Goal: Transaction & Acquisition: Obtain resource

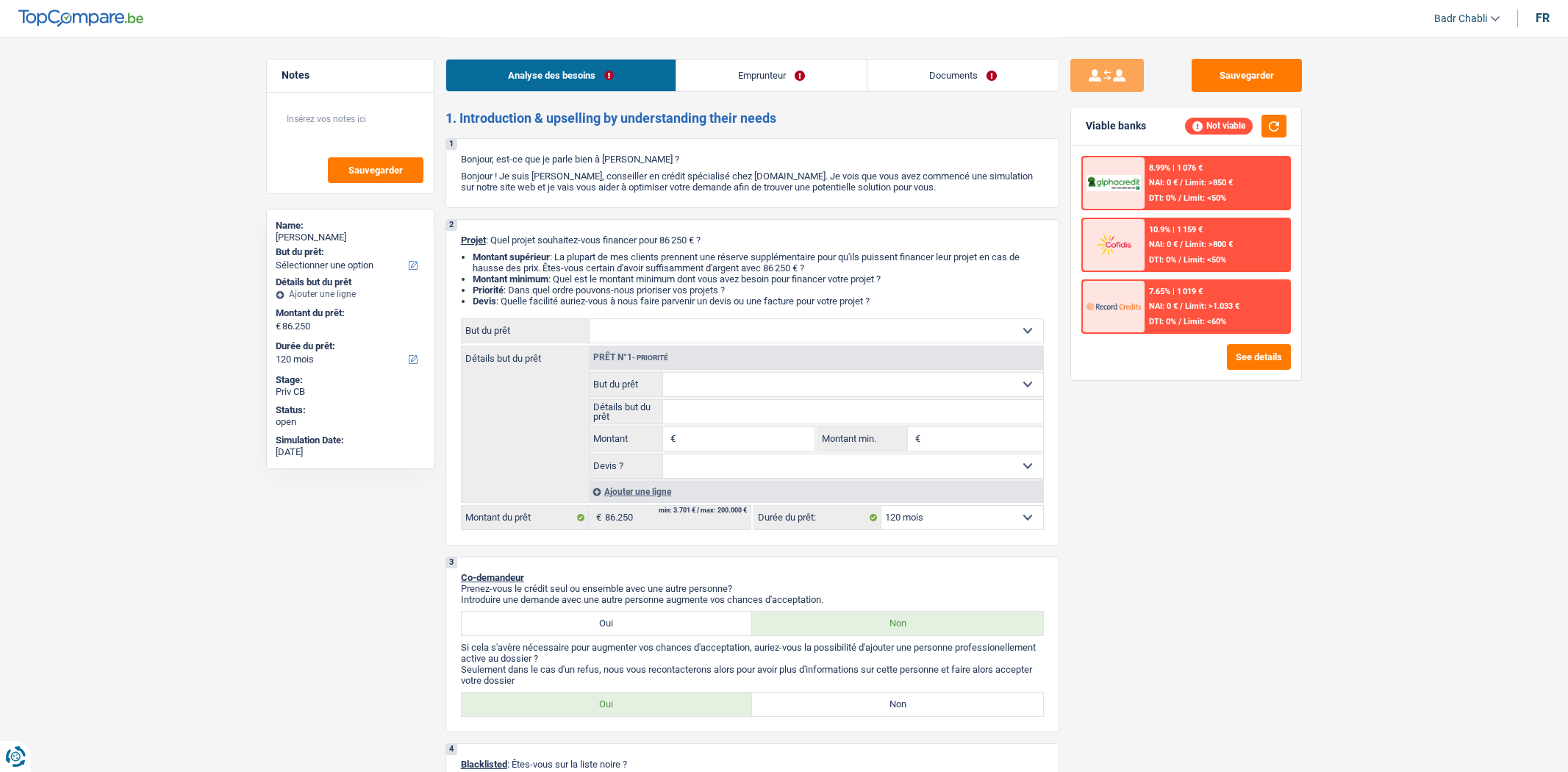
select select "120"
select select "liberal"
select select "netSalary"
select select "120"
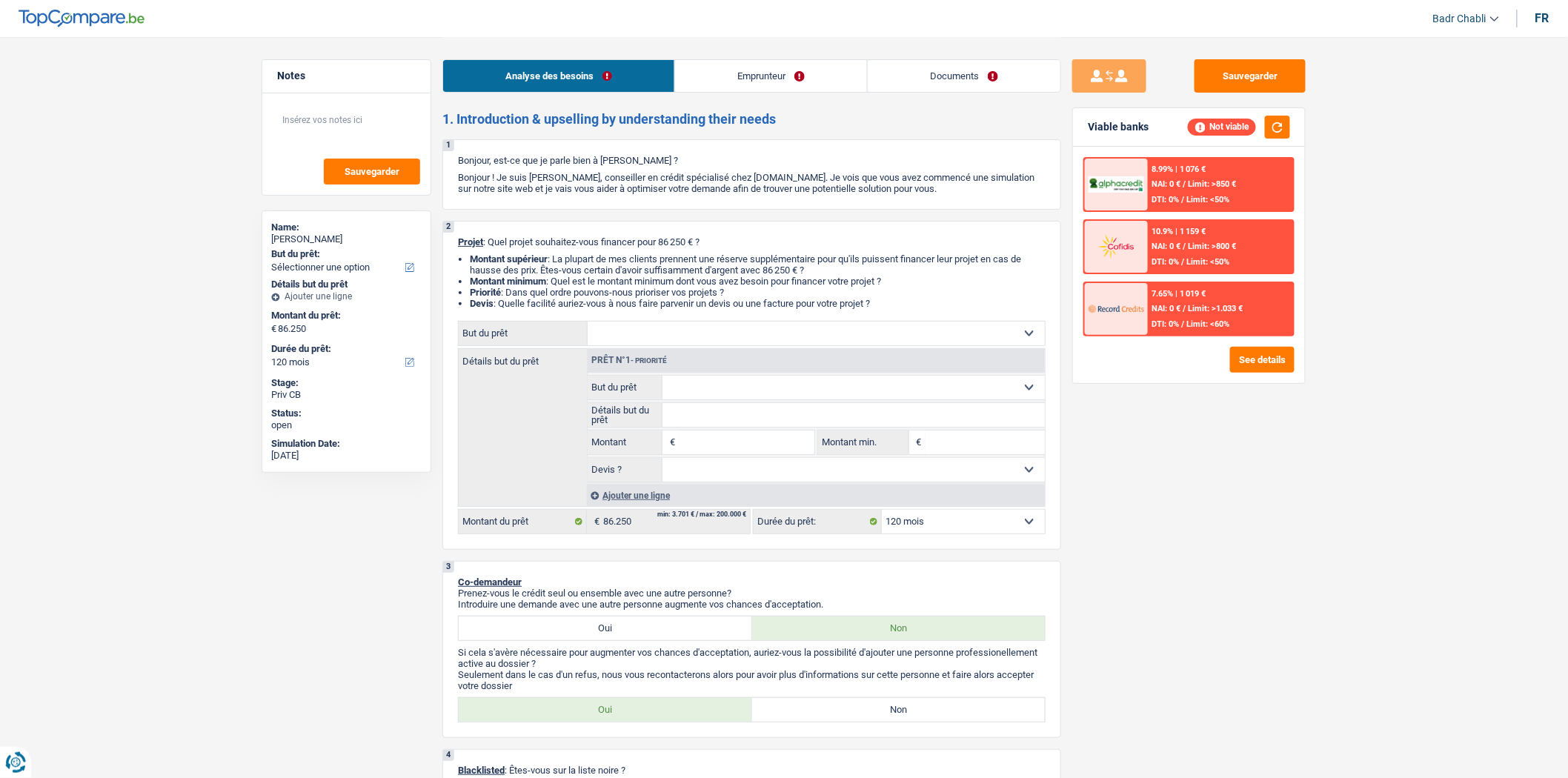
click at [688, 453] on input "Montant" at bounding box center [747, 443] width 135 height 23
type input "20.000"
select select "84"
type input "20.000"
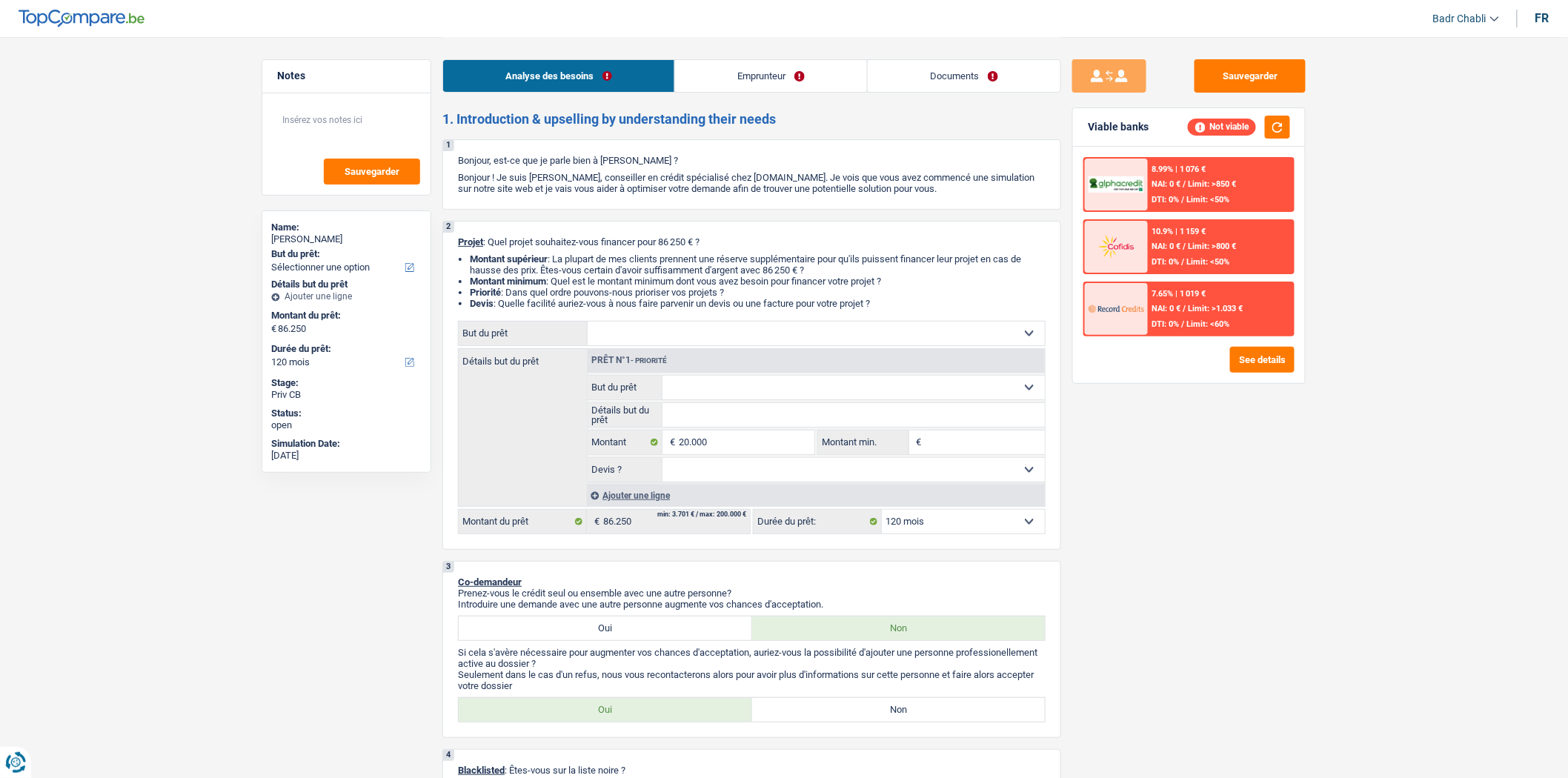
select select "84"
type input "20.000"
select select "84"
click at [1205, 482] on div "Sauvegarder Viable banks Not viable 8.99% | 1 076 € NAI: 0 € / Limit: >850 € DT…" at bounding box center [1189, 407] width 256 height 695
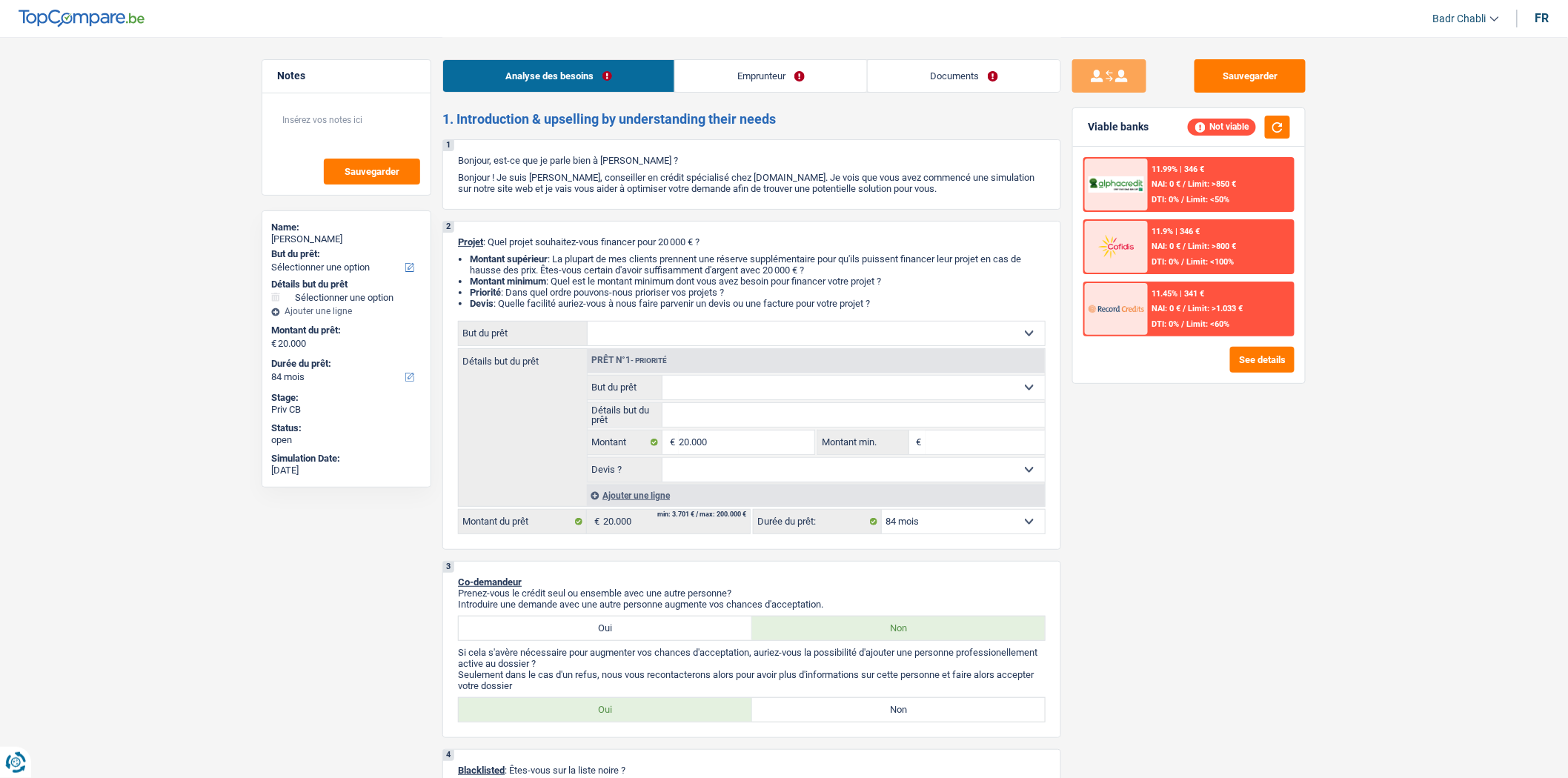
click at [764, 81] on link "Emprunteur" at bounding box center [771, 76] width 192 height 32
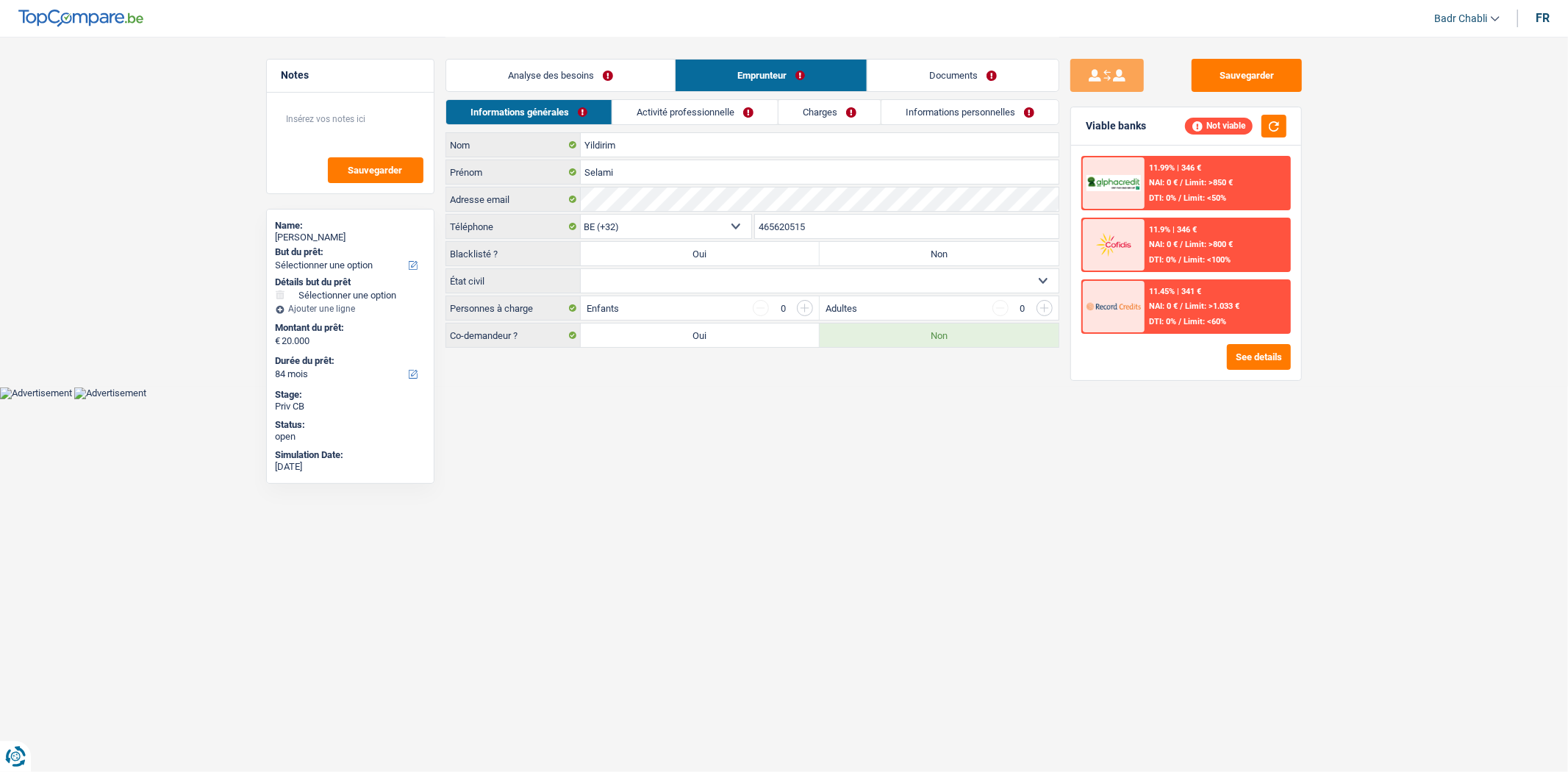
click at [737, 109] on link "Activité professionnelle" at bounding box center [695, 112] width 165 height 24
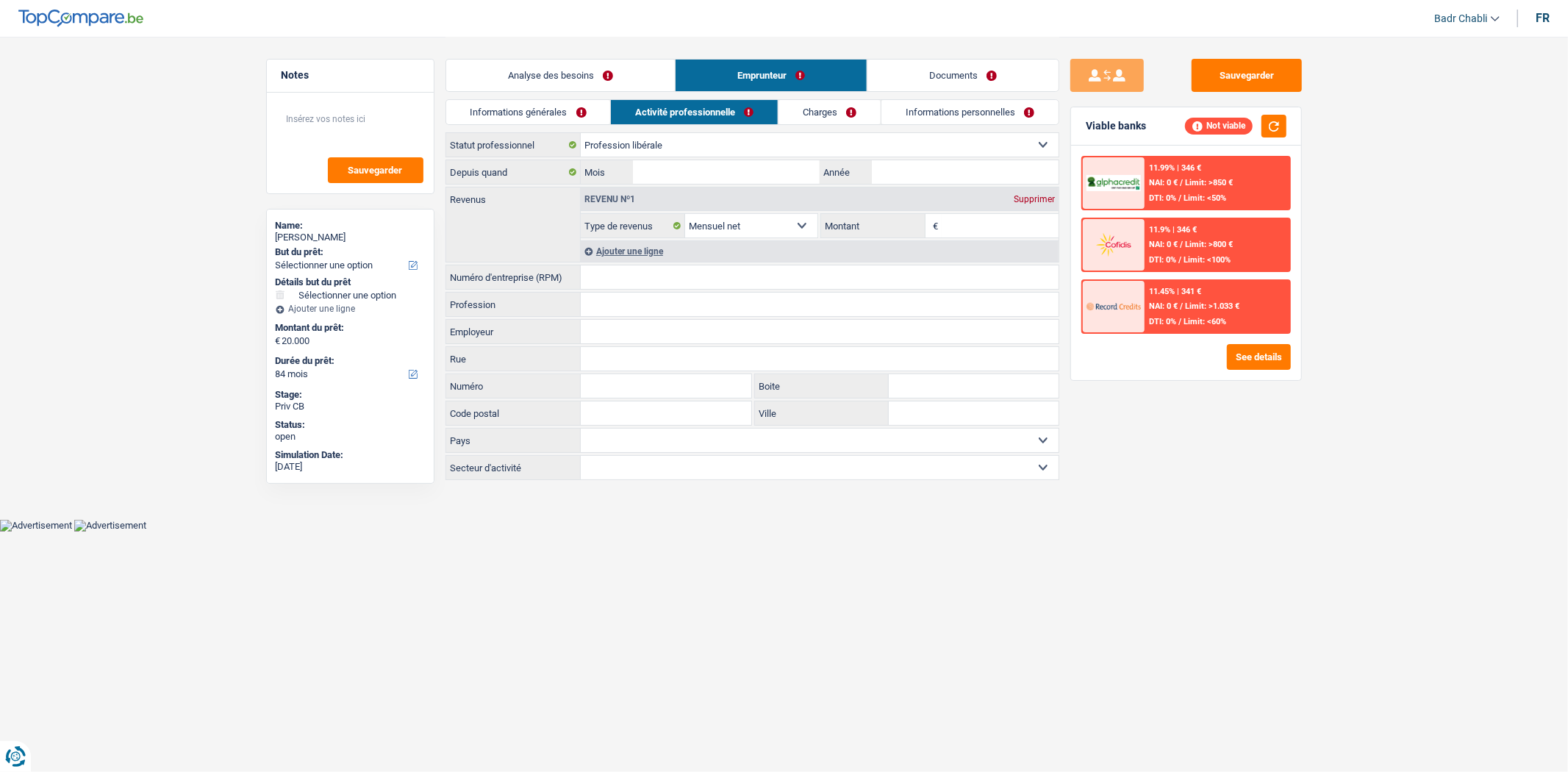
click at [592, 76] on link "Analyse des besoins" at bounding box center [561, 75] width 229 height 31
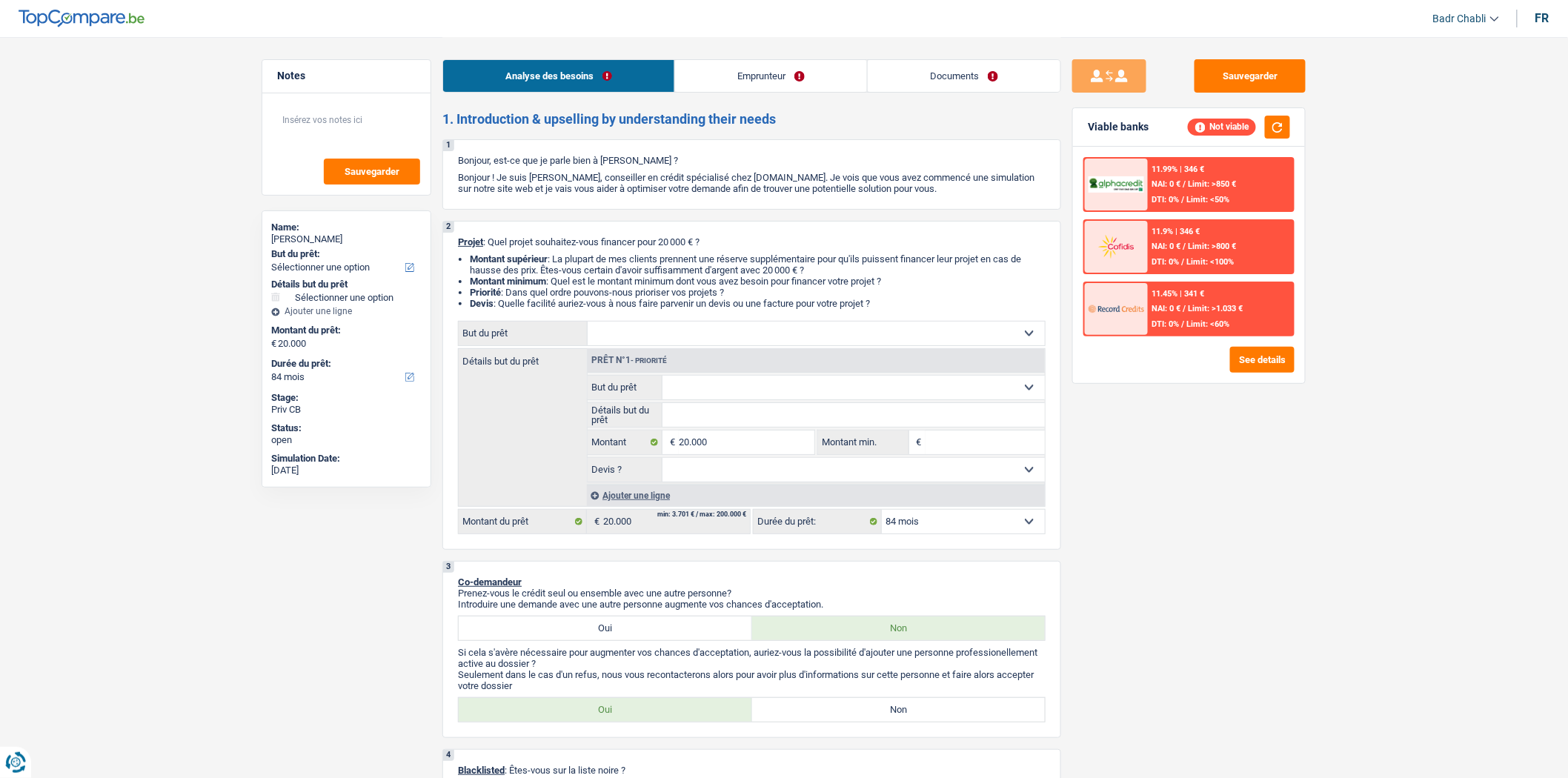
click at [684, 335] on select "Confort maison: meubles, textile, peinture, électroménager, outillage non-profe…" at bounding box center [816, 334] width 457 height 23
click at [793, 78] on link "Emprunteur" at bounding box center [771, 76] width 192 height 32
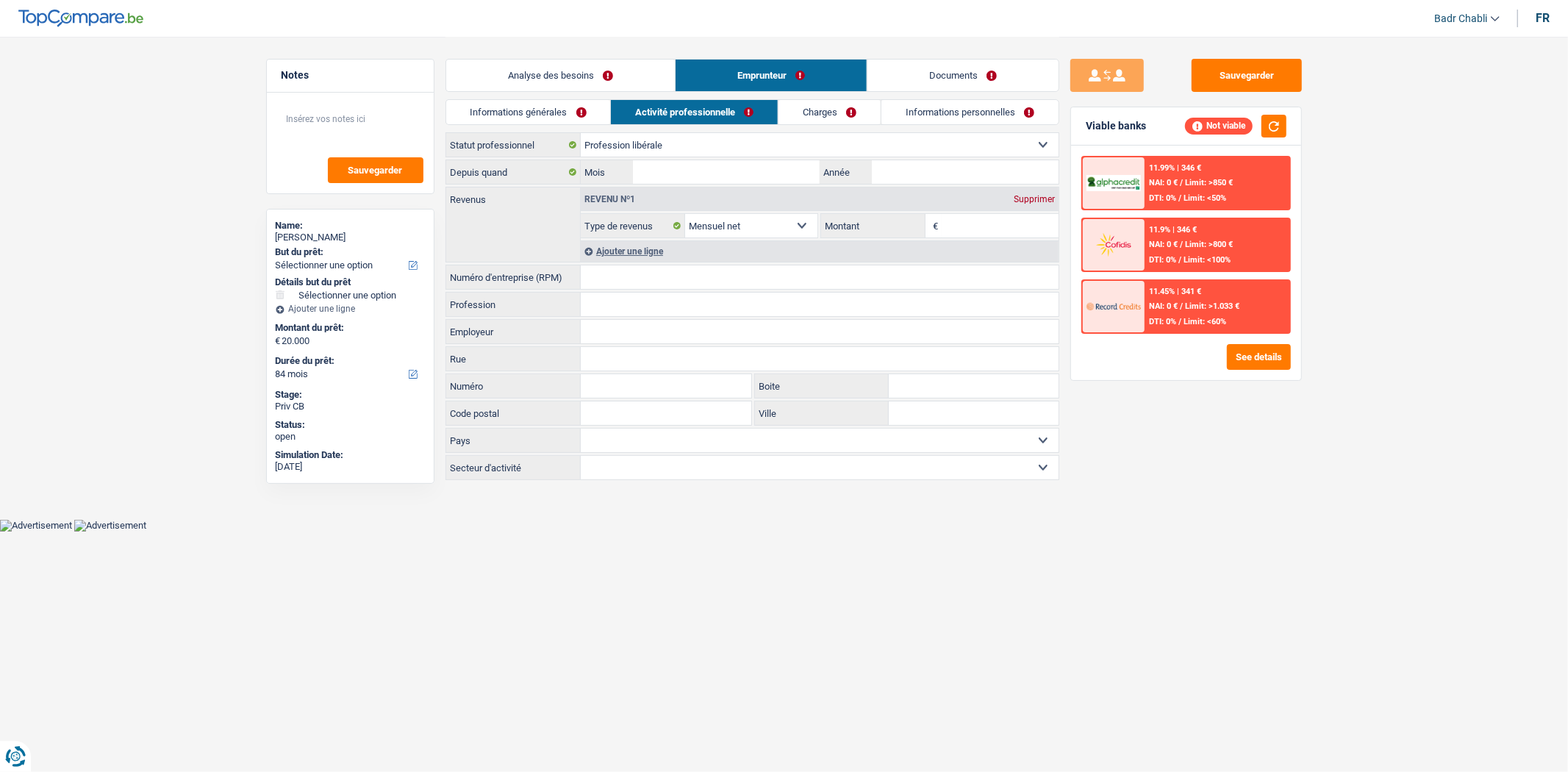
click at [843, 99] on li "Charges" at bounding box center [829, 112] width 103 height 26
click at [843, 113] on link "Charges" at bounding box center [829, 112] width 102 height 24
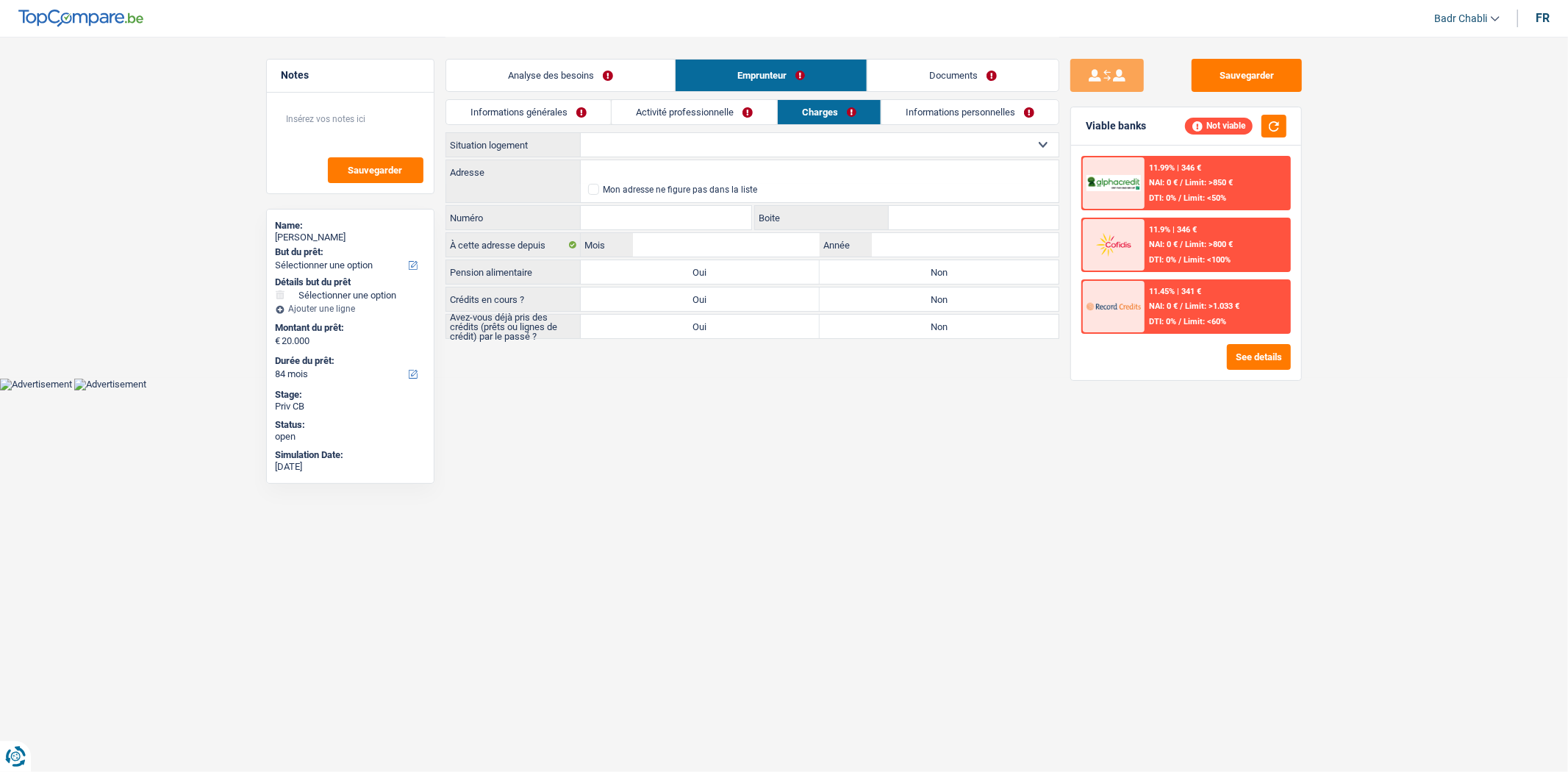
click at [699, 142] on select "Locataire Propriétaire avec prêt hypothécaire Propriétaire sans prêt hypothécai…" at bounding box center [819, 145] width 478 height 23
select select "ownerWithMortgage"
click at [581, 133] on select "Locataire Propriétaire avec prêt hypothécaire Propriétaire sans prêt hypothécai…" at bounding box center [819, 145] width 478 height 23
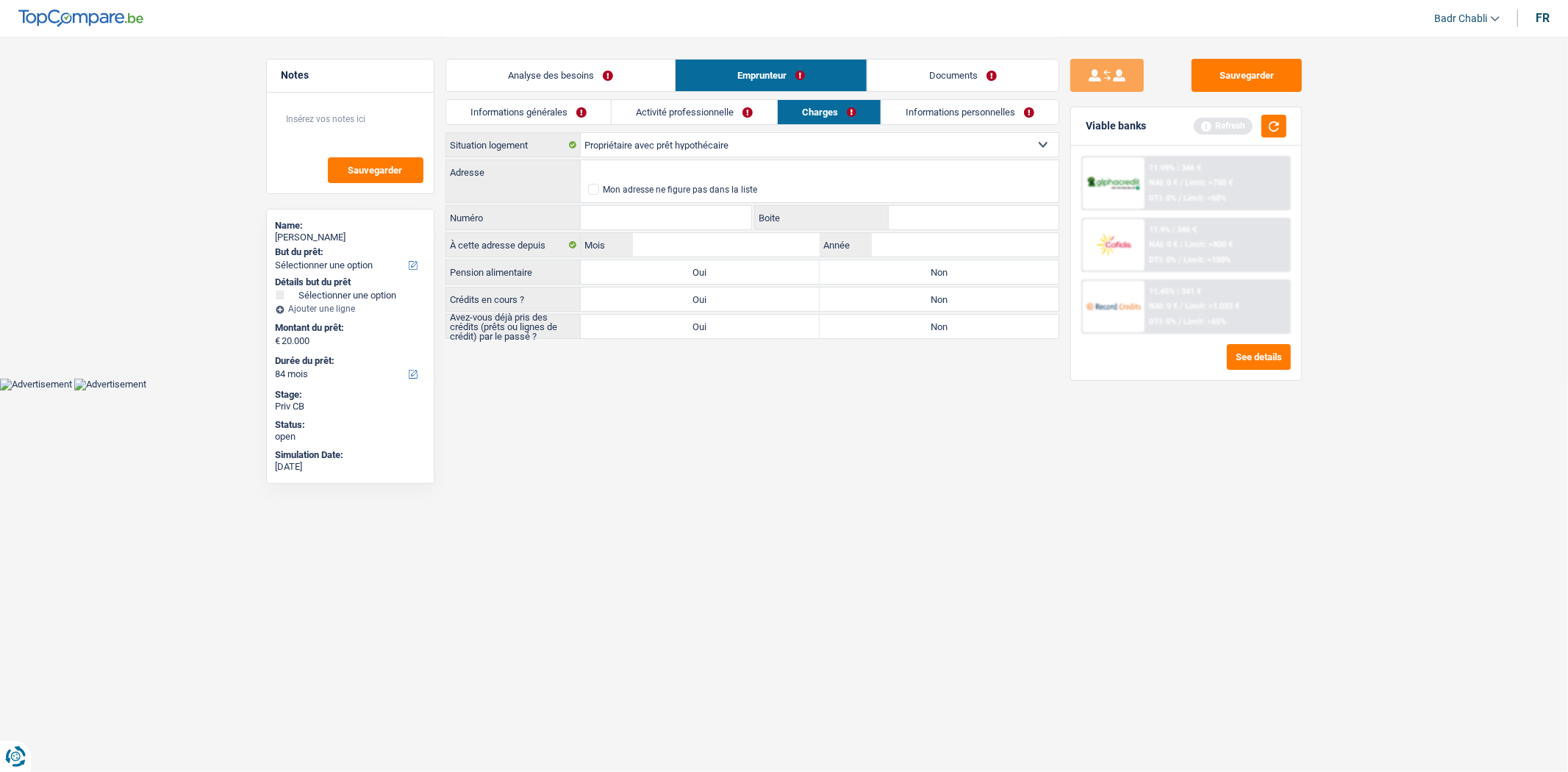
click at [557, 82] on link "Analyse des besoins" at bounding box center [561, 75] width 229 height 31
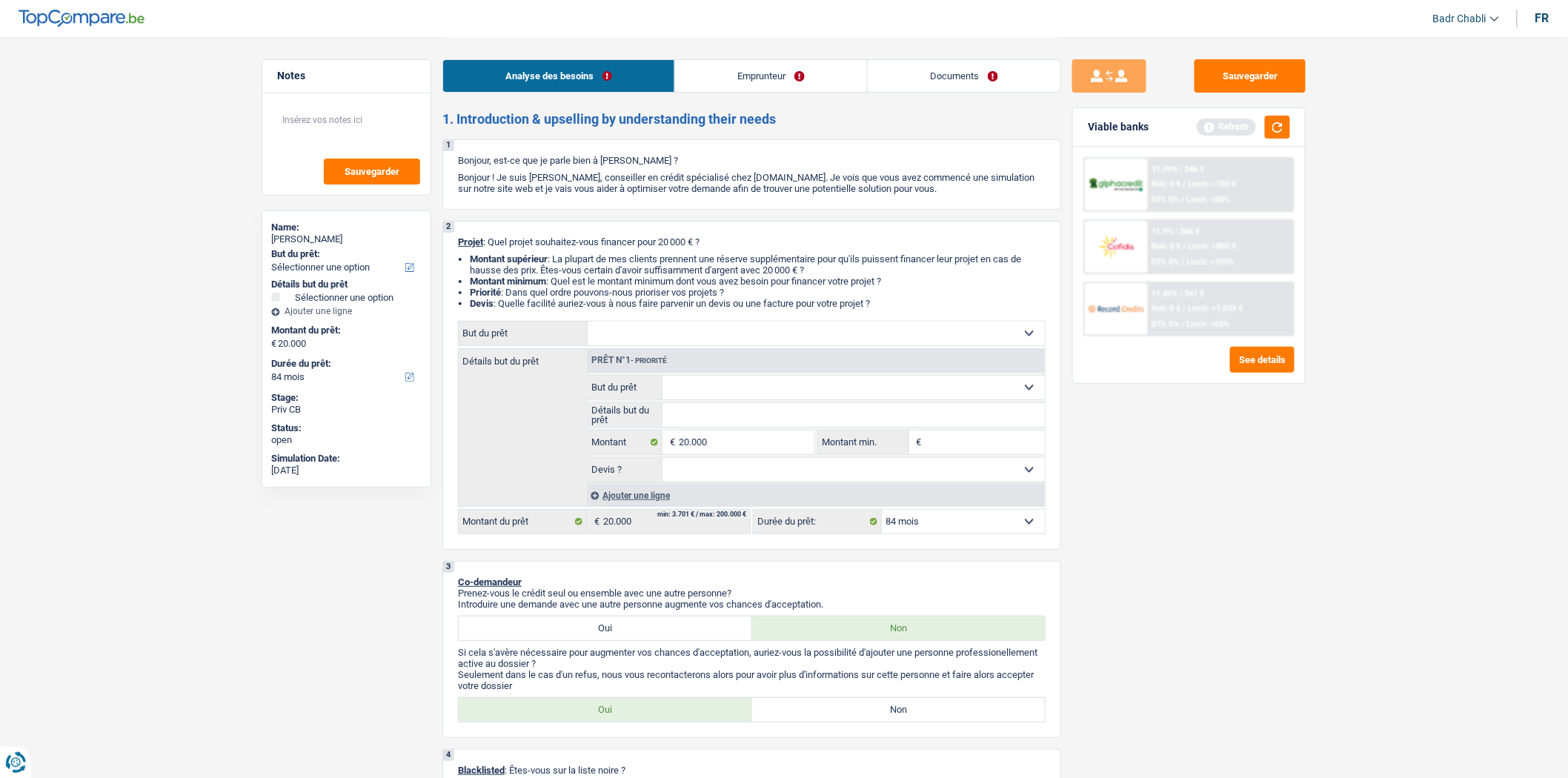
click at [745, 354] on div "Prêt n°1 - Priorité" at bounding box center [816, 361] width 457 height 23
click at [736, 339] on select "Confort maison: meubles, textile, peinture, électroménager, outillage non-profe…" at bounding box center [816, 334] width 457 height 23
select select "renovation"
click at [588, 325] on select "Confort maison: meubles, textile, peinture, électroménager, outillage non-profe…" at bounding box center [816, 334] width 457 height 23
select select "renovation"
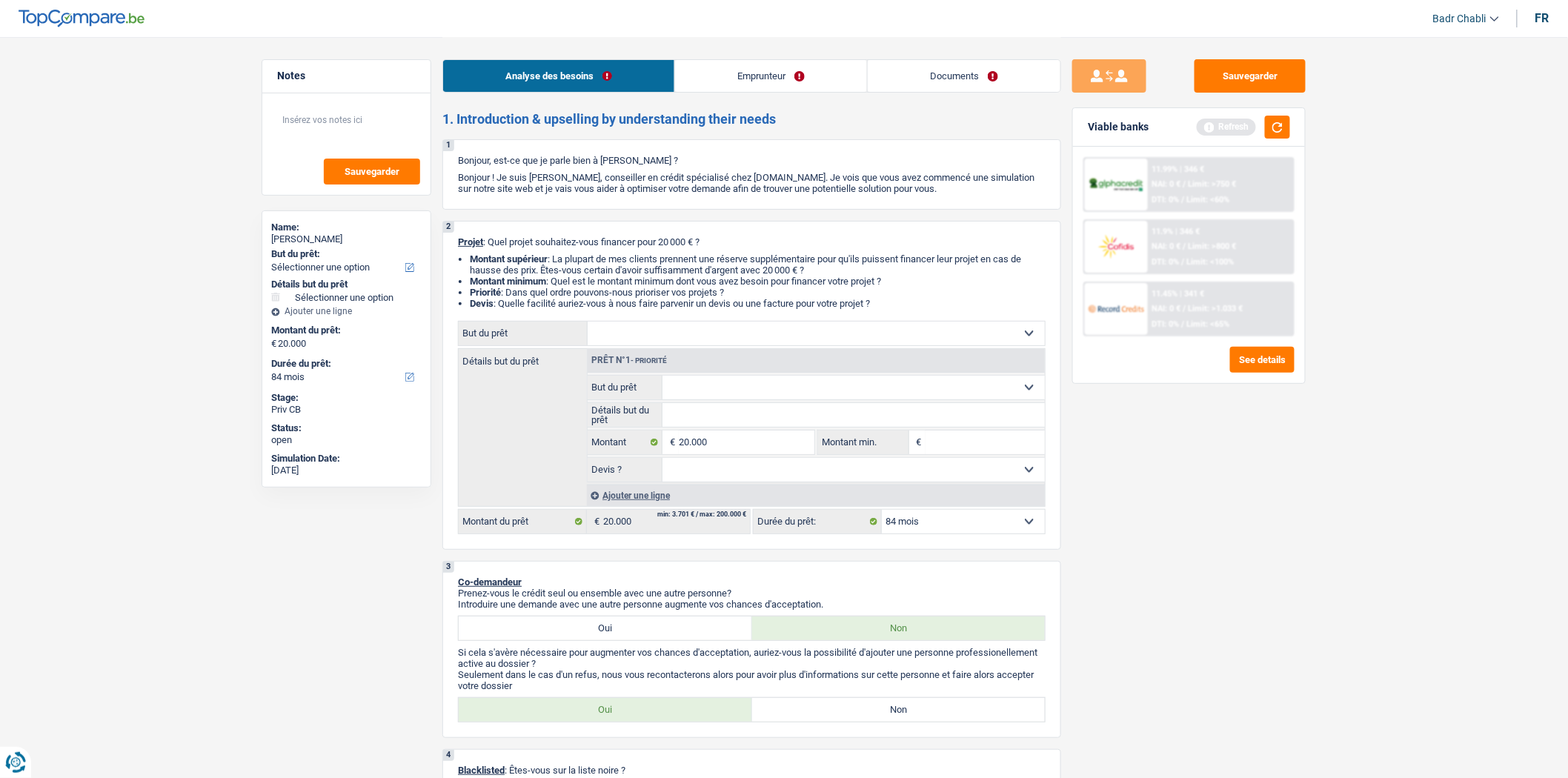
select select "renovation"
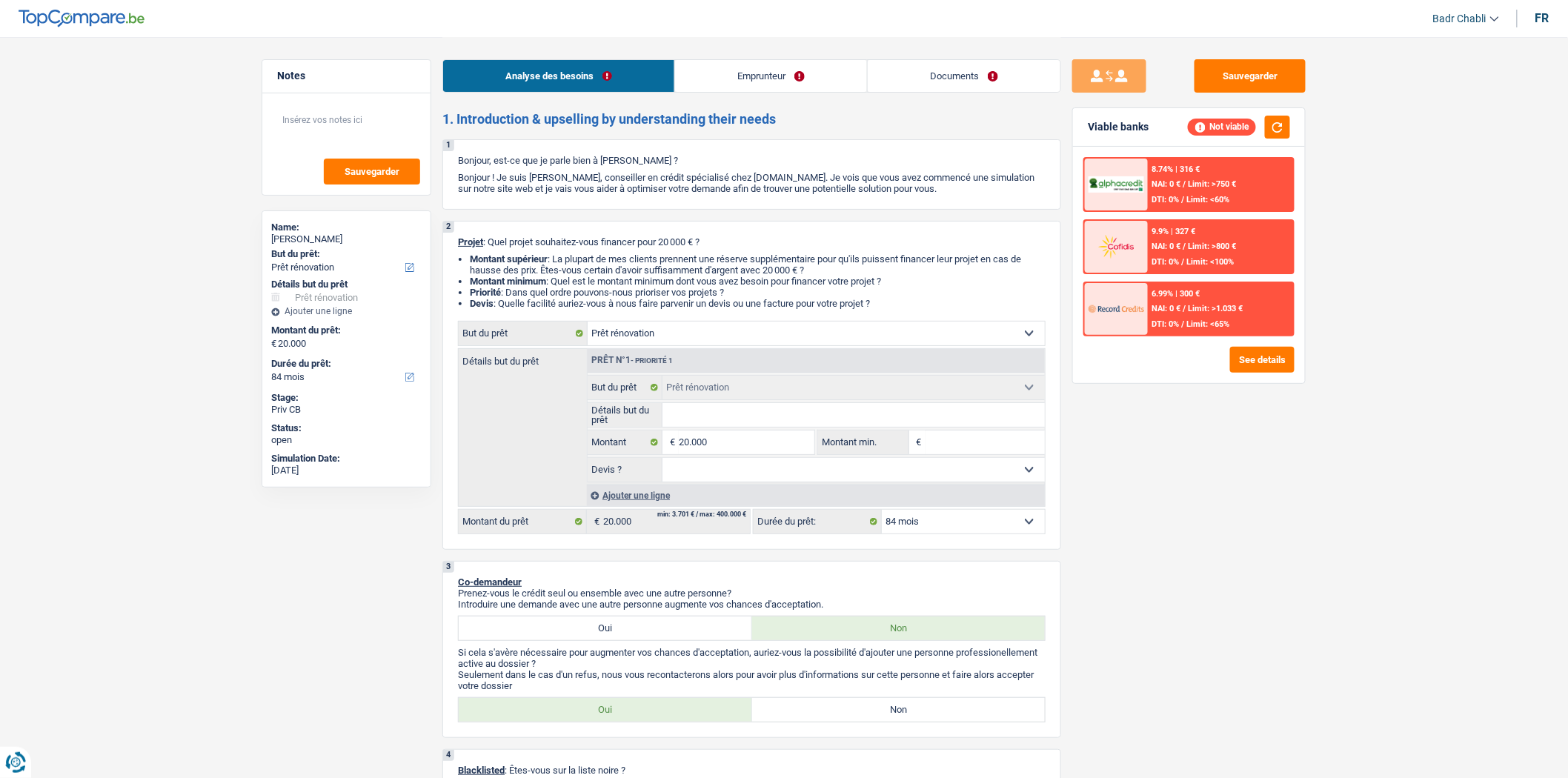
click at [1554, 23] on header "Badr Chabli Se déconnecter fr" at bounding box center [784, 19] width 1568 height 38
click at [1550, 21] on header "Badr Chabli Se déconnecter fr" at bounding box center [784, 19] width 1568 height 38
click at [1543, 23] on div "fr" at bounding box center [1543, 18] width 14 height 14
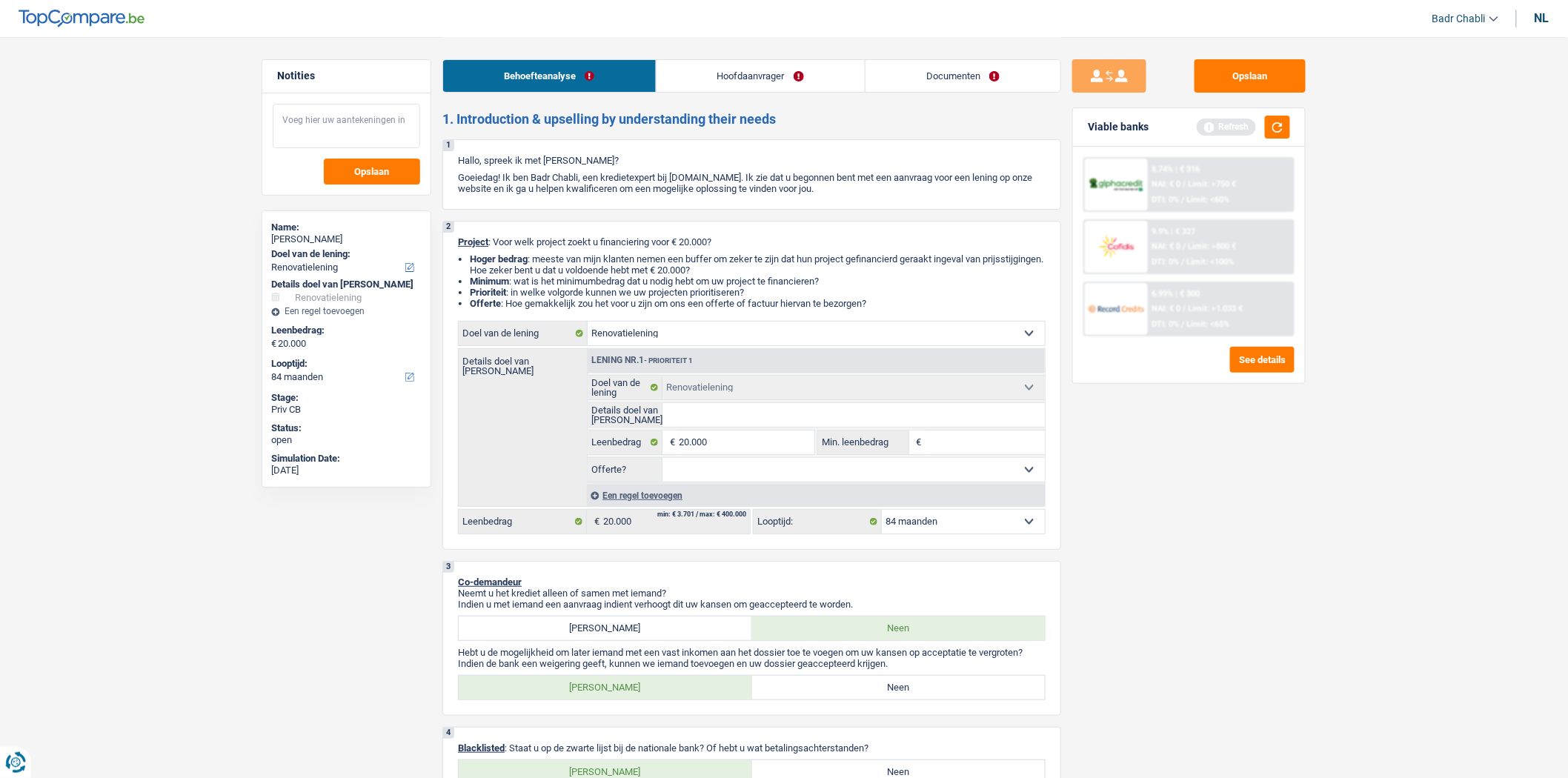
click at [360, 119] on textarea at bounding box center [346, 125] width 148 height 44
type textarea "Client NL"
click at [719, 417] on input "Details doel van lening" at bounding box center [854, 415] width 383 height 23
type input "R"
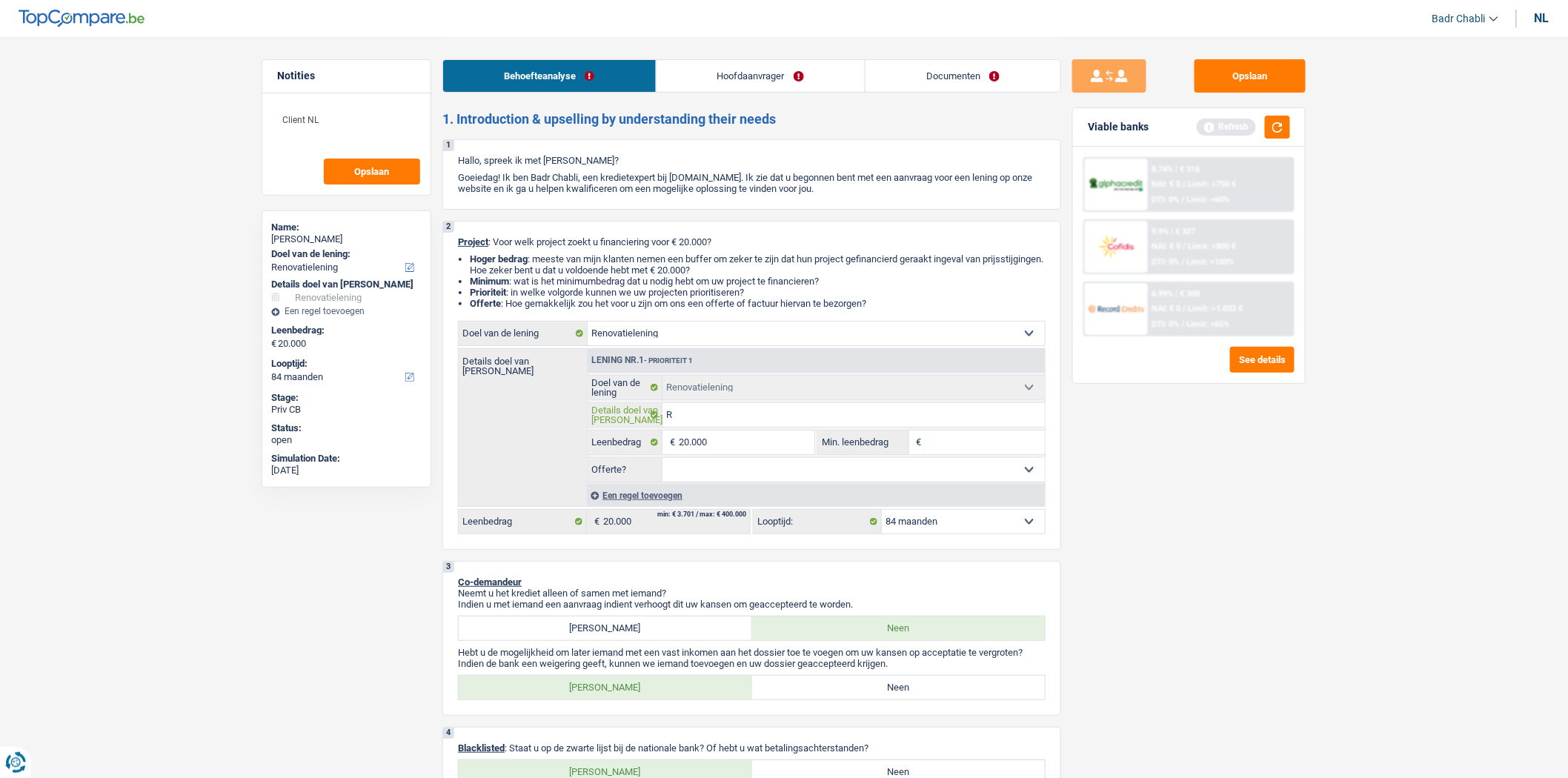
type input "Rn"
type input "R"
type input "Re"
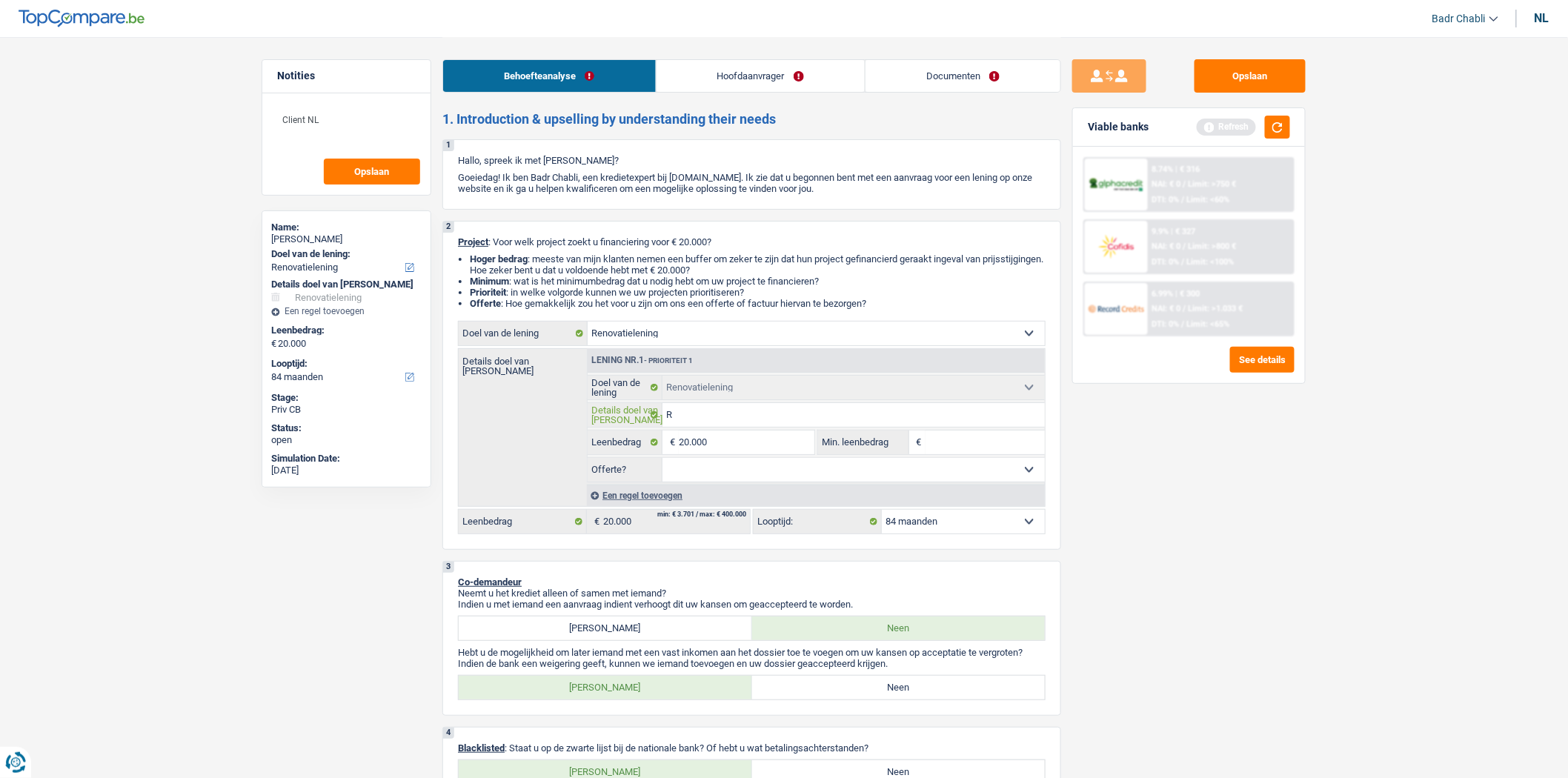
type input "Re"
type input "Ren"
type input "Reno"
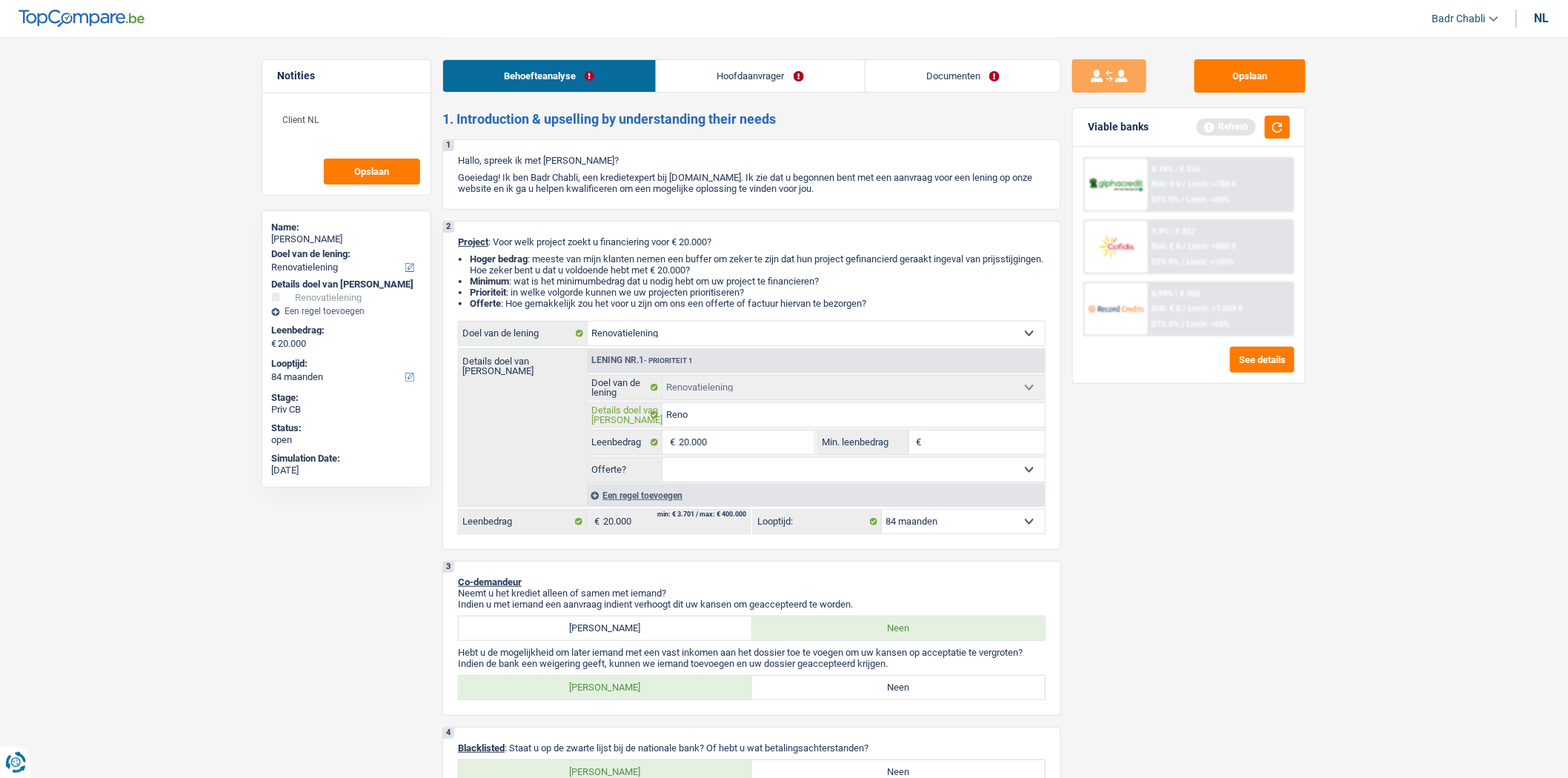
type input "Renov"
type input "Renove"
type input "Renover"
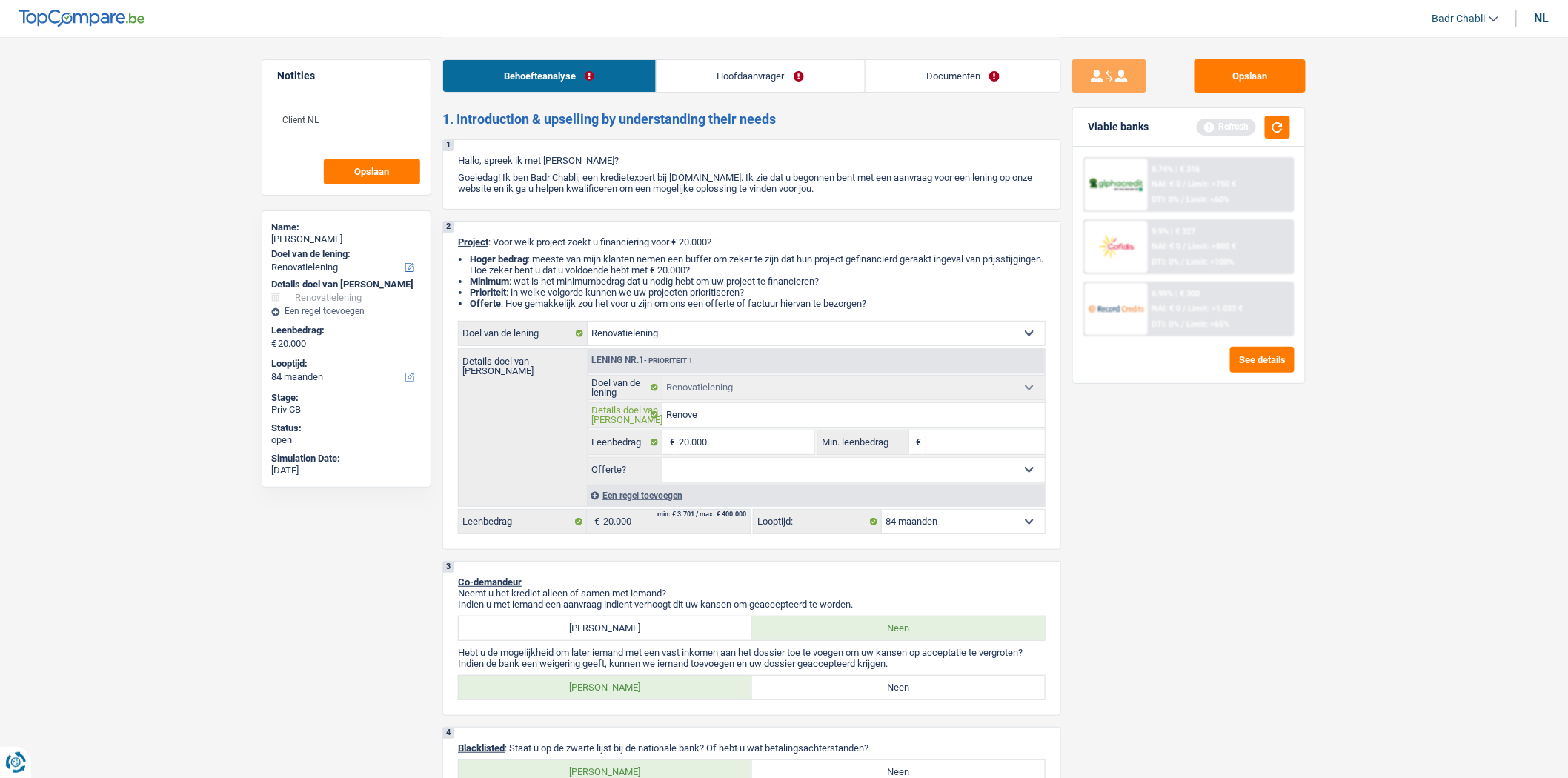
type input "Renover"
type input "Renover t"
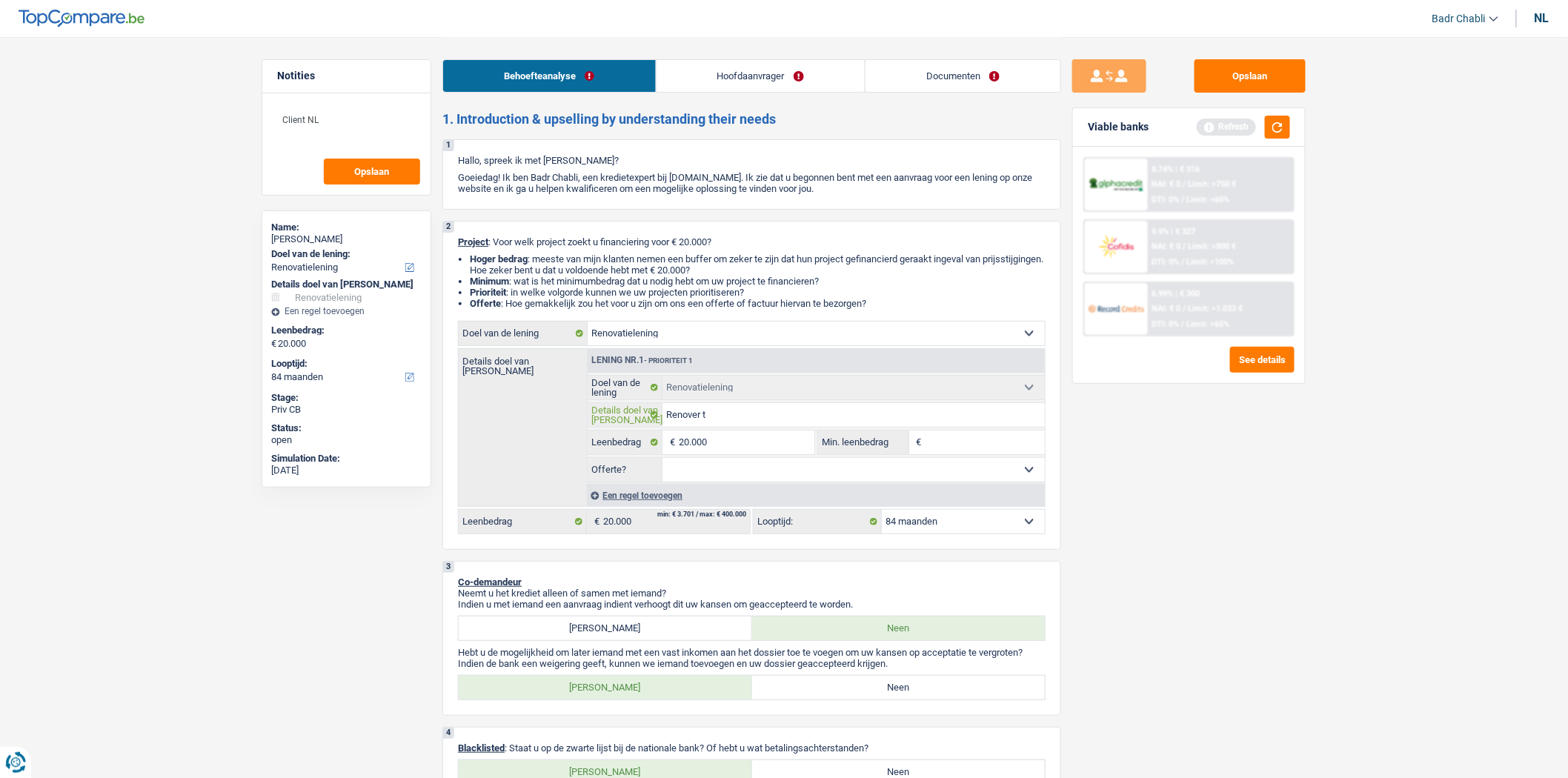
type input "Renover te"
type input "Renover ter"
type input "Renover tera"
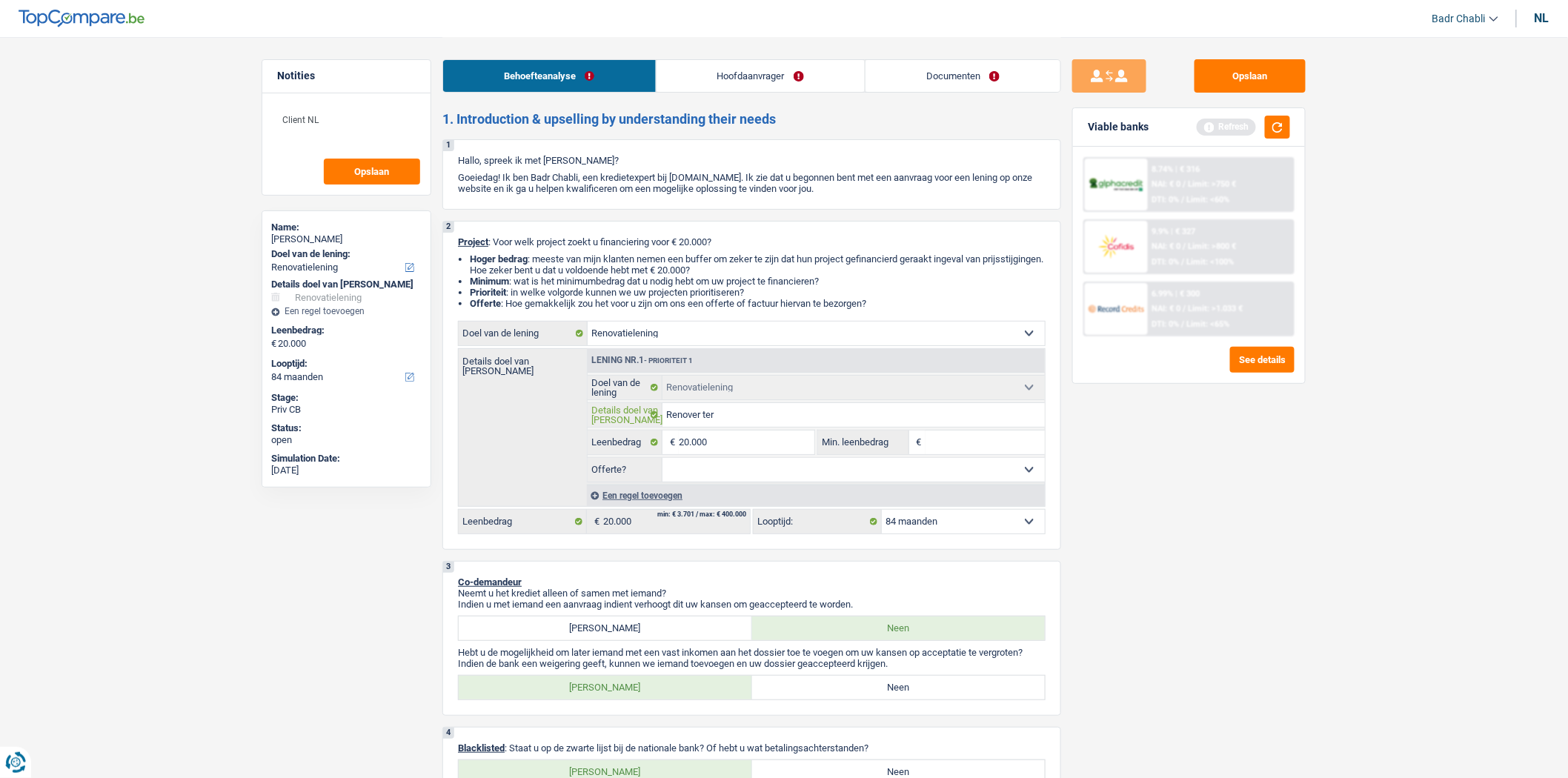
type input "Renover tera"
type input "Renover teras"
type input "Renover terass"
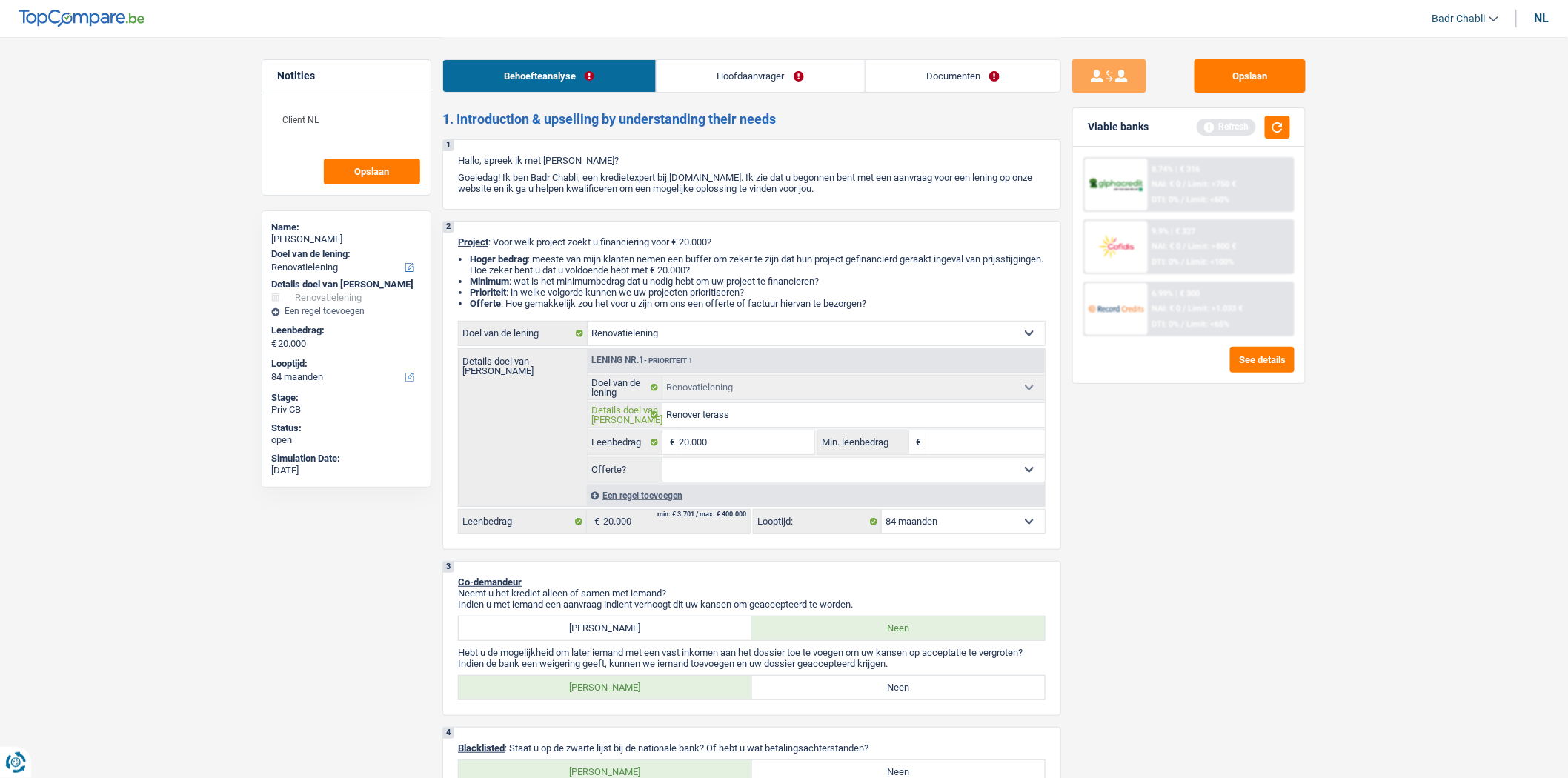
type input "Renover terasse"
click at [720, 468] on select "Ja Neen Niet beantwoord Maak een keuze a.u.b" at bounding box center [854, 470] width 383 height 23
select select "false"
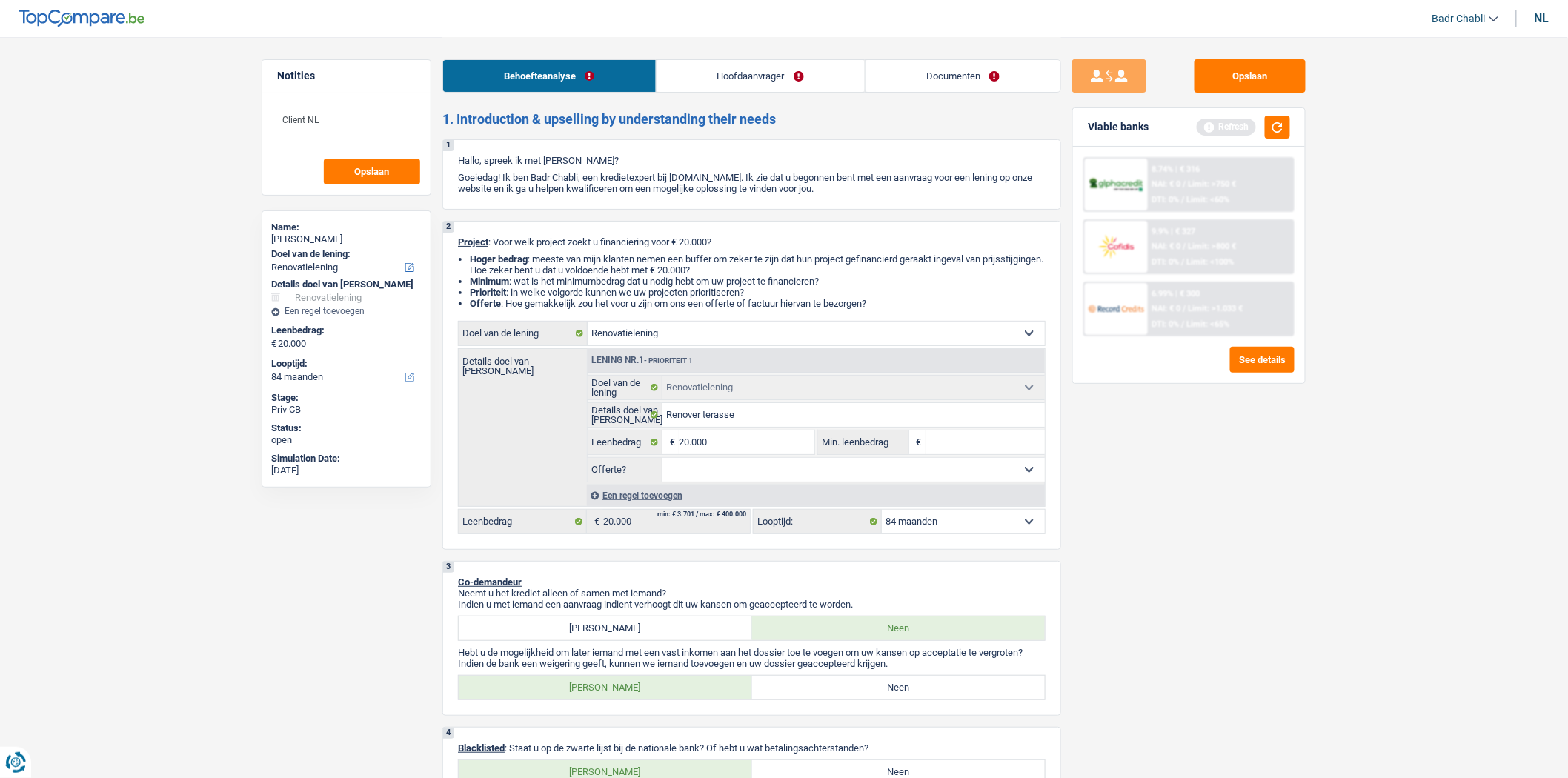
click at [663, 462] on select "Ja Neen Niet beantwoord Maak een keuze a.u.b" at bounding box center [854, 470] width 383 height 23
select select "false"
click at [863, 700] on label "Neen" at bounding box center [898, 688] width 293 height 23
click at [863, 700] on input "Neen" at bounding box center [898, 688] width 293 height 23
radio input "true"
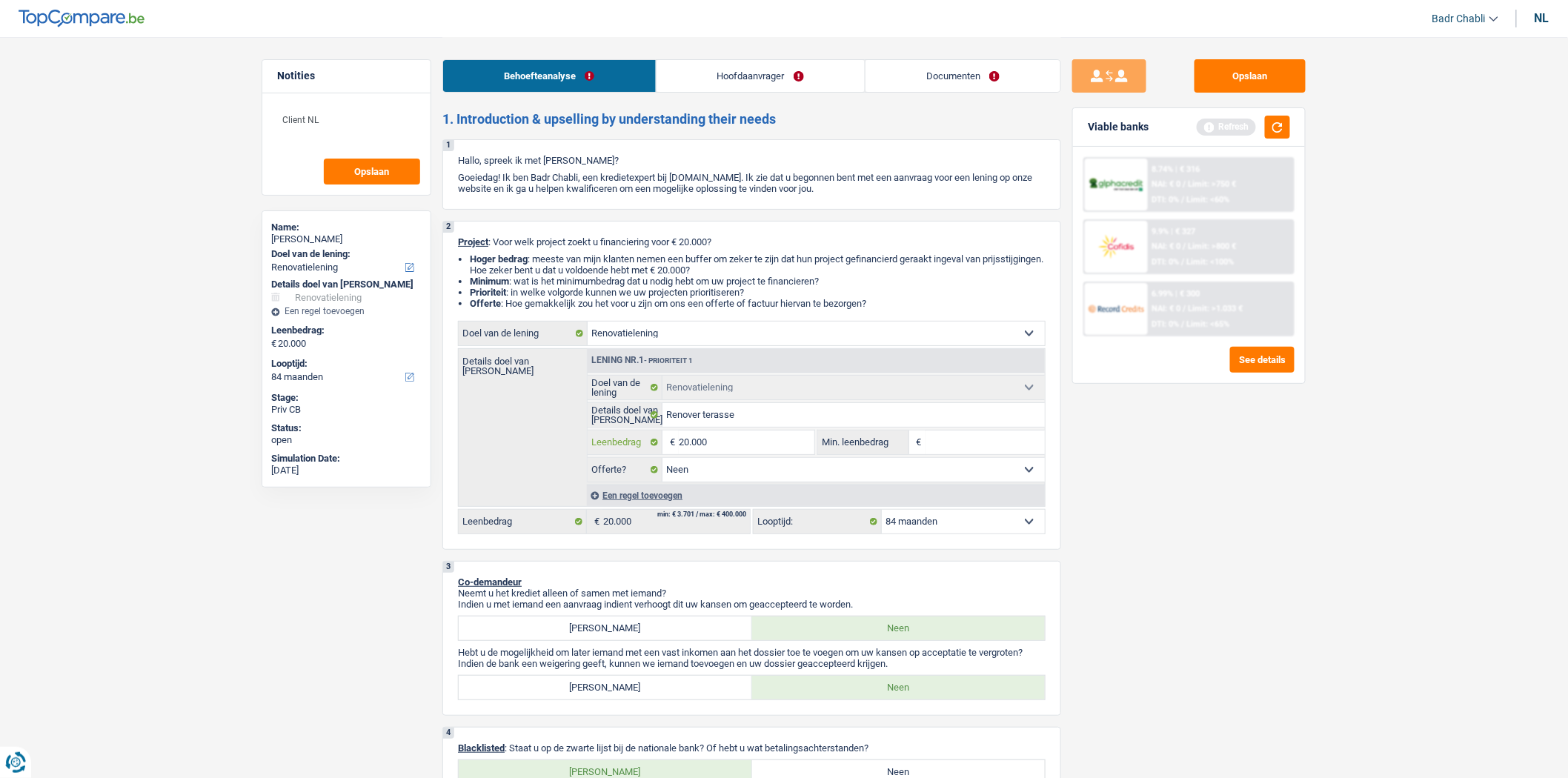
click at [764, 445] on input "20.000" at bounding box center [747, 443] width 135 height 23
click at [993, 448] on input "Min. leenbedrag" at bounding box center [986, 443] width 120 height 23
paste input "20.000"
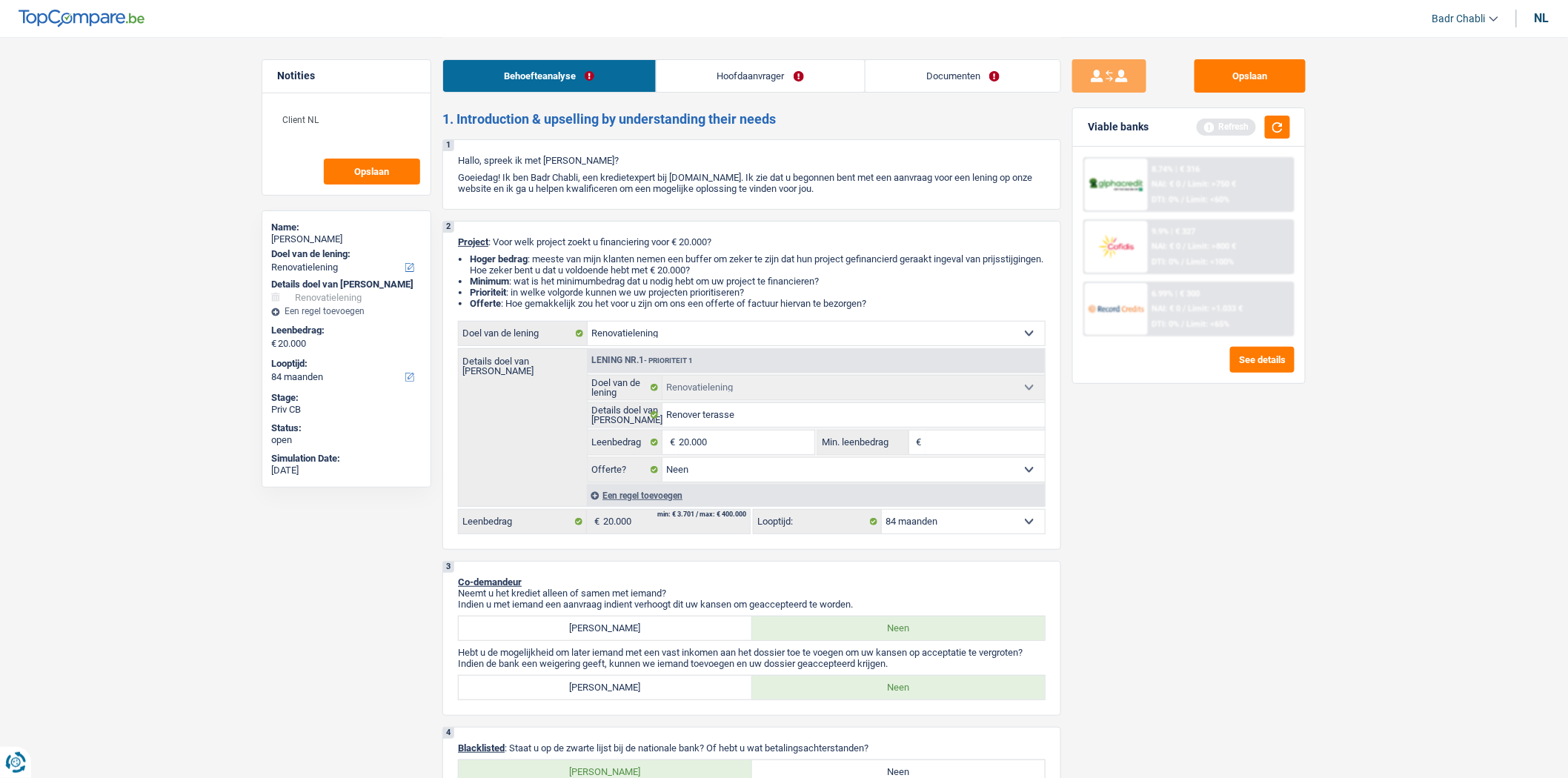
type input "20.000"
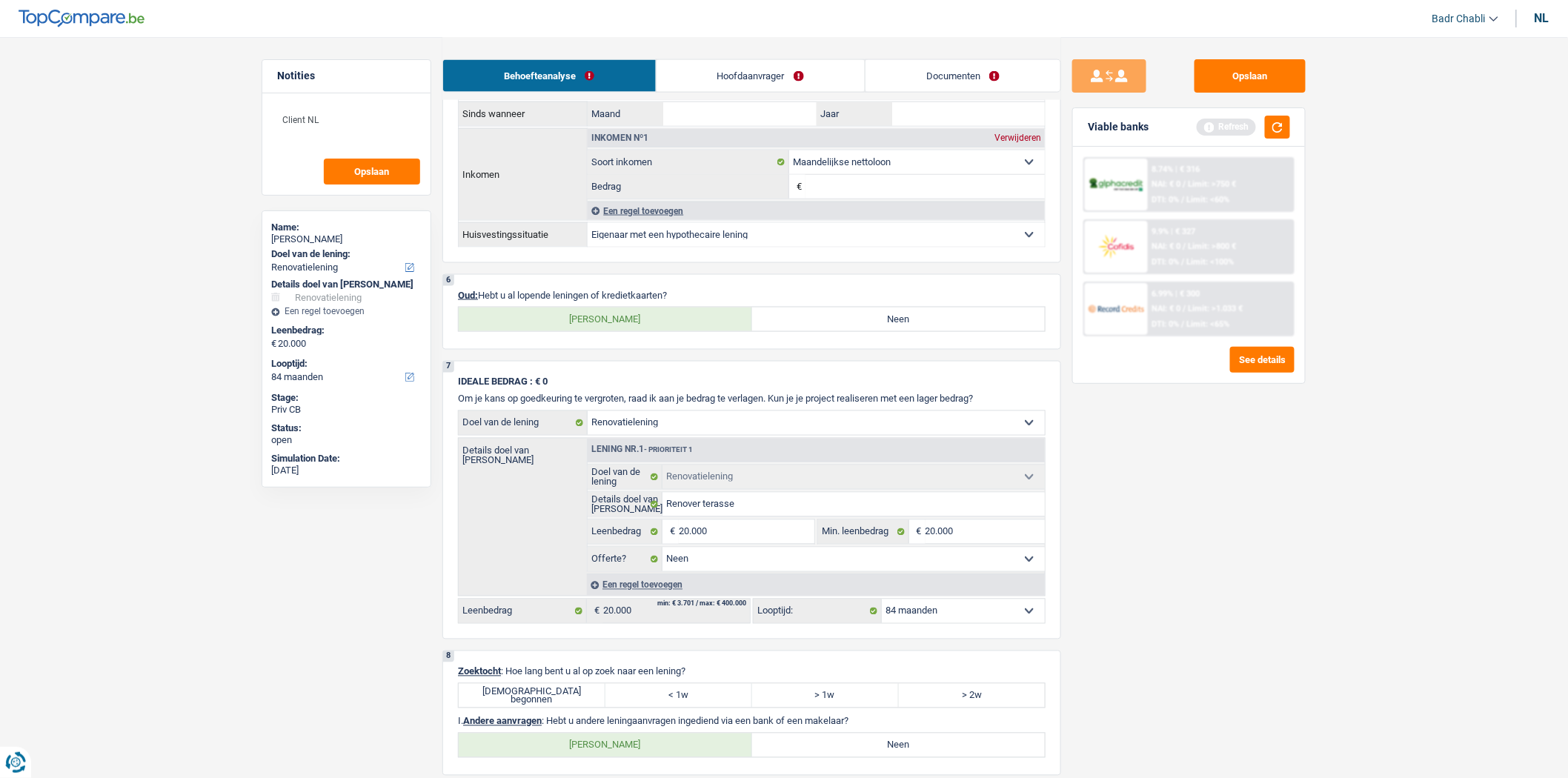
scroll to position [905, 0]
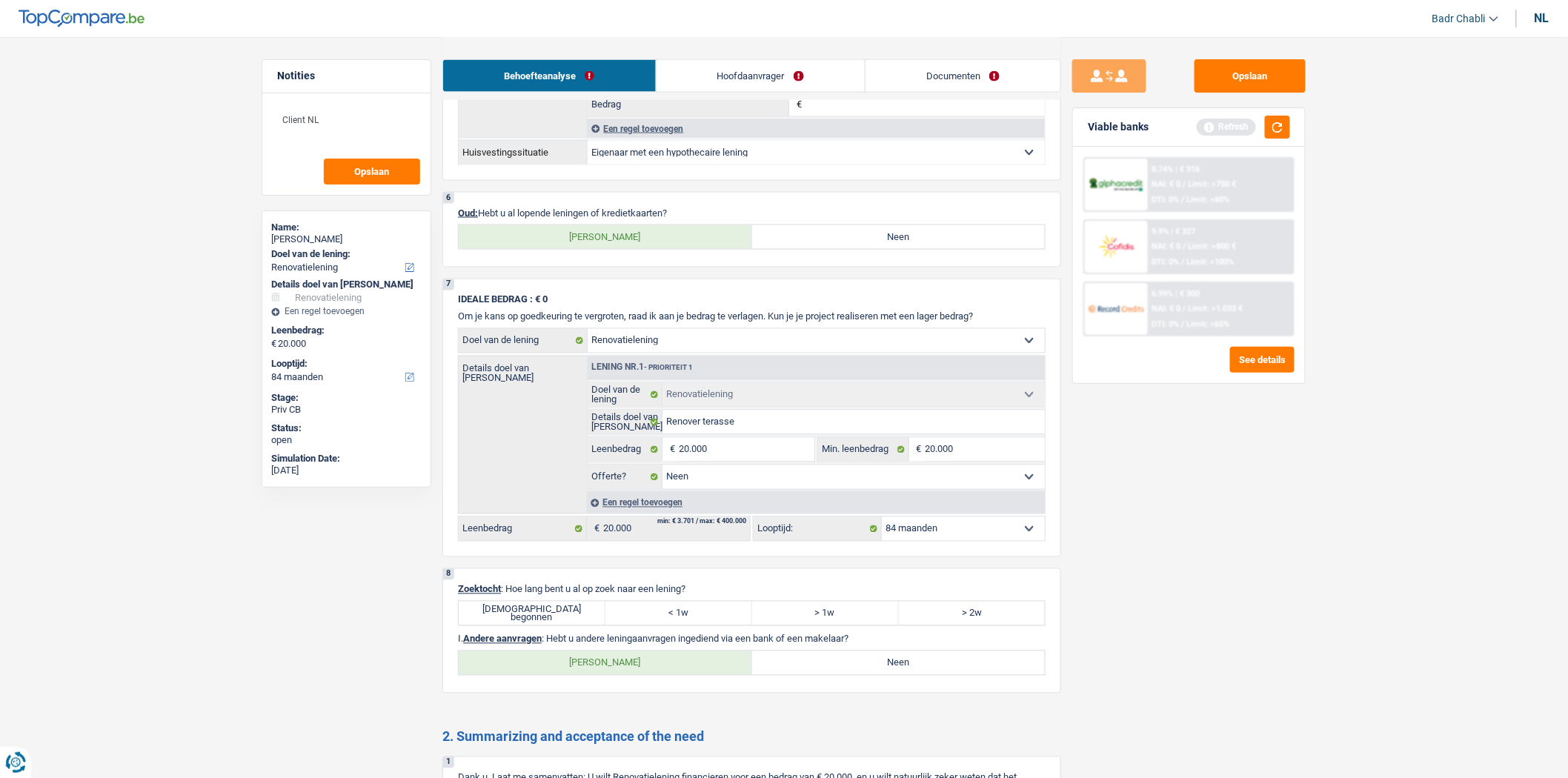
type input "20.000"
click at [564, 626] on label "Juist begonnen" at bounding box center [532, 613] width 147 height 23
click at [564, 626] on input "Juist begonnen" at bounding box center [532, 613] width 147 height 23
radio input "true"
click at [858, 675] on label "Neen" at bounding box center [898, 663] width 293 height 23
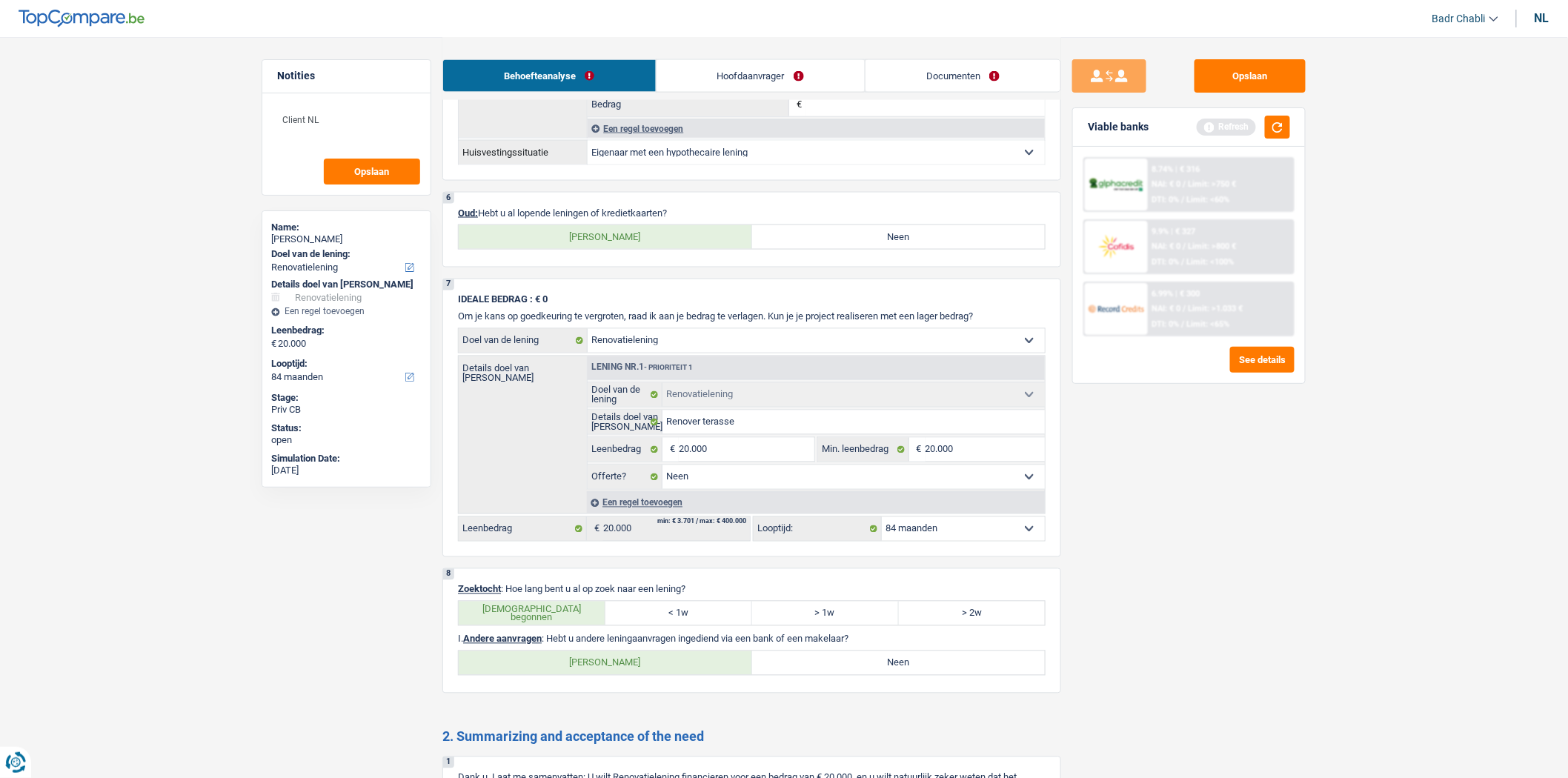
click at [858, 675] on input "Neen" at bounding box center [898, 663] width 293 height 23
radio input "true"
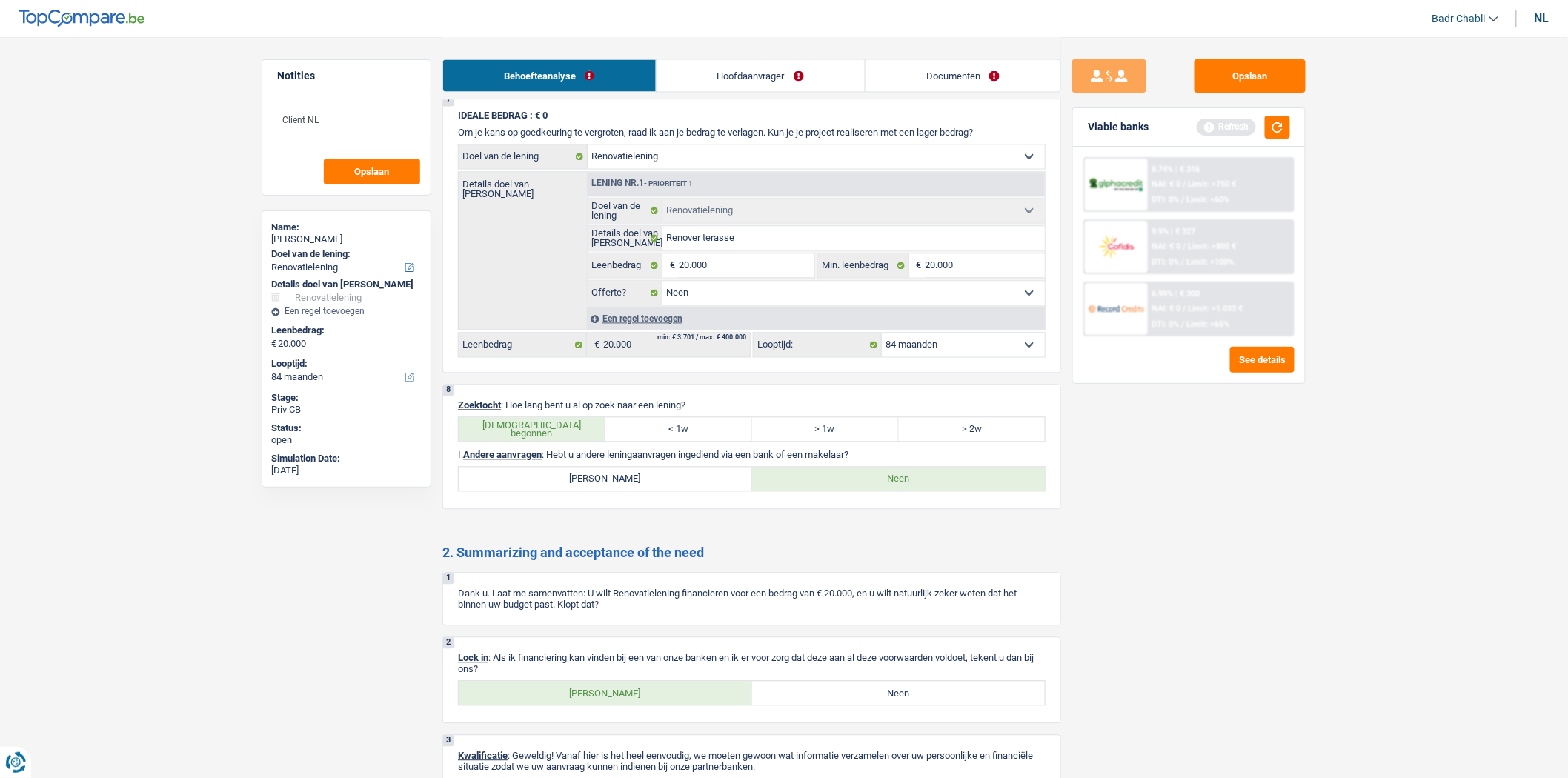
scroll to position [1194, 0]
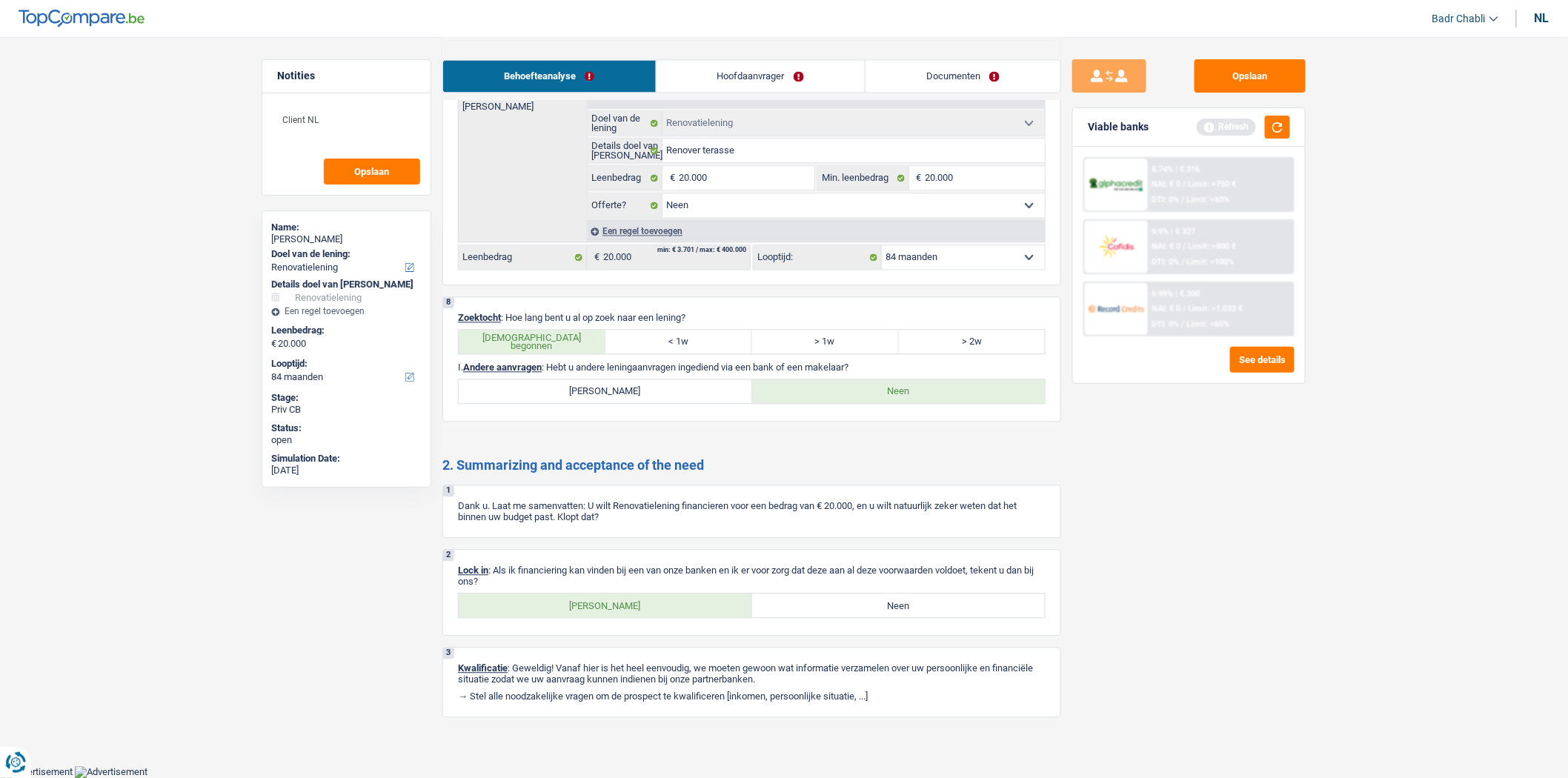
click at [620, 610] on label "Ja" at bounding box center [605, 605] width 293 height 23
click at [620, 610] on input "Ja" at bounding box center [605, 605] width 293 height 23
radio input "true"
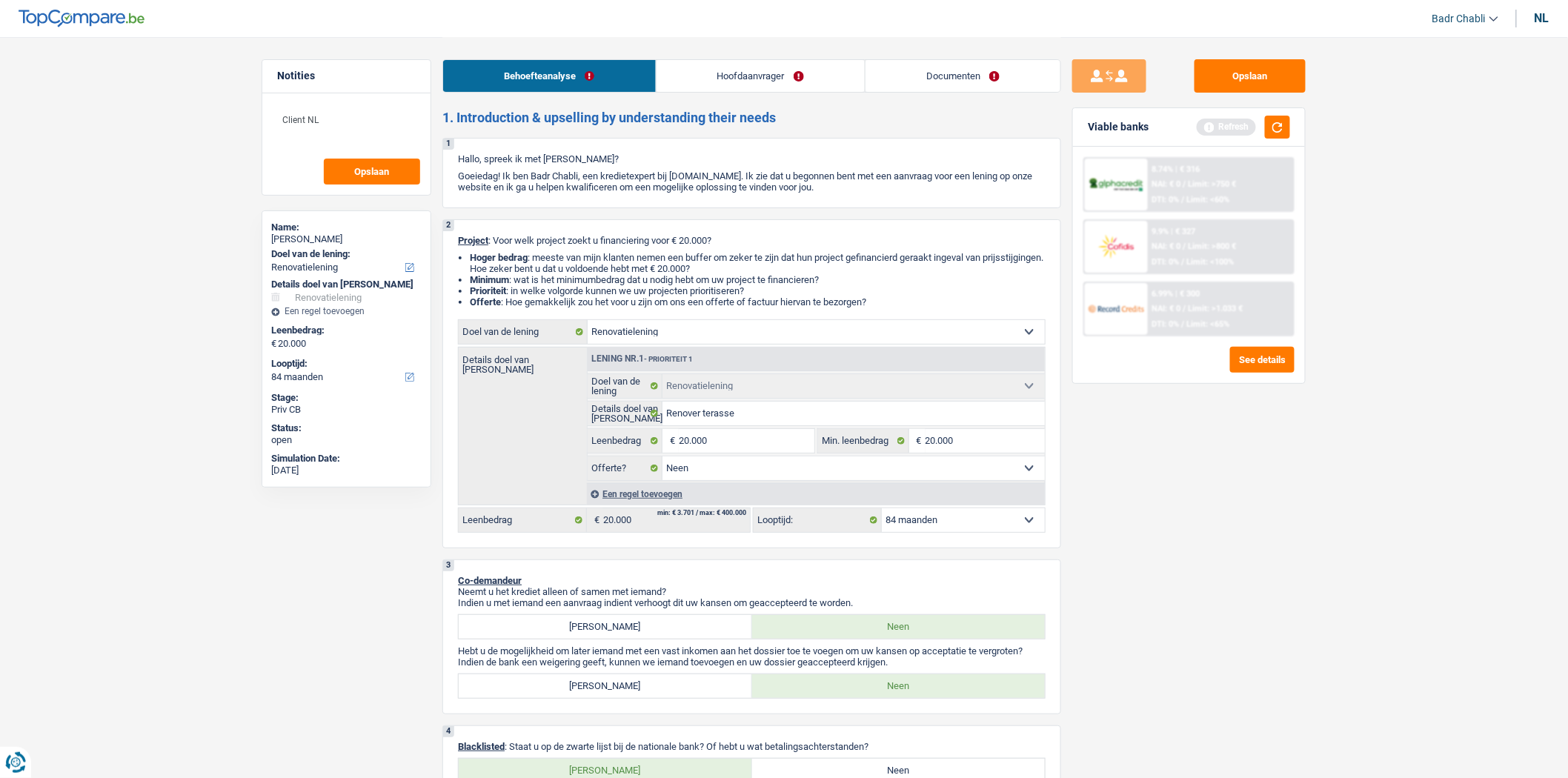
scroll to position [0, 0]
click at [1270, 129] on button "button" at bounding box center [1278, 126] width 25 height 23
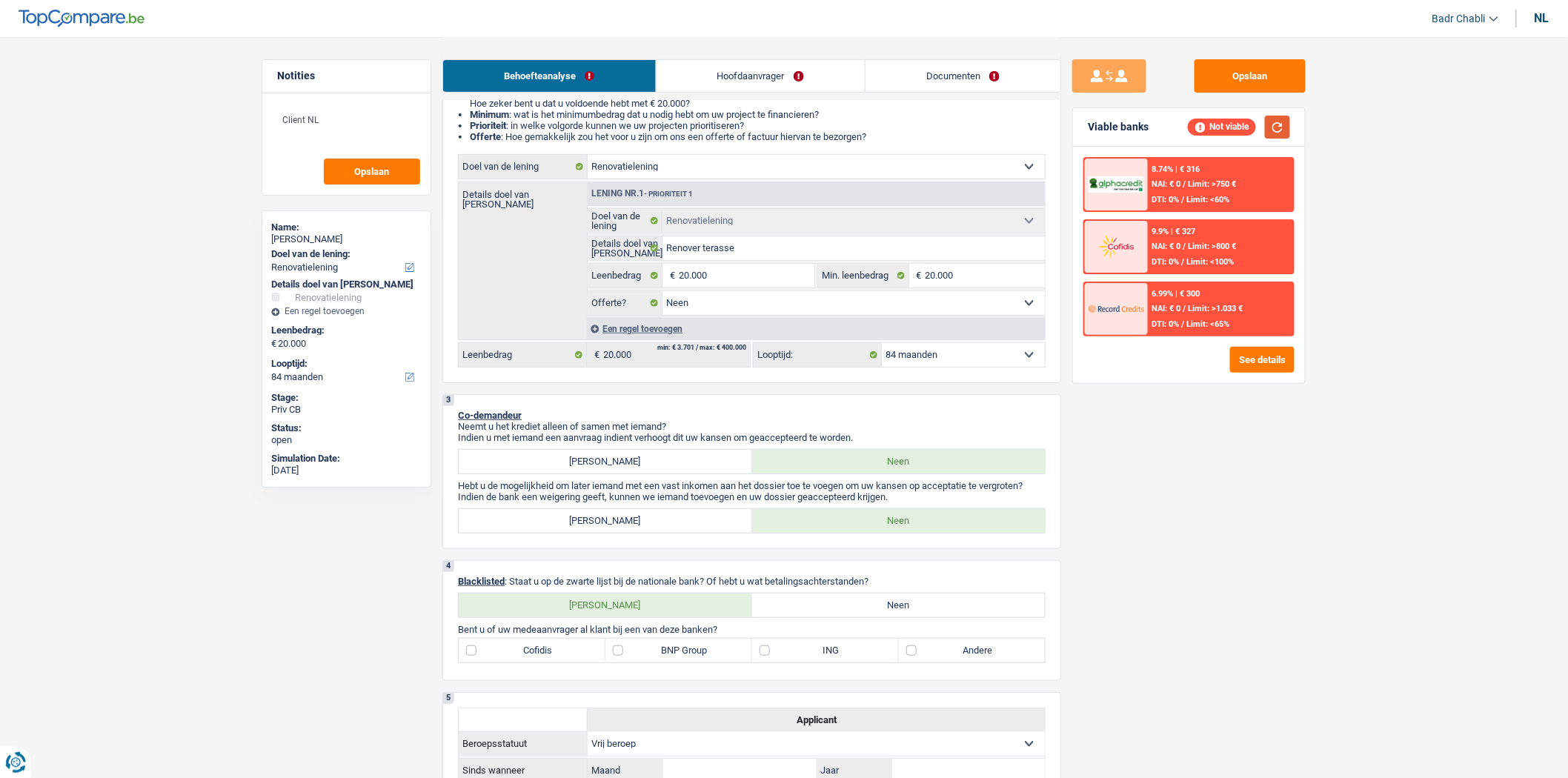
scroll to position [329, 0]
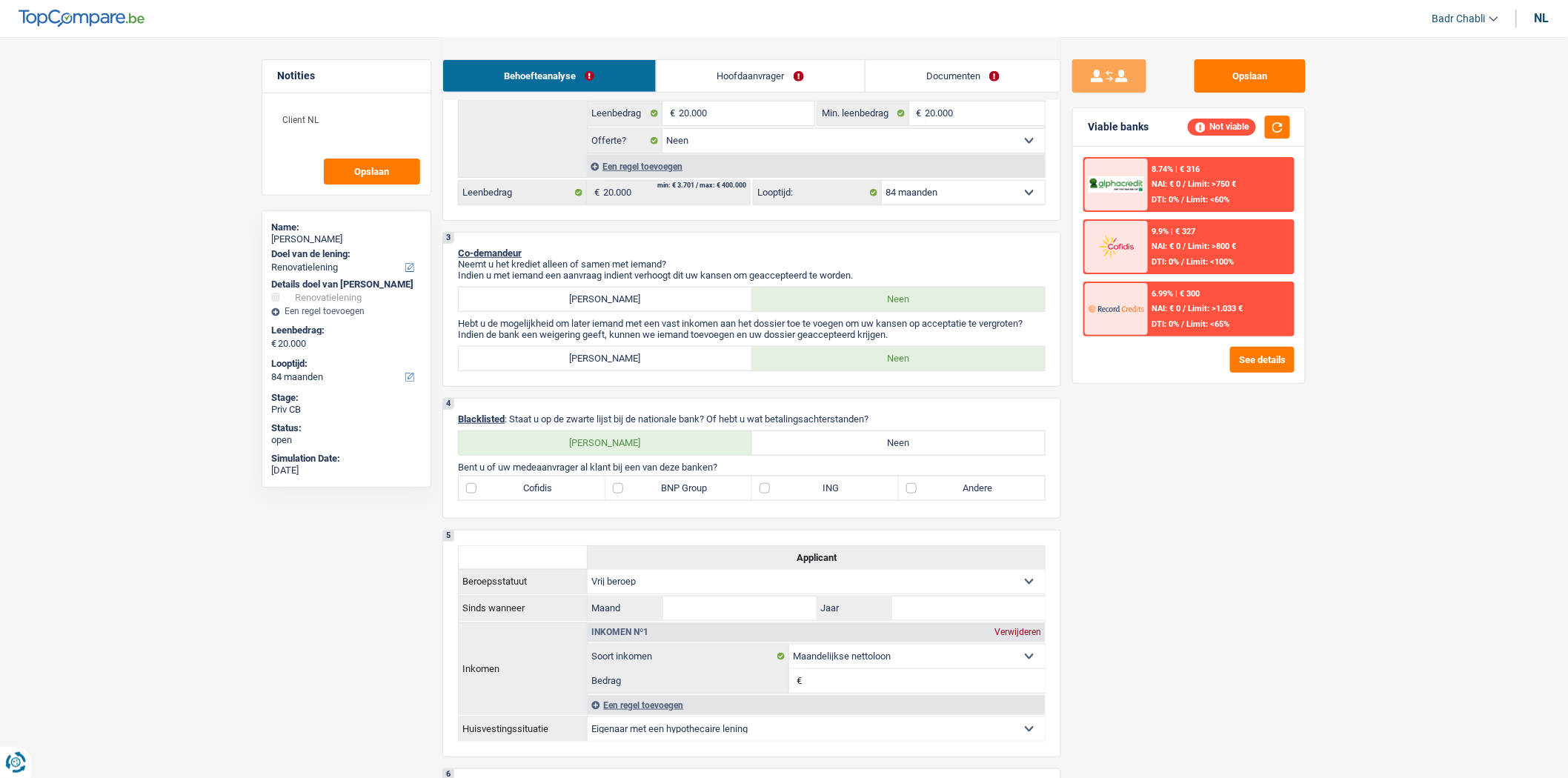
click at [818, 452] on label "Neen" at bounding box center [898, 443] width 293 height 23
click at [818, 452] on input "Neen" at bounding box center [898, 443] width 293 height 23
radio input "true"
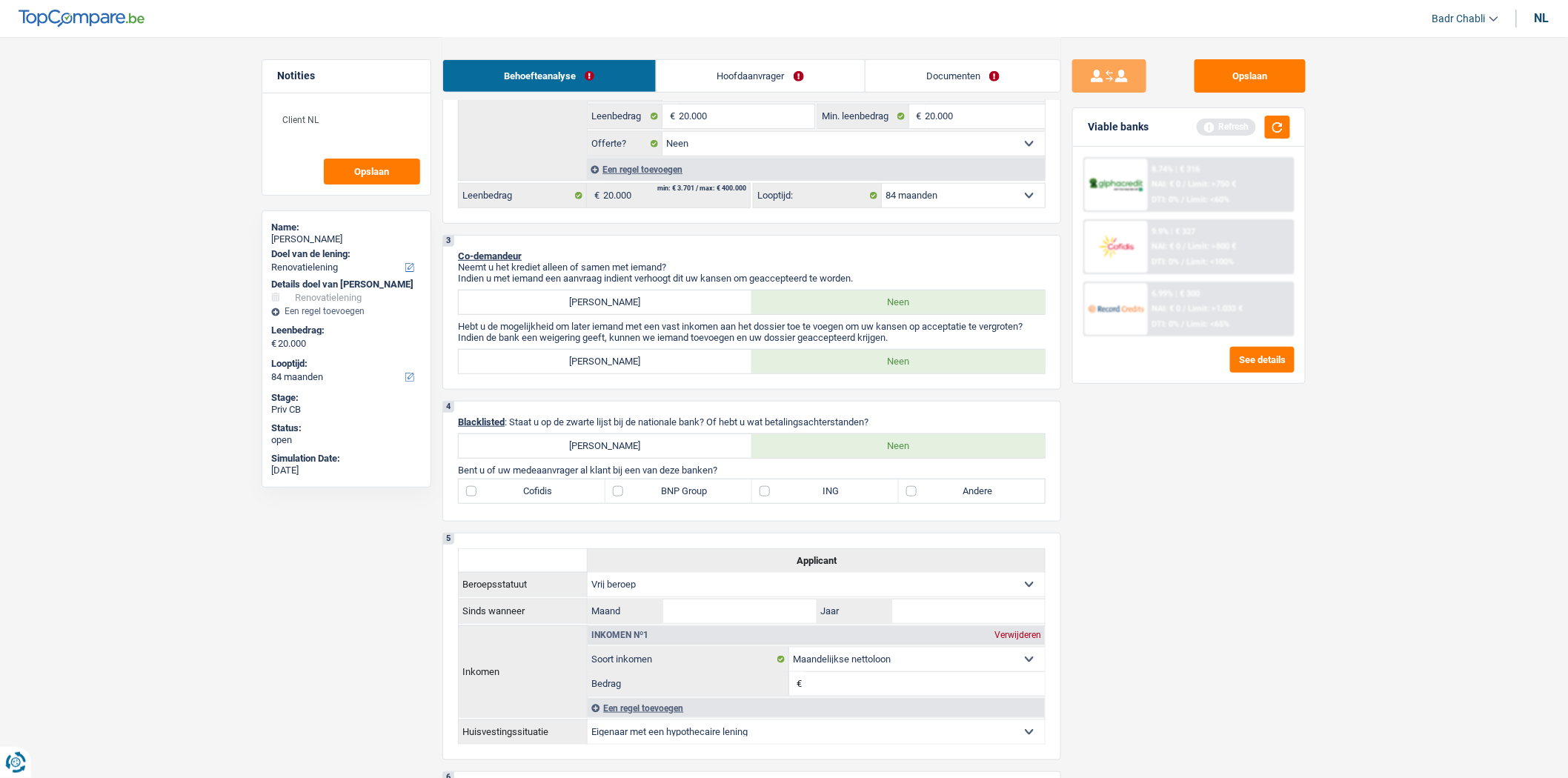
scroll to position [0, 0]
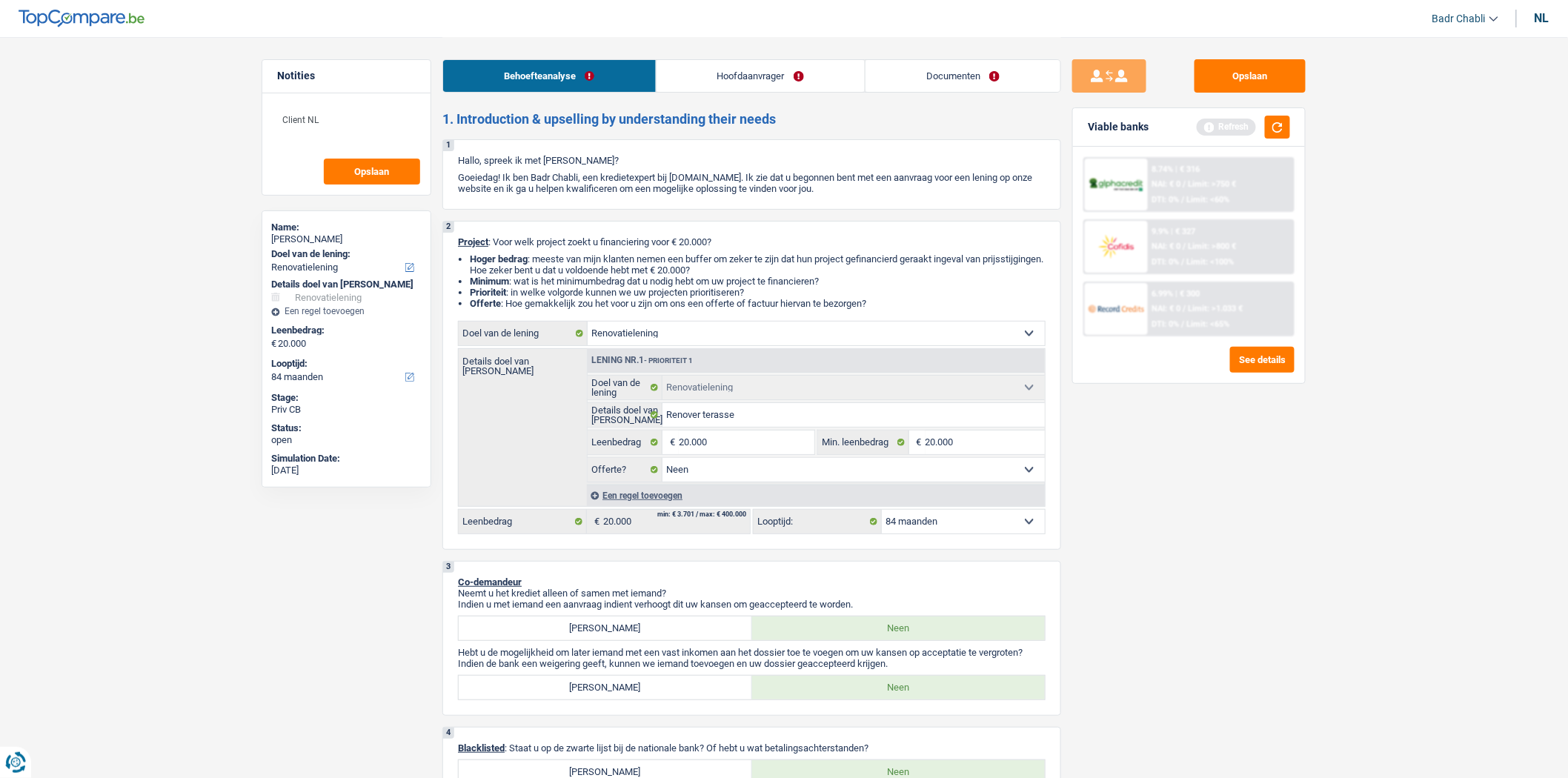
click at [720, 80] on link "Hoofdaanvrager" at bounding box center [760, 76] width 208 height 32
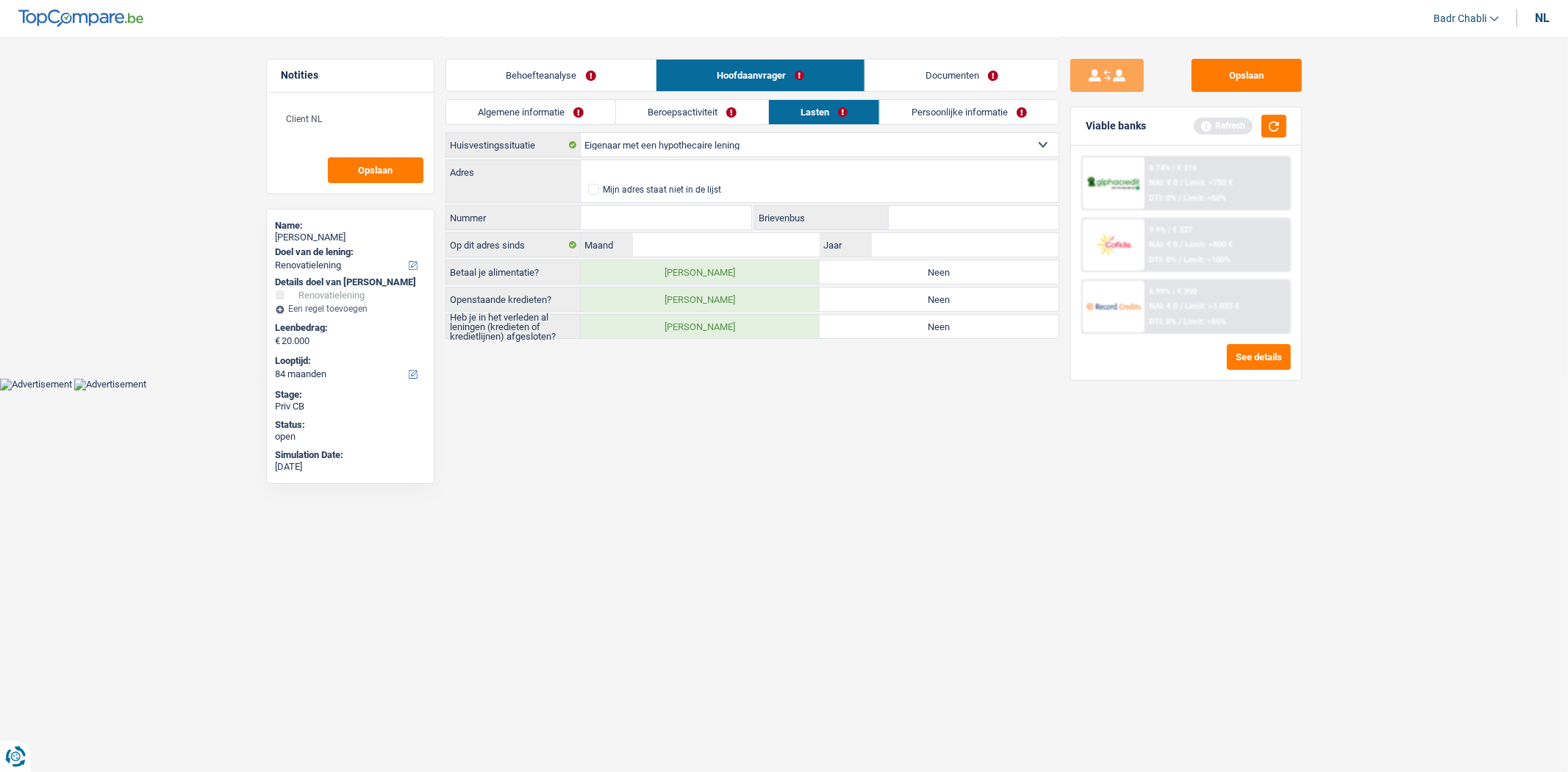
click at [535, 98] on div "Behoefteanalyse Hoofdaanvrager Documenten" at bounding box center [752, 68] width 614 height 63
click at [538, 106] on link "Algemene informatie" at bounding box center [530, 112] width 169 height 24
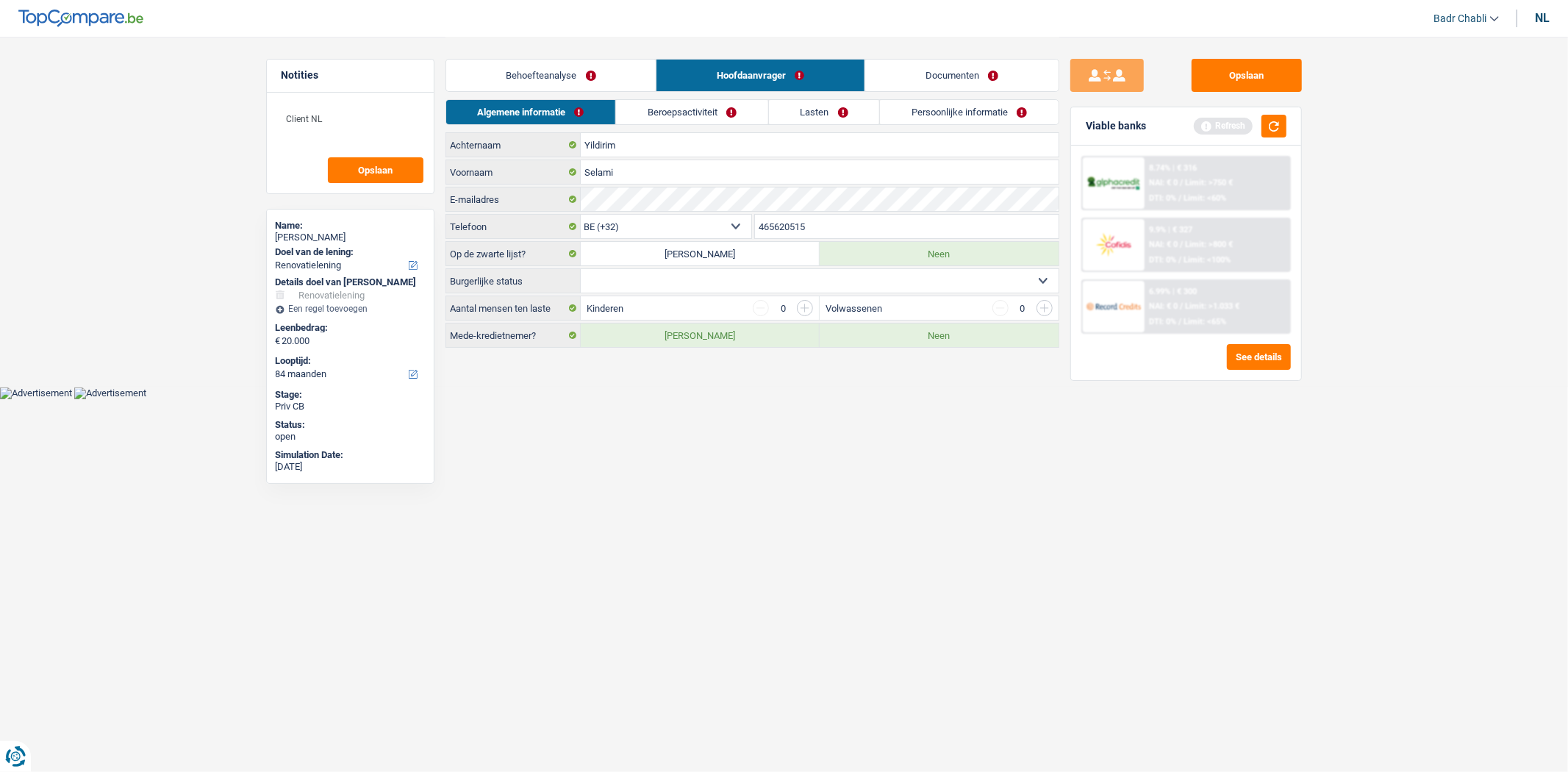
click at [750, 279] on select "Alleenstaand Getrouwd Samenwonend Uit de echt gescheiden Weduwe/weduwnaar Gehuw…" at bounding box center [819, 281] width 478 height 23
click at [581, 270] on select "Alleenstaand Getrouwd Samenwonend Uit de echt gescheiden Weduwe/weduwnaar Gehuw…" at bounding box center [819, 281] width 478 height 23
click at [653, 288] on select "Alleenstaand Getrouwd Samenwonend Uit de echt gescheiden Weduwe/weduwnaar Gehuw…" at bounding box center [819, 281] width 478 height 23
select select "married"
click at [581, 270] on select "Alleenstaand Getrouwd Samenwonend Uit de echt gescheiden Weduwe/weduwnaar Gehuw…" at bounding box center [819, 281] width 478 height 23
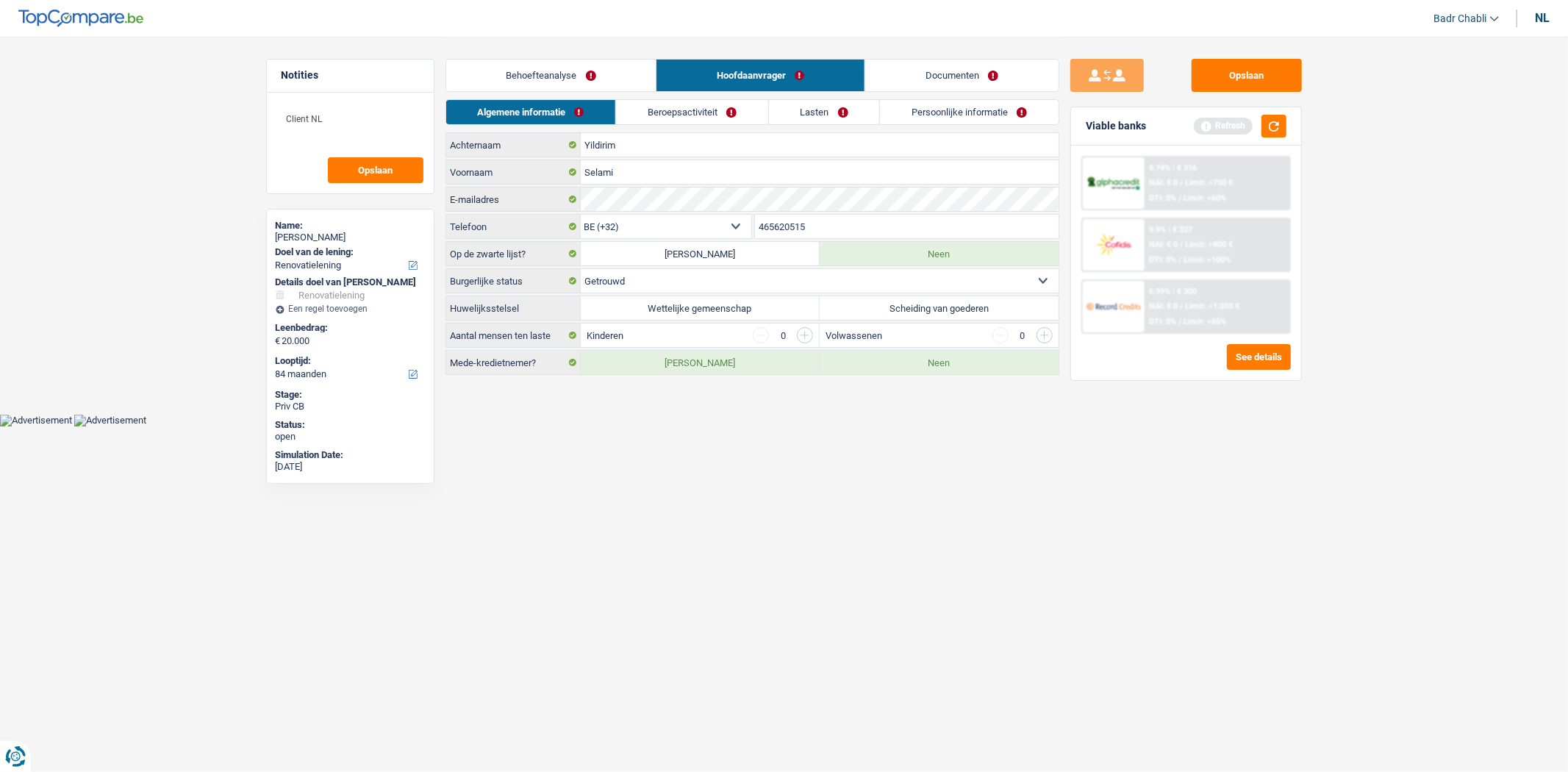
click at [709, 313] on label "Wettelijke gemeenschap" at bounding box center [699, 308] width 239 height 23
click at [709, 313] on input "Wettelijke gemeenschap" at bounding box center [699, 308] width 239 height 23
radio input "true"
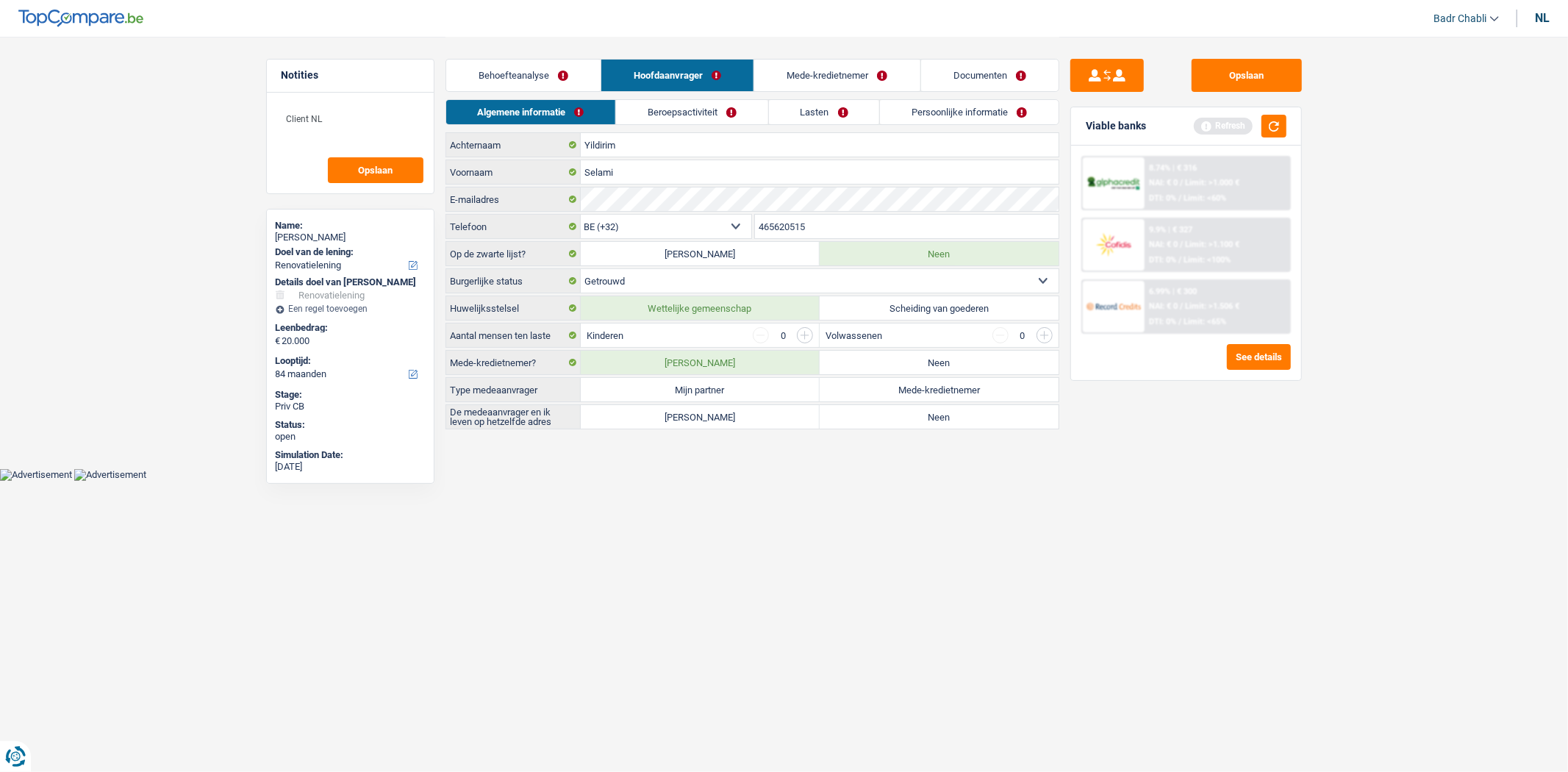
click at [708, 386] on label "Mijn partner" at bounding box center [699, 389] width 239 height 23
click at [708, 386] on input "Mijn partner" at bounding box center [699, 389] width 239 height 23
radio input "true"
click at [712, 411] on label "Ja" at bounding box center [699, 417] width 239 height 23
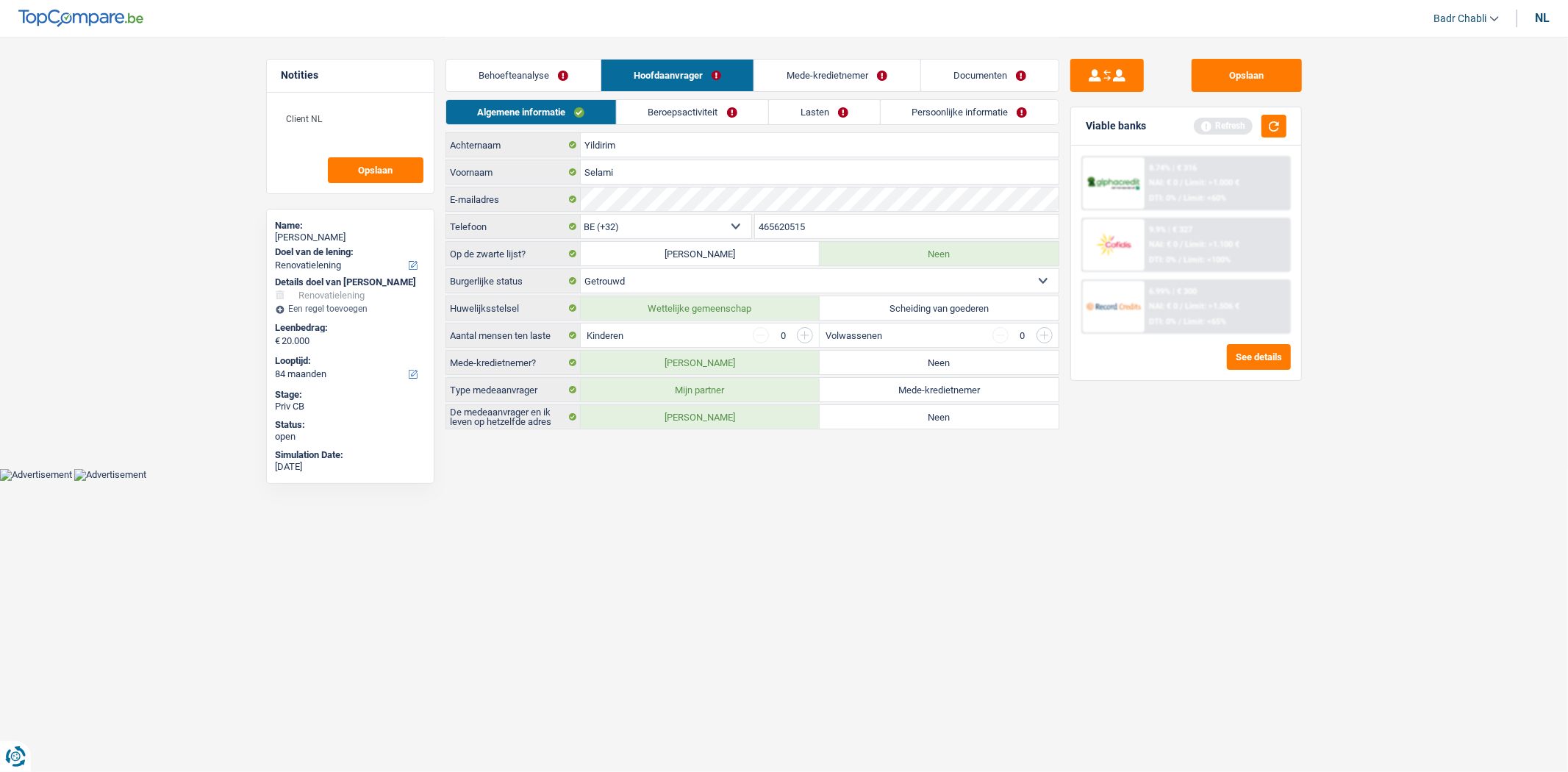
click at [712, 411] on input "Ja" at bounding box center [699, 417] width 239 height 23
click at [802, 338] on input "button" at bounding box center [805, 335] width 16 height 16
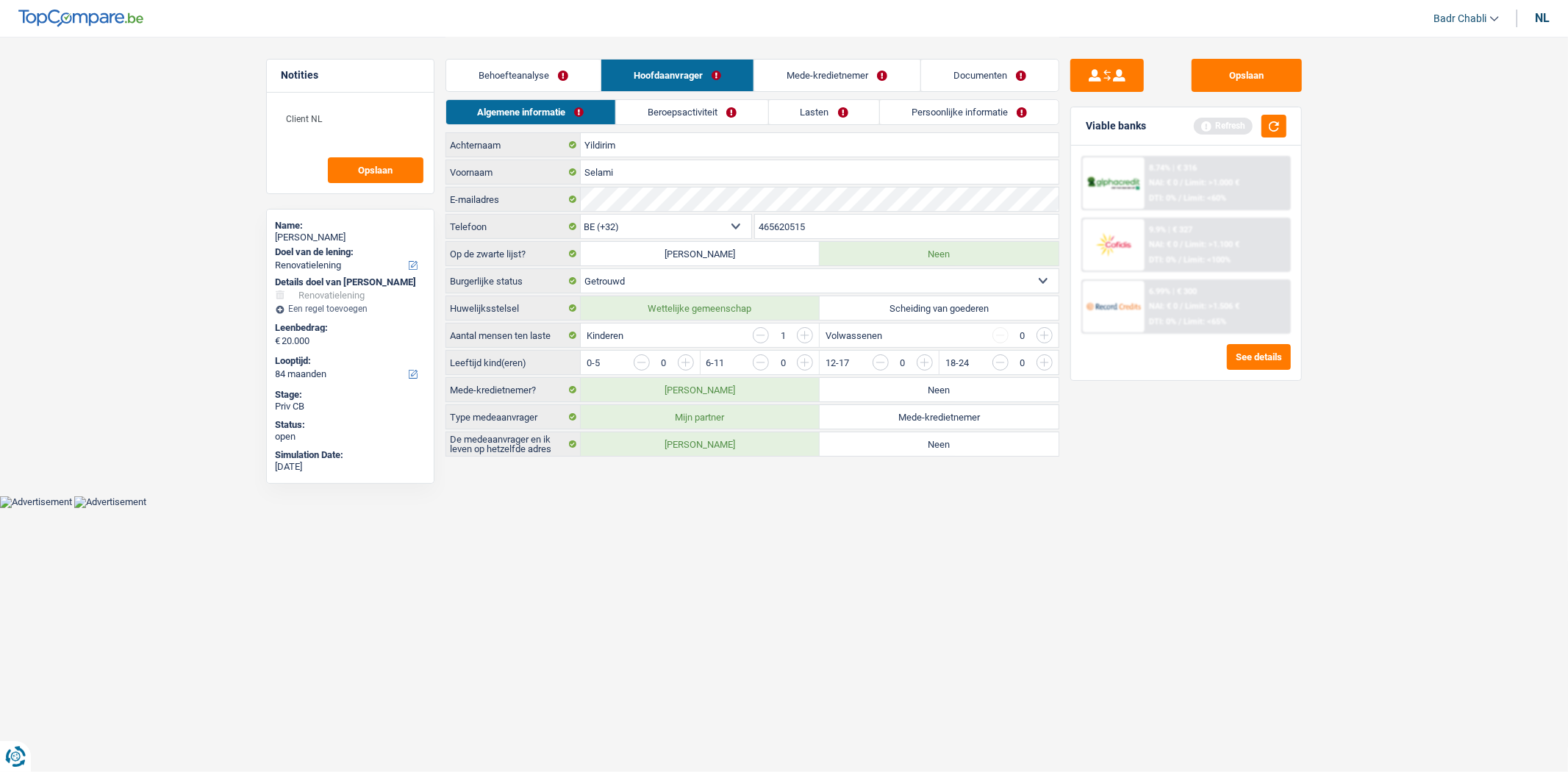
click at [928, 363] on input "button" at bounding box center [1223, 366] width 613 height 23
click at [538, 67] on link "Behoefteanalyse" at bounding box center [523, 75] width 155 height 31
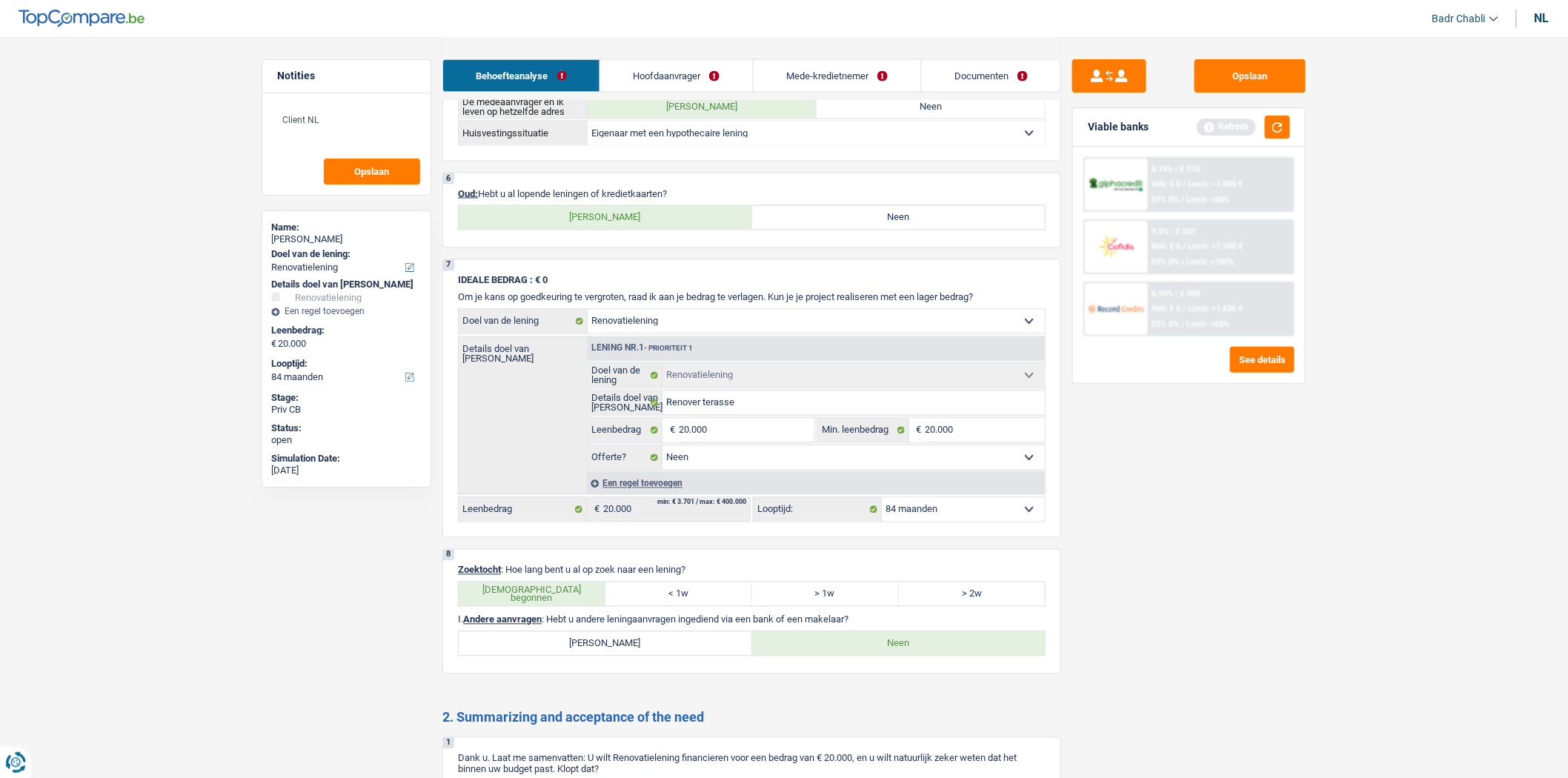
scroll to position [823, 0]
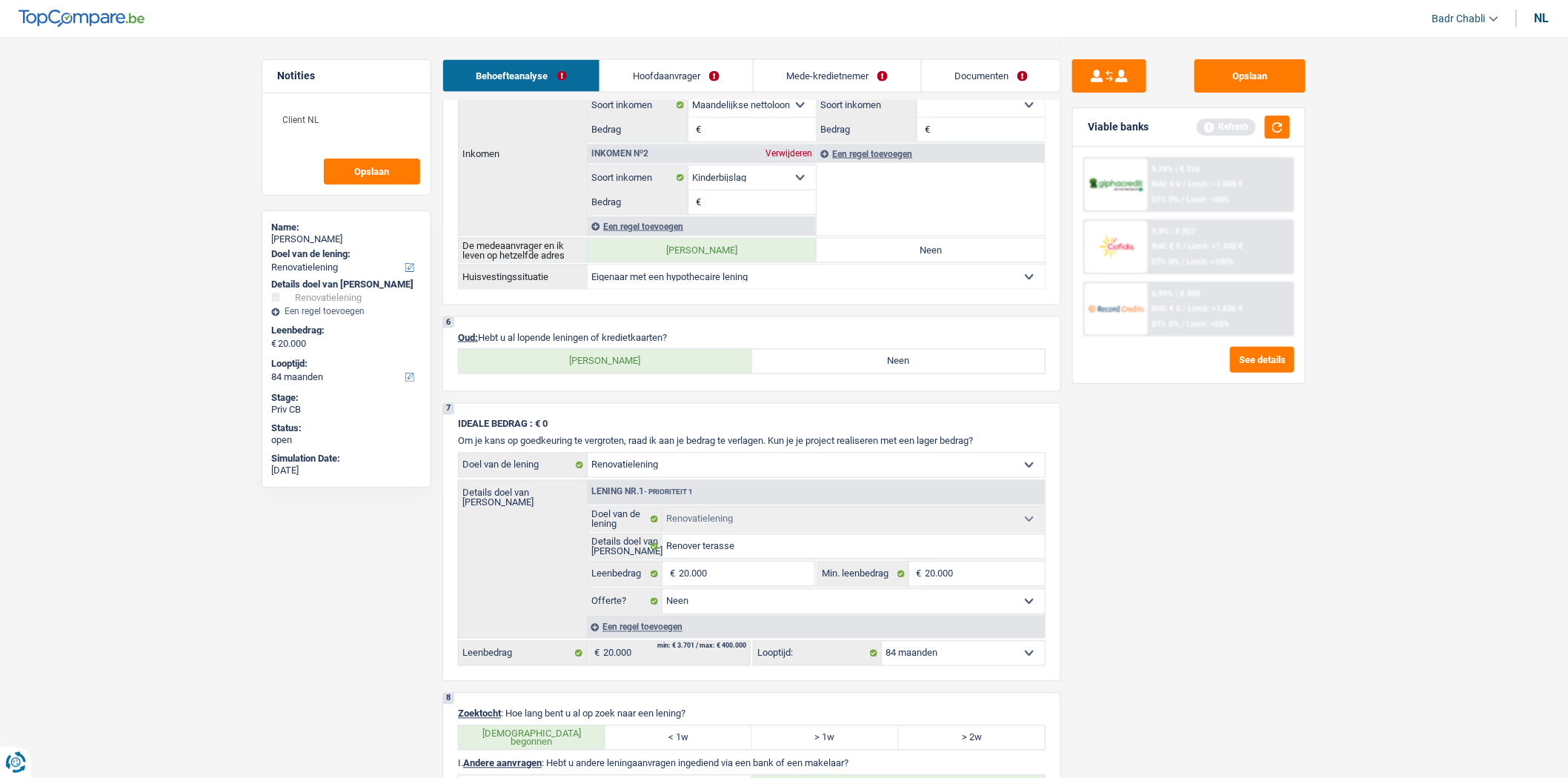
click at [612, 365] on label "Ja" at bounding box center [605, 362] width 293 height 23
click at [612, 365] on input "Ja" at bounding box center [605, 362] width 293 height 23
radio input "true"
select select "mortgage"
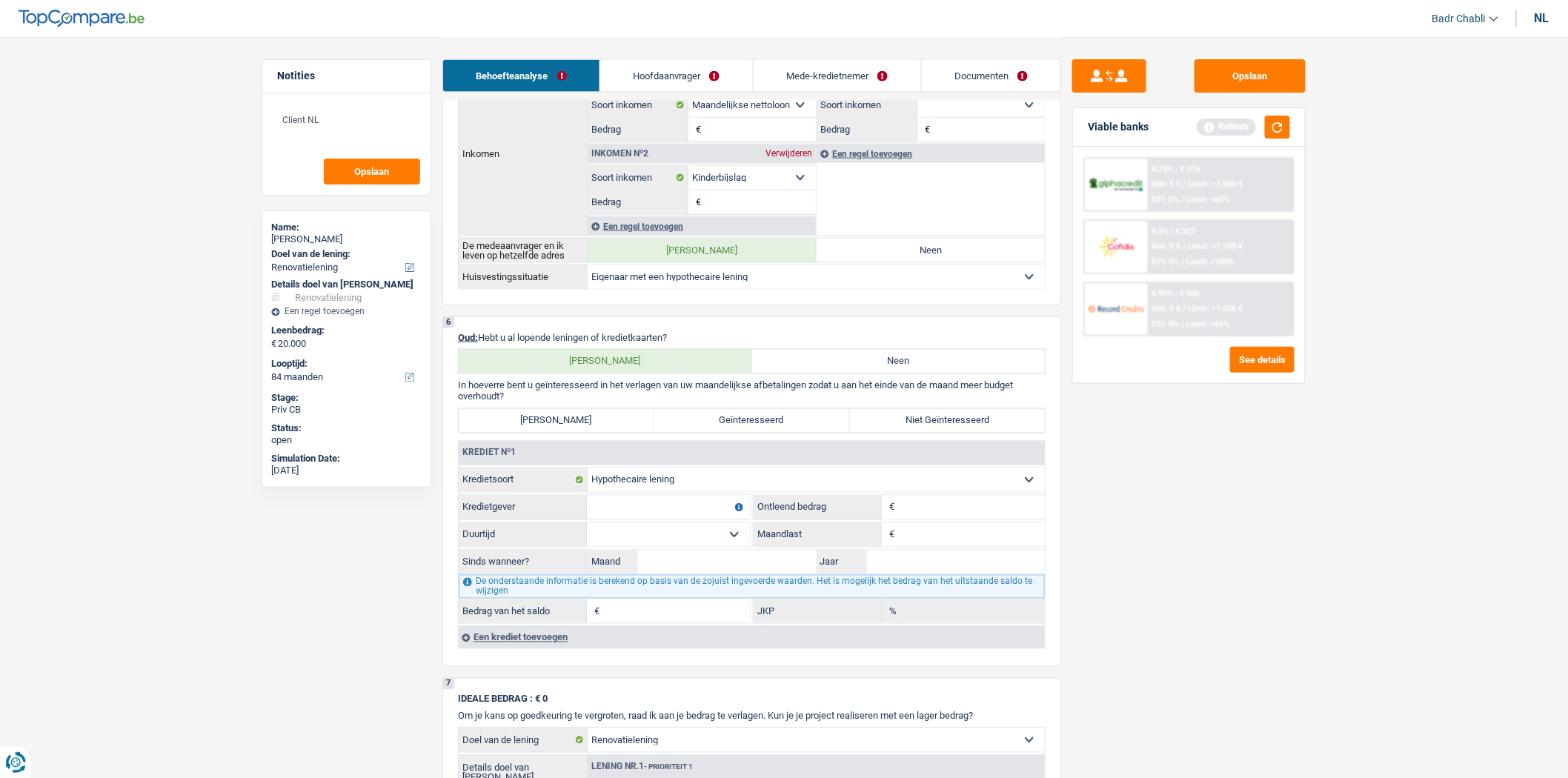
click at [667, 515] on input "Kredietgever" at bounding box center [668, 508] width 163 height 23
click at [667, 514] on input "Kredietgever" at bounding box center [668, 508] width 163 height 23
type input "Sociaal Woningfonds"
click at [926, 539] on input "Maandlast" at bounding box center [971, 535] width 147 height 23
type input "860"
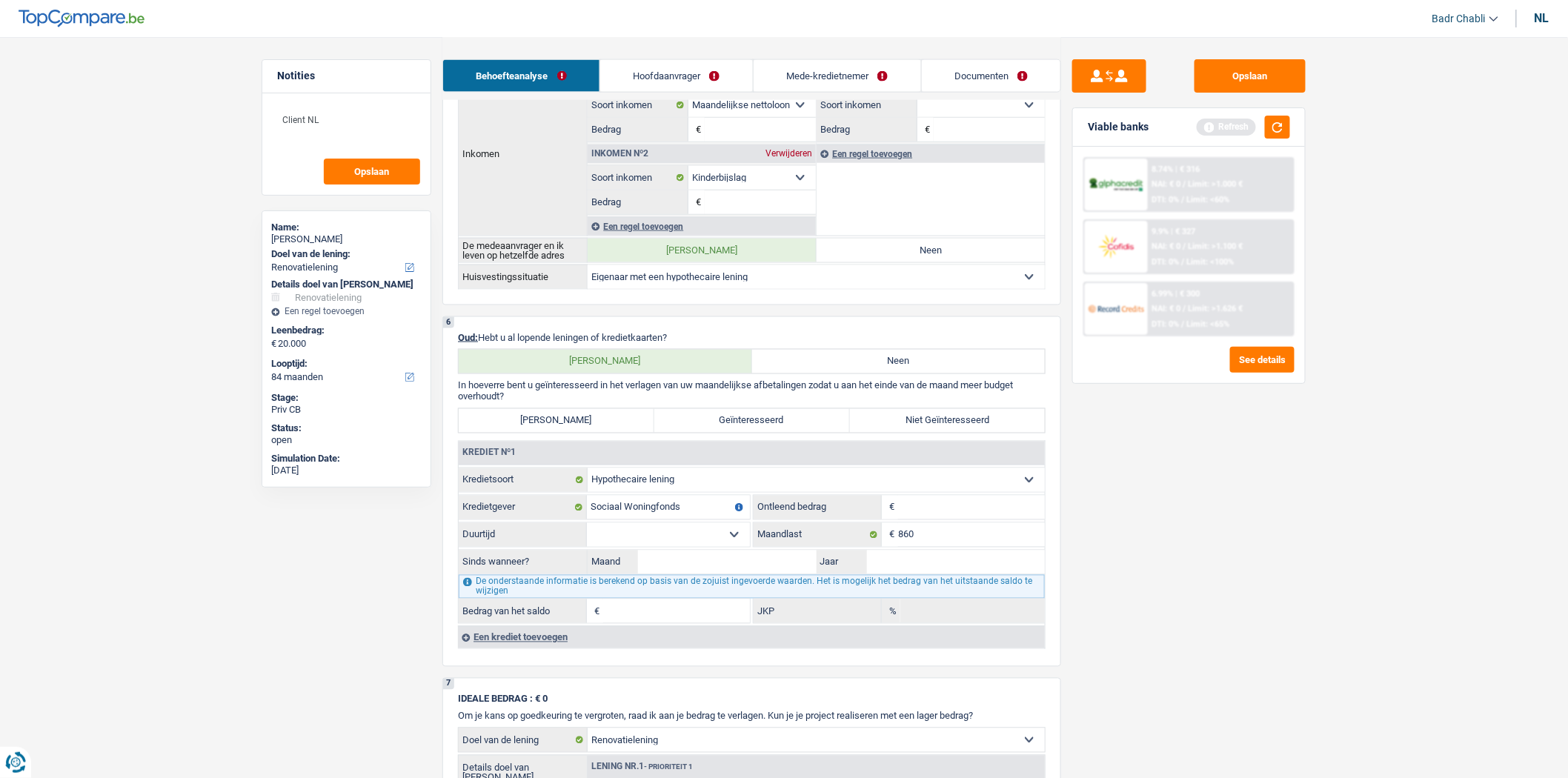
click at [922, 493] on fieldset "Kaart of kredietlijn Hypothecaire lening Verkoop op afbetaling Lening op afbeta…" at bounding box center [752, 481] width 586 height 25
click at [1131, 509] on div "Opslaan Viable banks Refresh 8.74% | € 316 NAI: € 0 / Limit: >1.000 € DTI: 0% /…" at bounding box center [1189, 407] width 256 height 695
click at [942, 519] on input "Leenbedrag" at bounding box center [971, 508] width 147 height 23
type input "250.000"
click at [665, 547] on select "120 maanden 132 maanden 144 maanden 180 maanden 240 maanden 300 maanden 360 maa…" at bounding box center [668, 535] width 163 height 23
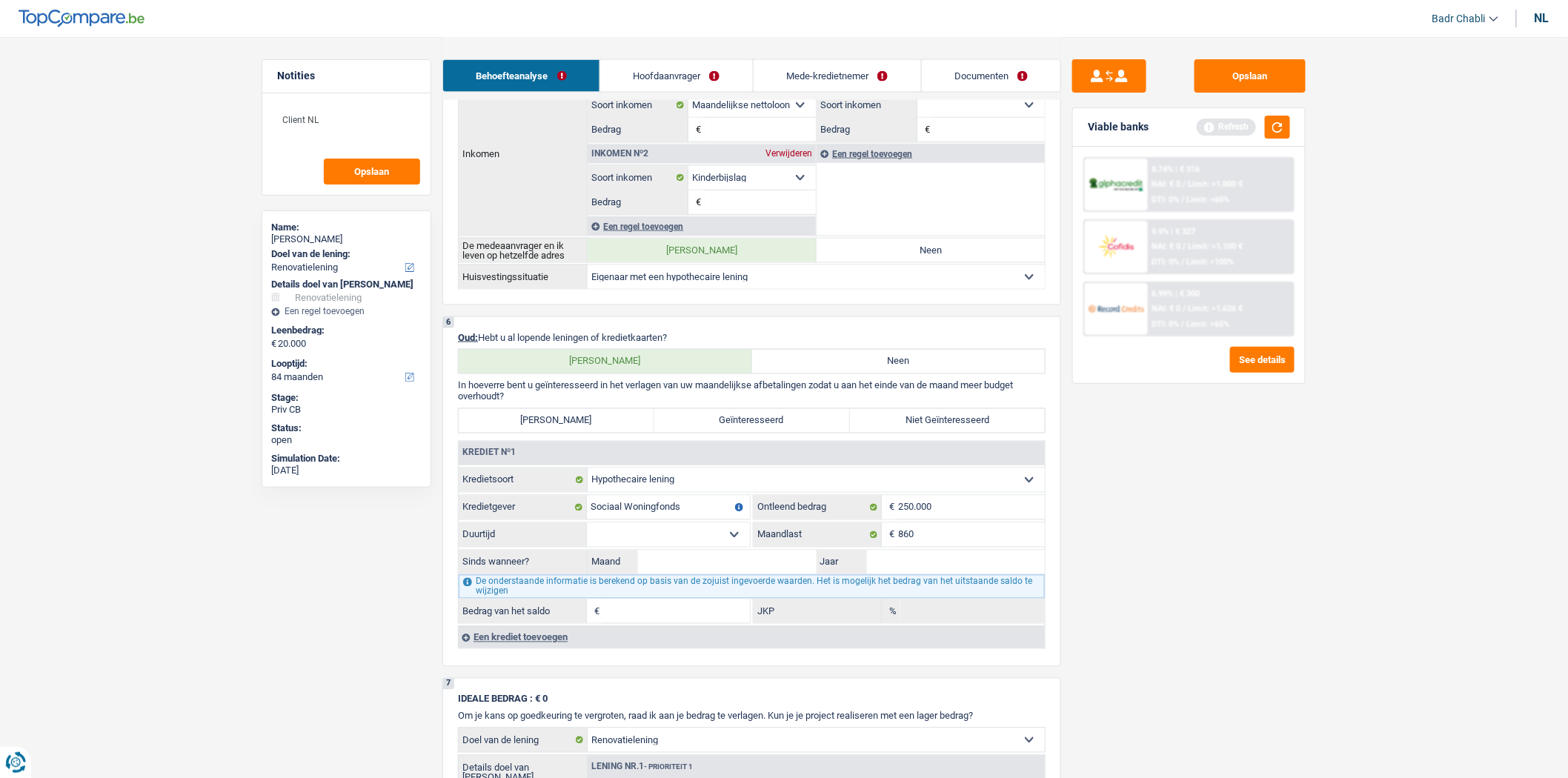
select select "300"
click at [587, 534] on select "120 maanden 132 maanden 144 maanden 180 maanden 240 maanden 300 maanden 360 maa…" at bounding box center [668, 535] width 163 height 23
click at [692, 574] on input "Maand" at bounding box center [728, 563] width 179 height 23
click at [715, 568] on input "Maand" at bounding box center [728, 563] width 179 height 23
type input "05"
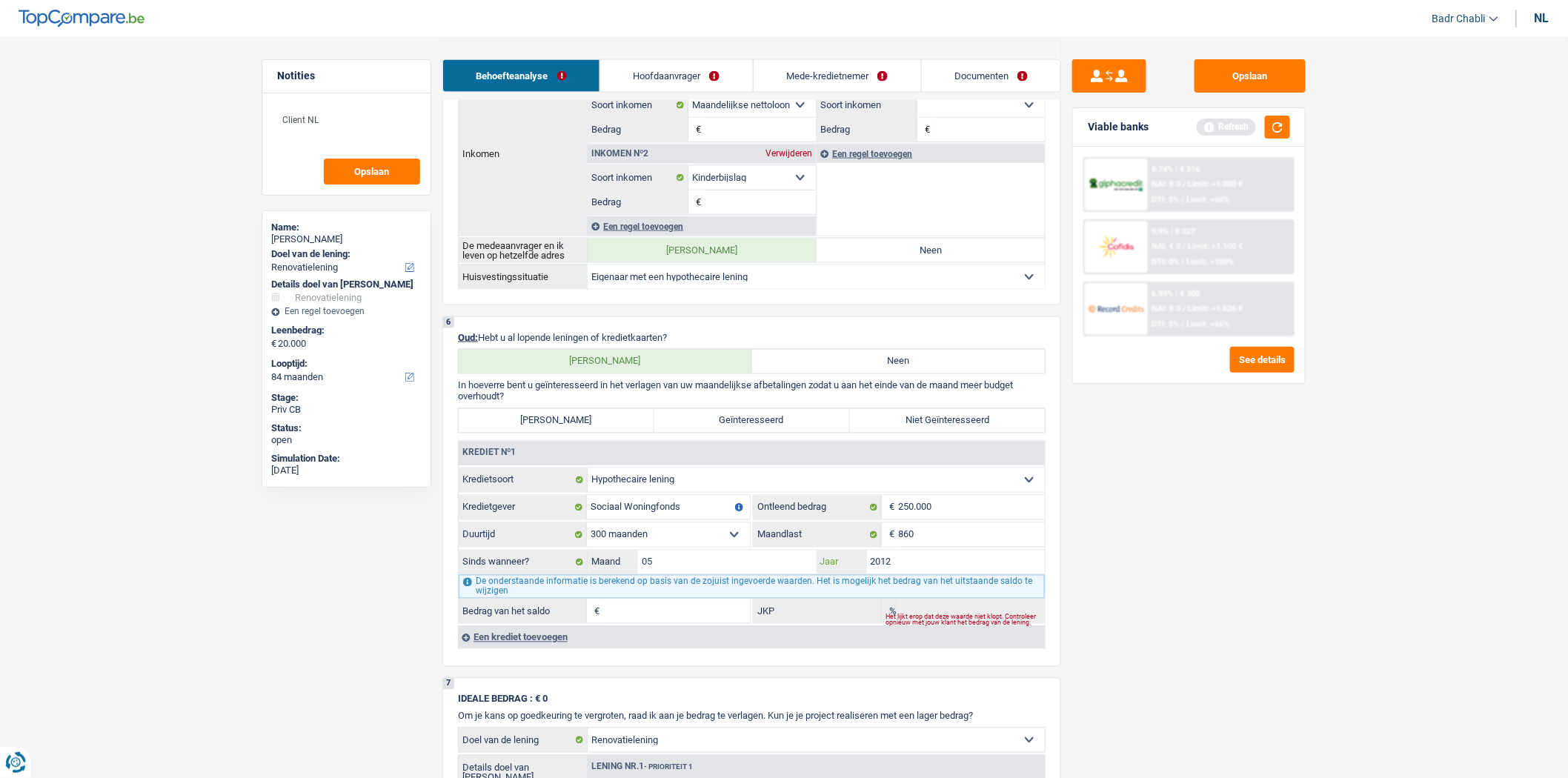
type input "2012"
type input "118.632"
type input "0,25"
click at [1211, 609] on div "Opslaan Viable banks Refresh 8.74% | € 316 NAI: € 0 / Limit: >1.000 € DTI: 0% /…" at bounding box center [1189, 407] width 256 height 695
click at [954, 433] on label "Niet Geïnteresseerd" at bounding box center [948, 421] width 196 height 23
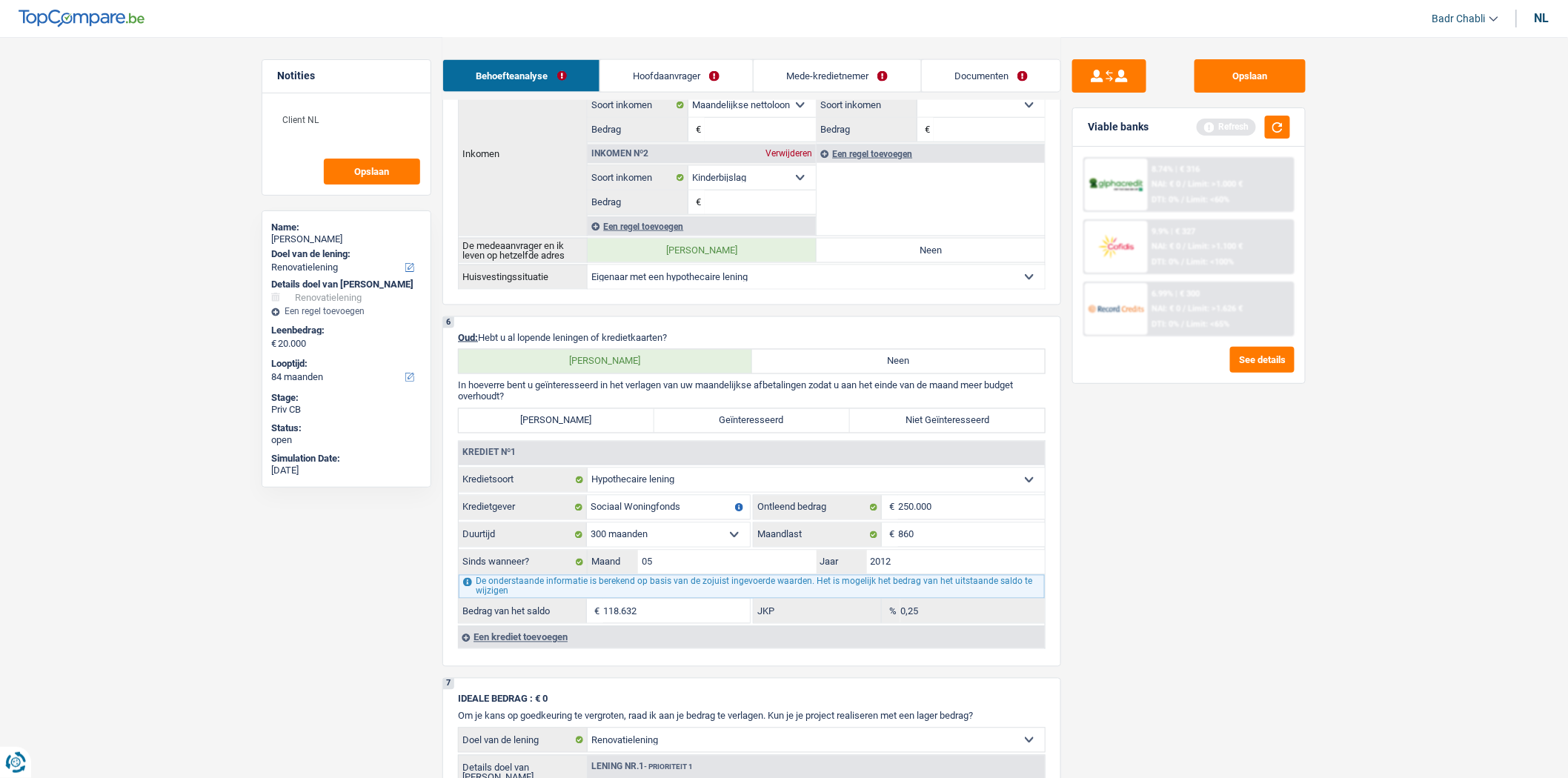
click at [954, 433] on input "Niet Geïnteresseerd" at bounding box center [948, 421] width 196 height 23
radio input "true"
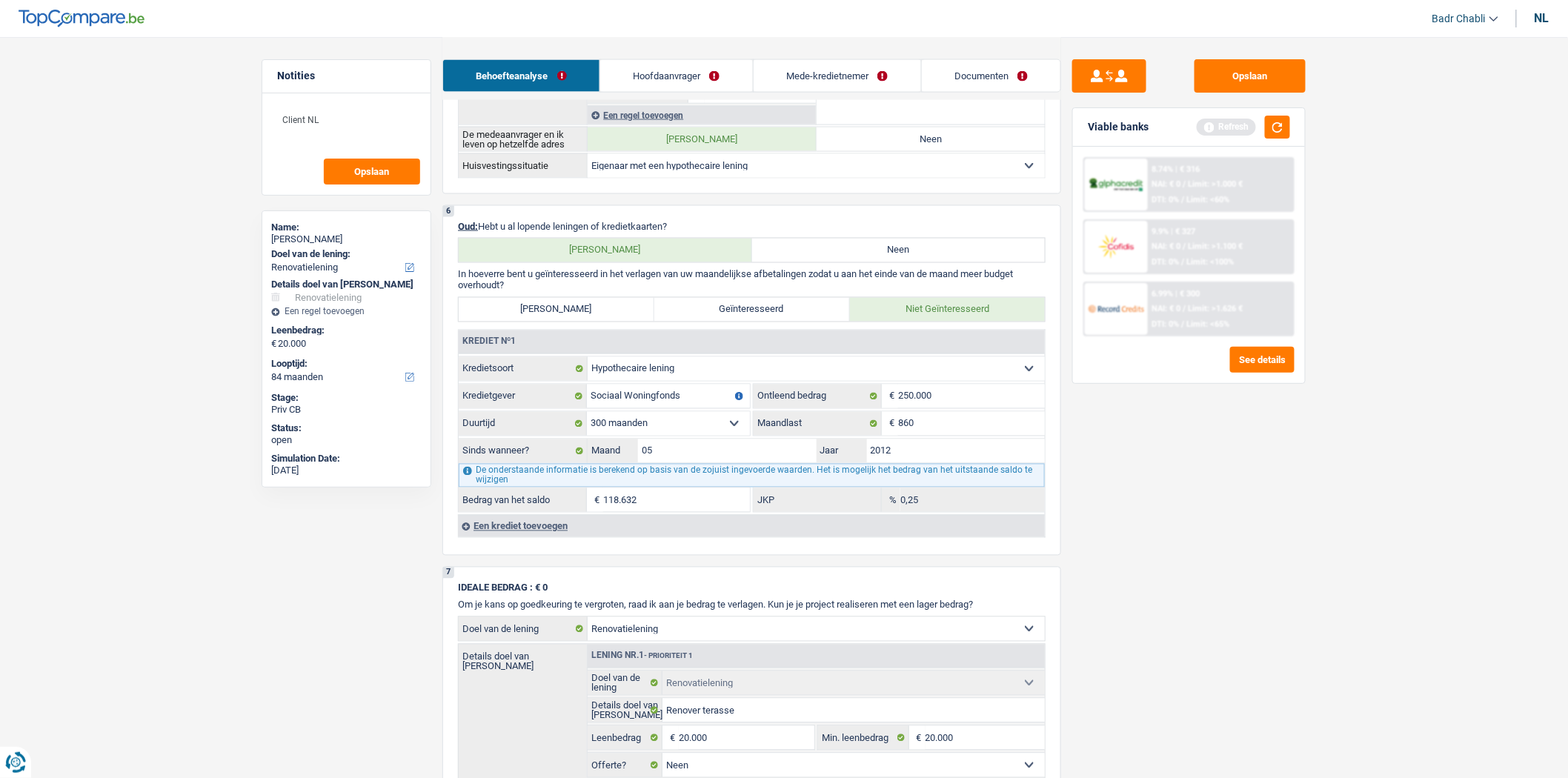
scroll to position [1070, 0]
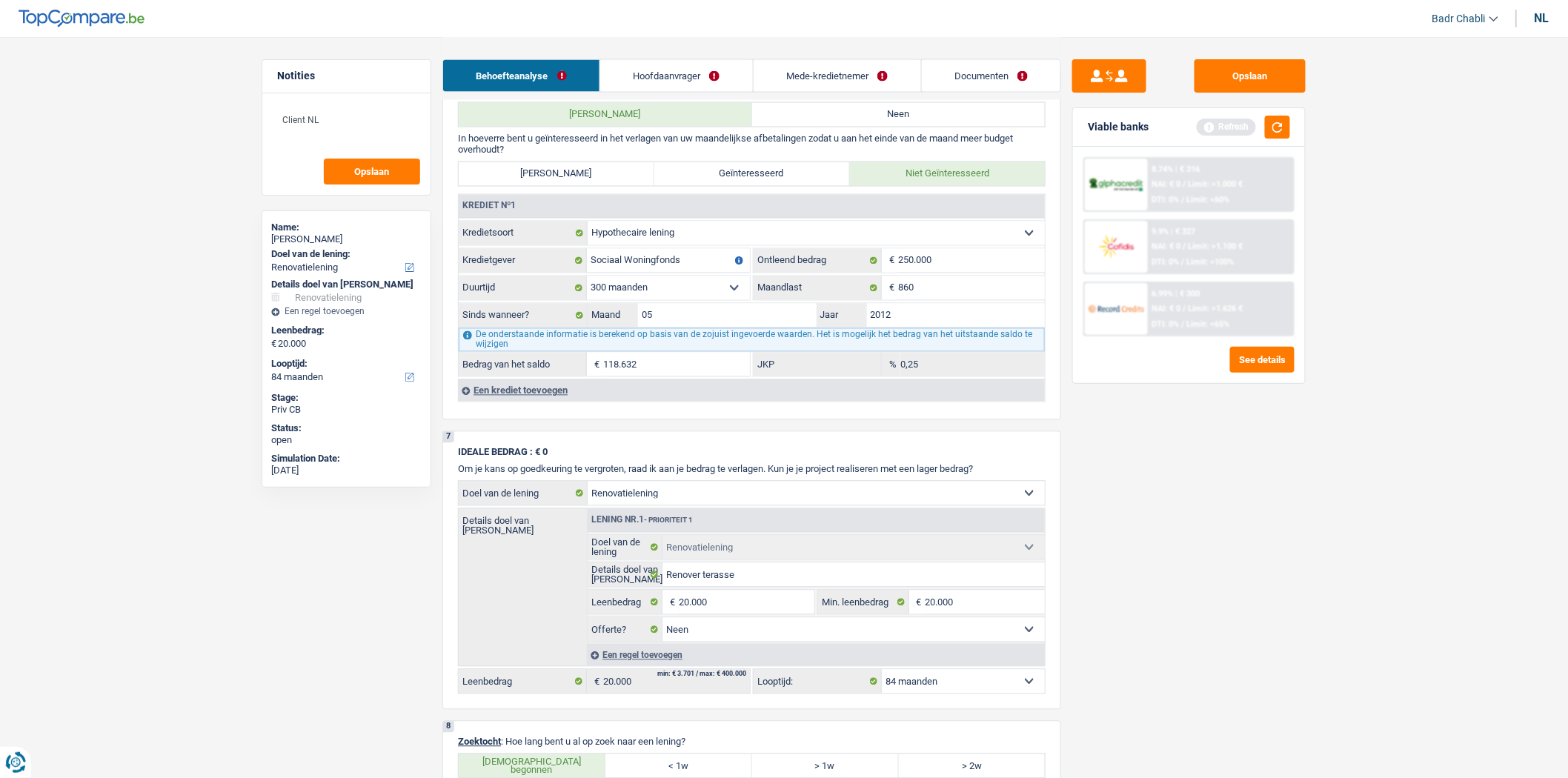
click at [549, 401] on div "Een krediet toevoegen" at bounding box center [751, 390] width 587 height 23
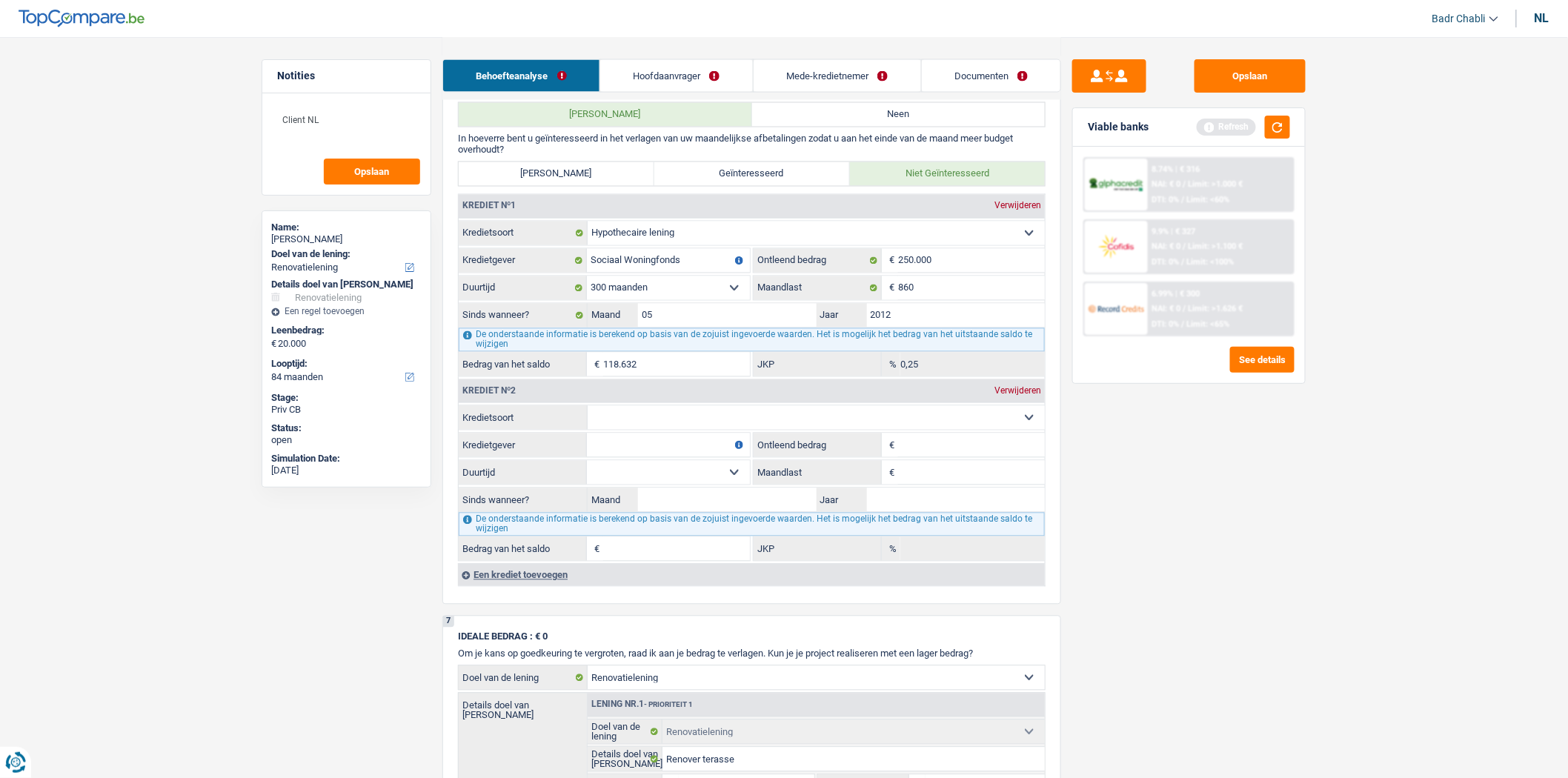
click at [655, 430] on select "Kaart of kredietlijn Hypothecaire lening Verkoop op afbetaling Lening op afbeta…" at bounding box center [816, 417] width 457 height 23
select select "cardOrCredit"
type input "0"
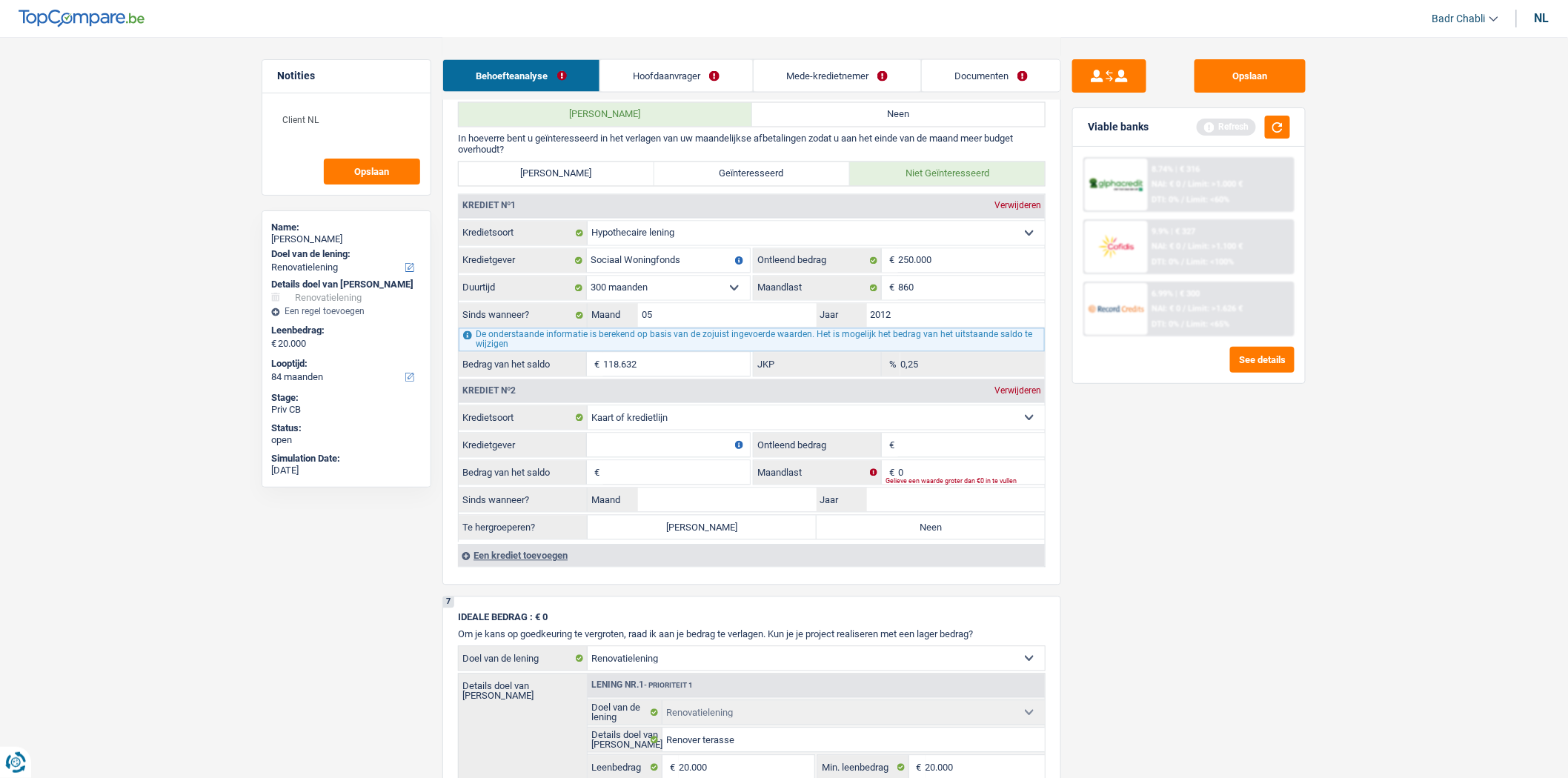
click at [649, 457] on input "Kredietgever" at bounding box center [668, 445] width 163 height 23
type input "Belfius"
type input "1.250"
type input "1"
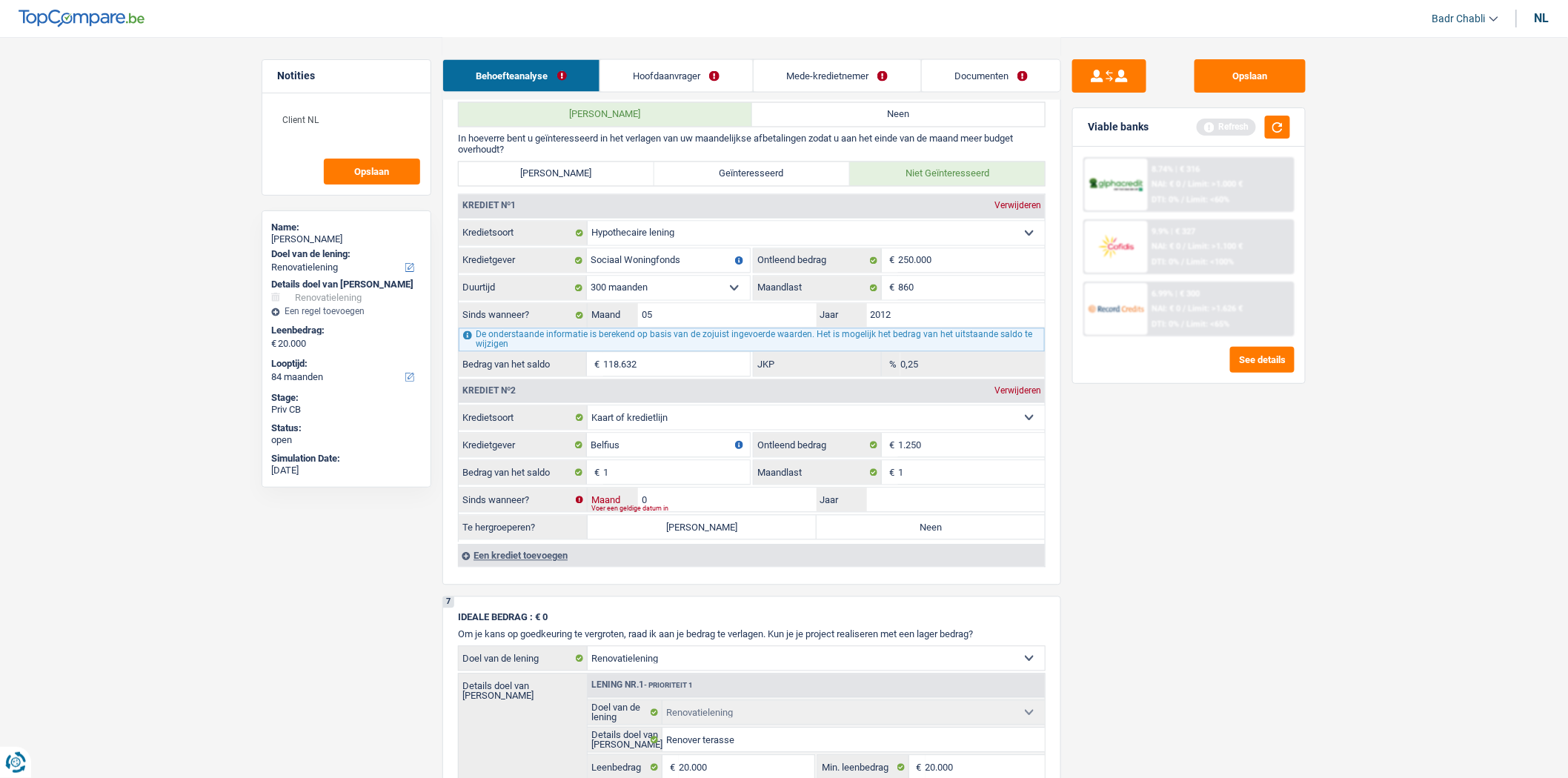
type input "04"
type input "2020"
click at [876, 539] on label "Neen" at bounding box center [931, 527] width 229 height 23
click at [876, 539] on input "Neen" at bounding box center [931, 527] width 229 height 23
radio input "true"
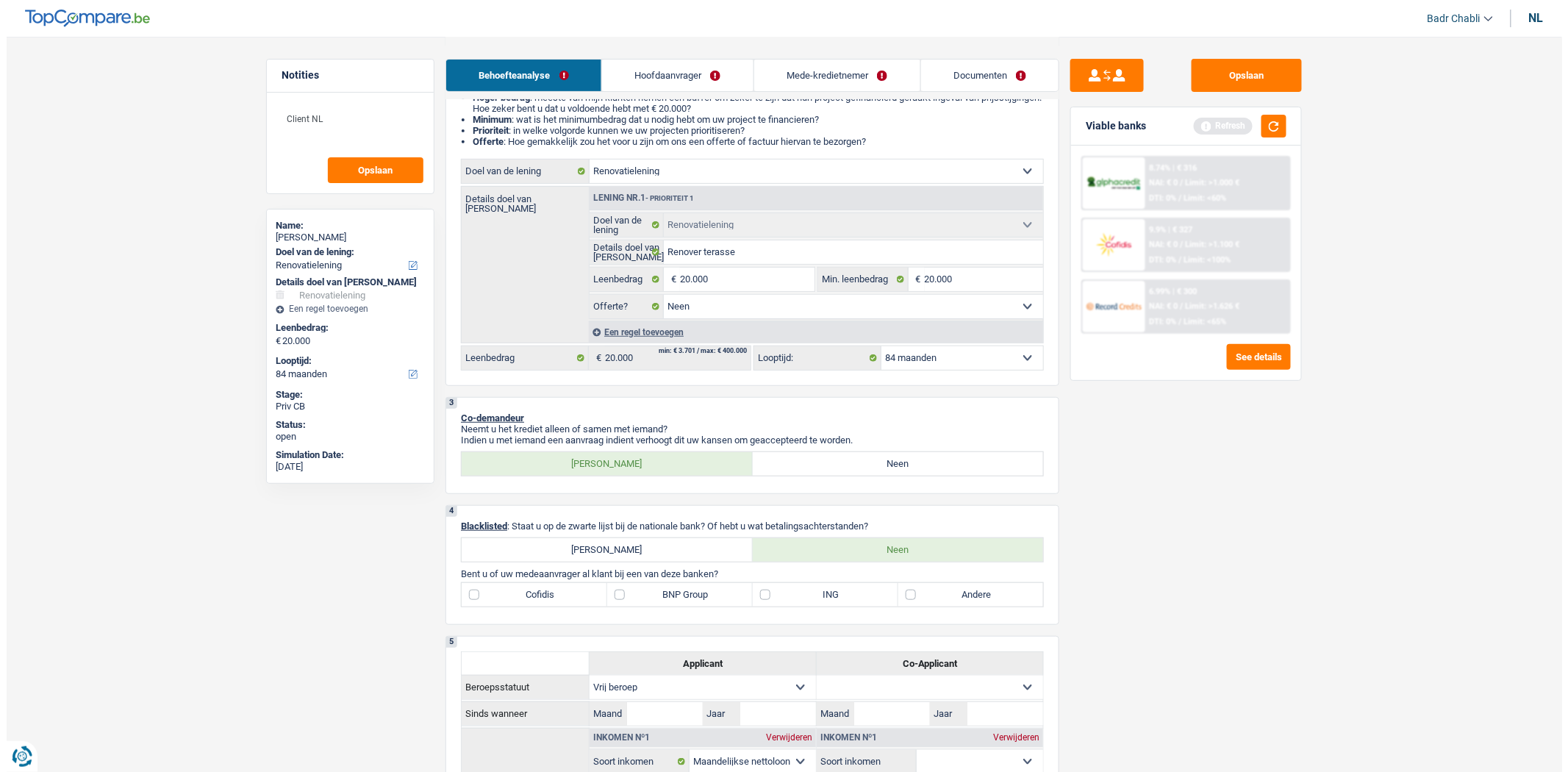
scroll to position [0, 0]
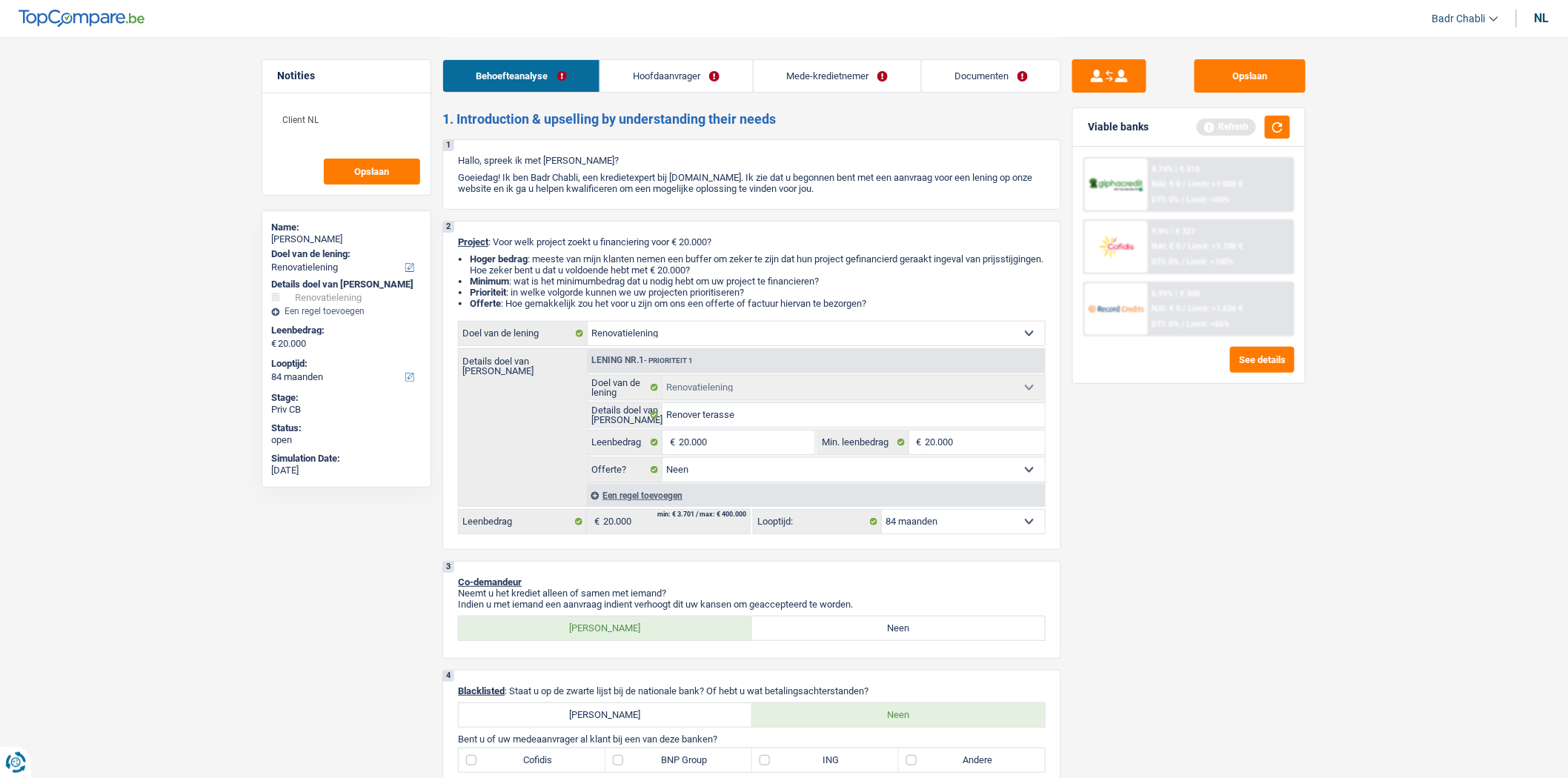
click at [647, 77] on link "Hoofdaanvrager" at bounding box center [676, 76] width 152 height 32
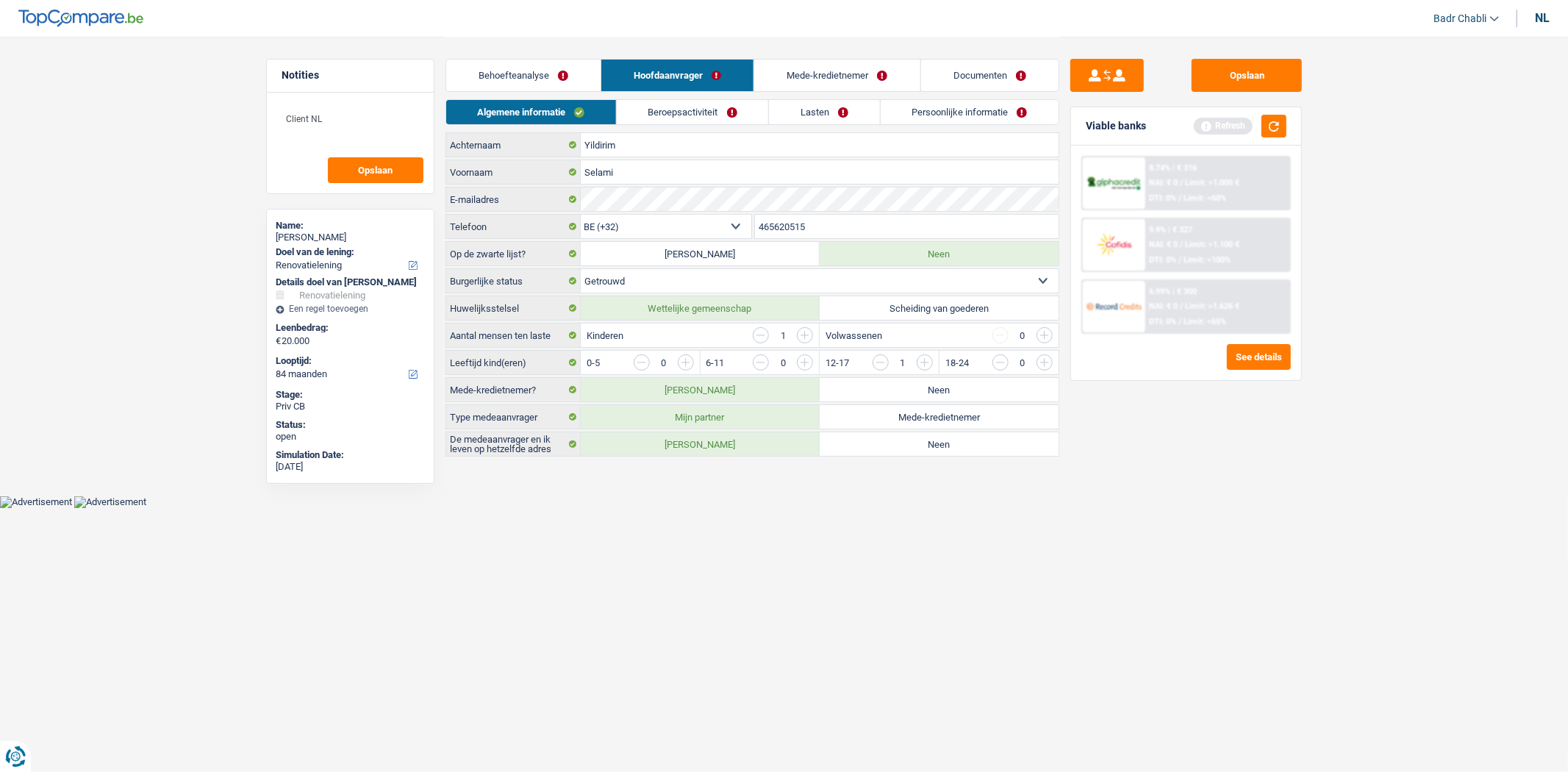
click at [515, 115] on link "Algemene informatie" at bounding box center [531, 112] width 170 height 24
click at [704, 106] on link "Beroepsactiviteit" at bounding box center [692, 112] width 151 height 24
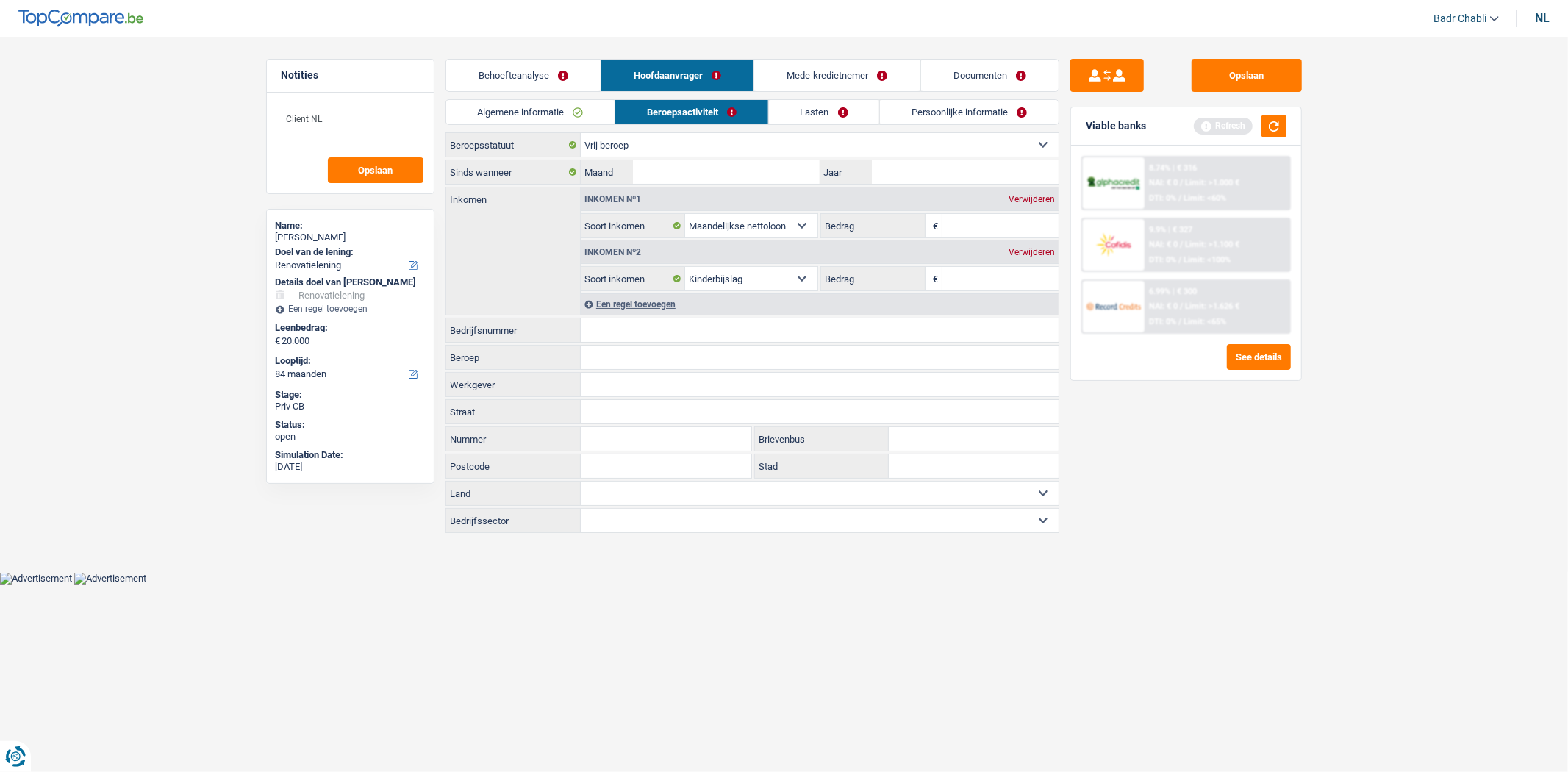
click at [696, 142] on select "Arbeider Bediende (privésector) Ambtenaar (overheidssector) Invalide Zelfstandi…" at bounding box center [819, 145] width 478 height 23
select select "independent"
click at [581, 133] on select "Arbeider Bediende (privésector) Ambtenaar (overheidssector) Invalide Zelfstandi…" at bounding box center [819, 145] width 478 height 23
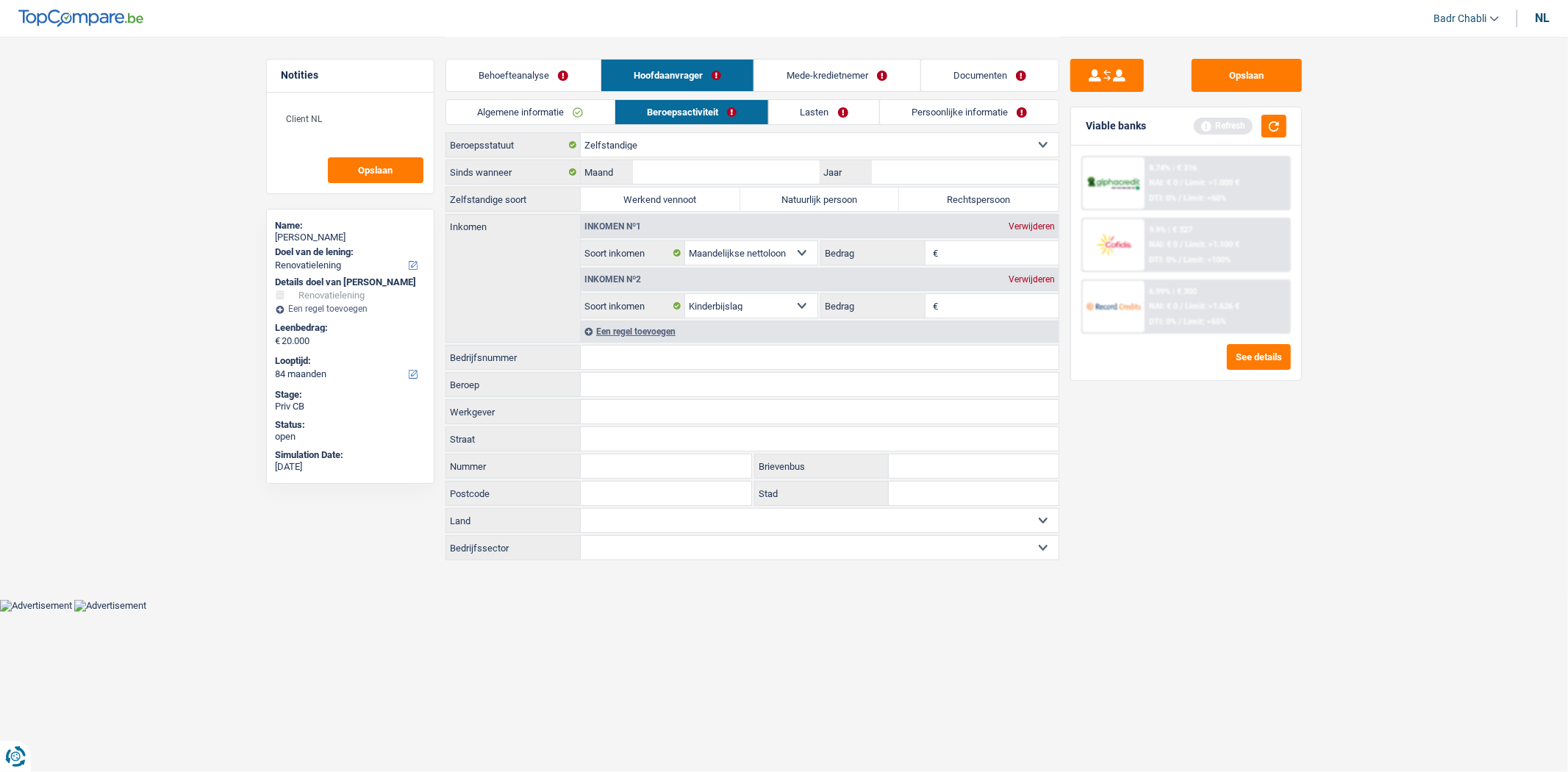
click at [968, 206] on label "Rechtspersoon" at bounding box center [979, 199] width 159 height 23
click at [968, 206] on input "Rechtspersoon" at bounding box center [979, 199] width 159 height 23
radio input "true"
click at [846, 202] on label "Natuurlijk persoon" at bounding box center [820, 199] width 159 height 23
click at [846, 202] on input "Natuurlijk persoon" at bounding box center [820, 199] width 159 height 23
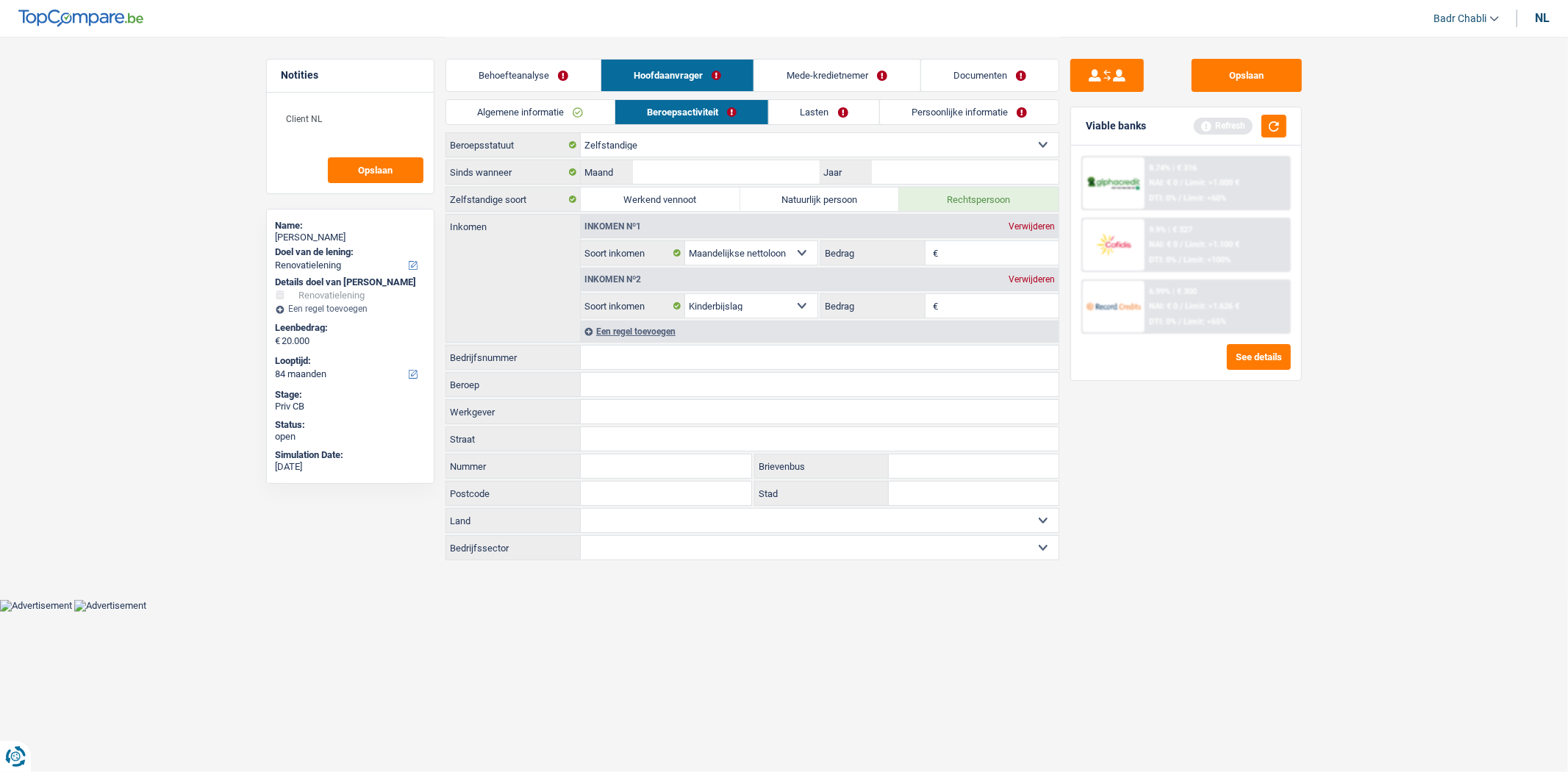
radio input "true"
click at [629, 385] on input "Beroep" at bounding box center [819, 385] width 478 height 23
type input "Constuctie"
click at [708, 352] on input "Bedrijfsnummer" at bounding box center [819, 357] width 478 height 23
click at [718, 354] on input "0756942963" at bounding box center [819, 357] width 478 height 23
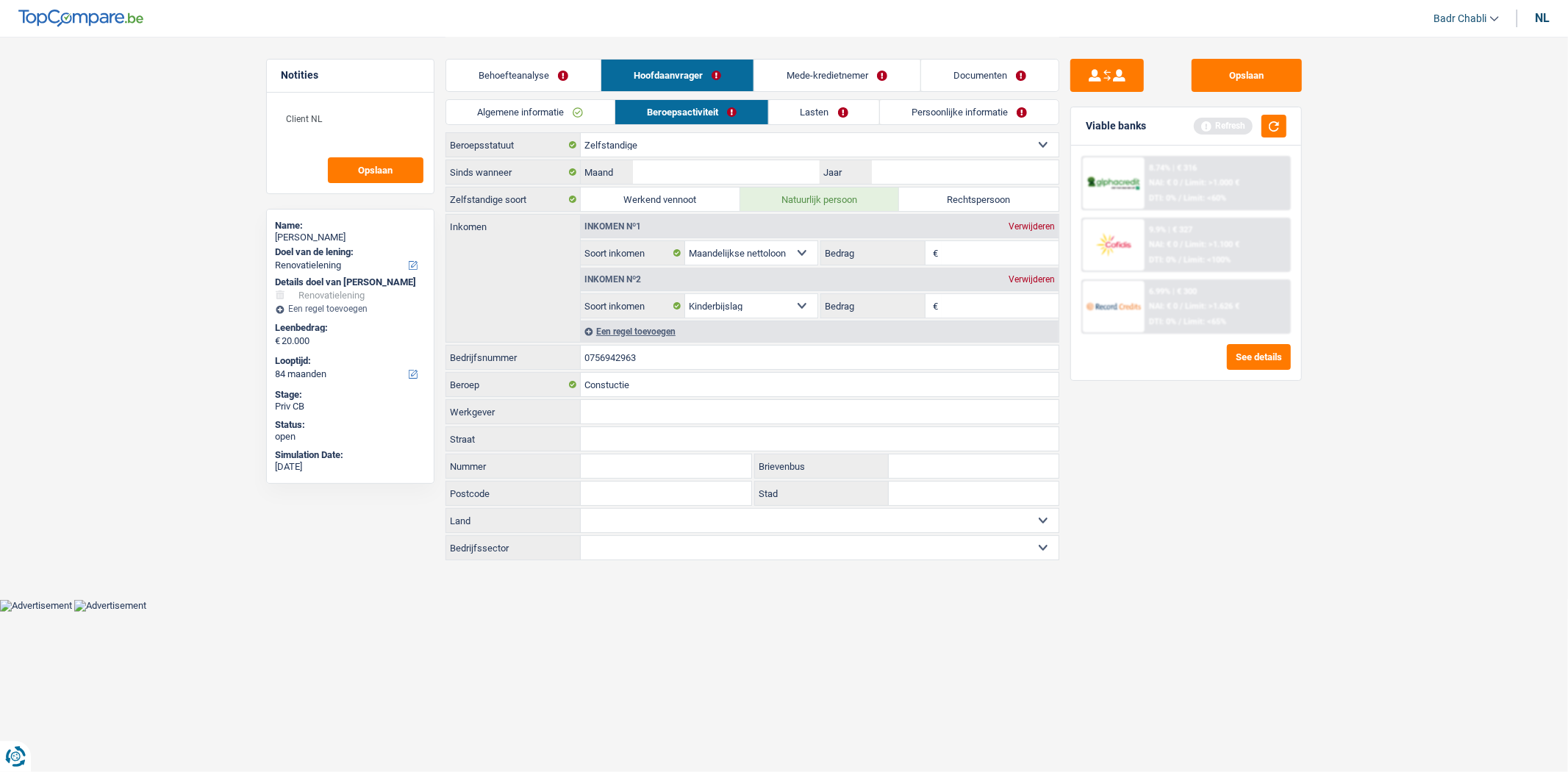
click at [718, 354] on input "0756942963" at bounding box center [819, 357] width 478 height 23
type input "0756942963"
click at [935, 199] on label "Rechtspersoon" at bounding box center [979, 199] width 159 height 23
click at [935, 199] on input "Rechtspersoon" at bounding box center [979, 199] width 159 height 23
radio input "true"
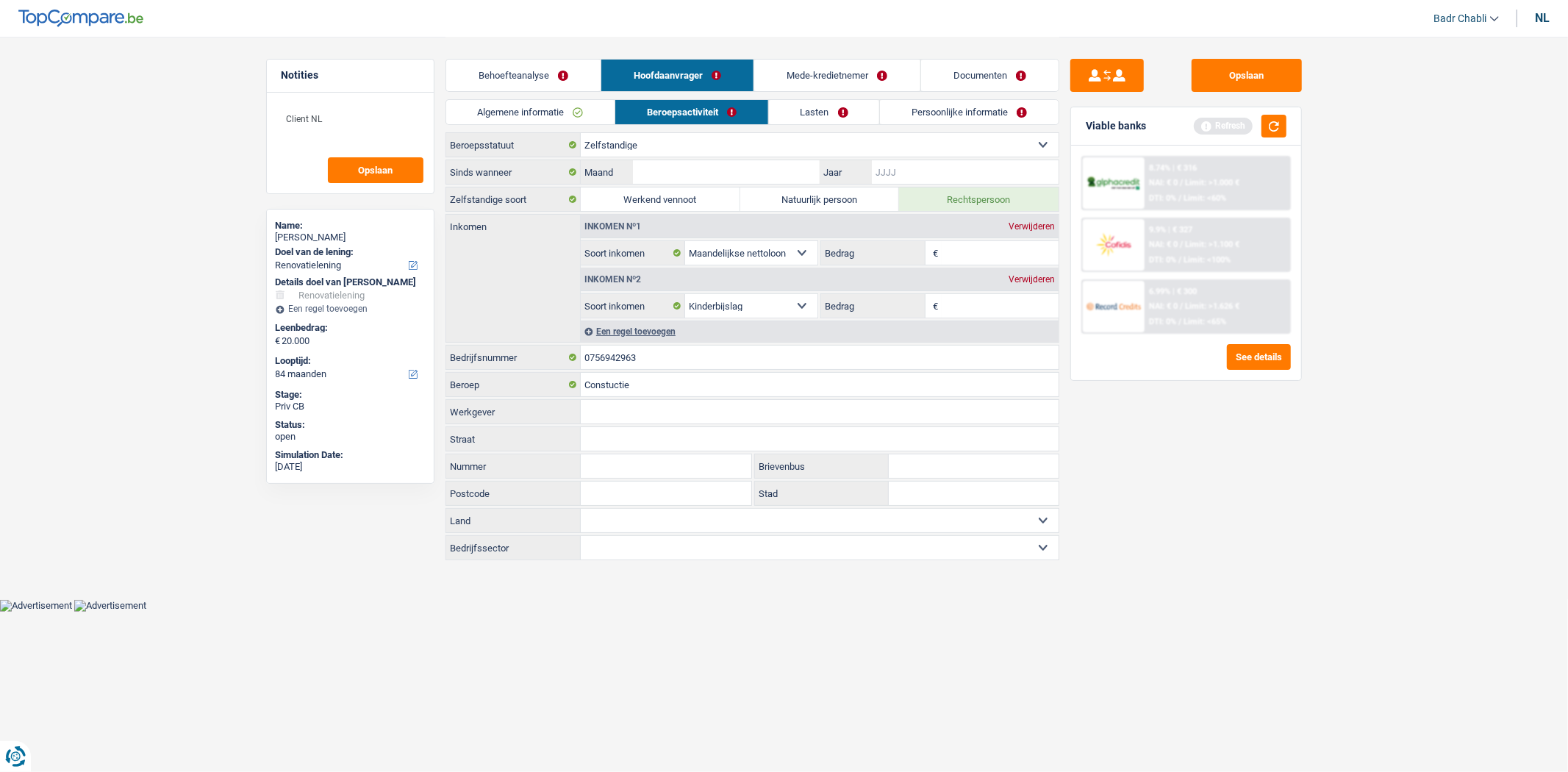
click at [927, 170] on input "Jaar" at bounding box center [965, 172] width 186 height 23
click at [725, 173] on input "Maand" at bounding box center [726, 172] width 186 height 23
click at [694, 180] on input "Maand" at bounding box center [726, 172] width 186 height 23
type input "10"
type input "2022"
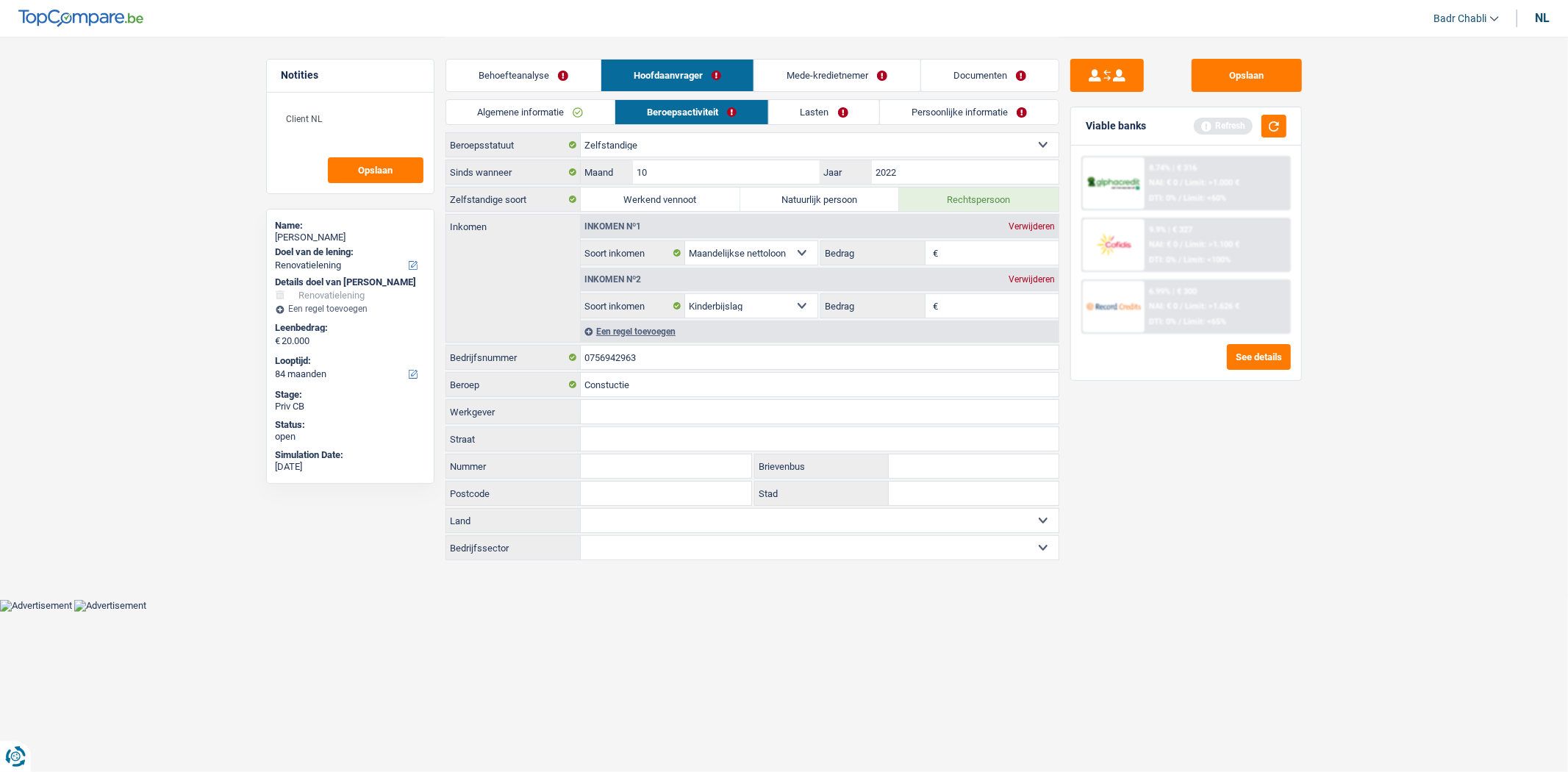
click at [976, 250] on input "Bedrag" at bounding box center [1000, 253] width 117 height 23
click at [955, 247] on input "Bedrag" at bounding box center [1000, 253] width 117 height 23
click at [1031, 247] on input "Bedrag" at bounding box center [1000, 253] width 117 height 23
type input "1"
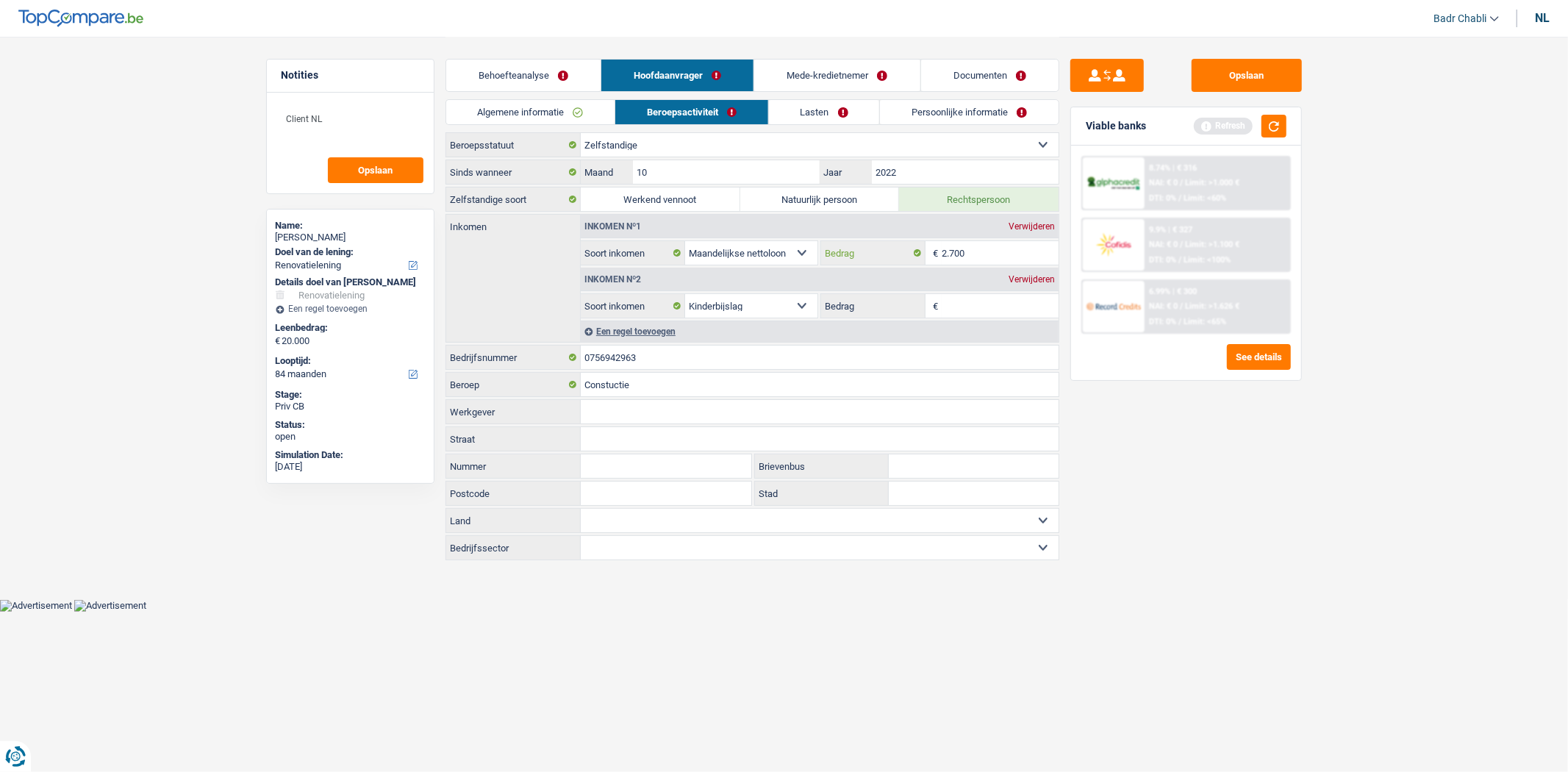
type input "2.700"
click at [963, 327] on div "Een regel toevoegen" at bounding box center [819, 331] width 478 height 21
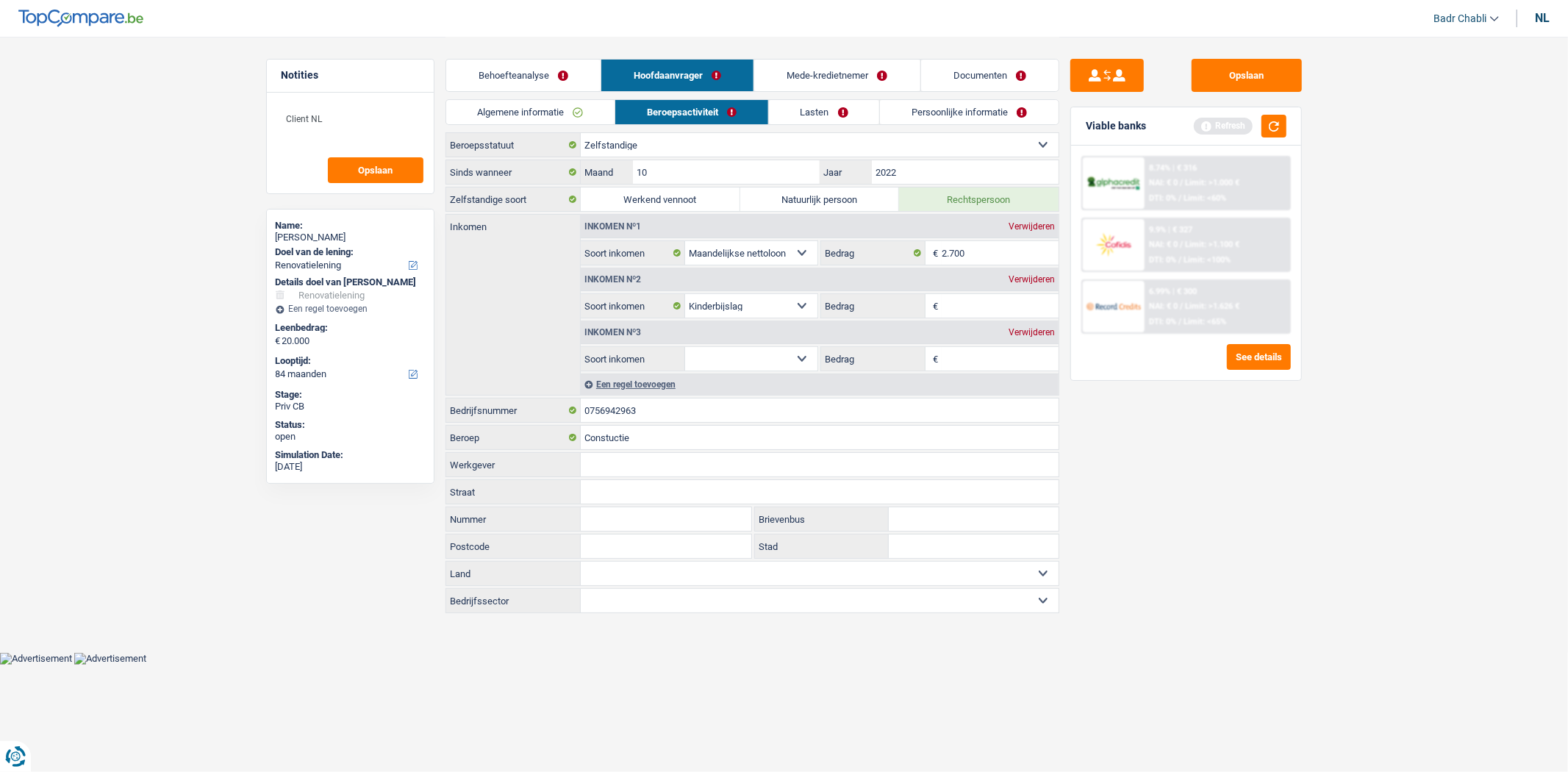
click at [965, 314] on input "Bedrag" at bounding box center [1000, 306] width 117 height 23
click at [1022, 331] on div "Verwijderen" at bounding box center [1032, 333] width 54 height 9
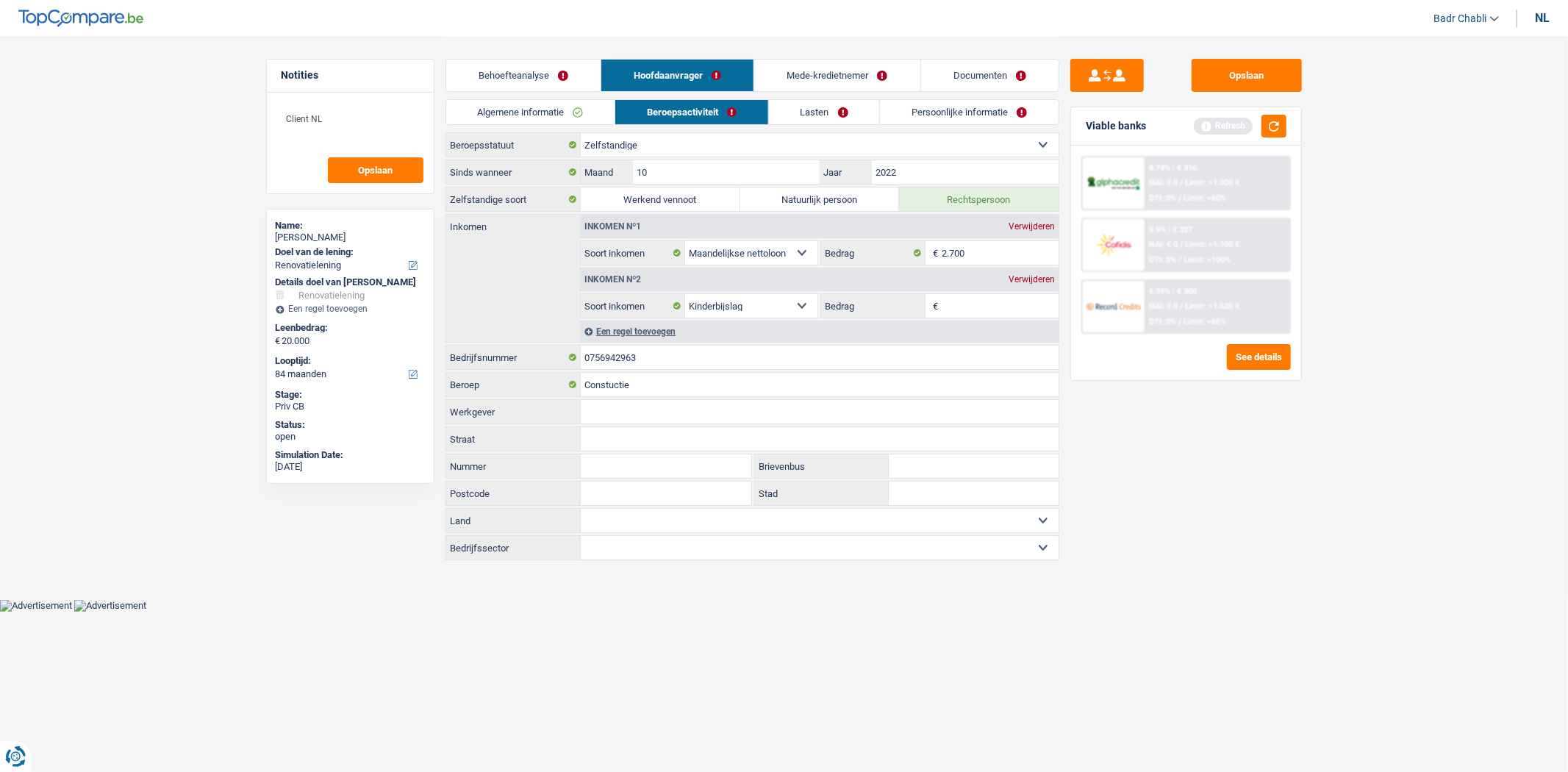
click at [983, 310] on input "Bedrag" at bounding box center [1000, 306] width 117 height 23
type input "280"
click at [812, 114] on link "Lasten" at bounding box center [825, 112] width 111 height 24
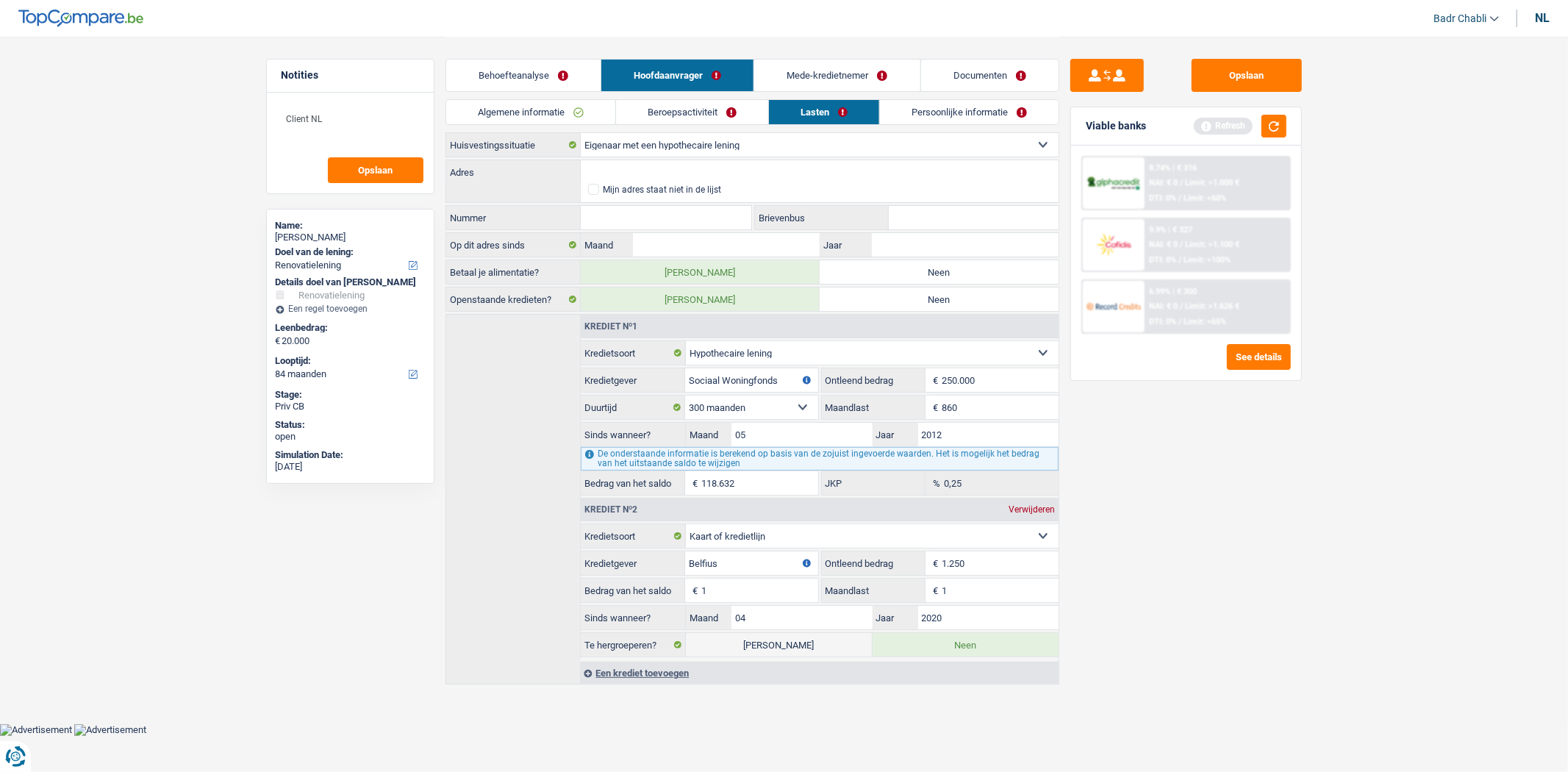
click at [902, 277] on label "Neen" at bounding box center [938, 272] width 239 height 23
click at [902, 277] on input "Neen" at bounding box center [938, 272] width 239 height 23
radio input "true"
click at [699, 172] on input "Adres" at bounding box center [819, 172] width 478 height 23
click at [696, 170] on input "Adres" at bounding box center [819, 172] width 478 height 23
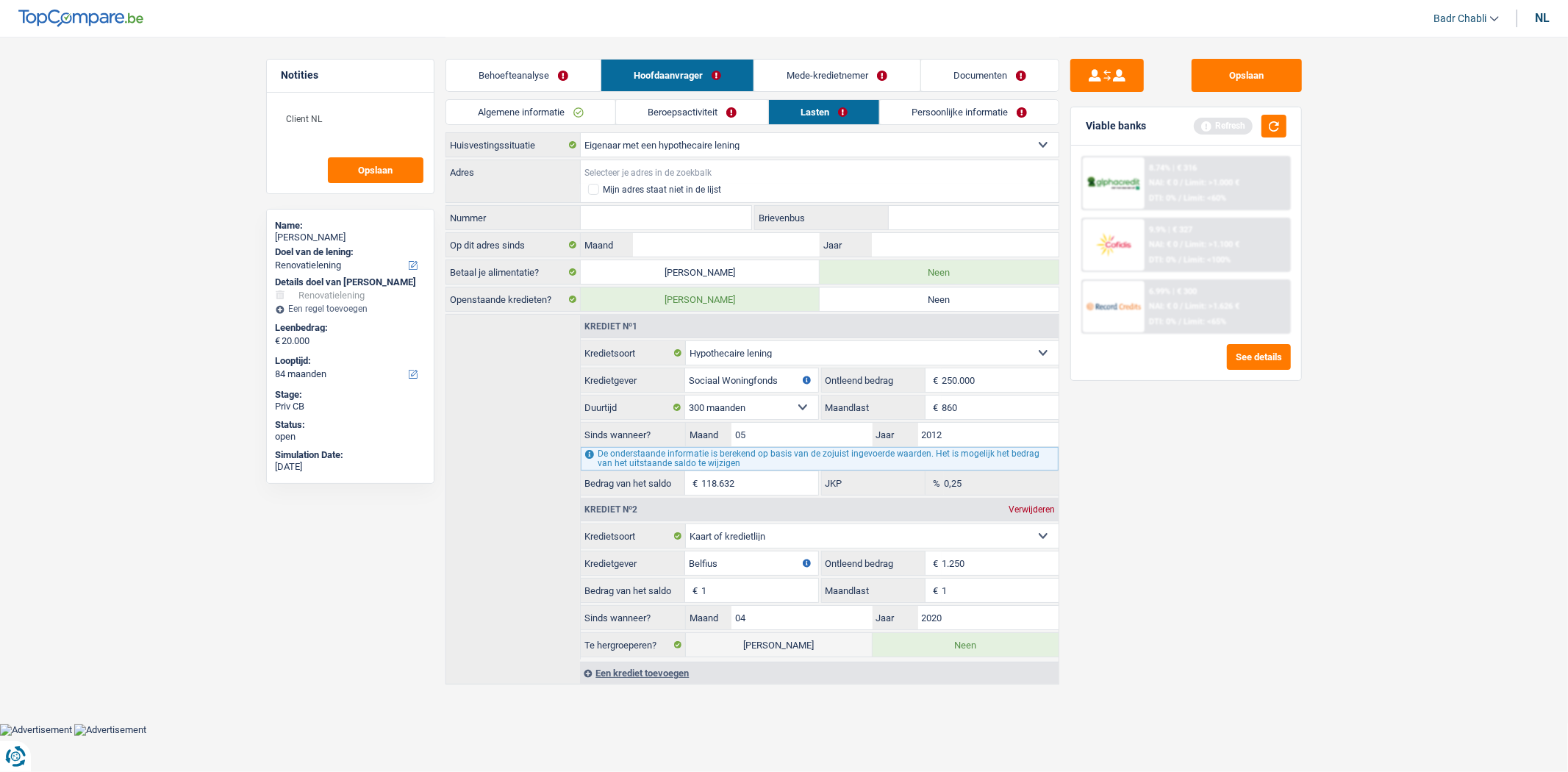
click at [696, 170] on input "Adres" at bounding box center [819, 172] width 478 height 23
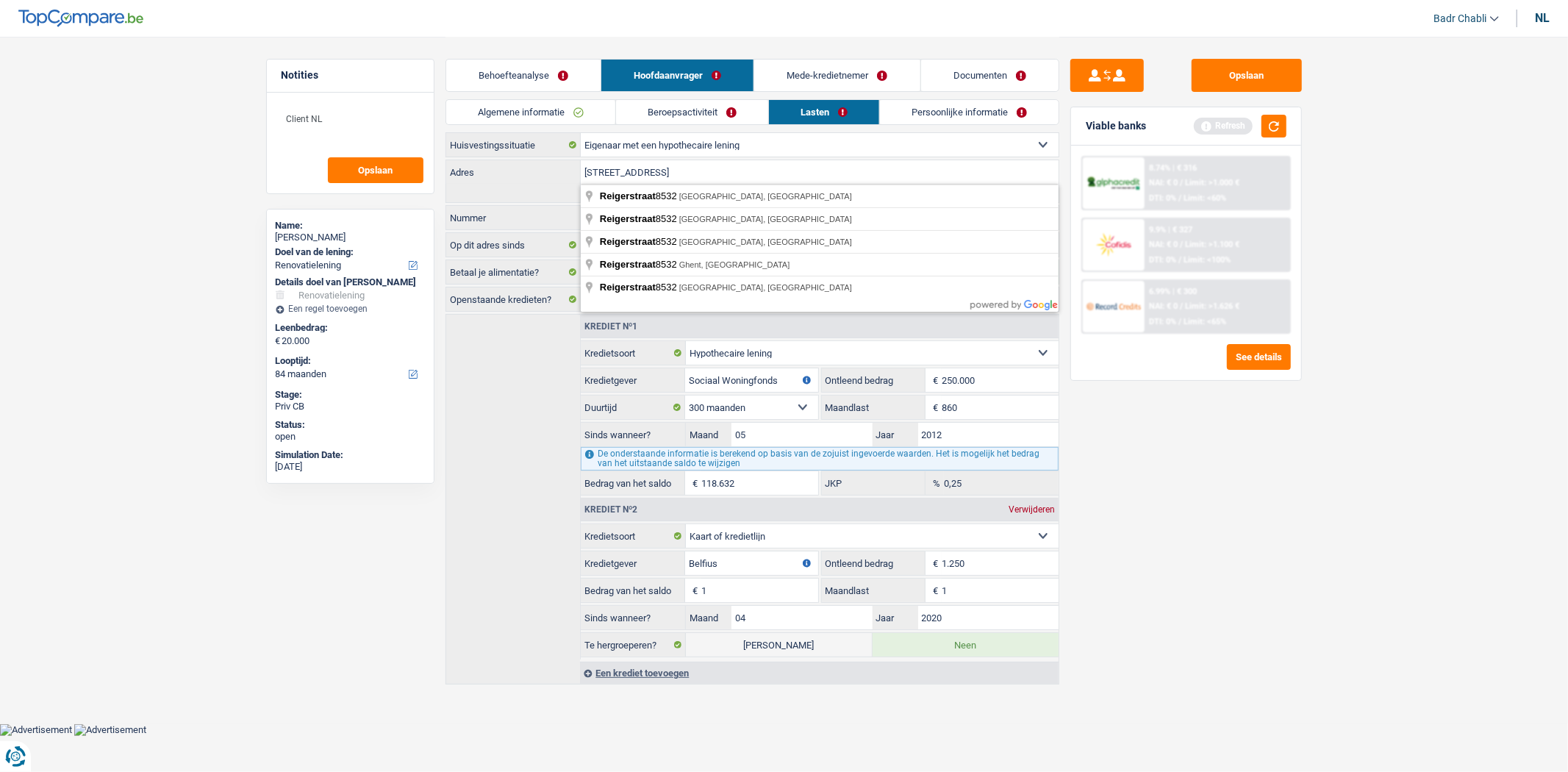
click at [690, 171] on input "reigerstraat 8532" at bounding box center [819, 172] width 478 height 23
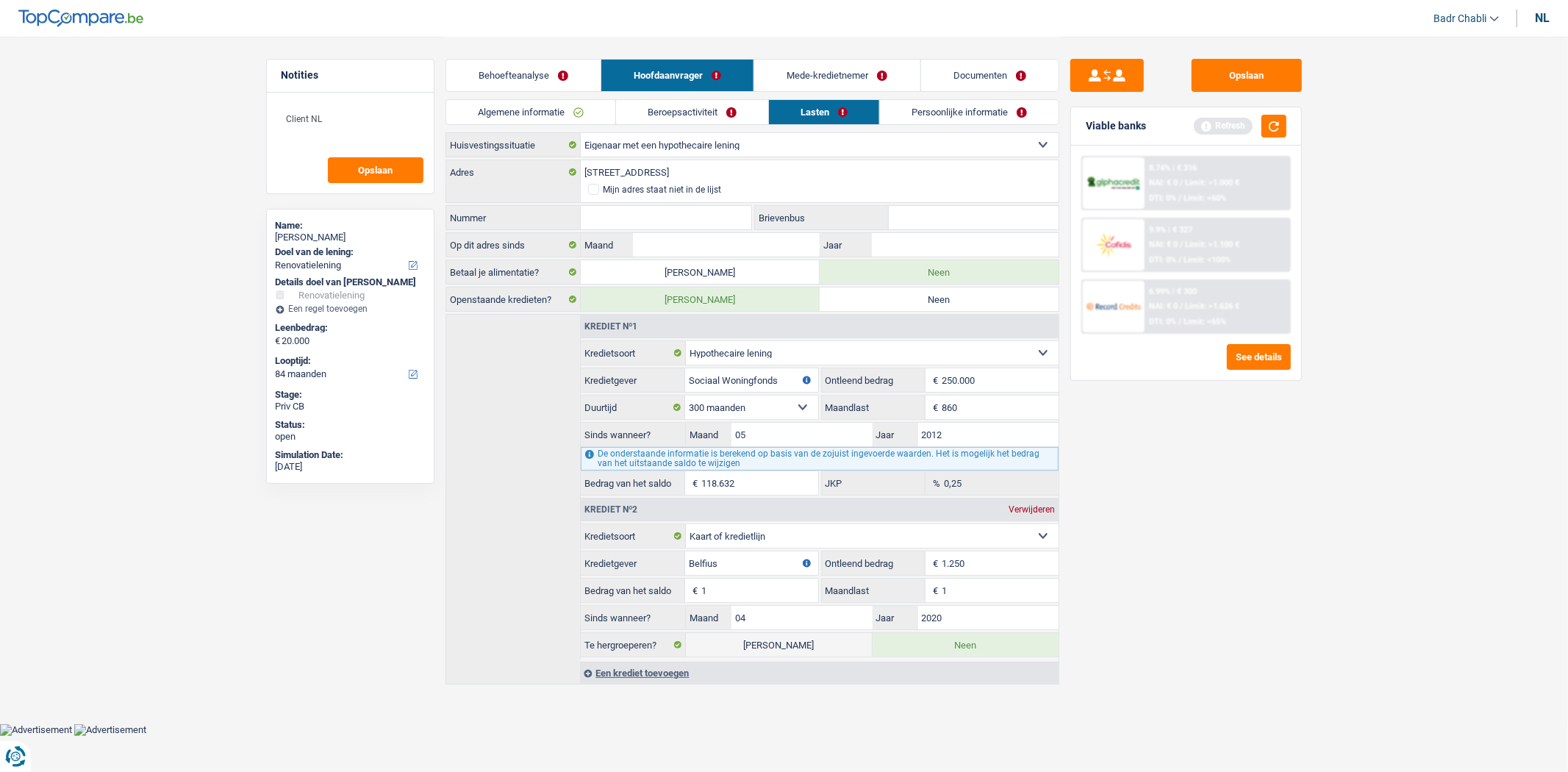
type input "Reigerstraat, 3582, Beringen, BE"
click at [673, 211] on input "Nummer" at bounding box center [665, 217] width 171 height 23
click at [674, 211] on input "Nummer" at bounding box center [665, 217] width 171 height 23
type input "37"
click at [770, 239] on input "Maand" at bounding box center [726, 245] width 186 height 23
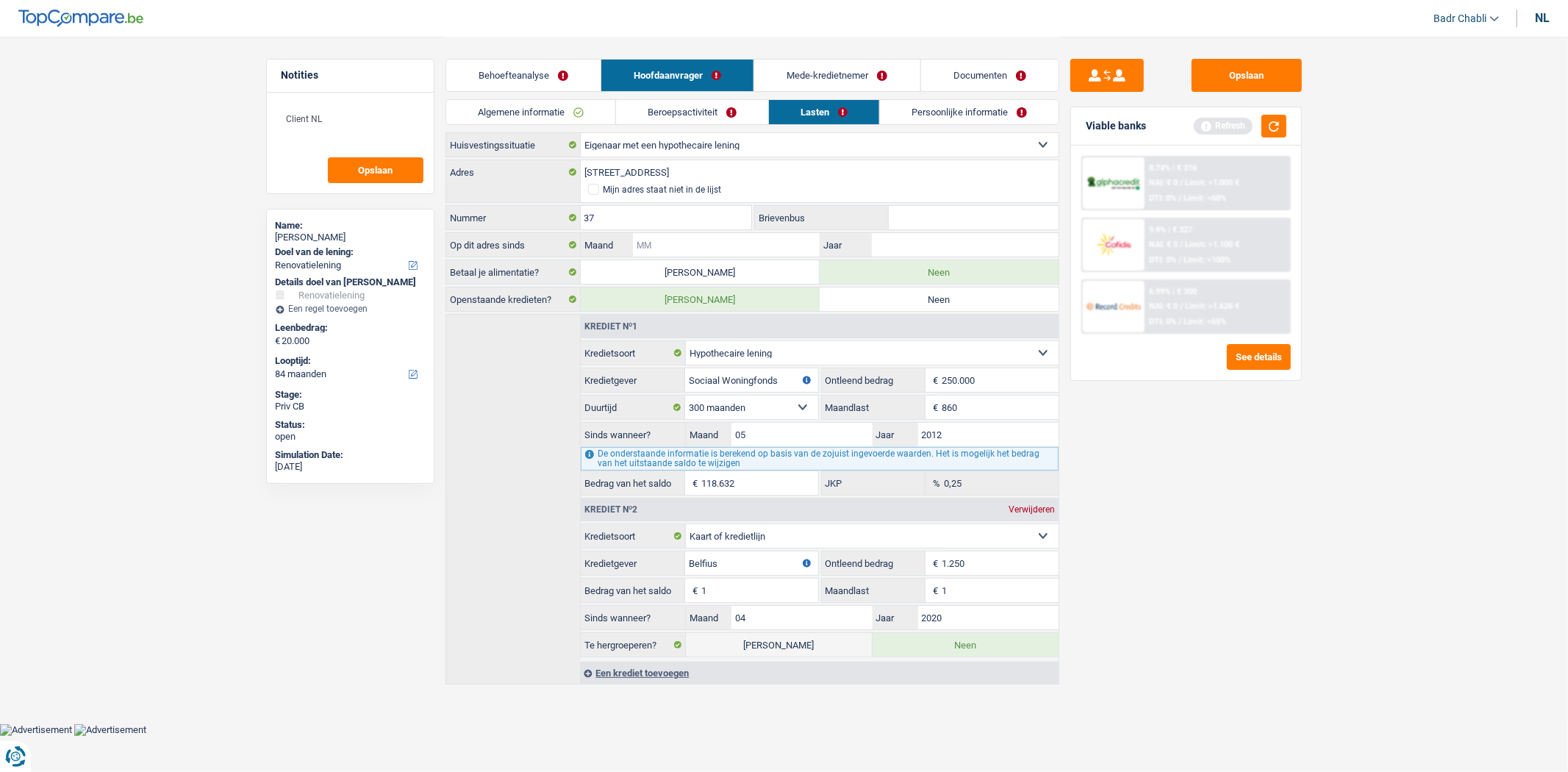
click at [770, 239] on input "Maand" at bounding box center [726, 245] width 186 height 23
type input "05"
type input "2012"
click at [991, 107] on link "Persoonlijke informatie" at bounding box center [970, 112] width 179 height 24
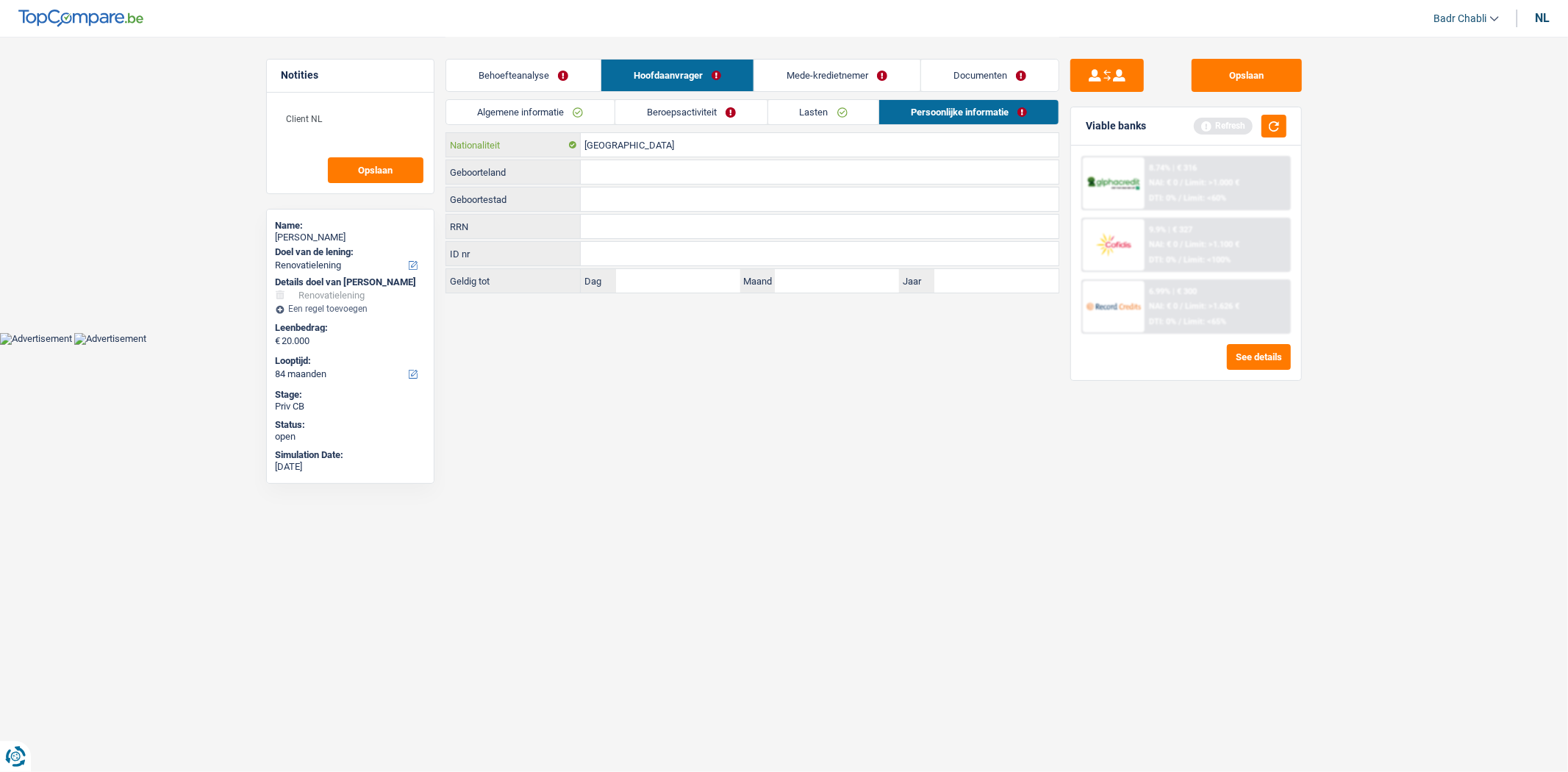
click at [657, 146] on input "België" at bounding box center [819, 145] width 478 height 23
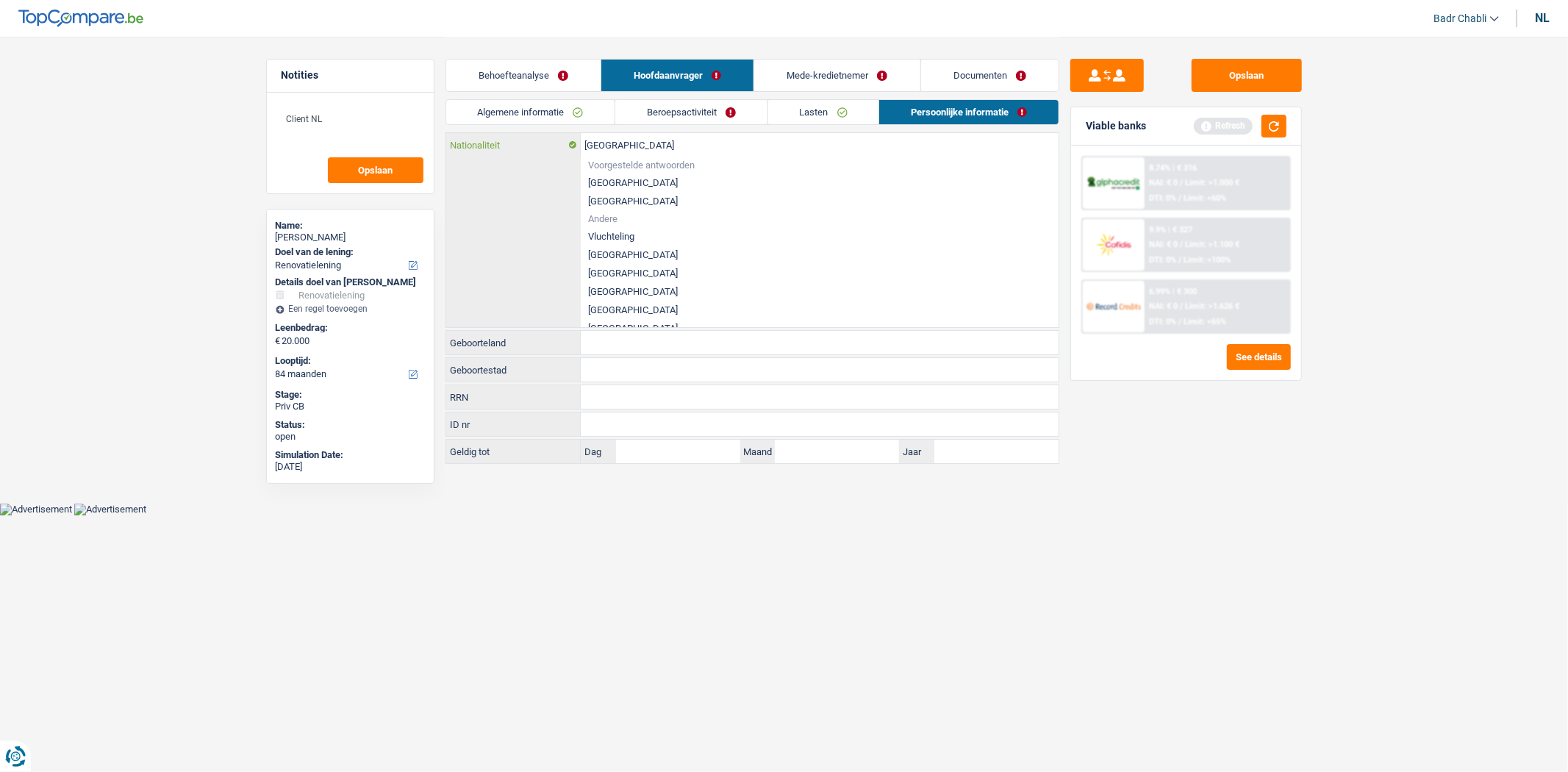
click at [657, 146] on input "België" at bounding box center [819, 145] width 478 height 23
type input "T"
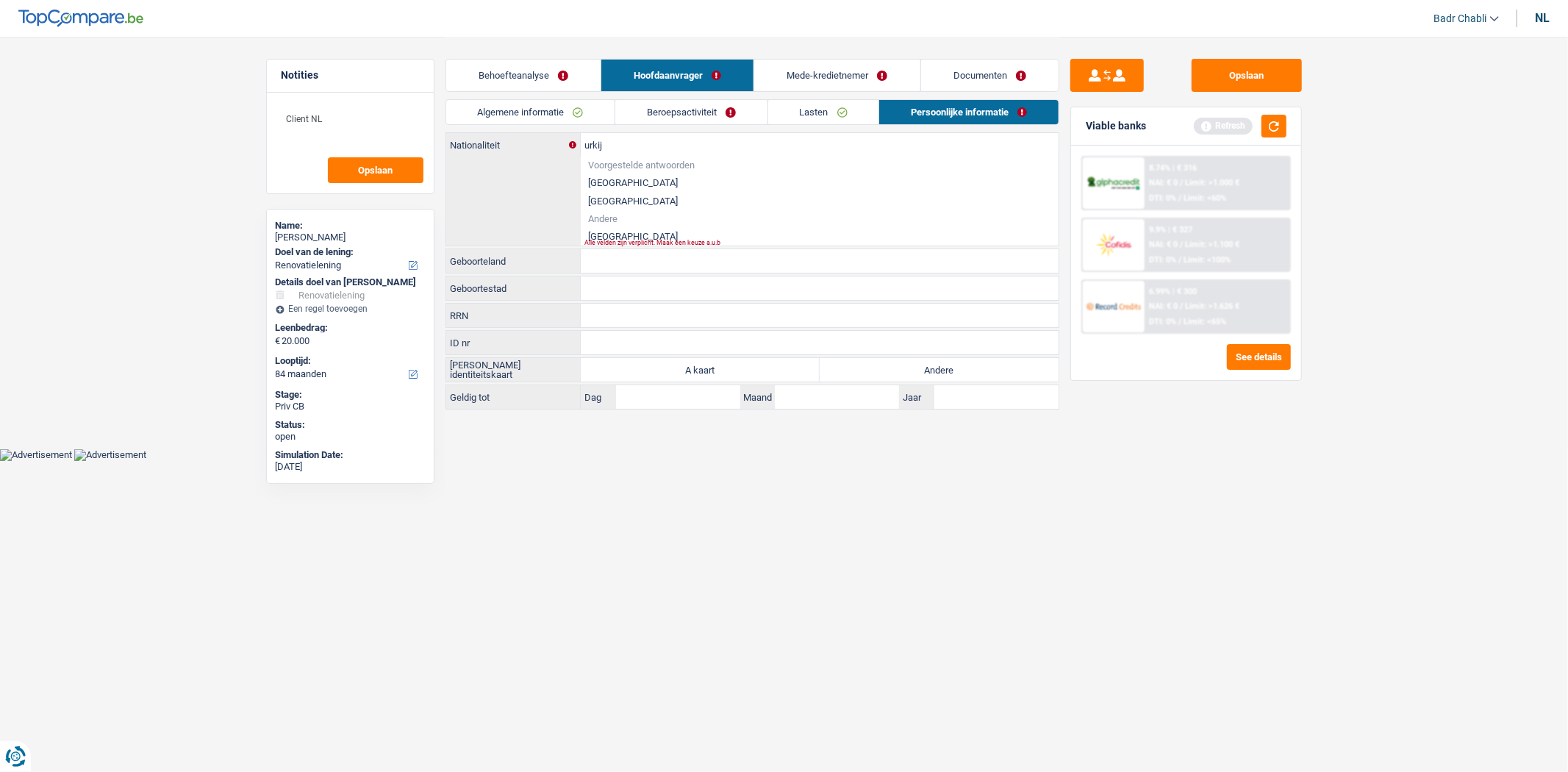
click at [614, 235] on li "Turkije" at bounding box center [819, 236] width 478 height 19
type input "Turkije"
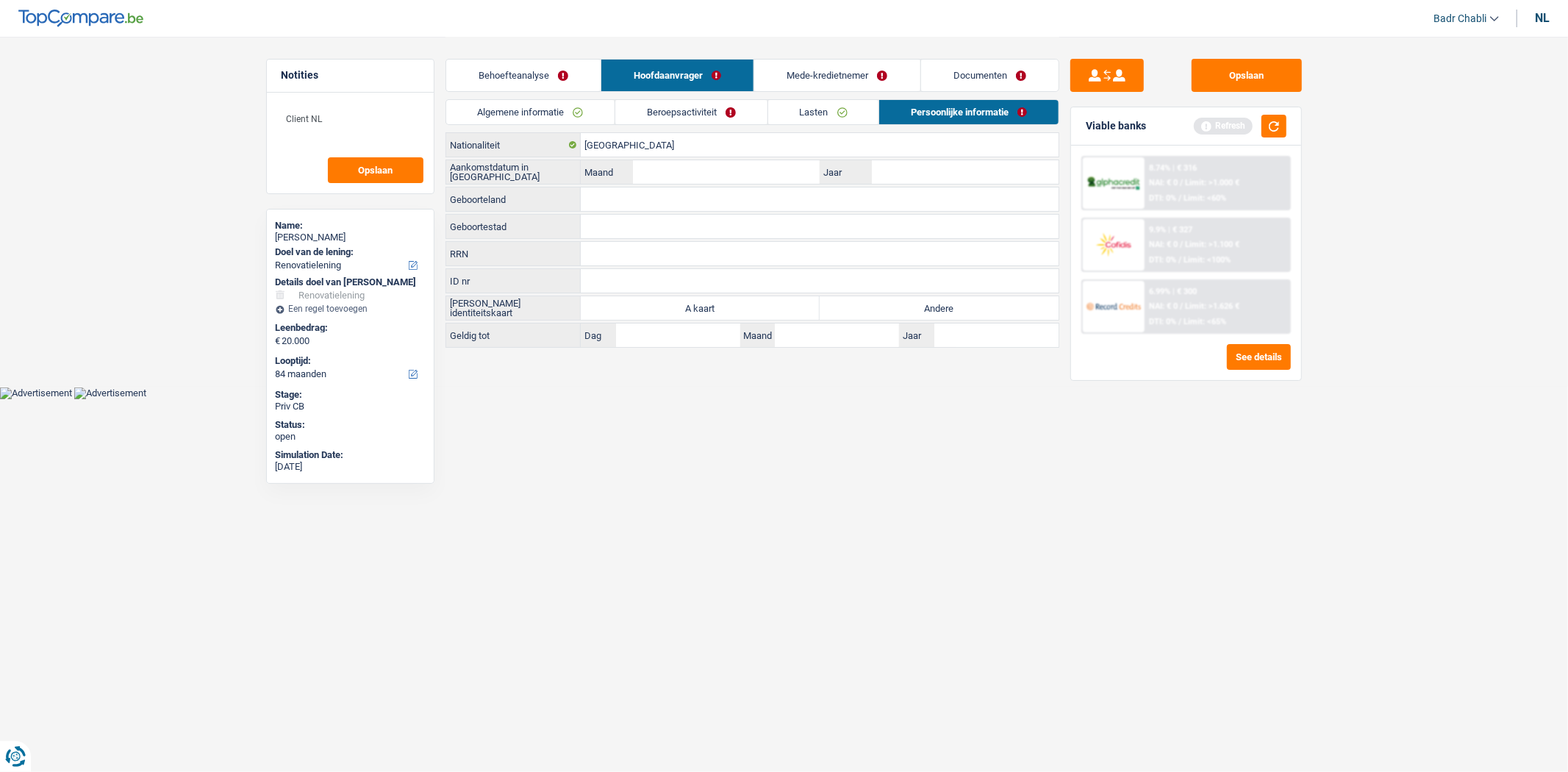
click at [612, 131] on div "Algemene informatie Beroepsactiviteit Lasten Persoonlijke informatie" at bounding box center [752, 115] width 614 height 33
click at [619, 147] on input "Turkije" at bounding box center [819, 145] width 478 height 23
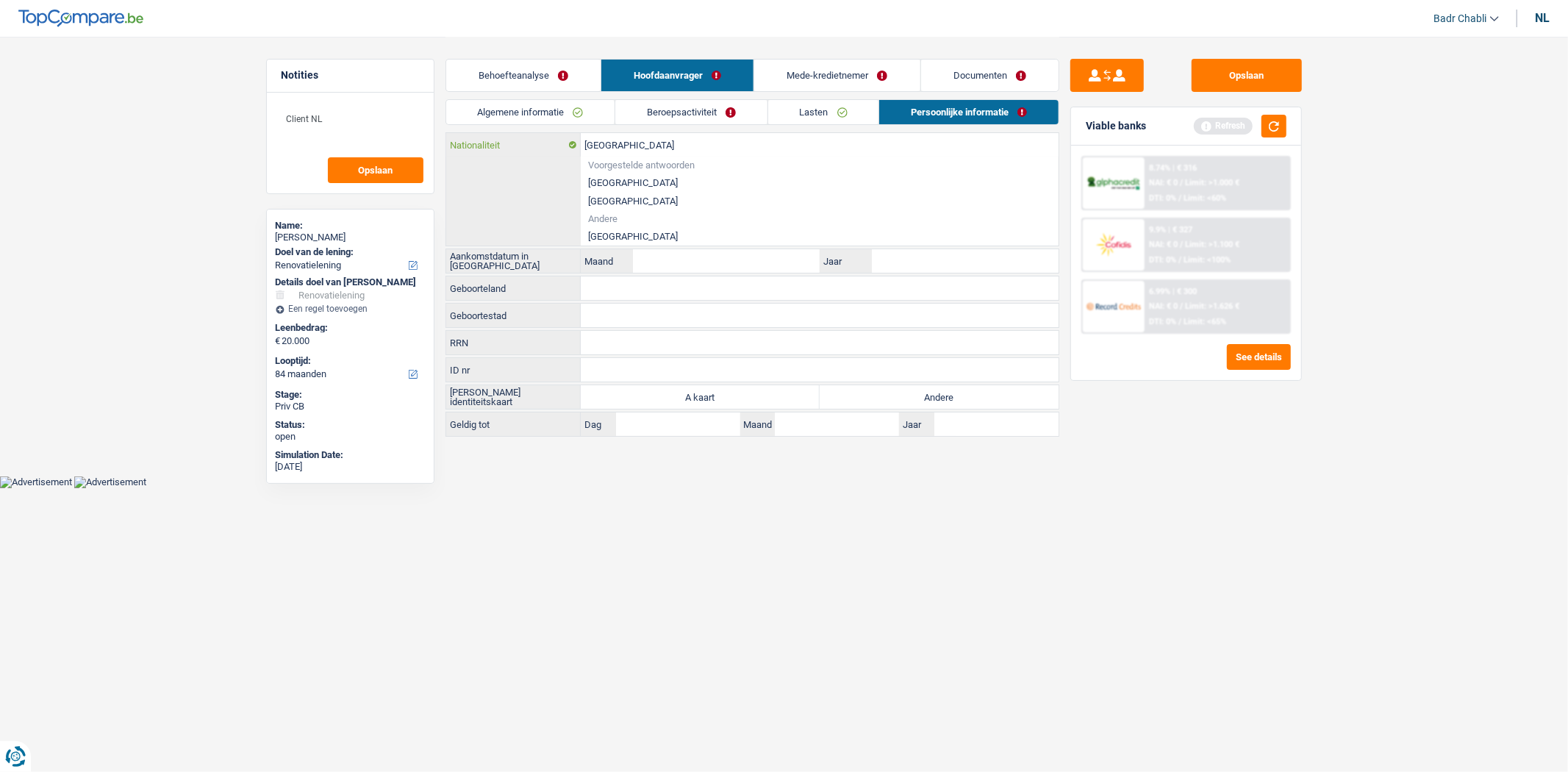
click at [619, 147] on input "Turkije" at bounding box center [819, 145] width 478 height 23
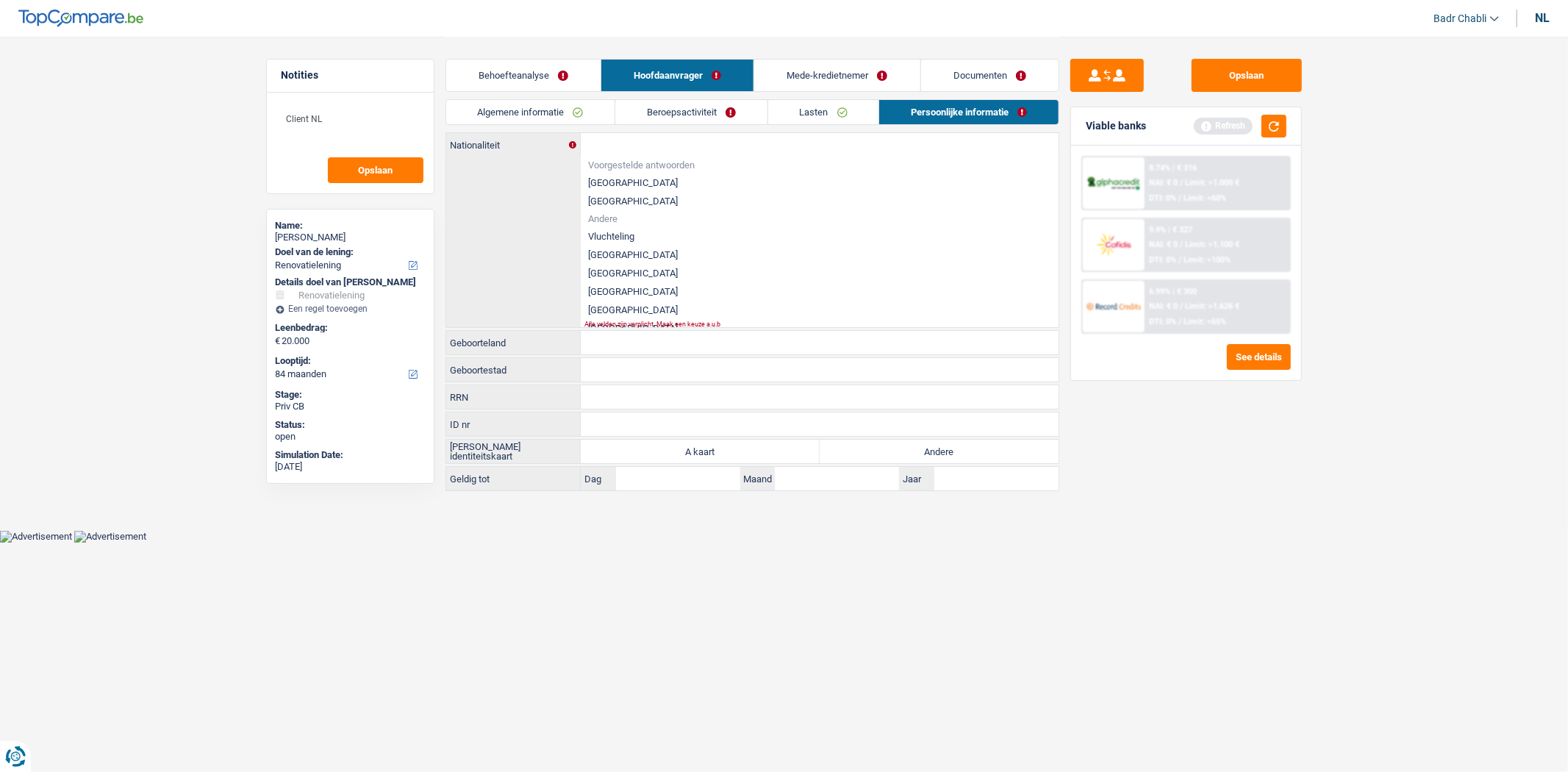
click at [618, 238] on li "Vluchteling" at bounding box center [819, 236] width 478 height 19
type input "Vluchteling"
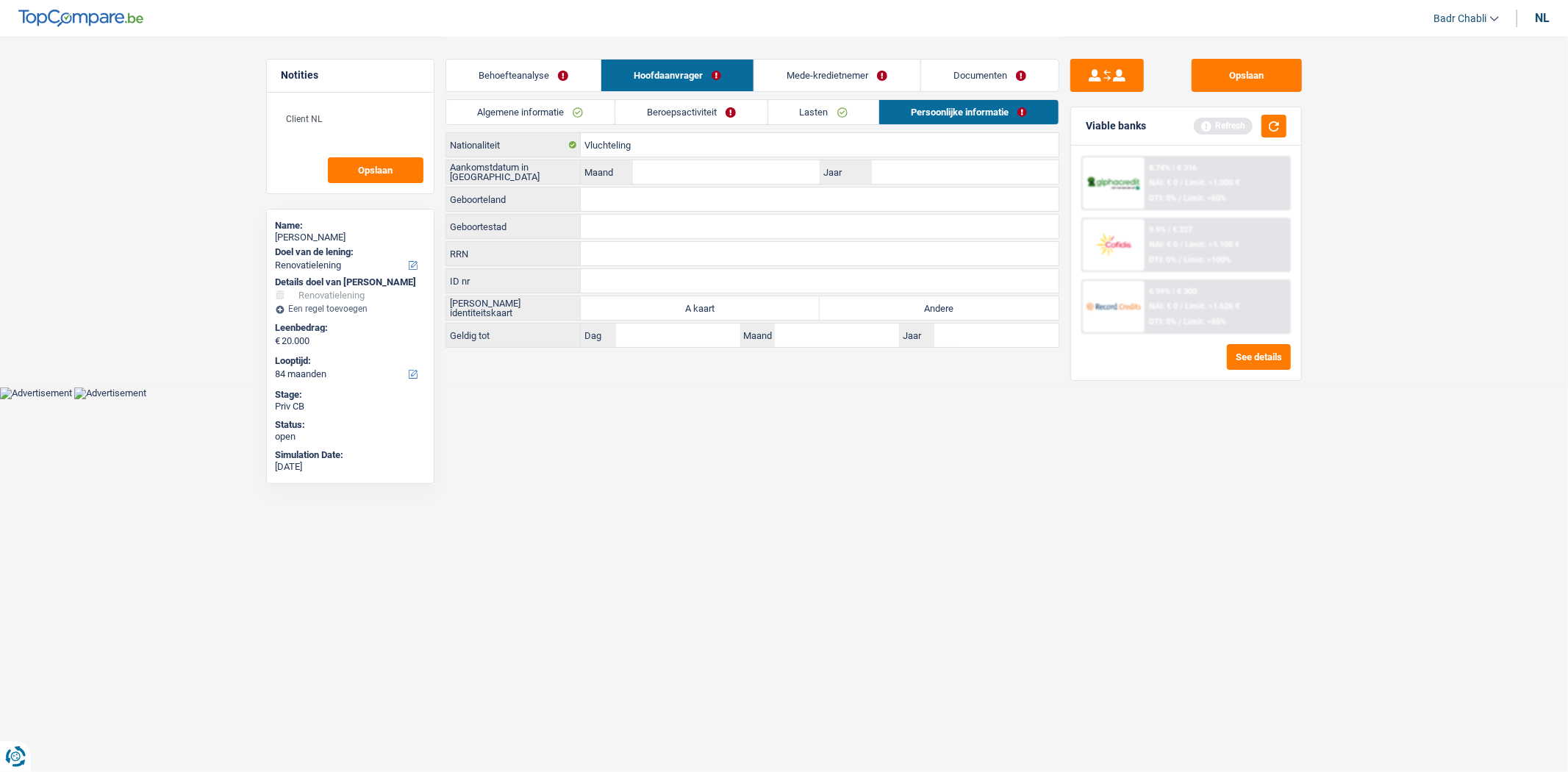
click at [615, 165] on label "Maand" at bounding box center [606, 172] width 52 height 23
click at [633, 165] on input "Maand" at bounding box center [726, 172] width 186 height 23
click at [616, 148] on input "Vluchteling" at bounding box center [819, 145] width 478 height 23
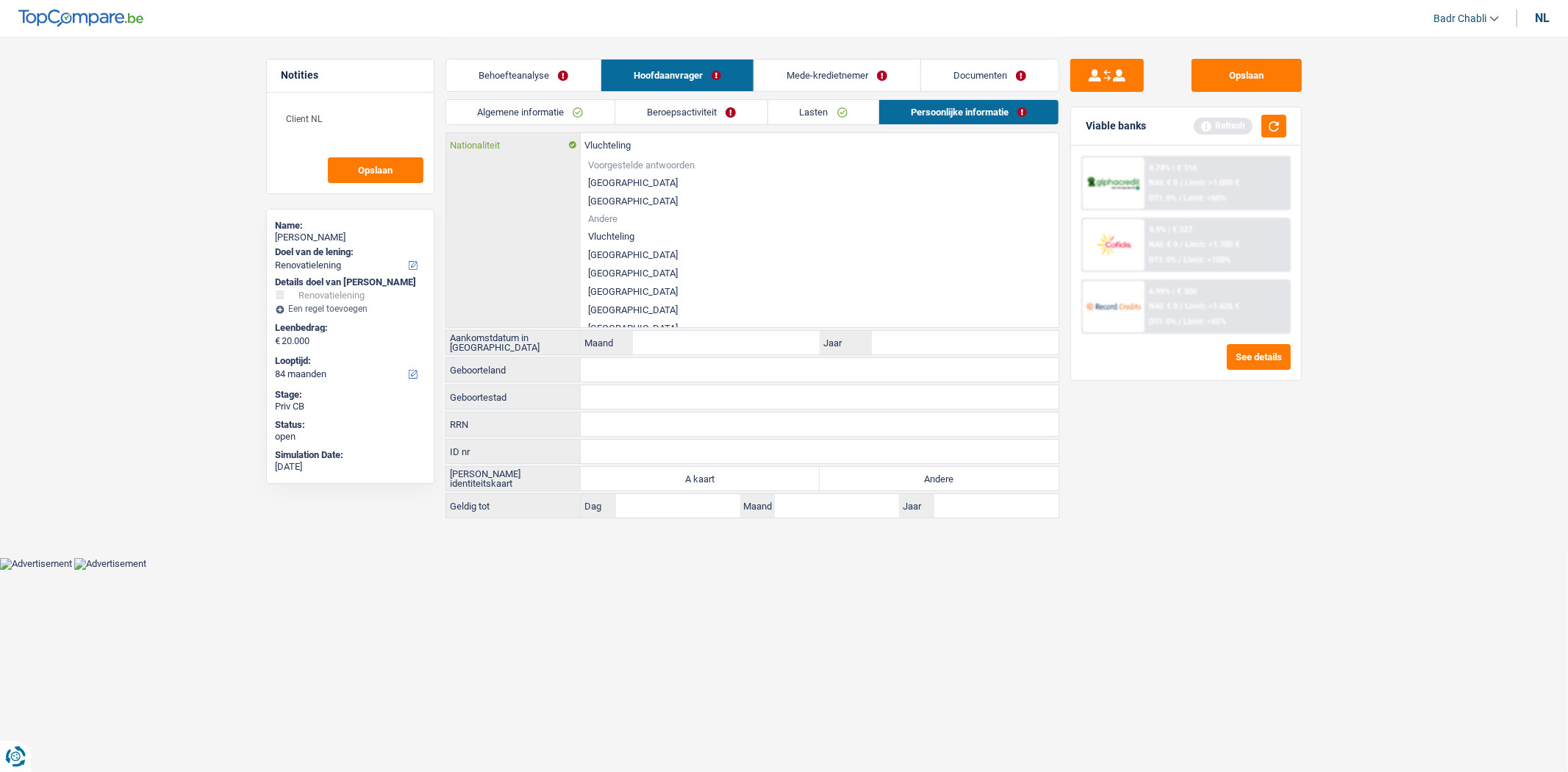
click at [616, 148] on input "Vluchteling" at bounding box center [819, 145] width 478 height 23
paste input "text"
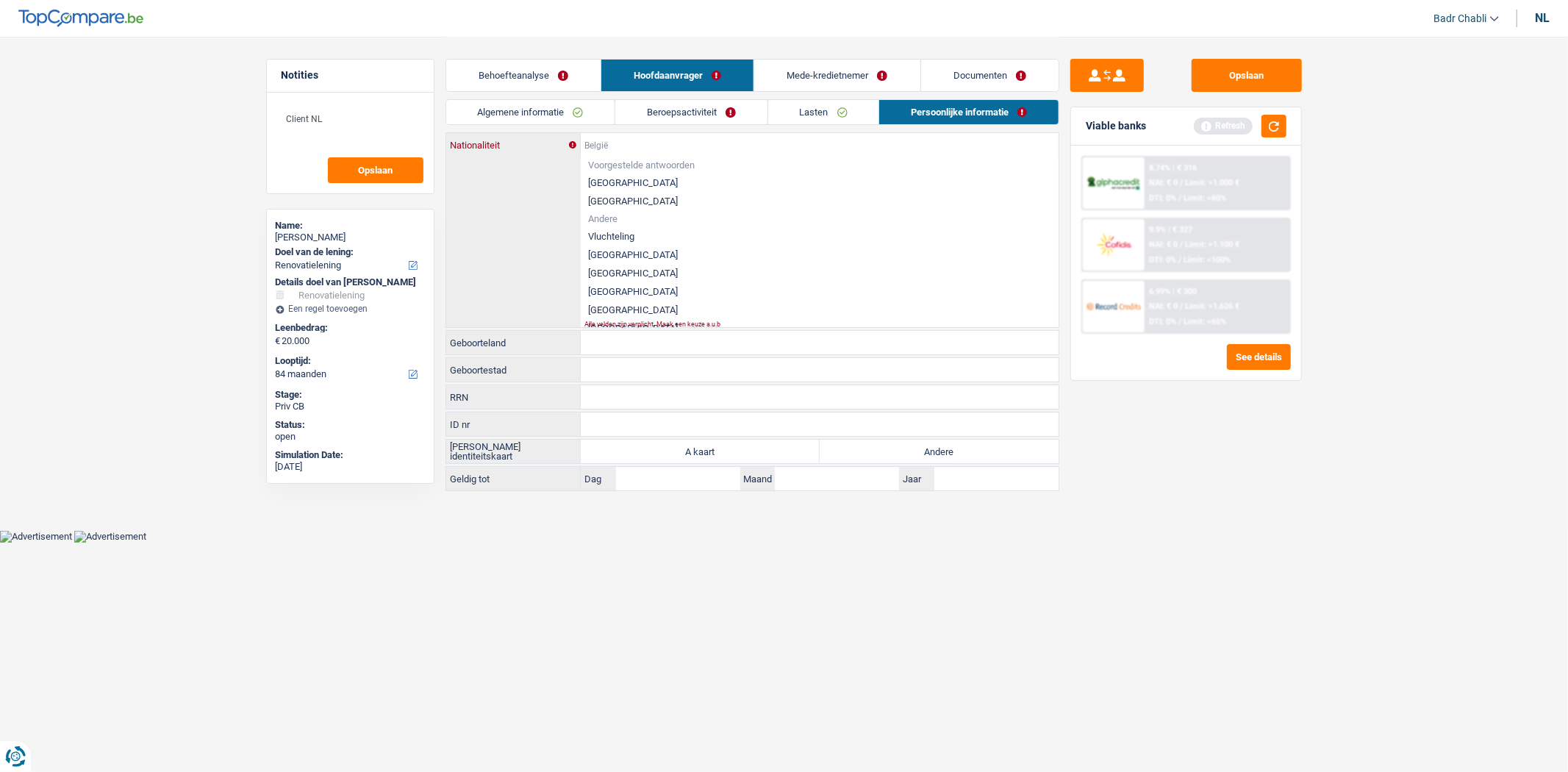
paste input "Turkije"
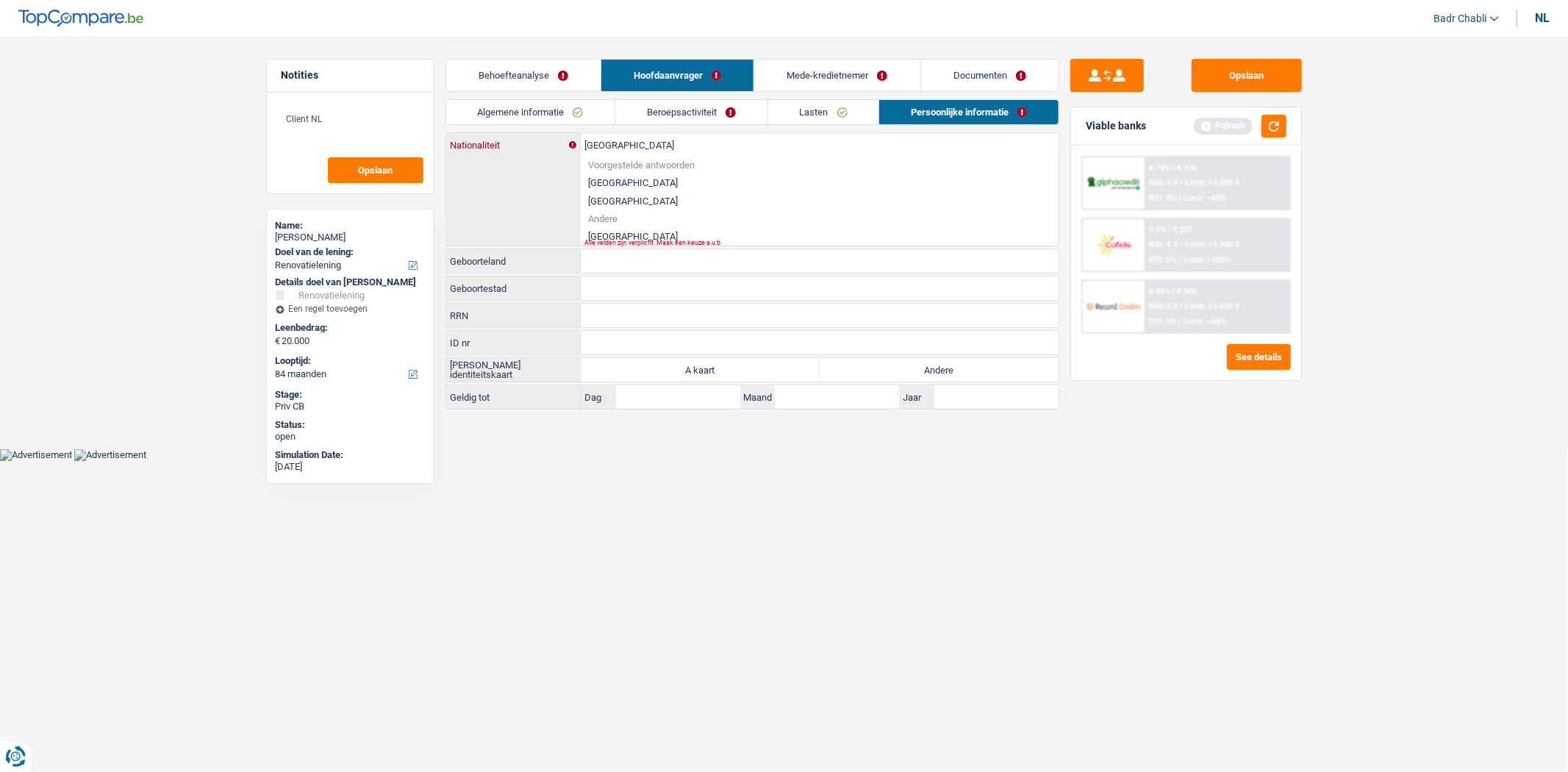
type input "Turkije"
click at [605, 238] on li "Turkije" at bounding box center [819, 236] width 478 height 19
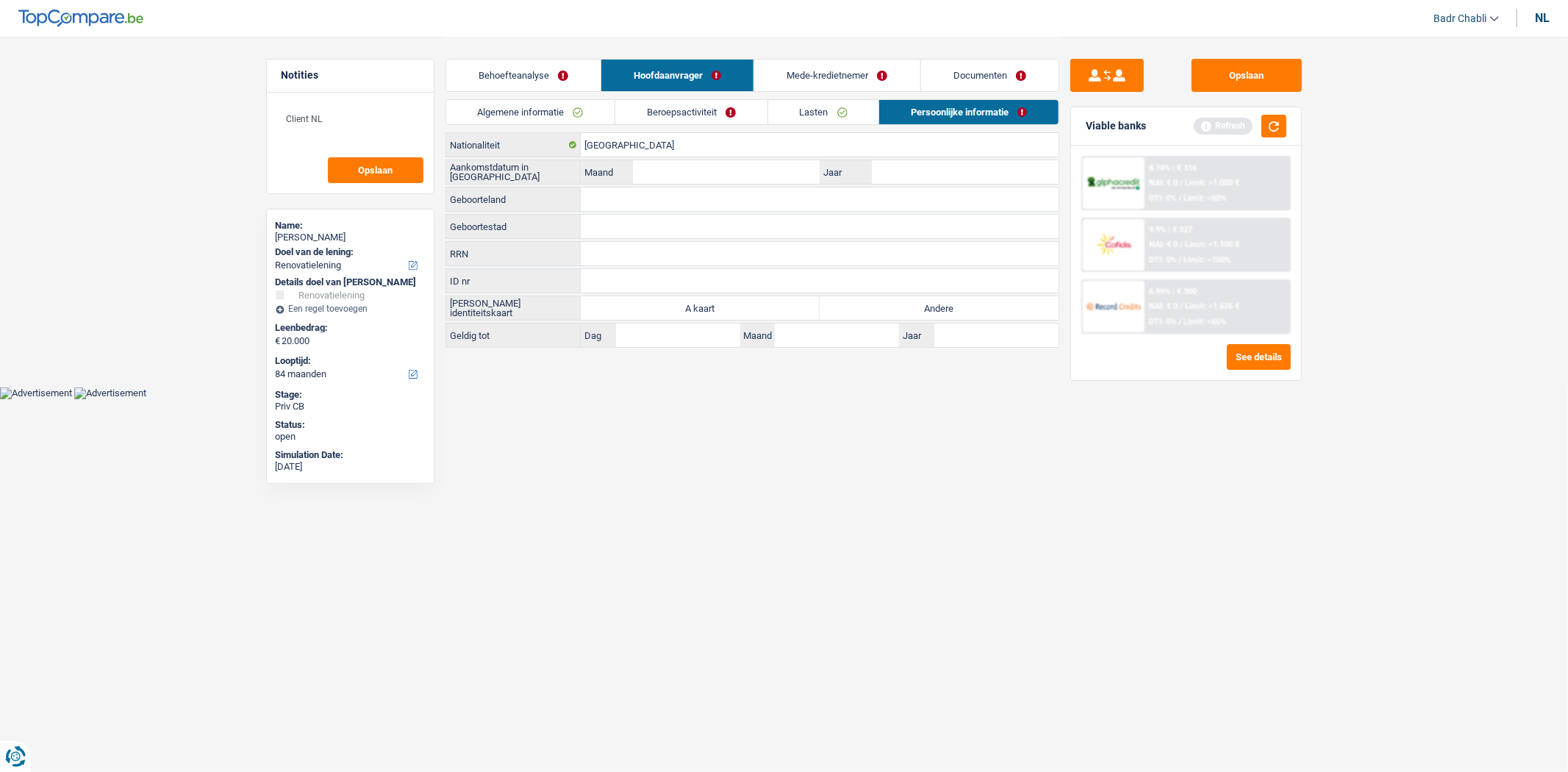
click at [610, 212] on div "Turkije Nationaliteit Aankomstdatum in België Maand / Jaar Geboorteland Alle ve…" at bounding box center [752, 240] width 614 height 216
click at [612, 208] on input "Geboorteland" at bounding box center [819, 199] width 478 height 23
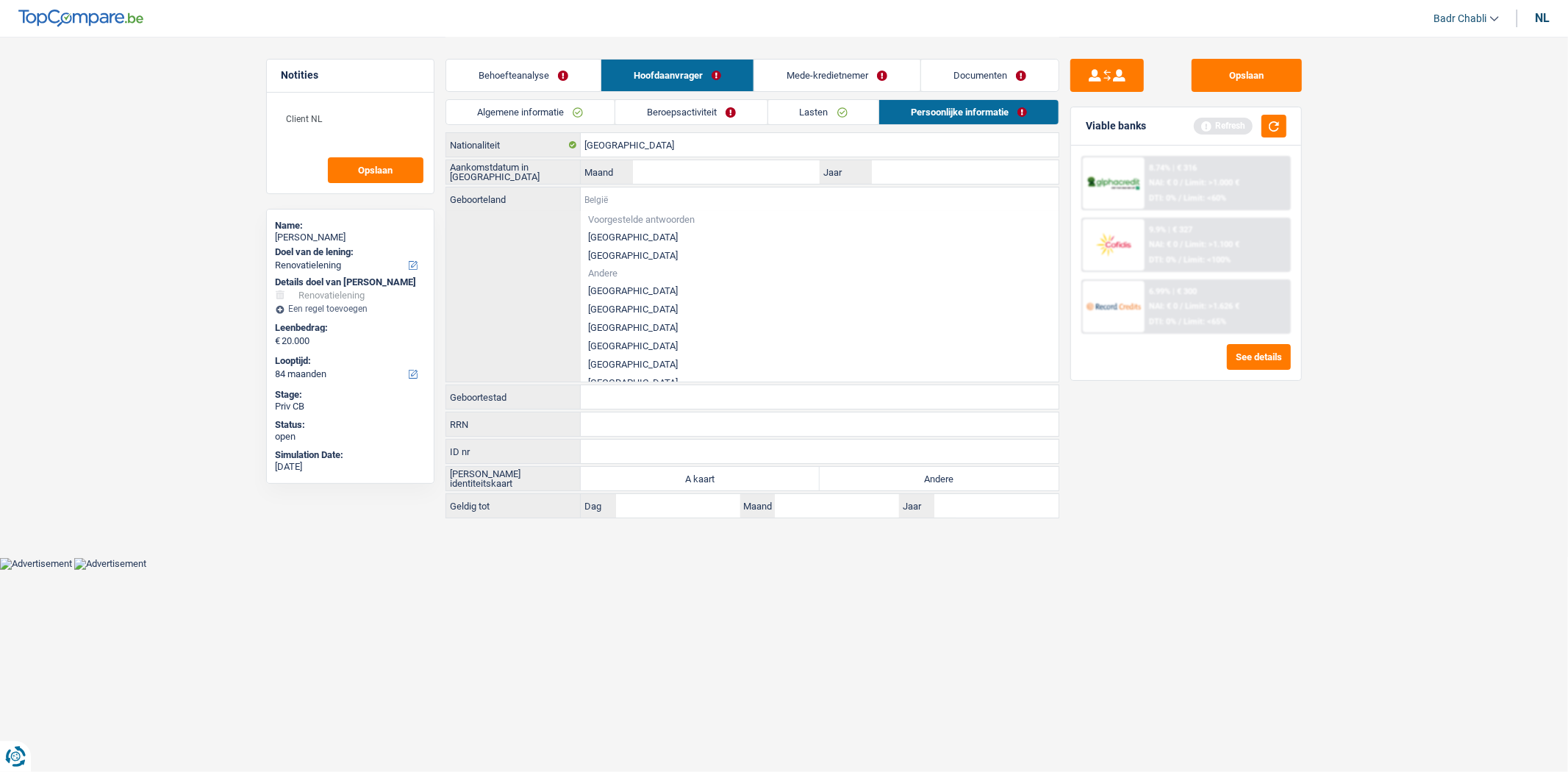
paste input "Turkije"
type input "Turkije"
paste input "Turkije"
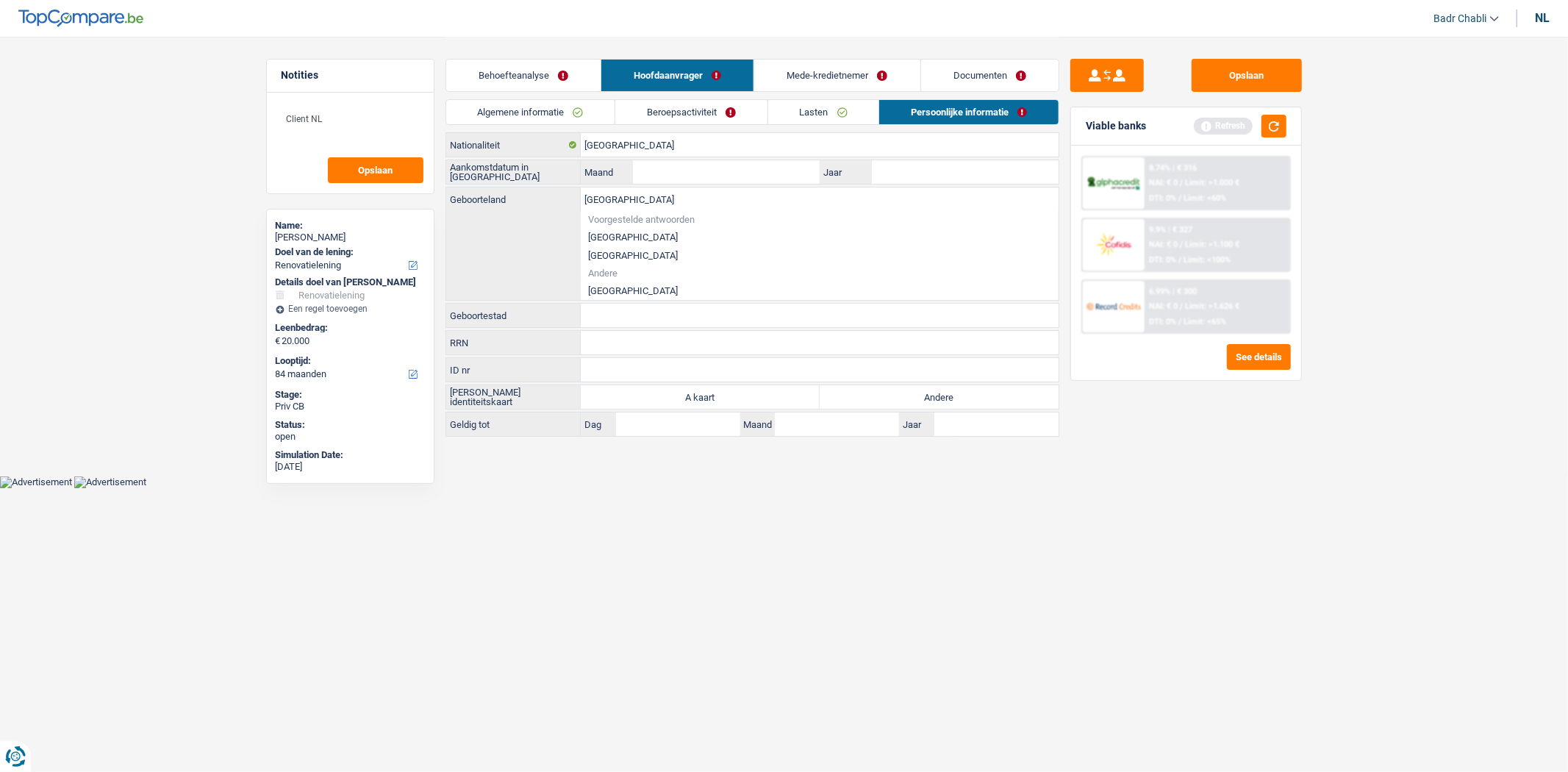
type input "Turkije"
click at [609, 292] on li "Turkije" at bounding box center [819, 291] width 478 height 19
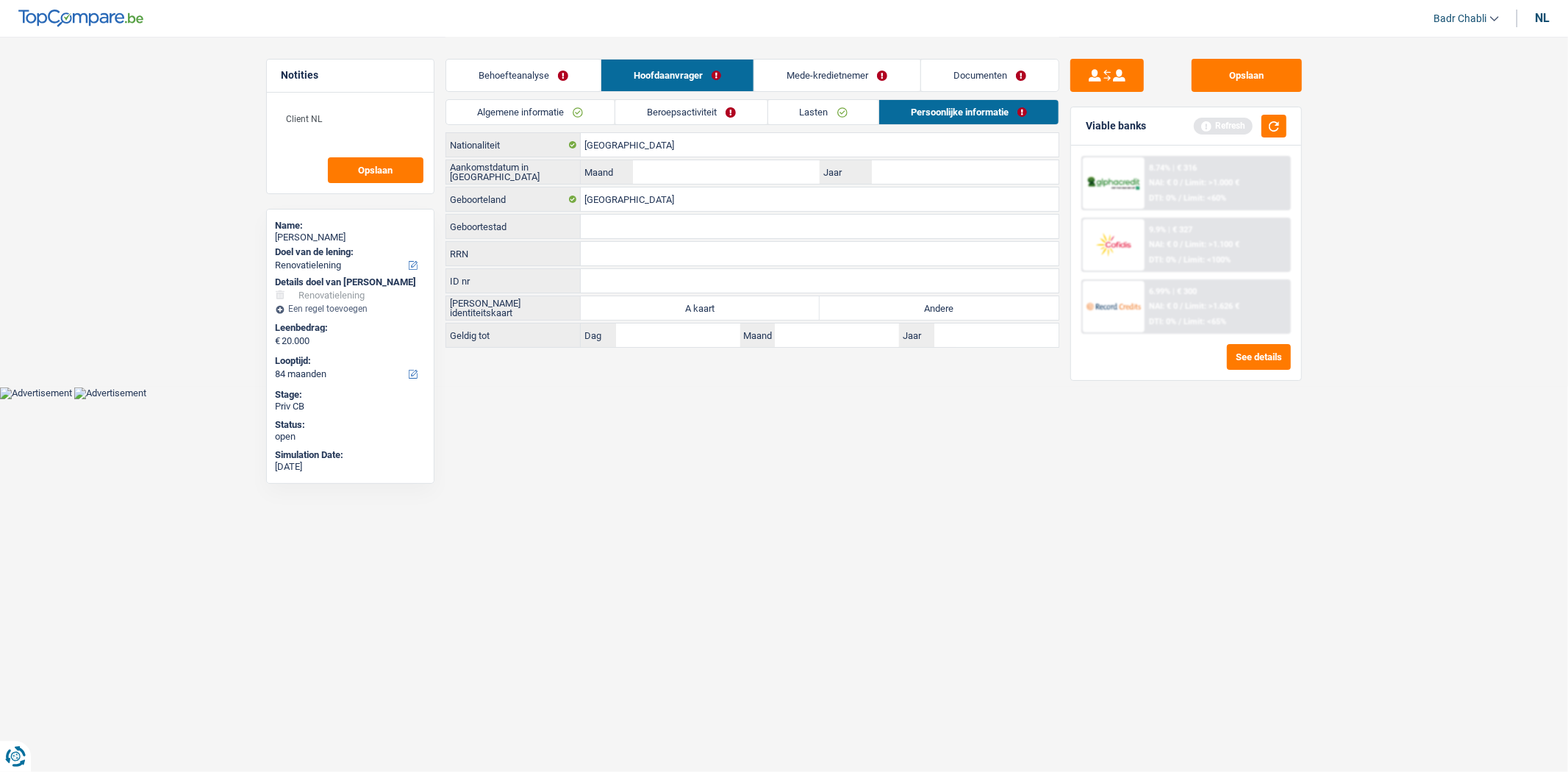
click at [614, 230] on input "Geboortestad" at bounding box center [819, 226] width 478 height 23
paste input "Turkije"
type input "Turkije"
click at [915, 165] on input "Jaar" at bounding box center [965, 172] width 186 height 23
type input "2005"
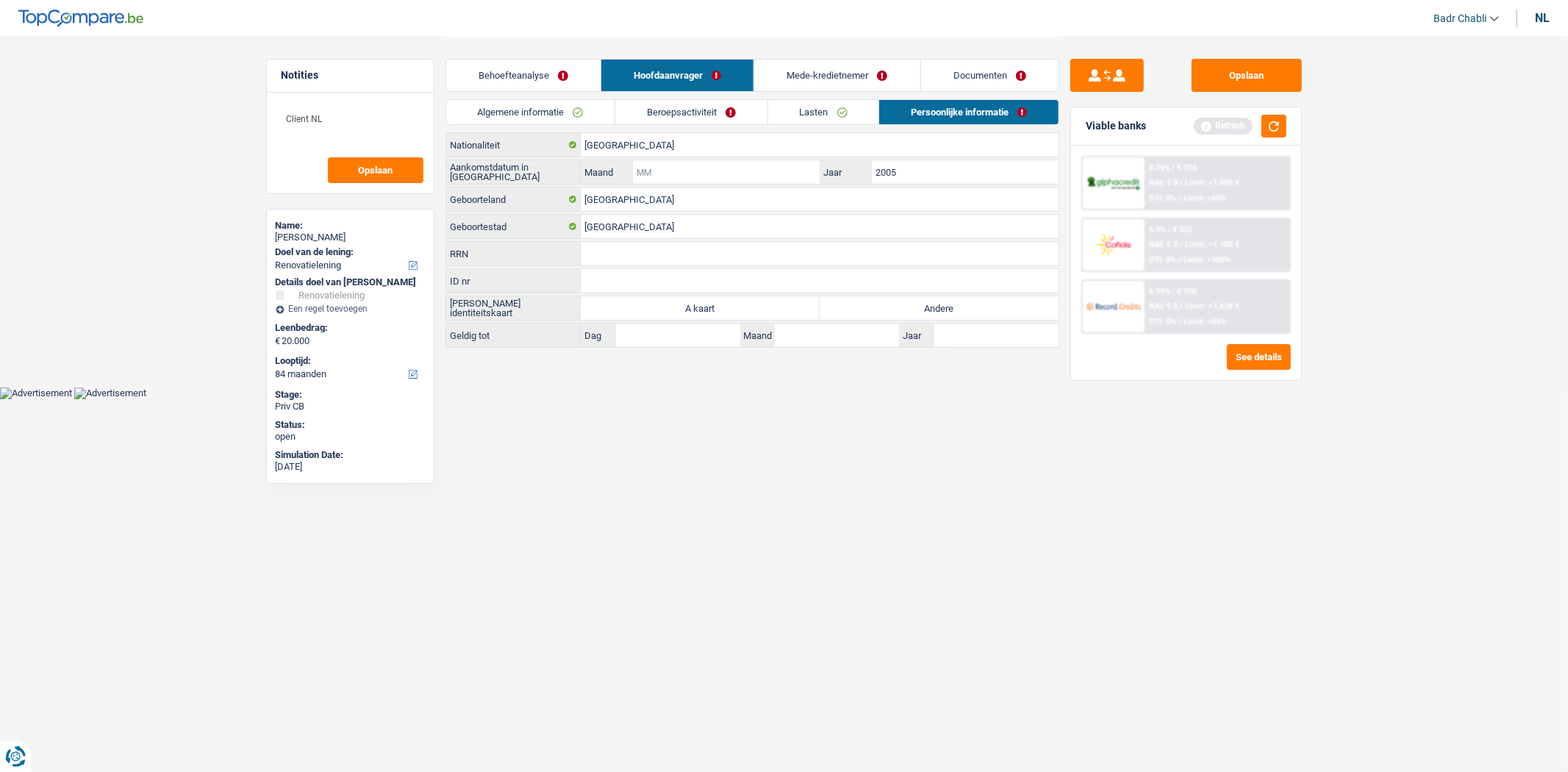
click at [730, 174] on input "Maand" at bounding box center [726, 172] width 186 height 23
type input "04"
click at [852, 64] on link "Mede-kredietnemer" at bounding box center [836, 75] width 165 height 31
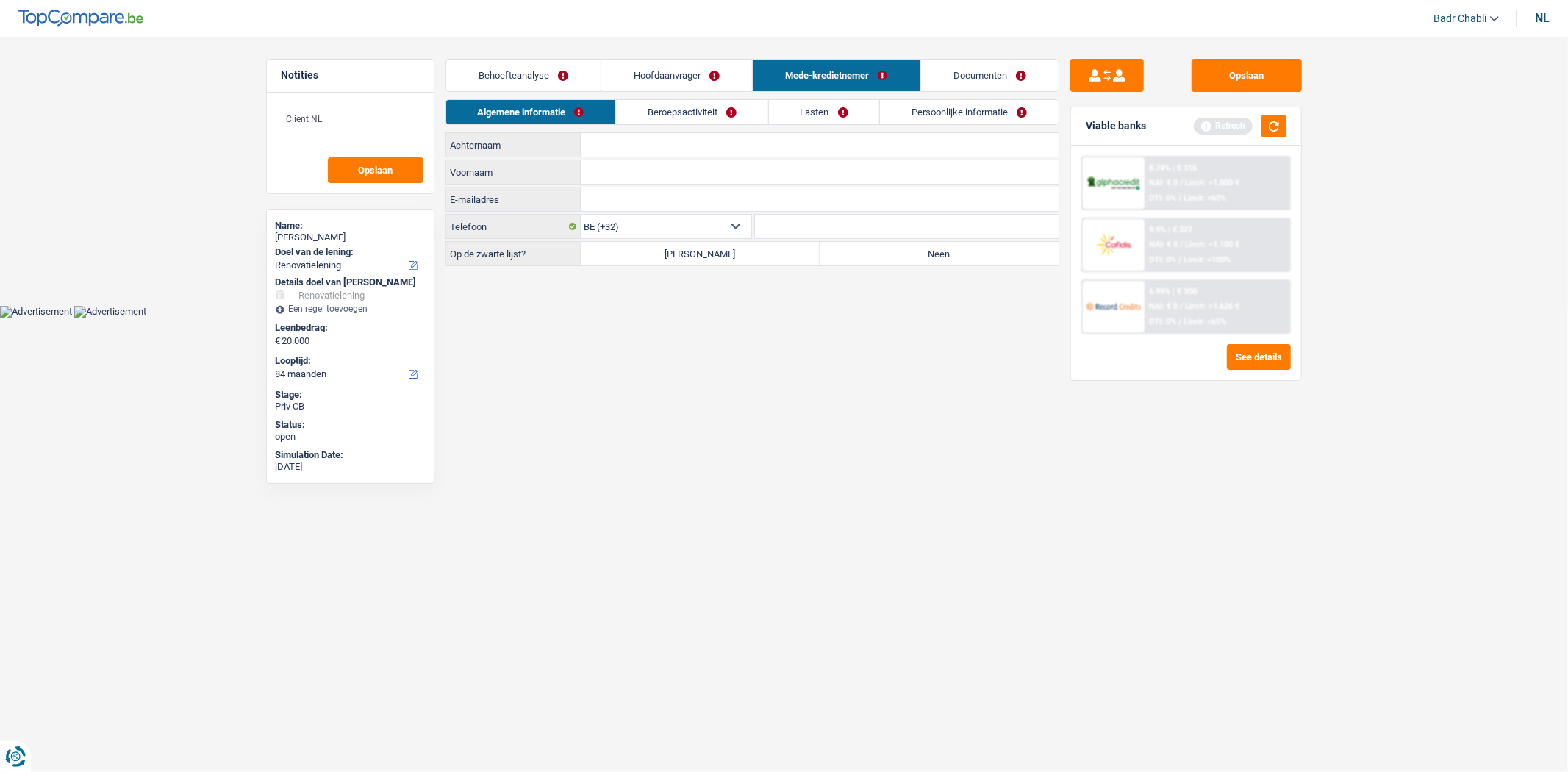
click at [865, 261] on label "Neen" at bounding box center [938, 253] width 239 height 23
click at [865, 261] on input "Neen" at bounding box center [938, 253] width 239 height 23
radio input "true"
click at [640, 130] on div "Algemene informatie Beroepsactiviteit Lasten Persoonlijke informatie" at bounding box center [752, 115] width 614 height 33
click at [640, 134] on input "Achternaam" at bounding box center [819, 145] width 478 height 23
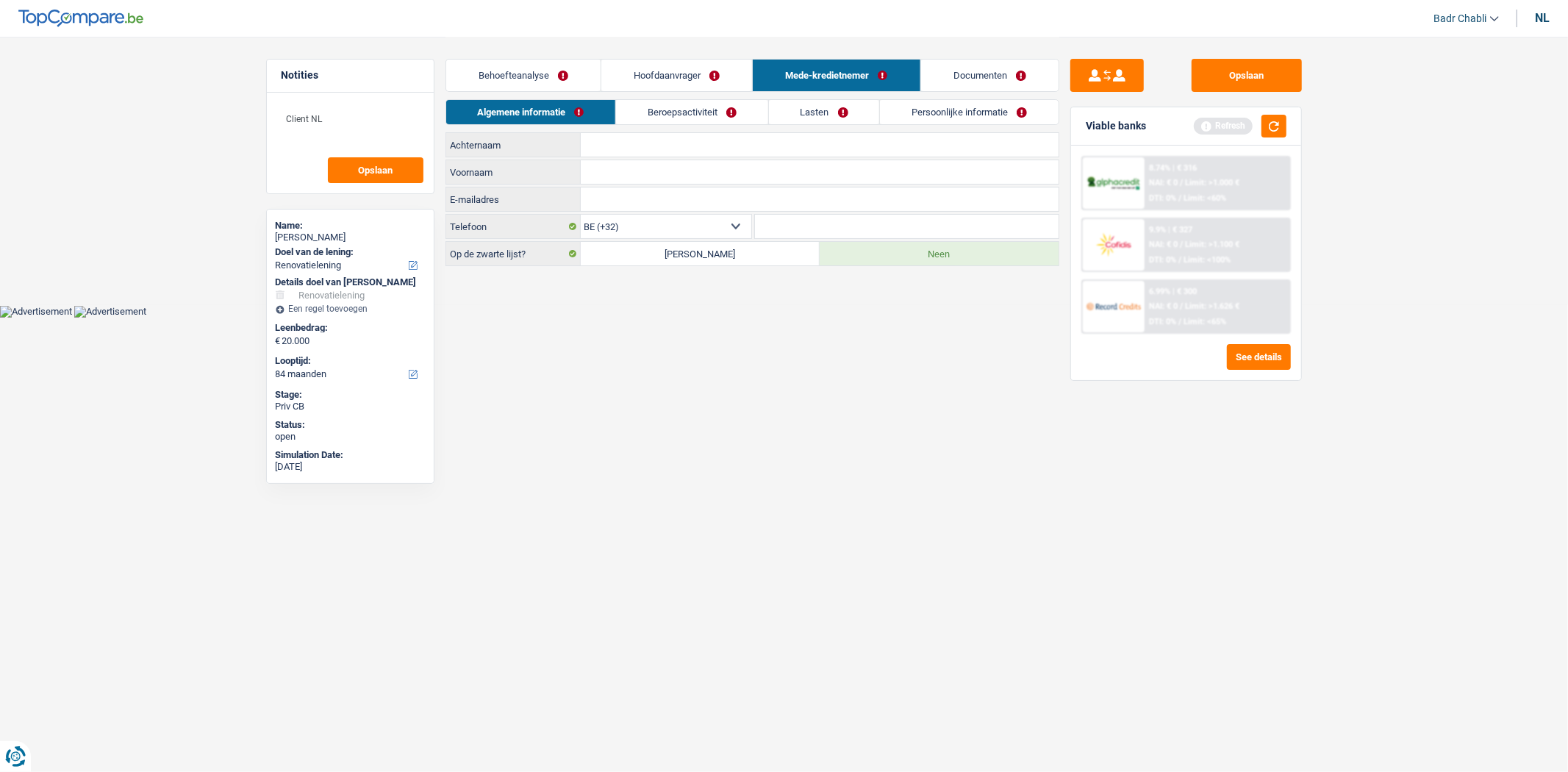
click at [641, 134] on input "Achternaam" at bounding box center [819, 145] width 478 height 23
click at [611, 164] on input "Voornaam" at bounding box center [819, 172] width 478 height 23
click at [621, 148] on input "Achternaam" at bounding box center [819, 145] width 478 height 23
click at [616, 175] on input "Voornaam" at bounding box center [819, 172] width 478 height 23
type input "Bilber"
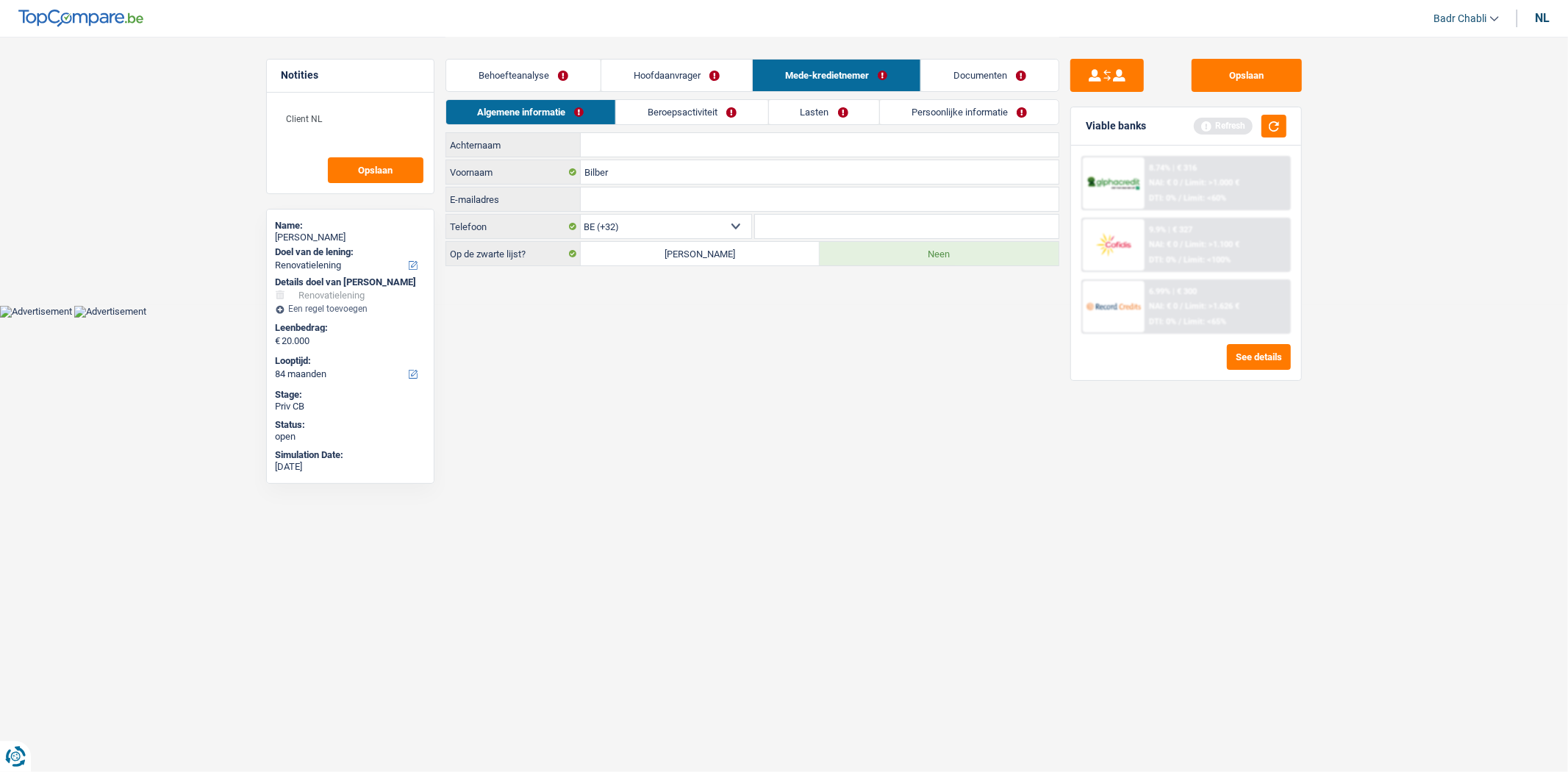
click at [626, 150] on input "Achternaam" at bounding box center [819, 145] width 478 height 23
type input "Yaman"
click at [667, 114] on link "Beroepsactiviteit" at bounding box center [692, 112] width 152 height 24
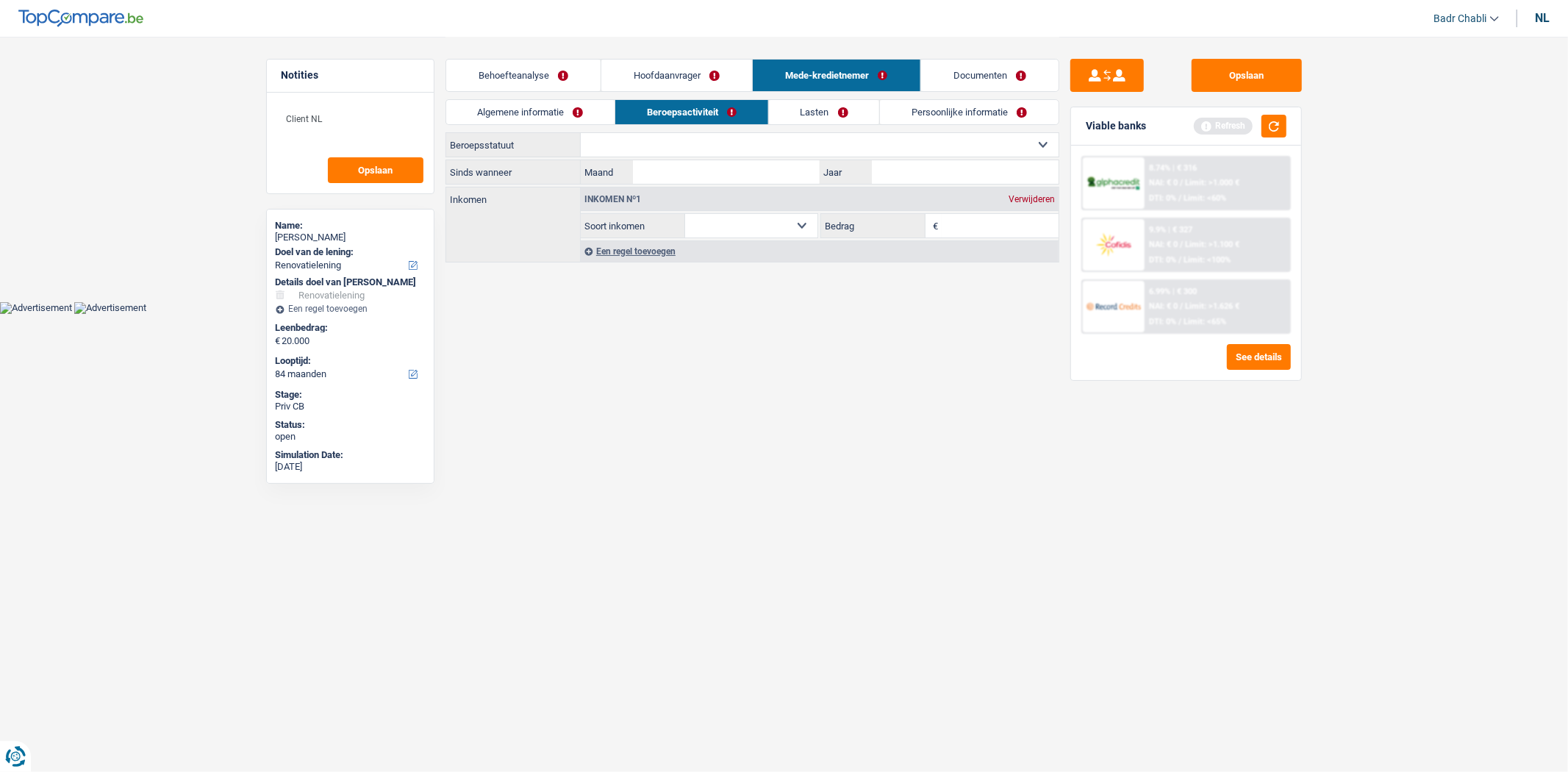
click at [674, 140] on select "Arbeider Bediende (privésector) Ambtenaar (overheidssector) Invalide Zelfstandi…" at bounding box center [819, 145] width 478 height 23
select select "worker"
click at [581, 133] on select "Arbeider Bediende (privésector) Ambtenaar (overheidssector) Invalide Zelfstandi…" at bounding box center [819, 145] width 478 height 23
select select "netSalary"
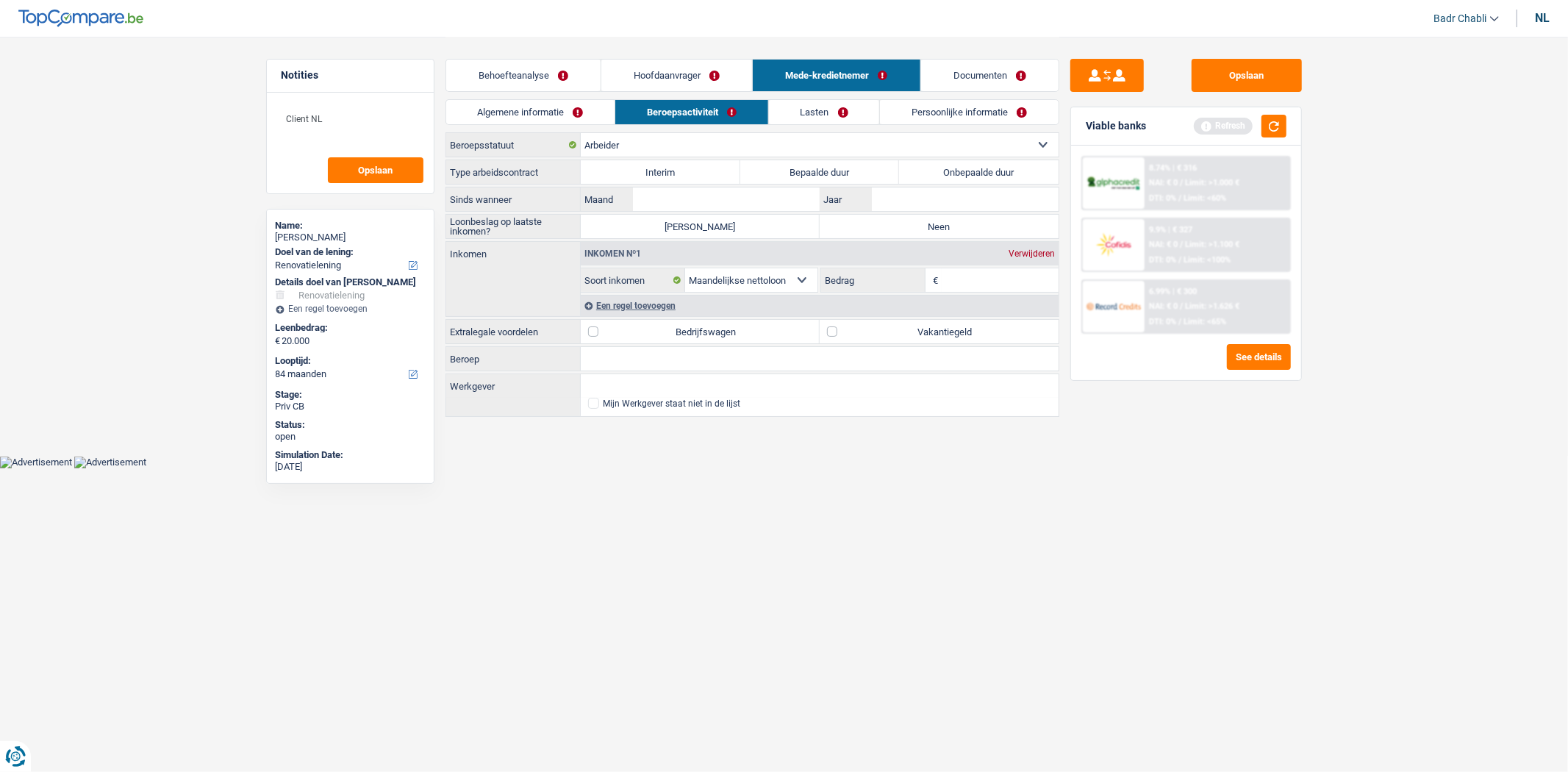
click at [979, 167] on label "Onbepaalde duur" at bounding box center [979, 172] width 159 height 23
click at [979, 167] on input "Onbepaalde duur" at bounding box center [979, 172] width 159 height 23
radio input "true"
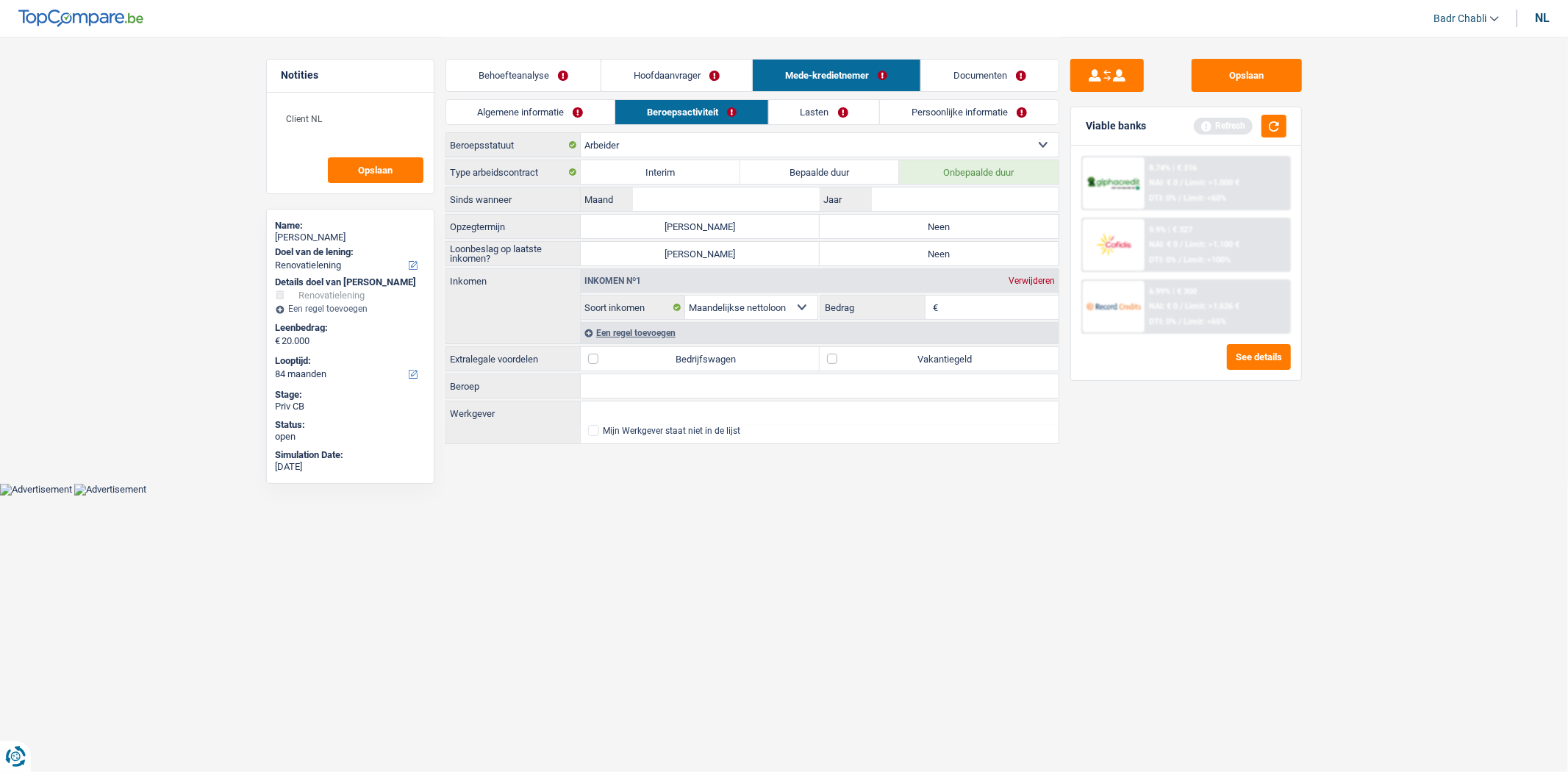
click at [935, 237] on label "Neen" at bounding box center [938, 226] width 239 height 23
click at [935, 237] on input "Neen" at bounding box center [938, 226] width 239 height 23
radio input "true"
click at [944, 259] on label "Neen" at bounding box center [938, 253] width 239 height 23
click at [944, 259] on input "Neen" at bounding box center [938, 253] width 239 height 23
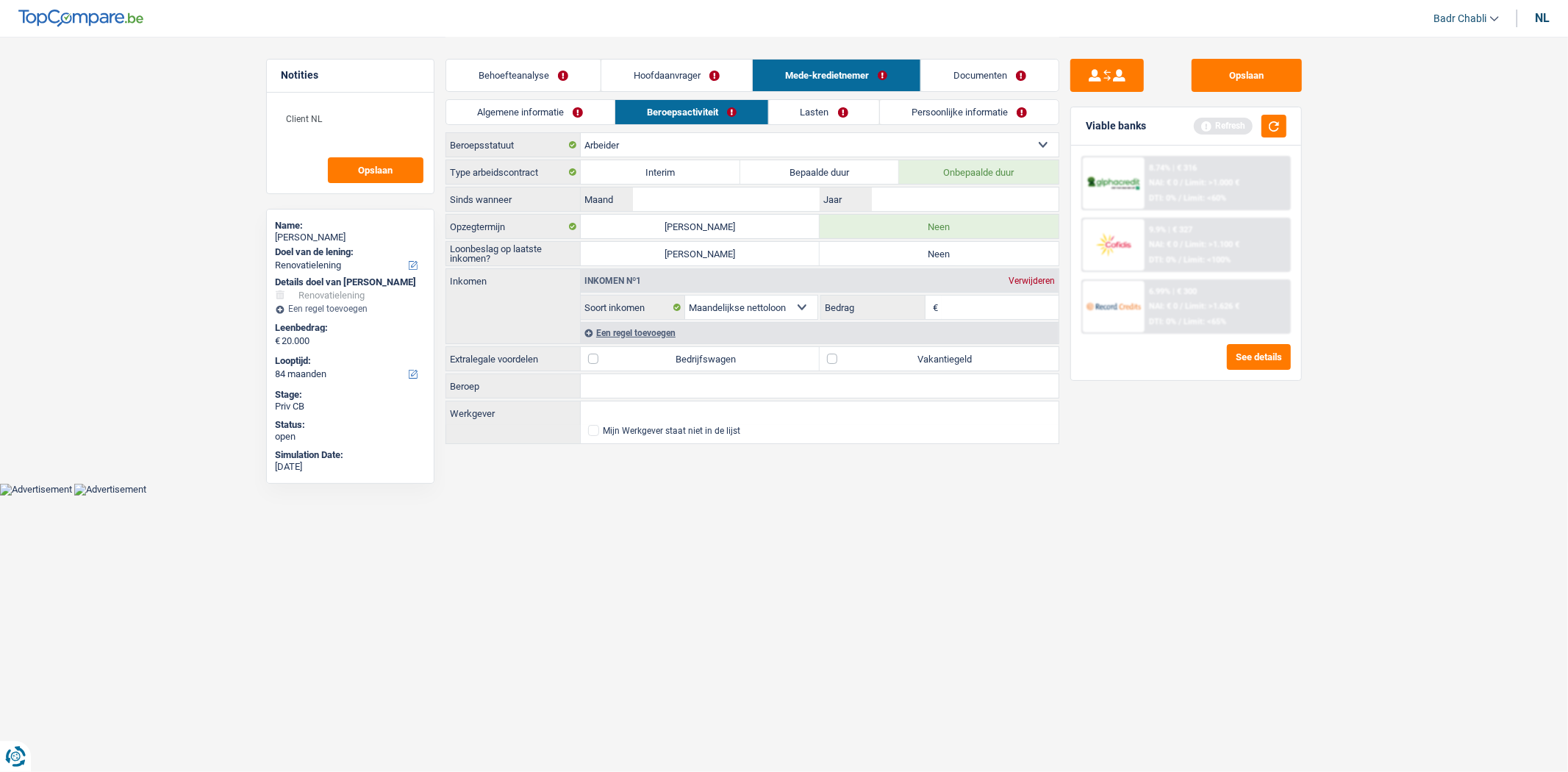
radio input "true"
click at [664, 387] on input "Beroep" at bounding box center [819, 386] width 478 height 23
click at [654, 130] on div "Algemene informatie Beroepsactiviteit Lasten Persoonlijke informatie" at bounding box center [752, 115] width 614 height 33
click at [654, 139] on select "Arbeider Bediende (privésector) Ambtenaar (overheidssector) Invalide Zelfstandi…" at bounding box center [819, 145] width 478 height 23
select select "invalid"
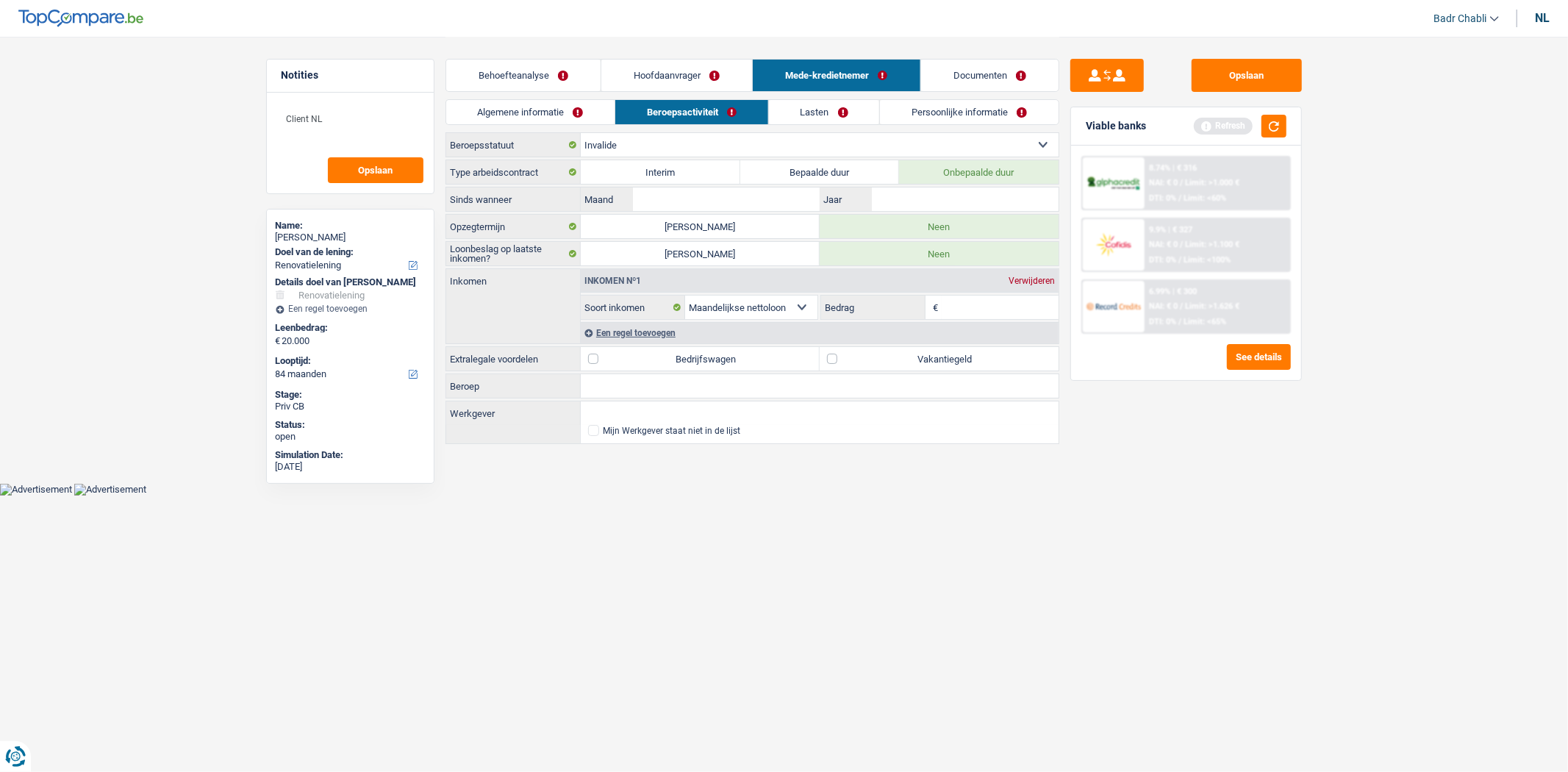
click at [581, 133] on select "Arbeider Bediende (privésector) Ambtenaar (overheidssector) Invalide Zelfstandi…" at bounding box center [819, 145] width 478 height 23
select select "netSalary"
select select "disabilityPension"
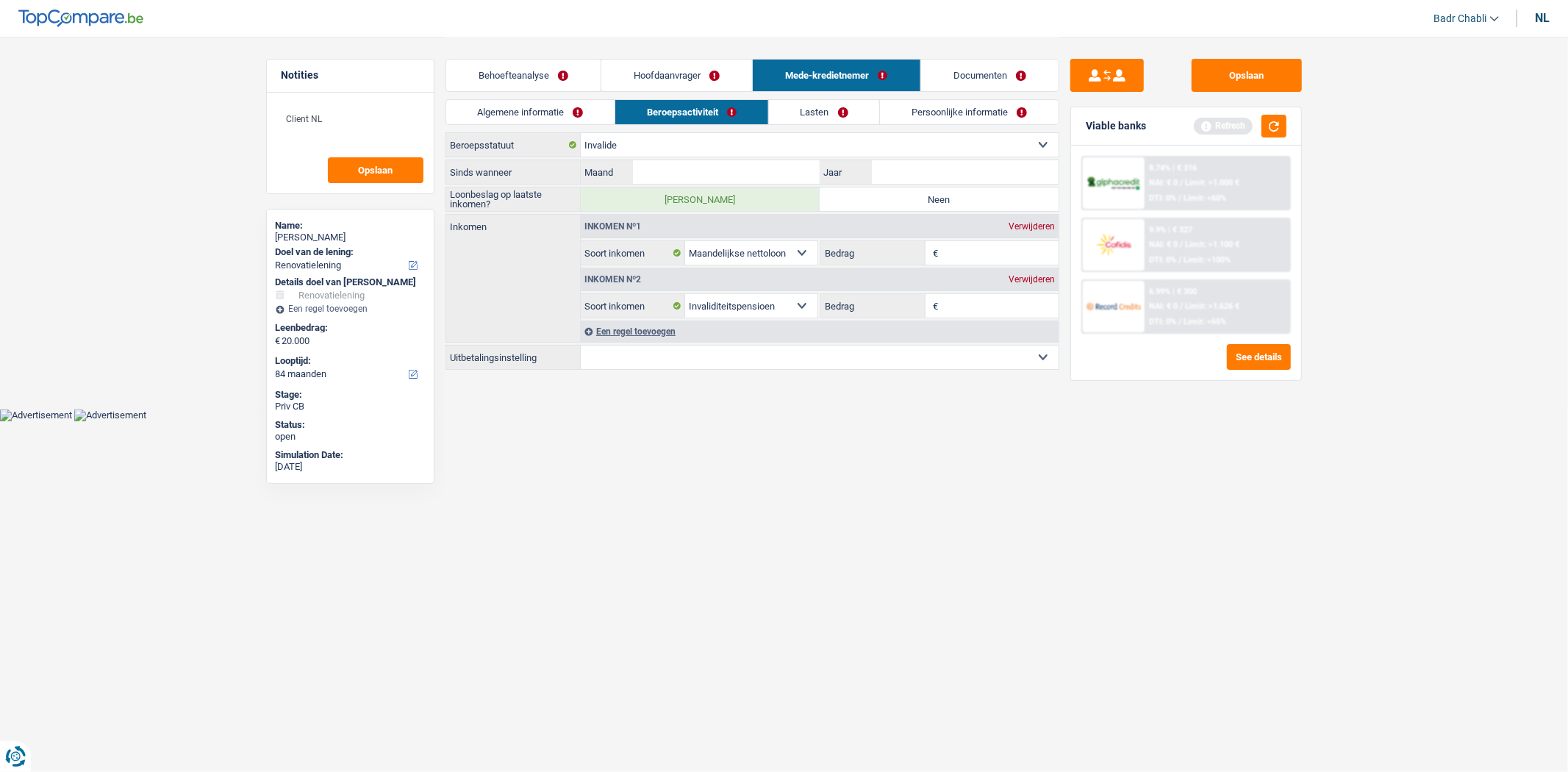
click at [914, 199] on label "Neen" at bounding box center [938, 199] width 239 height 23
click at [914, 199] on input "Neen" at bounding box center [938, 199] width 239 height 23
radio input "true"
click at [733, 171] on input "Maand" at bounding box center [726, 172] width 186 height 23
type input "05"
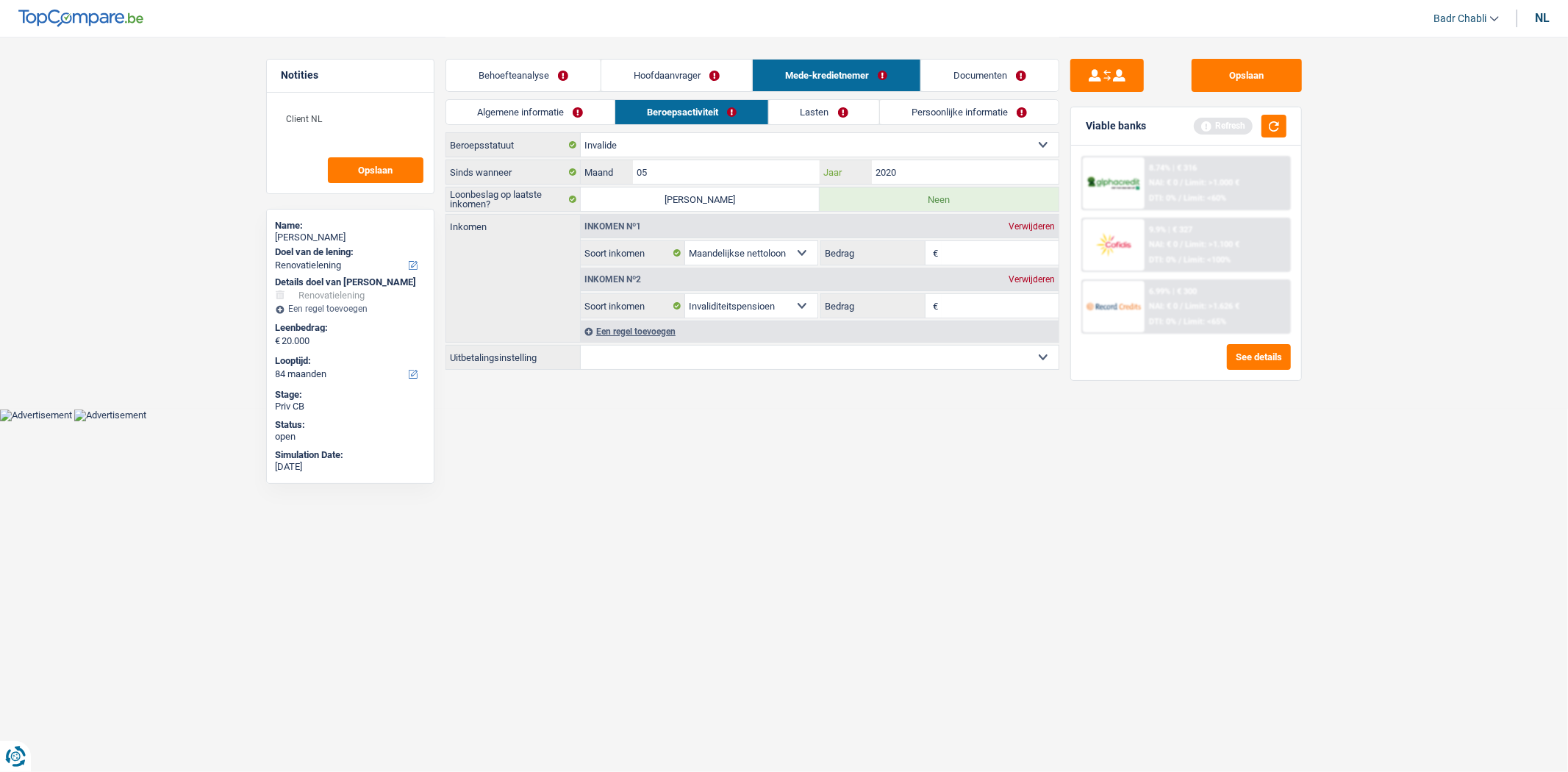
type input "2020"
click at [1045, 222] on div "Verwijderen" at bounding box center [1032, 226] width 54 height 9
select select "disabilityPension"
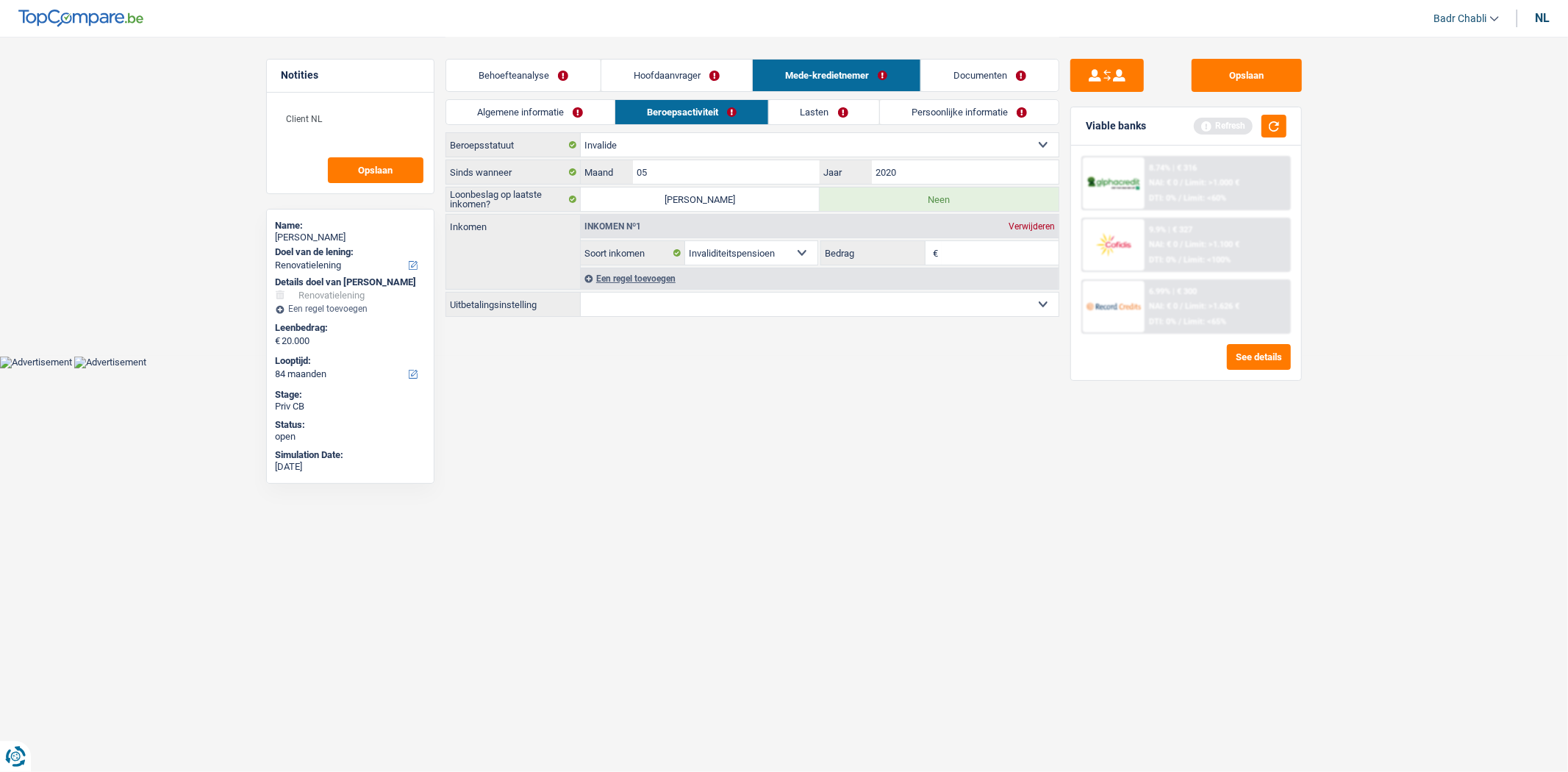
click at [1013, 249] on input "Bedrag" at bounding box center [1000, 253] width 117 height 23
click at [886, 283] on div "Een regel toevoegen" at bounding box center [819, 278] width 478 height 21
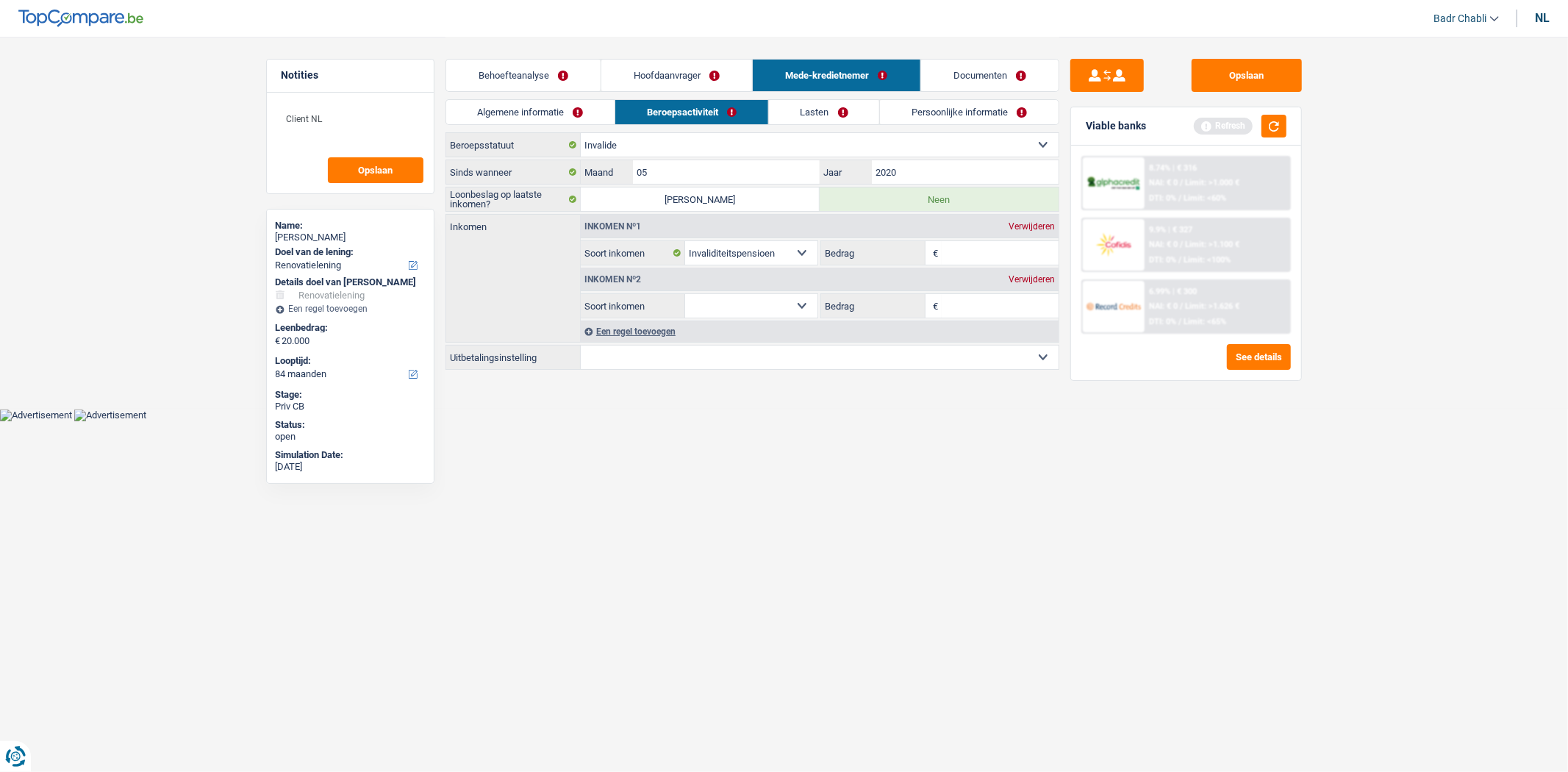
click at [1048, 275] on div "Verwijderen" at bounding box center [1032, 279] width 54 height 9
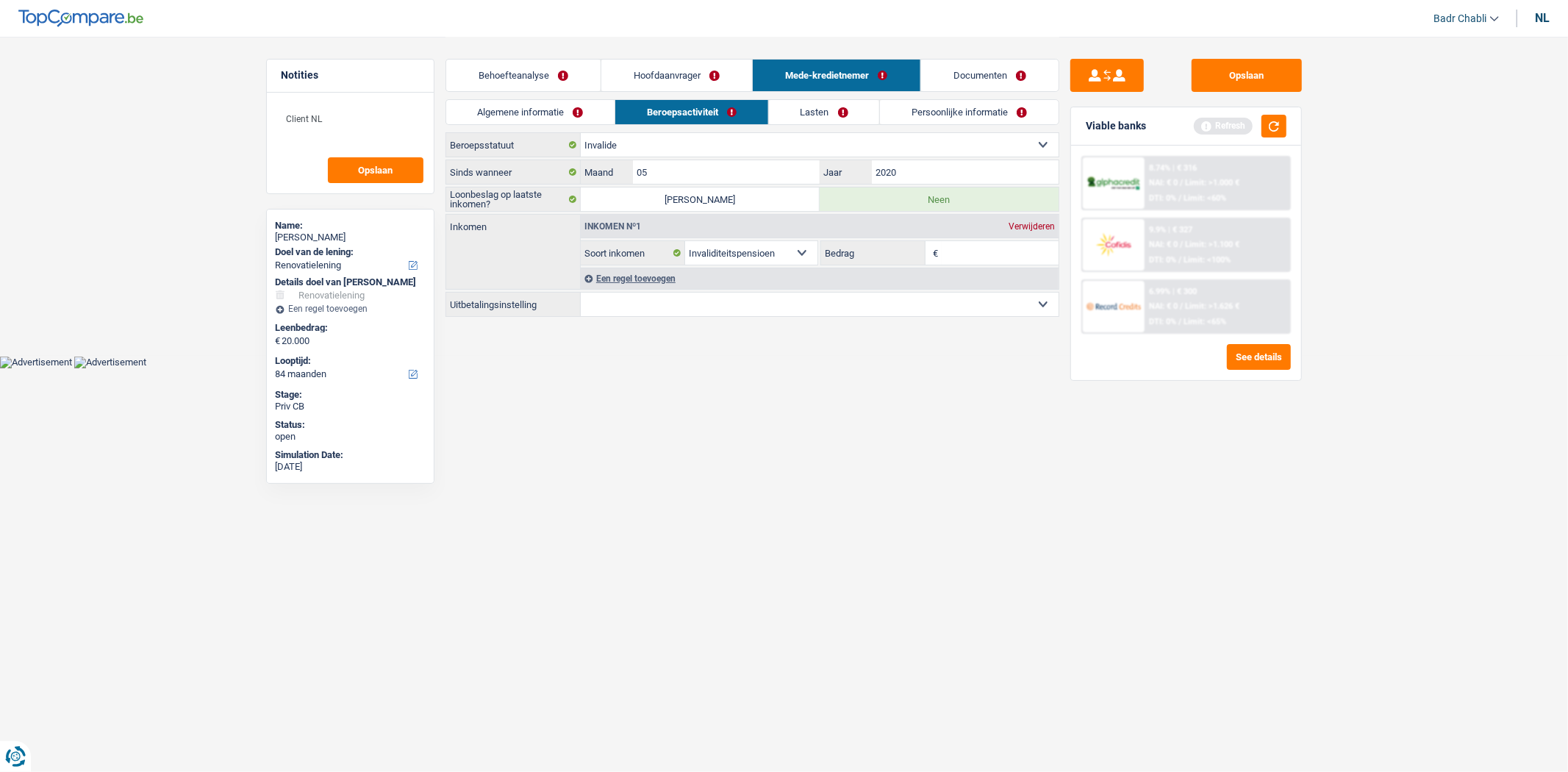
click at [731, 310] on select "Christelijke Mutualiteit Socialistische Mutualiteit (Solidaris) FOD Sociale Zek…" at bounding box center [819, 304] width 478 height 23
select select "chretienne"
click at [581, 293] on select "Christelijke Mutualiteit Socialistische Mutualiteit (Solidaris) FOD Sociale Zek…" at bounding box center [819, 304] width 478 height 23
select select "BE"
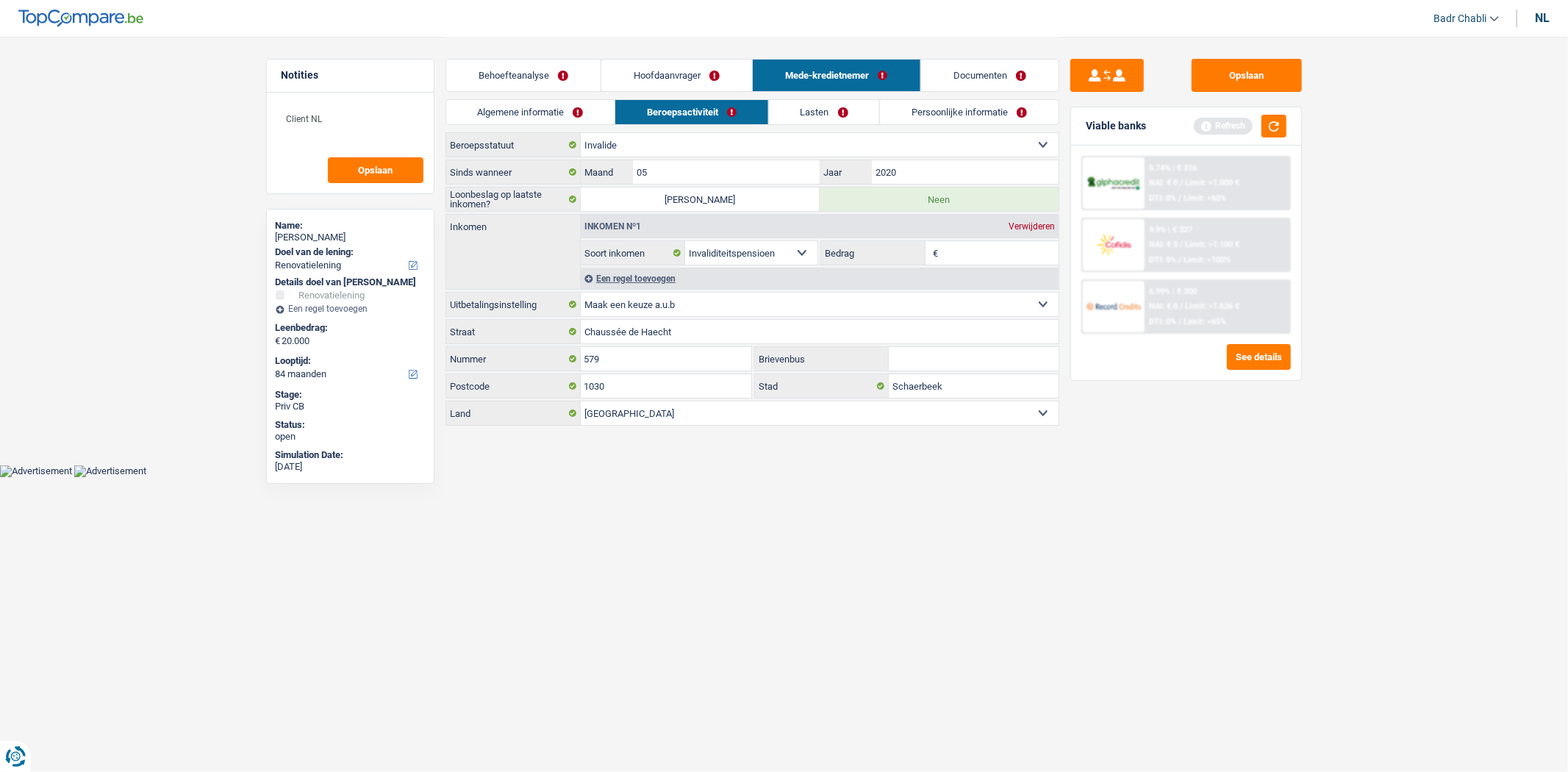
click at [963, 255] on input "Bedrag" at bounding box center [1000, 253] width 117 height 23
click at [681, 302] on select "Christelijke Mutualiteit Socialistische Mutualiteit (Solidaris) FOD Sociale Zek…" at bounding box center [819, 304] width 478 height 23
select select "mutualityNeutre"
click at [581, 293] on select "Christelijke Mutualiteit Socialistische Mutualiteit (Solidaris) FOD Sociale Zek…" at bounding box center [819, 304] width 478 height 23
type input "Rue des Dames Blanches"
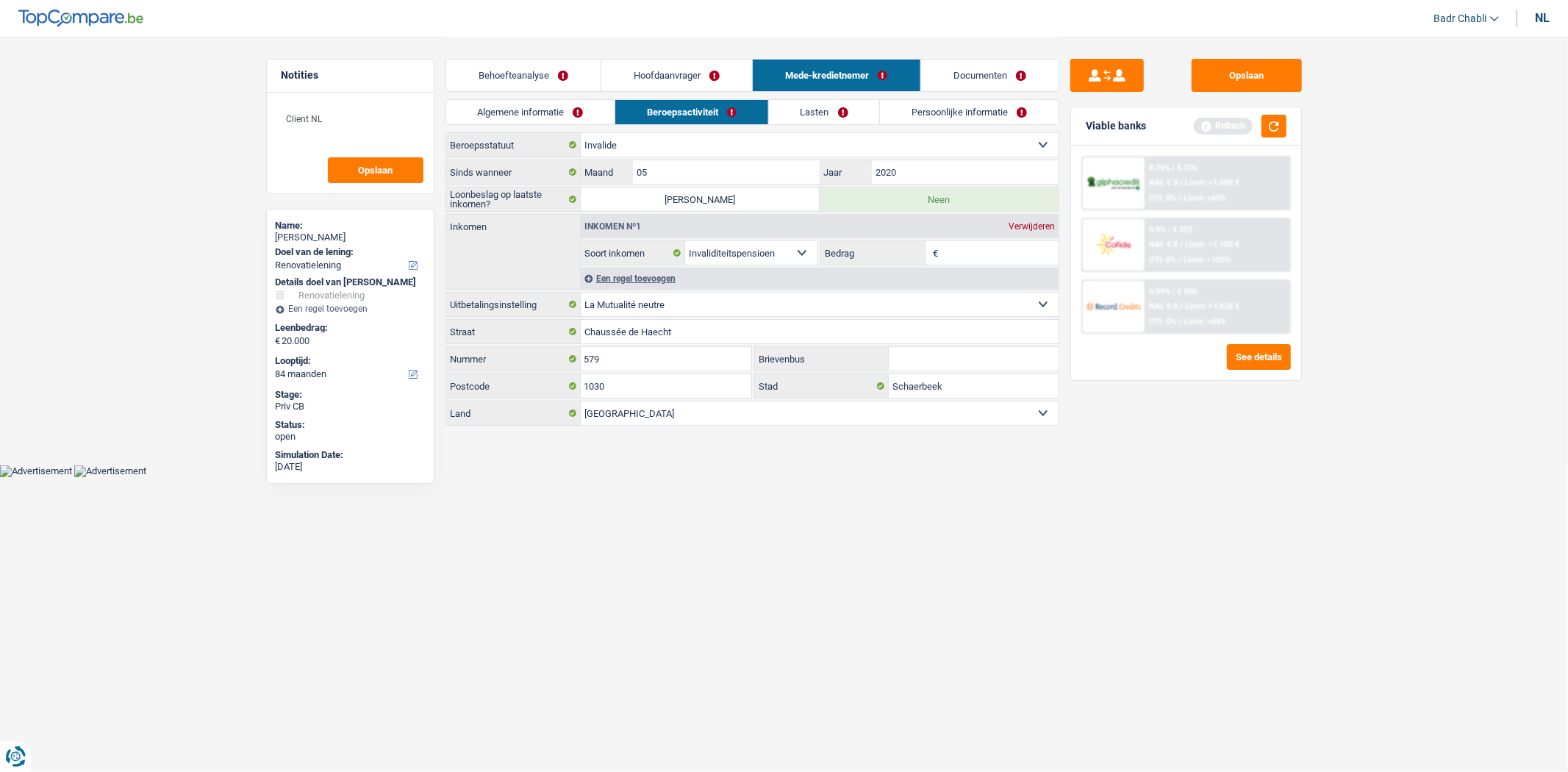
type input "24"
type input "5000"
type input "Namur"
click at [1003, 243] on input "Bedrag" at bounding box center [1000, 253] width 117 height 23
type input "1.200"
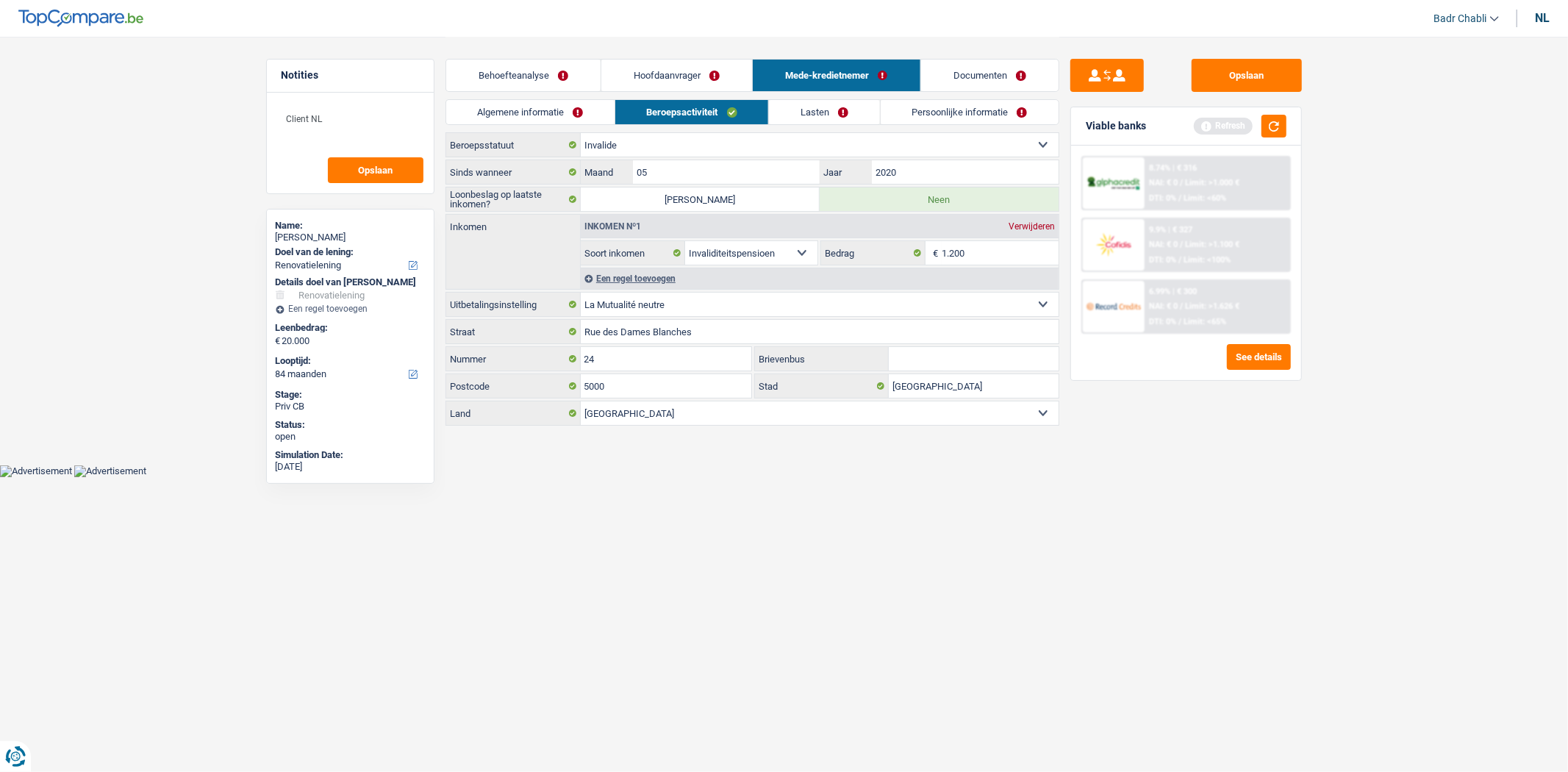
click at [827, 113] on link "Lasten" at bounding box center [824, 112] width 110 height 24
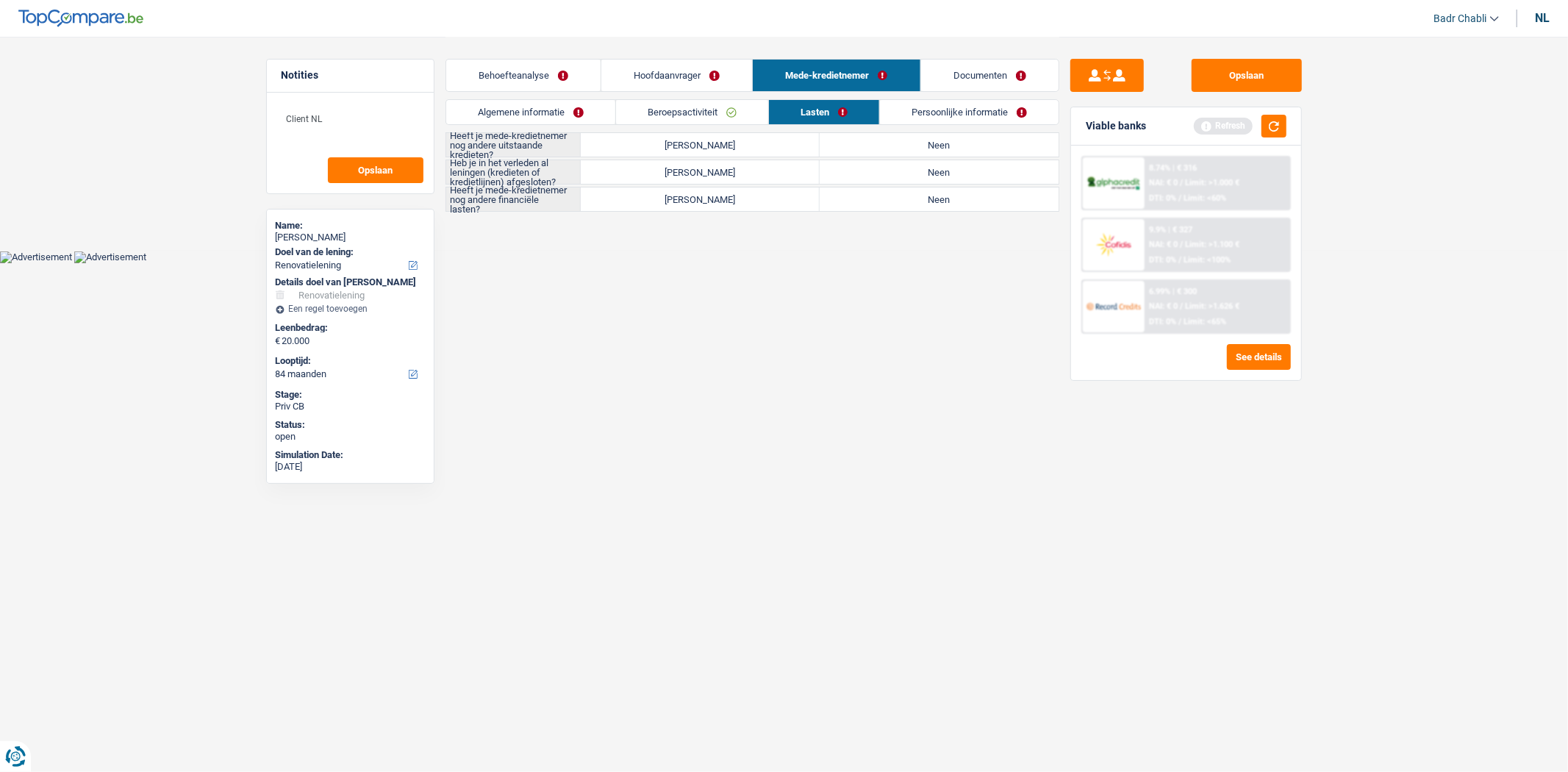
drag, startPoint x: 918, startPoint y: 121, endPoint x: 922, endPoint y: 127, distance: 7.2
click at [918, 120] on link "Persoonlijke informatie" at bounding box center [970, 112] width 179 height 24
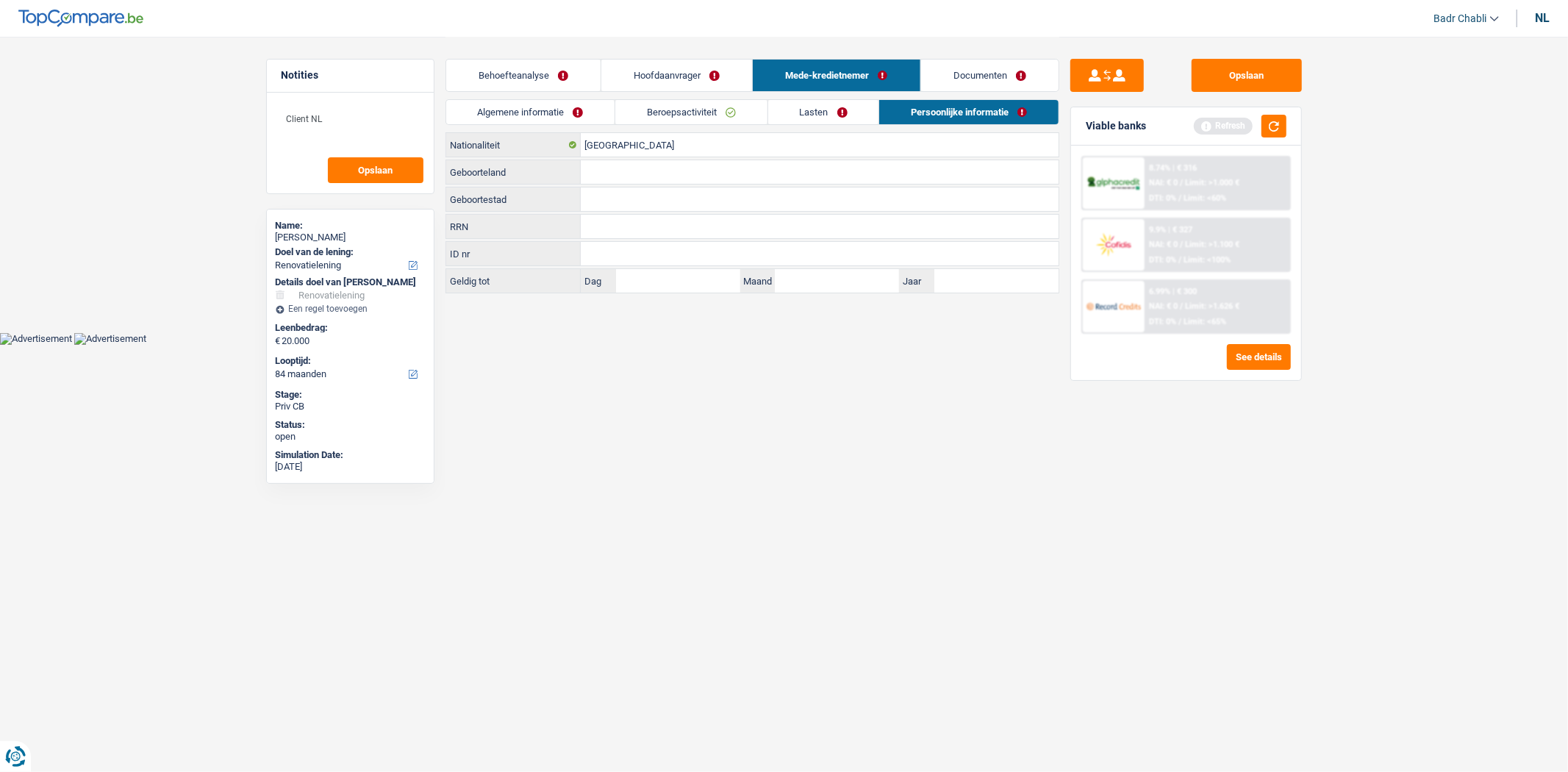
click at [842, 101] on link "Lasten" at bounding box center [824, 112] width 111 height 24
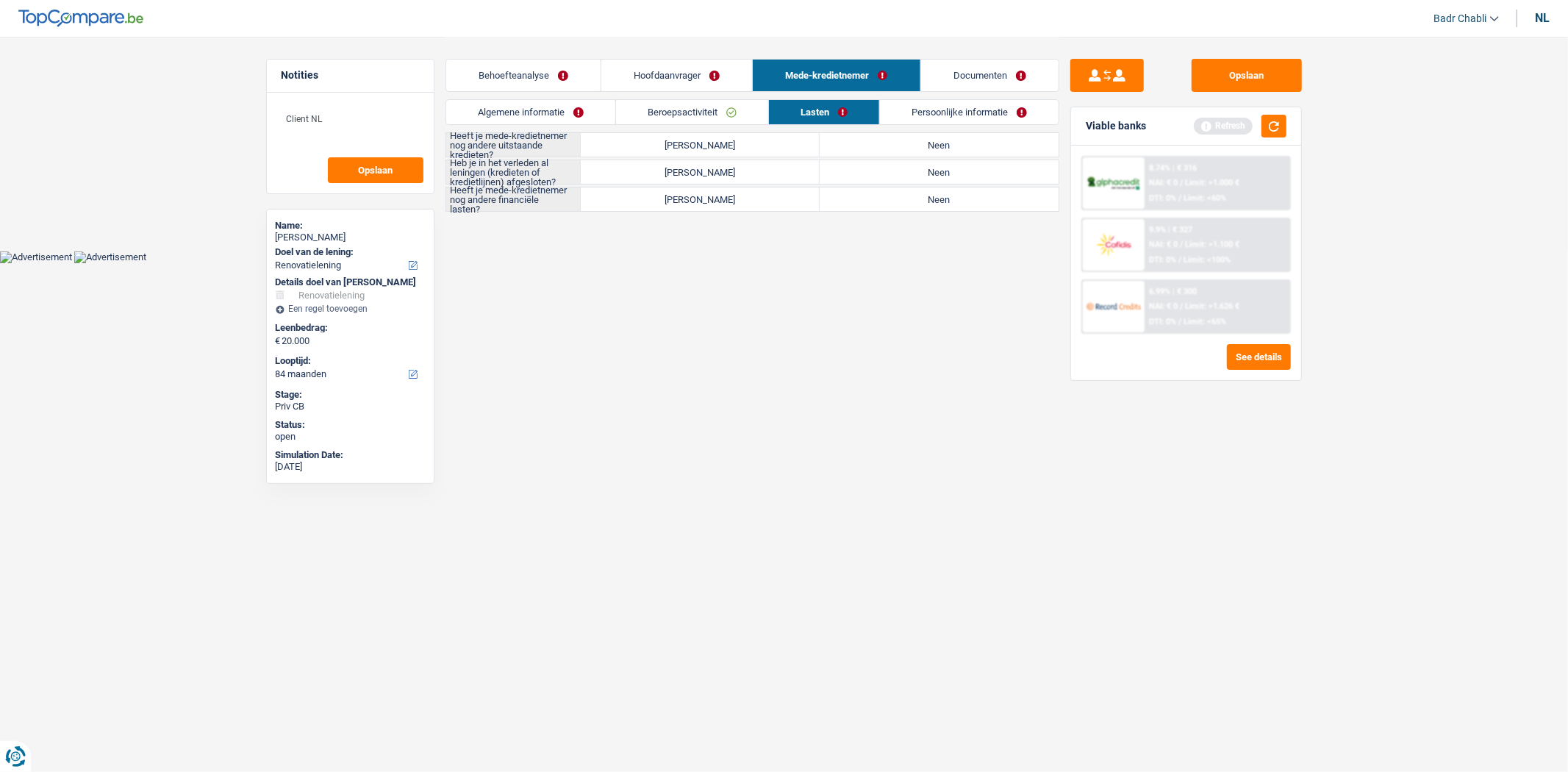
click at [909, 131] on div "Algemene informatie Beroepsactiviteit Lasten Persoonlijke informatie" at bounding box center [752, 115] width 614 height 33
click at [918, 143] on label "Neen" at bounding box center [938, 145] width 239 height 23
click at [918, 143] on input "Neen" at bounding box center [938, 145] width 239 height 23
radio input "true"
click at [917, 165] on label "Neen" at bounding box center [938, 172] width 239 height 23
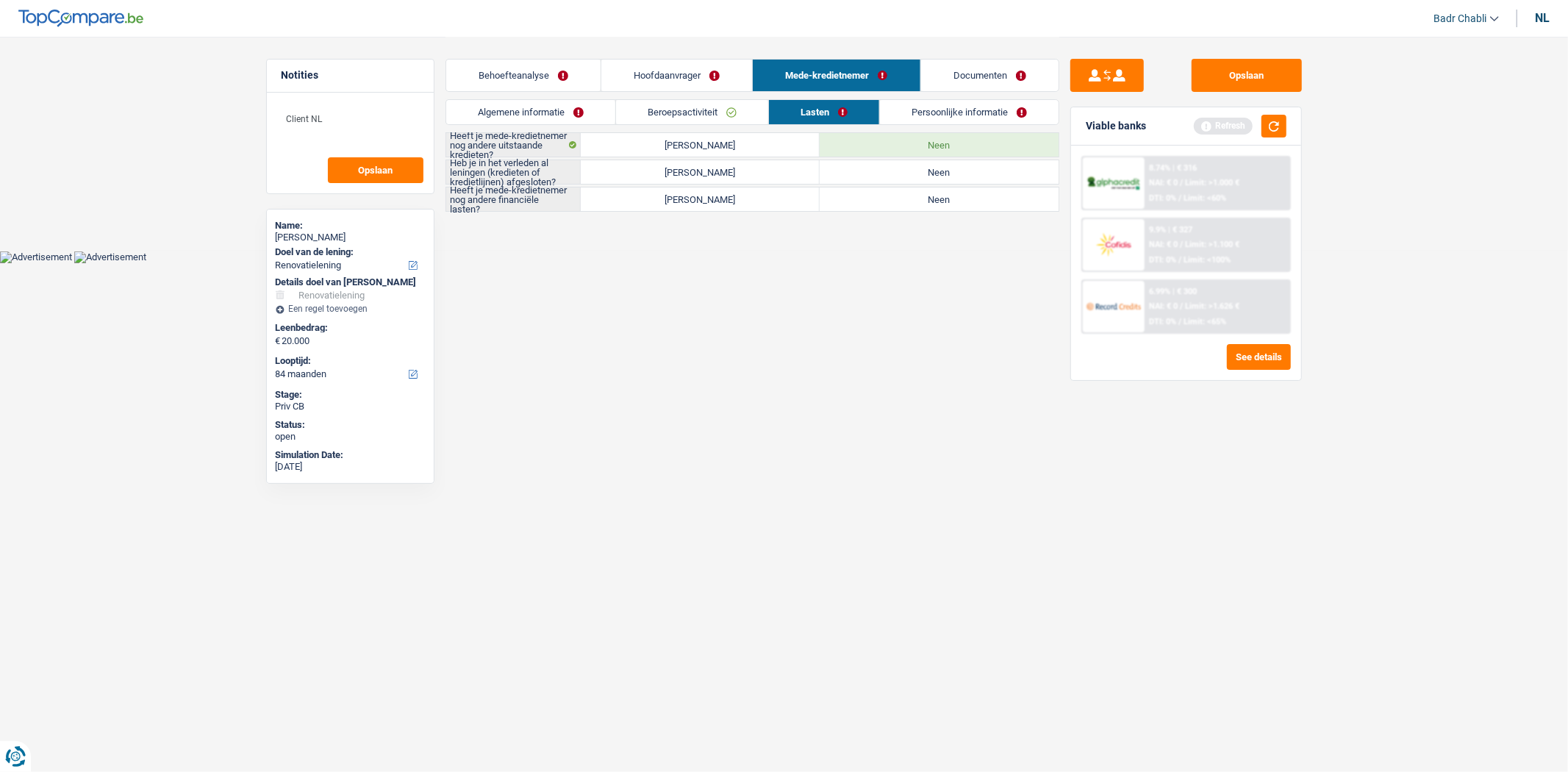
click at [917, 165] on input "Neen" at bounding box center [938, 172] width 239 height 23
radio input "true"
drag, startPoint x: 924, startPoint y: 203, endPoint x: 925, endPoint y: 175, distance: 28.0
click at [925, 203] on label "Neen" at bounding box center [938, 199] width 239 height 23
click at [925, 203] on input "Neen" at bounding box center [938, 199] width 239 height 23
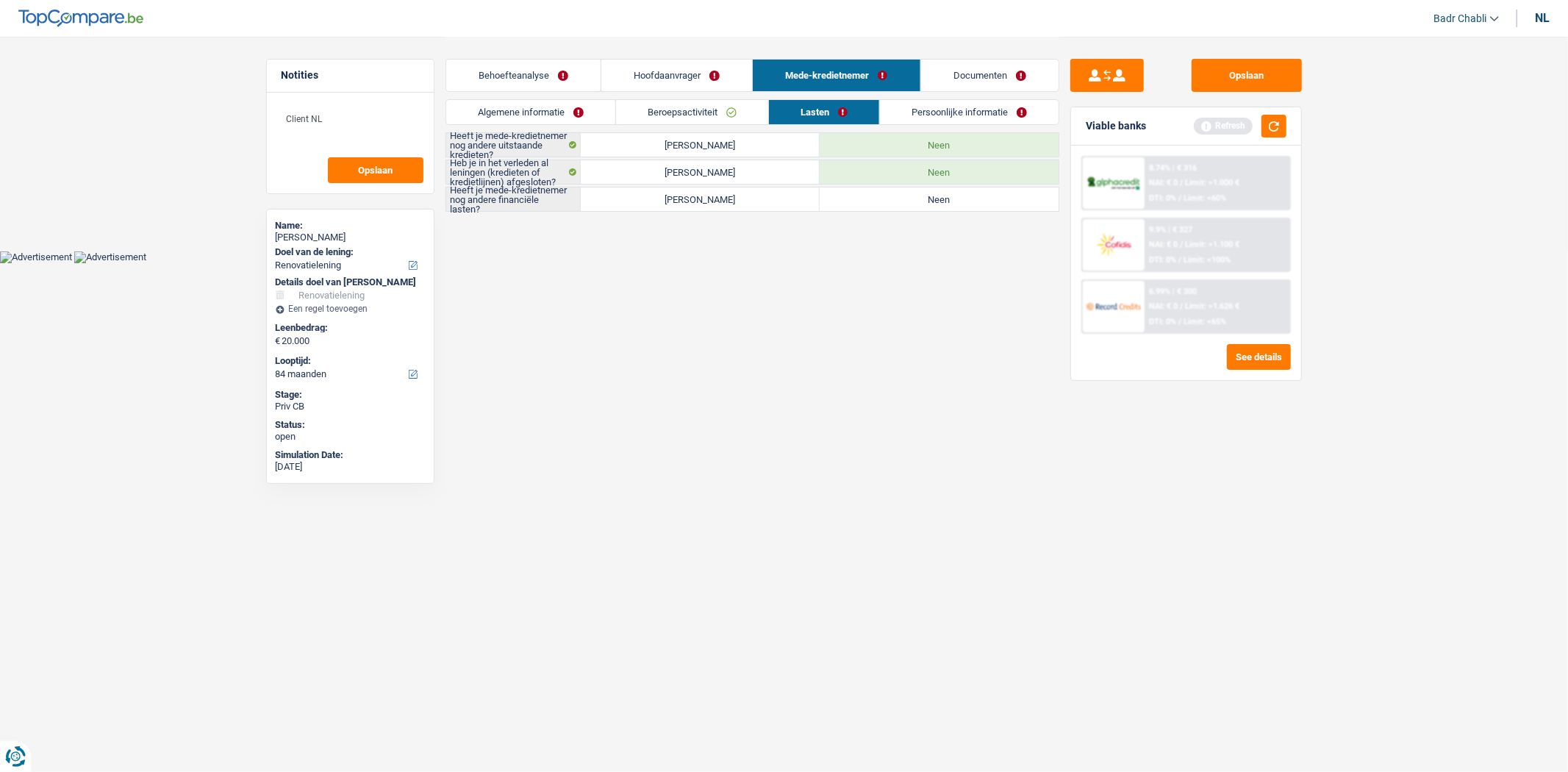
radio input "true"
click at [931, 105] on link "Persoonlijke informatie" at bounding box center [970, 112] width 179 height 24
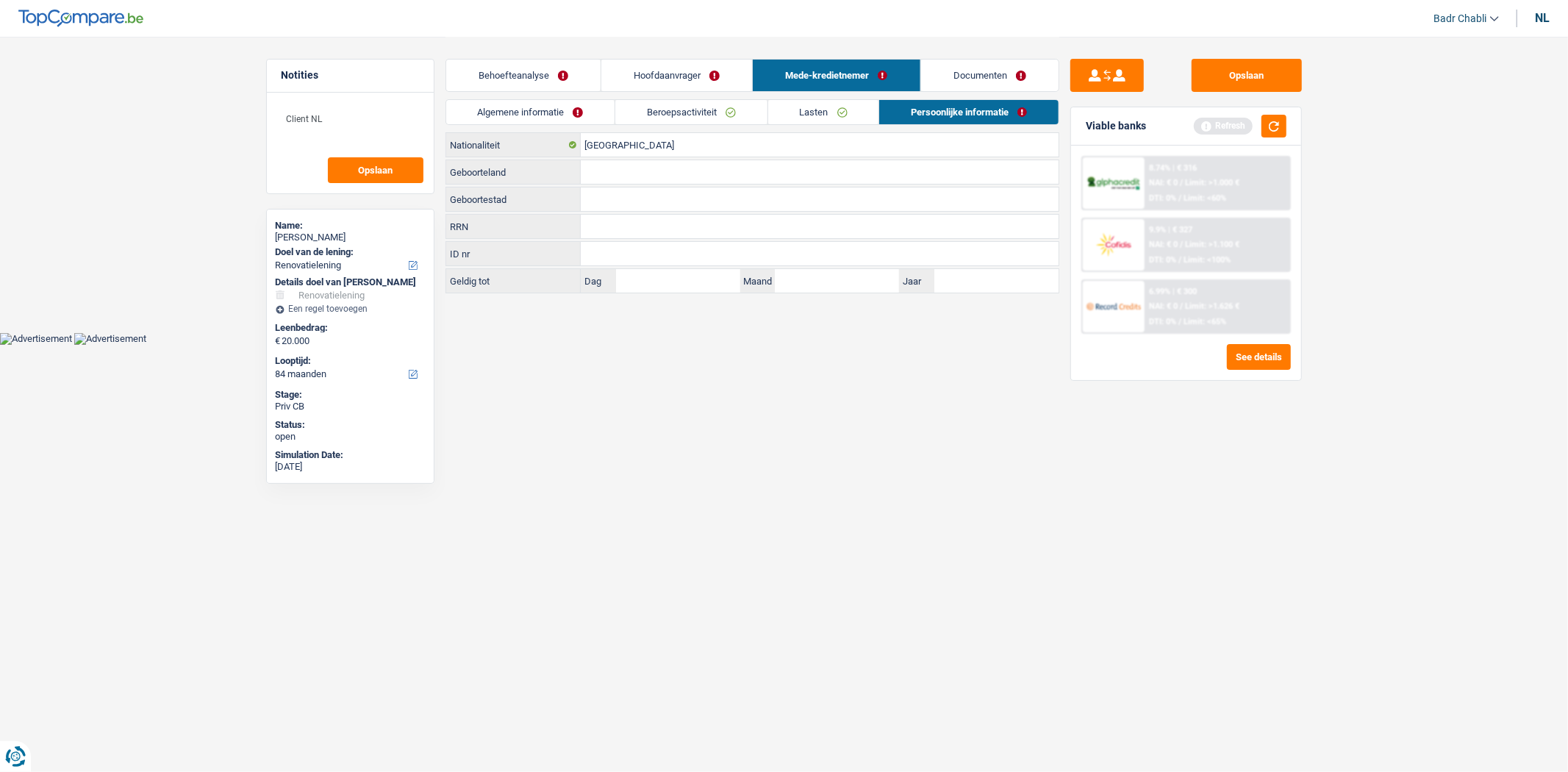
click at [637, 125] on div "Algemene informatie Beroepsactiviteit Lasten Persoonlijke informatie" at bounding box center [752, 115] width 614 height 33
click at [637, 139] on input "België" at bounding box center [819, 145] width 478 height 23
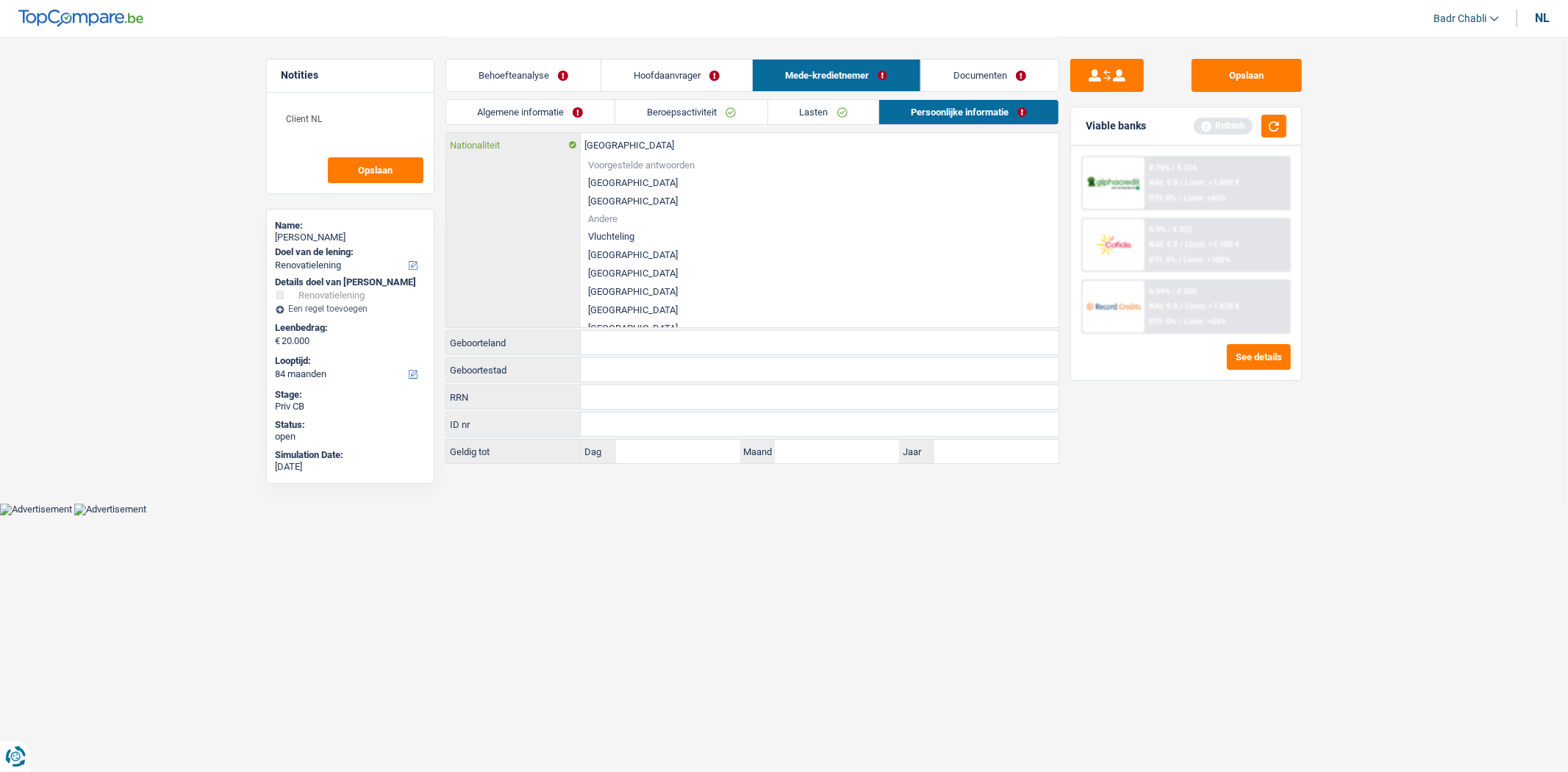
click at [637, 139] on input "België" at bounding box center [819, 145] width 478 height 23
click at [614, 179] on li "België" at bounding box center [819, 182] width 478 height 19
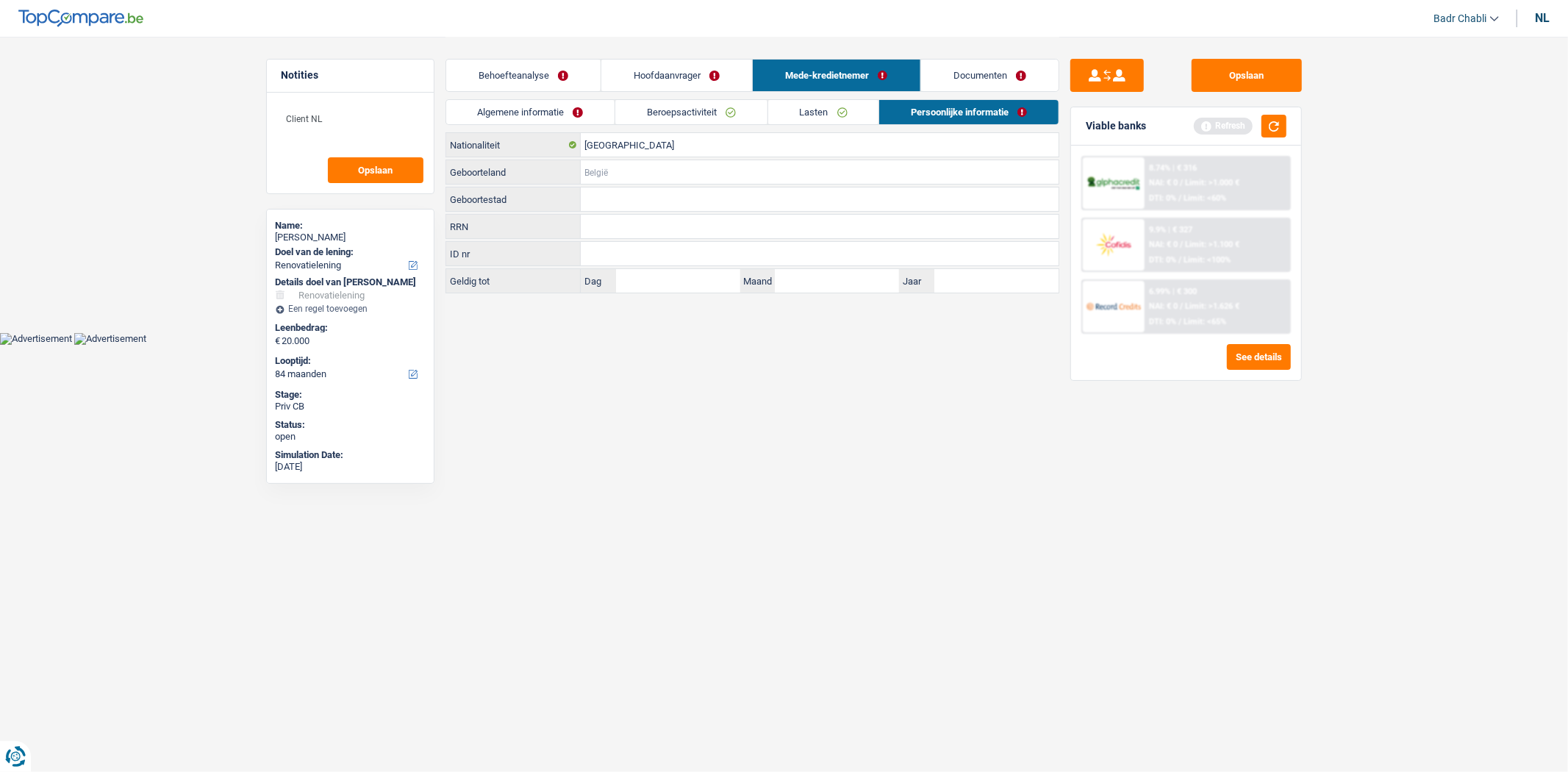
click at [623, 167] on input "Geboorteland" at bounding box center [819, 172] width 478 height 23
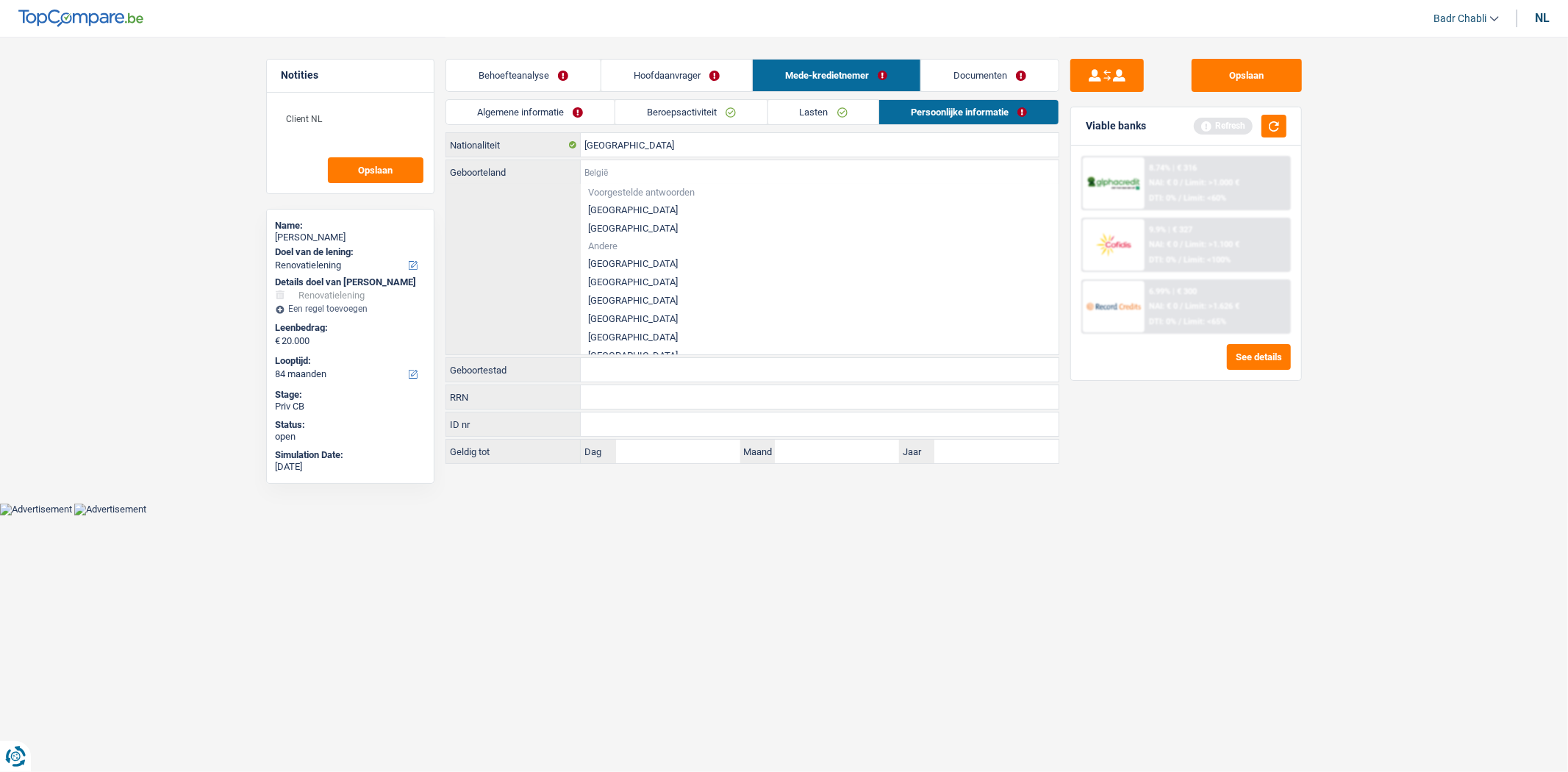
type input "T"
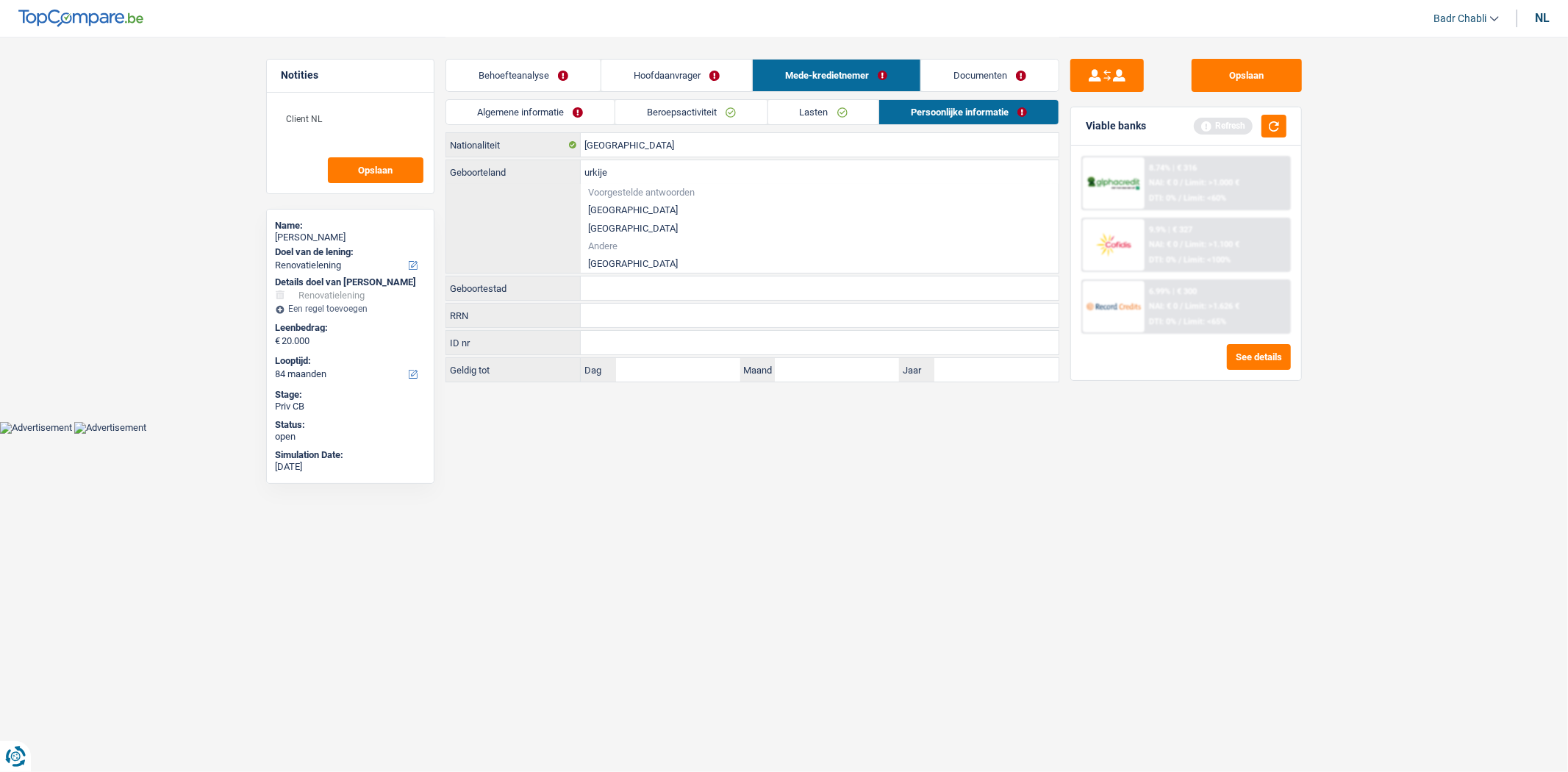
click at [604, 262] on li "Turkije" at bounding box center [819, 263] width 478 height 19
type input "Turkije"
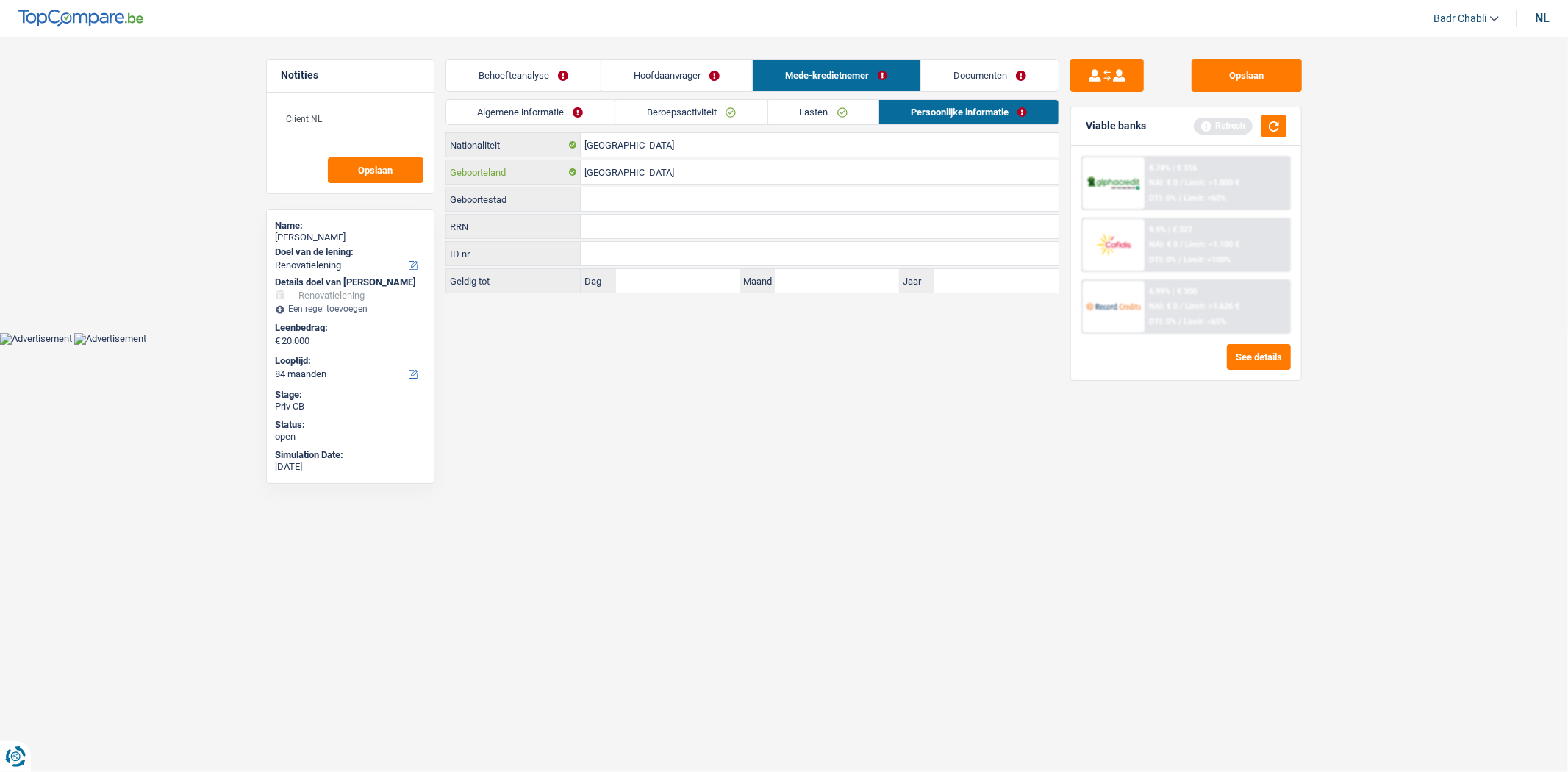
click at [679, 176] on input "Turkije" at bounding box center [819, 172] width 478 height 23
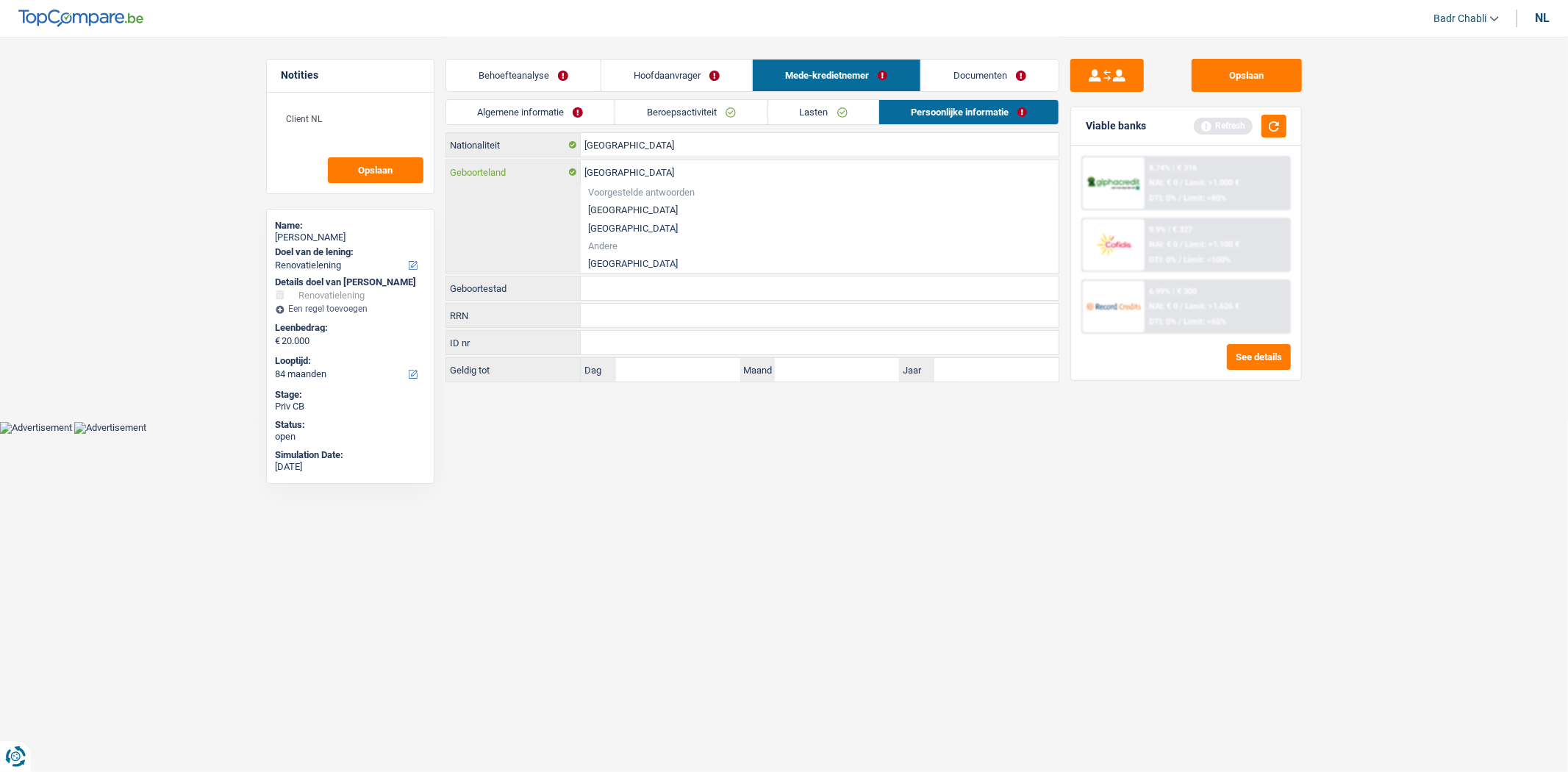
click at [678, 176] on input "Turkije" at bounding box center [819, 172] width 478 height 23
click at [606, 258] on li "Turkije" at bounding box center [819, 263] width 478 height 19
type input "Turkije"
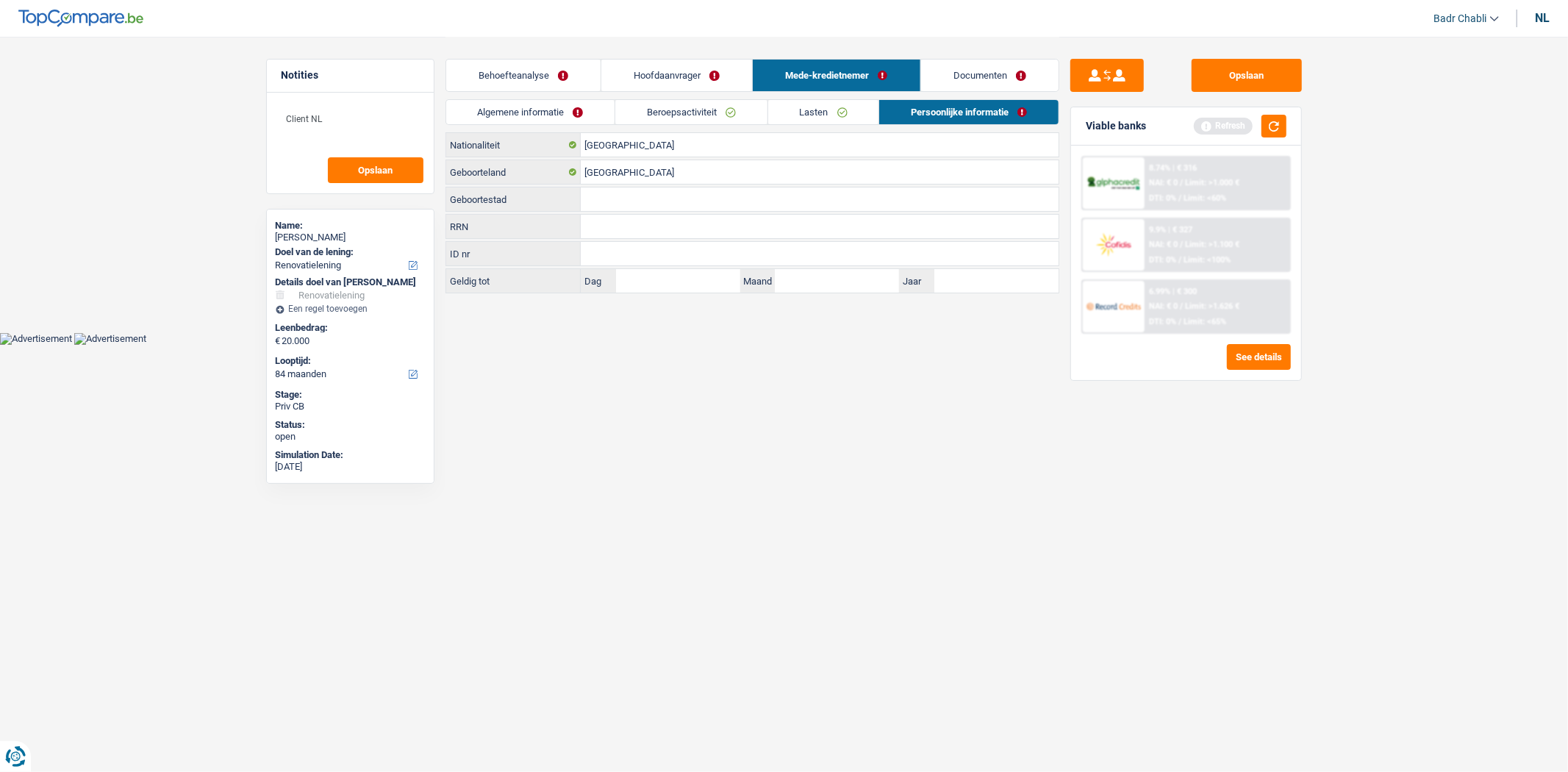
click at [621, 212] on div "België Nationaliteit Turkije Geboorteland Geboortestad Alle velden zijn verplic…" at bounding box center [752, 213] width 614 height 161
click at [626, 197] on input "Geboortestad" at bounding box center [819, 199] width 478 height 23
paste input "Turkije"
type input "Turkije"
click at [1261, 57] on div "Opslaan Viable banks Refresh 8.74% | € 316 NAI: € 0 / Limit: >1.000 € DTI: 0% /…" at bounding box center [1186, 165] width 254 height 259
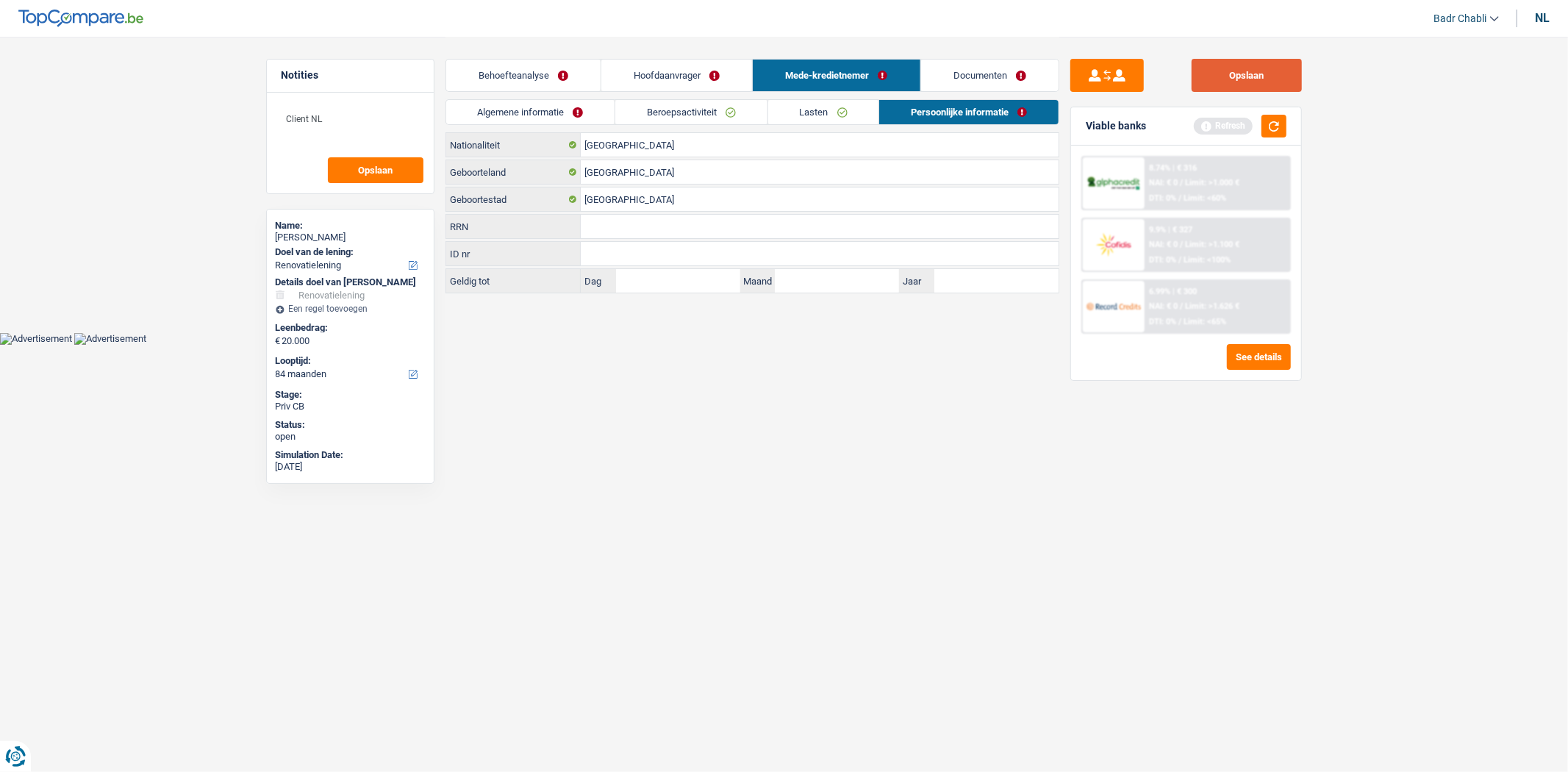
click at [1255, 70] on button "Opslaan" at bounding box center [1246, 75] width 110 height 33
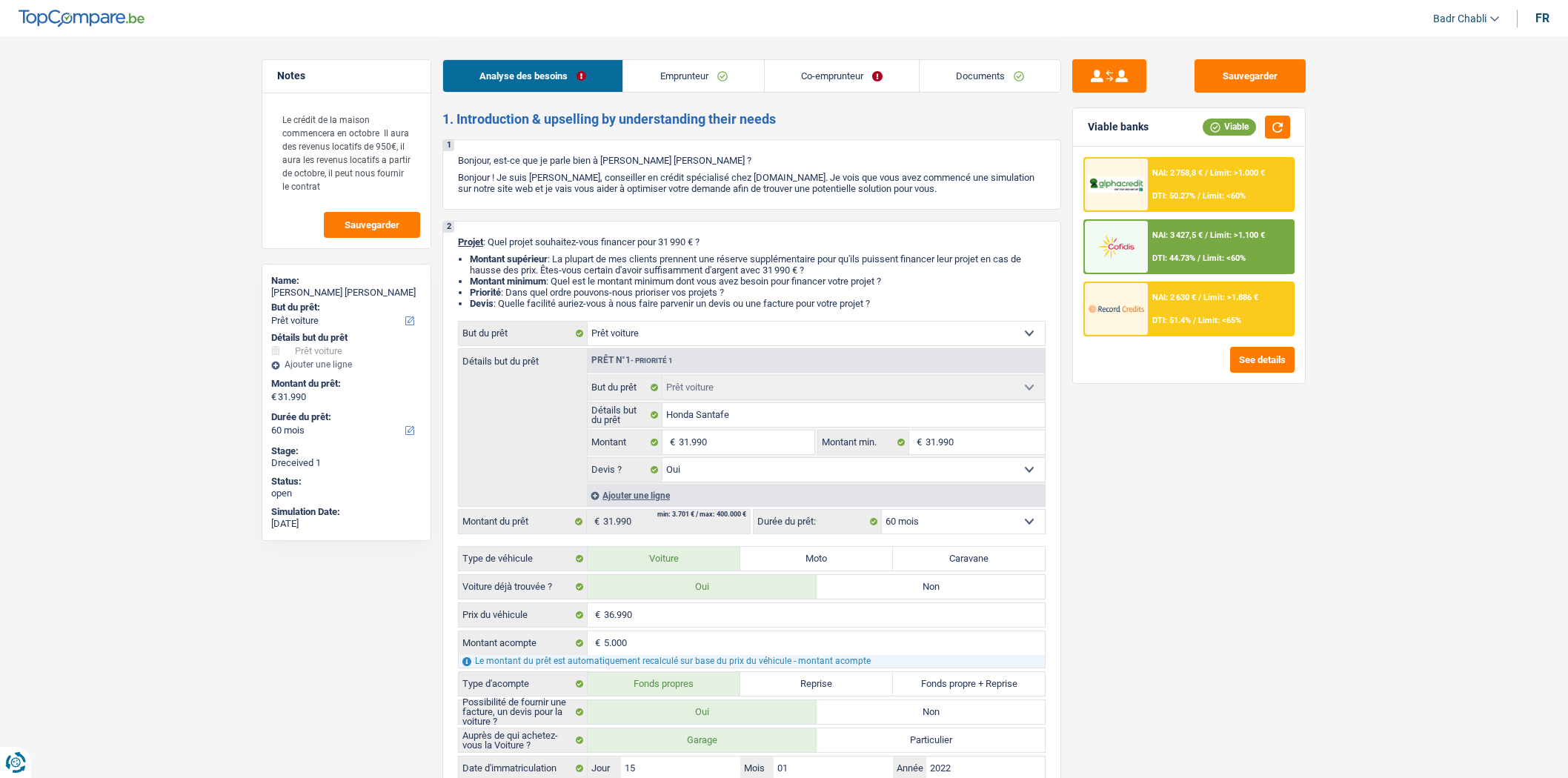
select select "car"
select select "60"
select select "car"
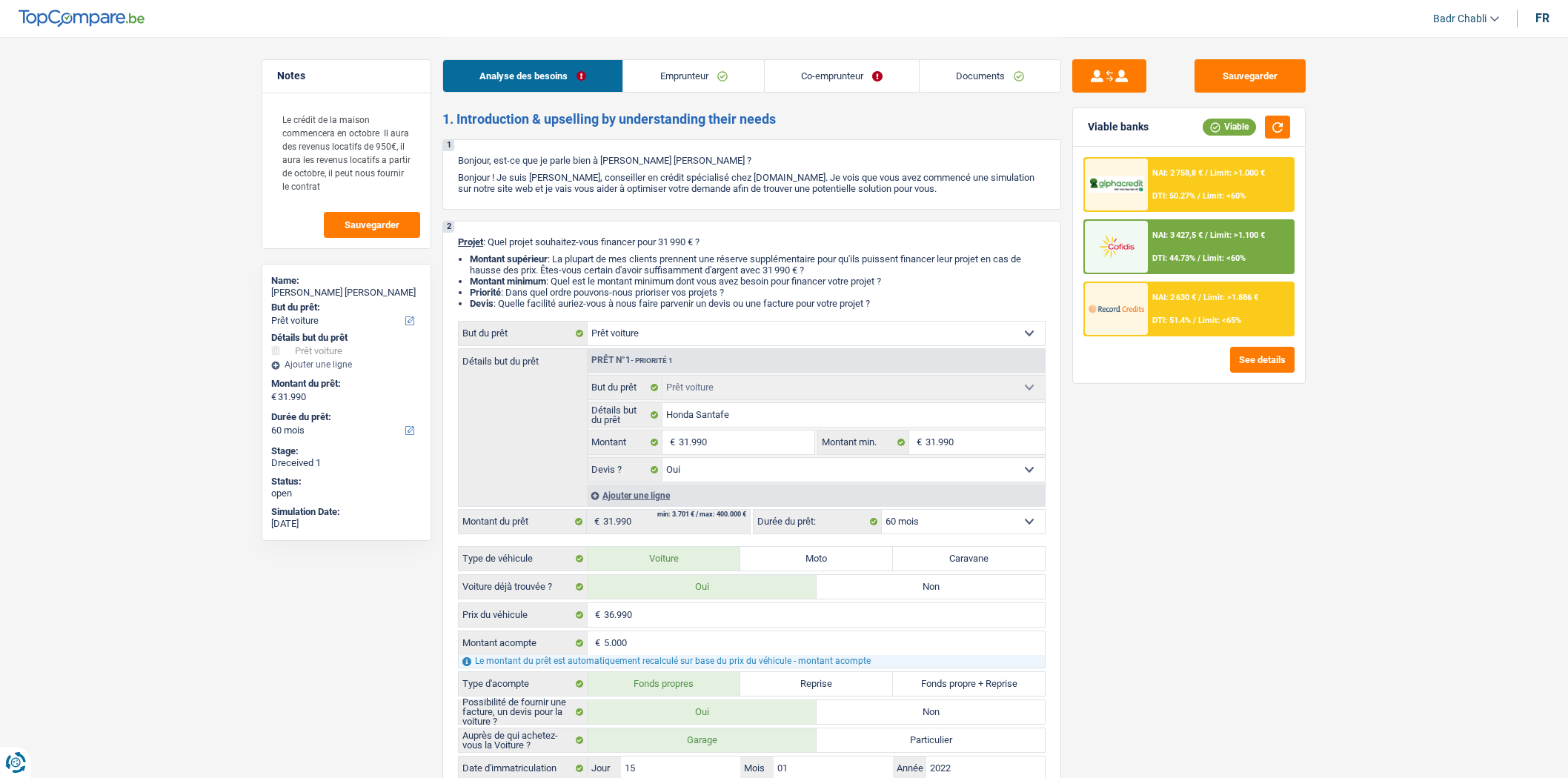
select select "yes"
select select "60"
select select "worker"
select select "privateEmployee"
select select "familyAllowances"
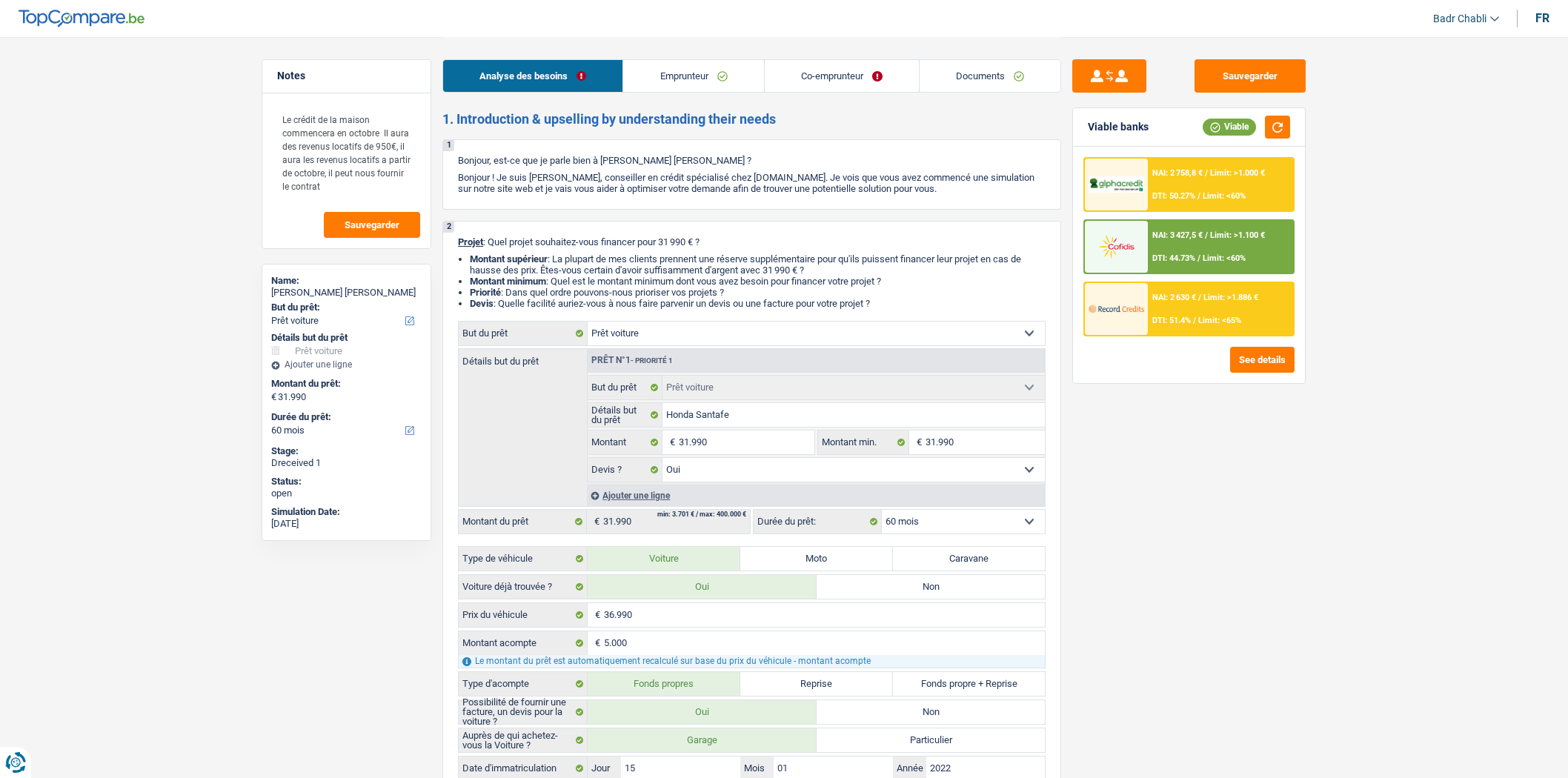
select select "netSalary"
select select "mealVouchers"
select select "netSalary"
select select "mealVouchers"
select select "ownerWithMortgage"
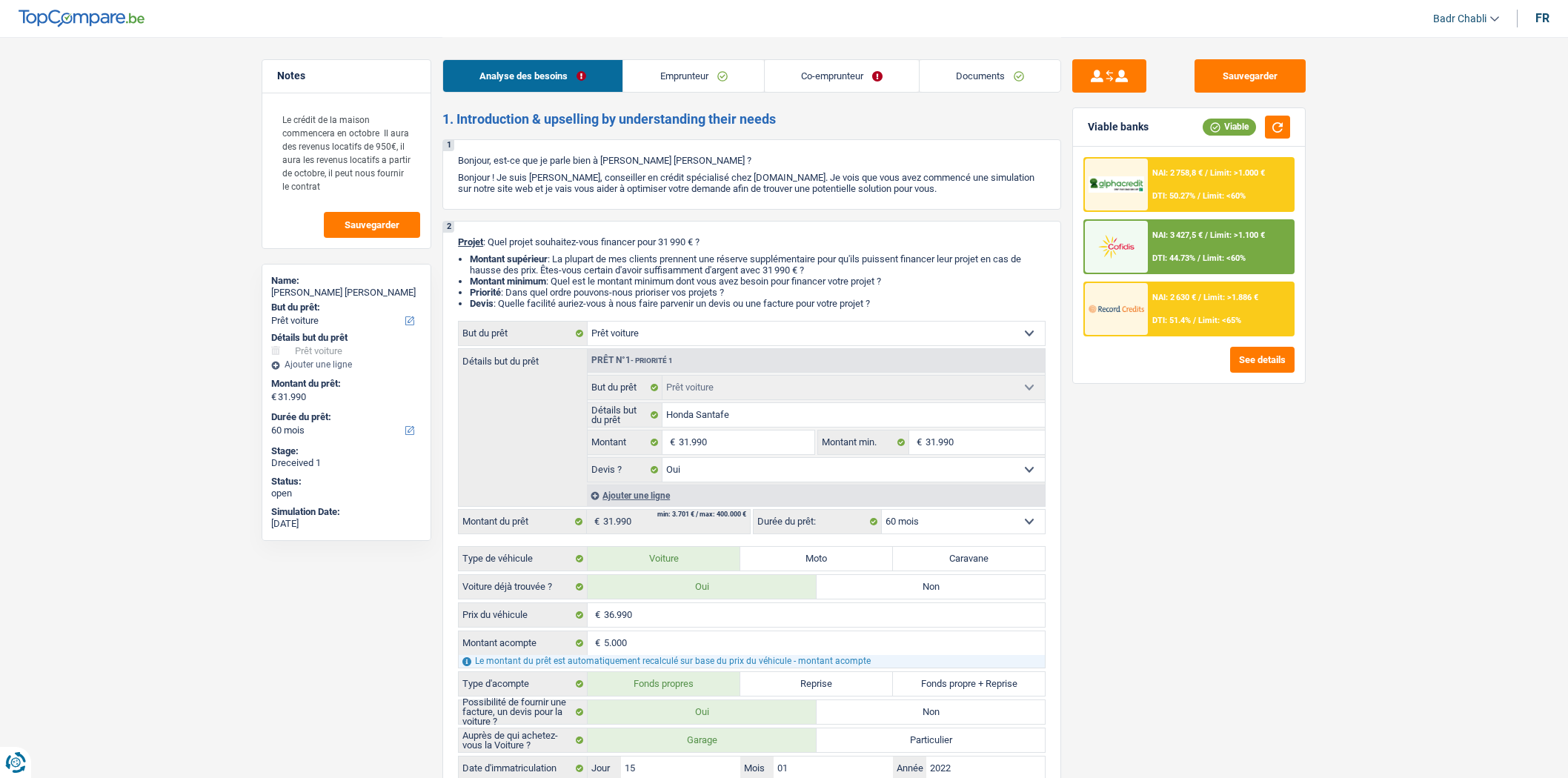
select select "mortgage"
select select "300"
select select "cardOrCredit"
select select "car"
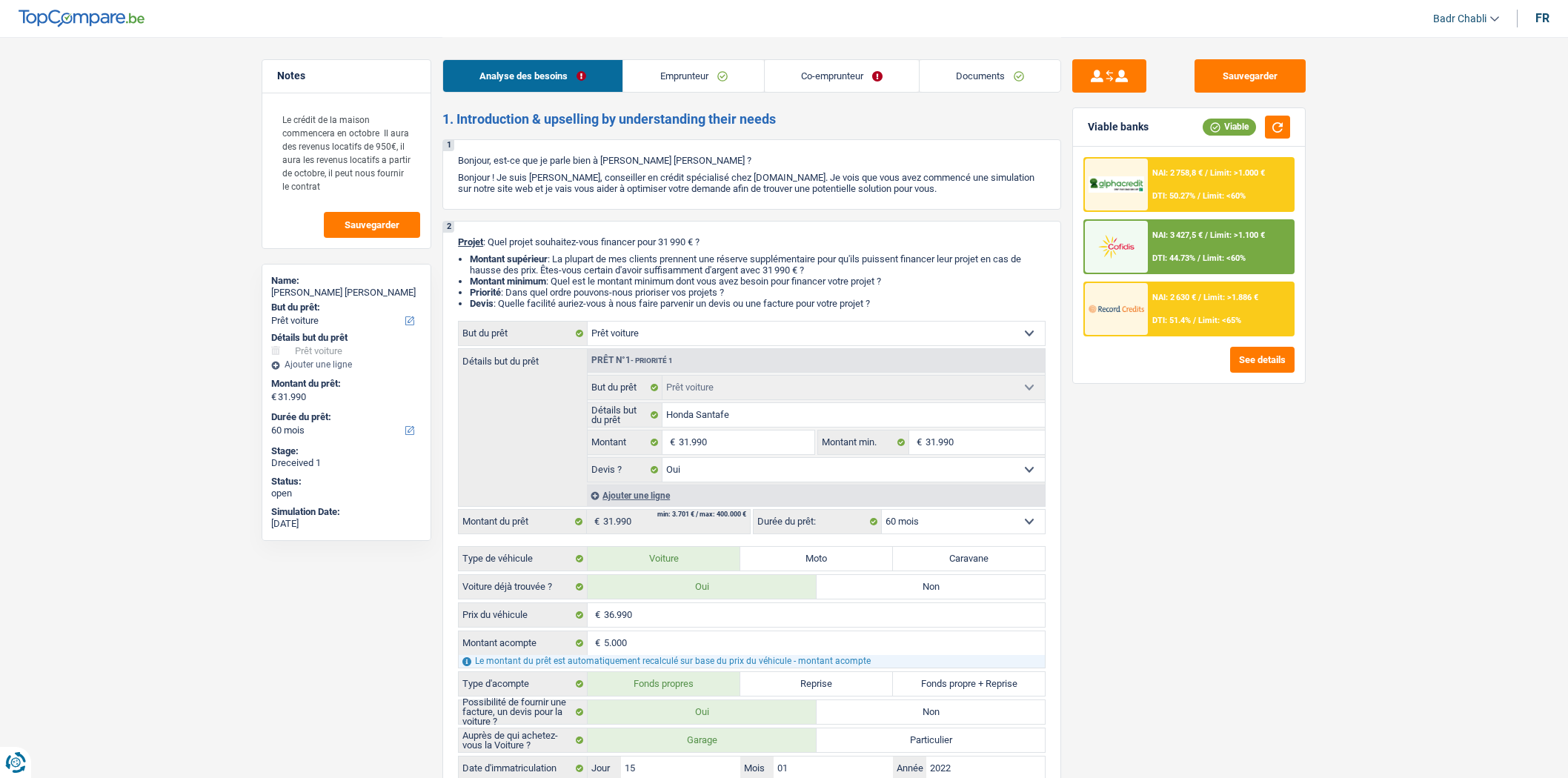
select select "car"
select select "yes"
select select "60"
drag, startPoint x: 710, startPoint y: 77, endPoint x: 701, endPoint y: 78, distance: 9.1
click at [708, 77] on link "Emprunteur" at bounding box center [692, 76] width 140 height 32
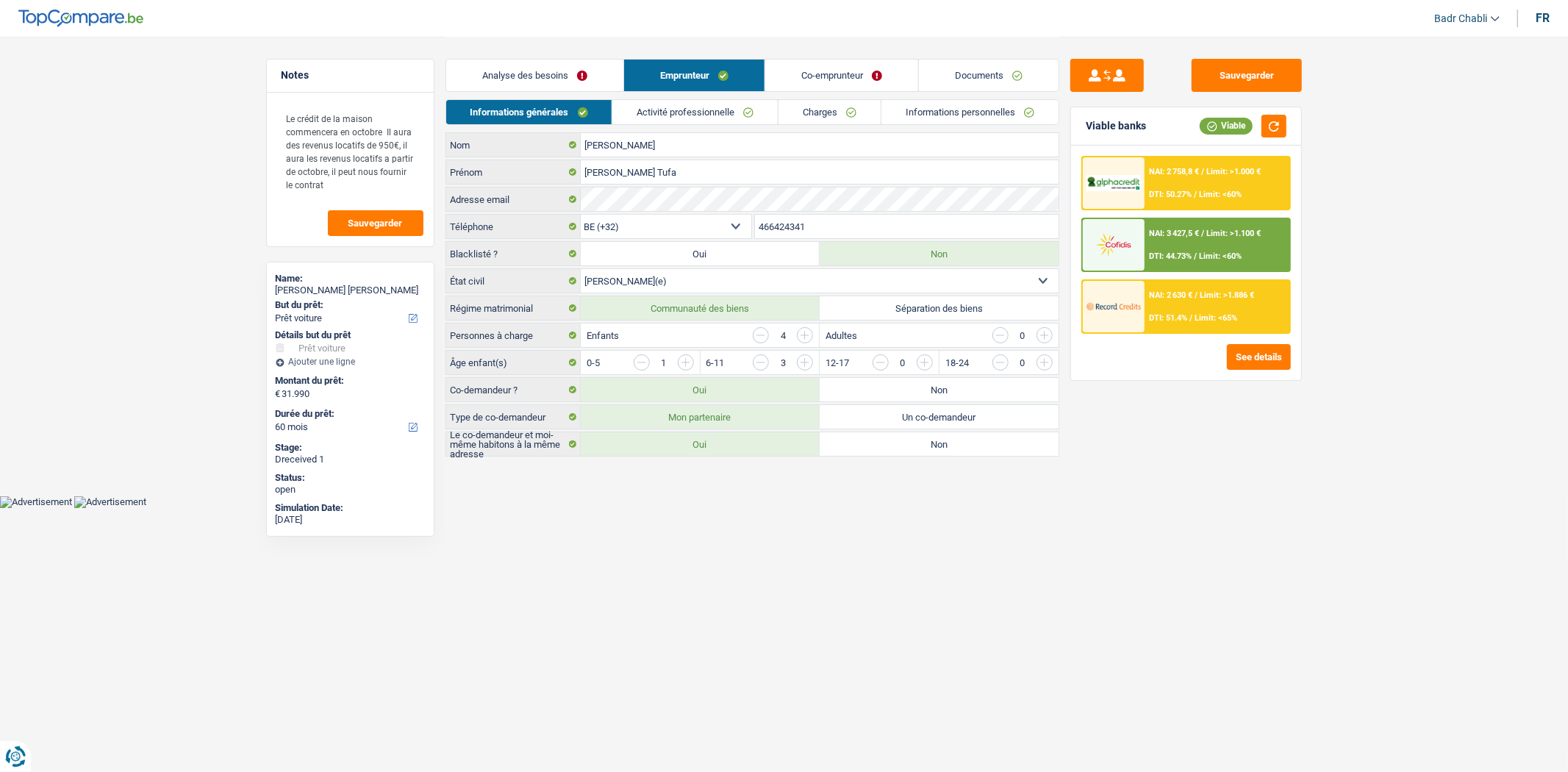
click at [546, 68] on link "Analyse des besoins" at bounding box center [535, 75] width 177 height 31
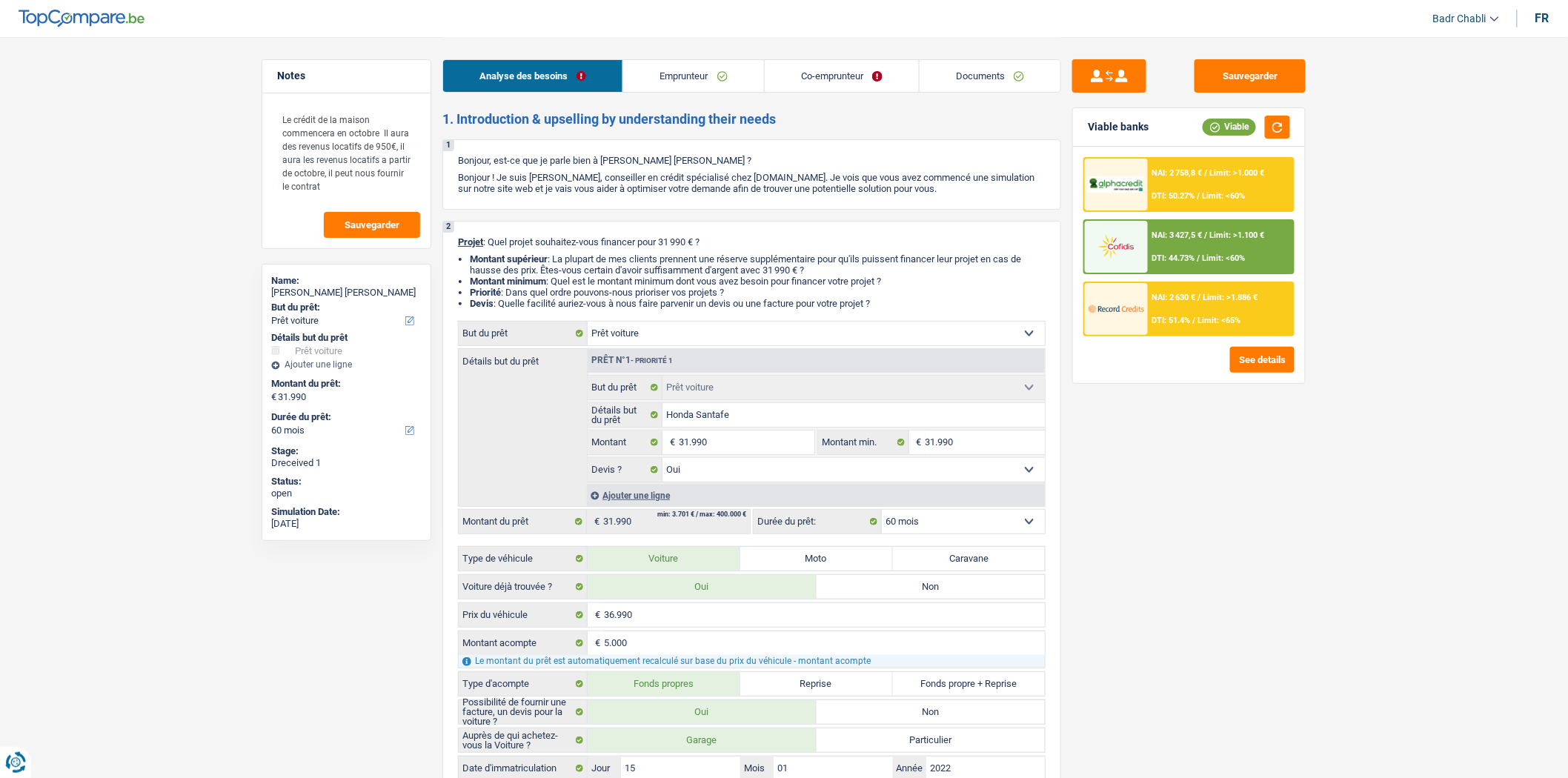
click at [773, 76] on link "Co-emprunteur" at bounding box center [841, 76] width 154 height 32
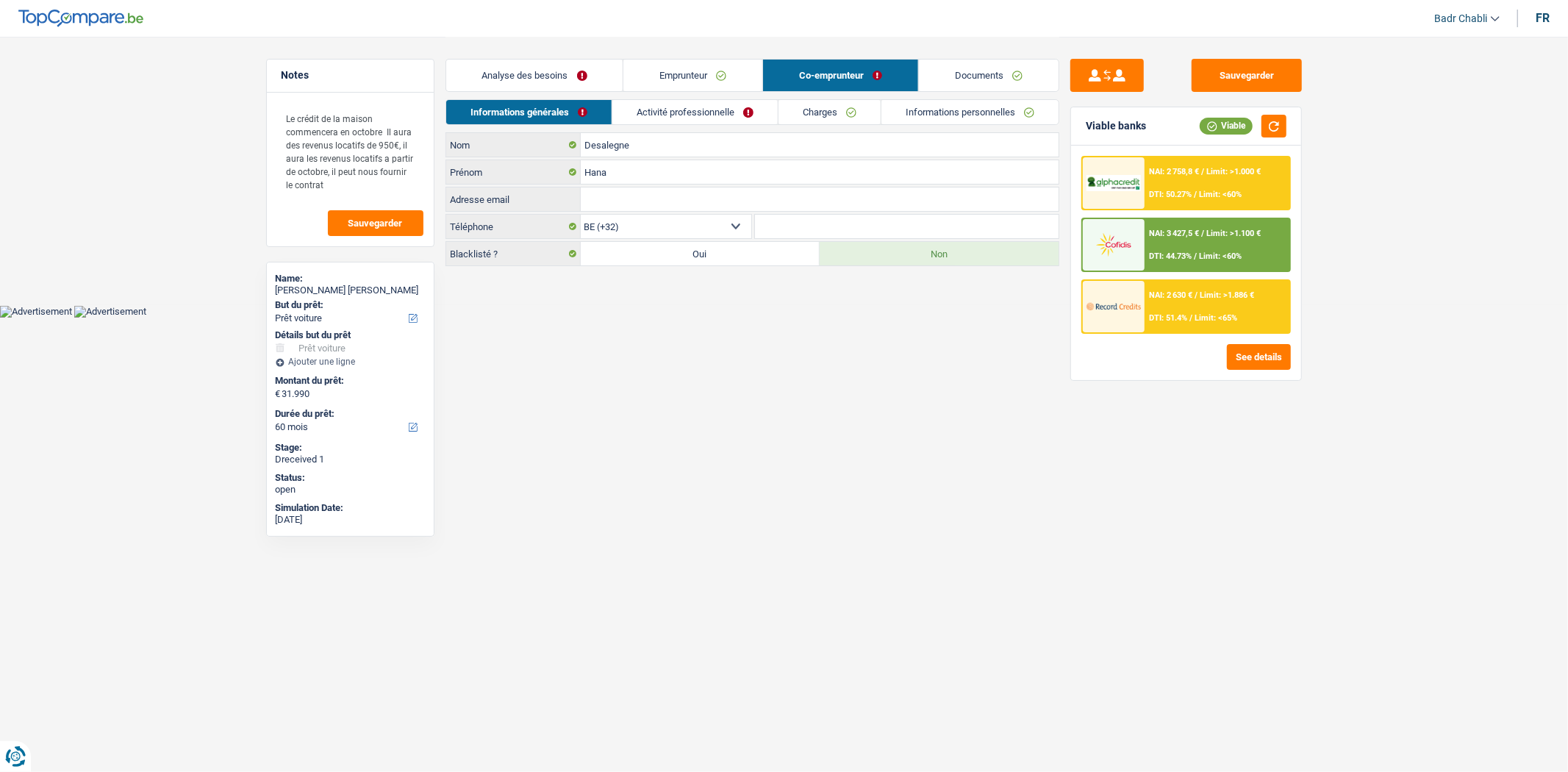
click at [1001, 72] on link "Documents" at bounding box center [988, 75] width 140 height 31
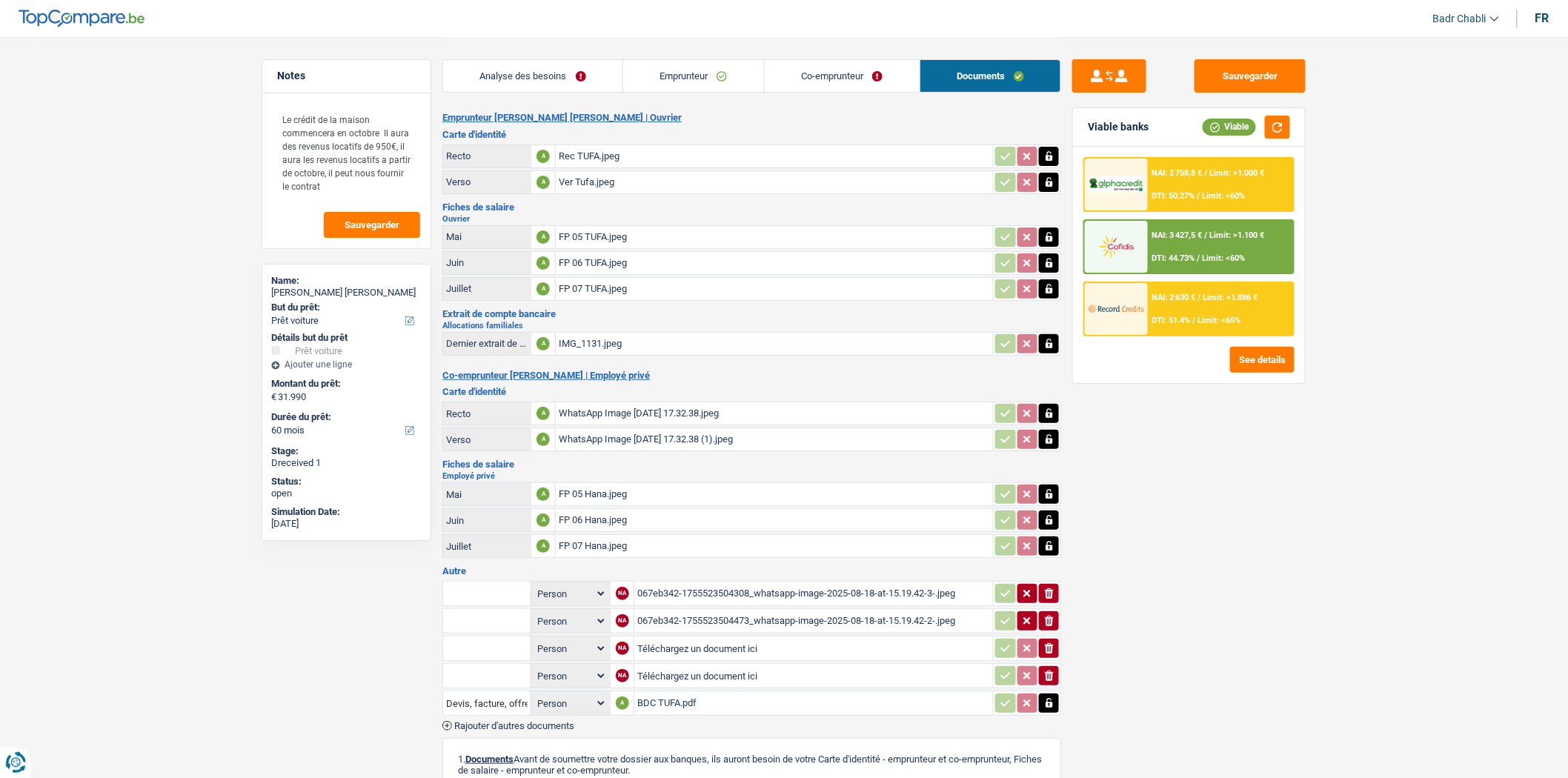
click at [603, 286] on div "FP 07 TUFA.jpeg" at bounding box center [775, 288] width 431 height 23
click at [559, 72] on link "Analyse des besoins" at bounding box center [532, 76] width 179 height 32
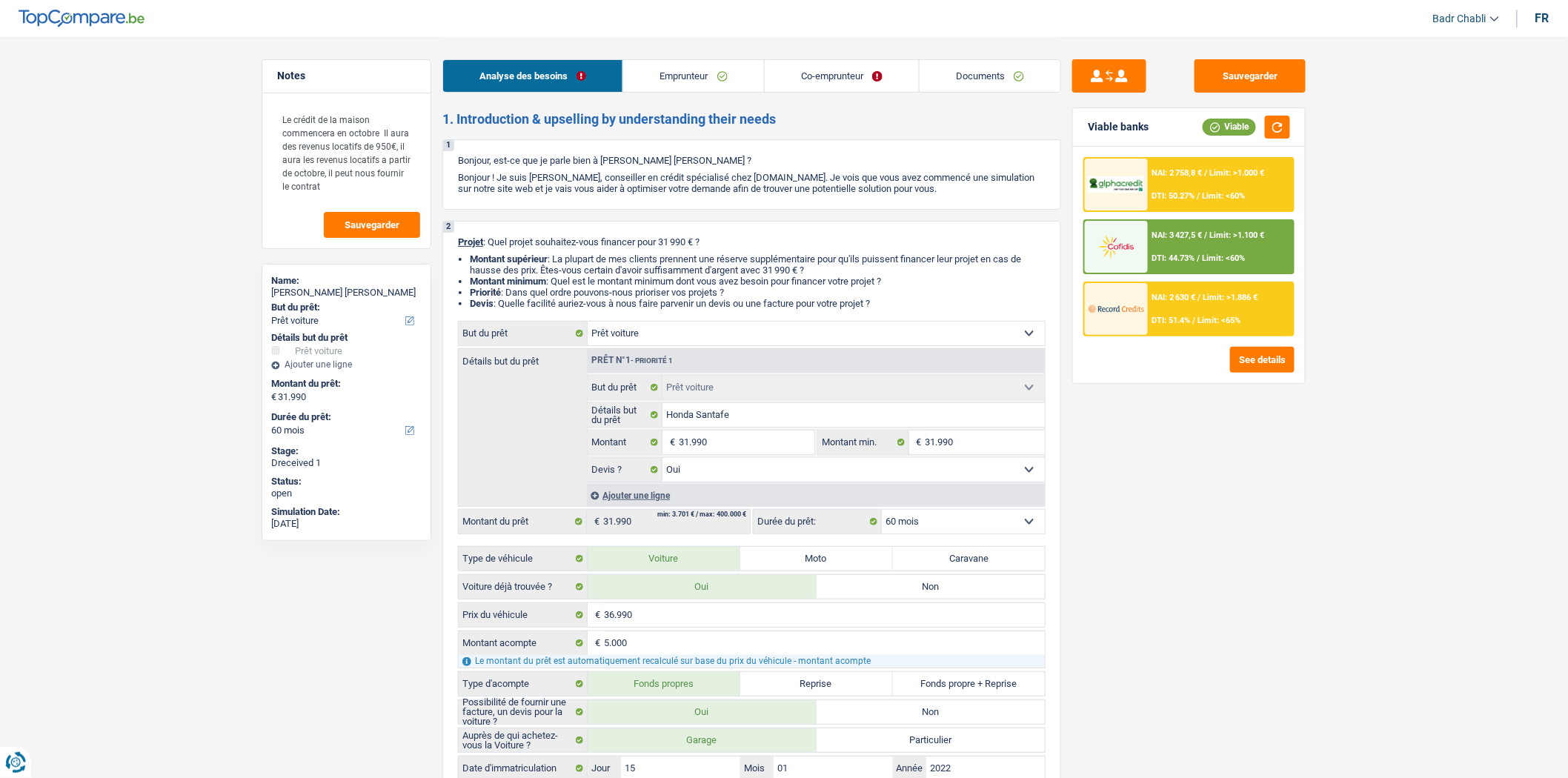
click at [678, 79] on link "Emprunteur" at bounding box center [692, 76] width 140 height 32
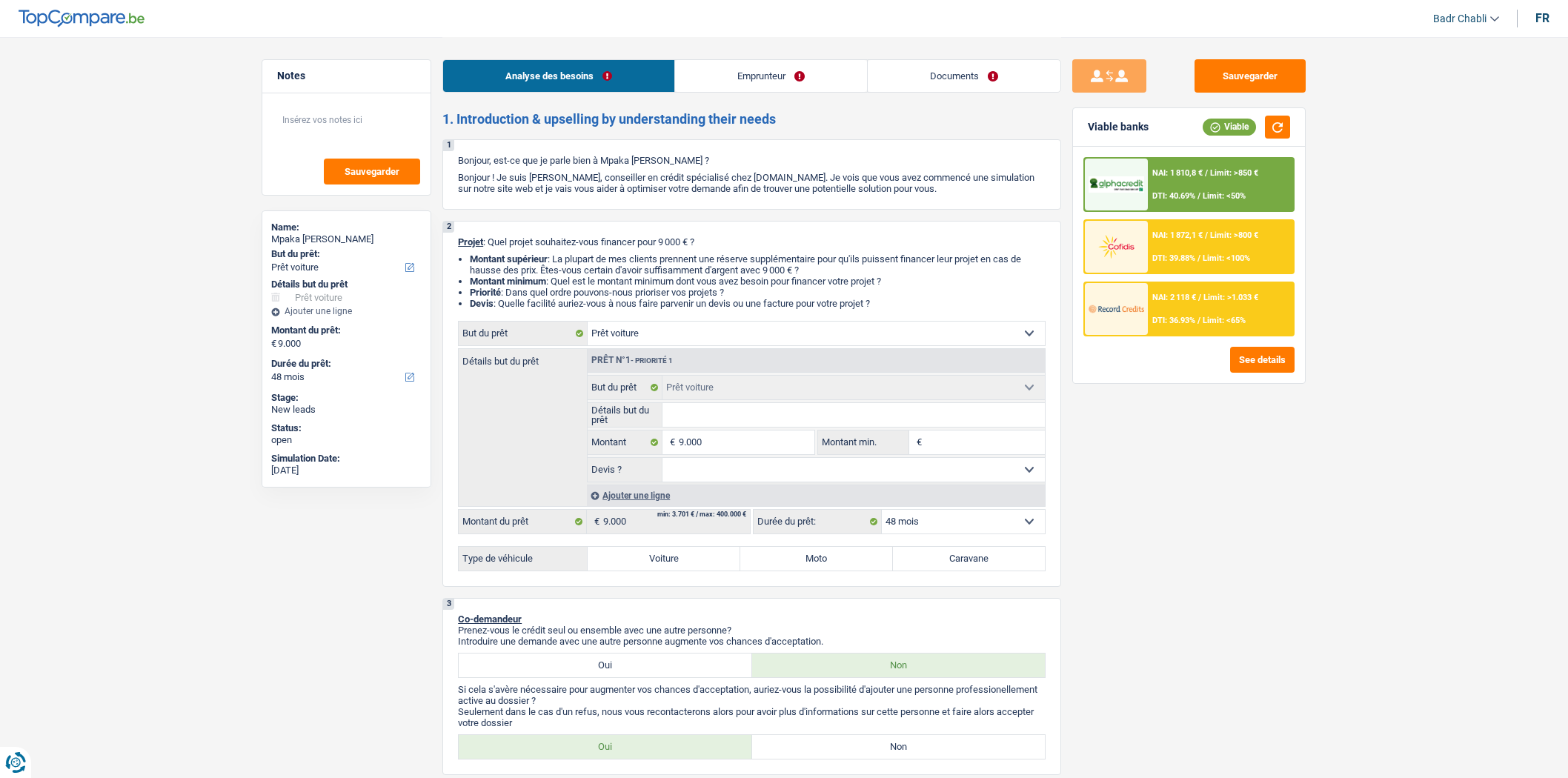
select select "car"
select select "48"
select select "car"
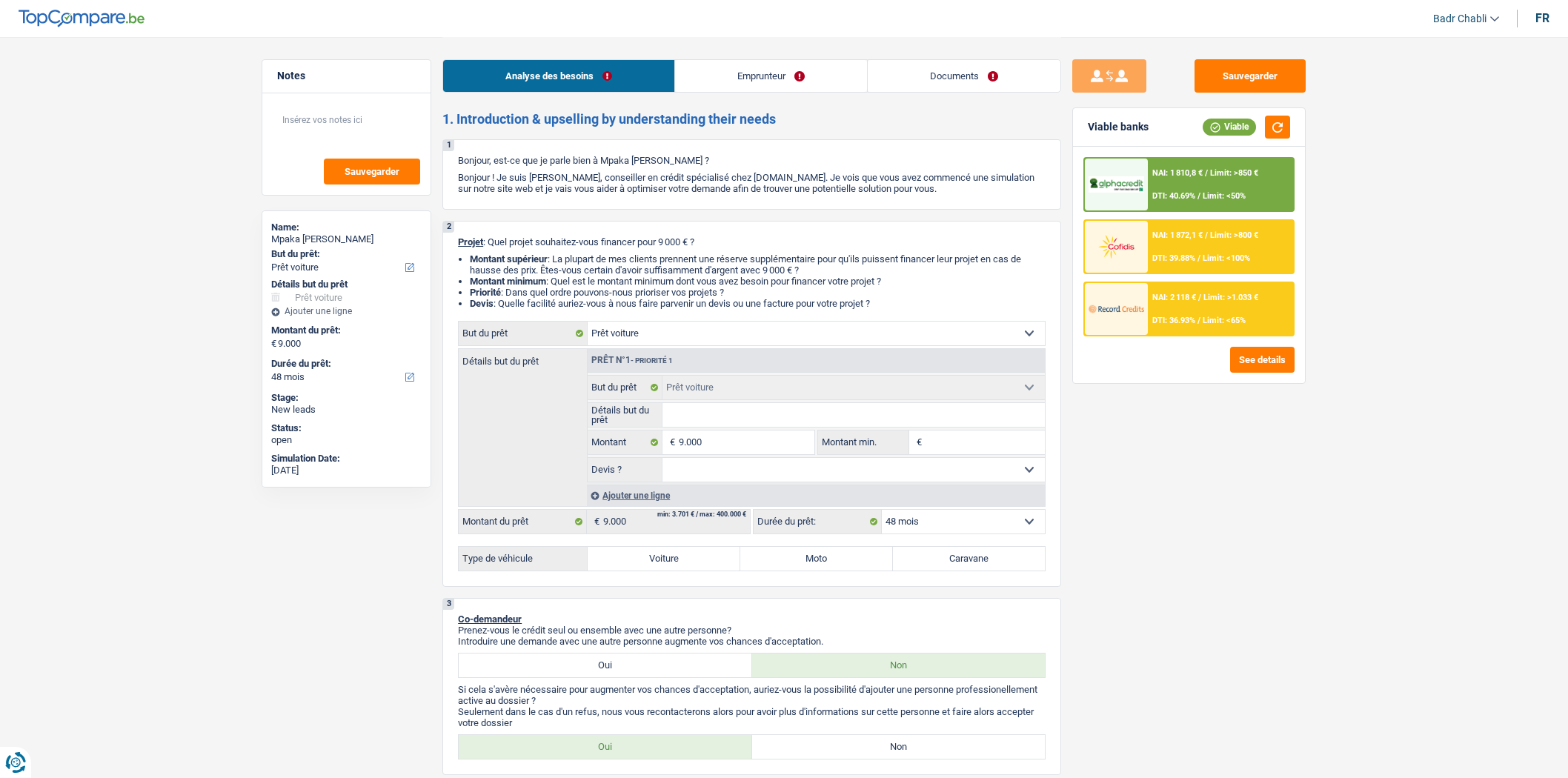
select select "48"
select select "privateEmployee"
select select "netSalary"
select select "mealVouchers"
select select "rents"
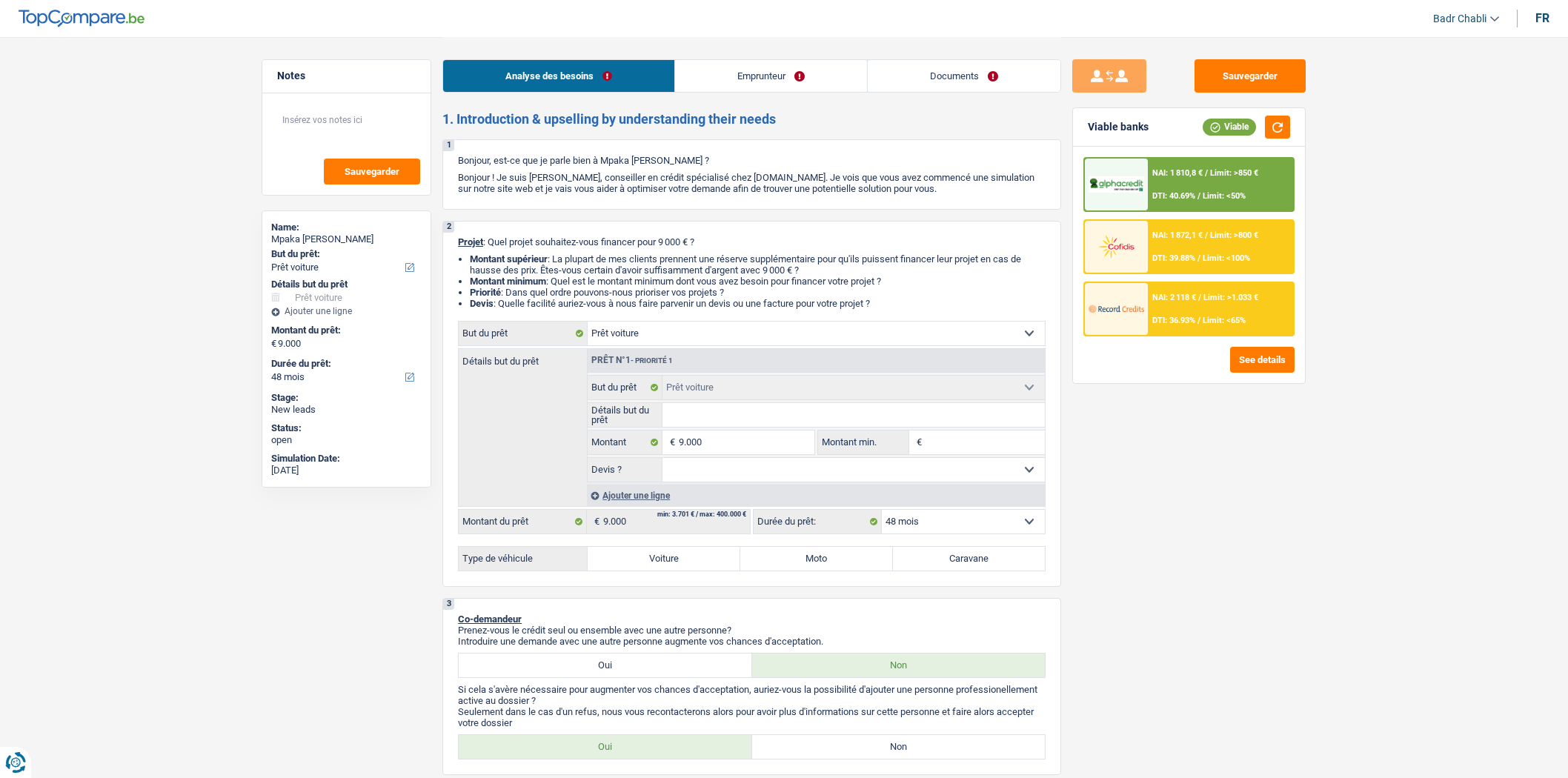
select select "personalLoan"
select select "other"
select select "60"
select select "car"
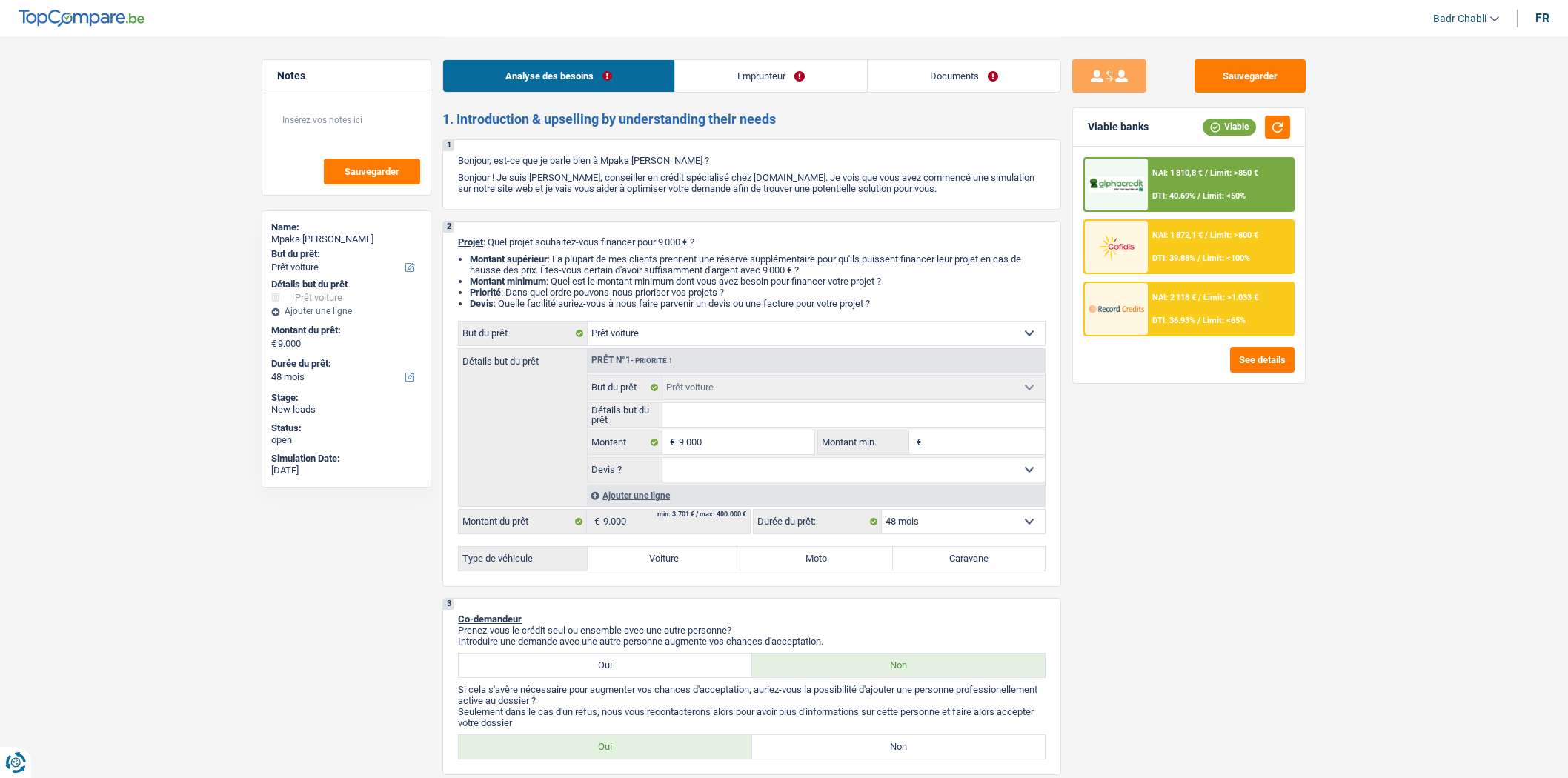
select select "48"
click at [705, 472] on select "Oui Non Non répondu Sélectionner une option" at bounding box center [854, 470] width 383 height 23
click at [706, 472] on select "Oui Non Non répondu Sélectionner une option" at bounding box center [854, 470] width 383 height 23
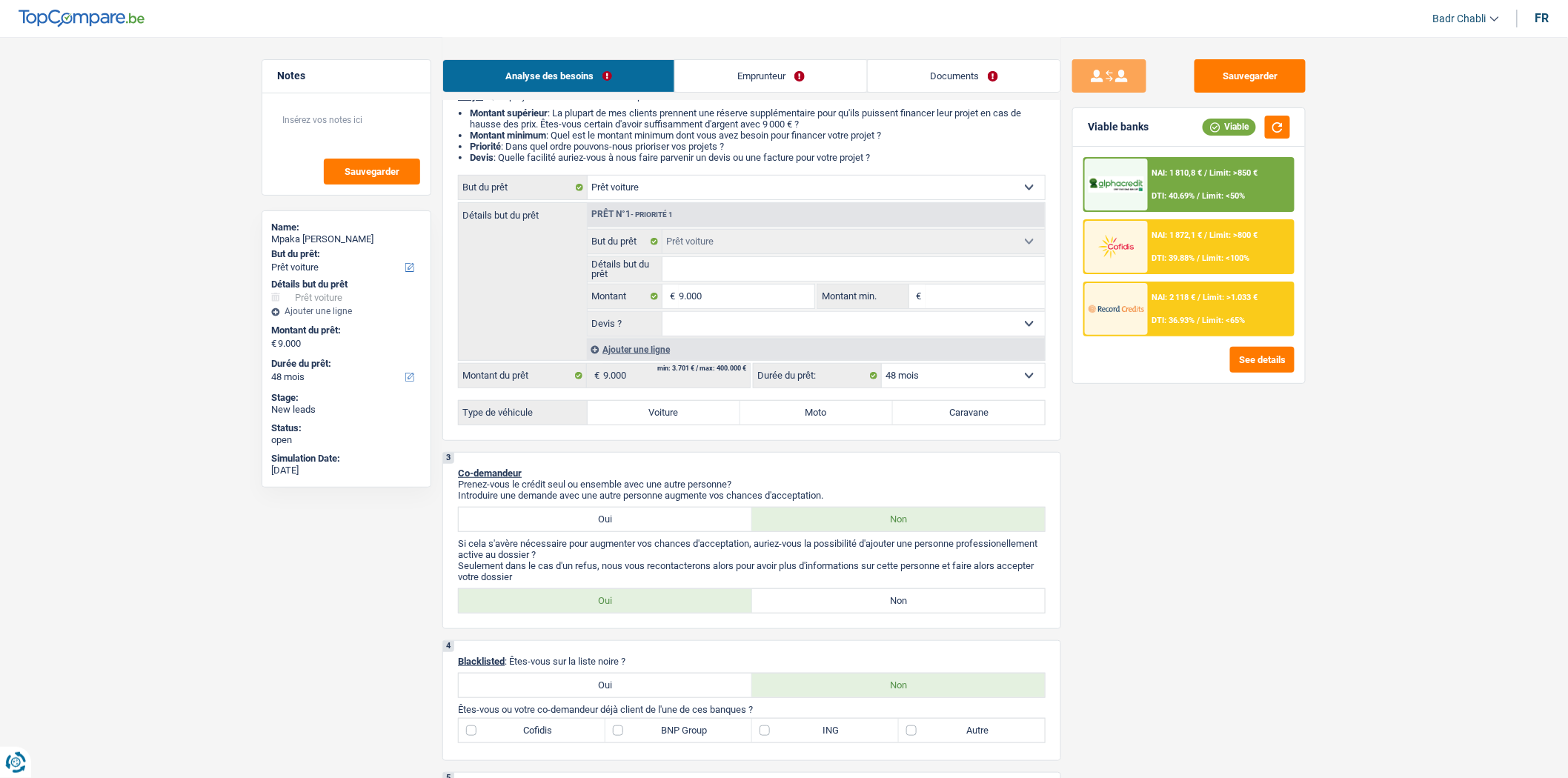
scroll to position [329, 0]
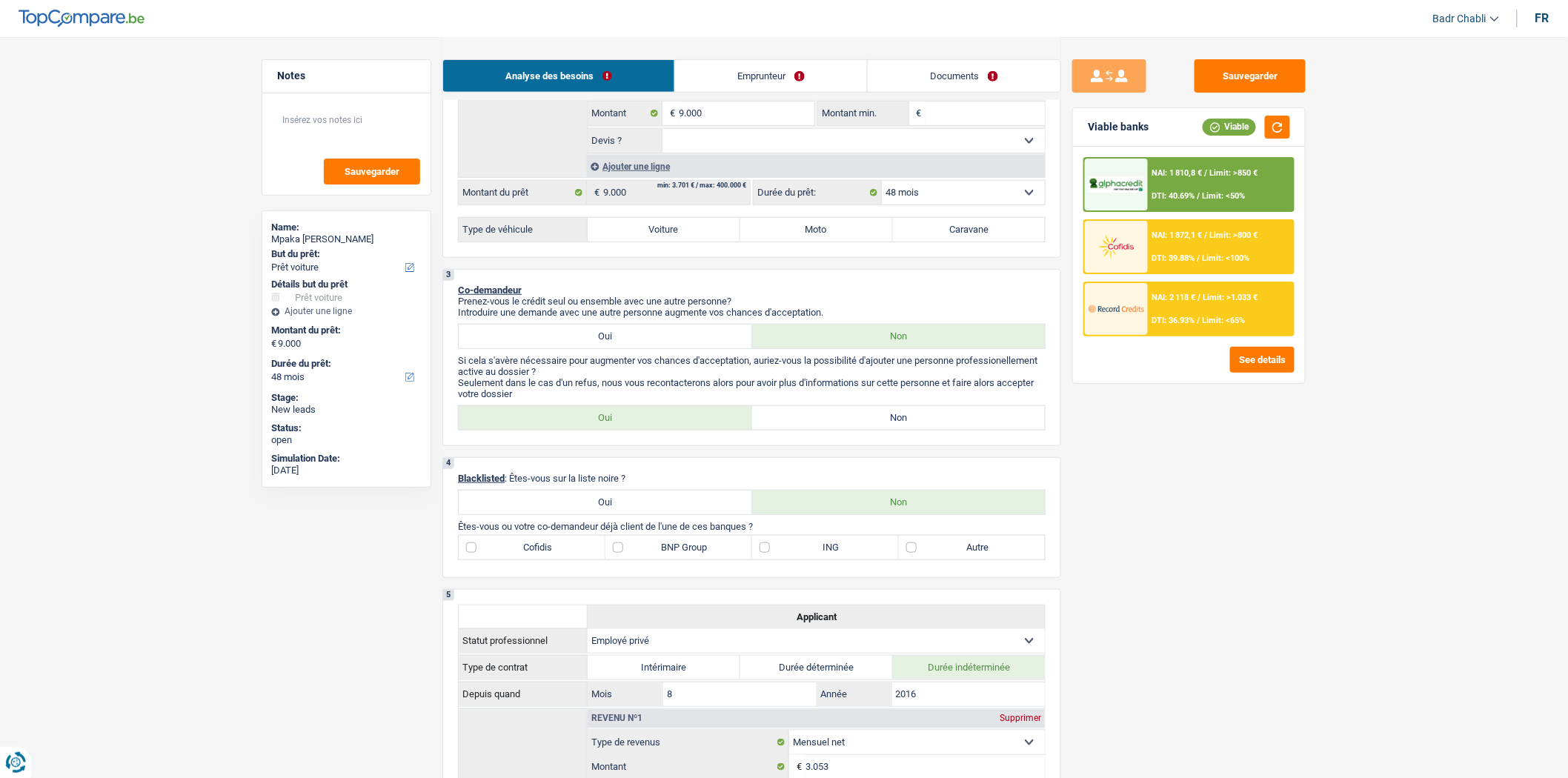
click at [858, 430] on label "Non" at bounding box center [898, 417] width 293 height 23
click at [858, 430] on input "Non" at bounding box center [898, 417] width 293 height 23
radio input "true"
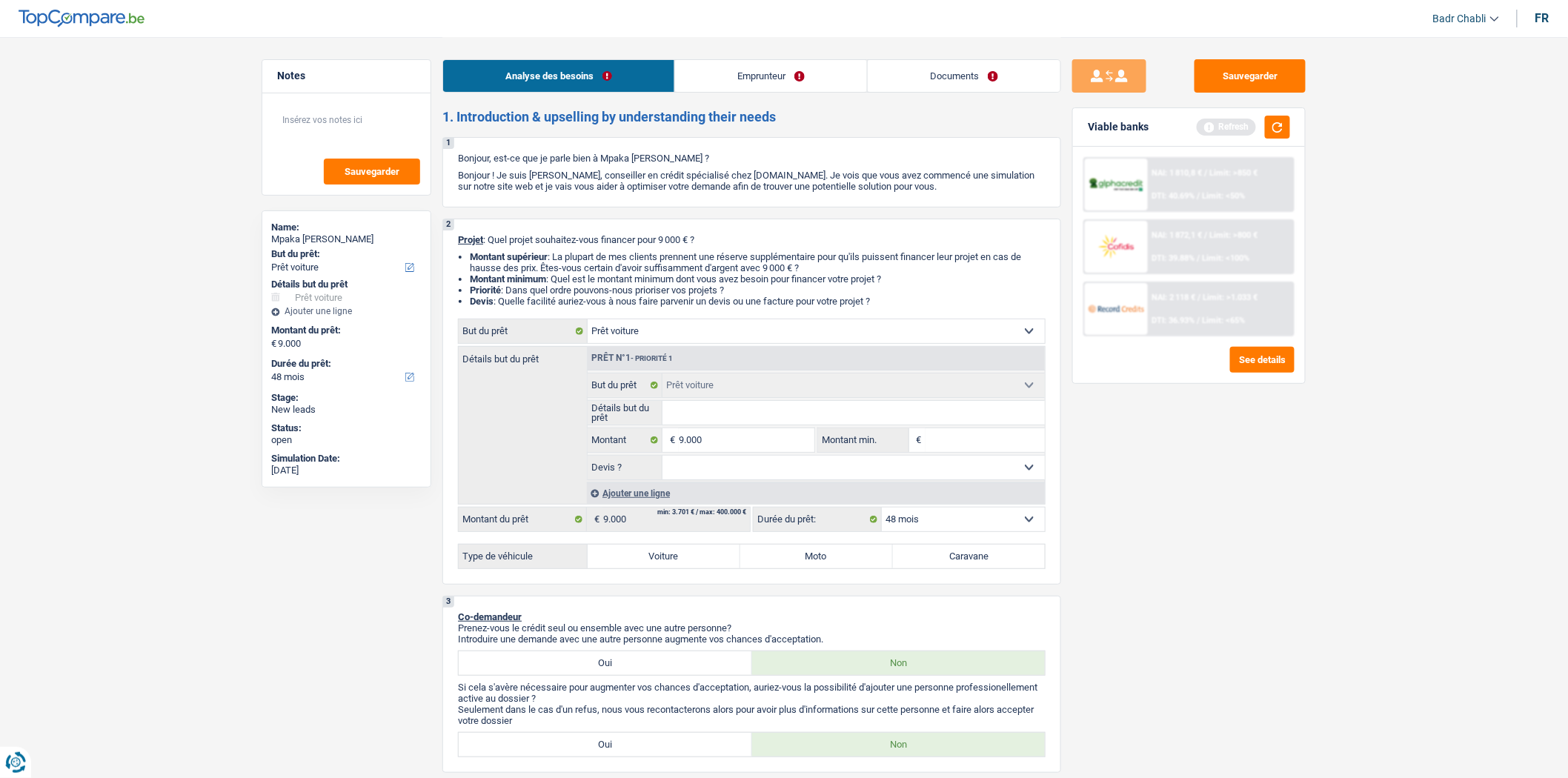
scroll to position [0, 0]
click at [742, 475] on select "Oui Non Non répondu Sélectionner une option" at bounding box center [854, 470] width 383 height 23
select select "yes"
click at [663, 462] on select "Oui Non Non répondu Sélectionner une option" at bounding box center [854, 470] width 383 height 23
select select "yes"
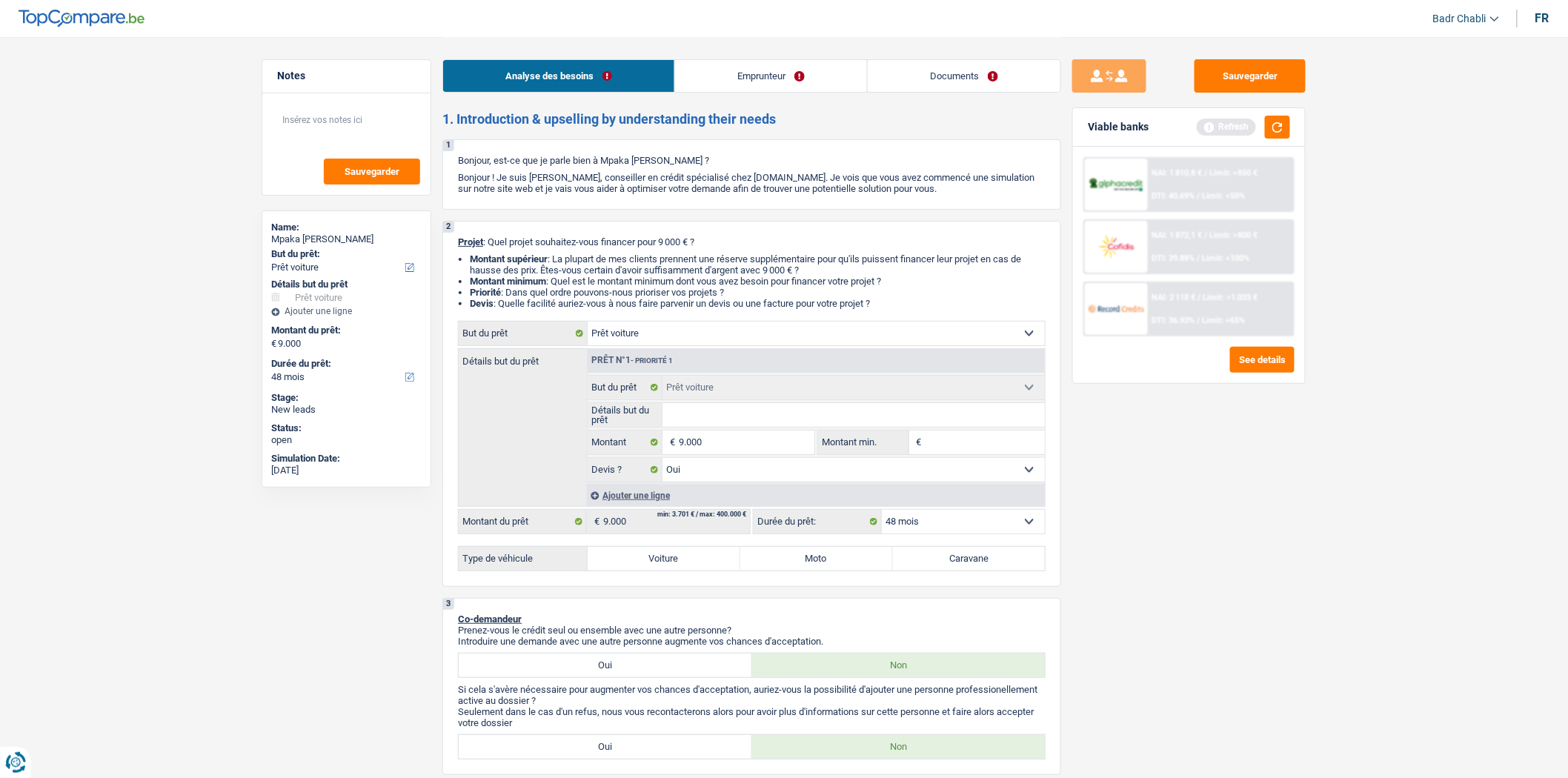
click at [734, 423] on input "Détails but du prêt" at bounding box center [854, 415] width 383 height 23
type input "B"
type input "BM"
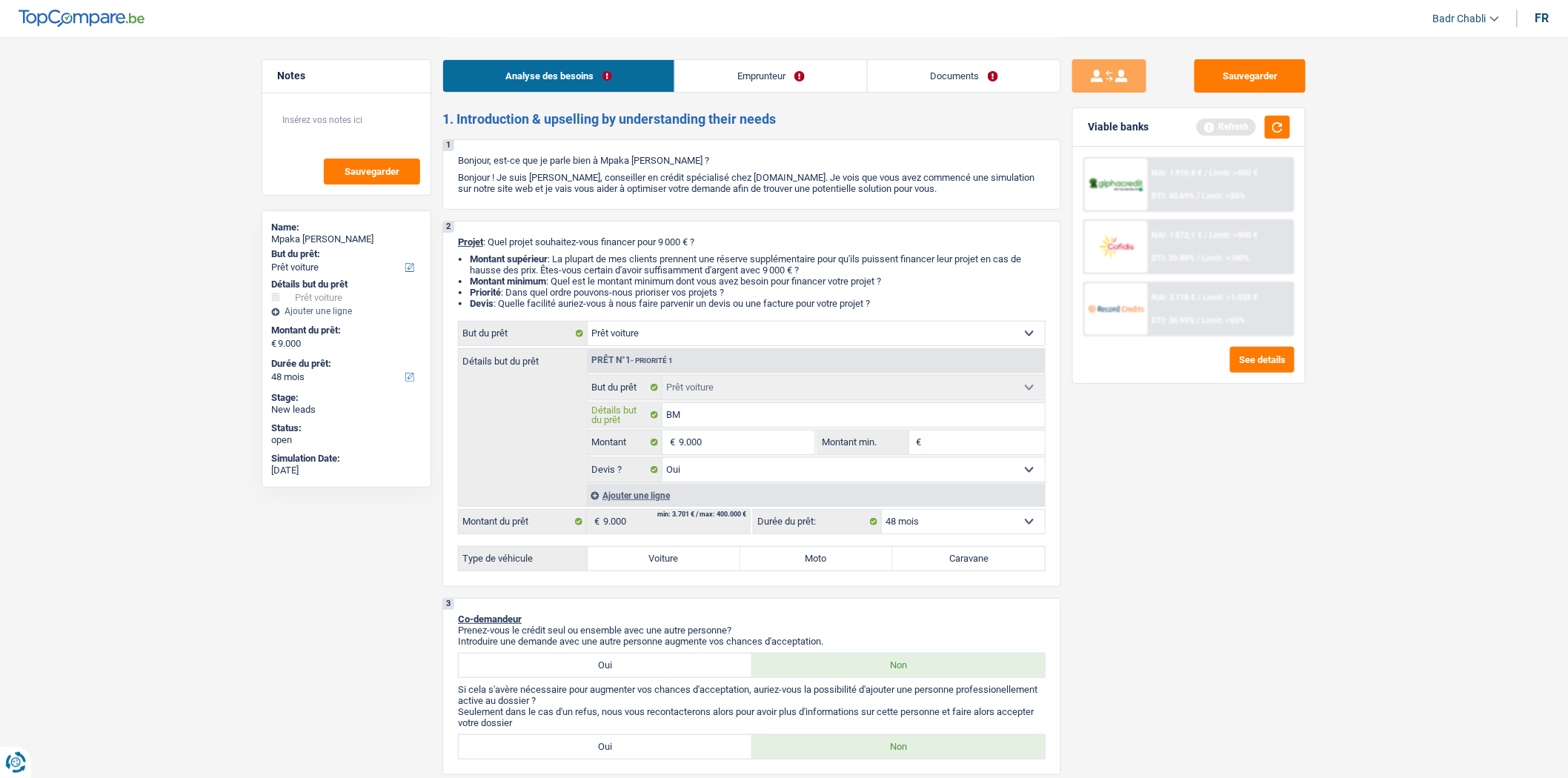
type input "BMW"
type input "BM"
type input "BMW"
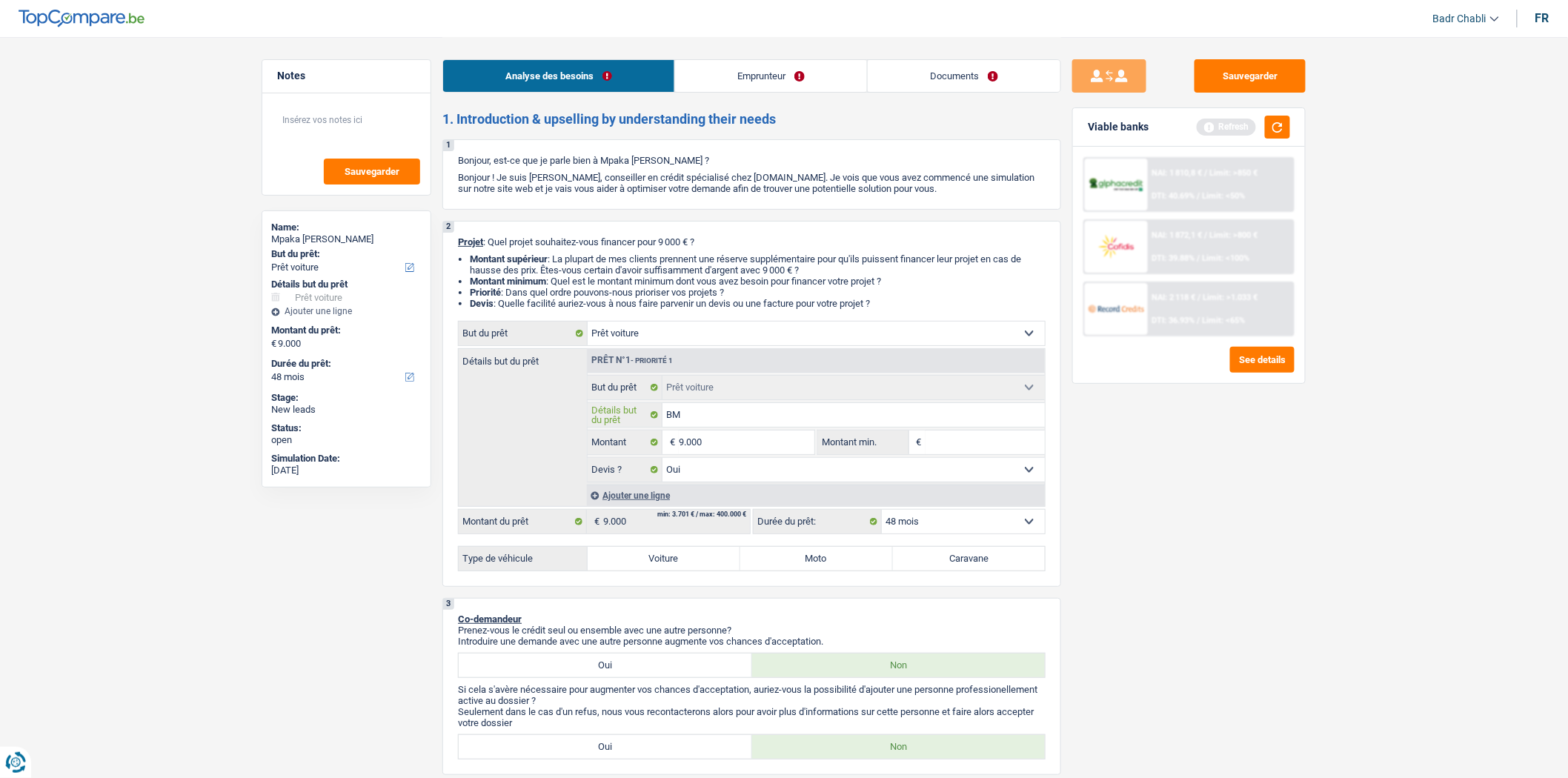
type input "BMW"
type input "BMW s"
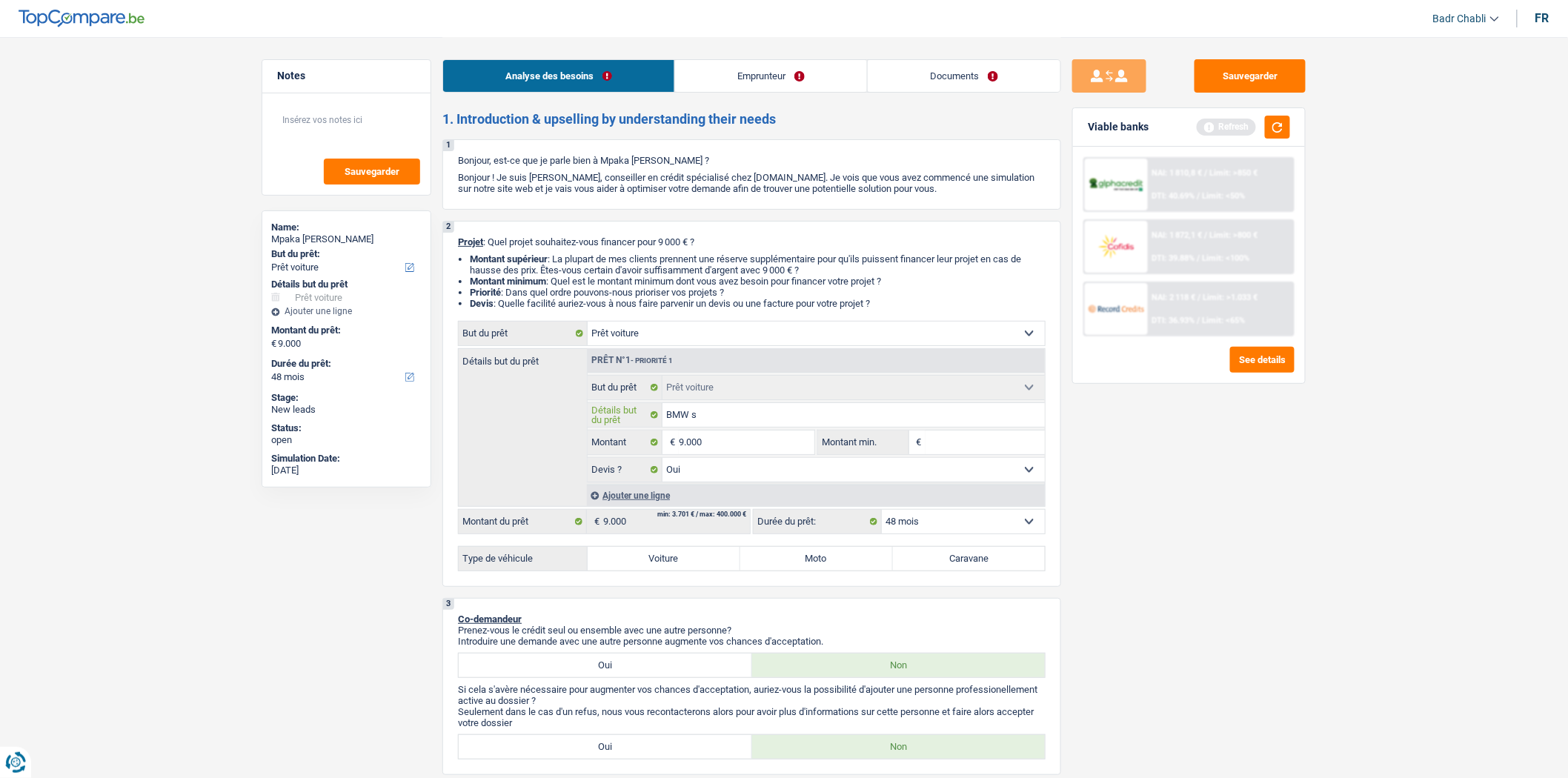
type input "BMW se"
type input "BMW ser"
type input "BMW seri"
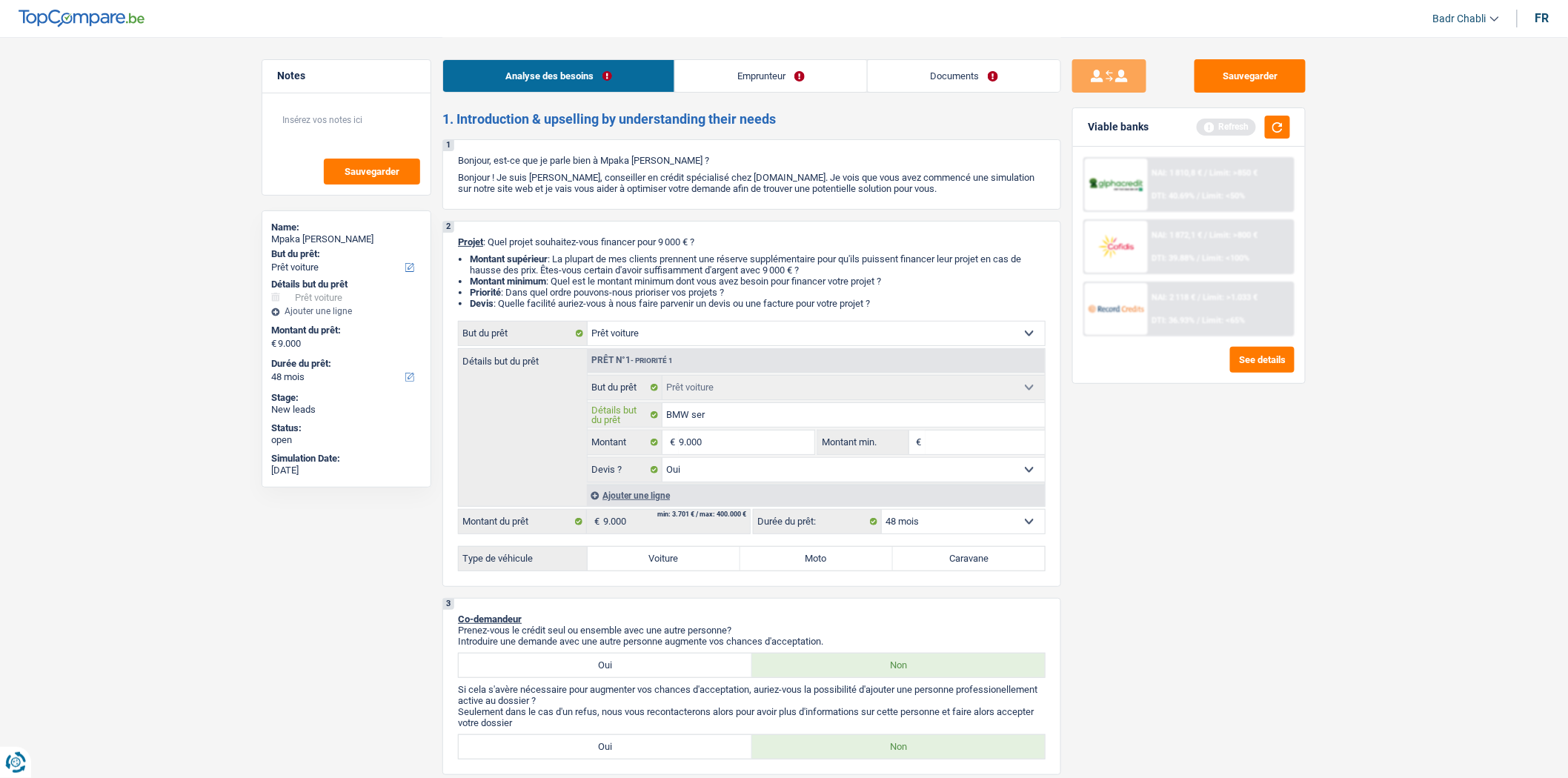
type input "BMW seri"
type input "BMW serie"
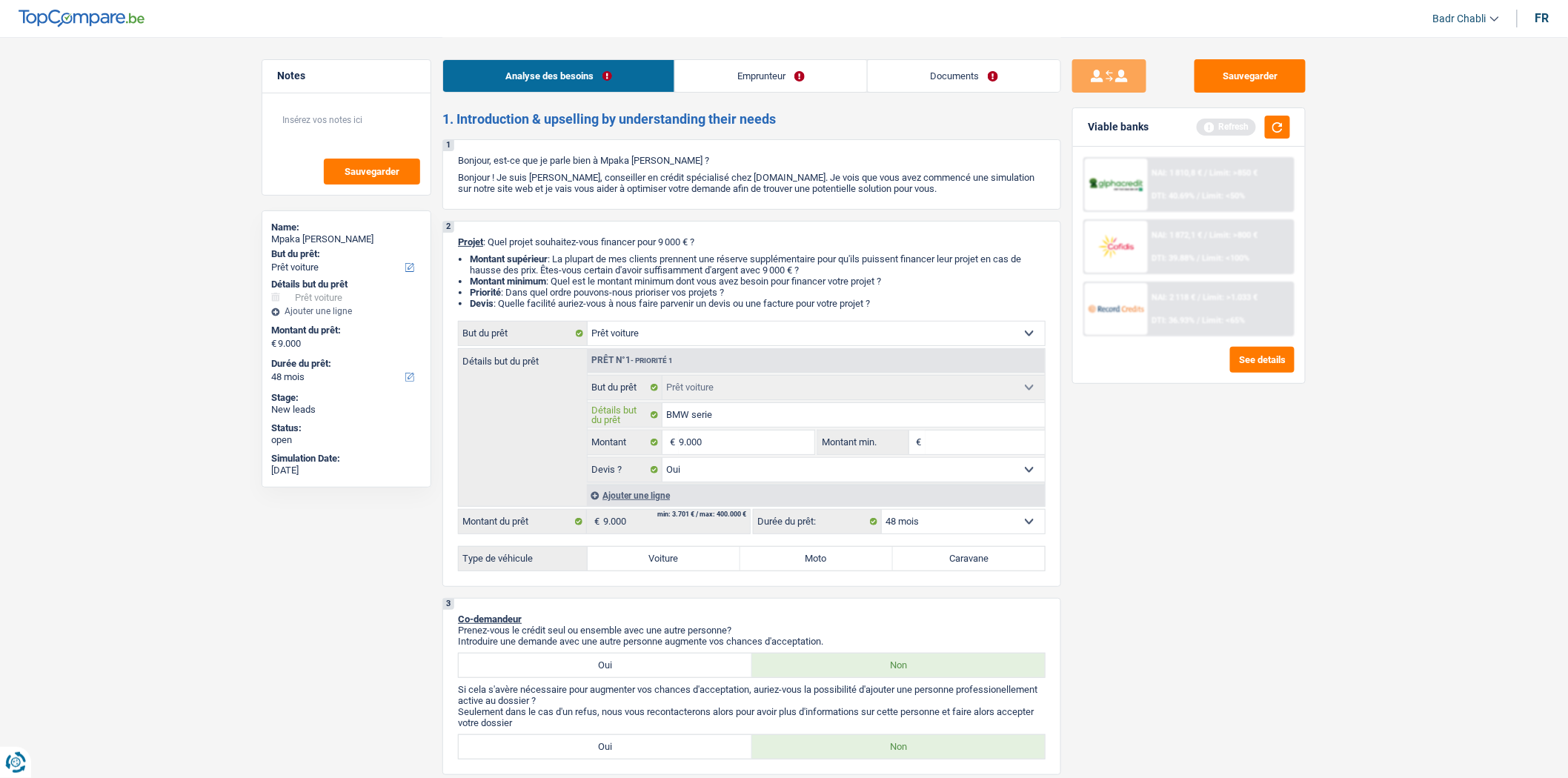
type input "BMW serie 1"
type input "BMW serie 1 2"
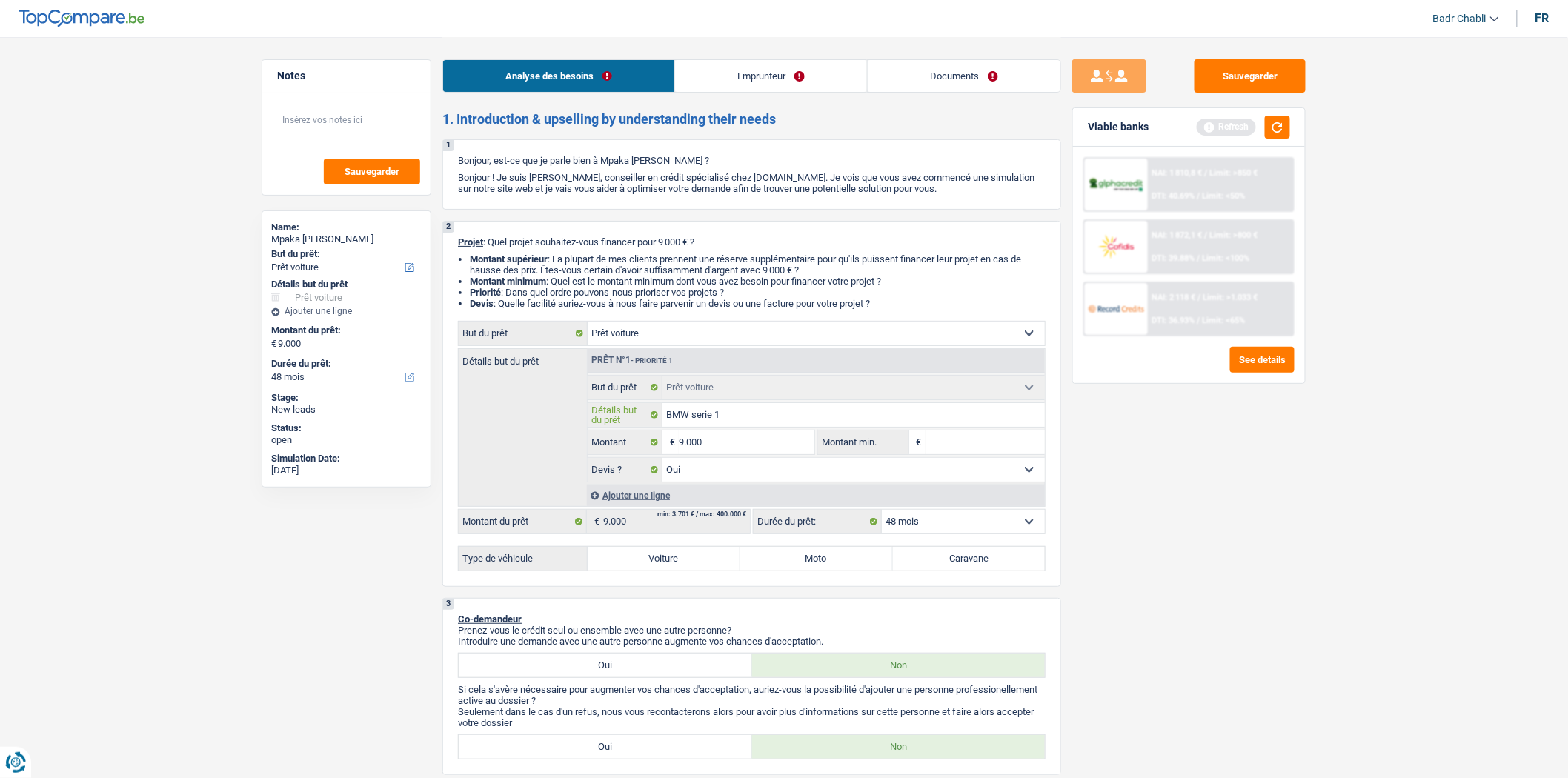
type input "BMW serie 1 2"
type input "BMW serie 1 20"
type input "BMW serie 1 201"
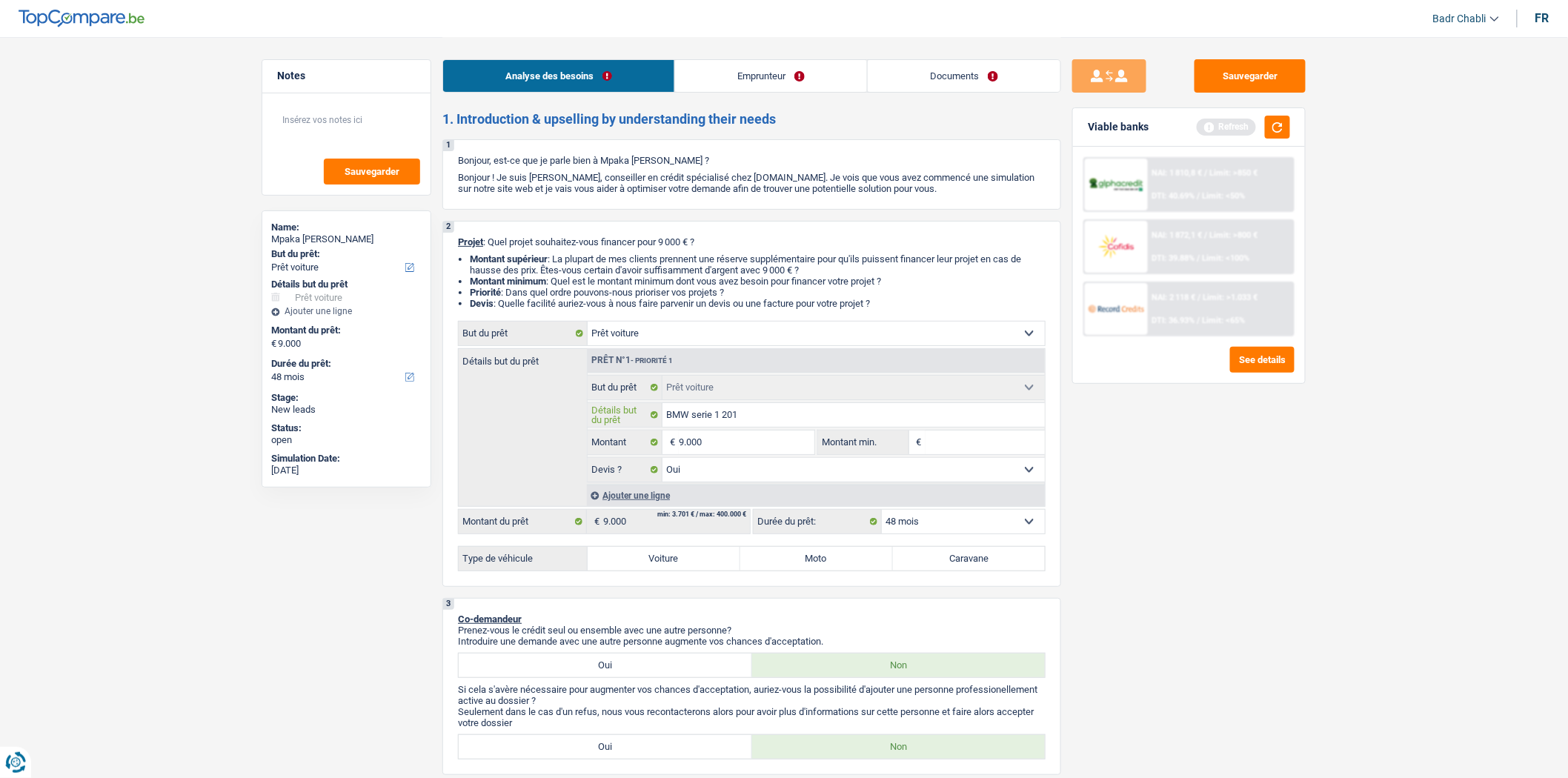
type input "BMW serie 1 2017"
click at [676, 546] on div "Confort maison: meubles, textile, peinture, électroménager, outillage non-profe…" at bounding box center [752, 446] width 588 height 251
click at [680, 572] on div "Type de véhicule Voiture Moto Caravane Tous les champs sont obligatoires. Veuil…" at bounding box center [752, 559] width 588 height 25
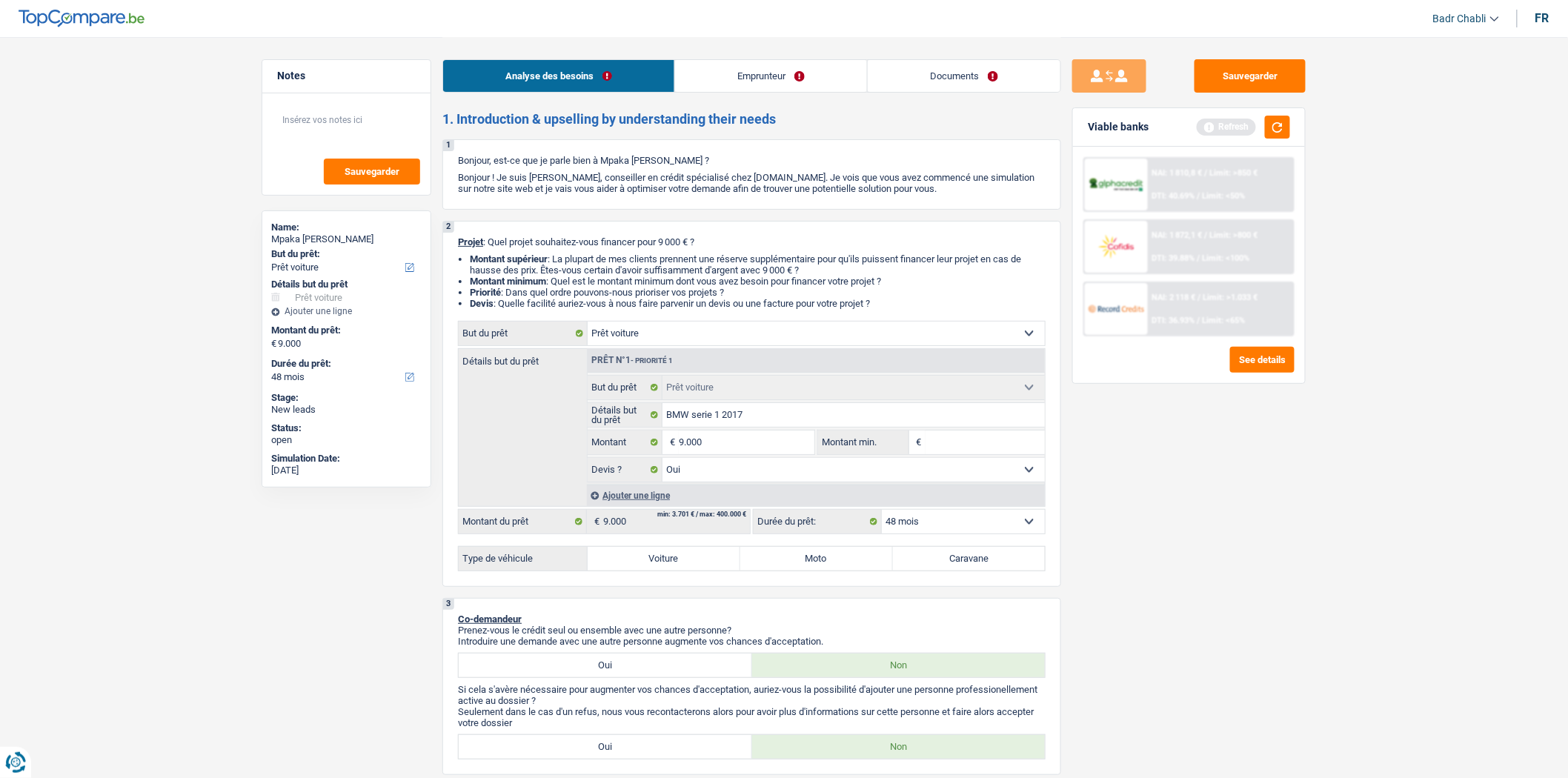
click at [684, 563] on label "Voiture" at bounding box center [664, 559] width 152 height 23
click at [684, 563] on input "Voiture" at bounding box center [664, 559] width 152 height 23
radio input "true"
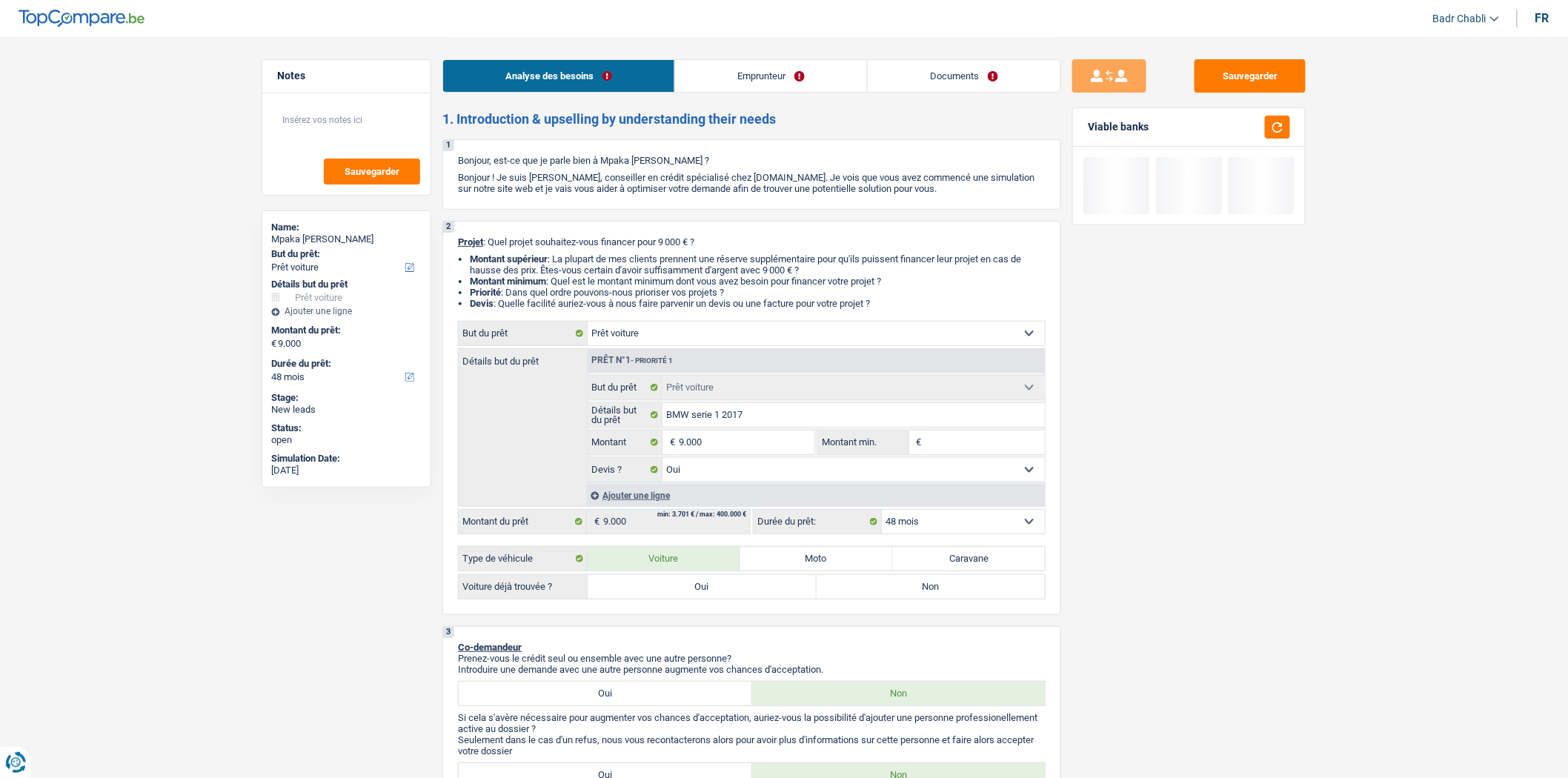
click at [673, 598] on label "Oui" at bounding box center [702, 587] width 229 height 23
click at [673, 598] on input "Oui" at bounding box center [702, 587] width 229 height 23
radio input "true"
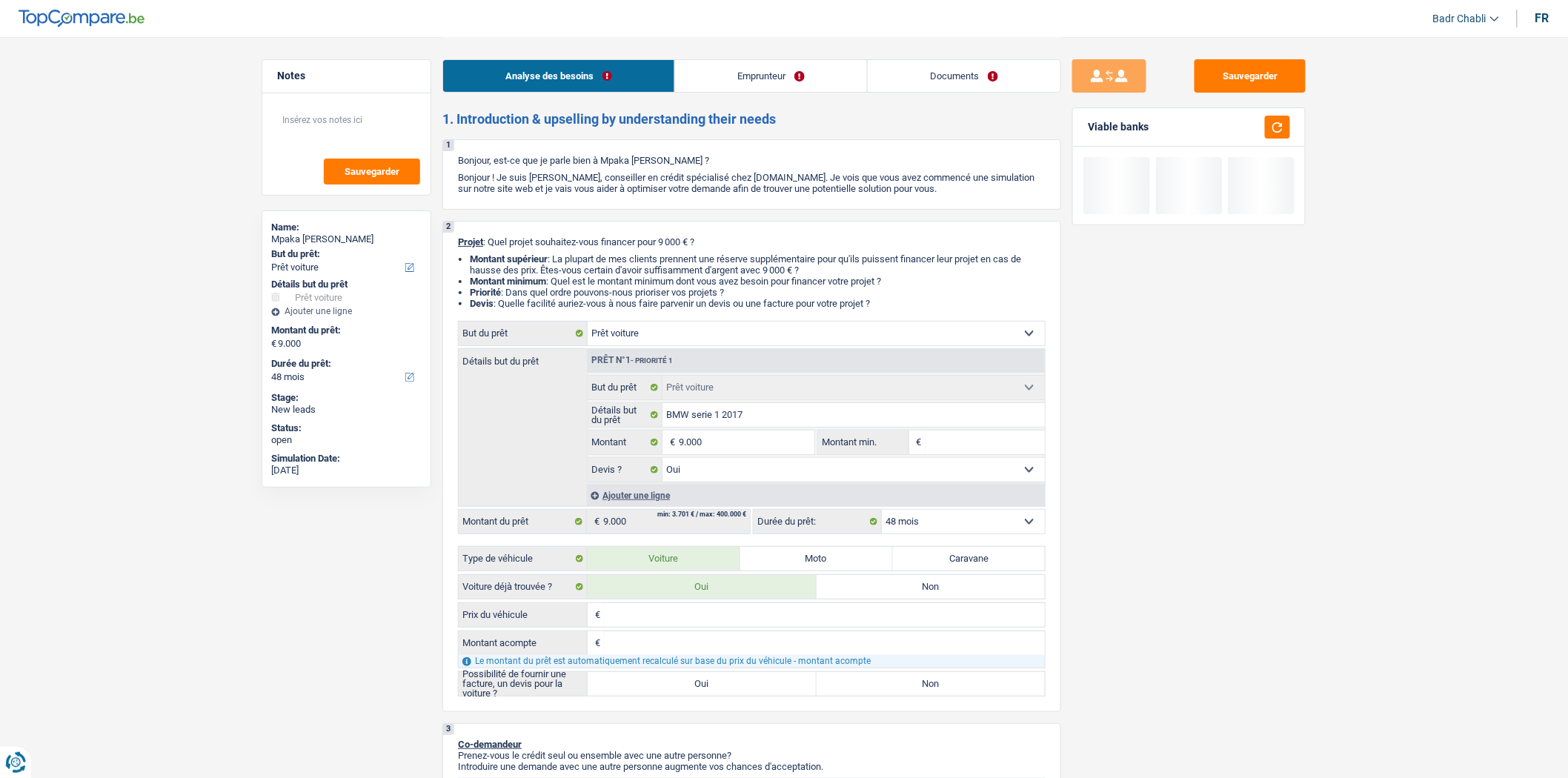
click at [669, 696] on label "Oui" at bounding box center [702, 683] width 229 height 23
click at [669, 696] on input "Oui" at bounding box center [702, 683] width 229 height 23
radio input "true"
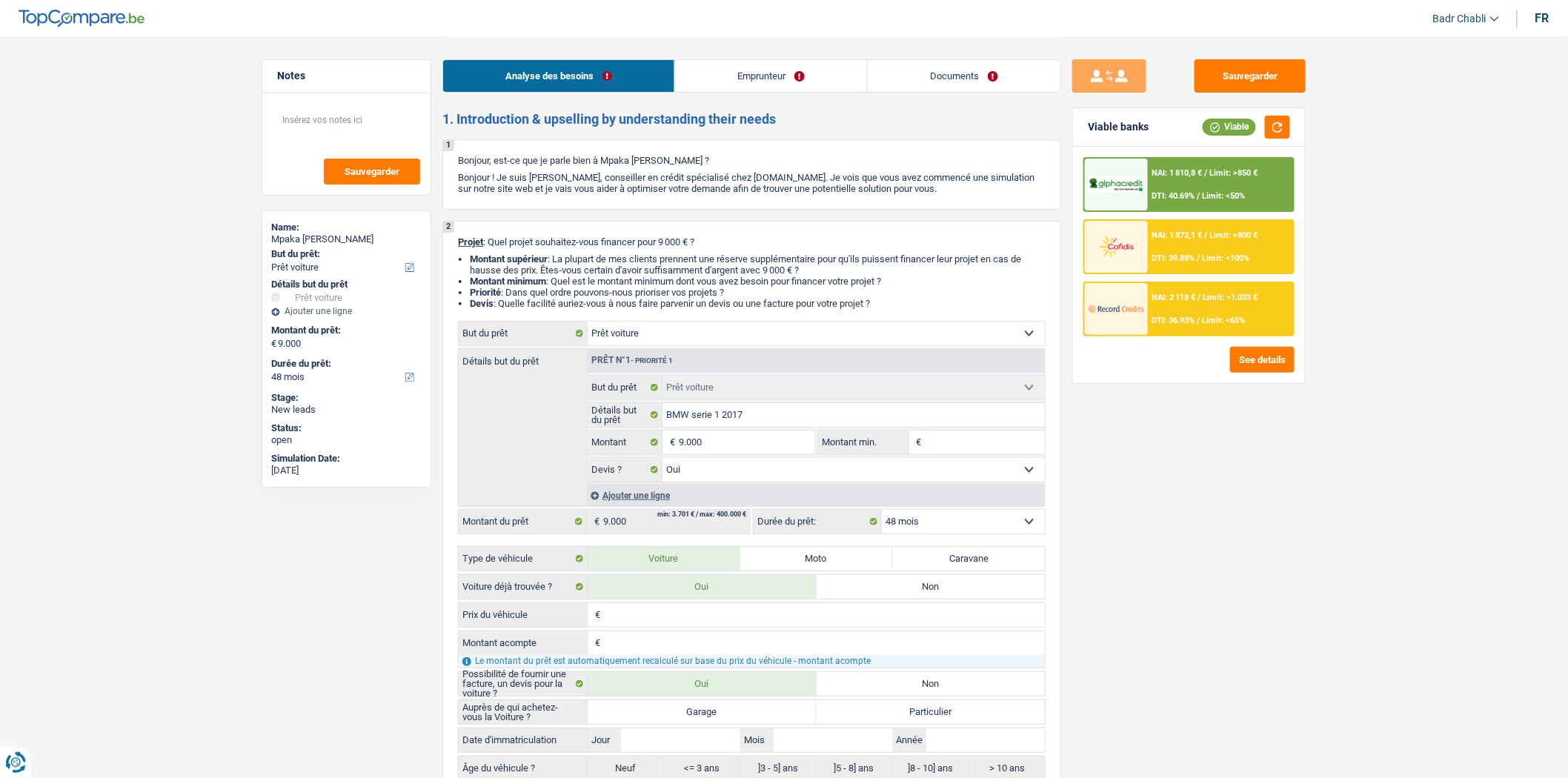
click at [688, 719] on label "Garage" at bounding box center [702, 712] width 229 height 23
click at [688, 719] on input "Garage" at bounding box center [702, 712] width 229 height 23
radio input "true"
click at [698, 737] on input "Jour" at bounding box center [680, 740] width 118 height 23
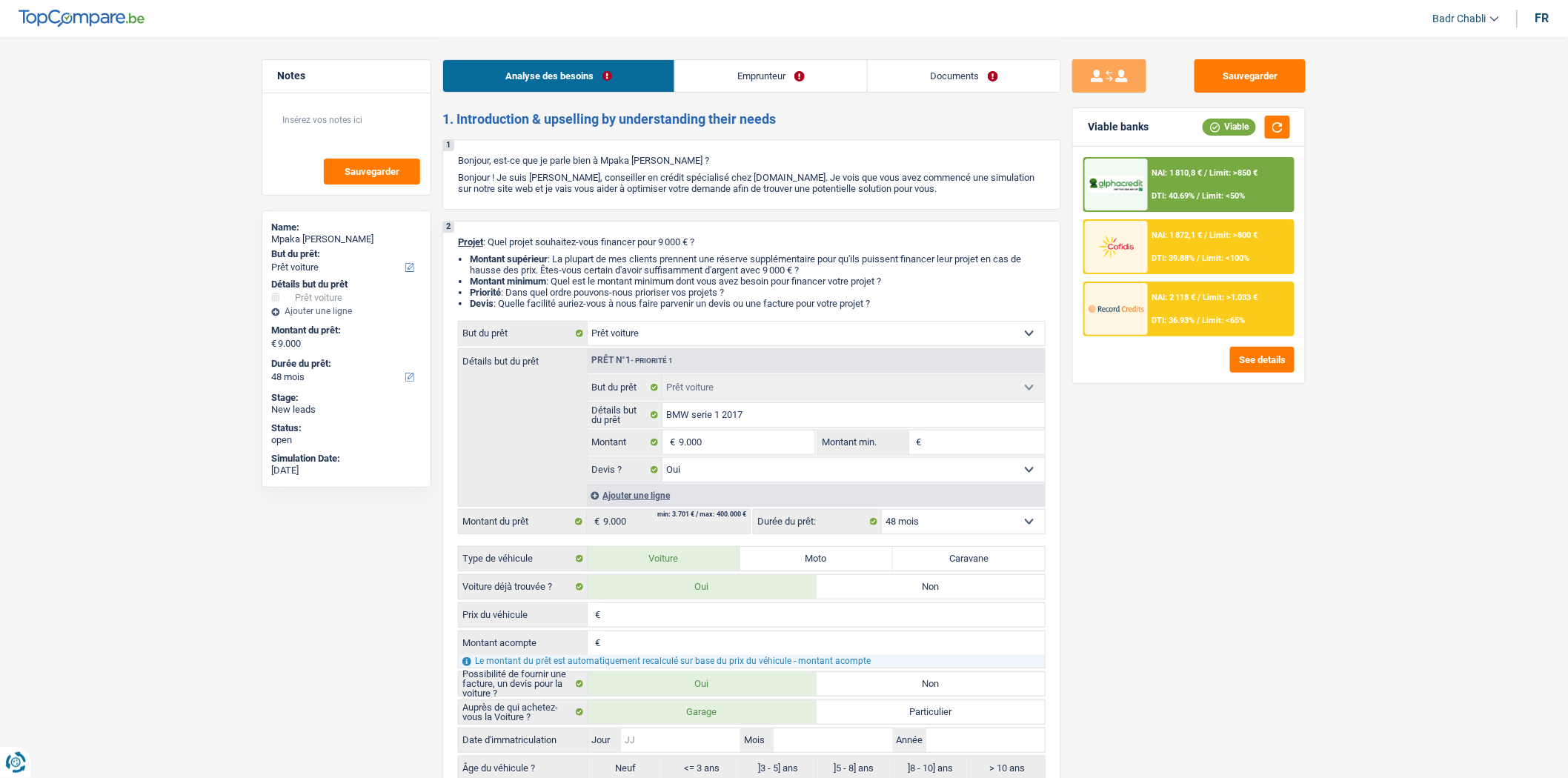
type input "0"
type input "01"
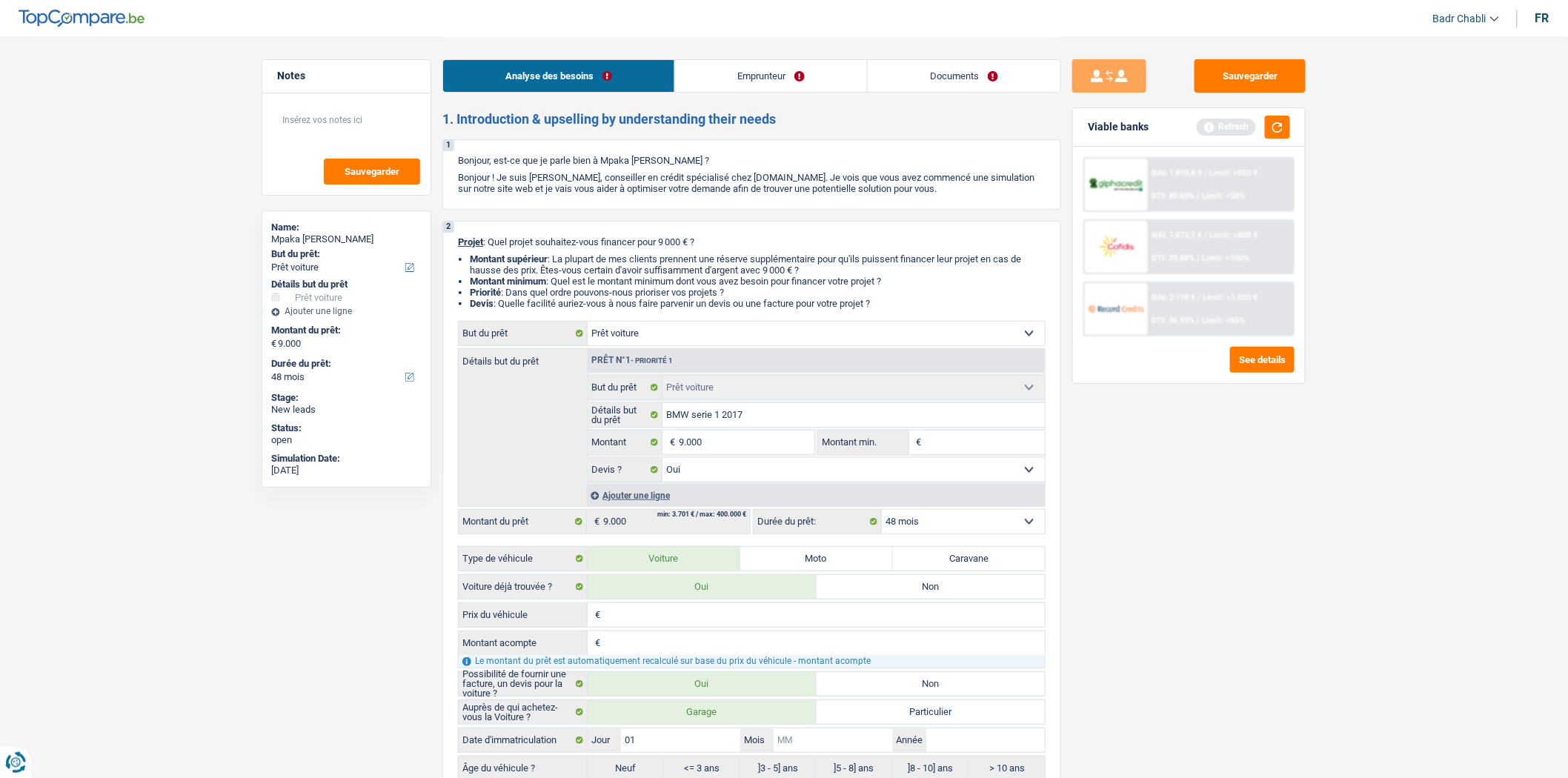
type input "0"
type input "01"
type input "2"
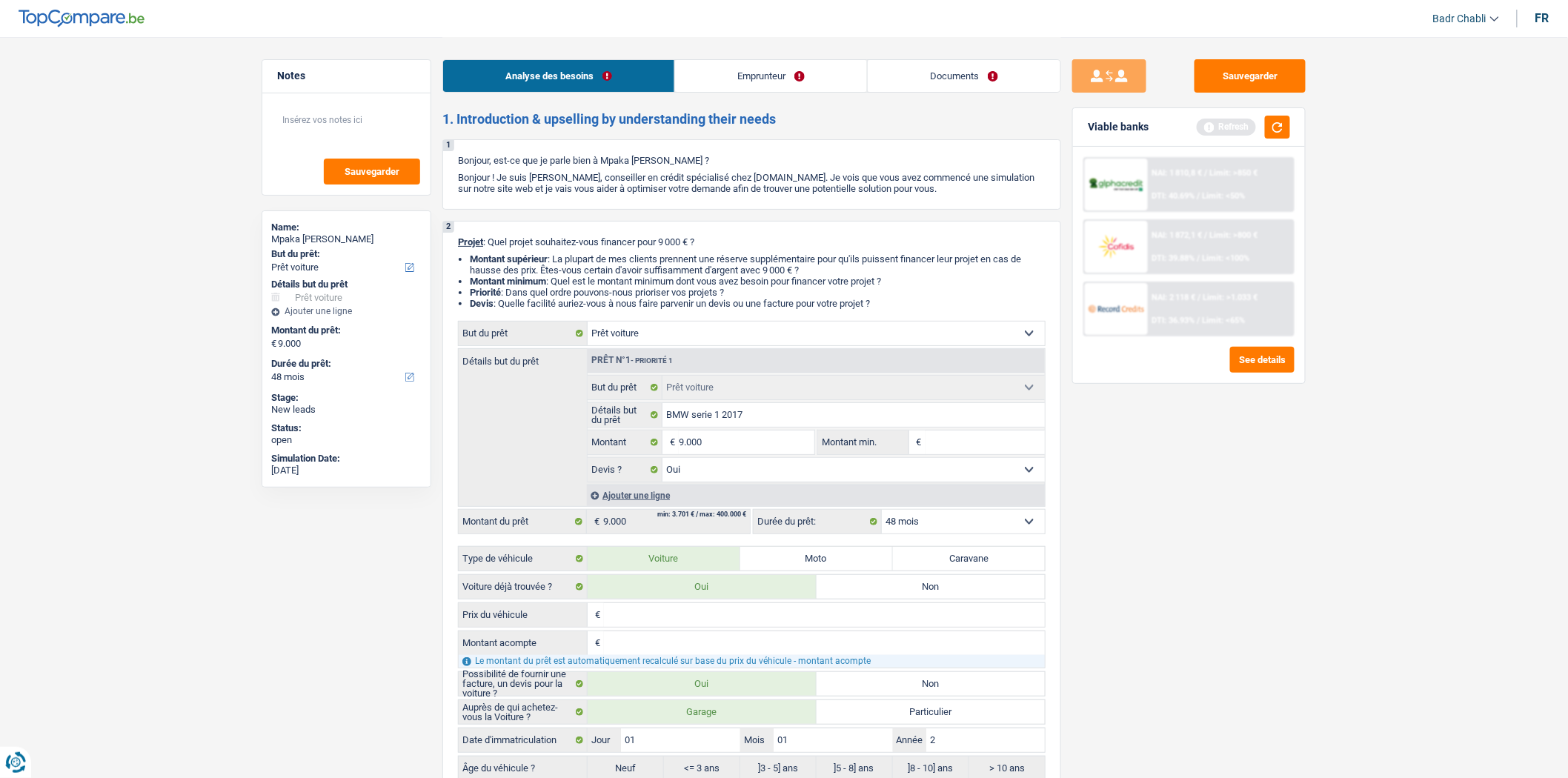
type input "2"
type input "20"
type input "207"
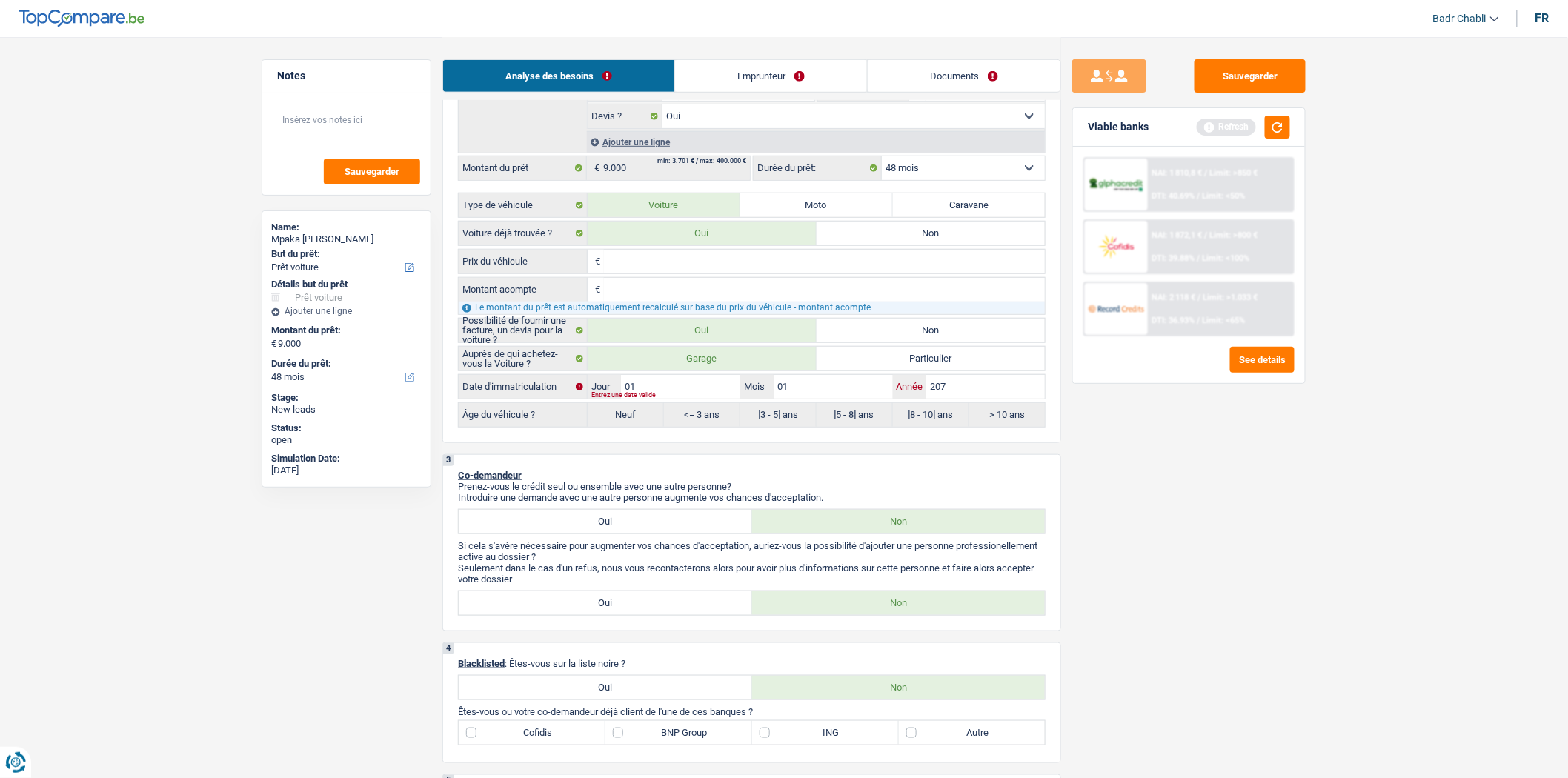
scroll to position [493, 0]
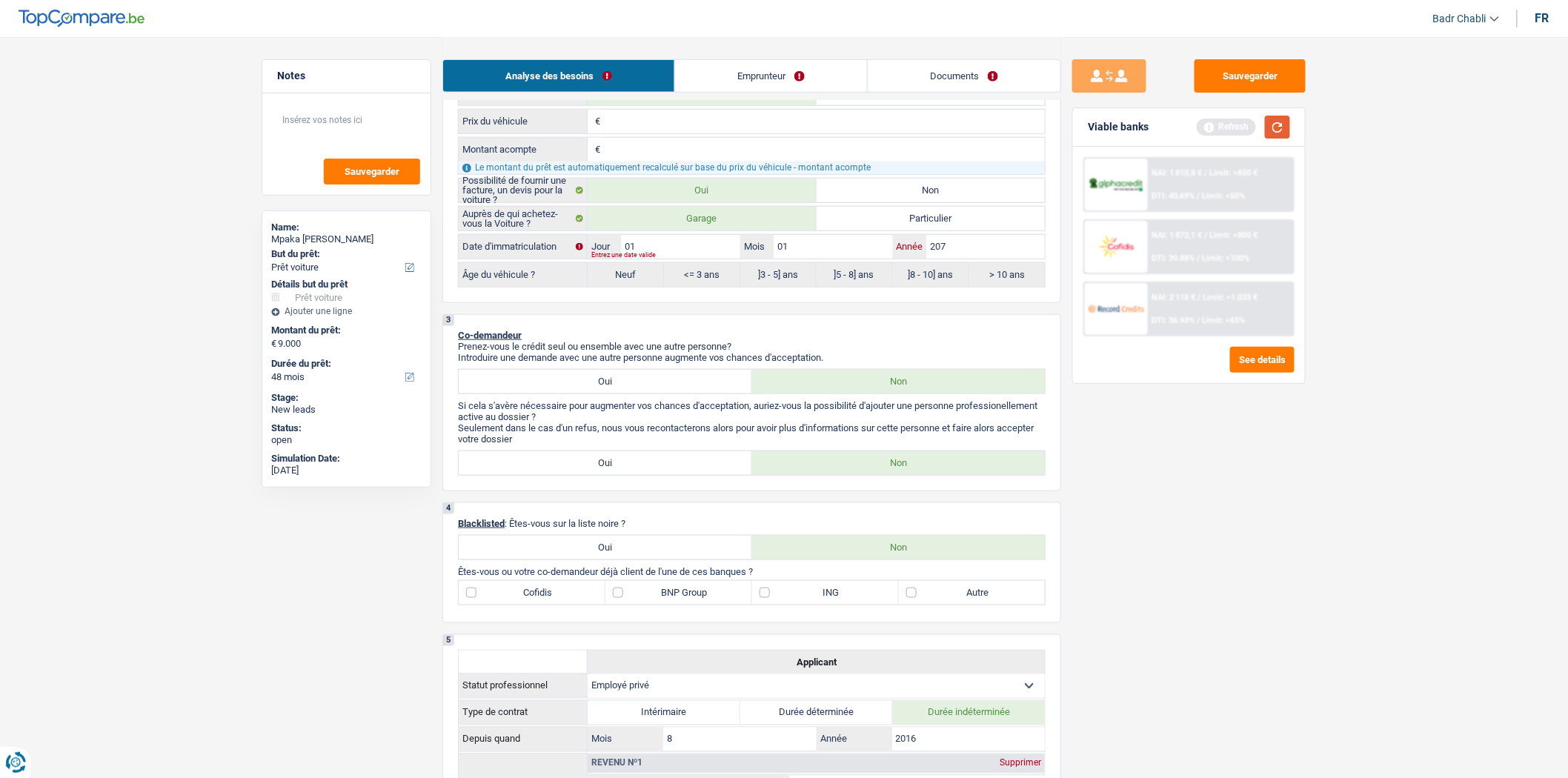
type input "207"
click at [1277, 122] on button "button" at bounding box center [1278, 126] width 25 height 23
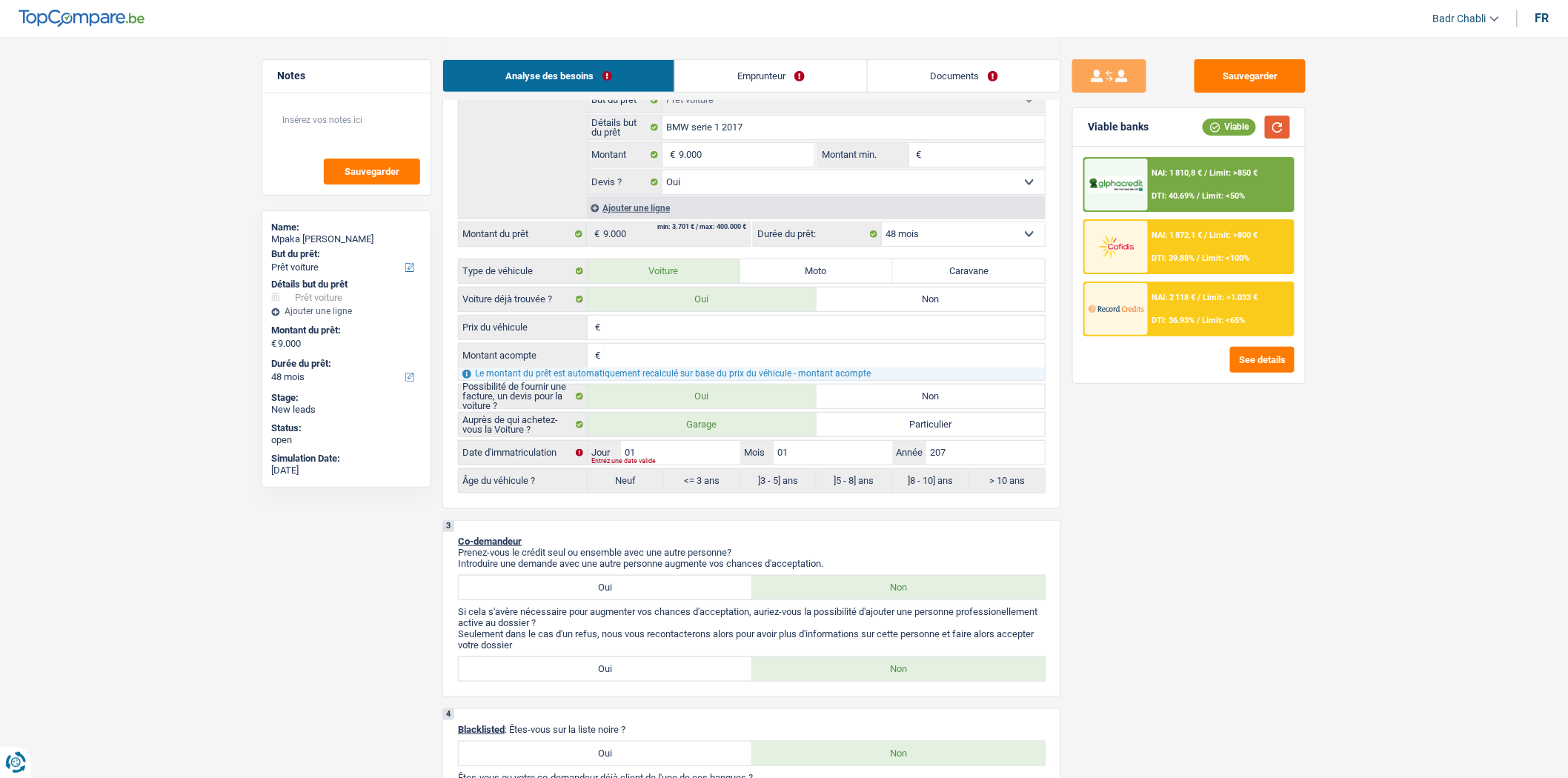
scroll to position [164, 0]
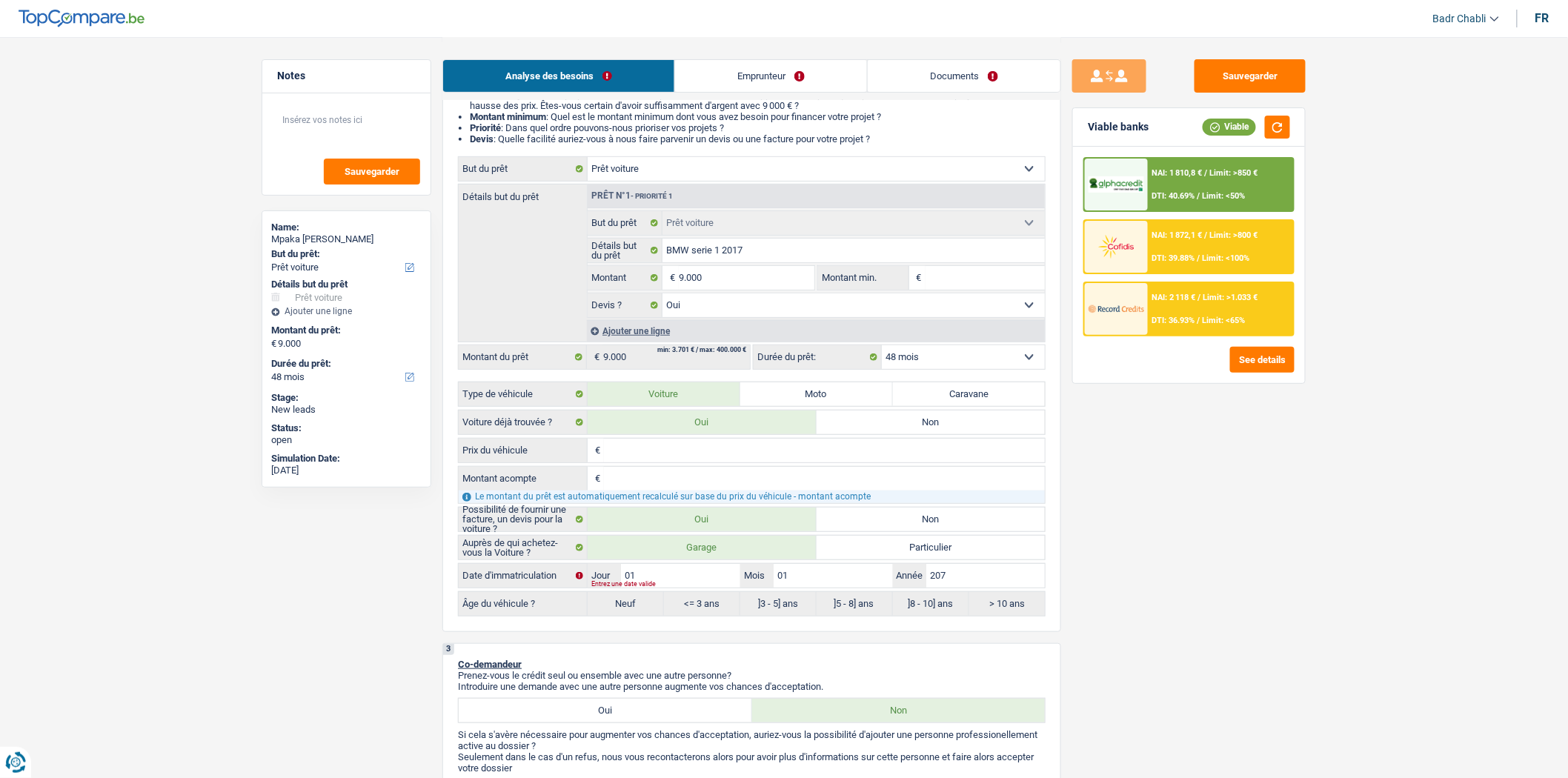
click at [1233, 160] on div "NAI: 1 810,8 € / Limit: >850 € DTI: 40.69% / Limit: <50%" at bounding box center [1221, 185] width 146 height 52
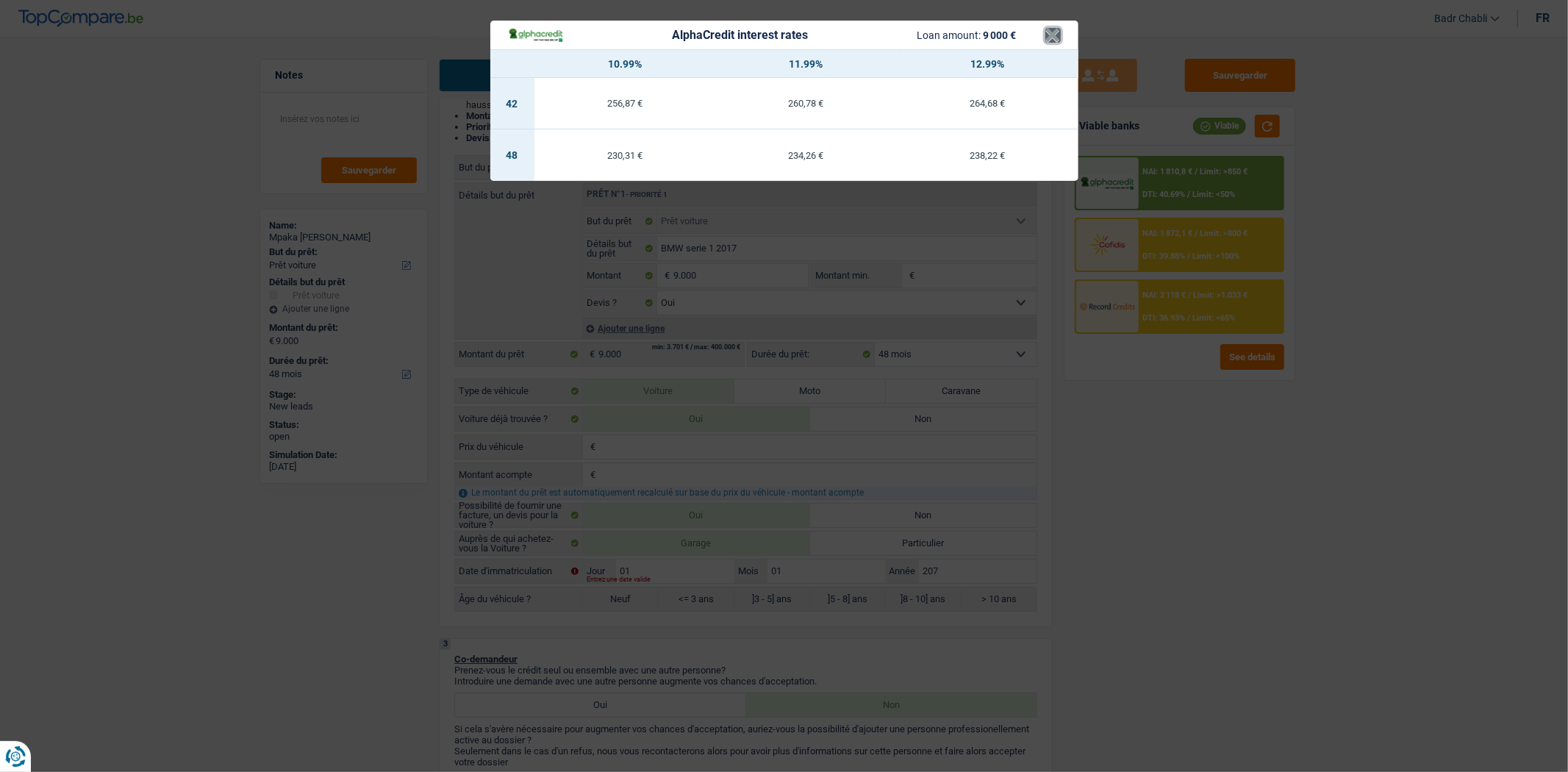
click at [1055, 28] on button "×" at bounding box center [1053, 35] width 15 height 14
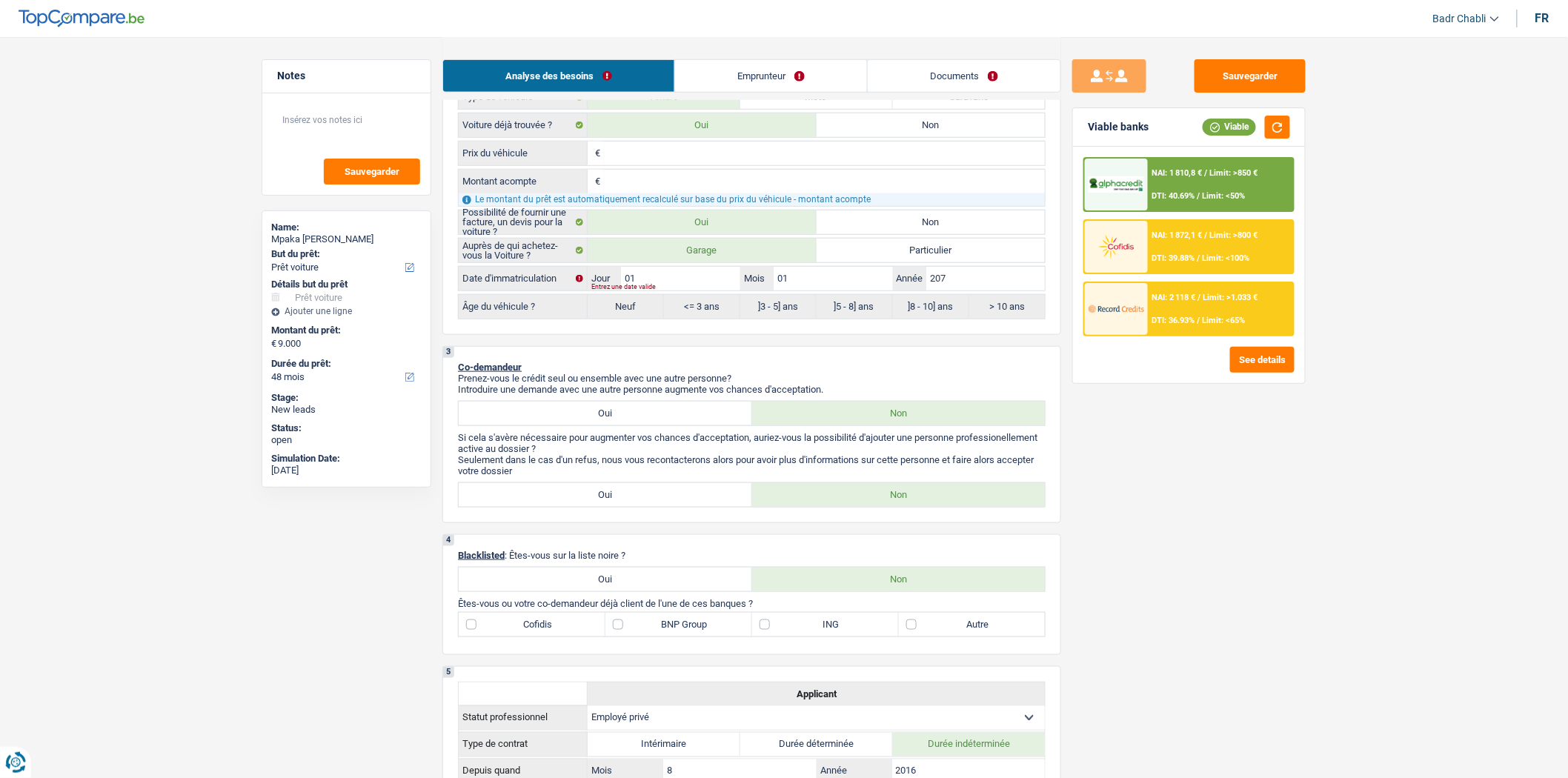
scroll to position [576, 0]
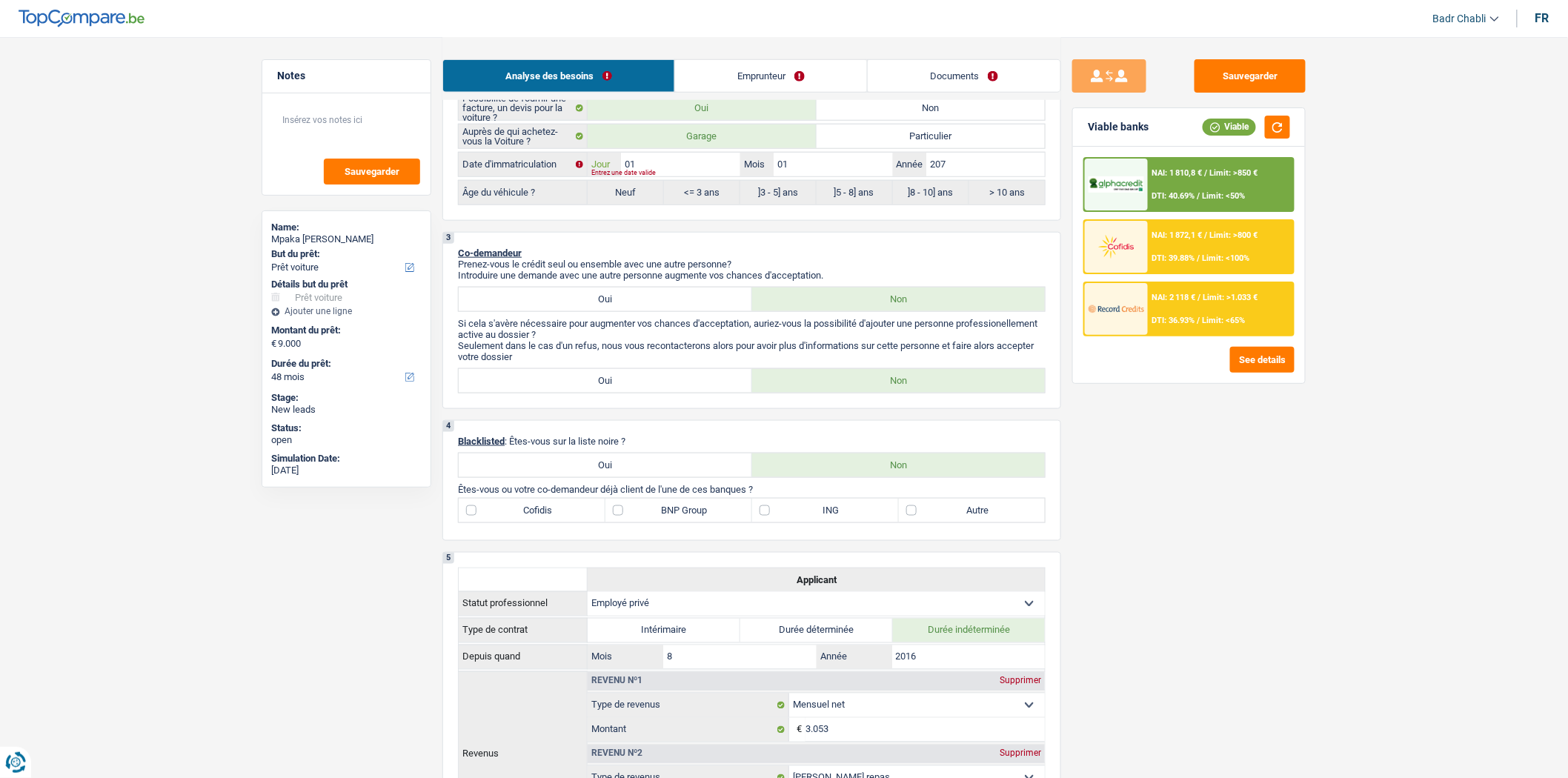
click at [661, 169] on input "01" at bounding box center [680, 164] width 118 height 23
type input "0"
type input "02"
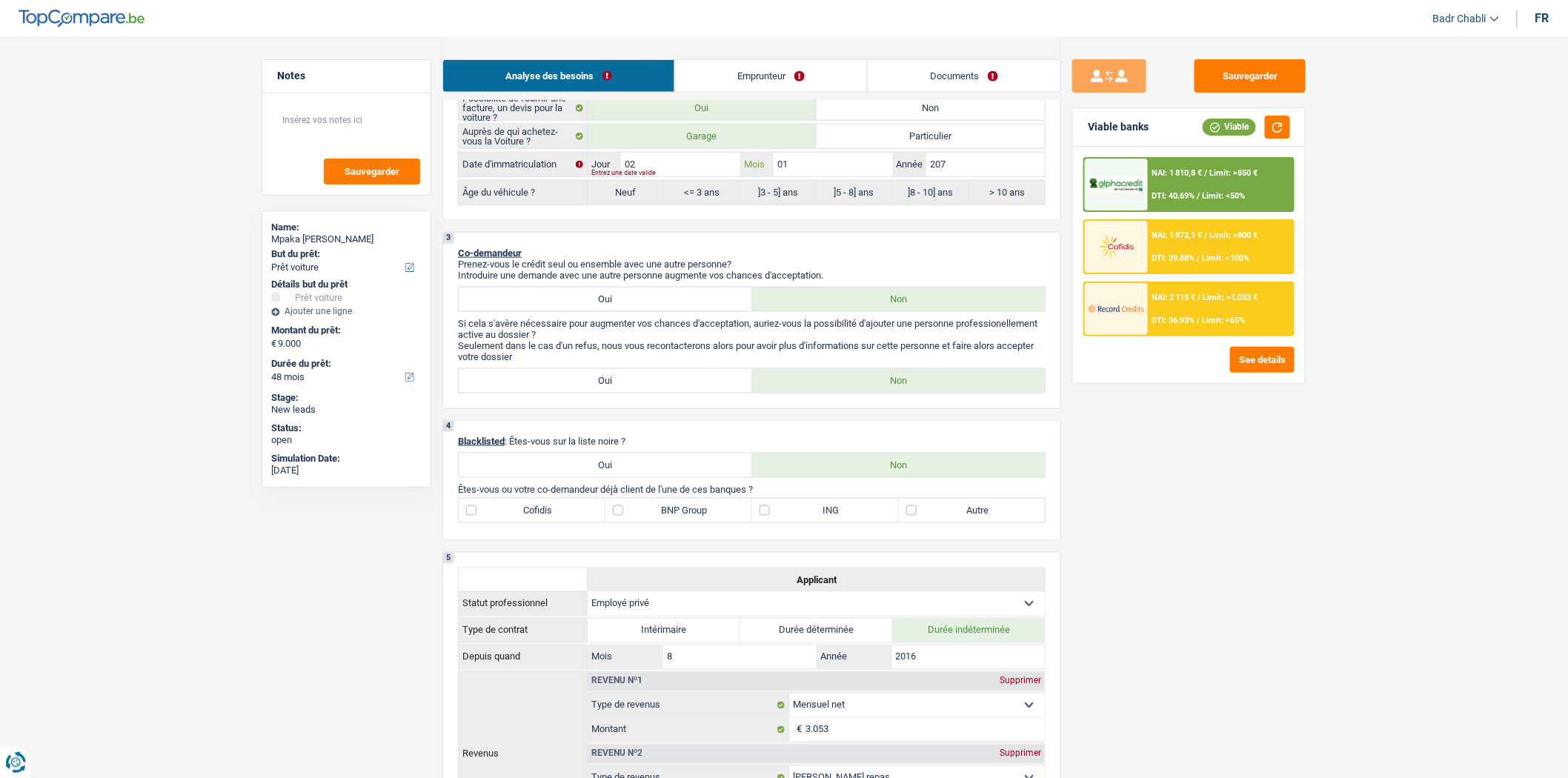
type input "02"
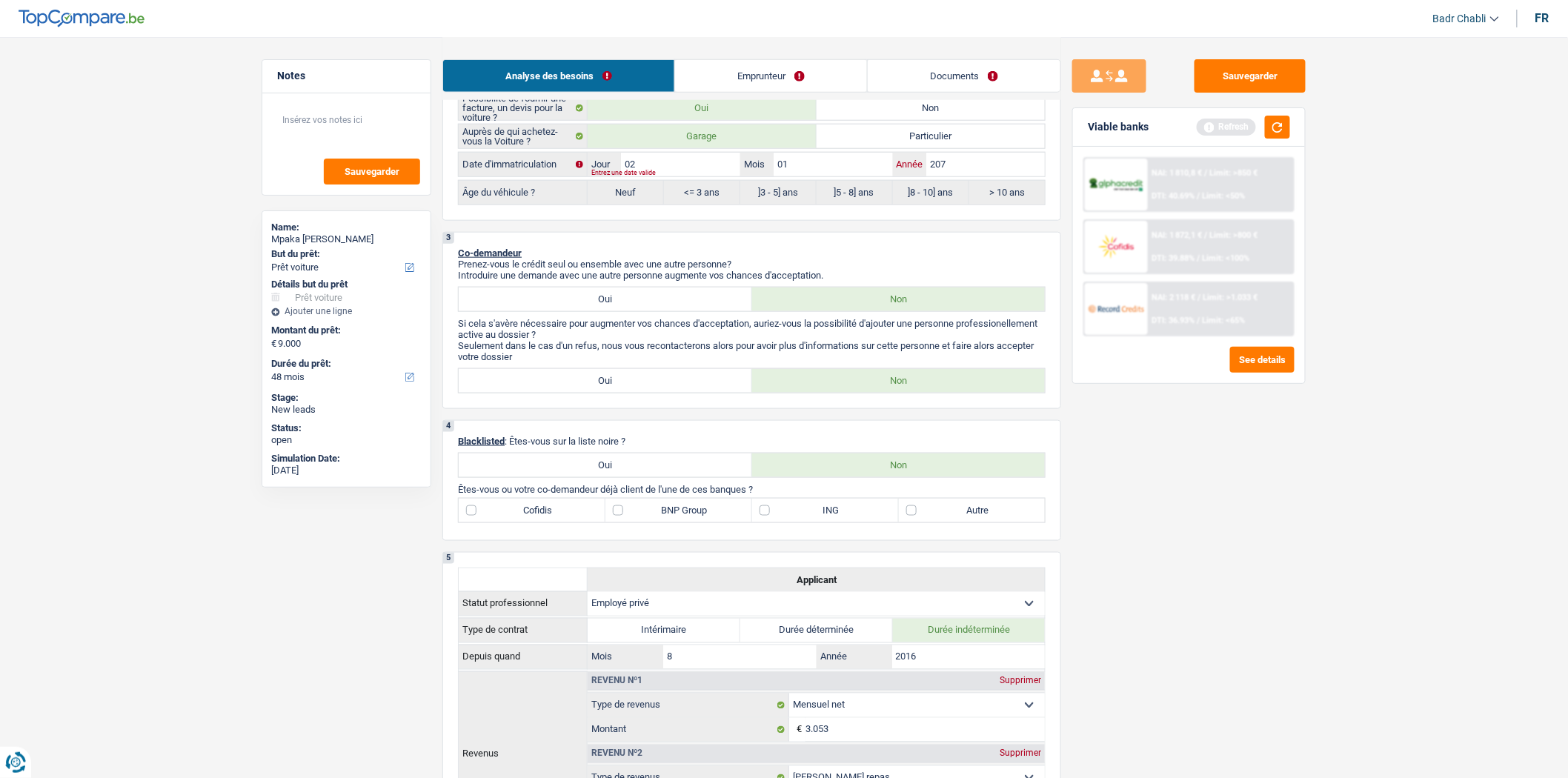
click at [941, 169] on input "207" at bounding box center [985, 164] width 118 height 23
type input "2017"
radio input "false"
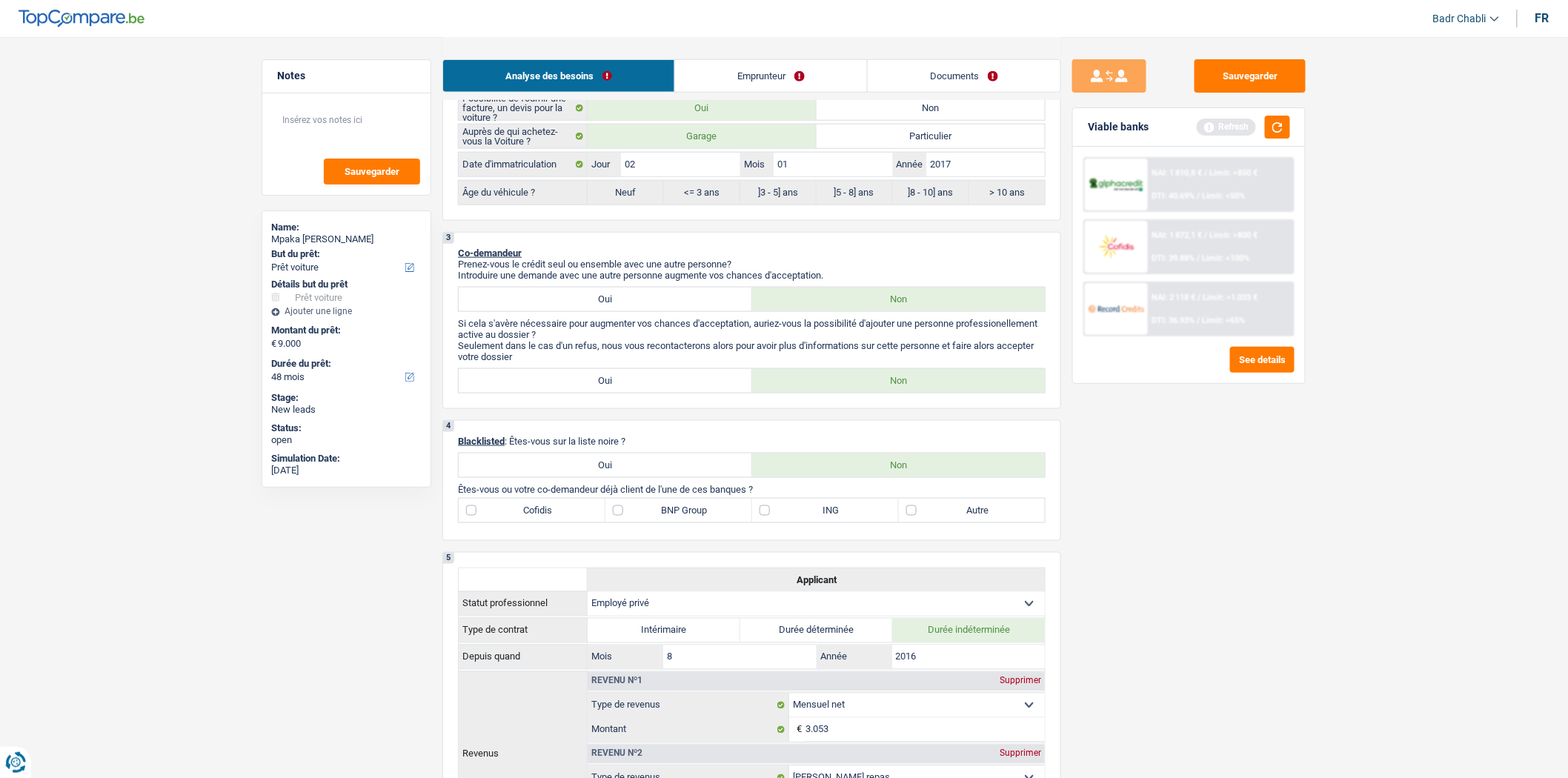
radio input "true"
click at [662, 167] on input "02" at bounding box center [680, 164] width 118 height 23
type input "0"
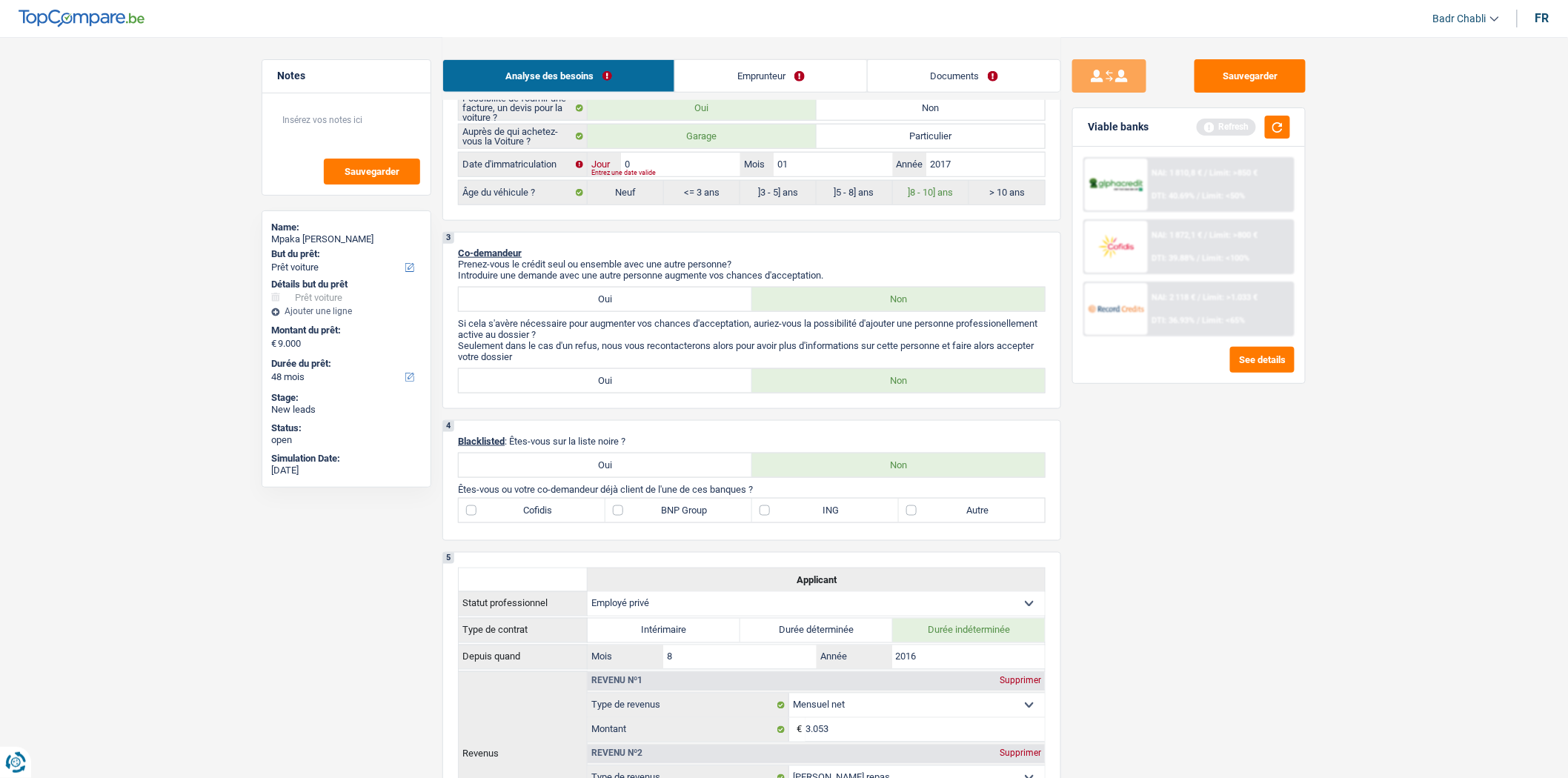
type input "01"
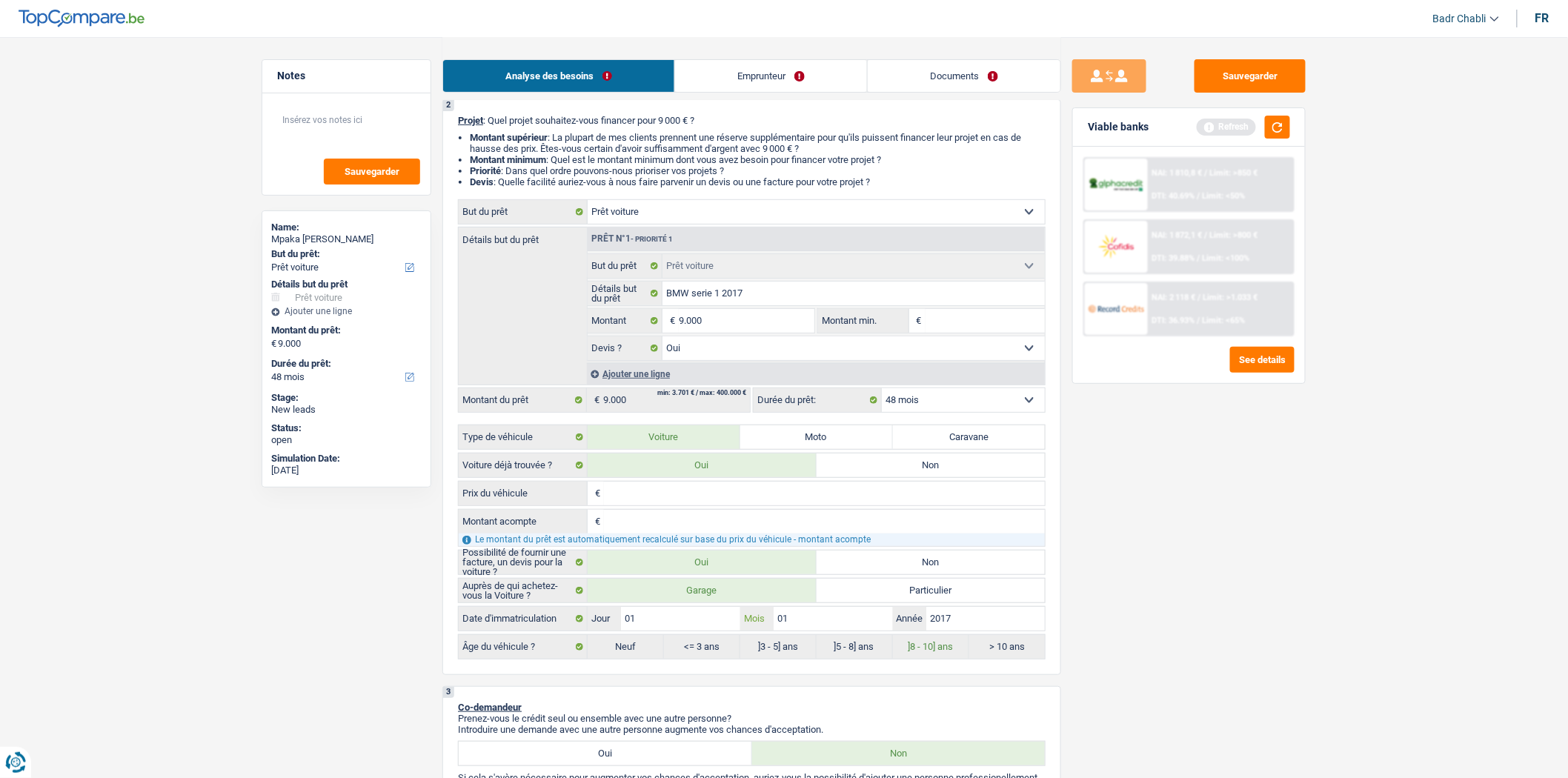
scroll to position [0, 0]
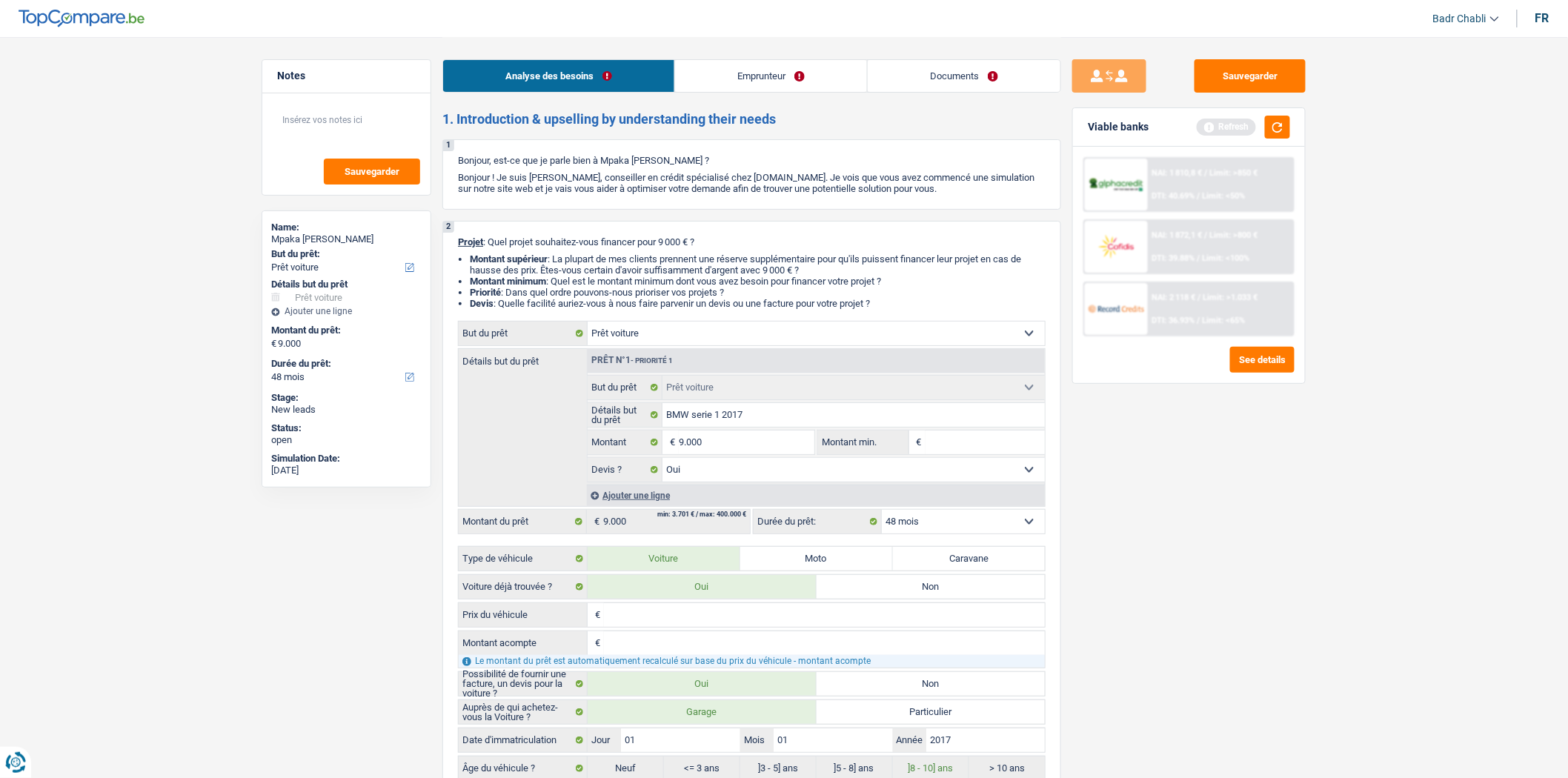
click at [734, 86] on link "Emprunteur" at bounding box center [771, 76] width 192 height 32
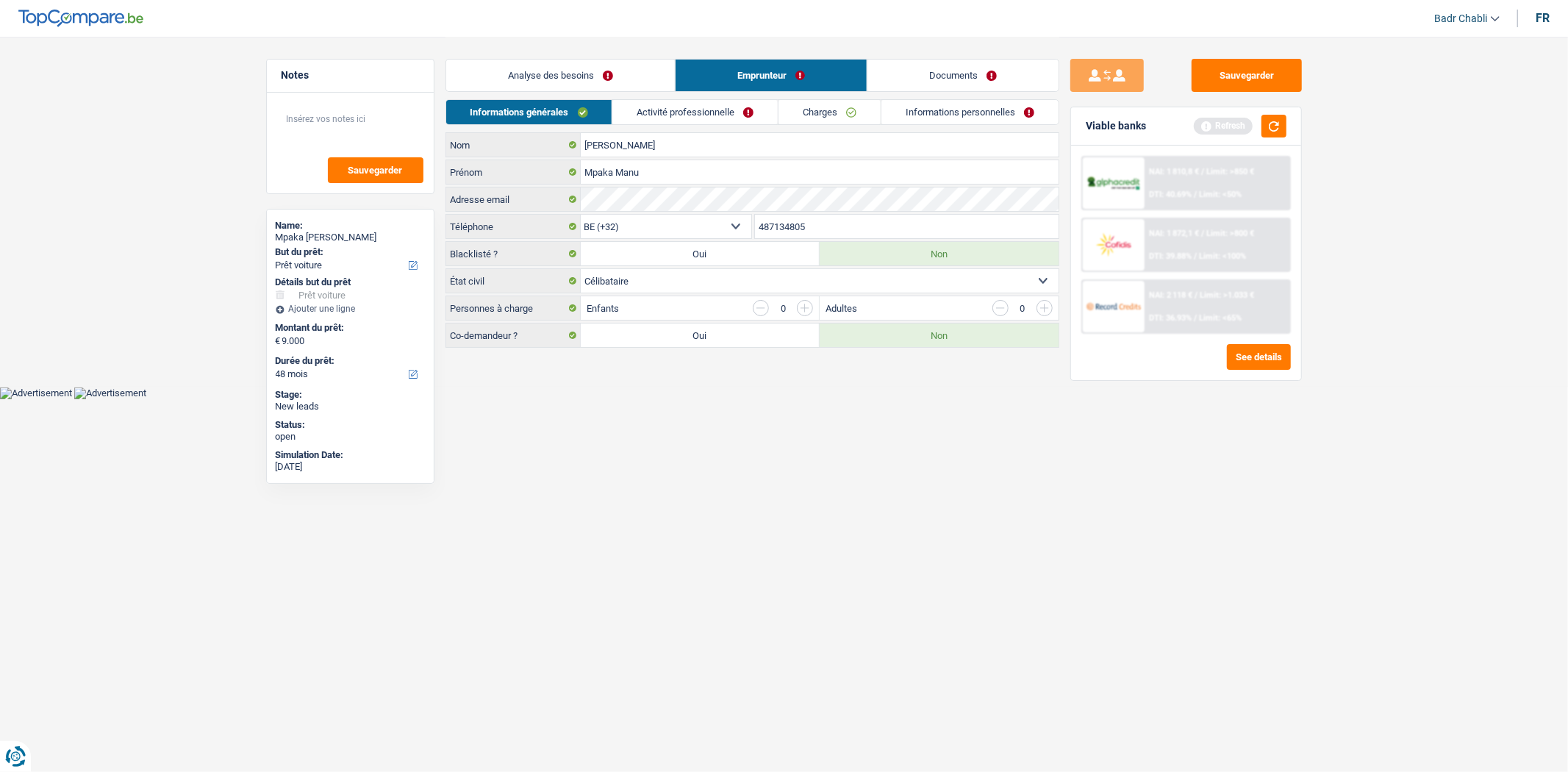
click at [587, 78] on link "Analyse des besoins" at bounding box center [561, 75] width 229 height 31
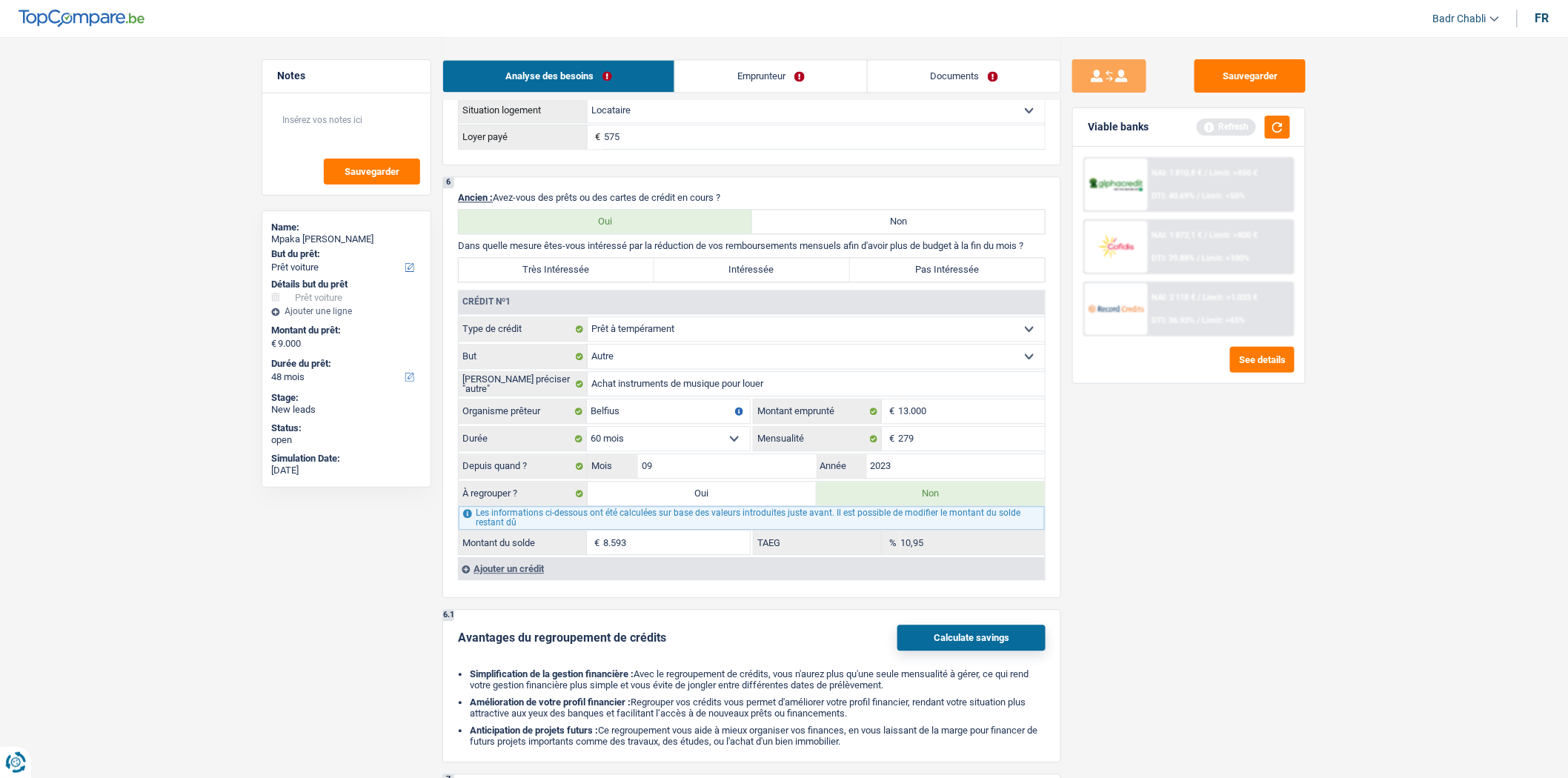
scroll to position [1482, 0]
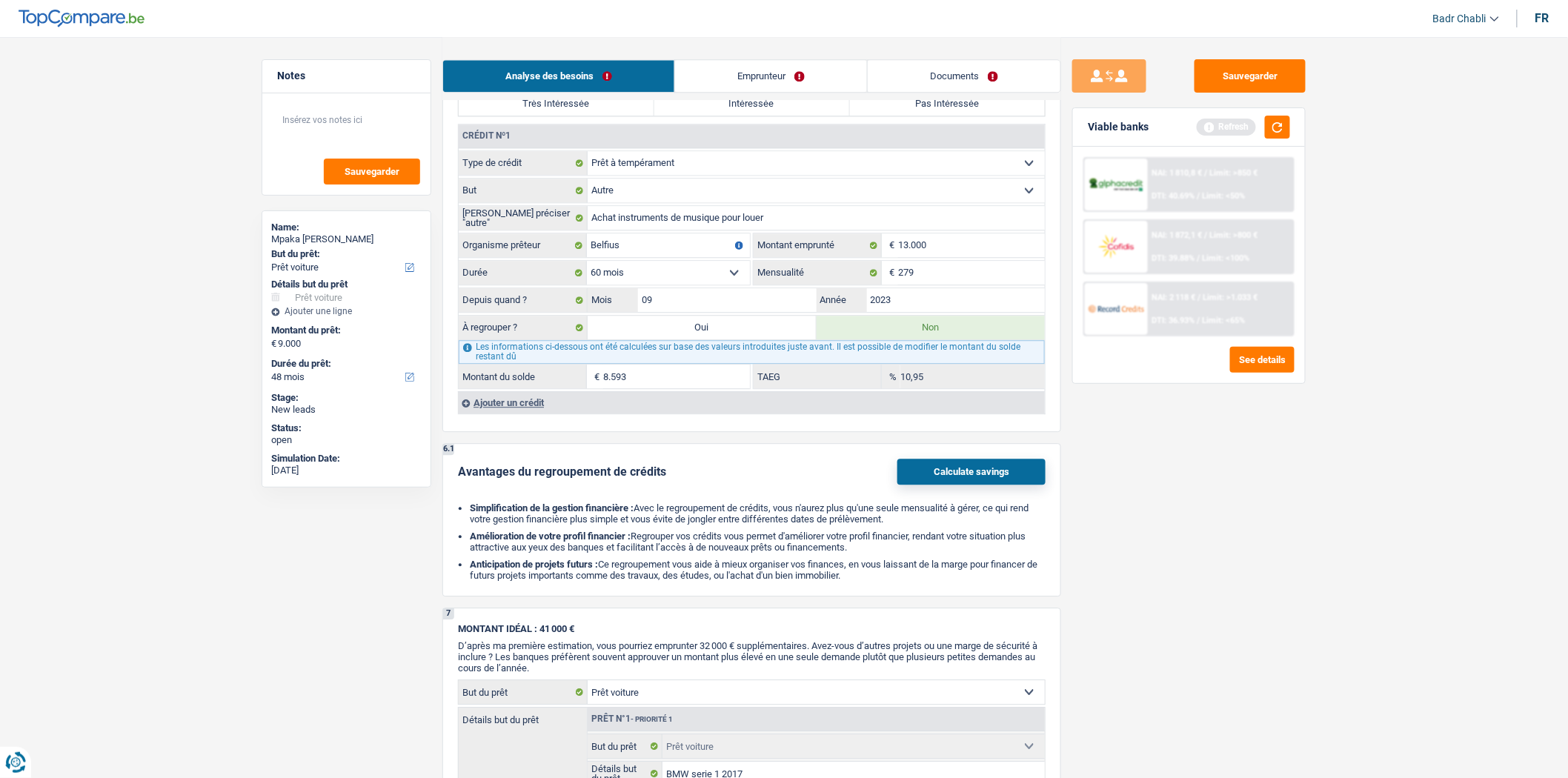
click at [921, 339] on label "Non" at bounding box center [931, 327] width 229 height 23
click at [921, 339] on input "Non" at bounding box center [931, 327] width 229 height 23
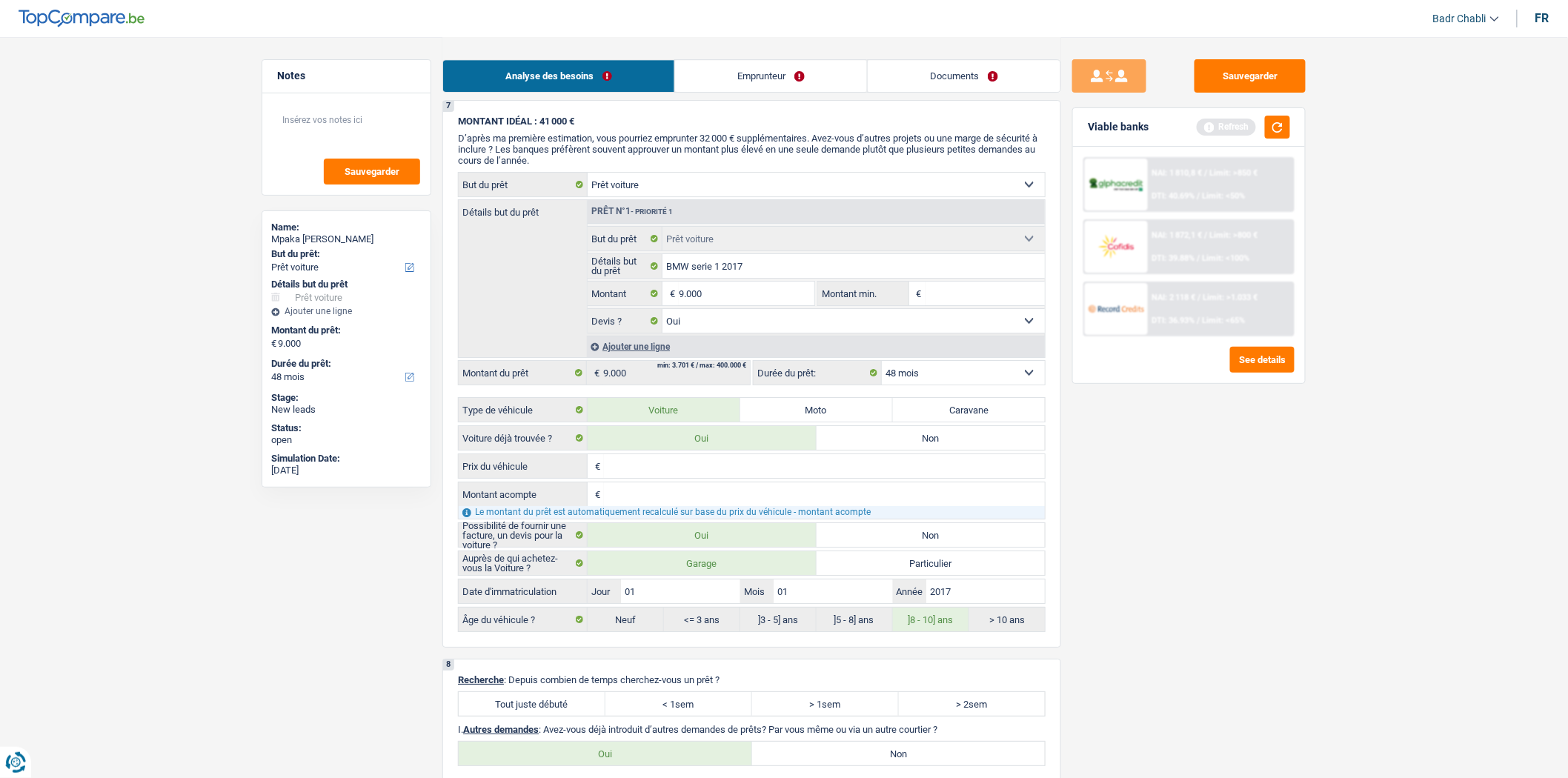
scroll to position [2140, 0]
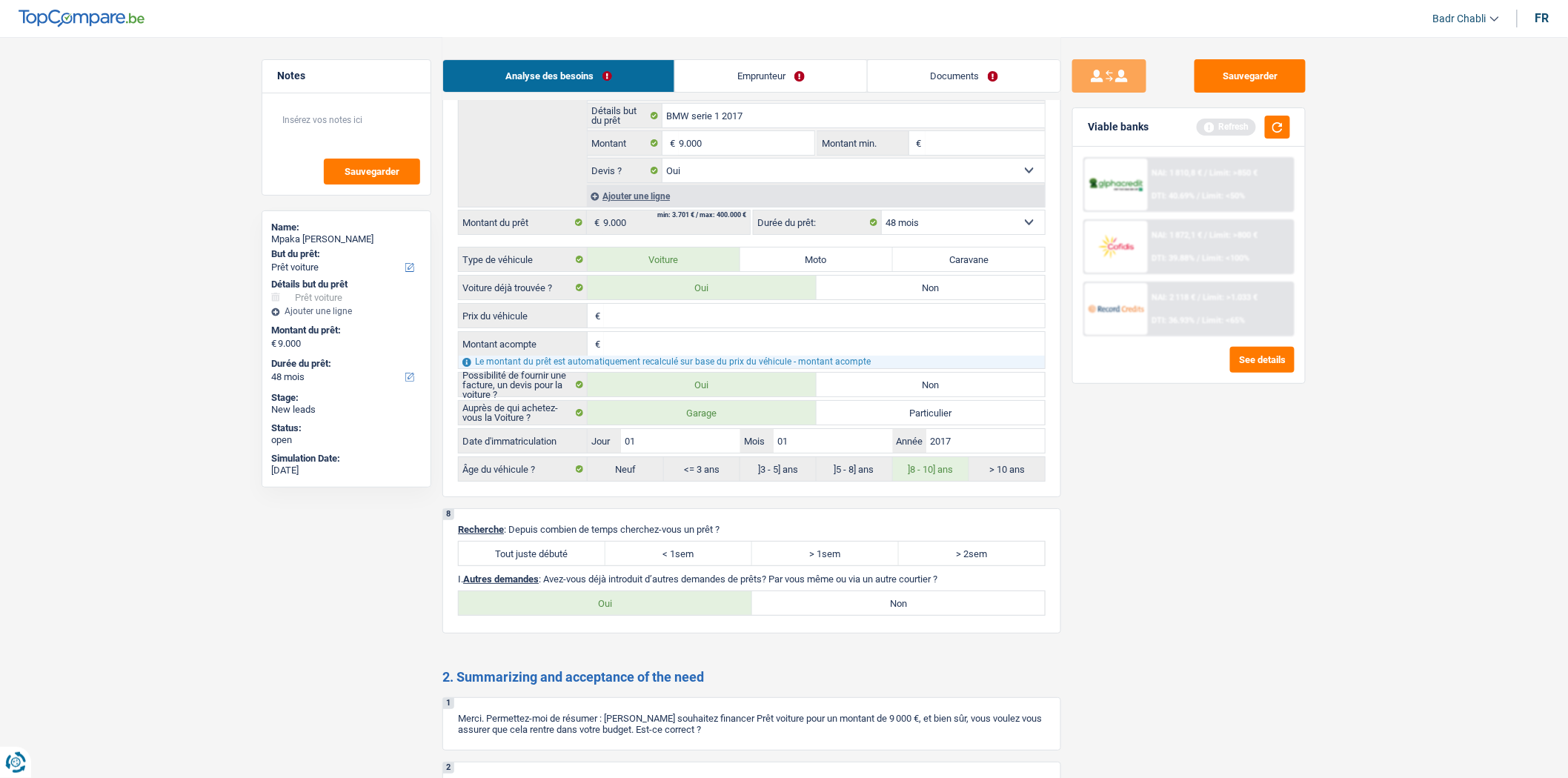
click at [579, 565] on label "Tout juste débuté" at bounding box center [532, 554] width 147 height 23
click at [579, 565] on input "Tout juste débuté" at bounding box center [532, 554] width 147 height 23
radio input "true"
click at [802, 615] on label "Non" at bounding box center [898, 603] width 293 height 23
click at [802, 615] on input "Non" at bounding box center [898, 603] width 293 height 23
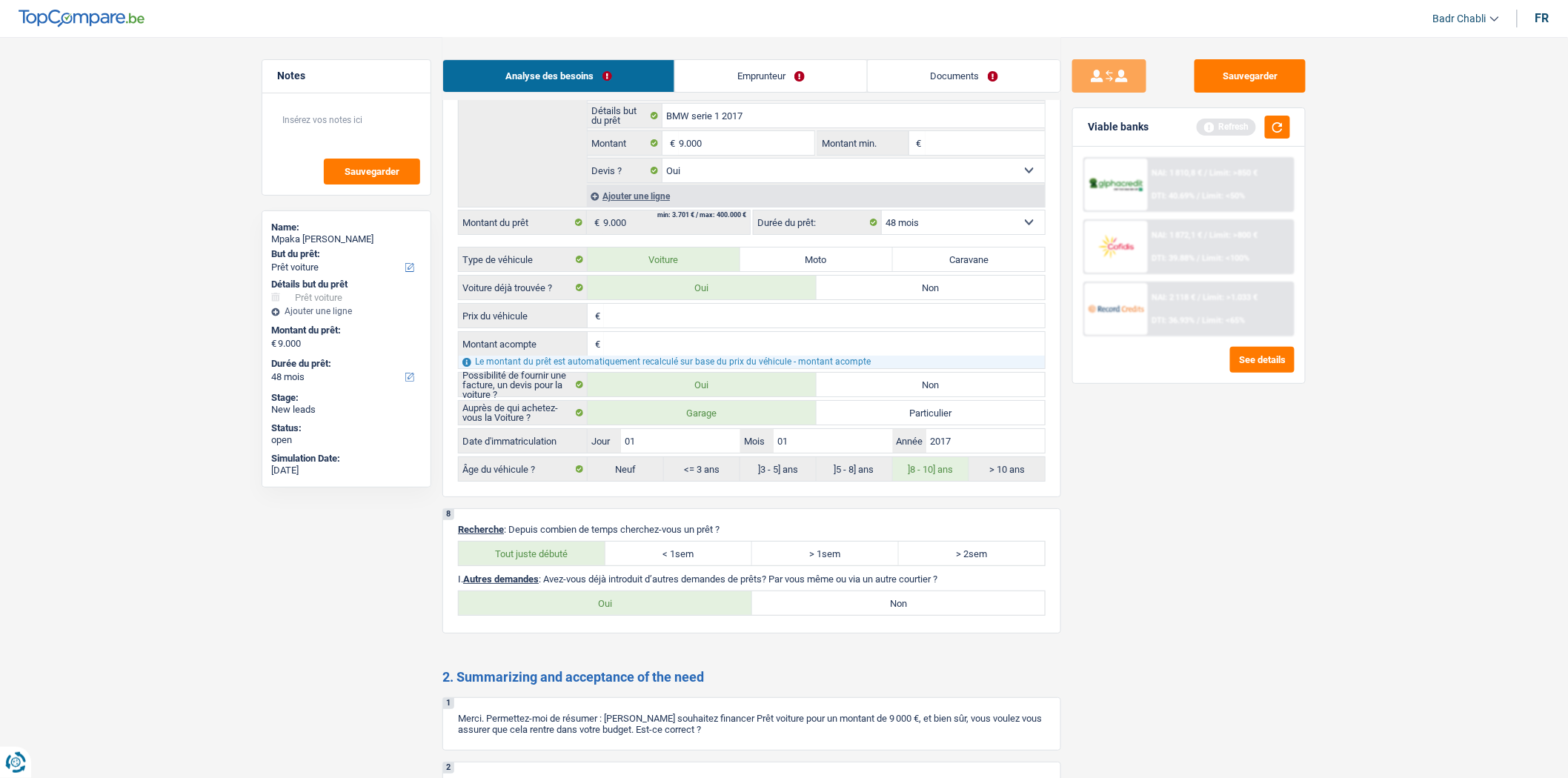
radio input "true"
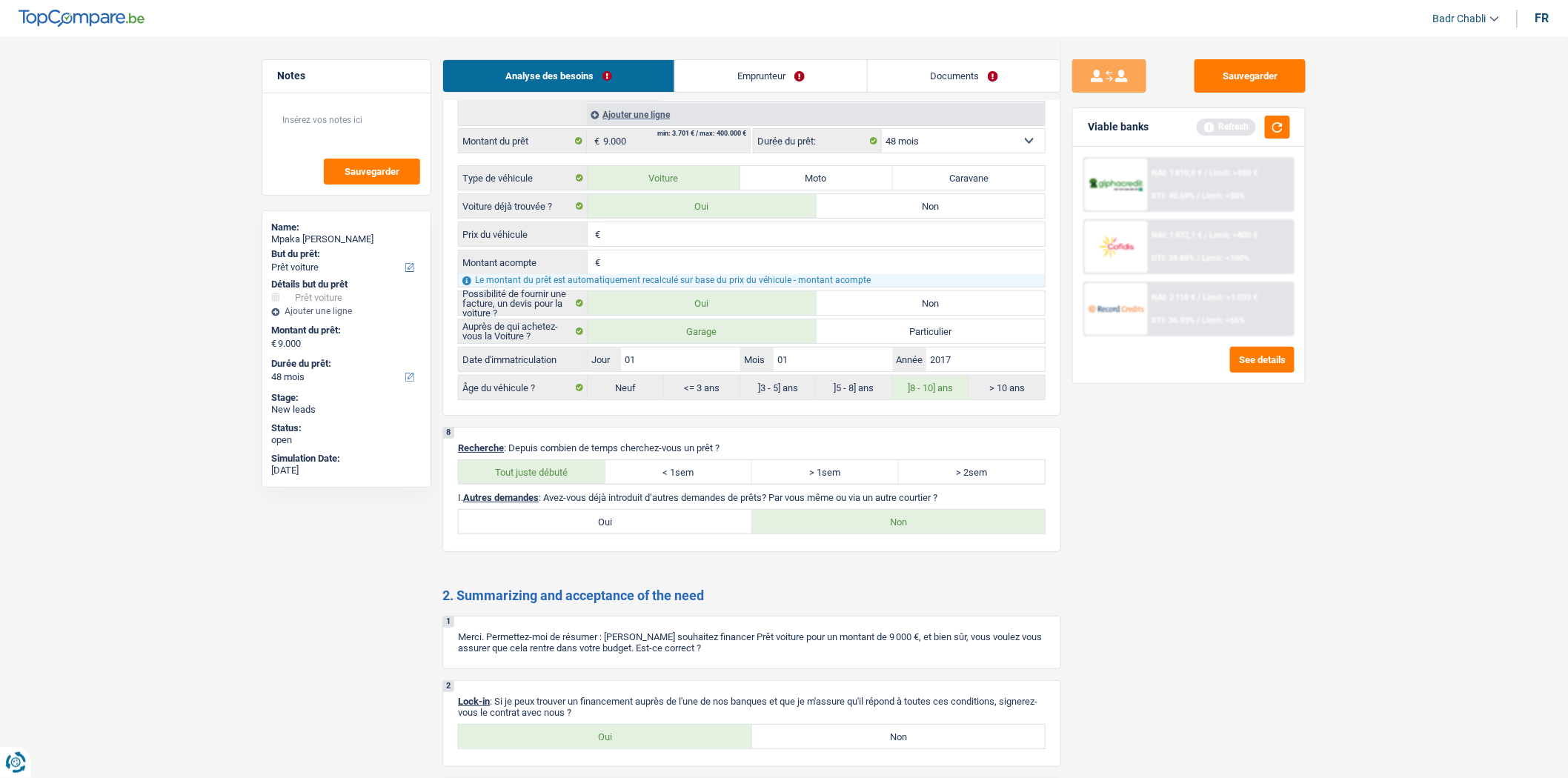
scroll to position [2377, 0]
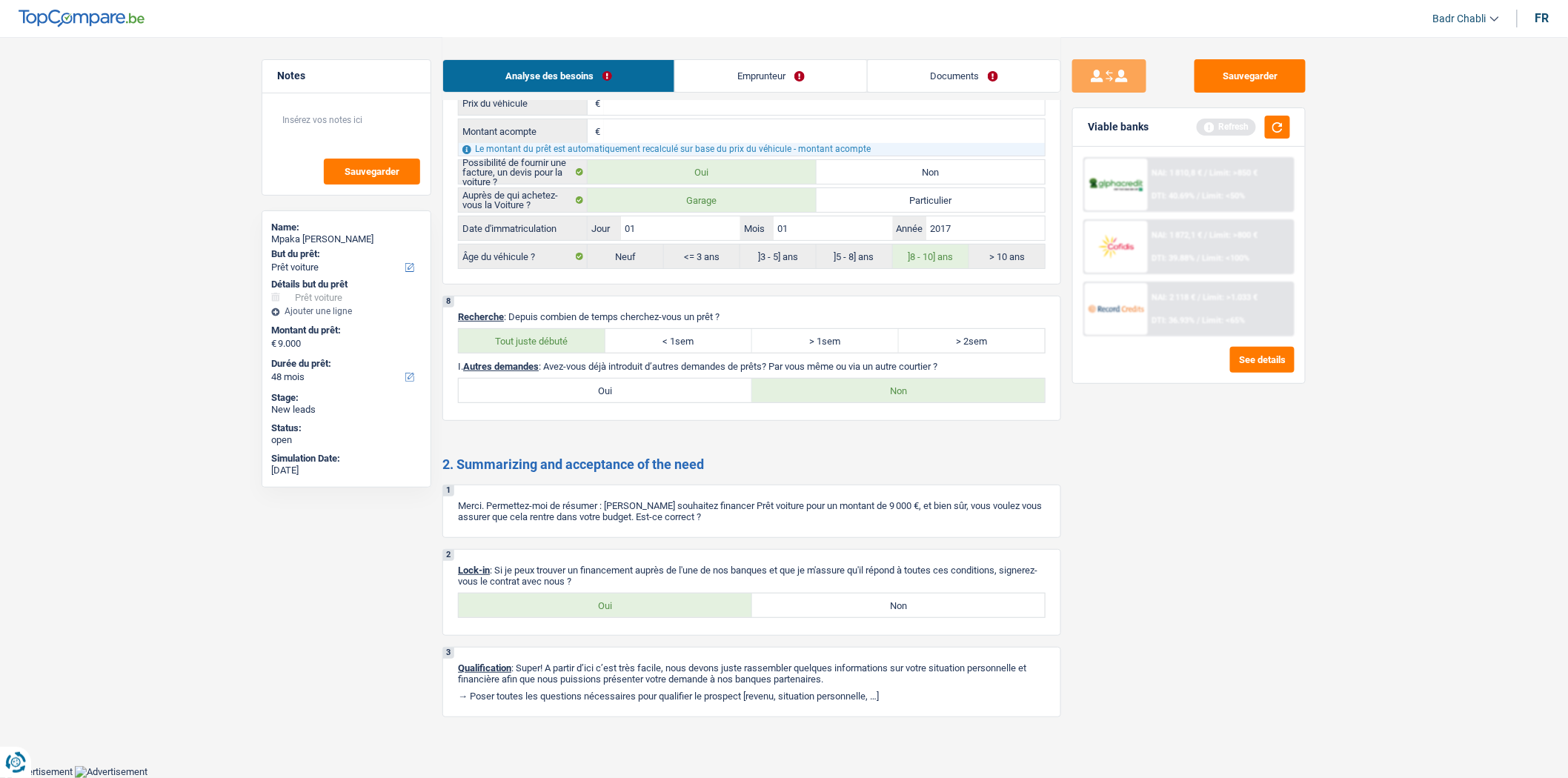
click at [650, 598] on label "Oui" at bounding box center [605, 605] width 293 height 23
click at [650, 598] on input "Oui" at bounding box center [605, 605] width 293 height 23
radio input "true"
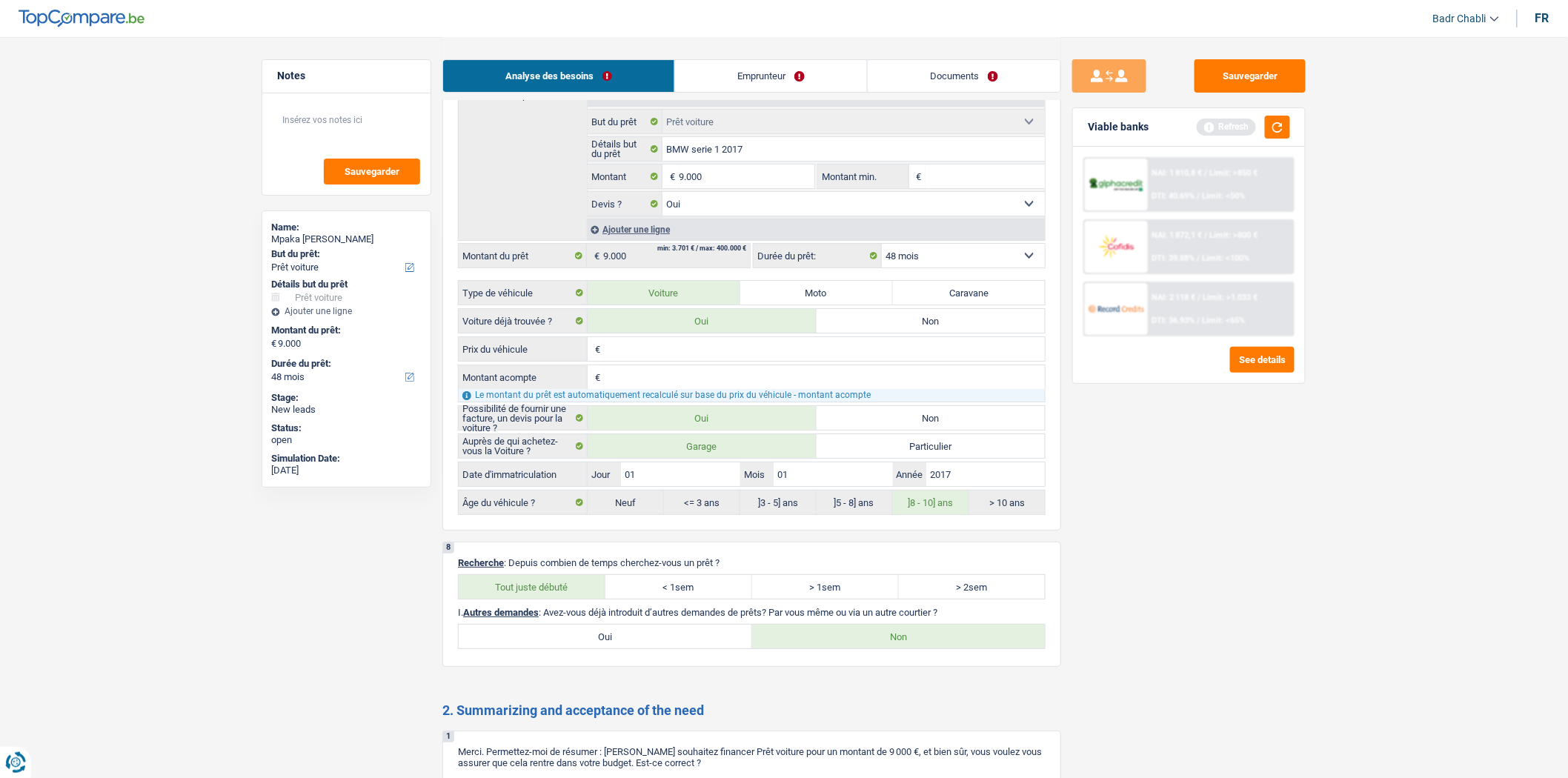
scroll to position [1801, 0]
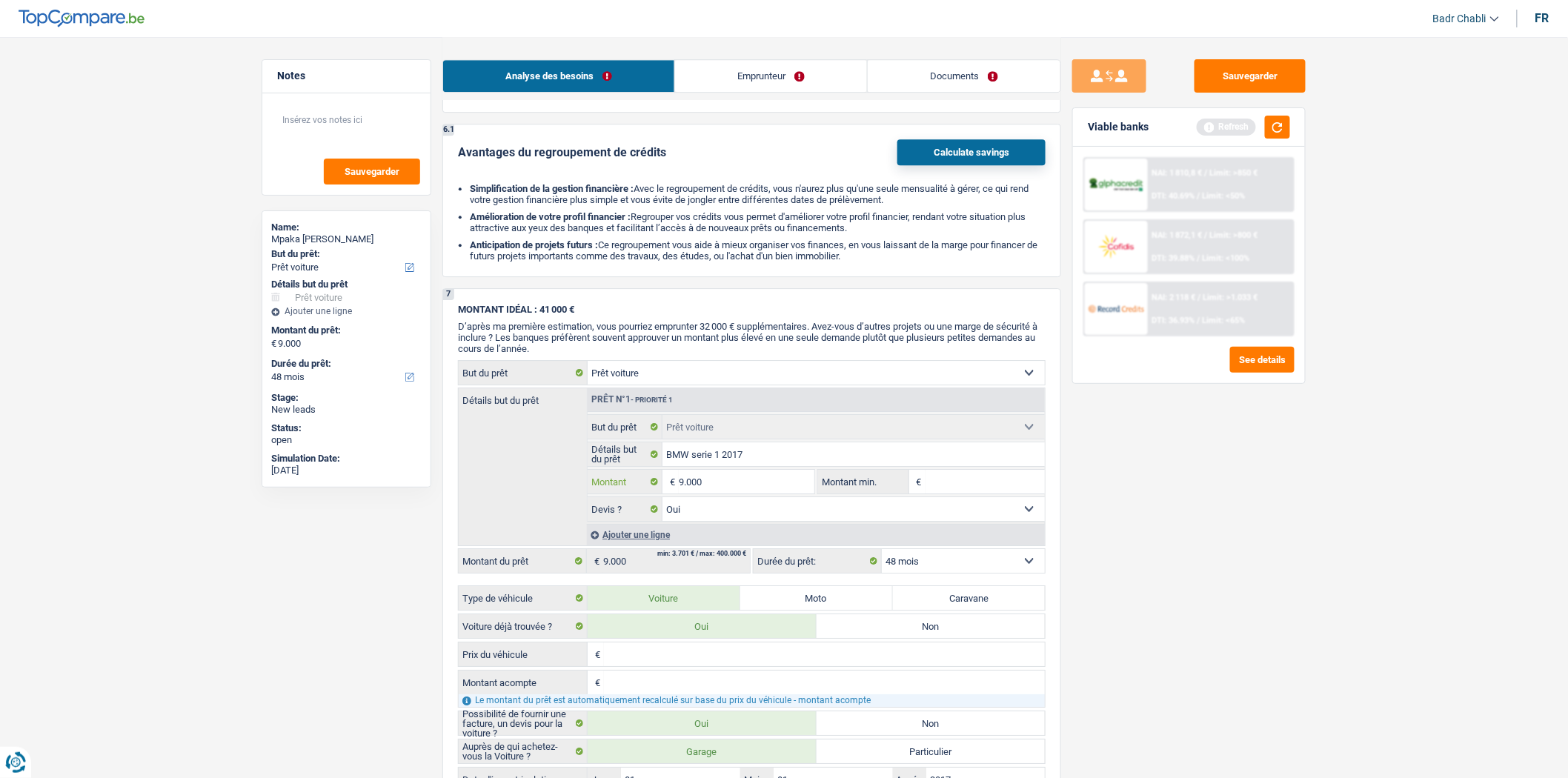
click at [752, 493] on input "9.000" at bounding box center [747, 481] width 135 height 23
click at [959, 493] on input "Montant min." at bounding box center [986, 481] width 120 height 23
paste input "9.000"
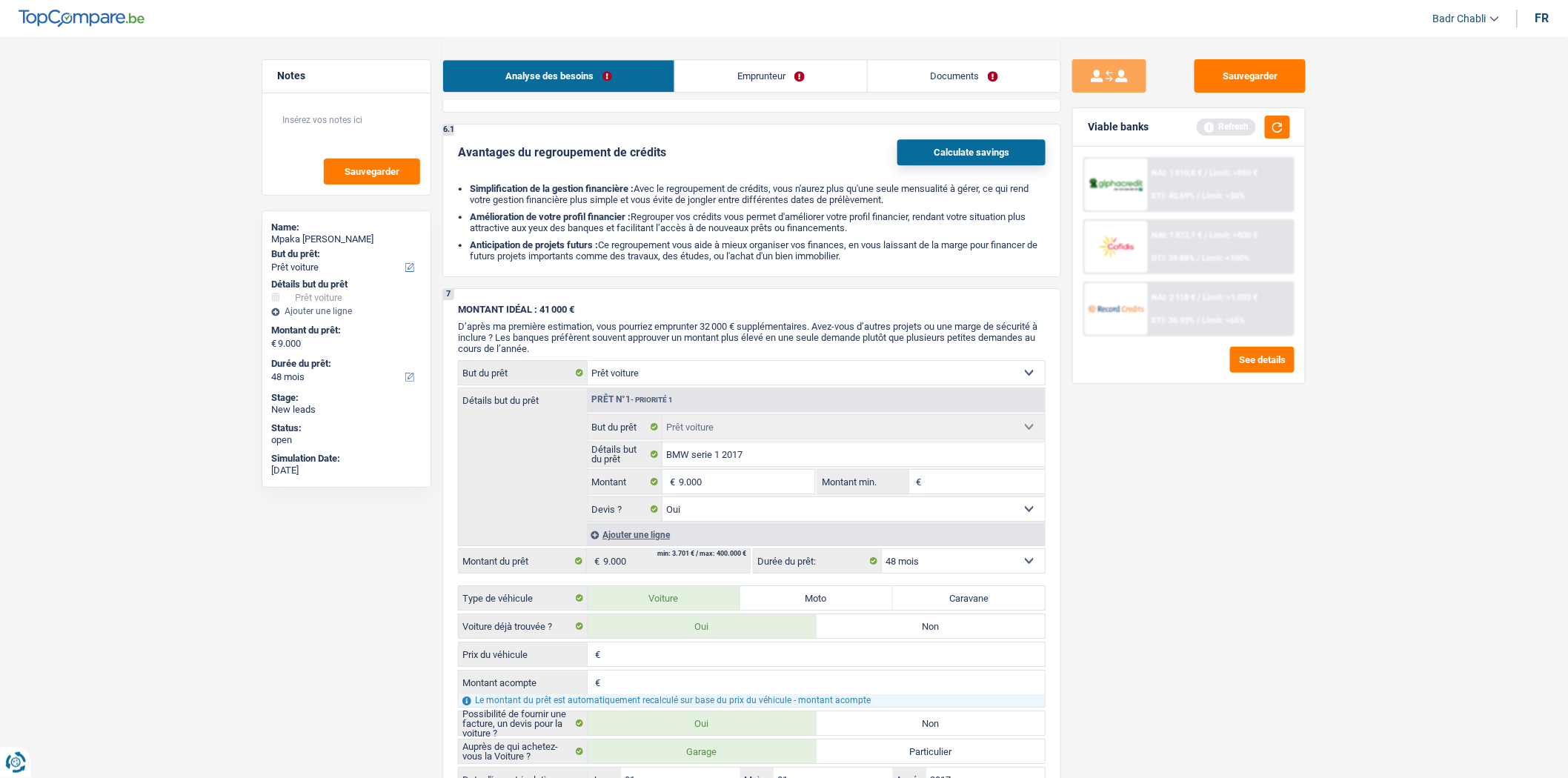
type input "9.000"
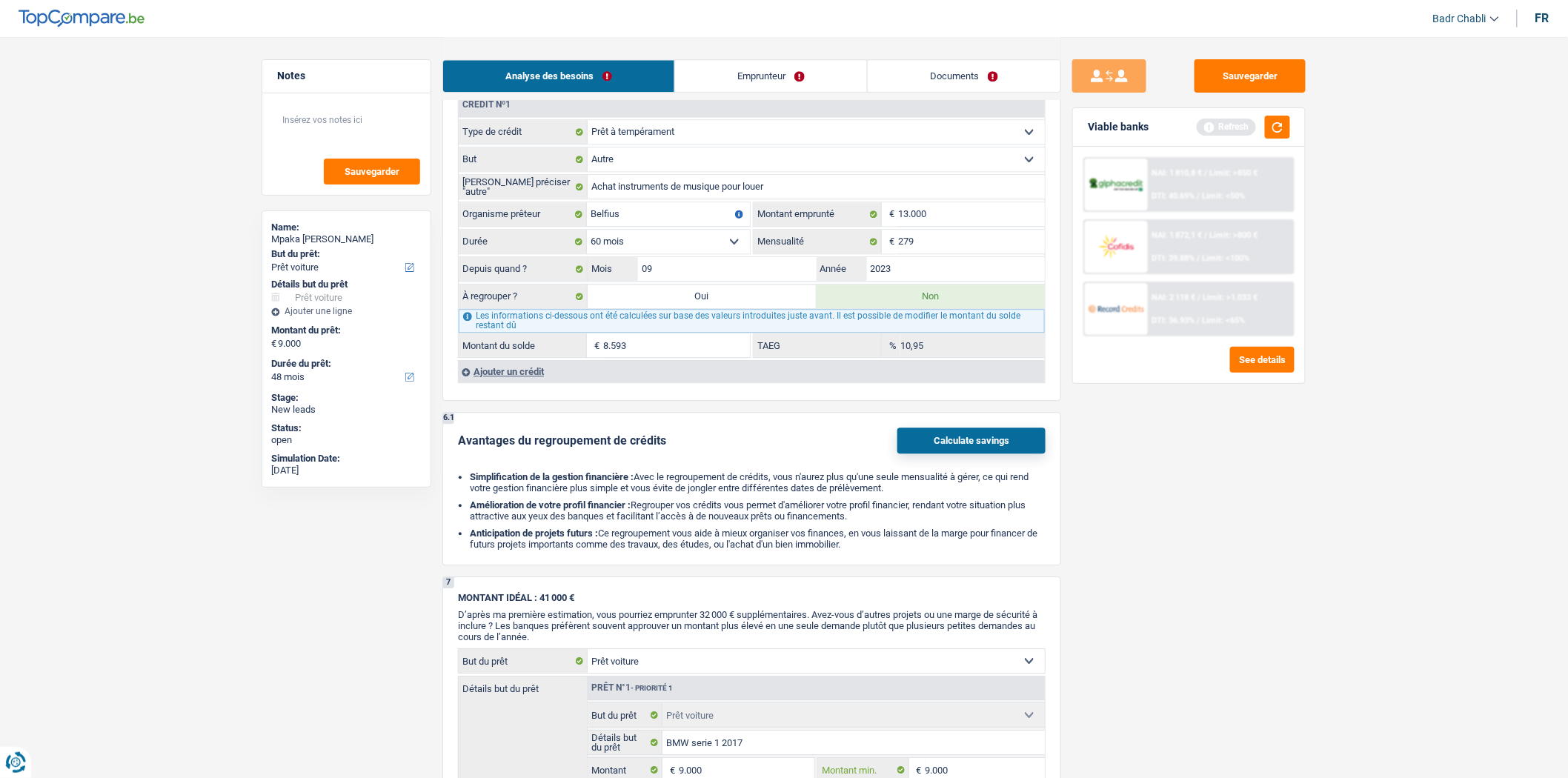
scroll to position [1307, 0]
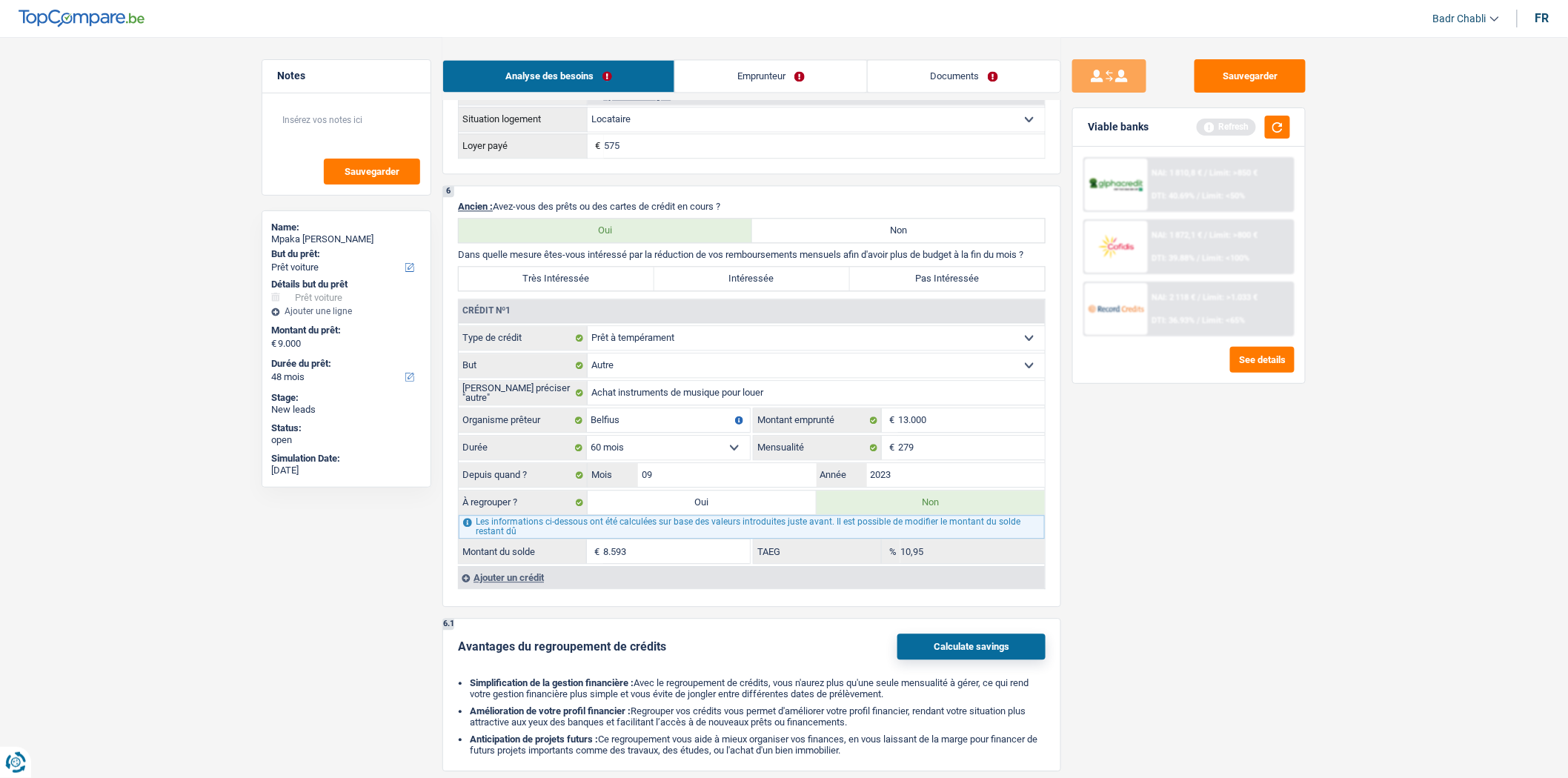
type input "9.000"
click at [756, 60] on link "Emprunteur" at bounding box center [771, 76] width 192 height 32
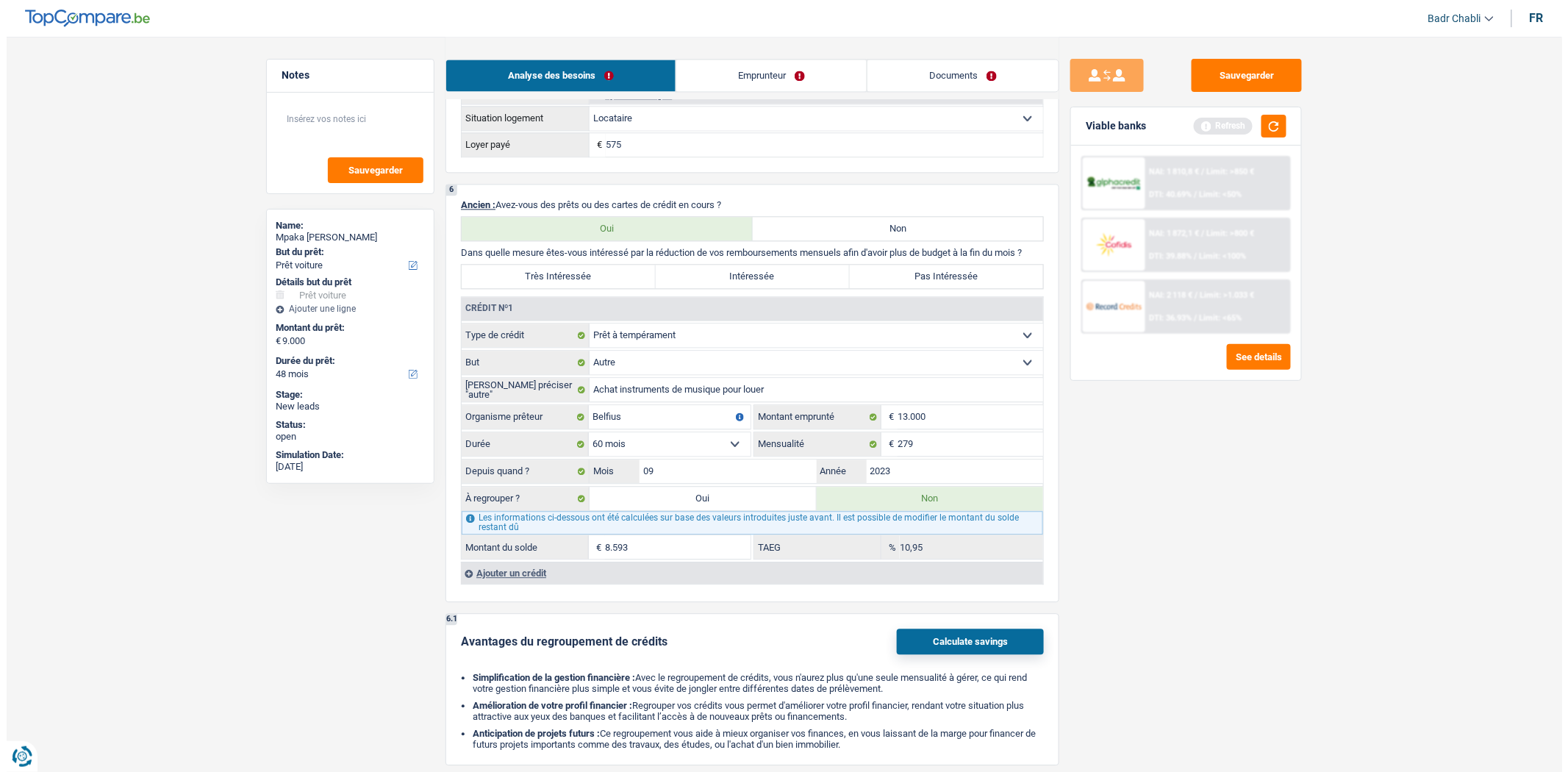
scroll to position [0, 0]
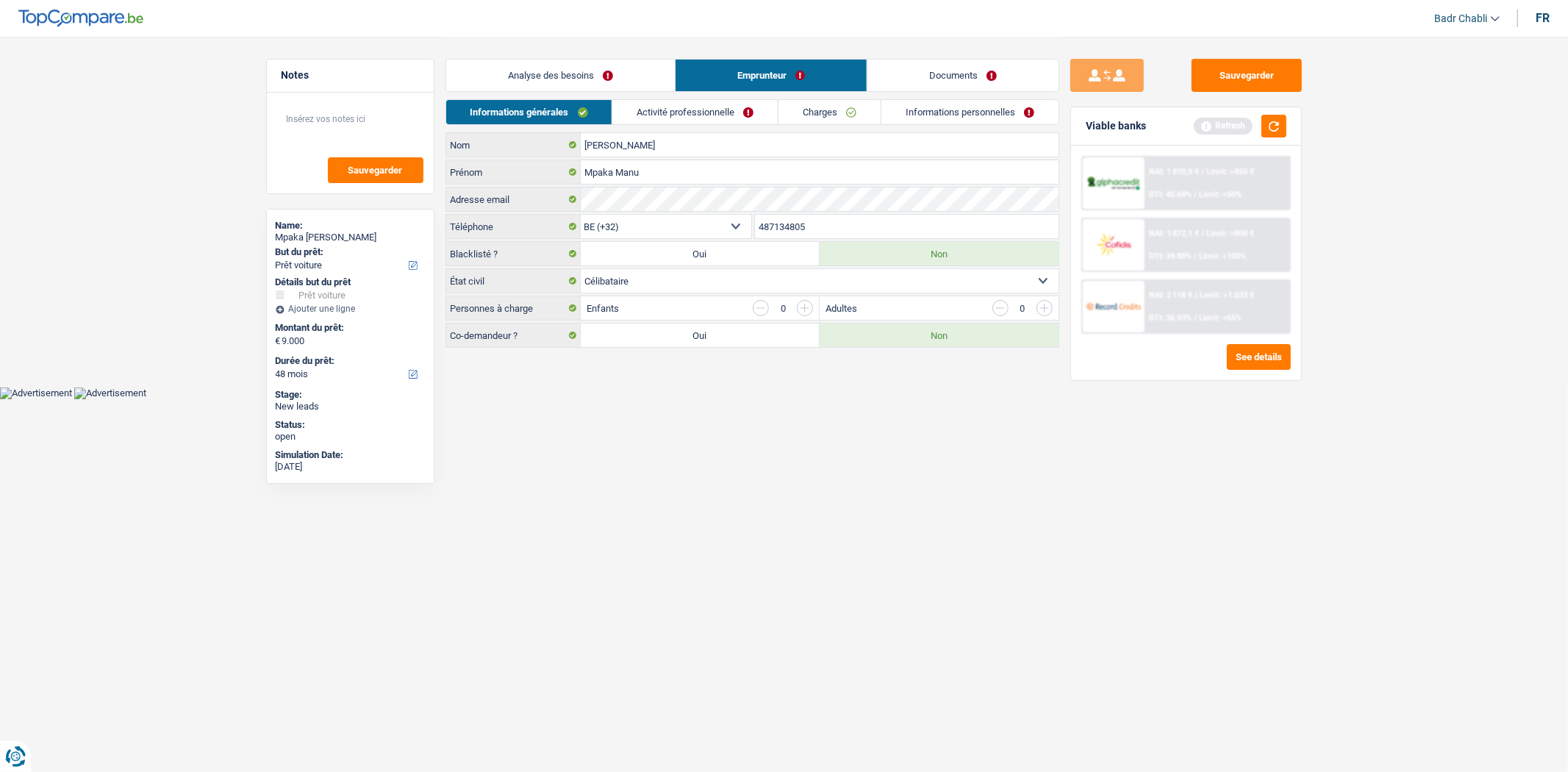
click at [976, 86] on link "Documents" at bounding box center [963, 75] width 191 height 31
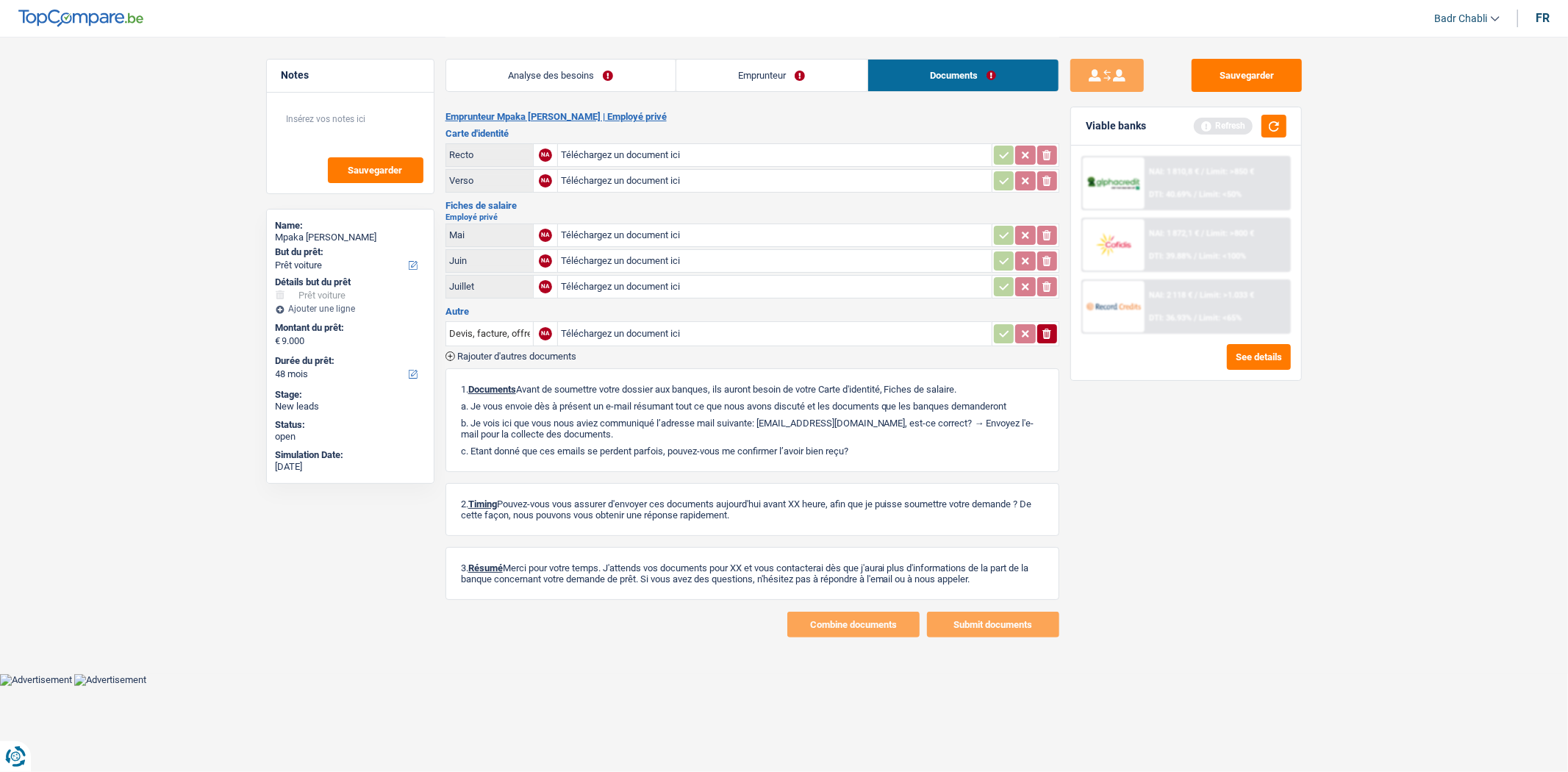
click at [708, 81] on link "Emprunteur" at bounding box center [772, 75] width 191 height 31
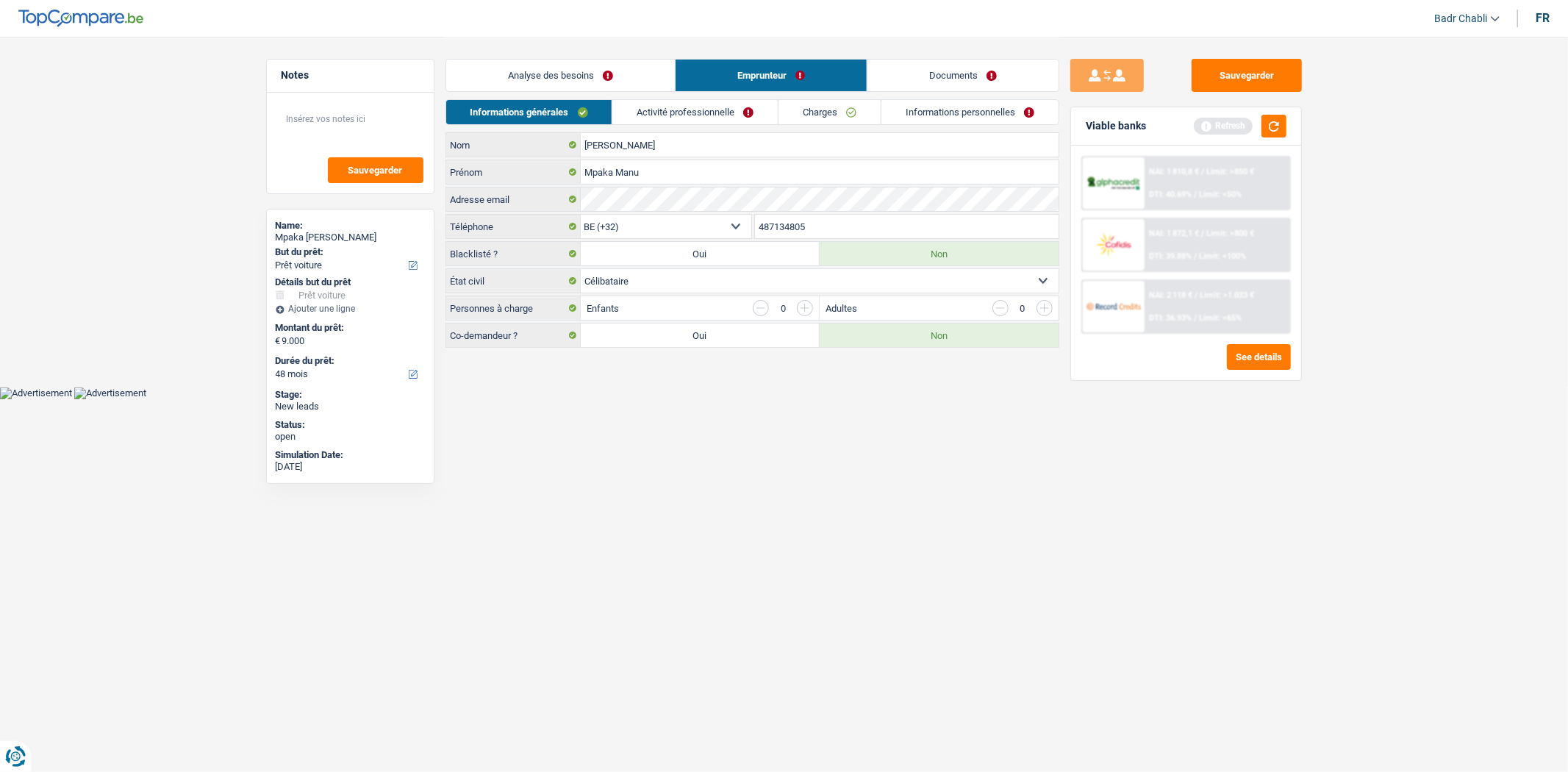
click at [719, 114] on link "Activité professionnelle" at bounding box center [695, 112] width 165 height 24
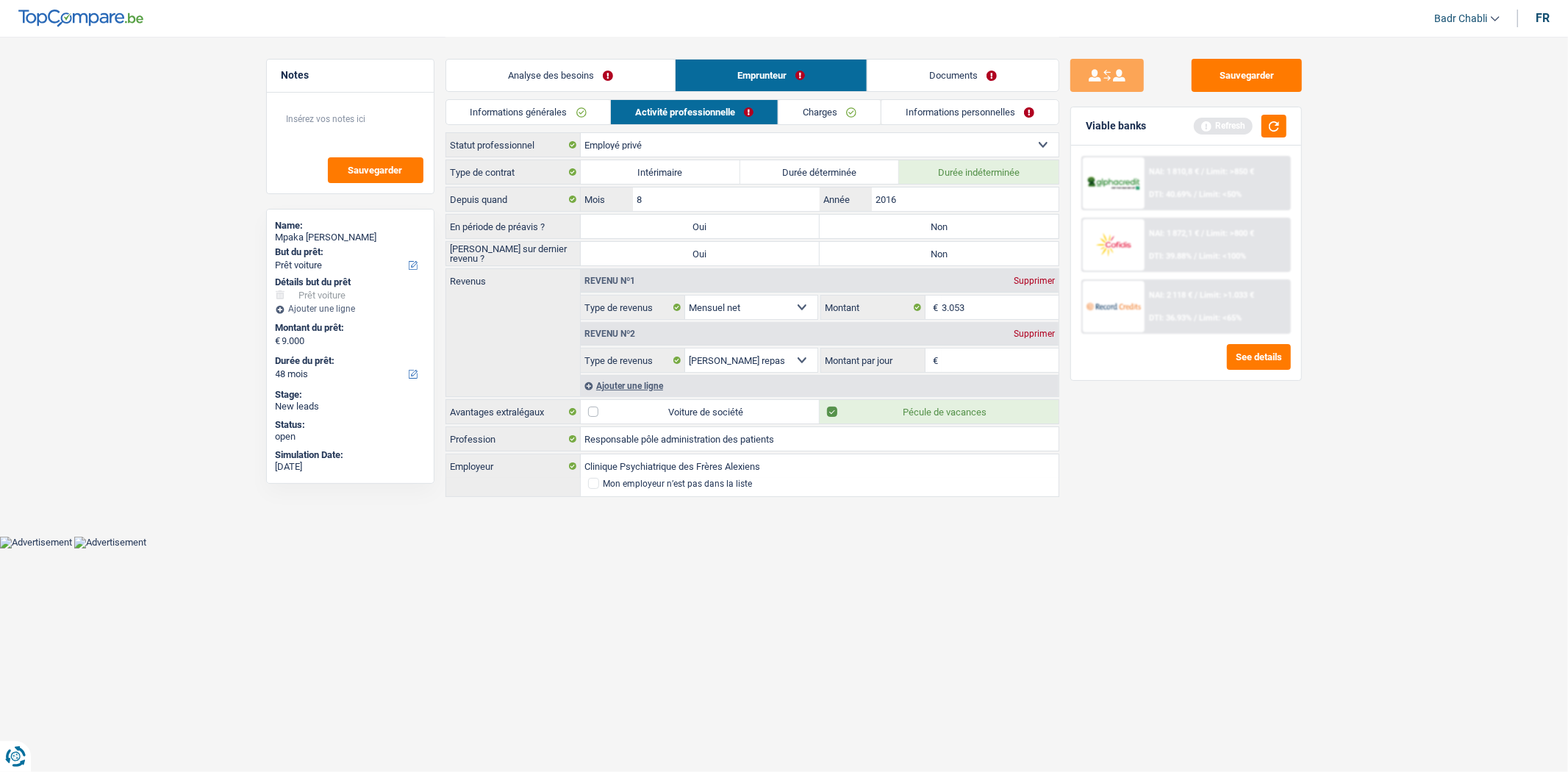
click at [976, 228] on label "Non" at bounding box center [938, 226] width 239 height 23
click at [976, 228] on input "Non" at bounding box center [938, 226] width 239 height 23
radio input "true"
click at [969, 246] on label "Non" at bounding box center [938, 253] width 239 height 23
click at [969, 246] on input "Non" at bounding box center [938, 253] width 239 height 23
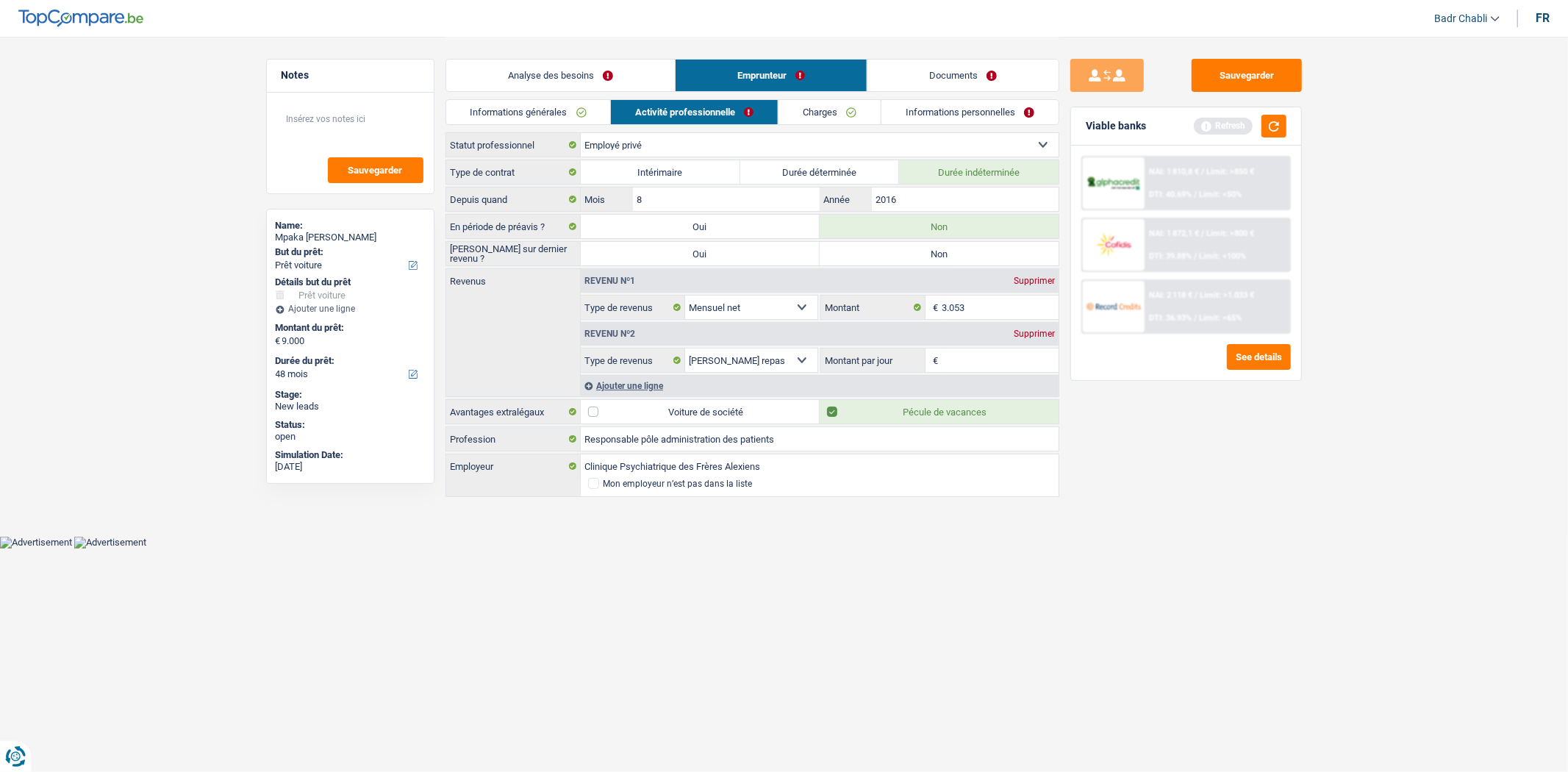
radio input "true"
click at [990, 361] on input "Montant par jour" at bounding box center [1000, 361] width 117 height 23
click at [987, 361] on input "Montant par jour" at bounding box center [1000, 361] width 117 height 23
click at [976, 354] on input "8,0" at bounding box center [1000, 361] width 117 height 23
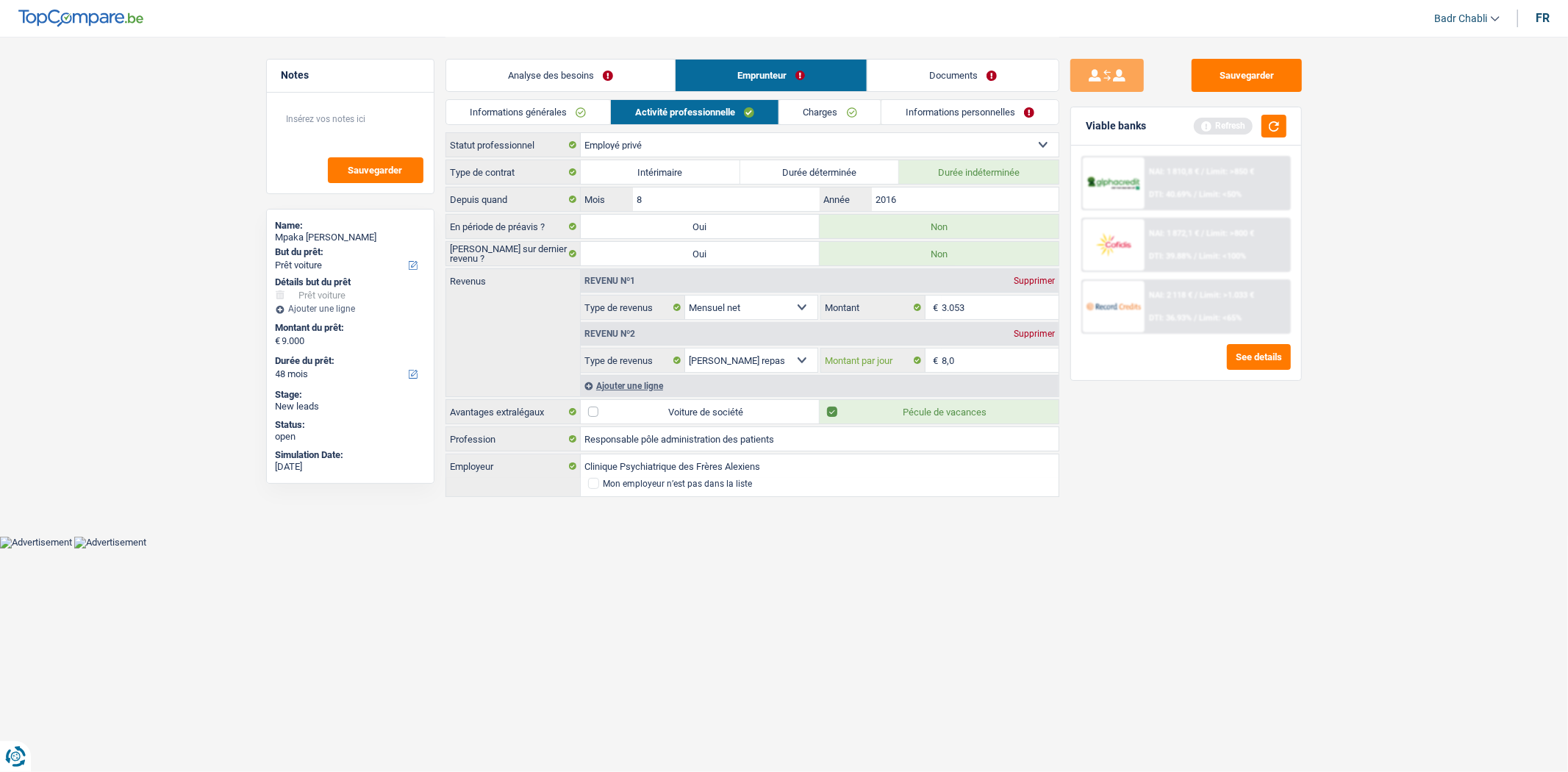
click at [976, 354] on input "8,0" at bounding box center [1000, 361] width 117 height 23
type input "3,0"
click at [846, 100] on link "Charges" at bounding box center [830, 112] width 102 height 24
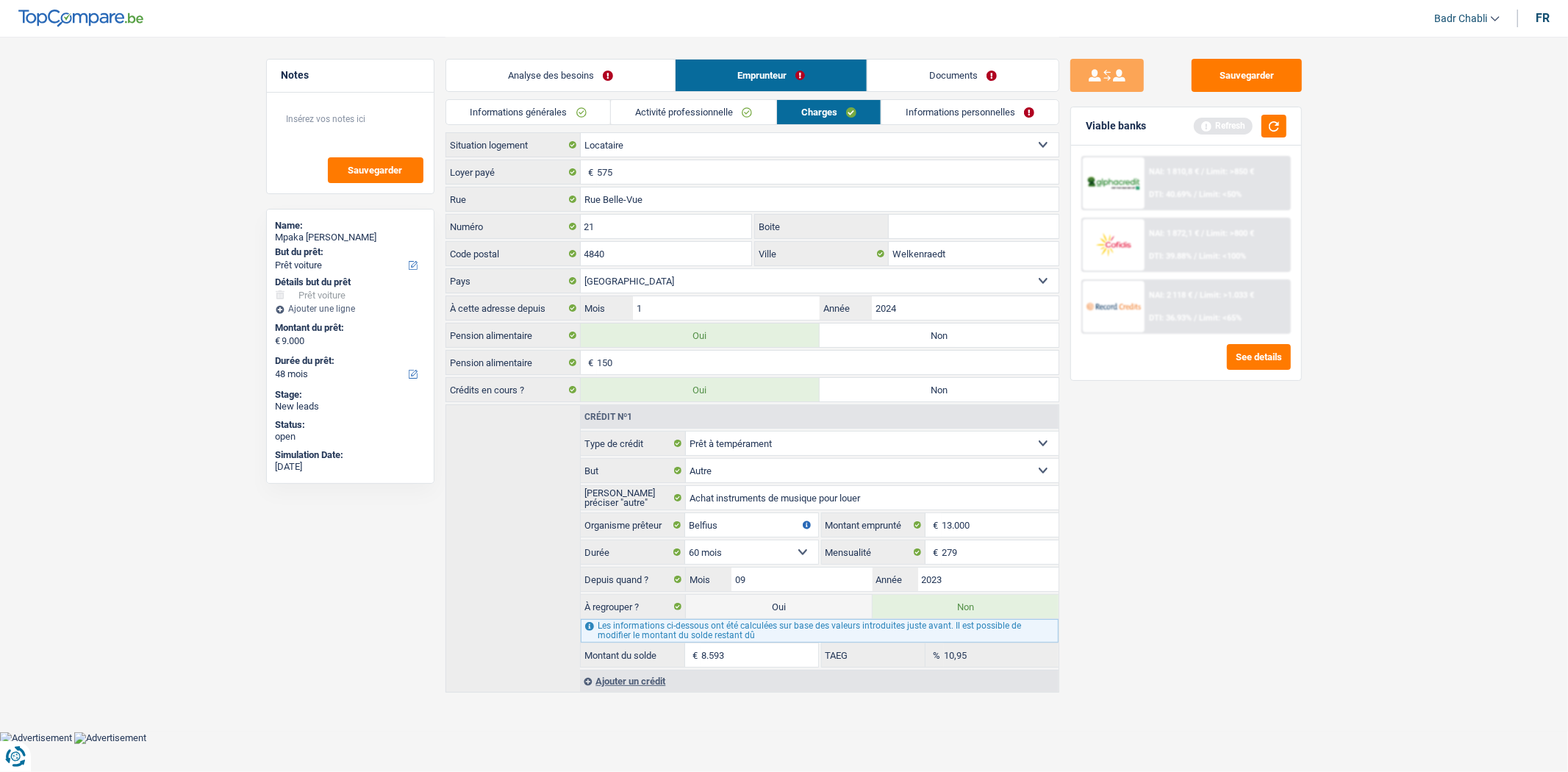
click at [761, 113] on link "Activité professionnelle" at bounding box center [693, 112] width 165 height 24
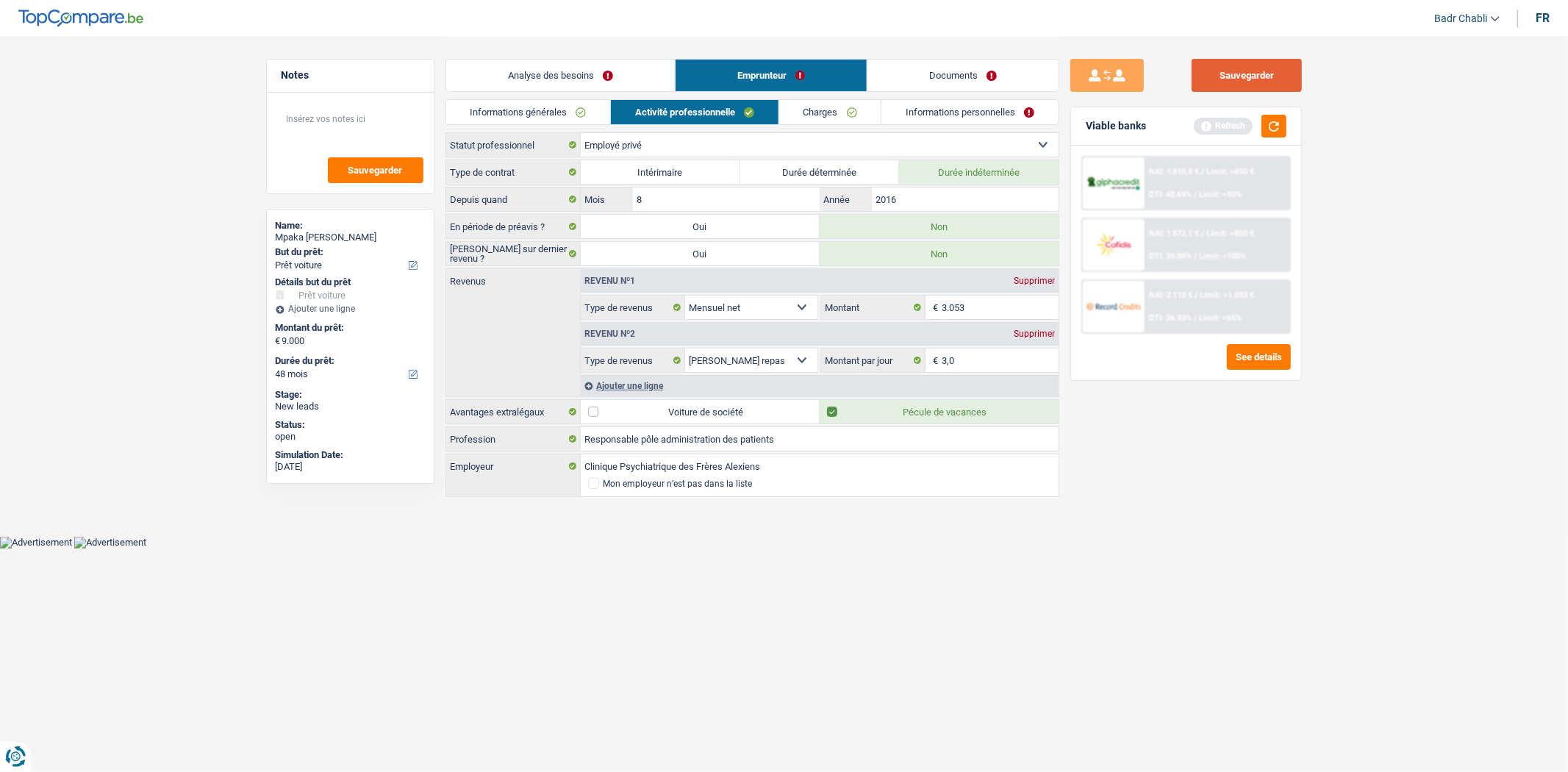
click at [1291, 86] on button "Sauvegarder" at bounding box center [1246, 75] width 110 height 33
click at [809, 106] on link "Charges" at bounding box center [830, 112] width 102 height 24
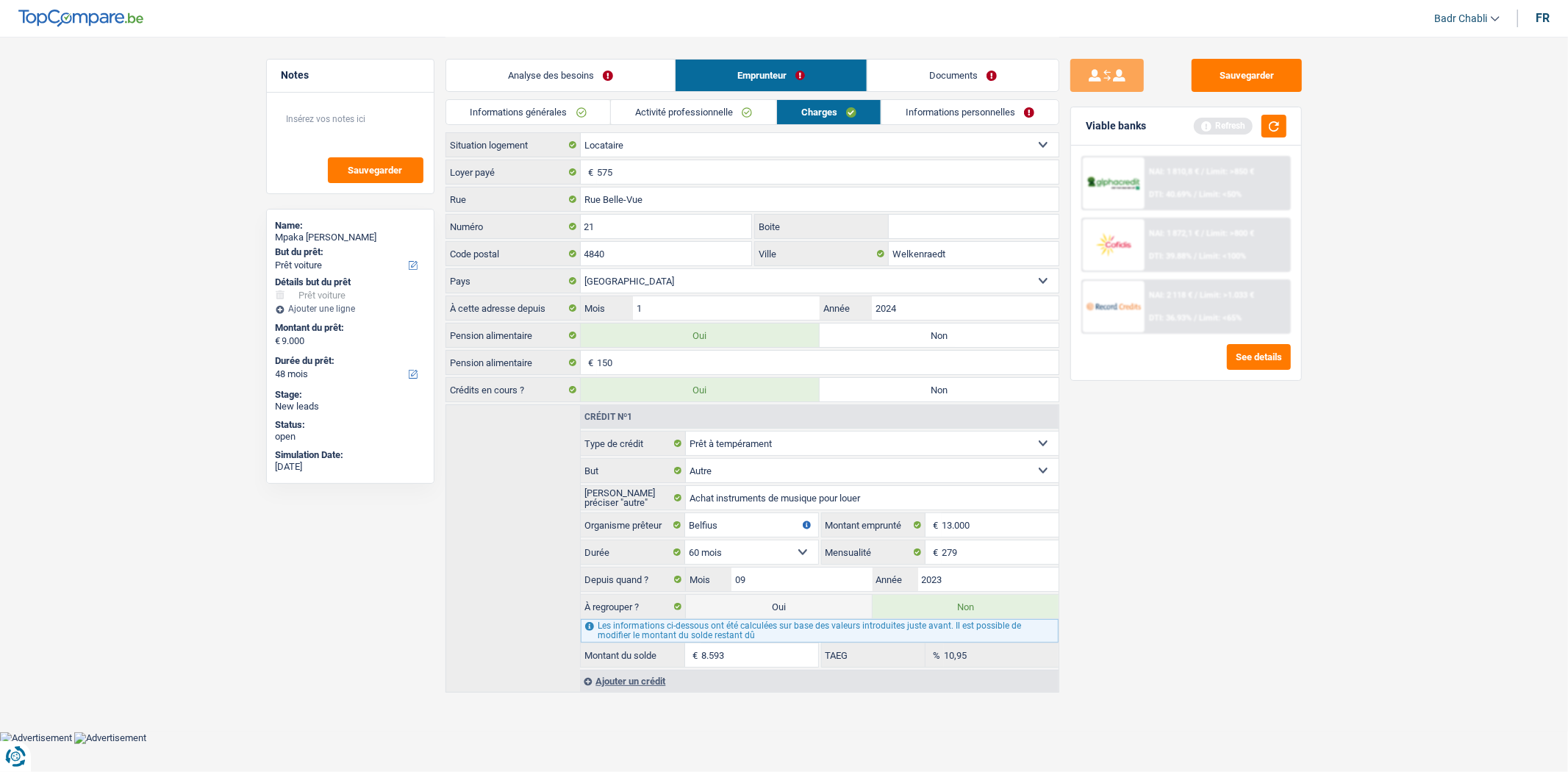
click at [935, 106] on link "Informations personnelles" at bounding box center [970, 112] width 177 height 24
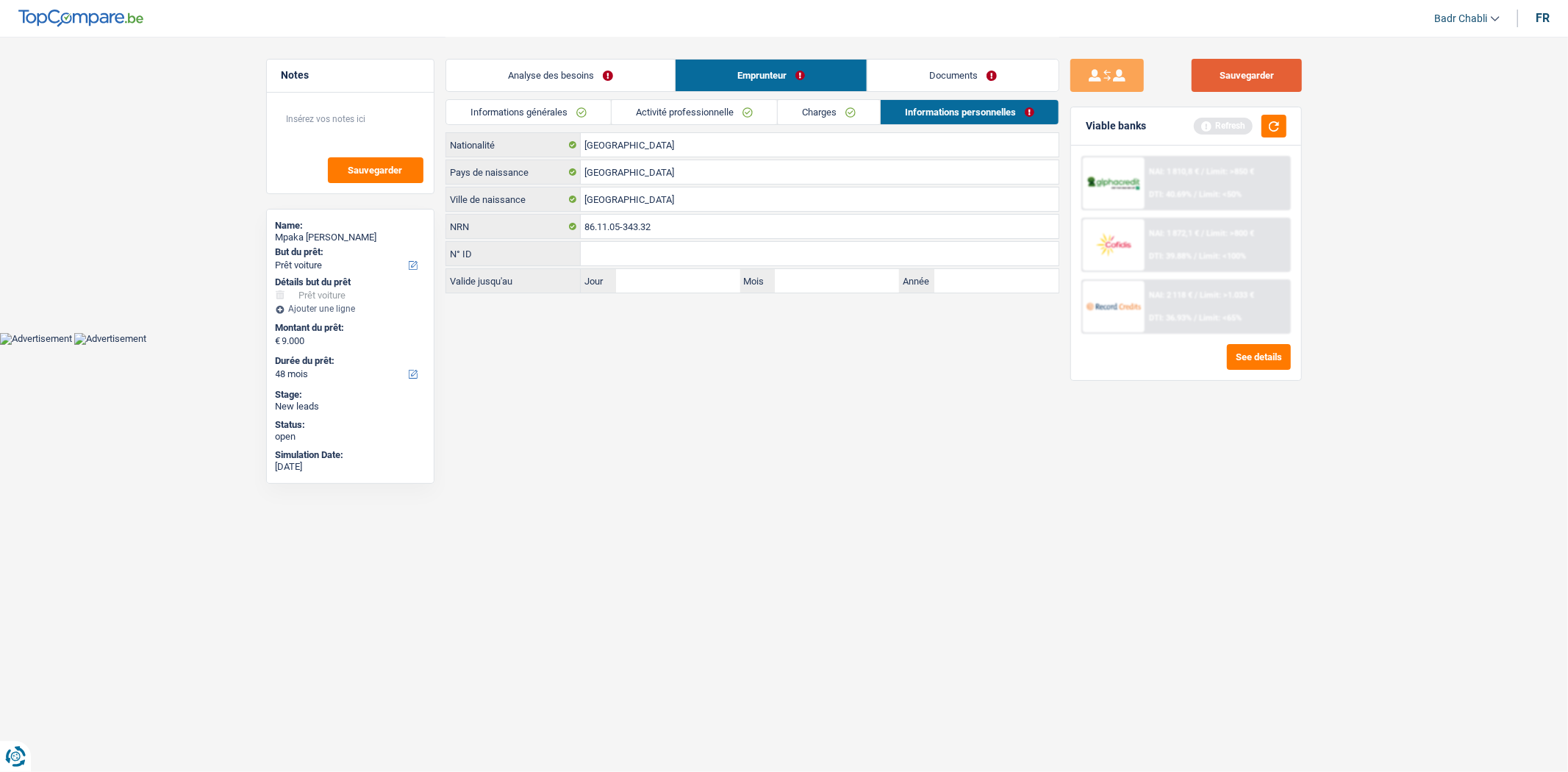
click at [1262, 83] on button "Sauvegarder" at bounding box center [1246, 75] width 110 height 33
click at [997, 99] on li "Informations personnelles" at bounding box center [970, 112] width 180 height 26
click at [998, 85] on link "Documents" at bounding box center [963, 75] width 191 height 31
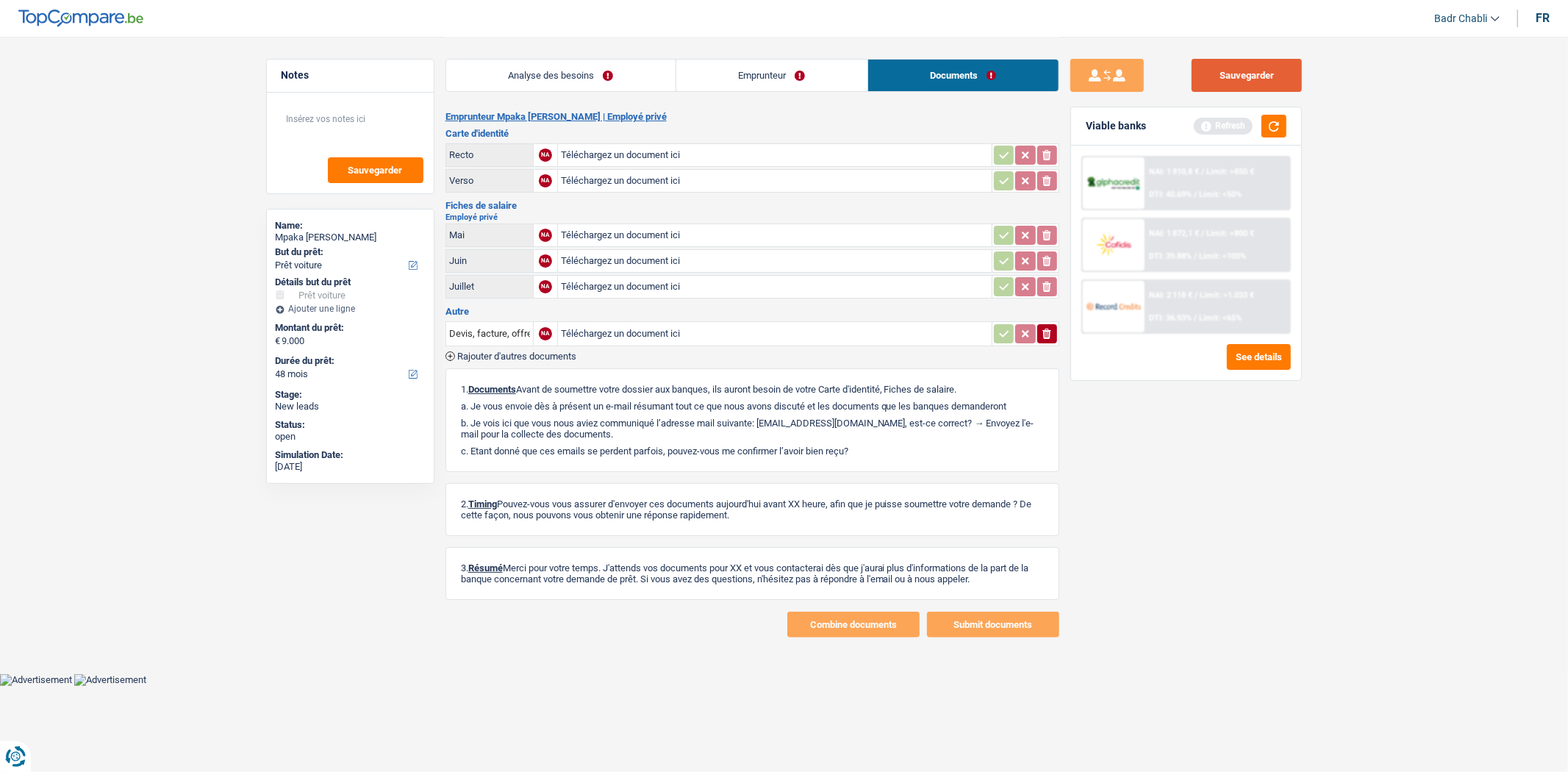
click at [1199, 66] on button "Sauvegarder" at bounding box center [1246, 75] width 110 height 33
click at [1233, 68] on button "Sauvegarder" at bounding box center [1246, 75] width 110 height 33
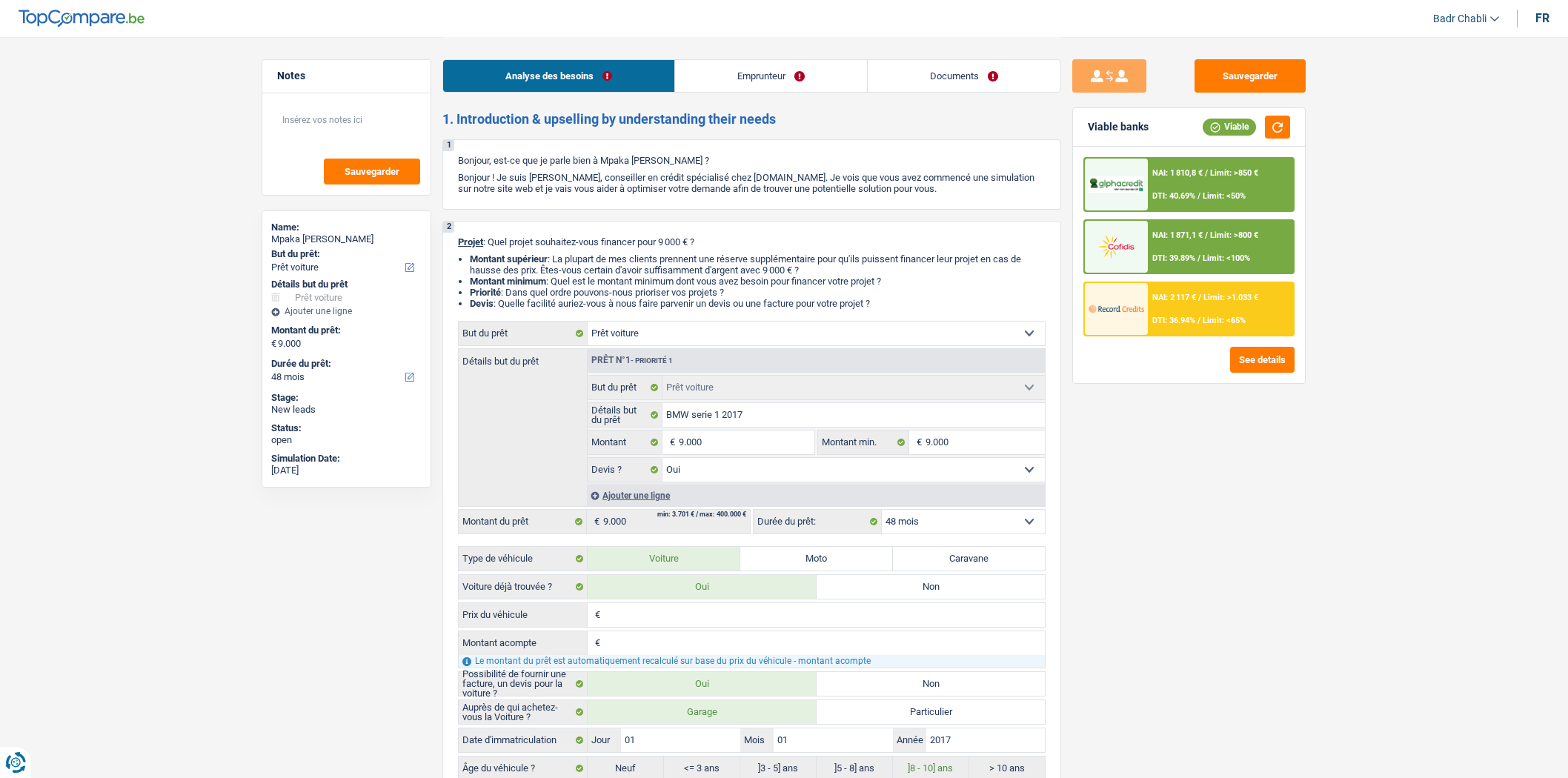
select select "car"
select select "48"
select select "car"
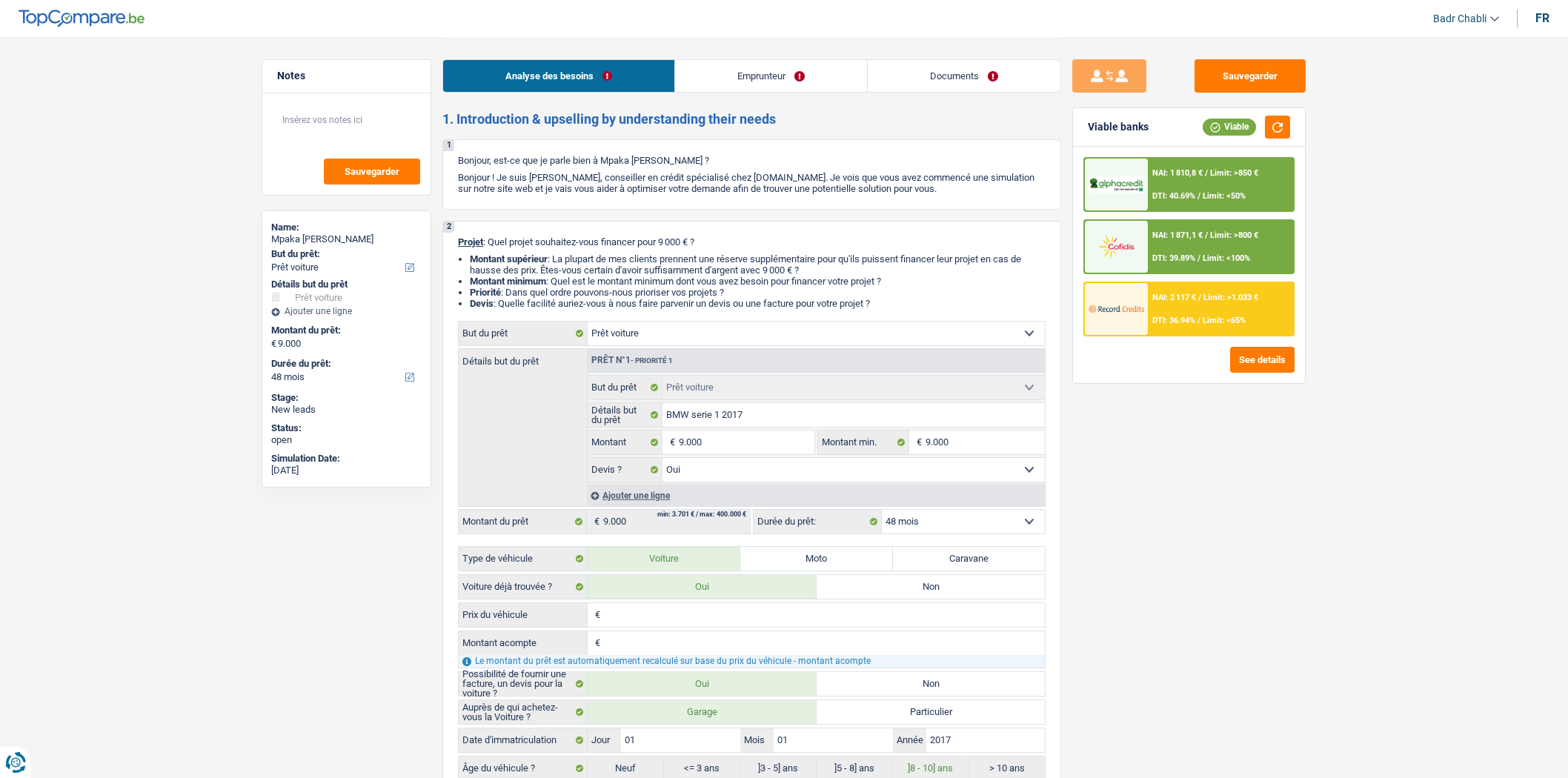
select select "yes"
select select "48"
select select "privateEmployee"
select select "netSalary"
select select "mealVouchers"
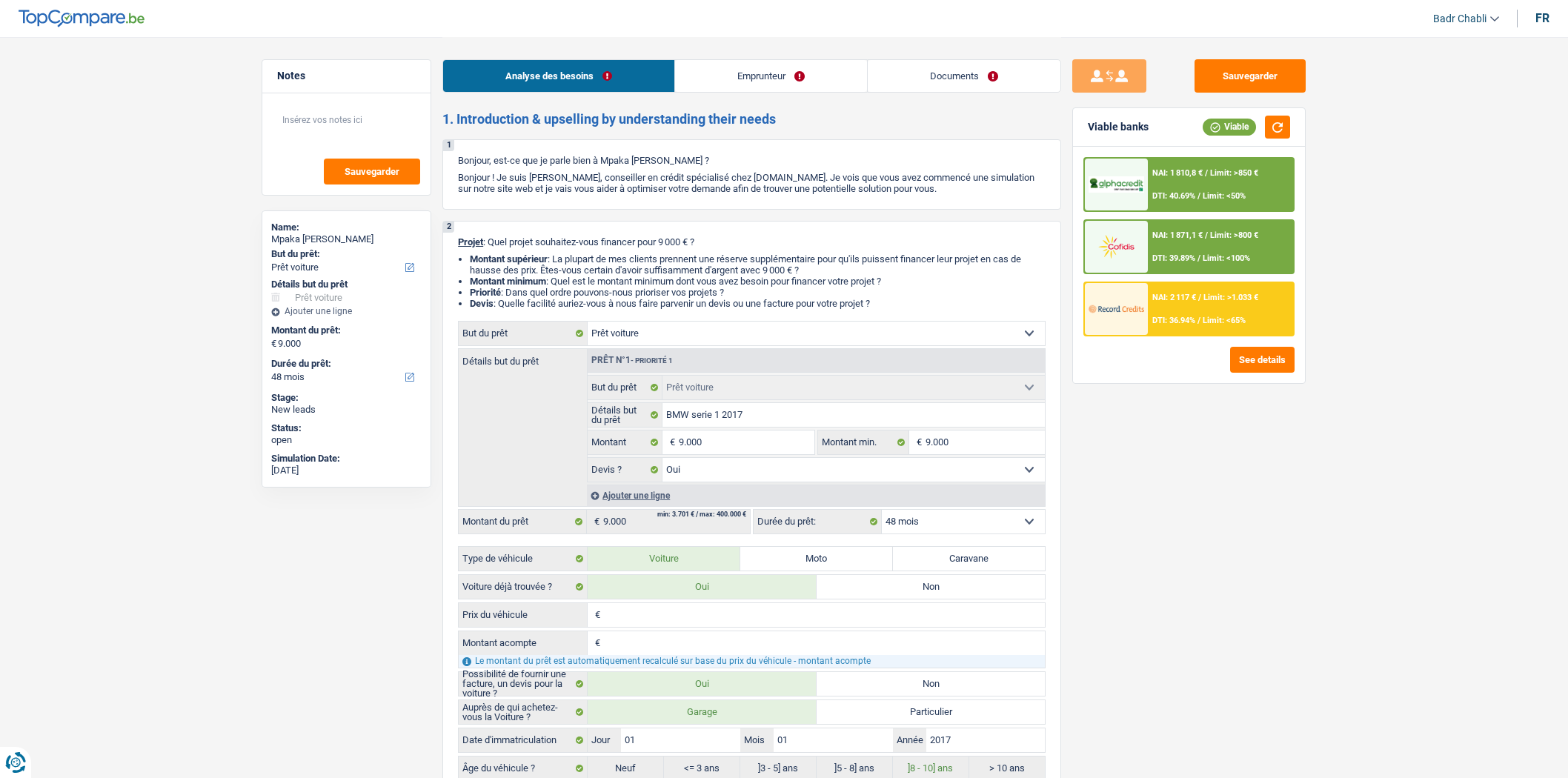
select select "rents"
select select "personalLoan"
select select "other"
select select "60"
select select "car"
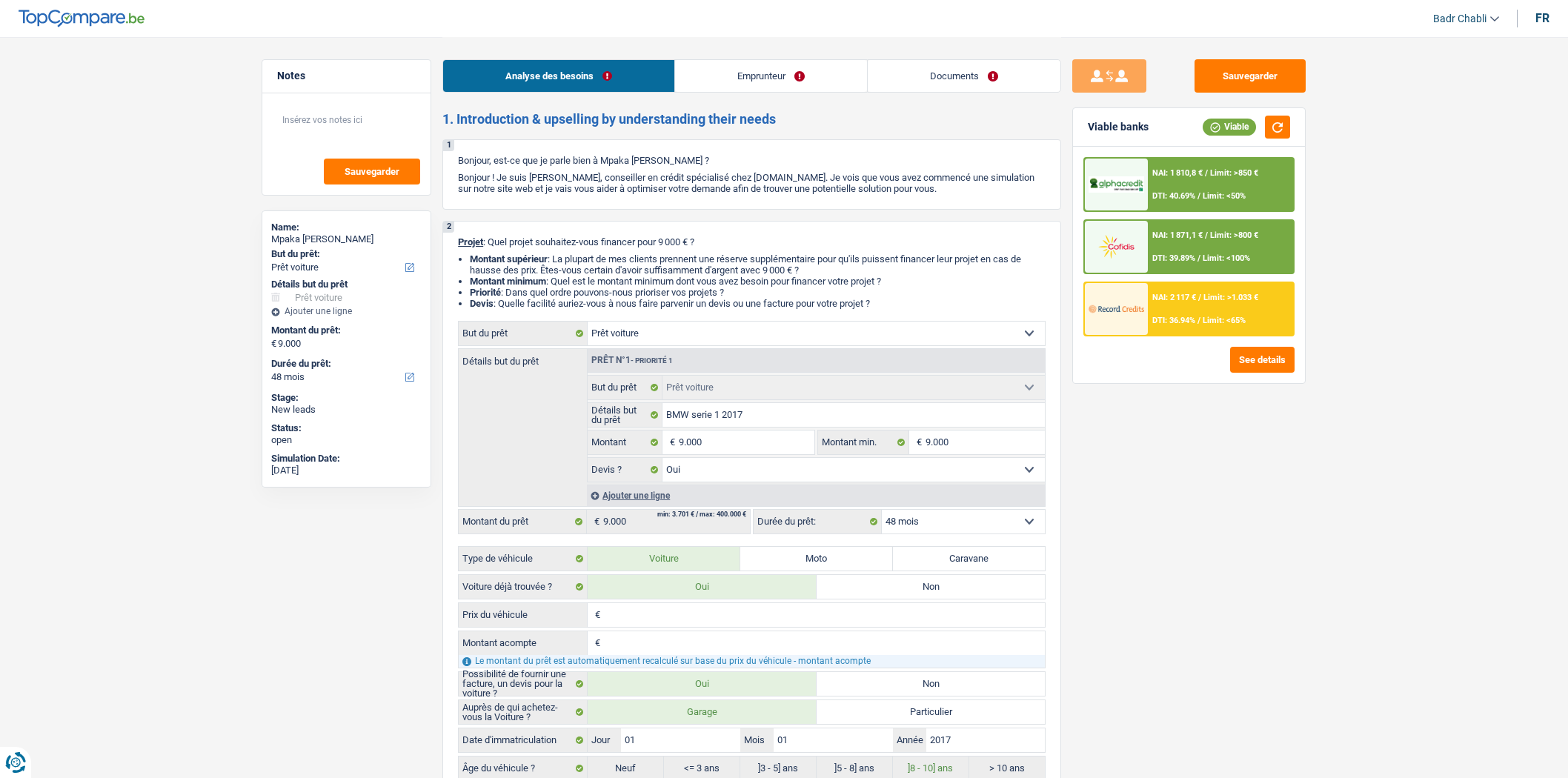
select select "car"
select select "yes"
select select "48"
click at [1183, 191] on span "DTI: 40.69%" at bounding box center [1174, 196] width 43 height 10
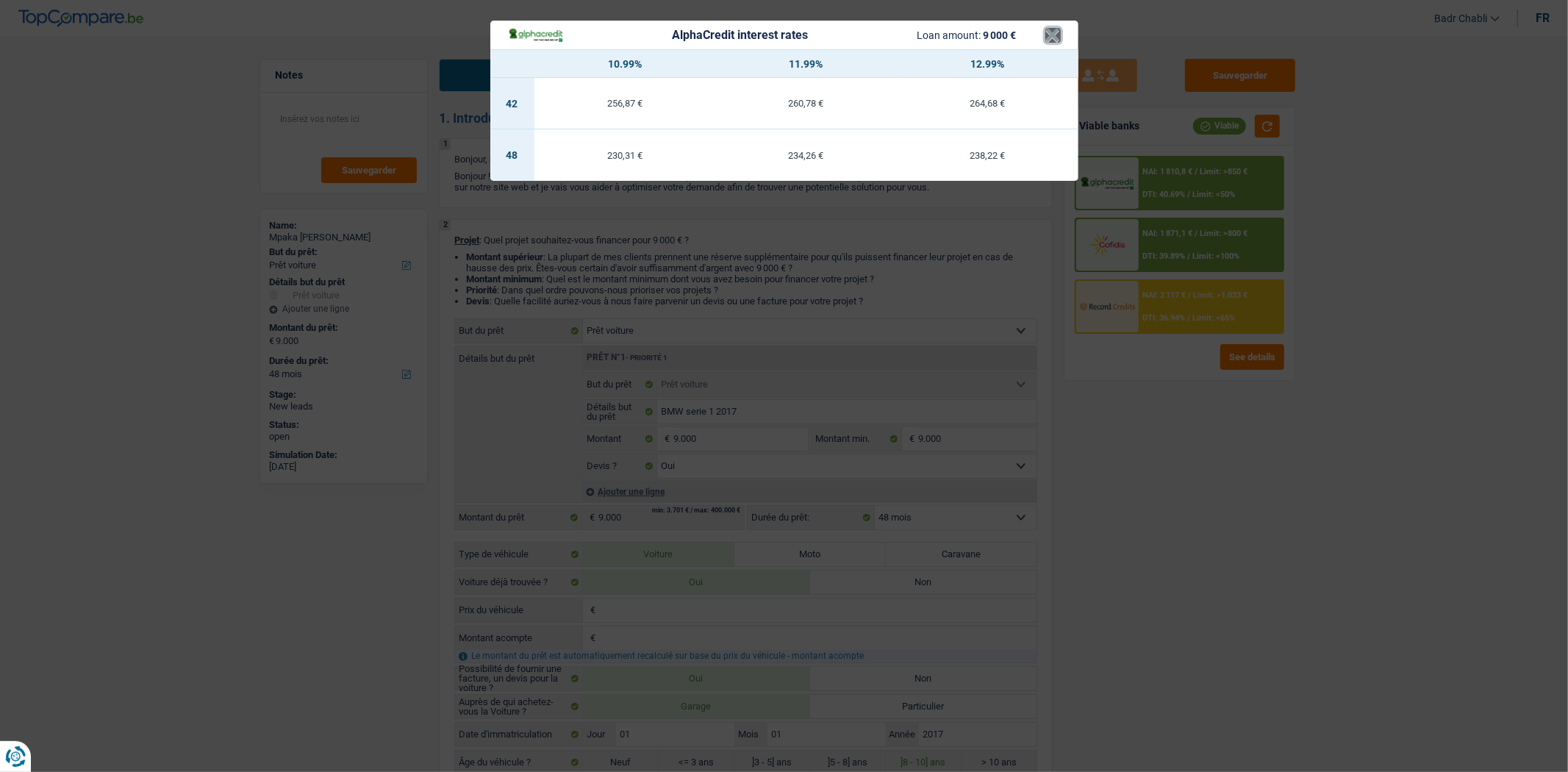
click at [1048, 31] on button "×" at bounding box center [1053, 35] width 15 height 14
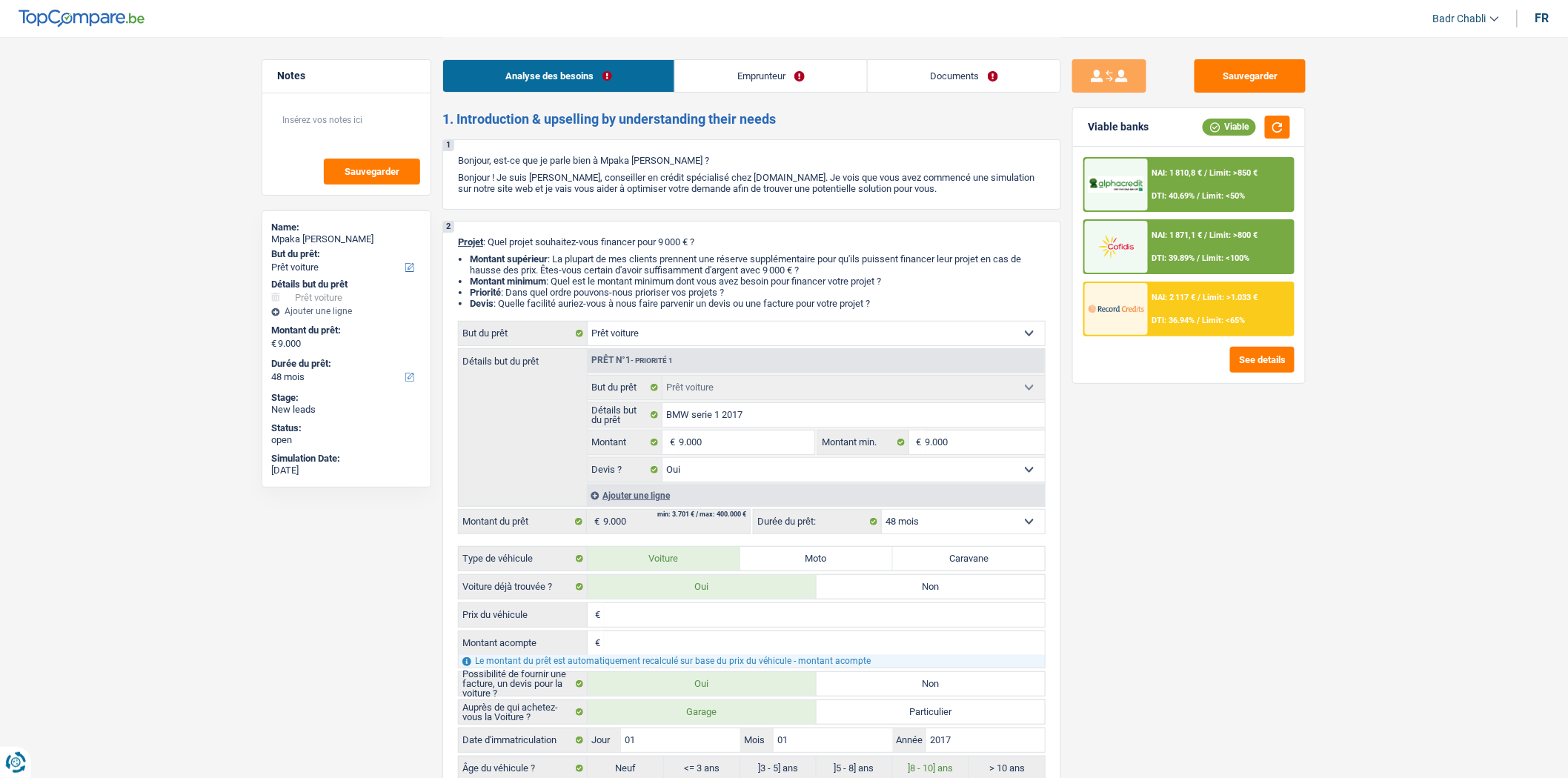
click at [1192, 302] on div "NAI: 2 117 € / Limit: >1.033 € DTI: 36.94% / Limit: <65%" at bounding box center [1221, 309] width 146 height 52
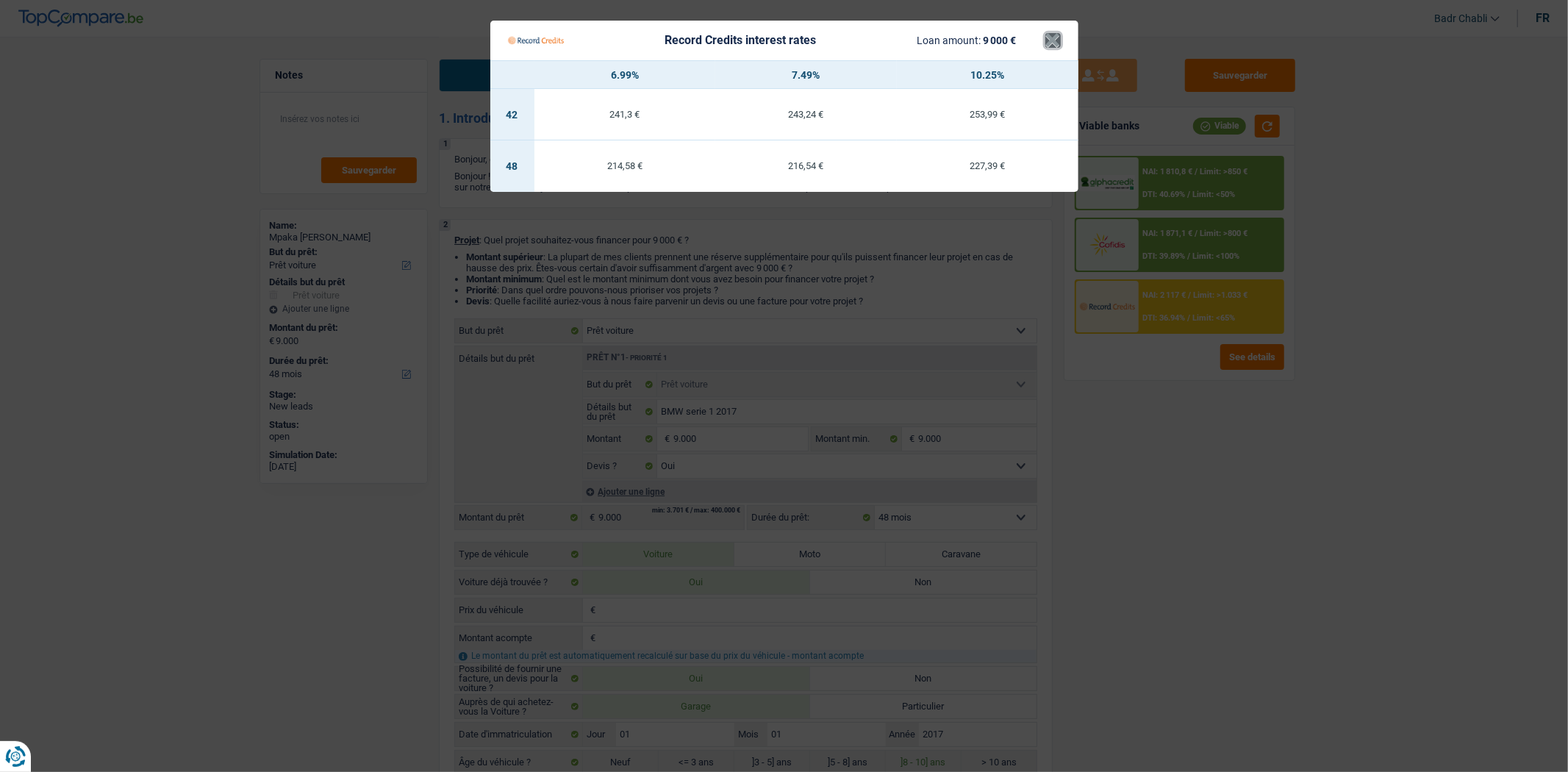
click at [1047, 38] on button "×" at bounding box center [1053, 40] width 15 height 14
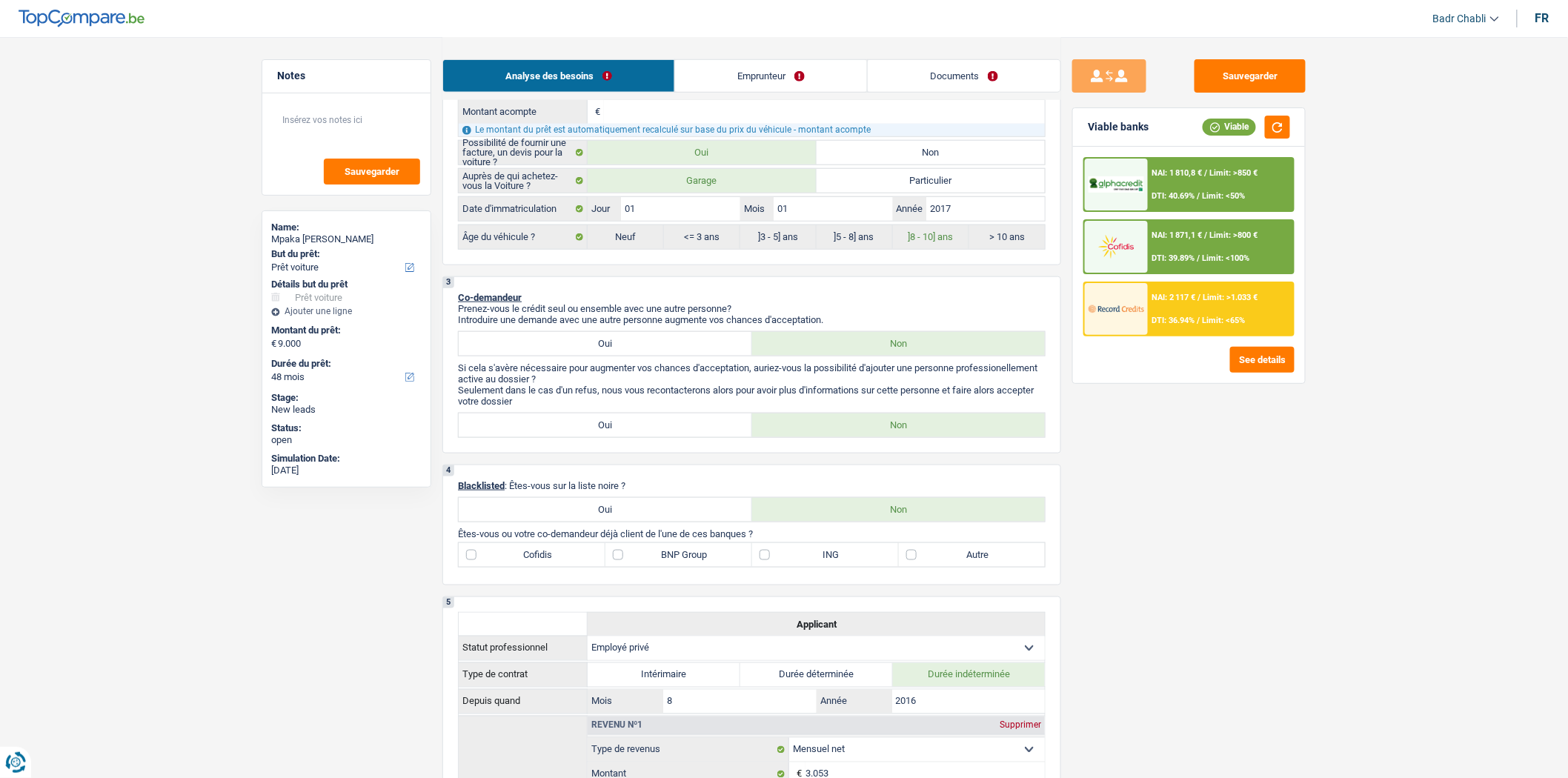
scroll to position [493, 0]
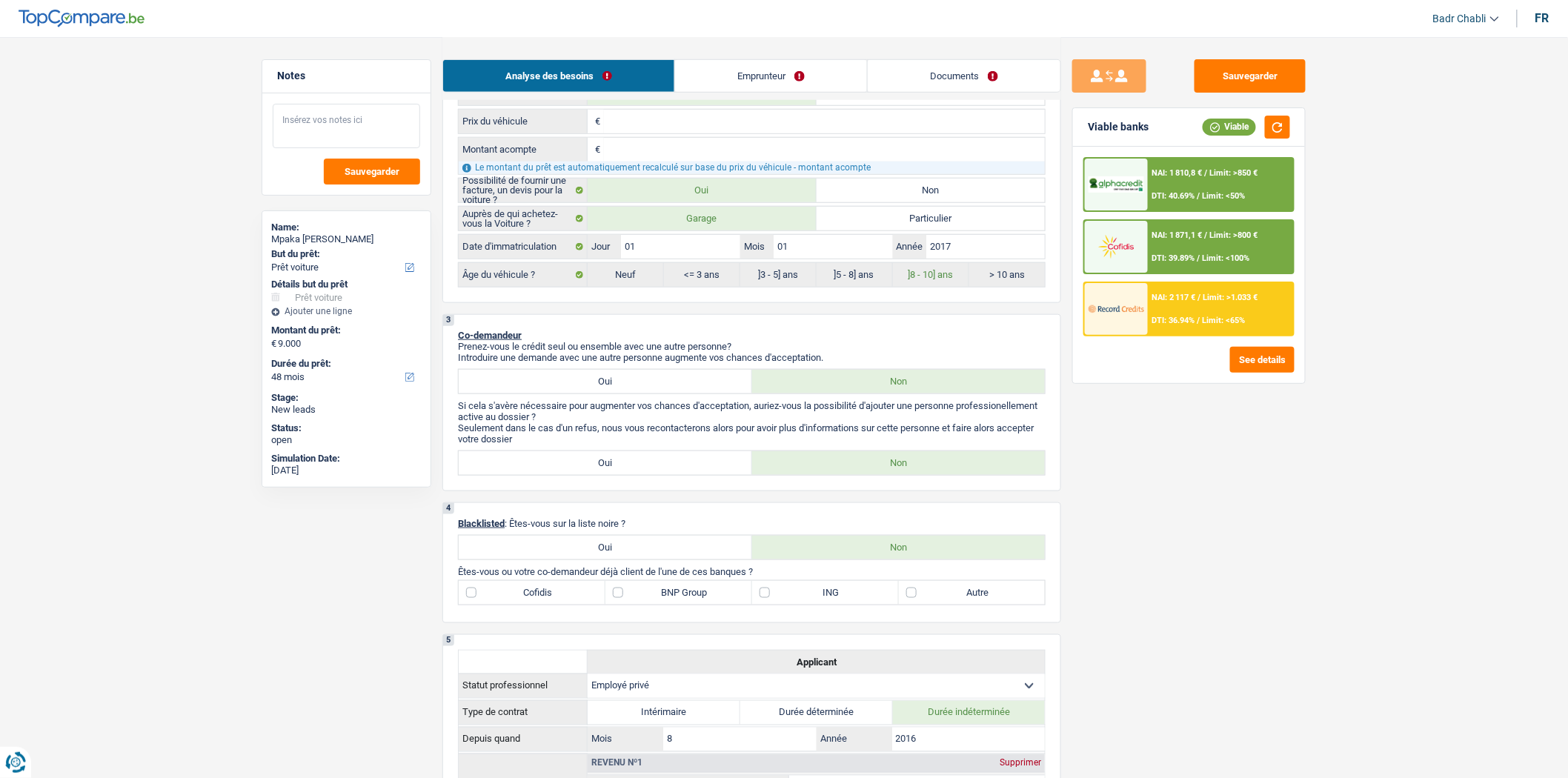
click at [351, 124] on textarea at bounding box center [346, 125] width 148 height 44
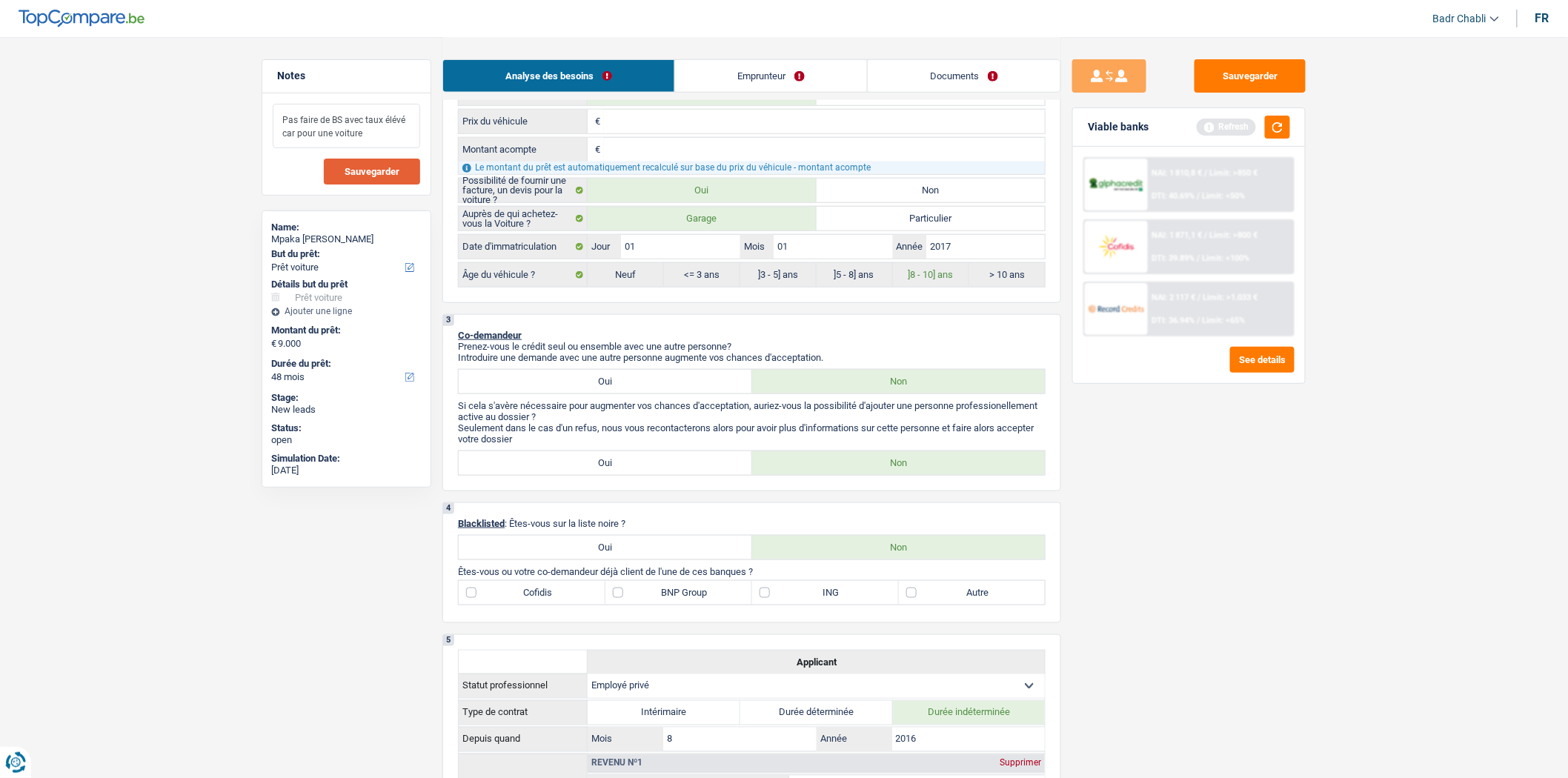
type textarea "Pas faire de BS avec taux élévé car pour une voiture"
click at [377, 175] on span "Sauvegarder" at bounding box center [371, 171] width 55 height 10
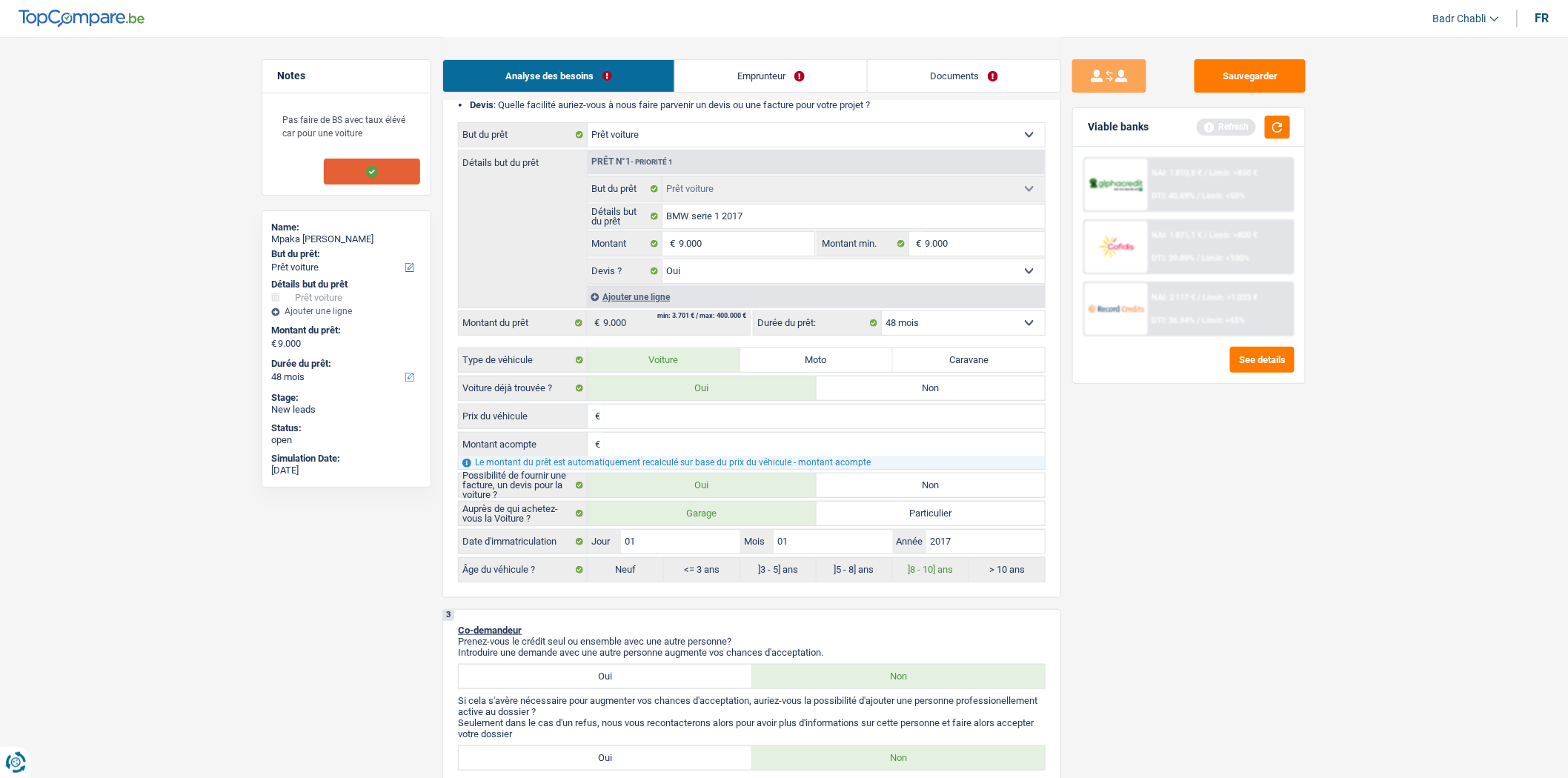
scroll to position [0, 0]
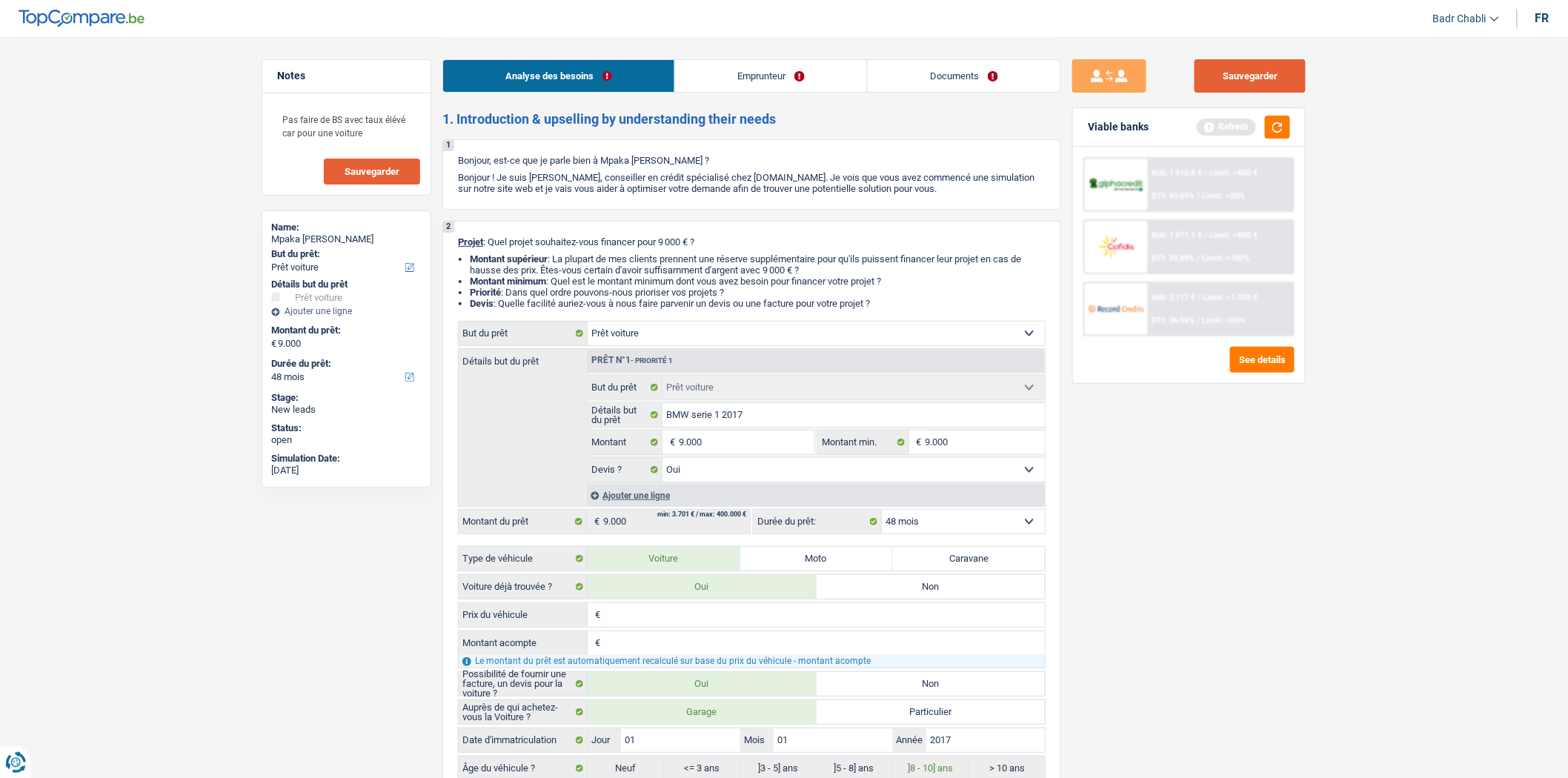
click at [1217, 87] on button "Sauvegarder" at bounding box center [1250, 76] width 111 height 33
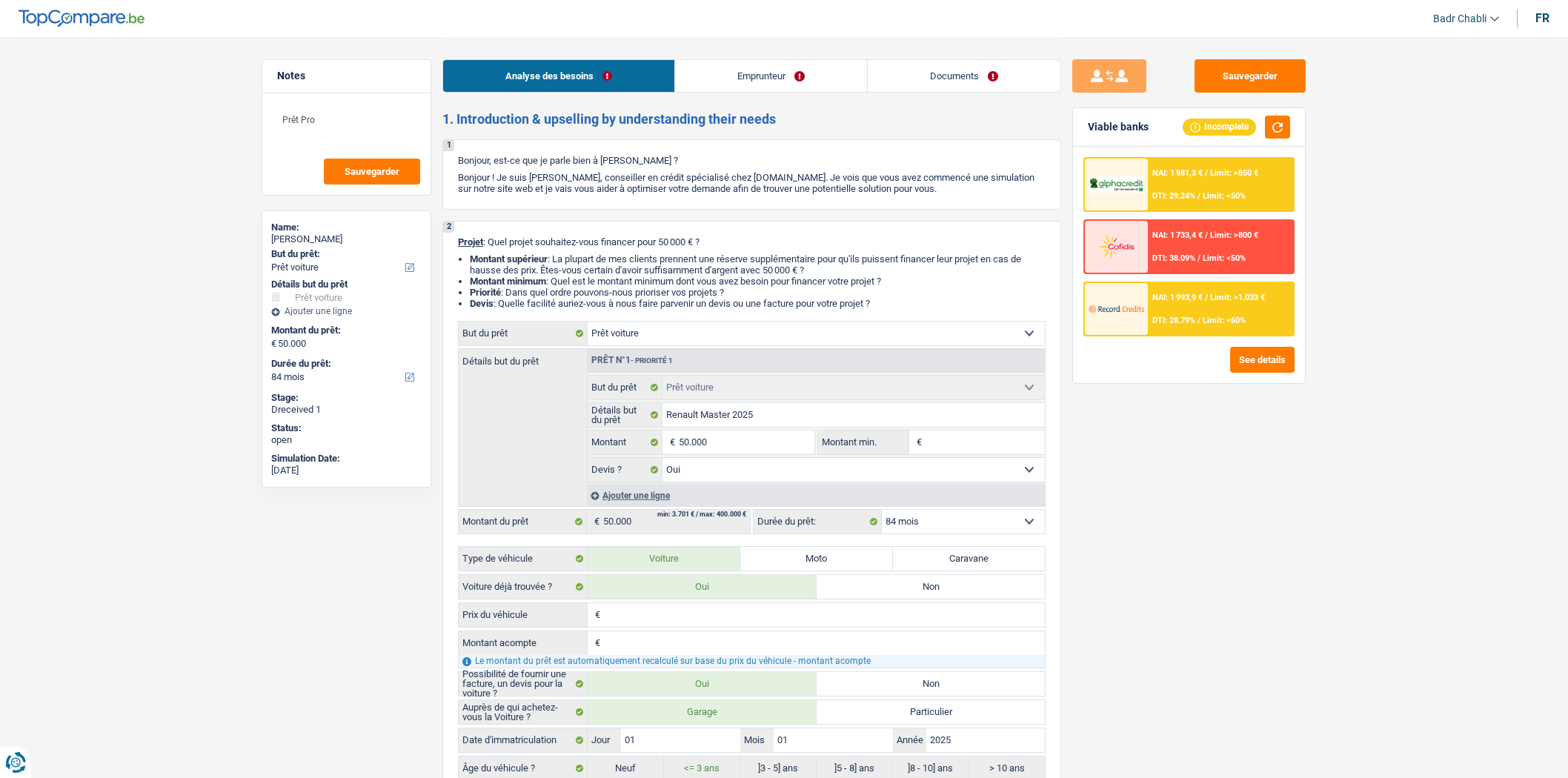
select select "car"
select select "84"
select select "car"
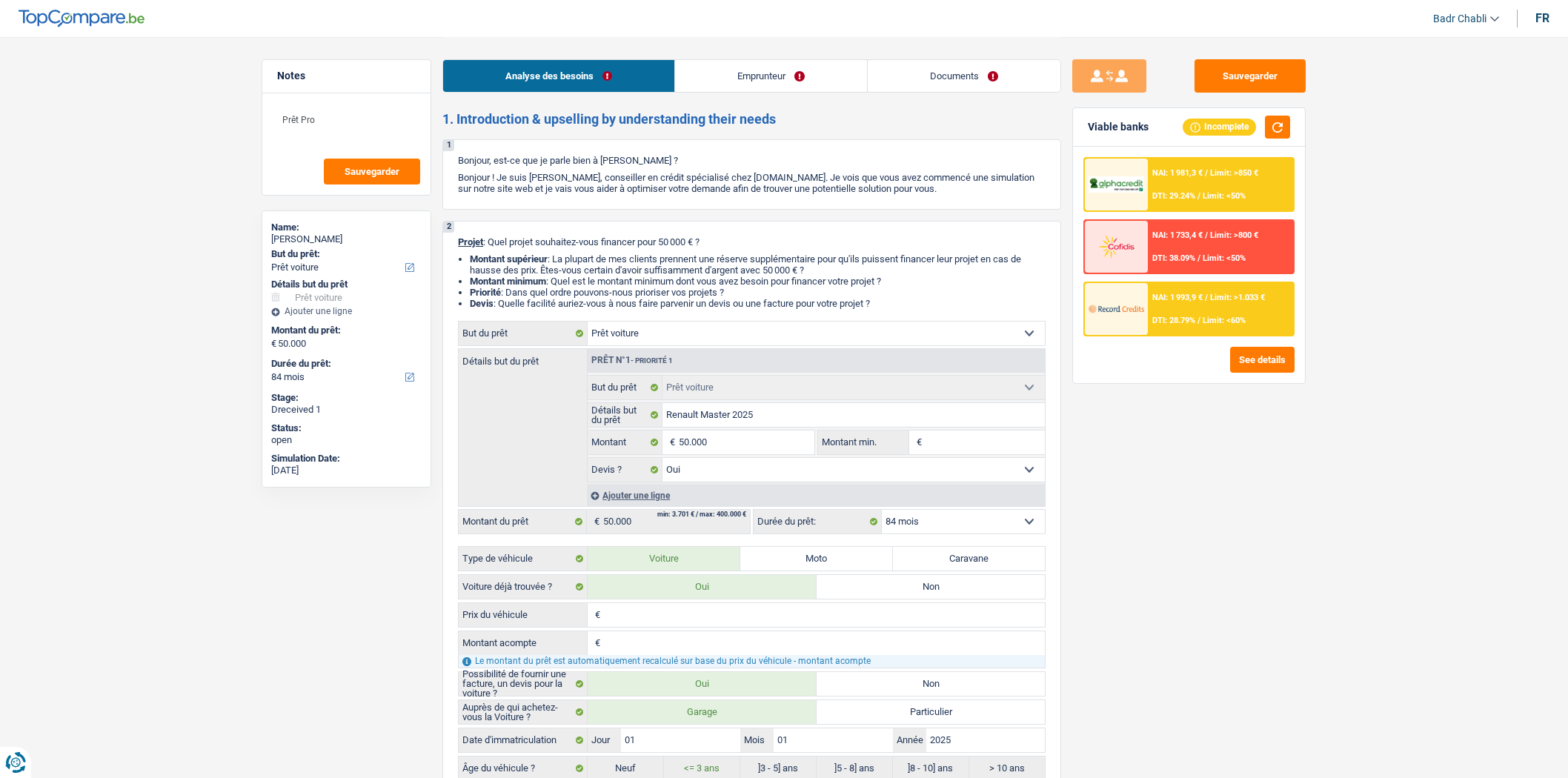
select select "yes"
select select "84"
select select "independent"
select select "netSalary"
select select "liveWithParents"
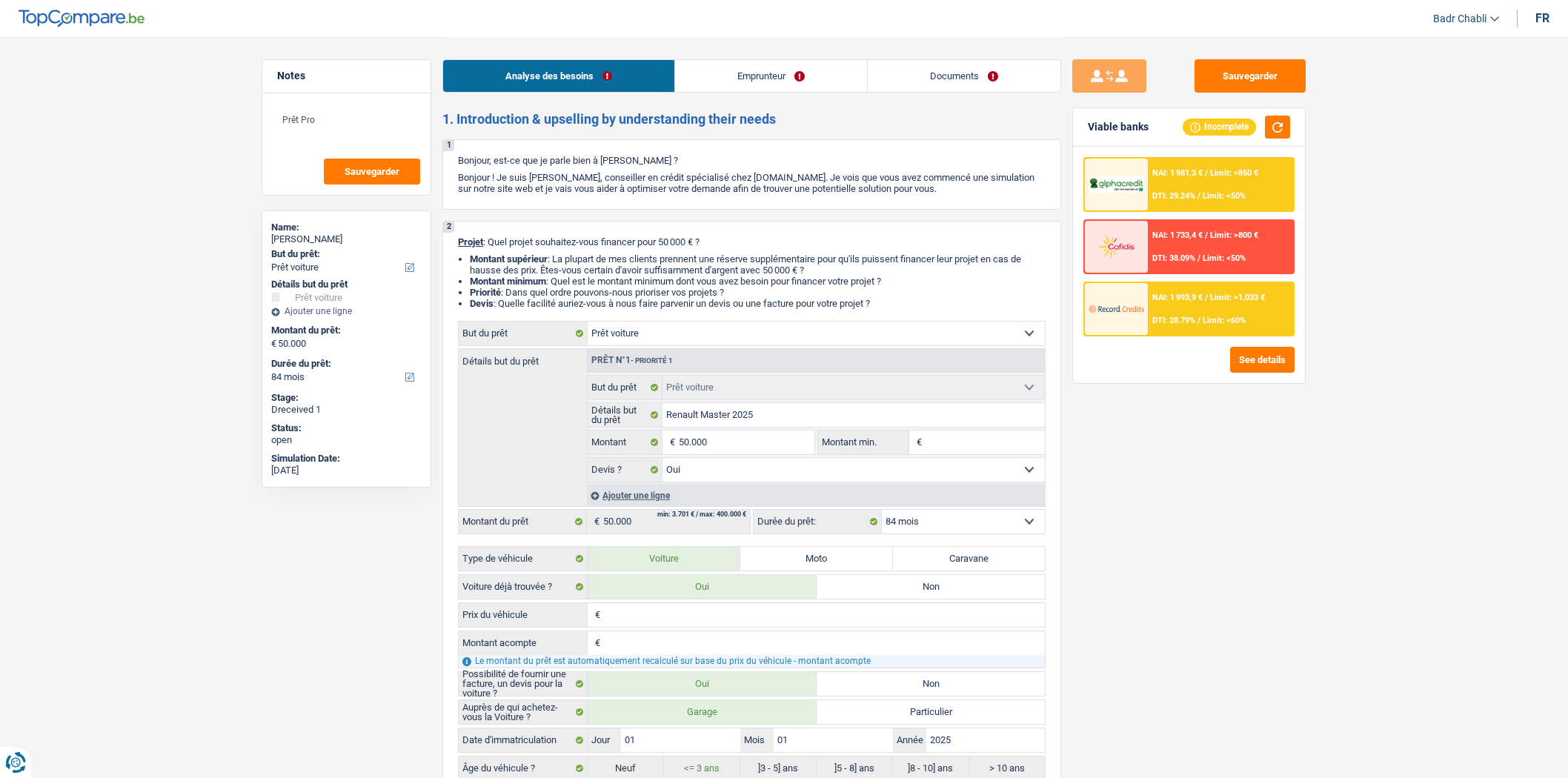
select select "car"
select select "yes"
select select "84"
click at [825, 77] on link "Emprunteur" at bounding box center [771, 76] width 192 height 32
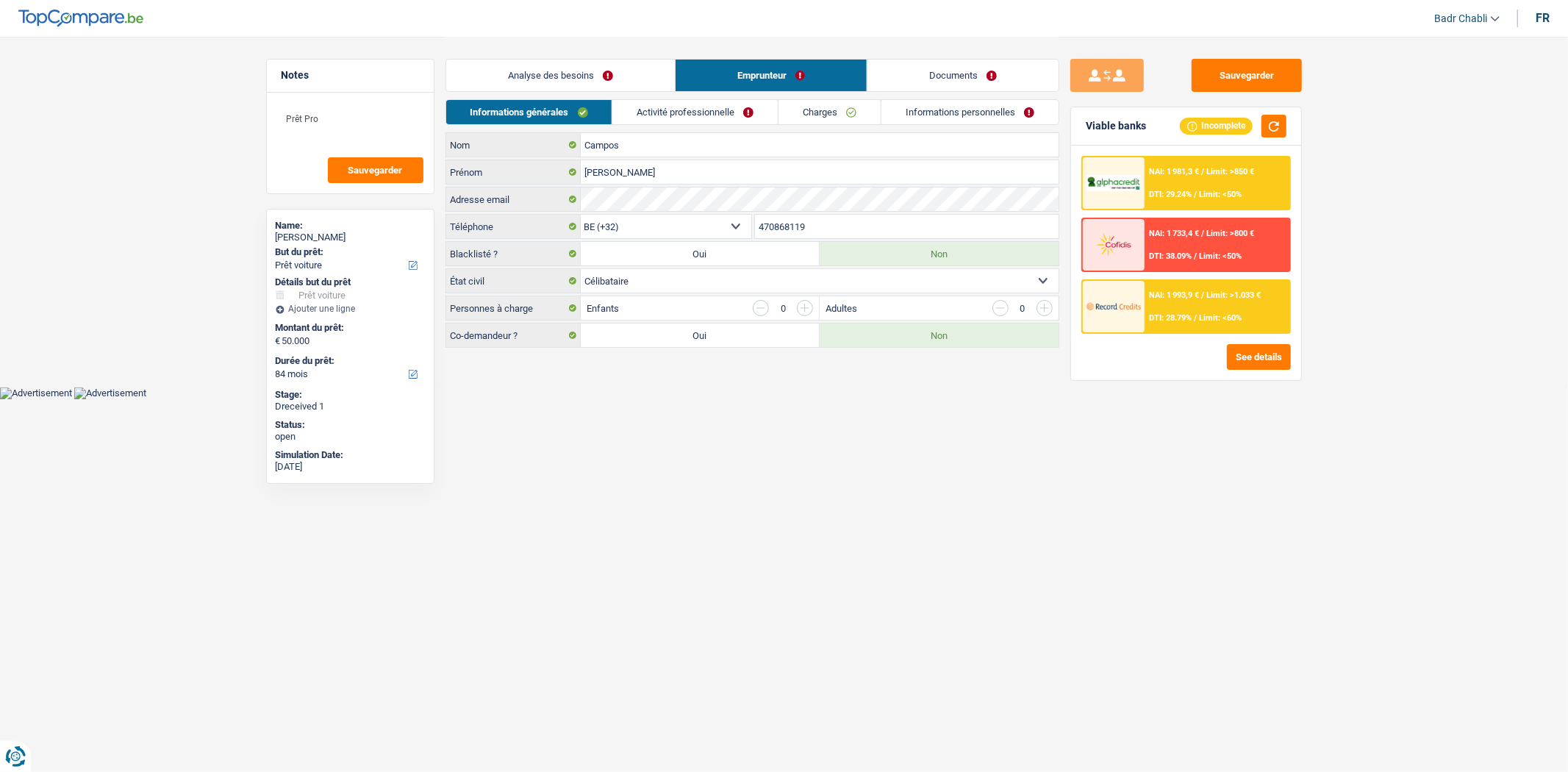
click at [699, 125] on div "Informations générales Activité professionnelle Charges Informations personnell…" at bounding box center [752, 115] width 614 height 33
click at [706, 117] on link "Activité professionnelle" at bounding box center [695, 112] width 165 height 24
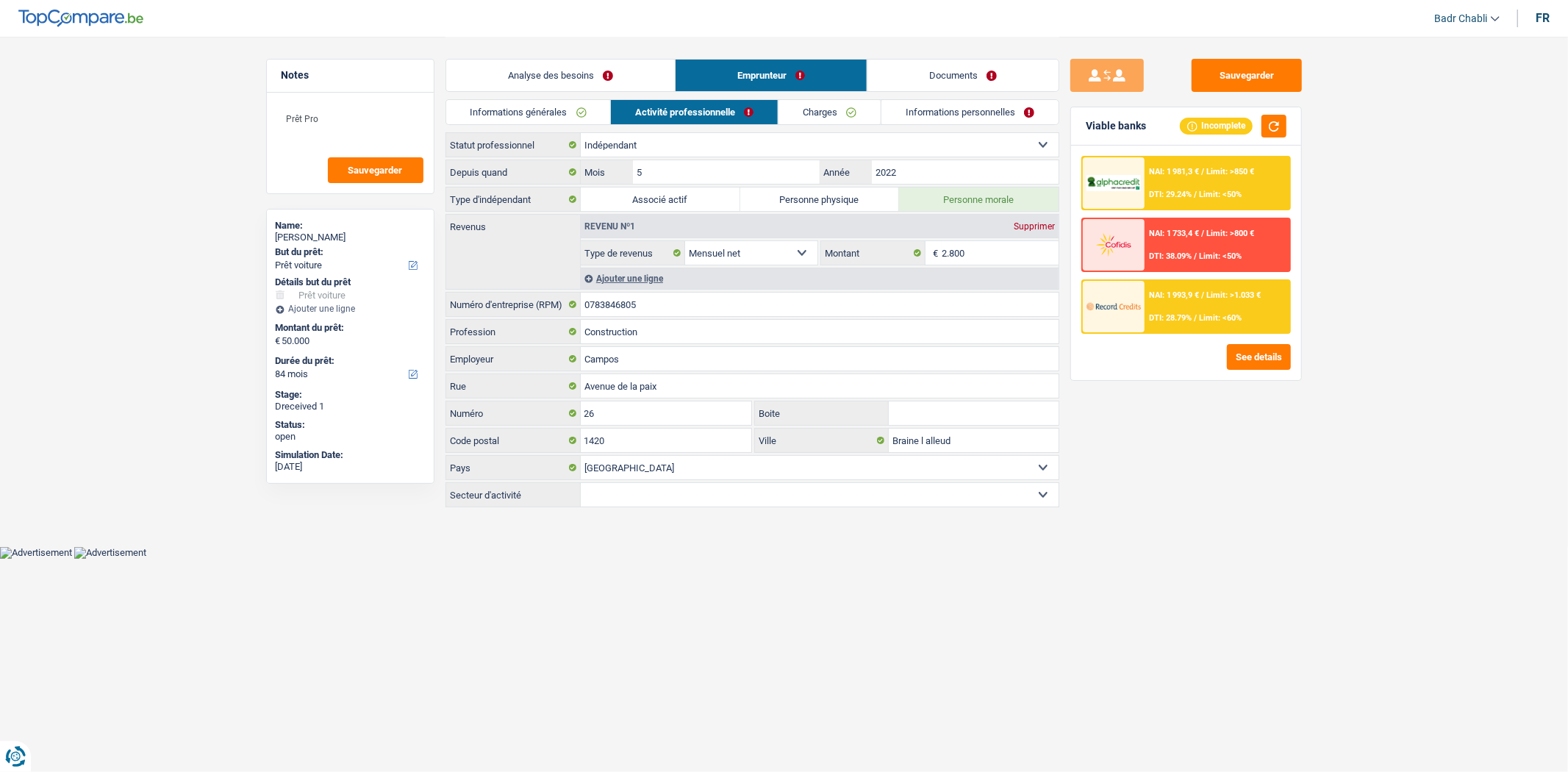
click at [945, 82] on link "Documents" at bounding box center [963, 75] width 191 height 31
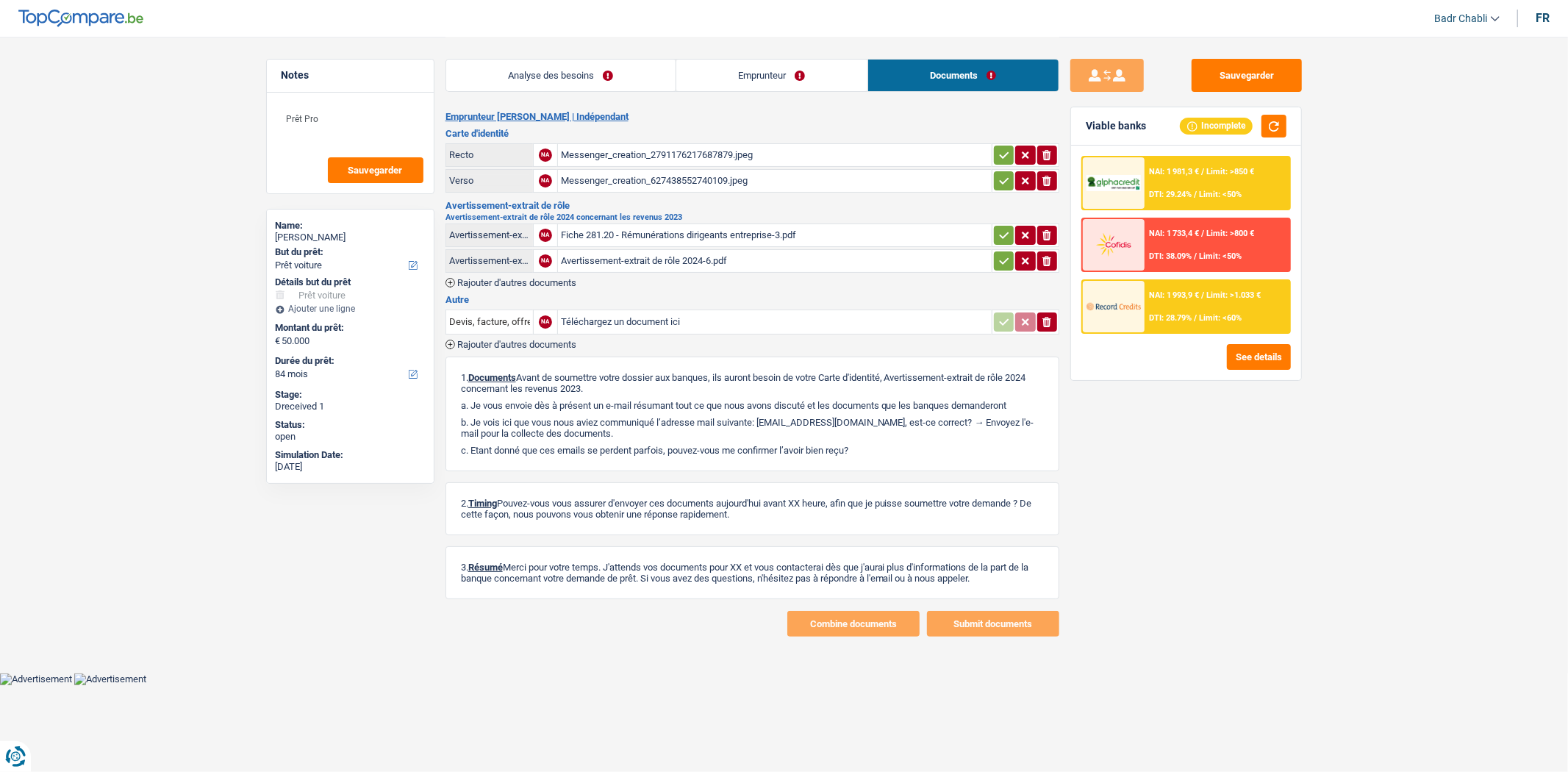
click at [642, 150] on div "Messenger_creation_2791176217687879.jpeg" at bounding box center [775, 155] width 428 height 22
click at [695, 180] on div "Messenger_creation_627438552740109.jpeg" at bounding box center [775, 181] width 428 height 22
click at [679, 230] on div "Fiche 281.20 - Rémunérations dirigeants entreprise-3.pdf" at bounding box center [775, 235] width 428 height 22
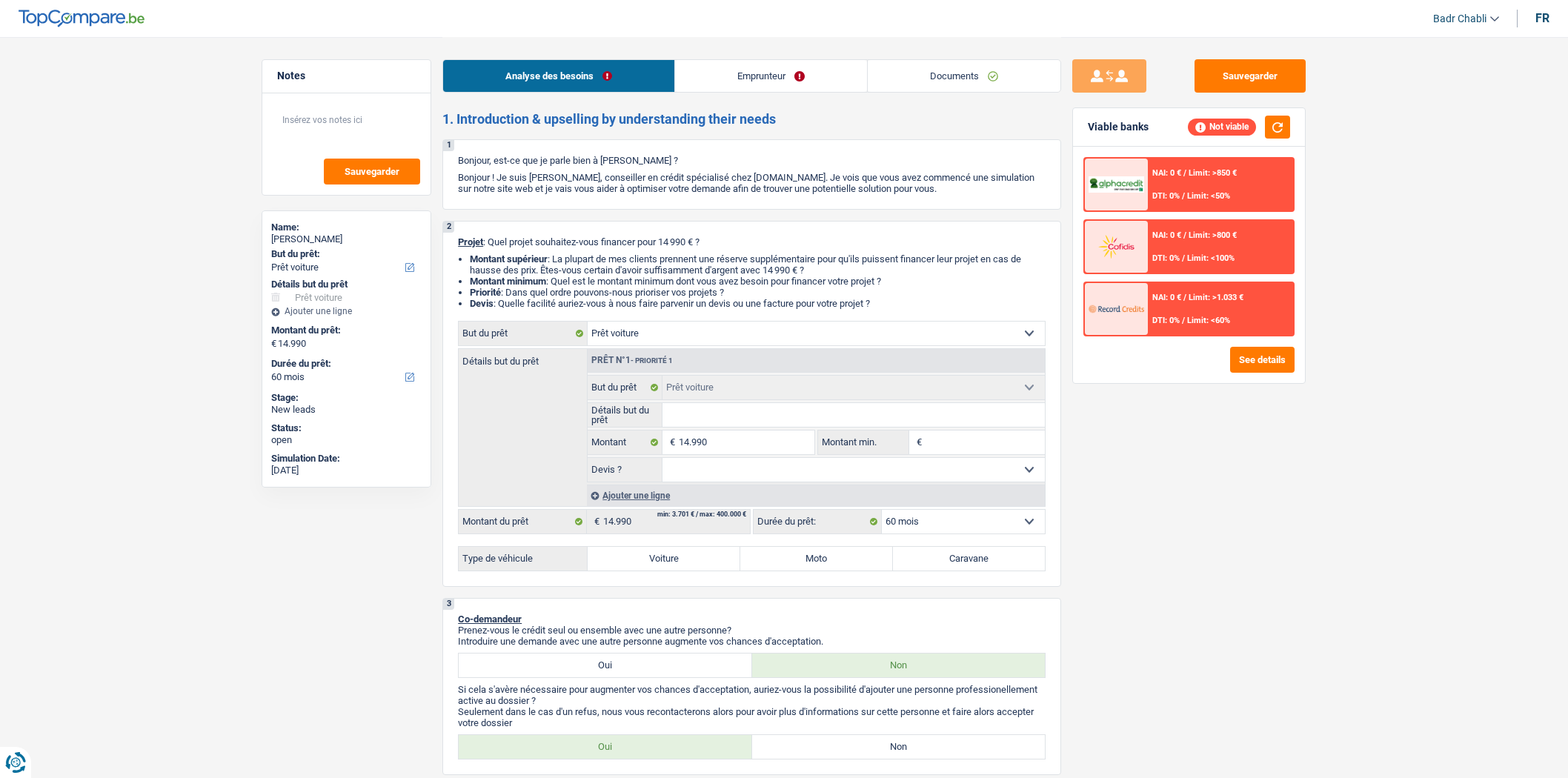
select select "car"
select select "60"
select select "car"
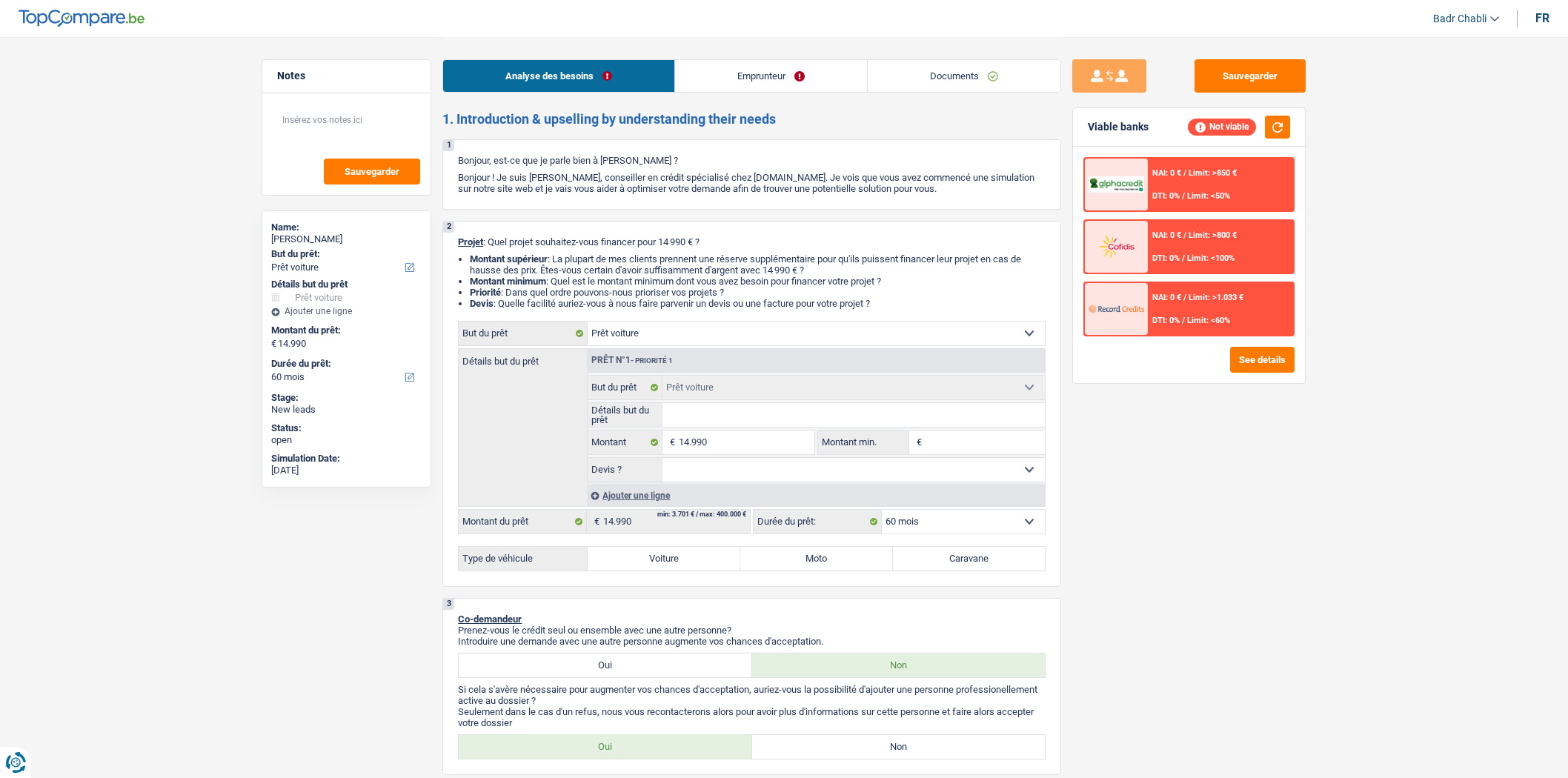
select select "60"
select select "car"
select select "60"
click at [965, 82] on link "Documents" at bounding box center [964, 76] width 193 height 32
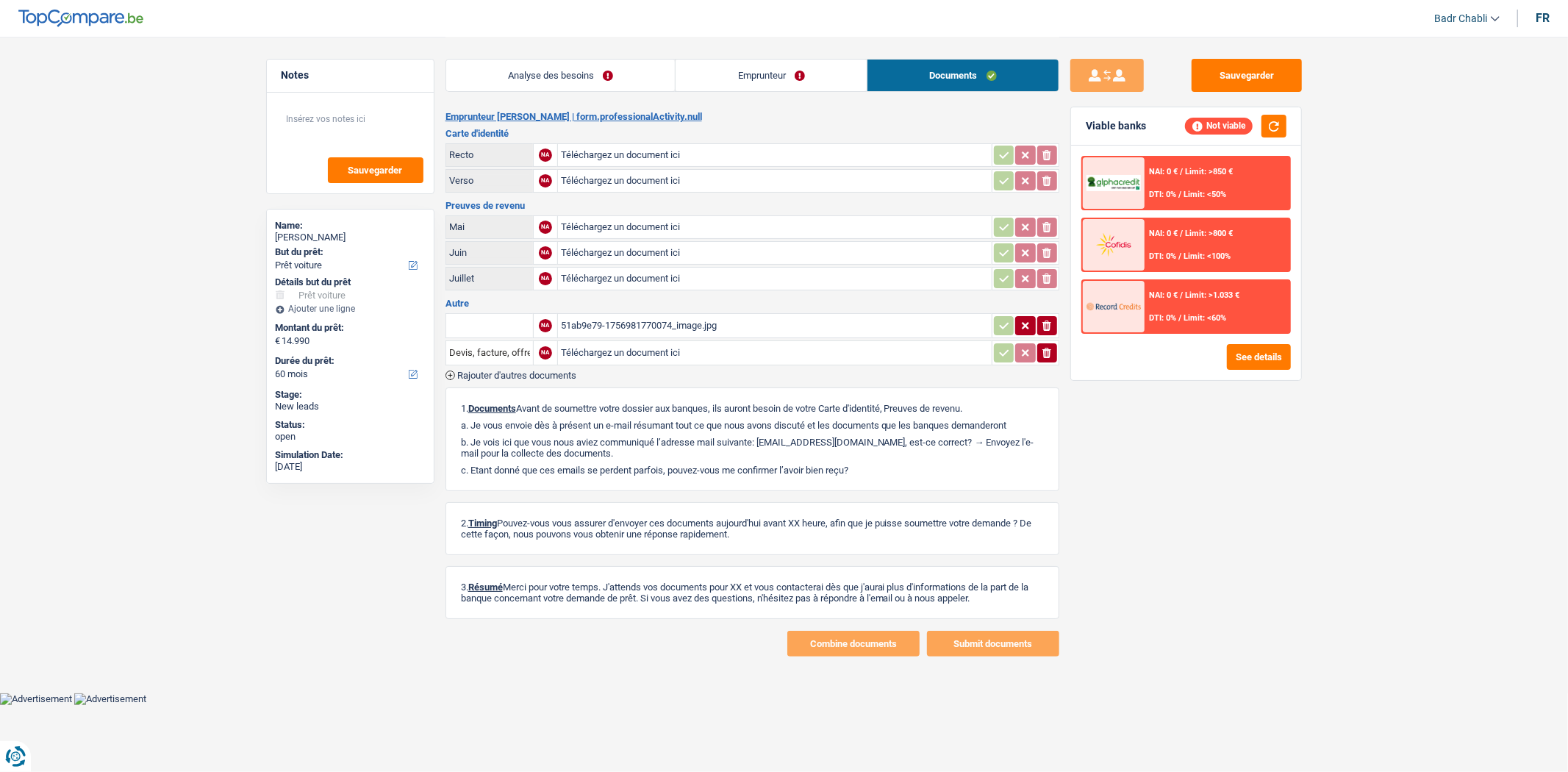
click at [652, 327] on div "51ab9e79-1756981770074_image.jpg" at bounding box center [775, 326] width 428 height 22
click at [589, 84] on link "Analyse des besoins" at bounding box center [561, 75] width 229 height 31
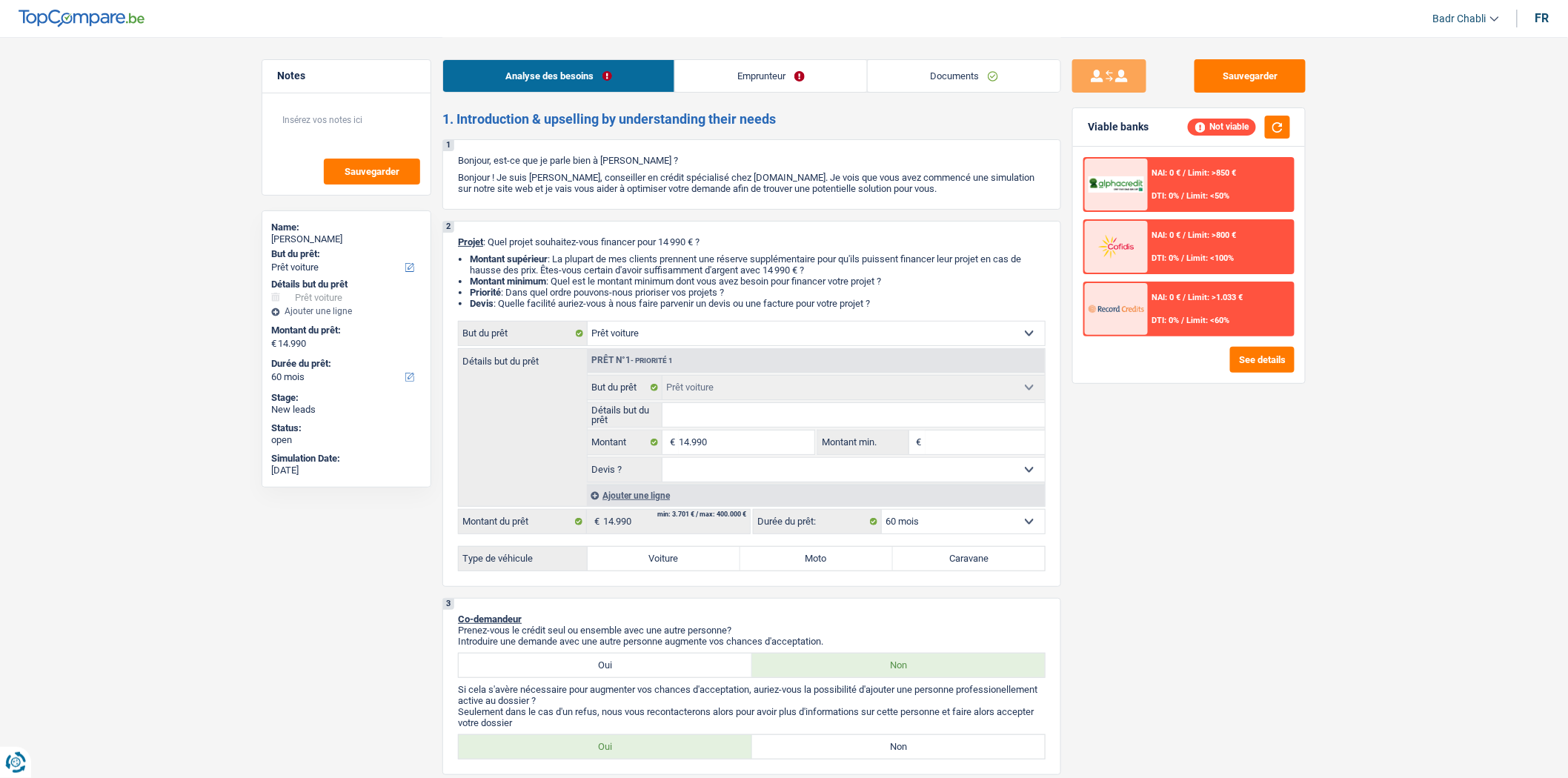
click at [710, 414] on input "Détails but du prêt" at bounding box center [854, 415] width 383 height 23
type input "B"
type input "BM"
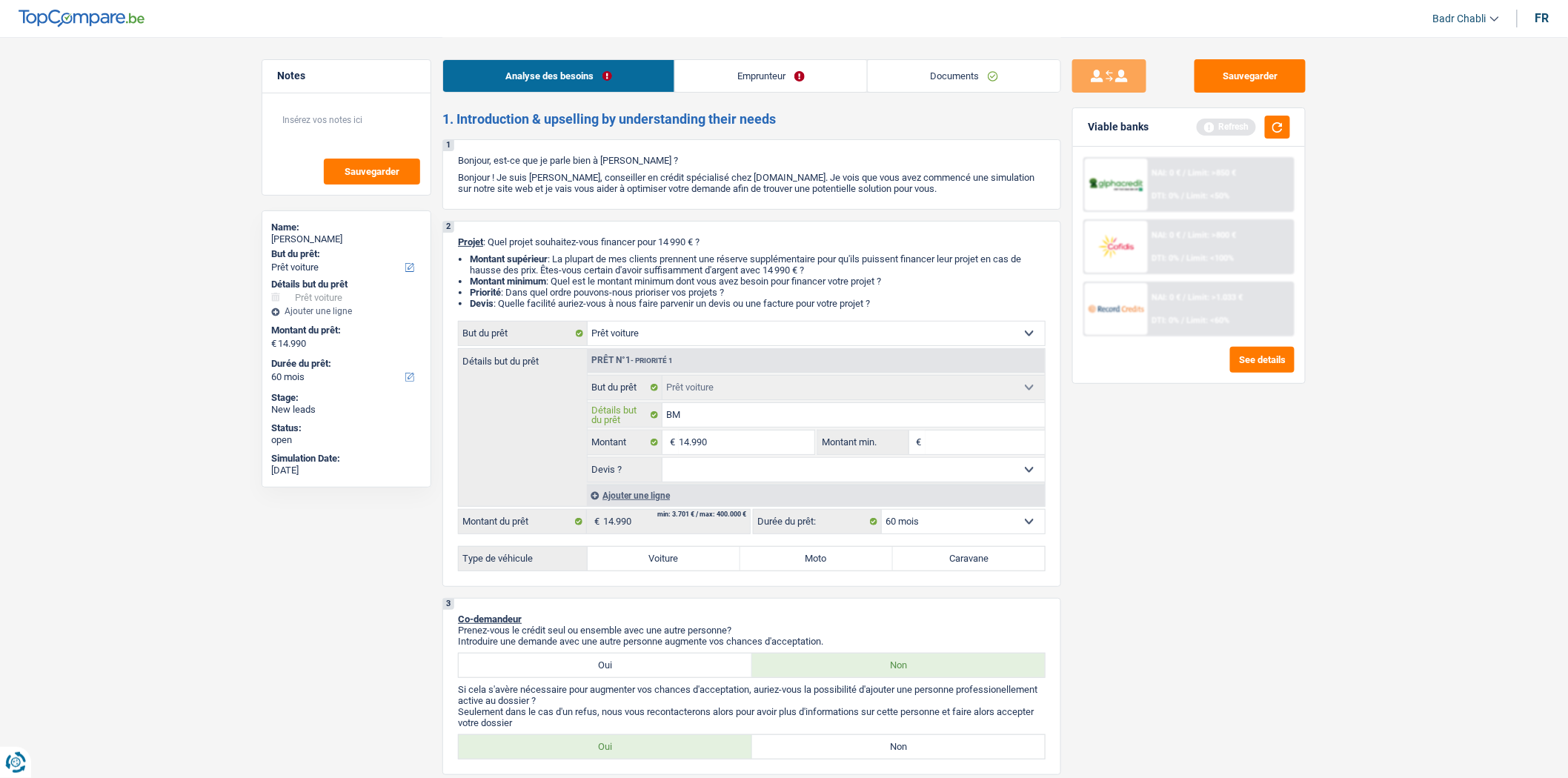
type input "BMW"
type input "BMW 2"
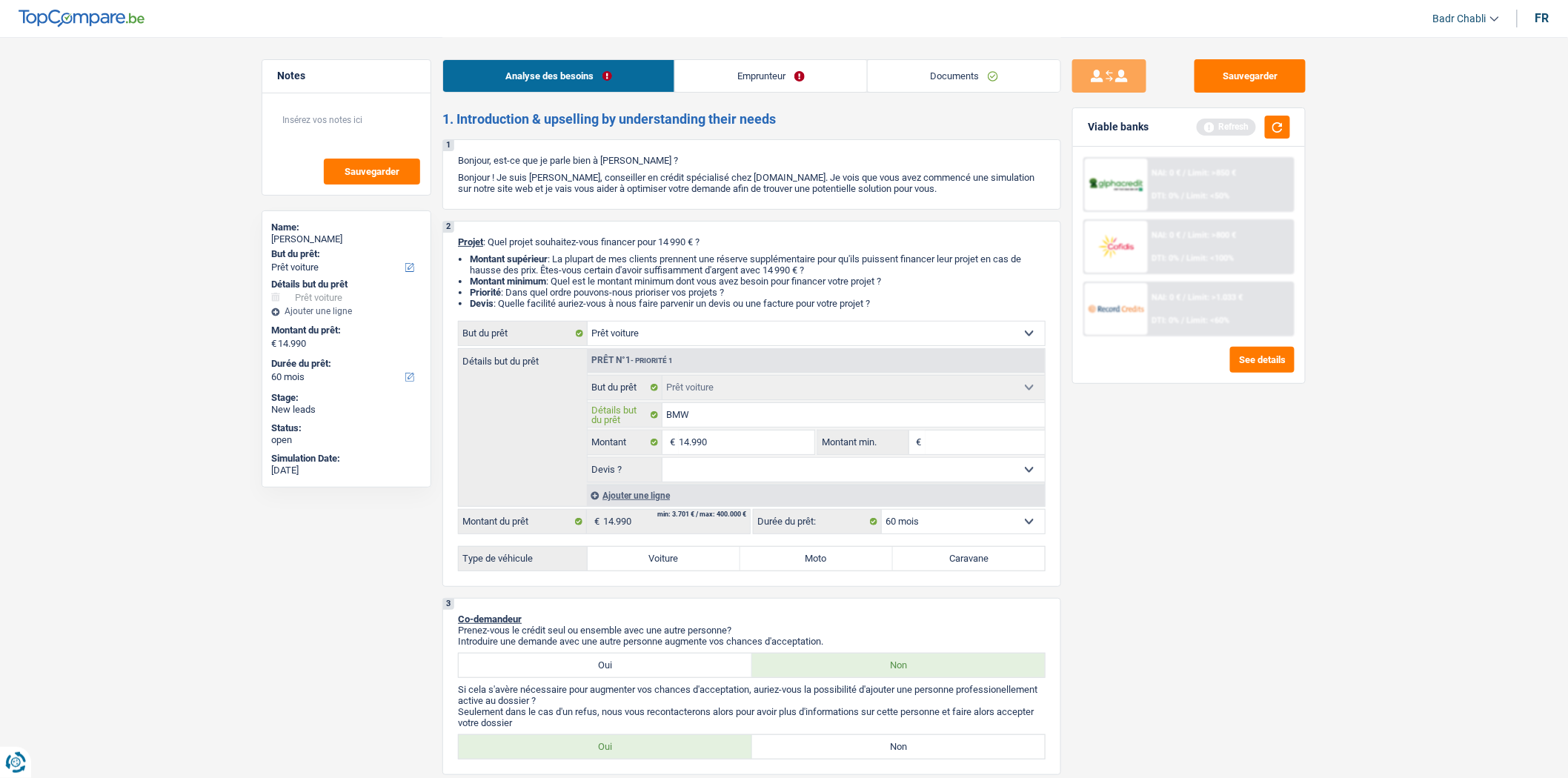
type input "BMW 2"
type input "BMW 21"
type input "BMW 2"
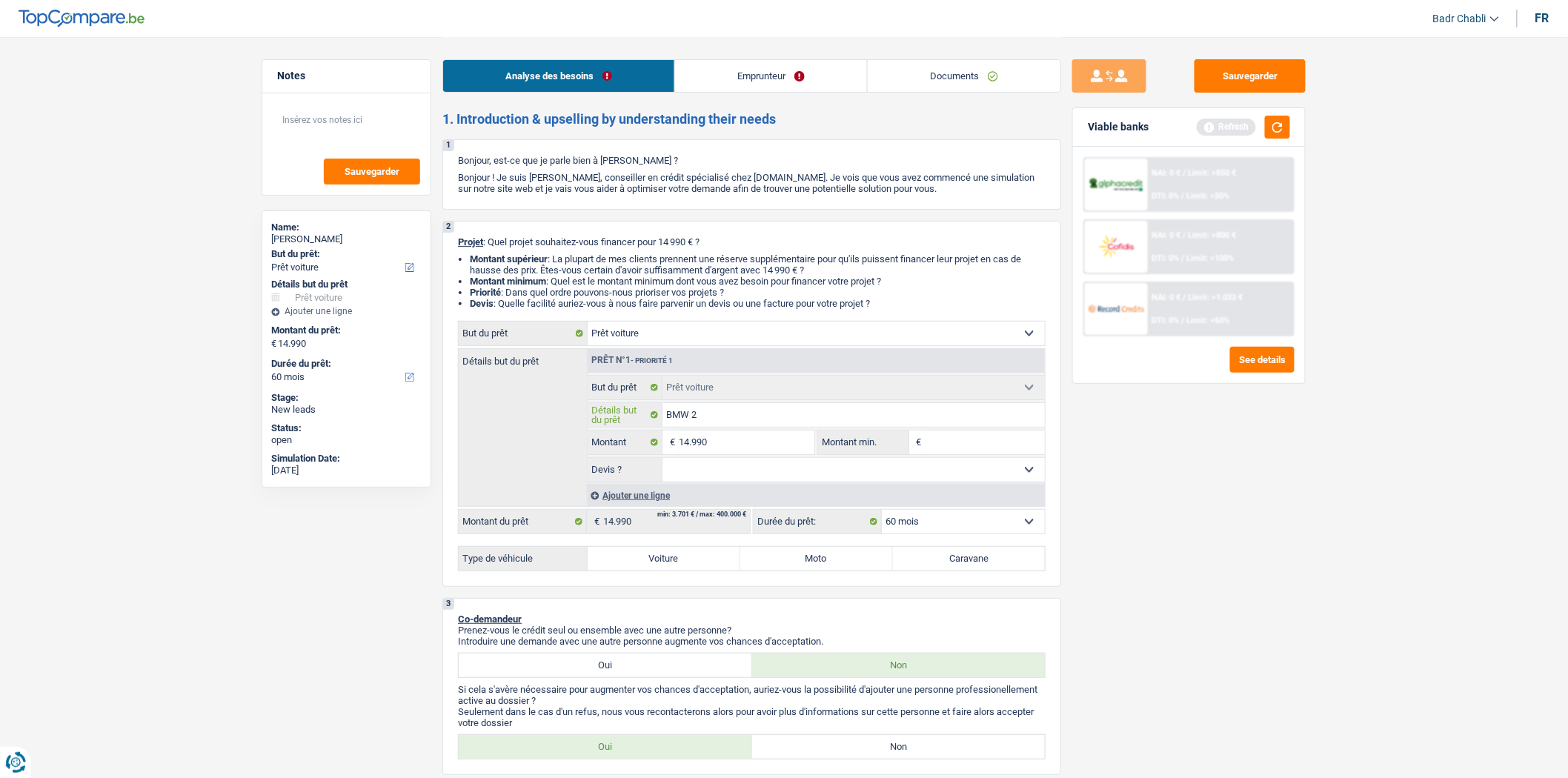
type input "BMW"
type input "BMW 4"
type input "BMW 41"
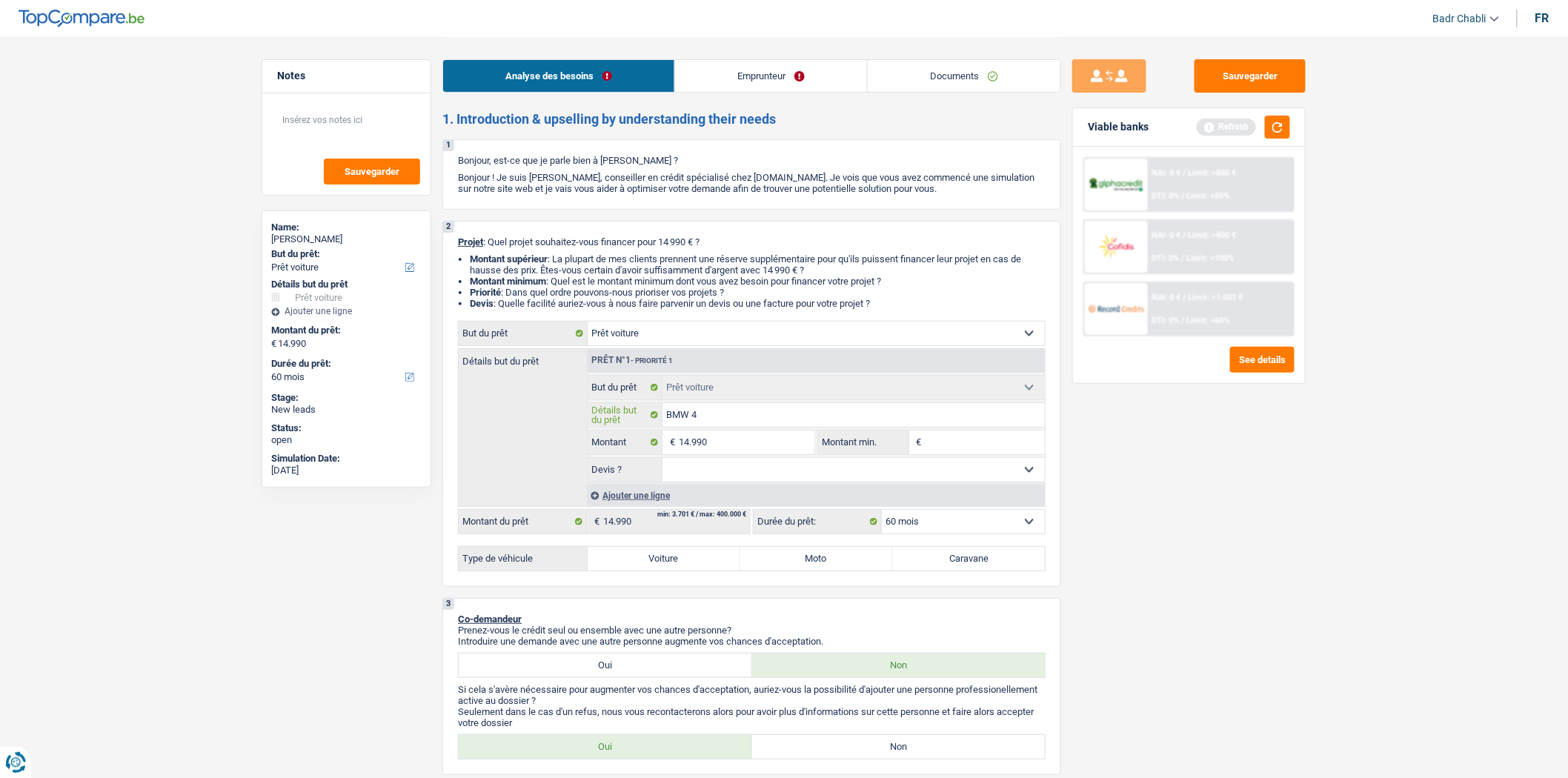
type input "BMW 41"
type input "BMW 418"
type input "BMW 418D"
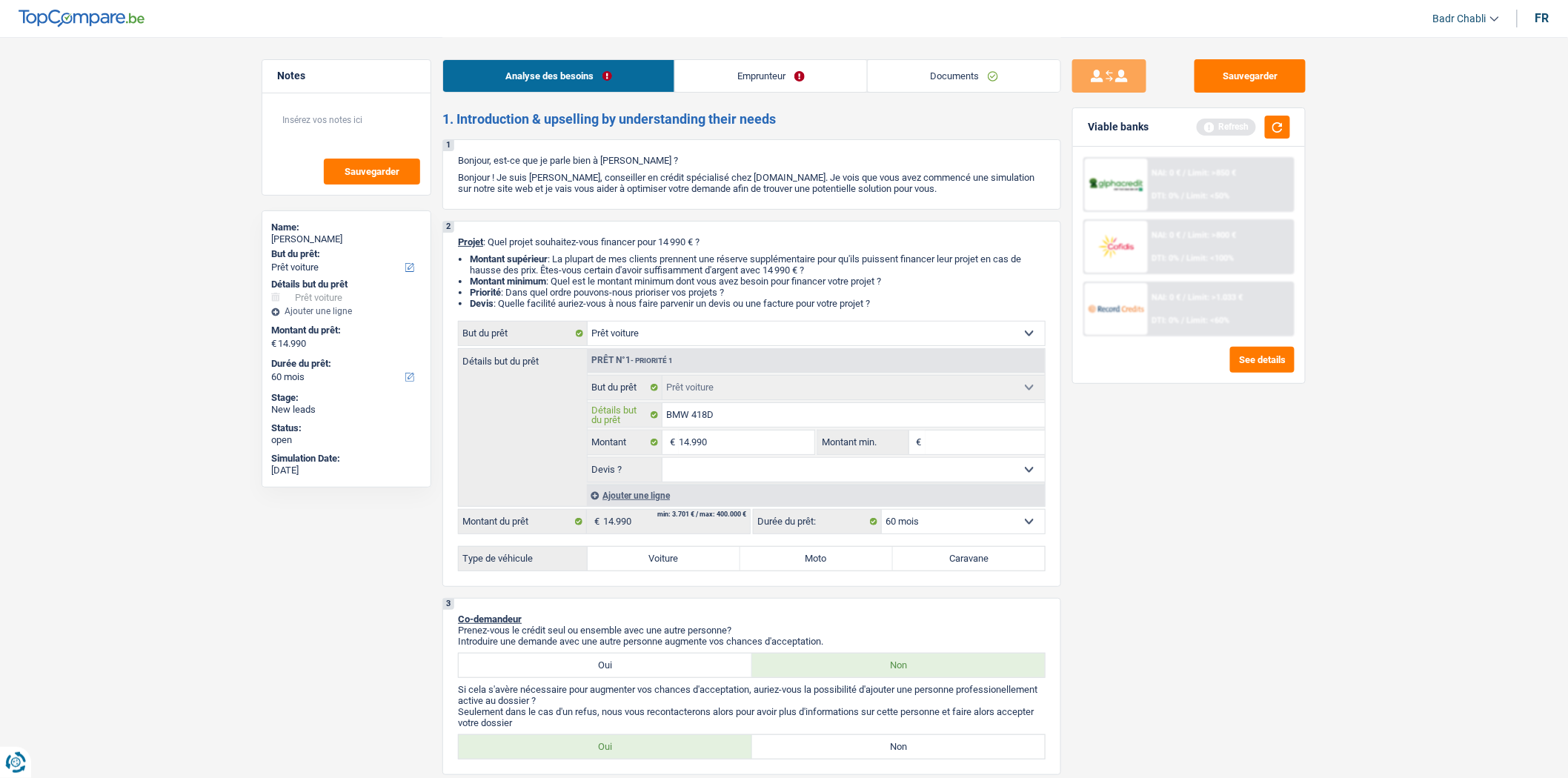
type input "BMW 418D"
click at [664, 571] on label "Voiture" at bounding box center [664, 559] width 152 height 23
click at [664, 571] on input "Voiture" at bounding box center [664, 559] width 152 height 23
radio input "true"
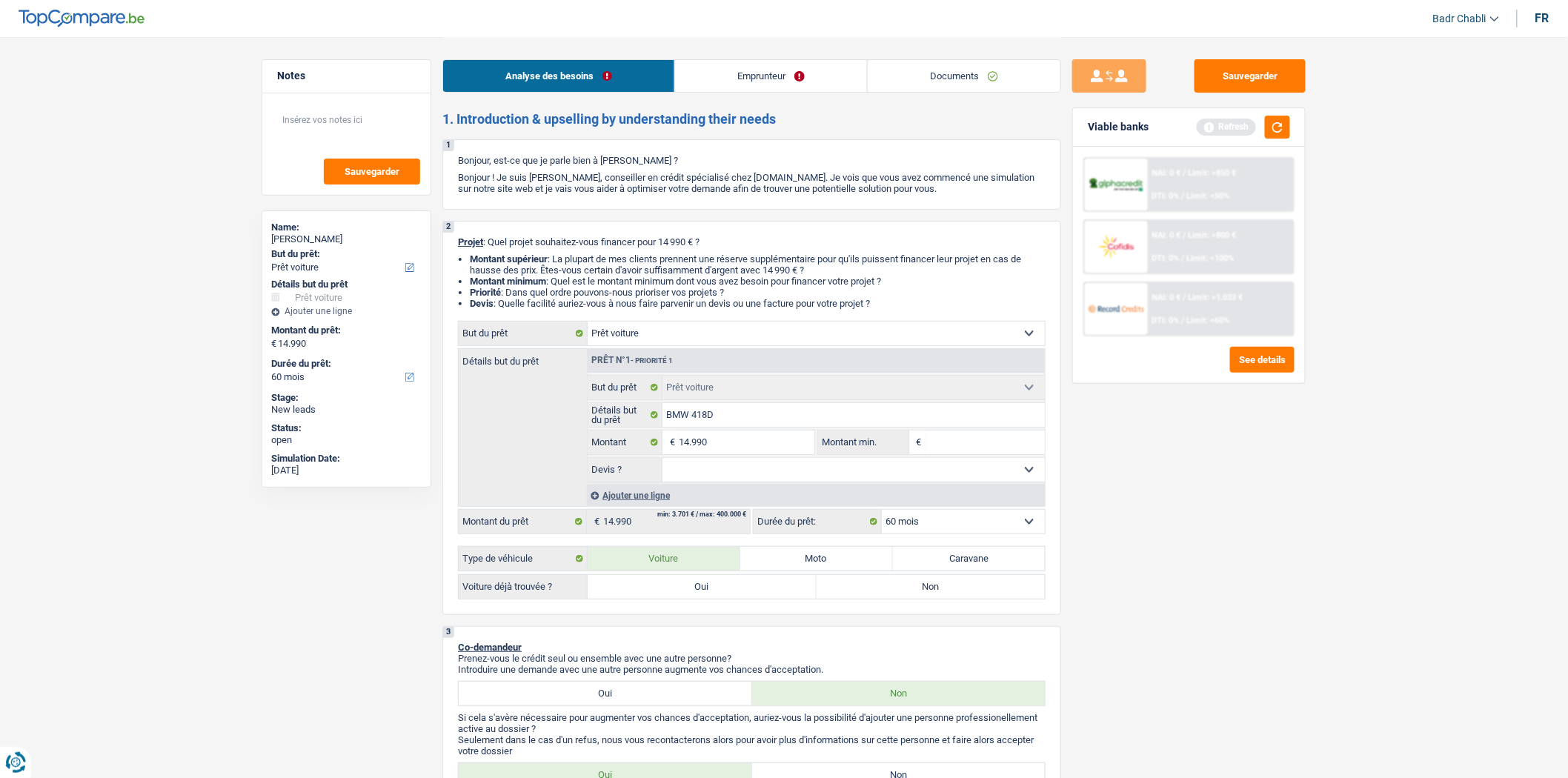
click at [659, 599] on label "Oui" at bounding box center [702, 587] width 229 height 23
click at [659, 599] on input "Oui" at bounding box center [702, 587] width 229 height 23
radio input "true"
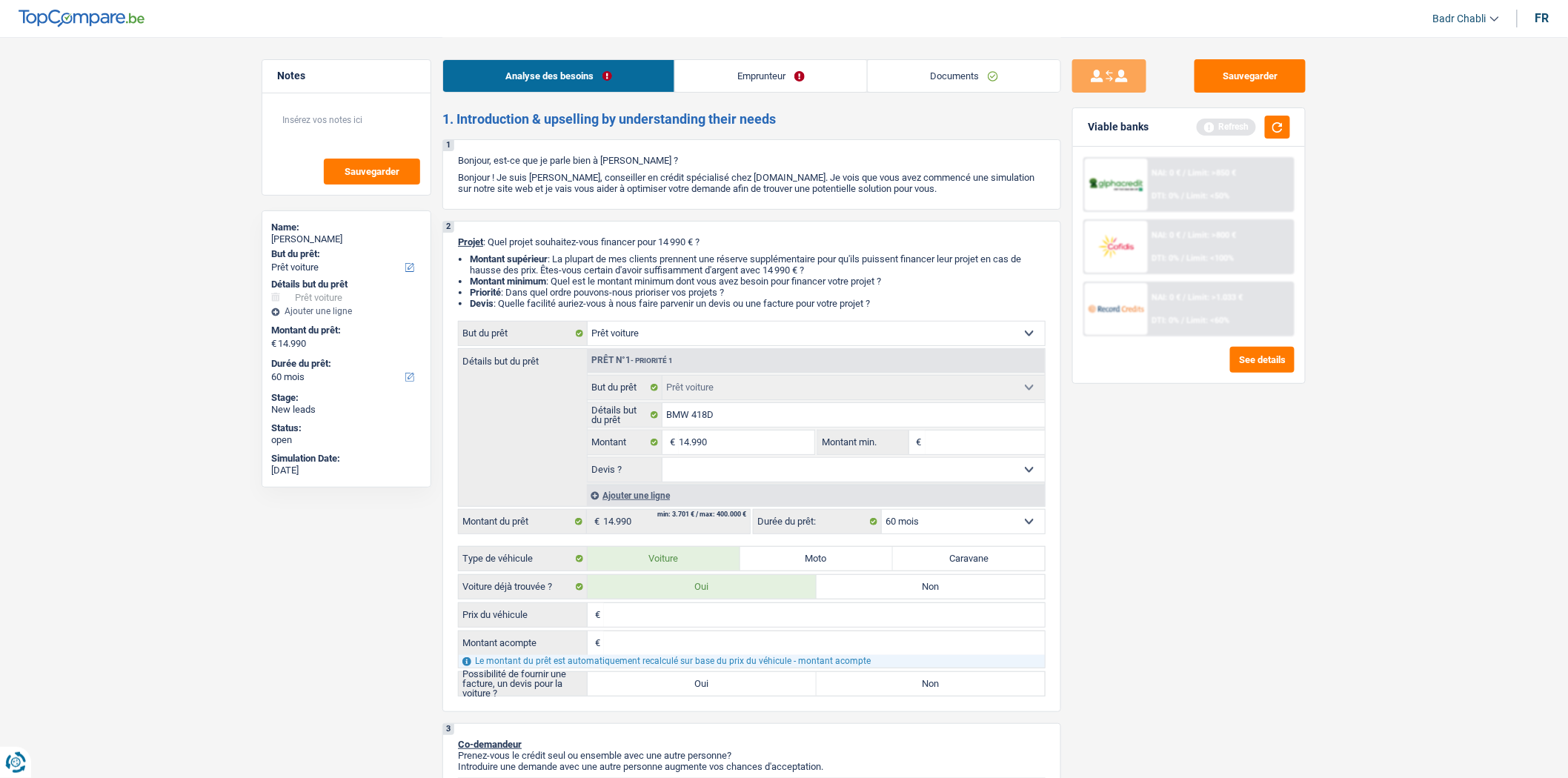
click at [675, 683] on label "Oui" at bounding box center [702, 683] width 229 height 23
click at [675, 683] on input "Oui" at bounding box center [702, 683] width 229 height 23
radio input "true"
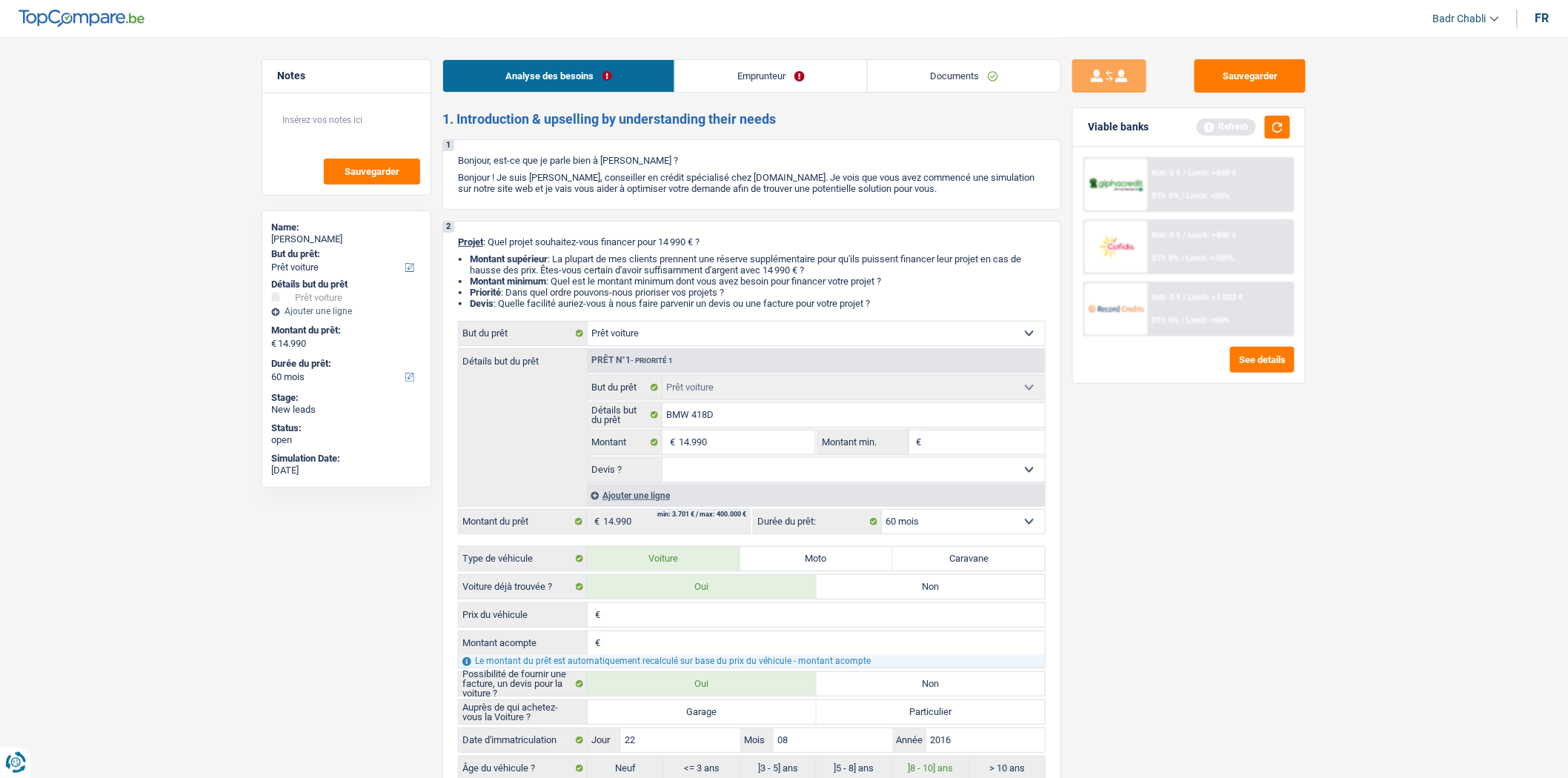
click at [694, 724] on label "Garage" at bounding box center [702, 712] width 229 height 23
click at [694, 724] on input "Garage" at bounding box center [702, 712] width 229 height 23
radio input "true"
click at [833, 465] on select "Oui Non Non répondu Sélectionner une option" at bounding box center [854, 470] width 383 height 23
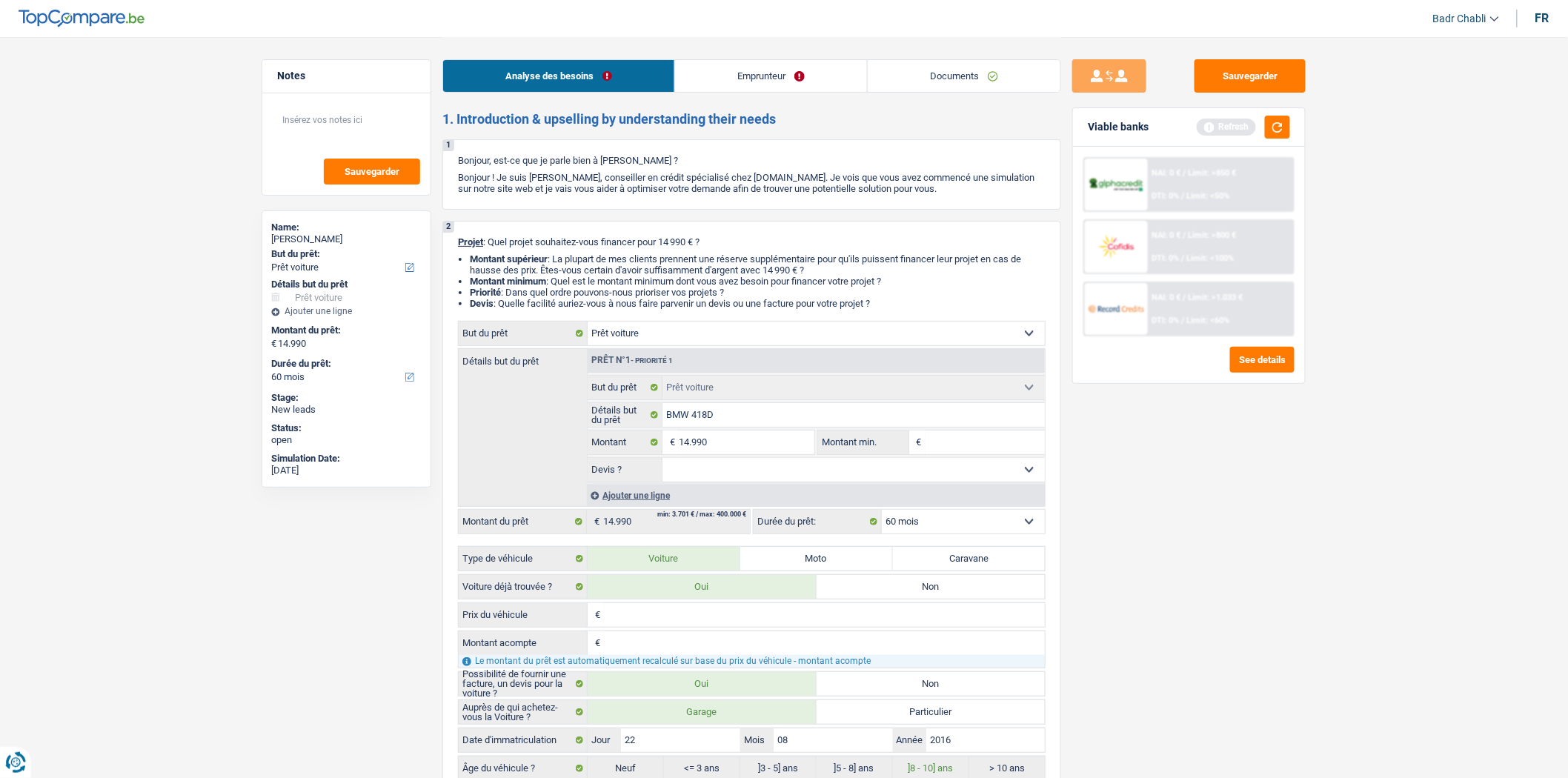
select select "yes"
click at [663, 462] on select "Oui Non Non répondu Sélectionner une option" at bounding box center [854, 470] width 383 height 23
select select "yes"
click at [958, 444] on input "Montant min." at bounding box center [986, 443] width 120 height 23
click at [784, 453] on input "14.990" at bounding box center [747, 443] width 135 height 23
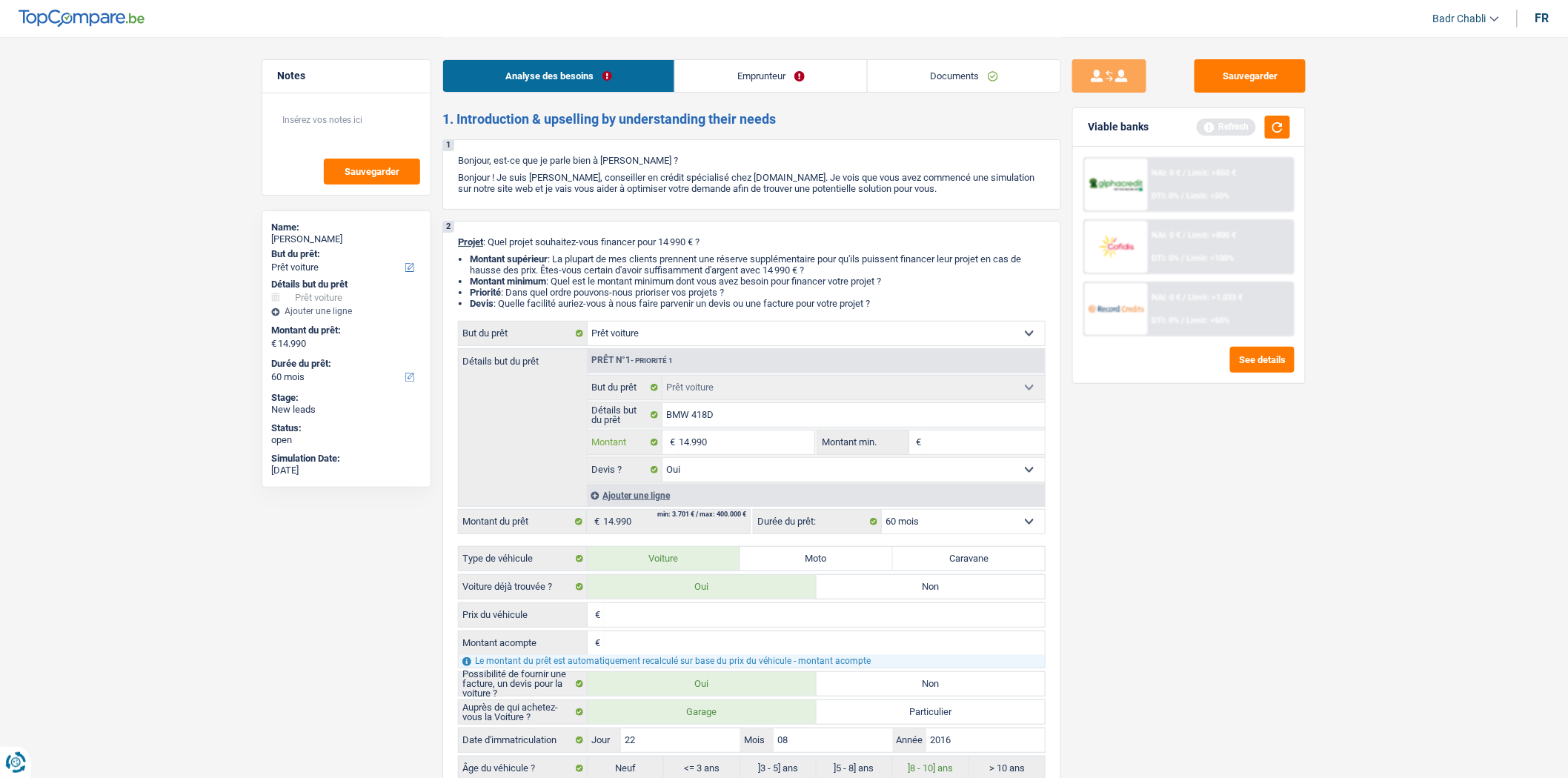
click at [784, 453] on input "14.990" at bounding box center [747, 443] width 135 height 23
click at [993, 452] on input "Montant min." at bounding box center [986, 443] width 120 height 23
paste input "14.990"
type input "14.990"
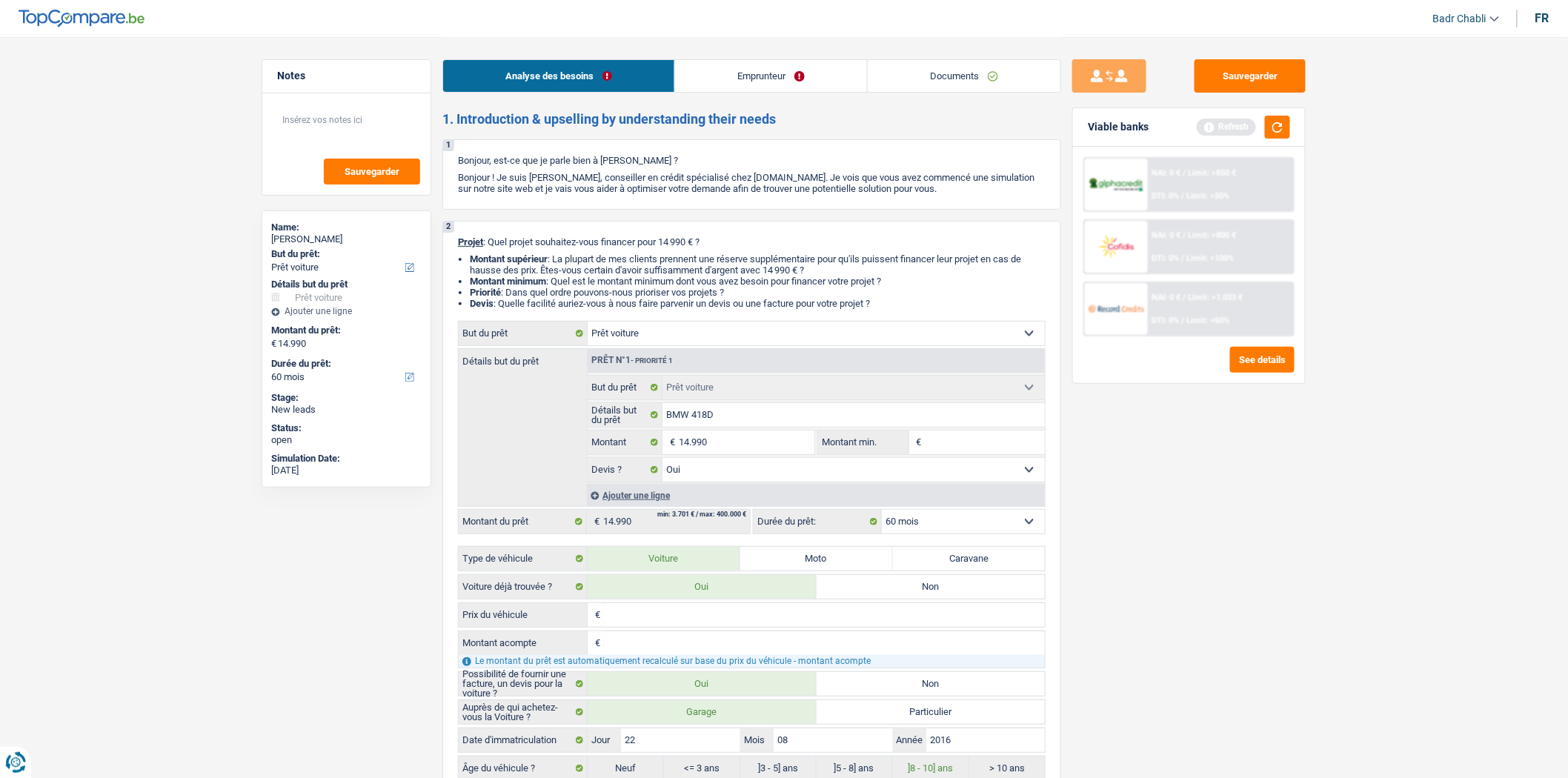
type input "14.990"
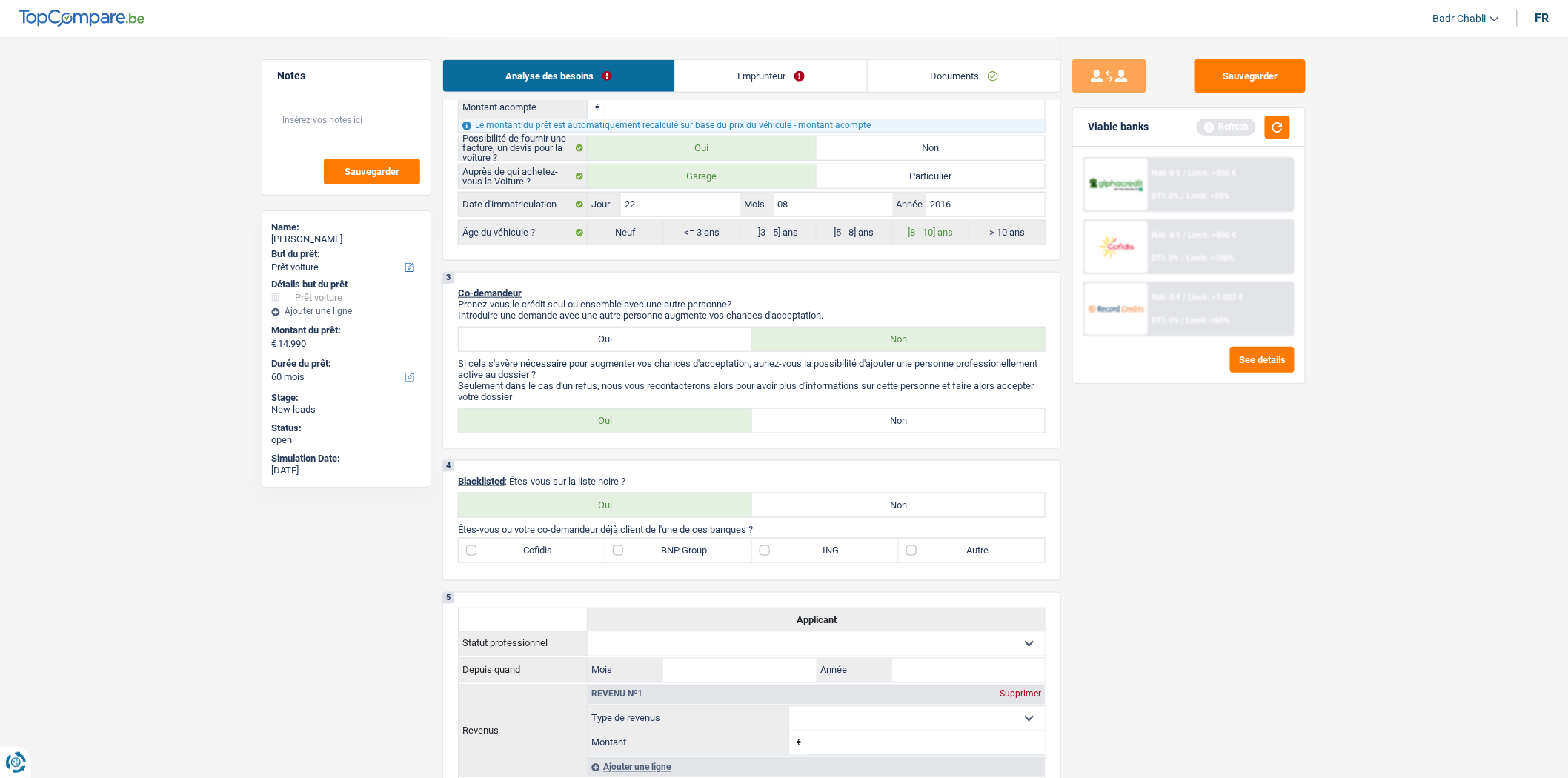
scroll to position [658, 0]
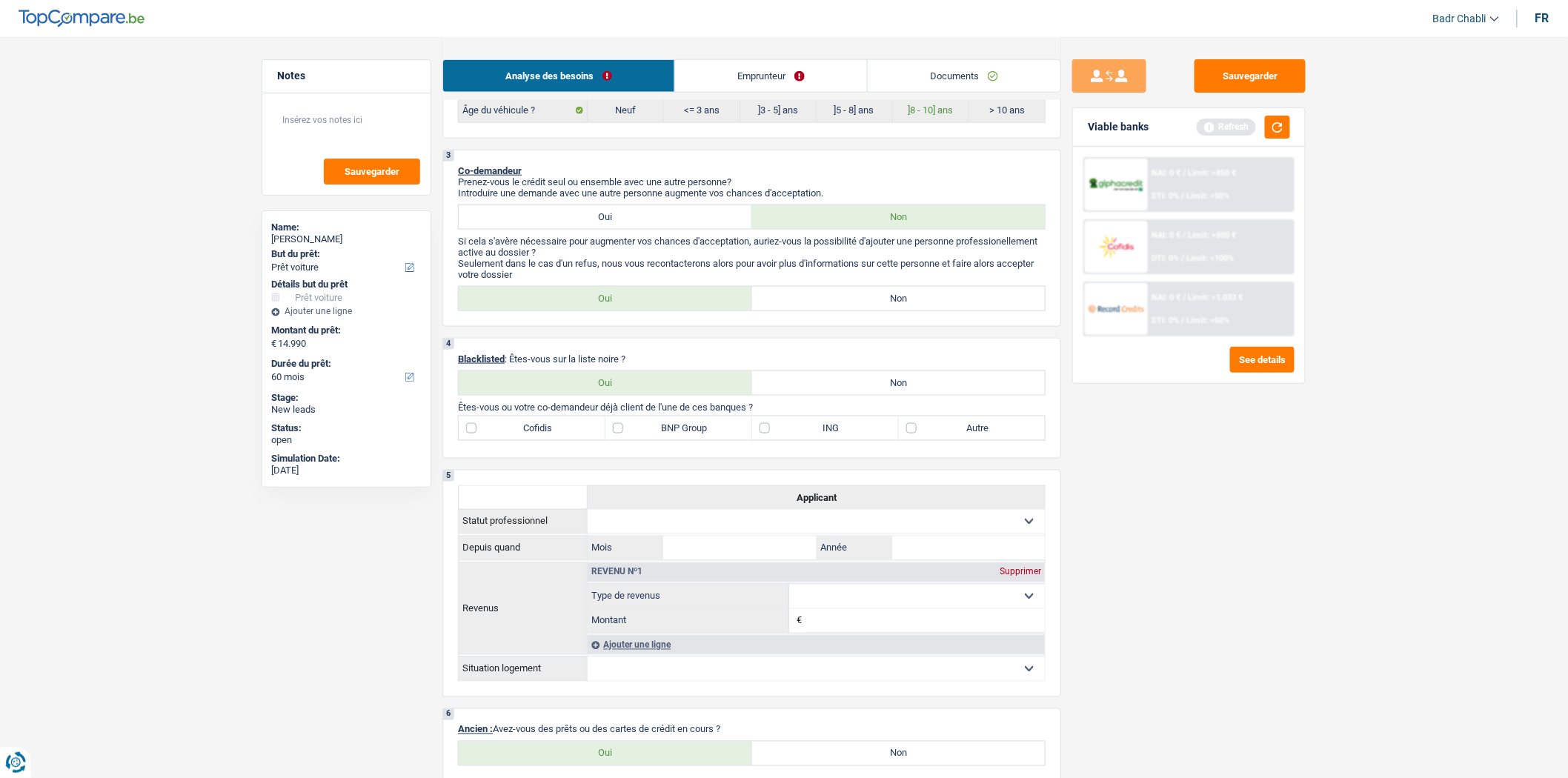
type input "14.990"
click at [869, 280] on p "Seulement dans le cas d'un refus, nous vous recontacterons alors pour avoir plu…" at bounding box center [752, 269] width 588 height 23
click at [869, 297] on label "Non" at bounding box center [898, 298] width 293 height 23
click at [869, 297] on input "Non" at bounding box center [898, 298] width 293 height 23
radio input "true"
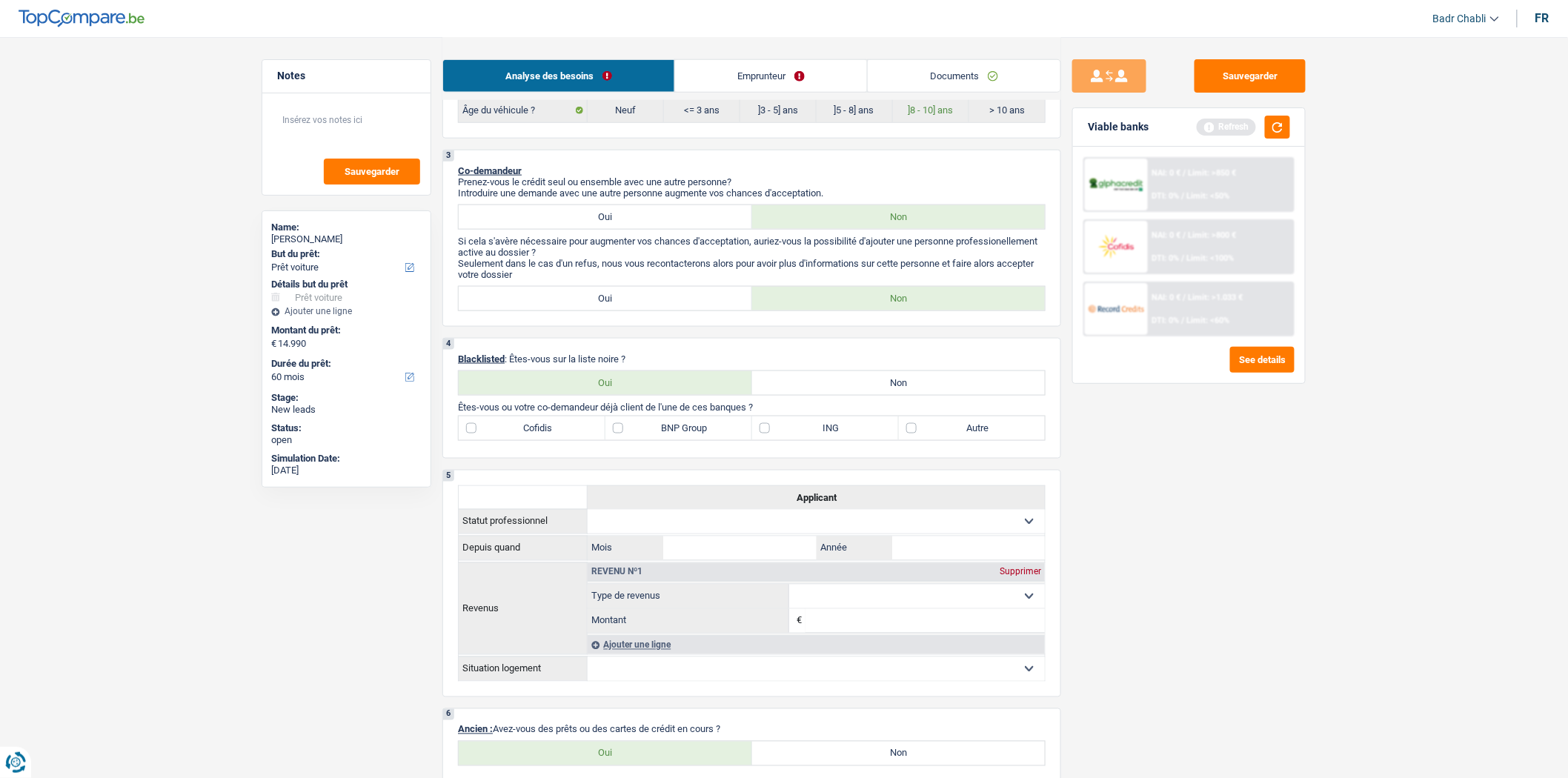
click at [876, 395] on label "Non" at bounding box center [898, 383] width 293 height 23
click at [876, 395] on input "Non" at bounding box center [898, 383] width 293 height 23
radio input "true"
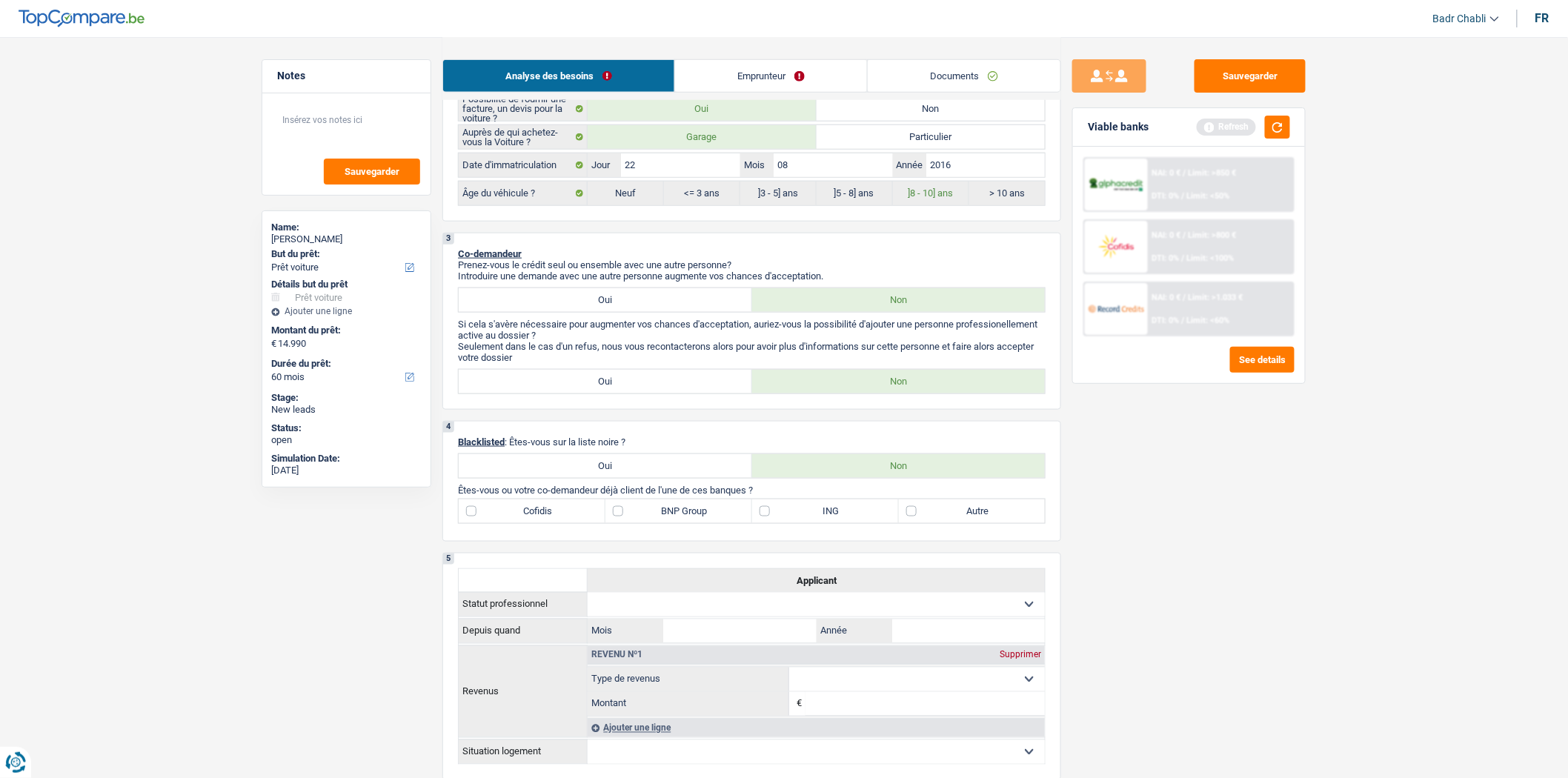
scroll to position [329, 0]
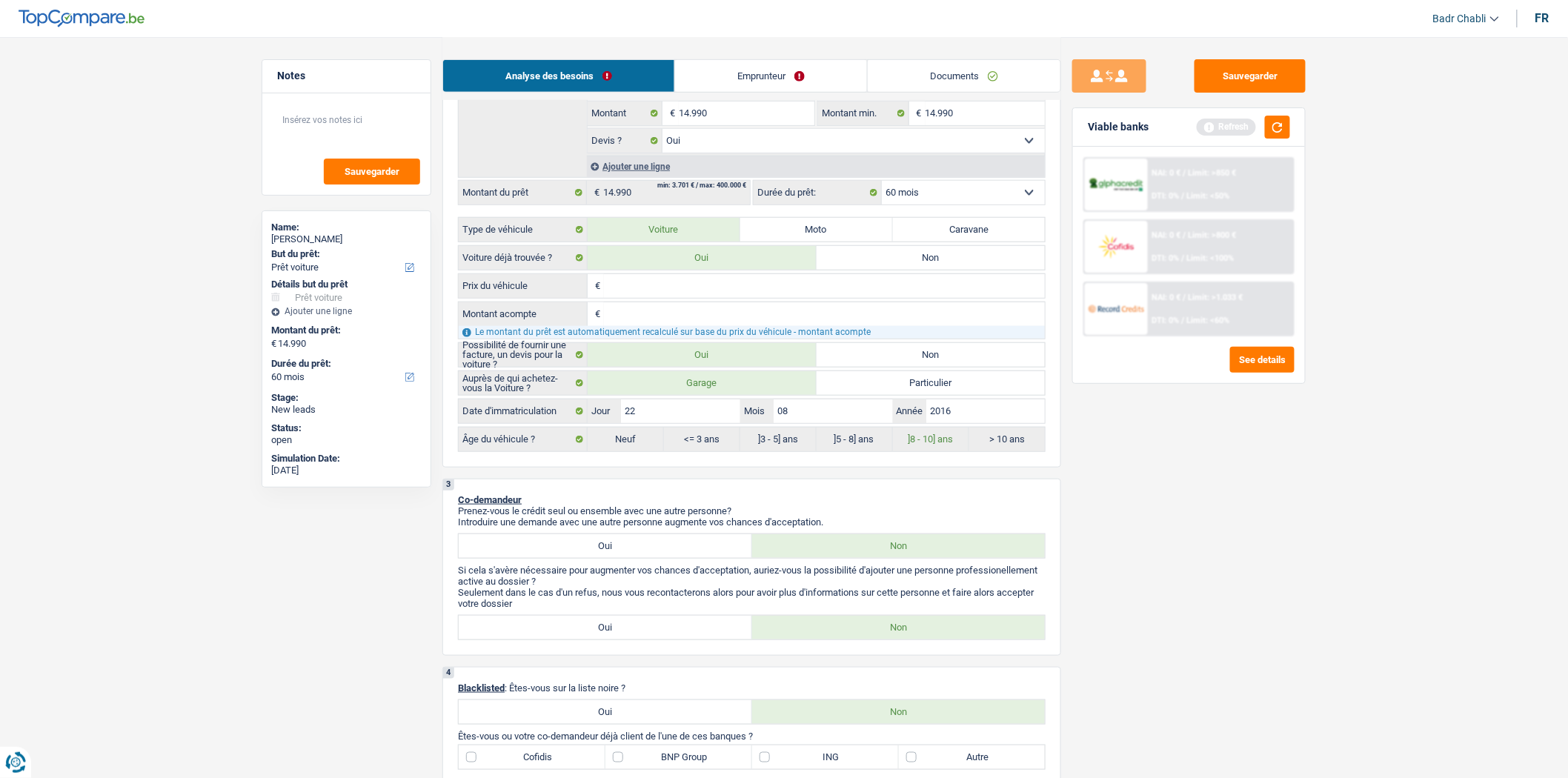
click at [1208, 471] on div "Sauvegarder Viable banks Refresh NAI: 0 € / Limit: >850 € DTI: 0% / Limit: <50%…" at bounding box center [1189, 407] width 256 height 695
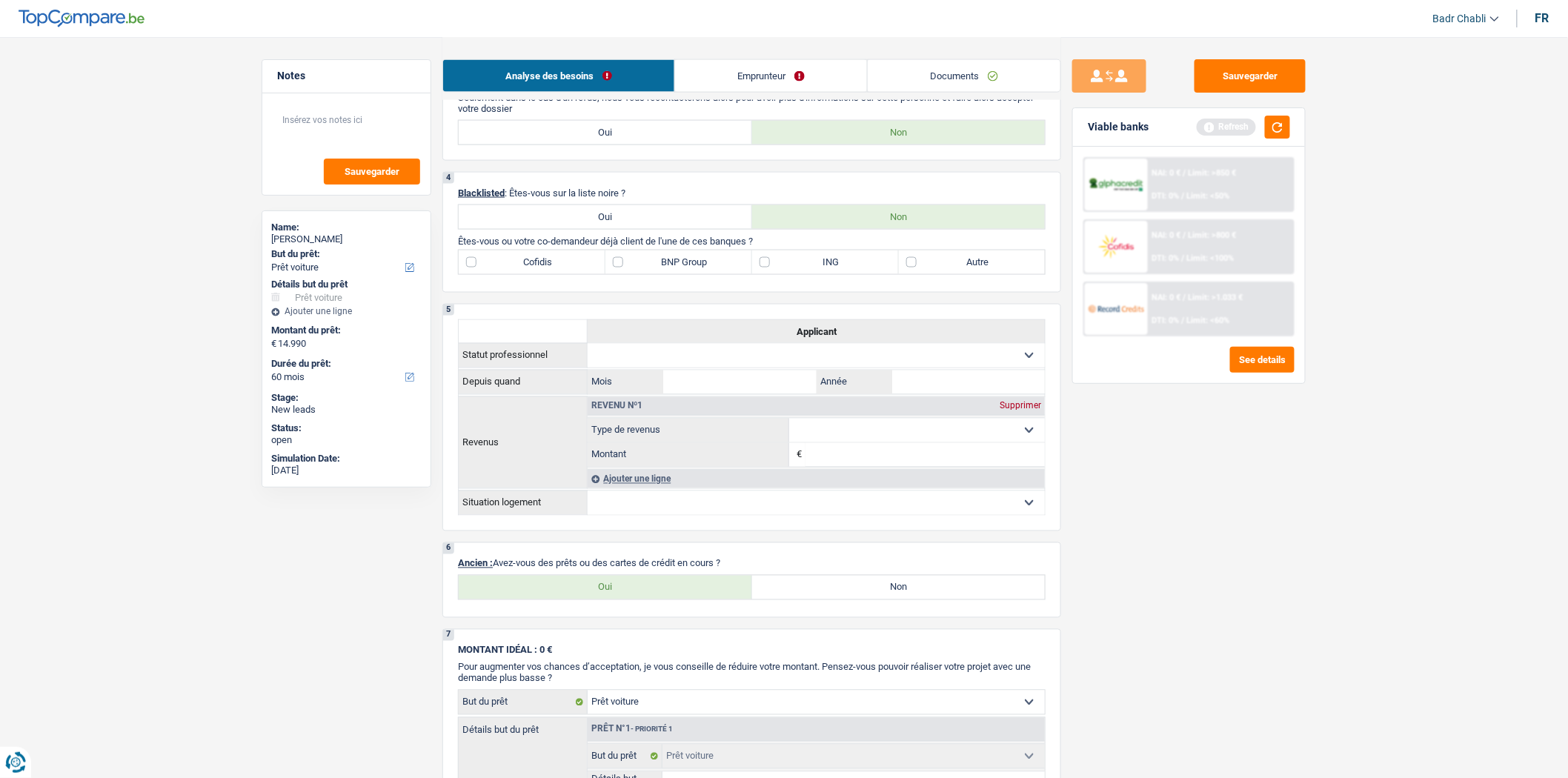
scroll to position [988, 0]
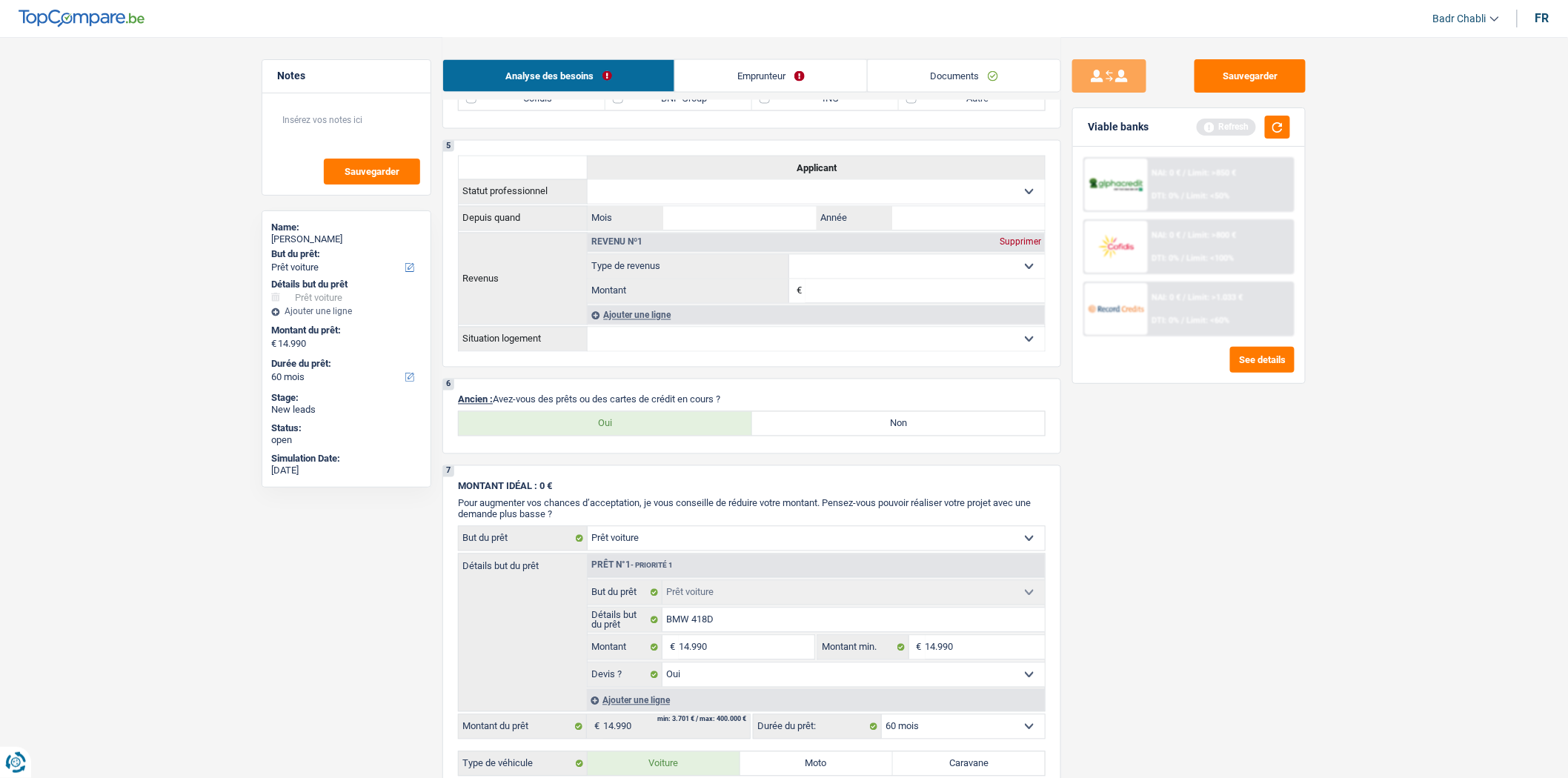
click at [635, 435] on label "Oui" at bounding box center [605, 424] width 293 height 23
click at [635, 435] on input "Oui" at bounding box center [605, 424] width 293 height 23
radio input "true"
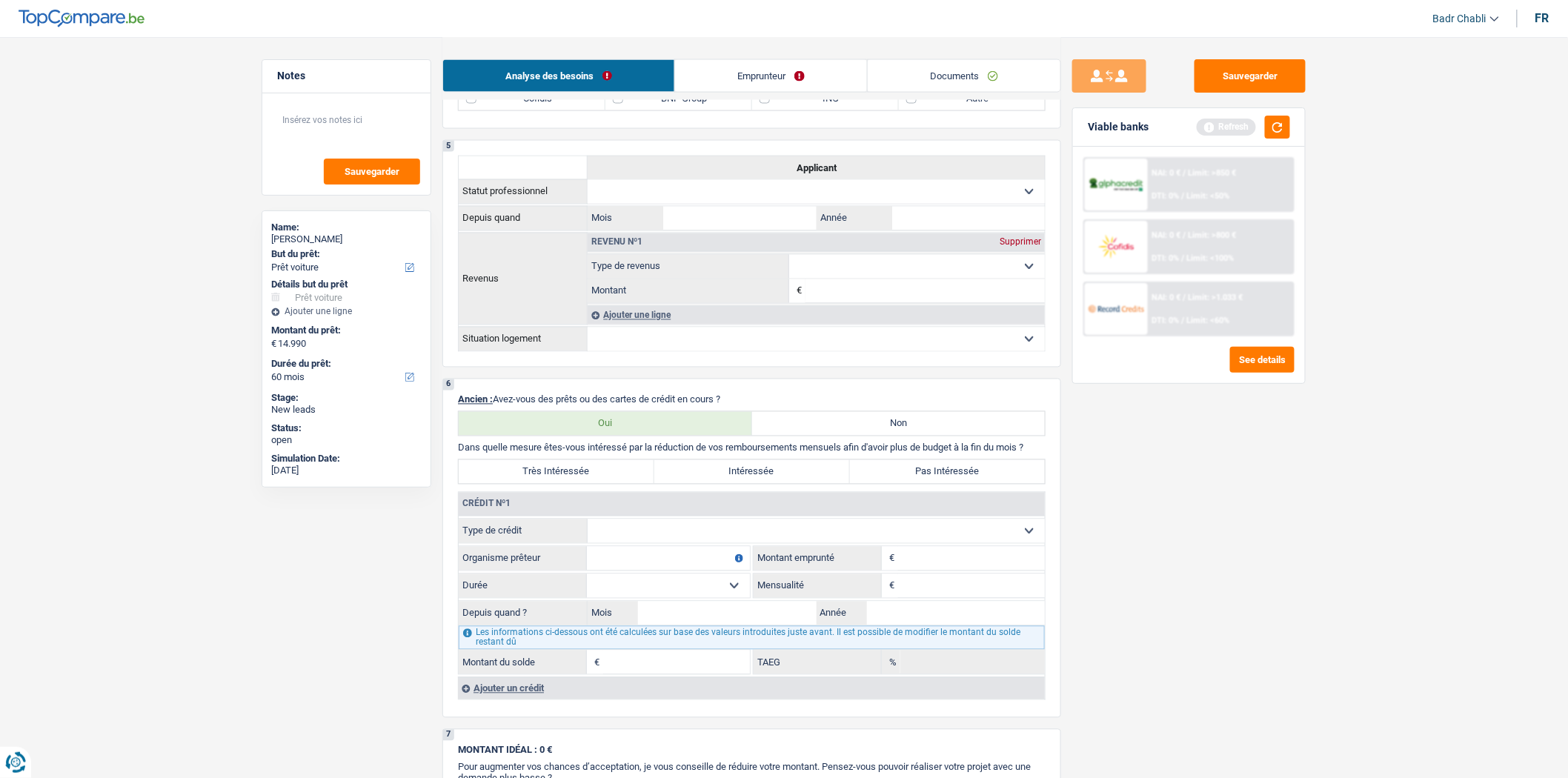
click at [642, 543] on select "Carte ou ouverture de crédit Prêt hypothécaire Vente à tempérament Prêt à tempé…" at bounding box center [816, 531] width 457 height 23
select select "mortgage"
click at [588, 532] on select "Carte ou ouverture de crédit Prêt hypothécaire Vente à tempérament Prêt à tempé…" at bounding box center [816, 531] width 457 height 23
type input "0"
click at [516, 700] on div "Ajouter un crédit" at bounding box center [751, 688] width 587 height 23
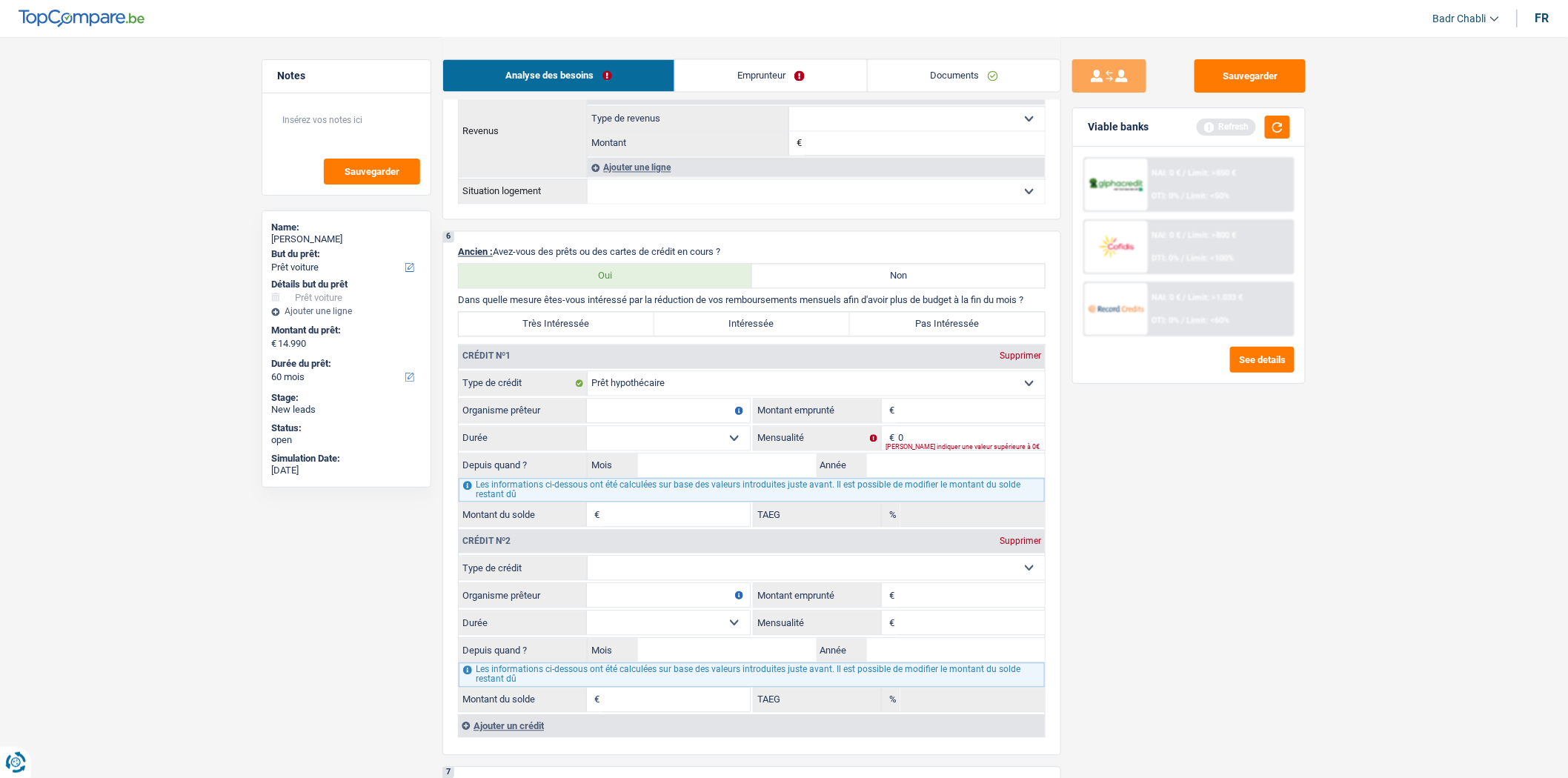
scroll to position [1316, 0]
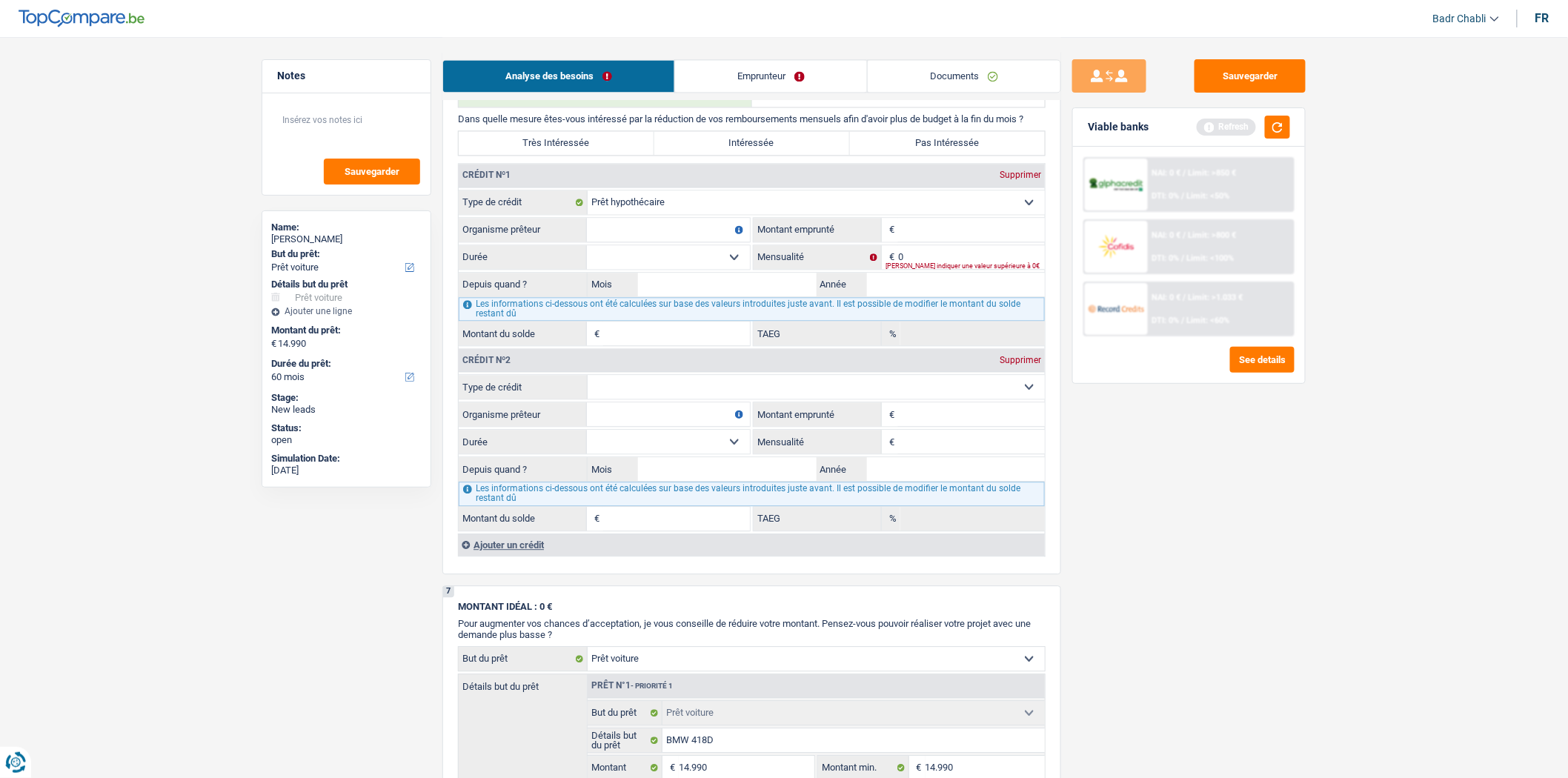
click at [652, 372] on div "Crédit nº2 Supprimer" at bounding box center [752, 360] width 586 height 23
click at [655, 398] on select "Carte ou ouverture de crédit Prêt hypothécaire Vente à tempérament Prêt à tempé…" at bounding box center [816, 387] width 457 height 23
select select "mortgage"
click at [588, 389] on select "Carte ou ouverture de crédit Prêt hypothécaire Vente à tempérament Prêt à tempé…" at bounding box center [816, 387] width 457 height 23
type input "0"
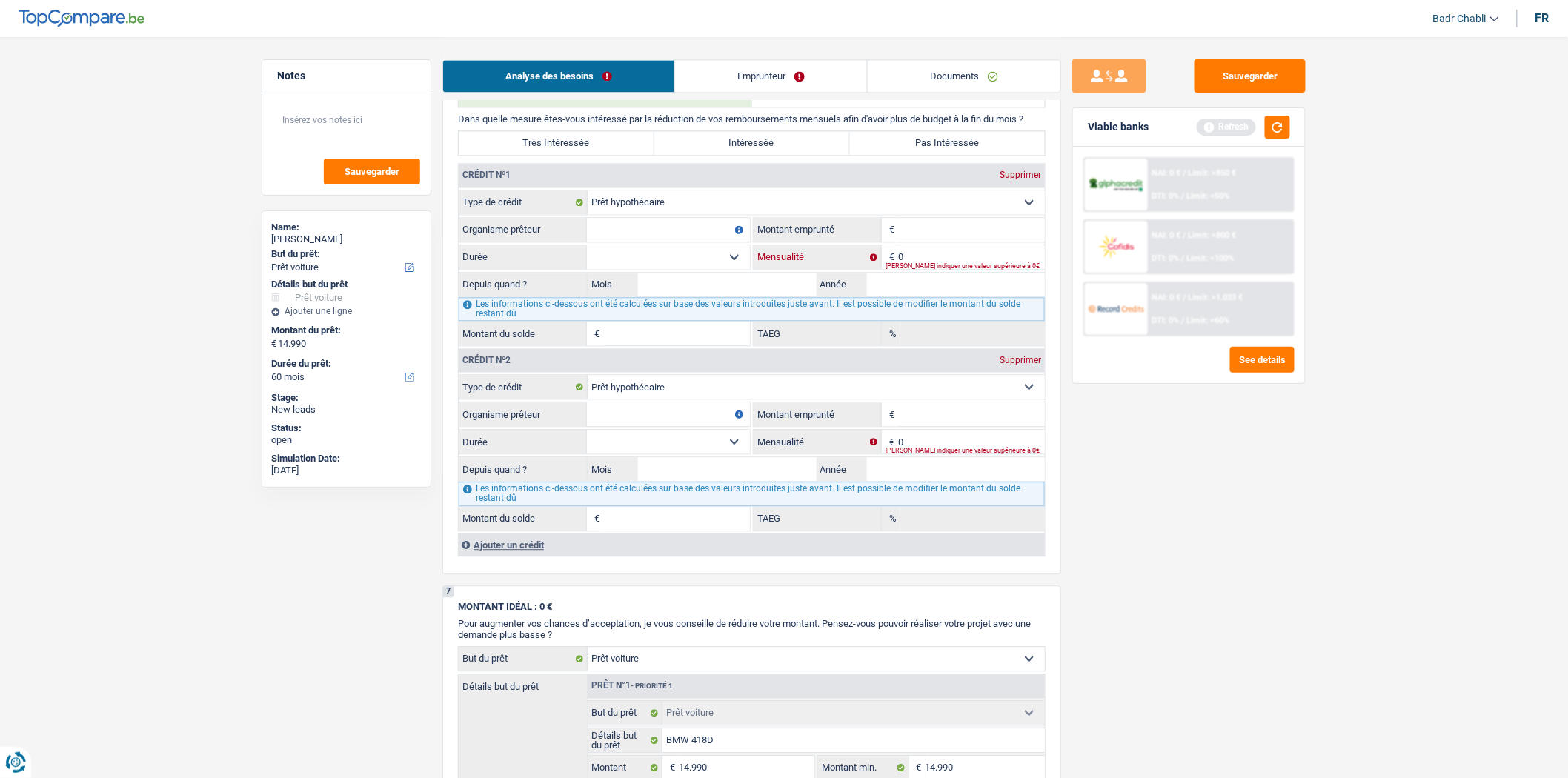
click at [945, 269] on input "0" at bounding box center [971, 257] width 147 height 23
type input "1.339"
click at [682, 242] on input "Organisme prêteur" at bounding box center [668, 230] width 163 height 23
type input "Record"
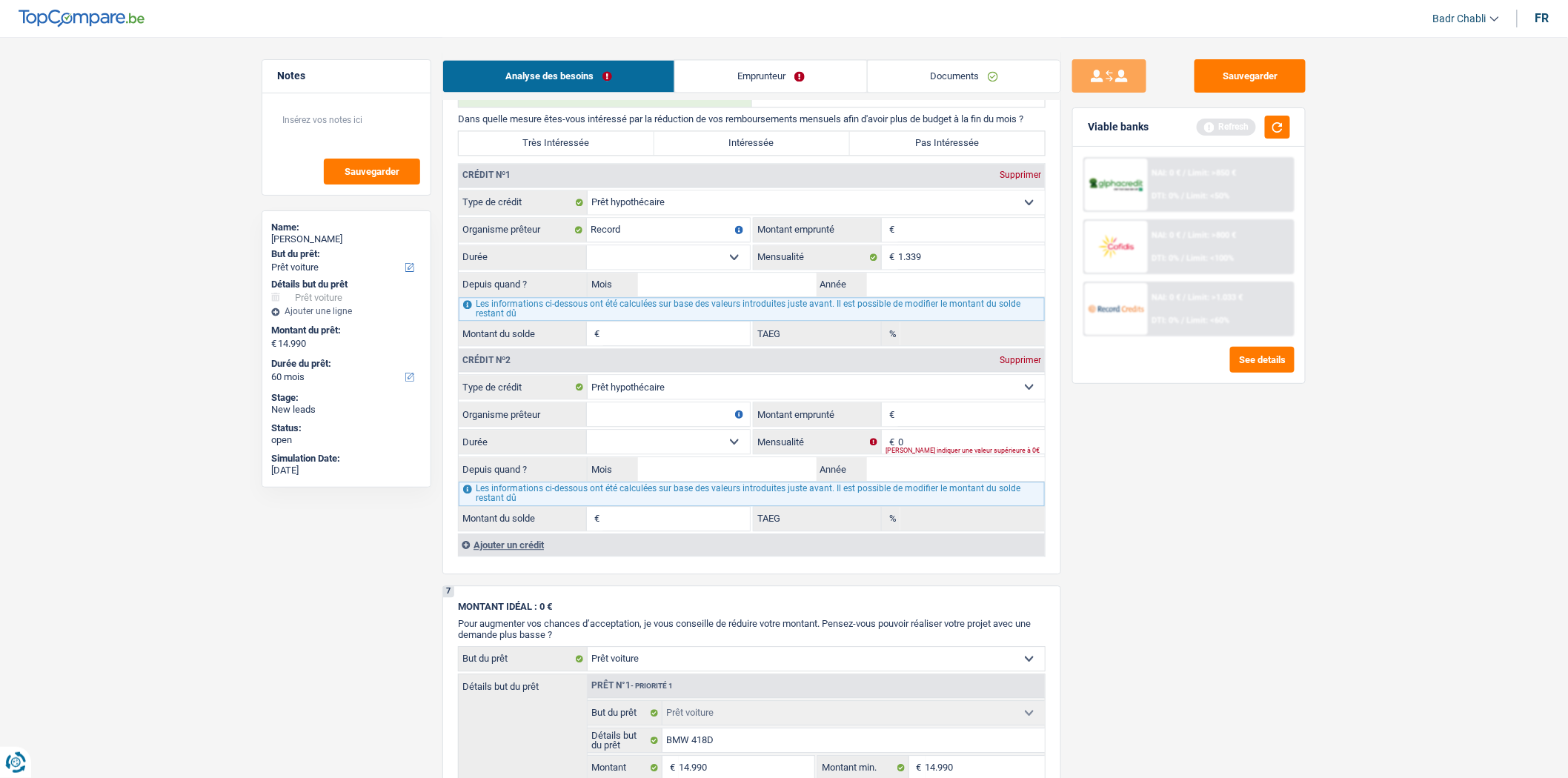
click at [656, 417] on input "Organisme prêteur" at bounding box center [668, 414] width 163 height 23
type input "Record"
click at [931, 242] on input "Montant" at bounding box center [971, 230] width 147 height 23
type input "280.000"
click at [734, 269] on select "120 mois 132 mois 144 mois 180 mois 240 mois 300 mois 360 mois 420 mois Sélecti…" at bounding box center [668, 257] width 163 height 23
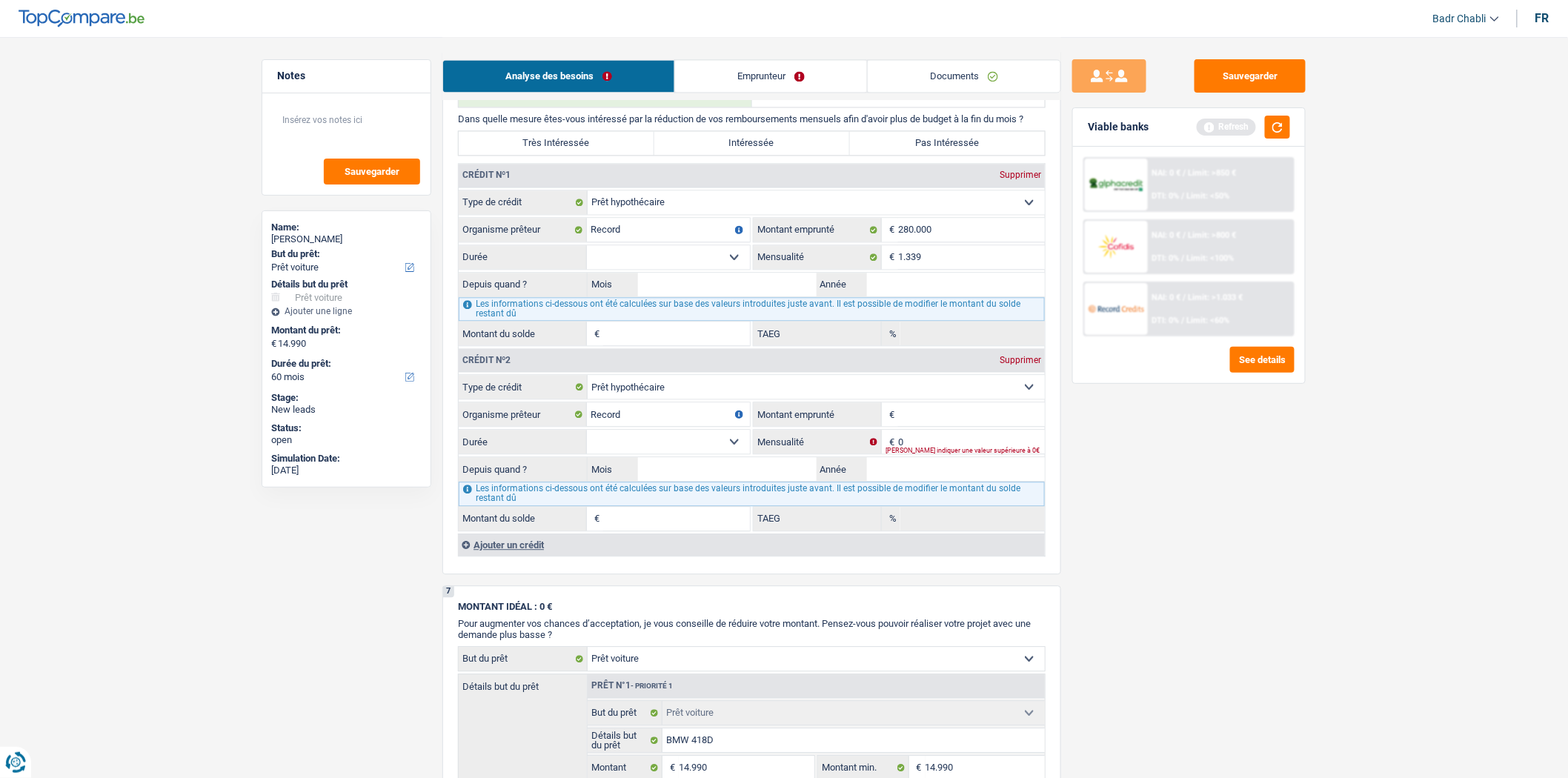
select select "300"
click at [587, 258] on select "120 mois 132 mois 144 mois 180 mois 240 mois 300 mois 360 mois 420 mois Sélecti…" at bounding box center [668, 257] width 163 height 23
click at [717, 297] on input "Mois" at bounding box center [728, 284] width 179 height 23
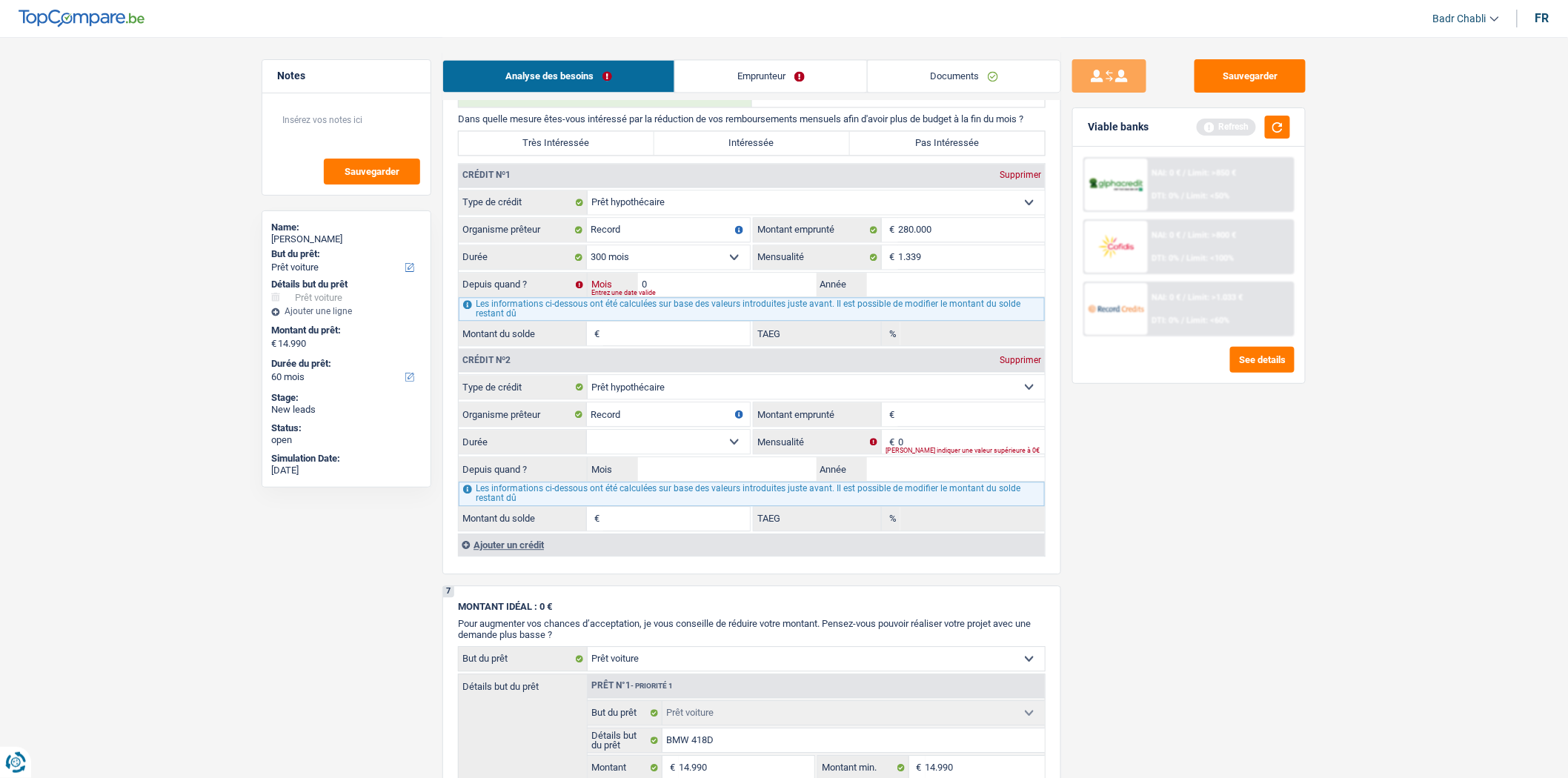
type input "05"
type input "2016"
type input "199.541"
type input "3,12"
click at [923, 453] on input "0" at bounding box center [971, 442] width 147 height 23
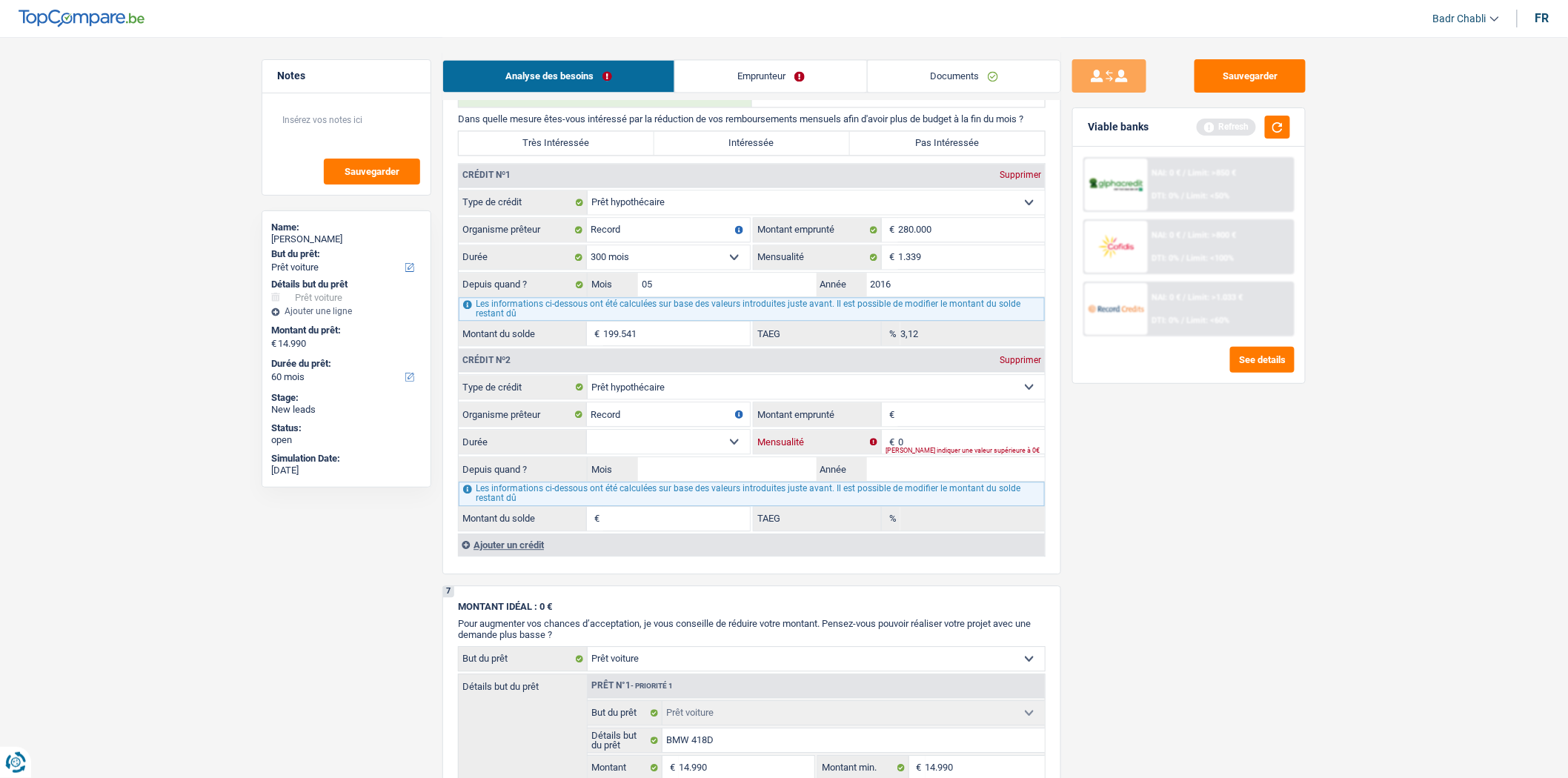
click at [923, 453] on input "0" at bounding box center [971, 442] width 147 height 23
type input "374"
click at [908, 426] on input "Montant emprunté" at bounding box center [971, 414] width 147 height 23
type input "96.000"
click at [721, 452] on select "120 mois 132 mois 144 mois 180 mois 240 mois 300 mois 360 mois 420 mois Sélecti…" at bounding box center [668, 442] width 163 height 23
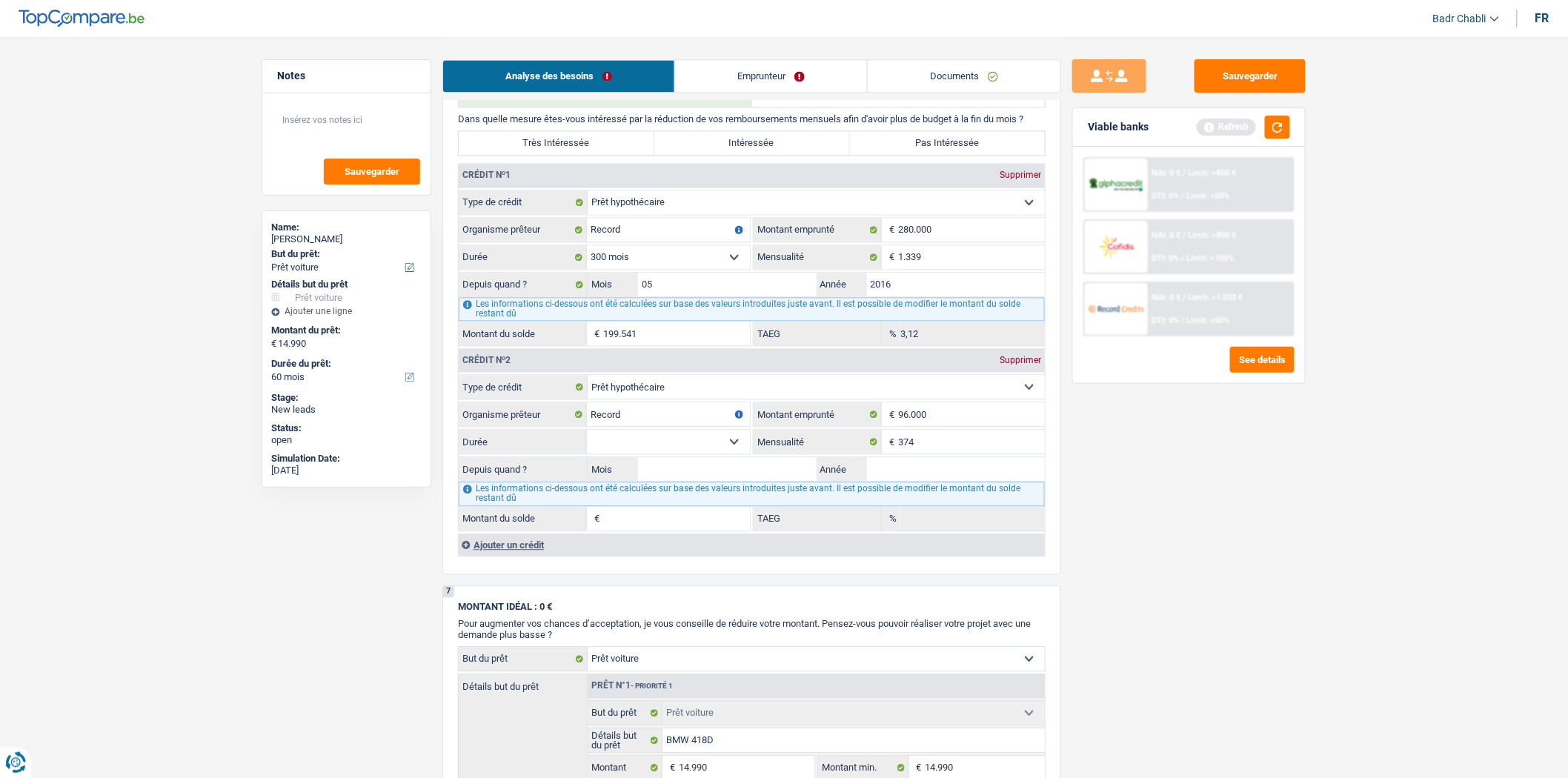
click at [587, 443] on select "120 mois 132 mois 144 mois 180 mois 240 mois 300 mois 360 mois 420 mois Sélecti…" at bounding box center [668, 442] width 163 height 23
click at [784, 481] on input "Mois" at bounding box center [728, 469] width 179 height 23
click at [694, 453] on select "120 mois 132 mois 144 mois 180 mois 240 mois 300 mois 360 mois 420 mois Sélecti…" at bounding box center [668, 442] width 163 height 23
select select "240"
click at [587, 443] on select "120 mois 132 mois 144 mois 180 mois 240 mois 300 mois 360 mois 420 mois Sélecti…" at bounding box center [668, 442] width 163 height 23
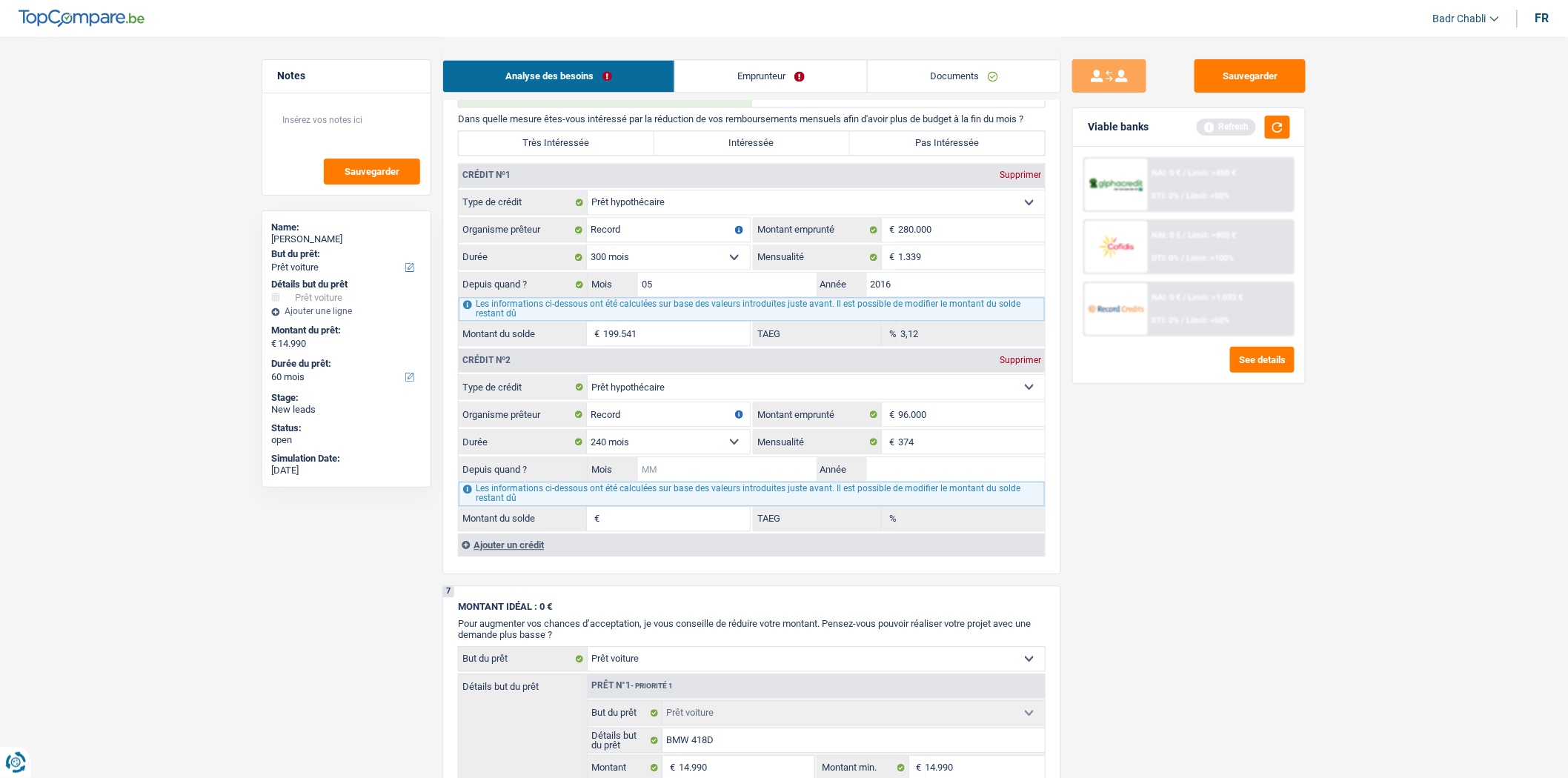
click at [737, 481] on input "Mois" at bounding box center [728, 469] width 179 height 23
type input "06"
type input "2016"
type input "50.019"
type input "0,00"
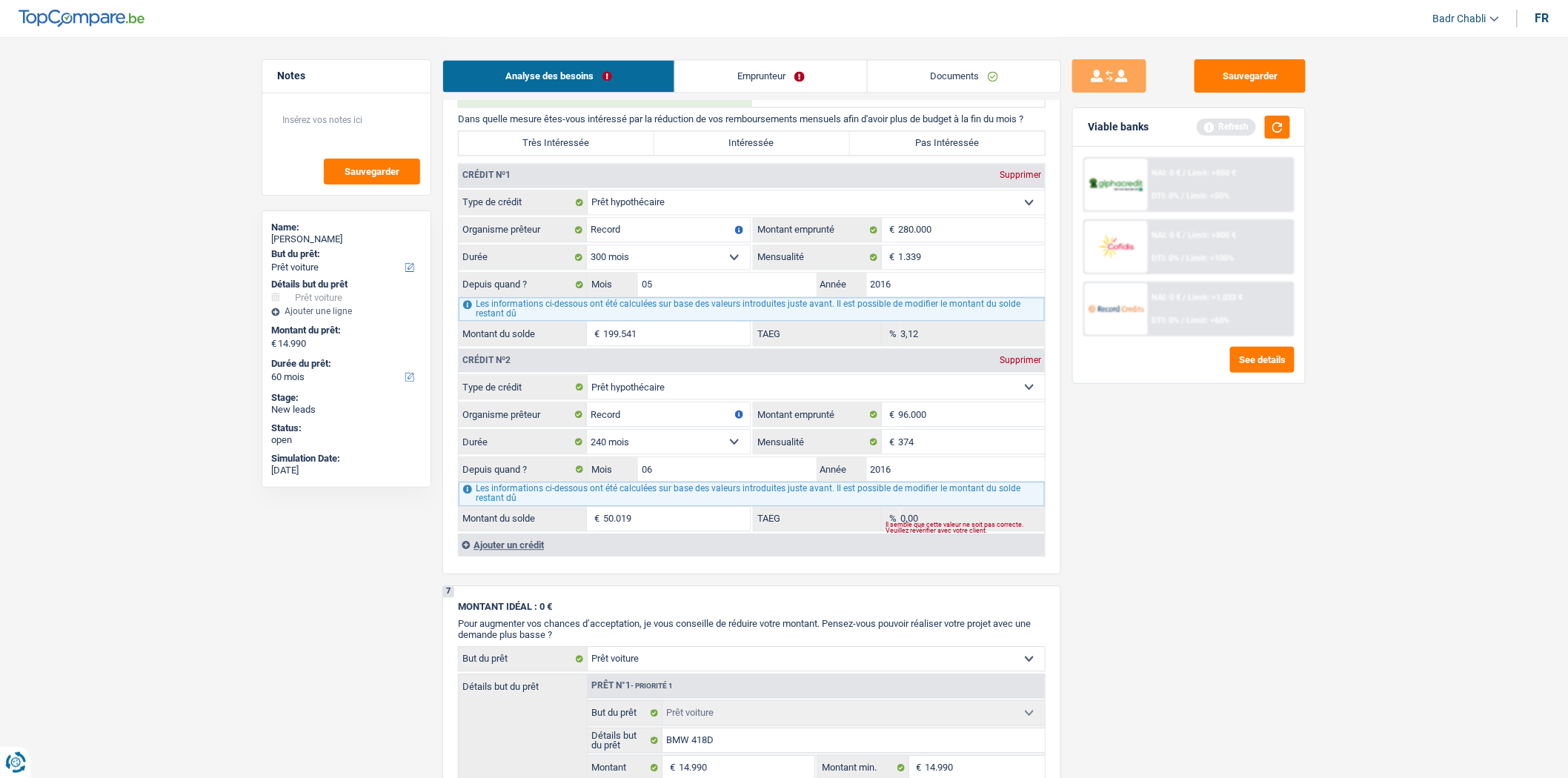
click at [885, 154] on label "Pas Intéressée" at bounding box center [948, 142] width 196 height 23
click at [885, 154] on input "Pas Intéressée" at bounding box center [948, 142] width 196 height 23
radio input "true"
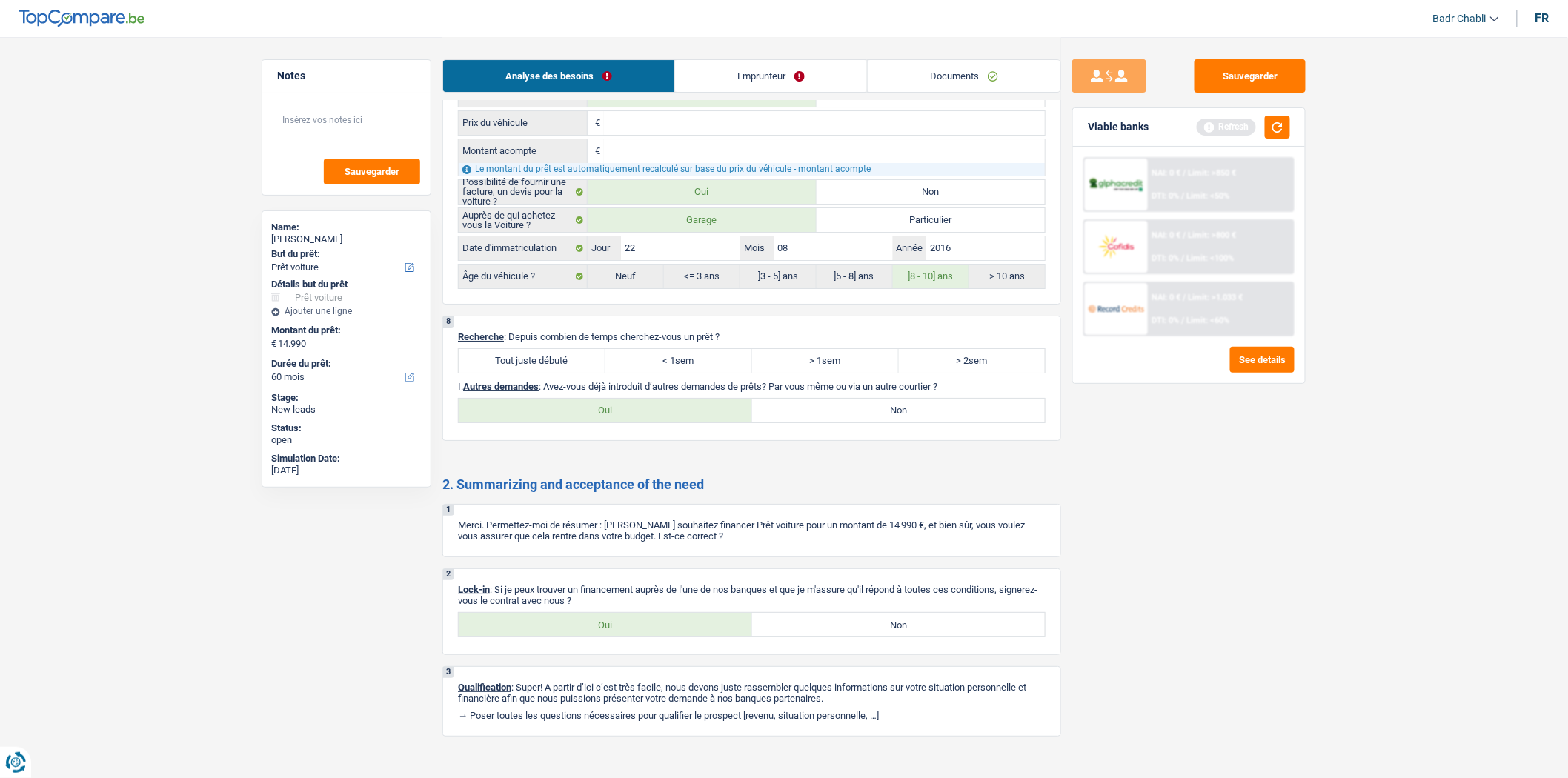
scroll to position [2140, 0]
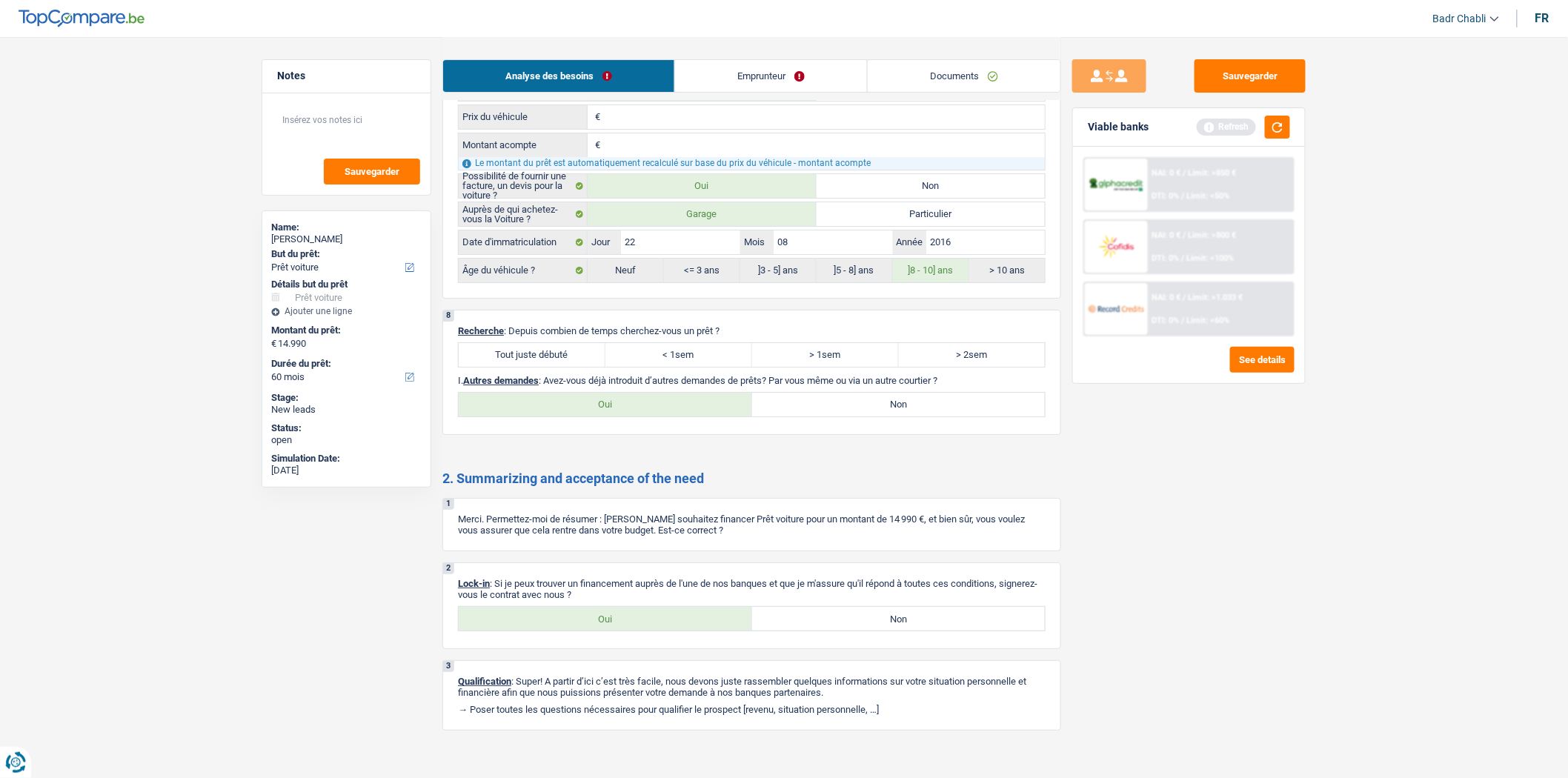
click at [591, 359] on div "8 Recherche : Depuis combien de temps cherchez-vous un prêt ? Tout juste débuté…" at bounding box center [752, 372] width 619 height 125
click at [581, 367] on label "Tout juste débuté" at bounding box center [532, 355] width 147 height 23
click at [581, 367] on input "Tout juste débuté" at bounding box center [532, 355] width 147 height 23
radio input "true"
click at [830, 416] on label "Non" at bounding box center [898, 405] width 293 height 23
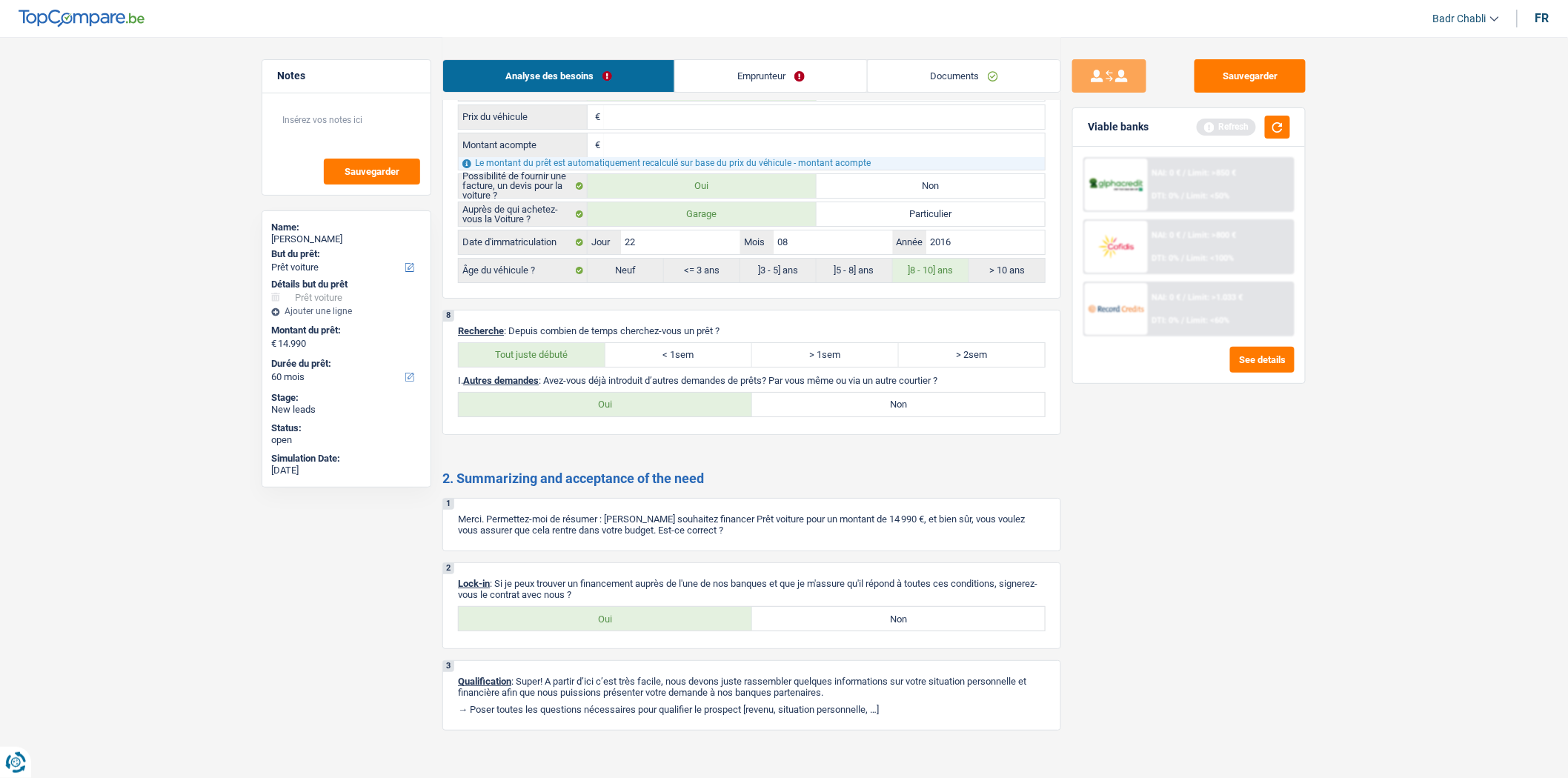
click at [830, 416] on input "Non" at bounding box center [898, 405] width 293 height 23
radio input "true"
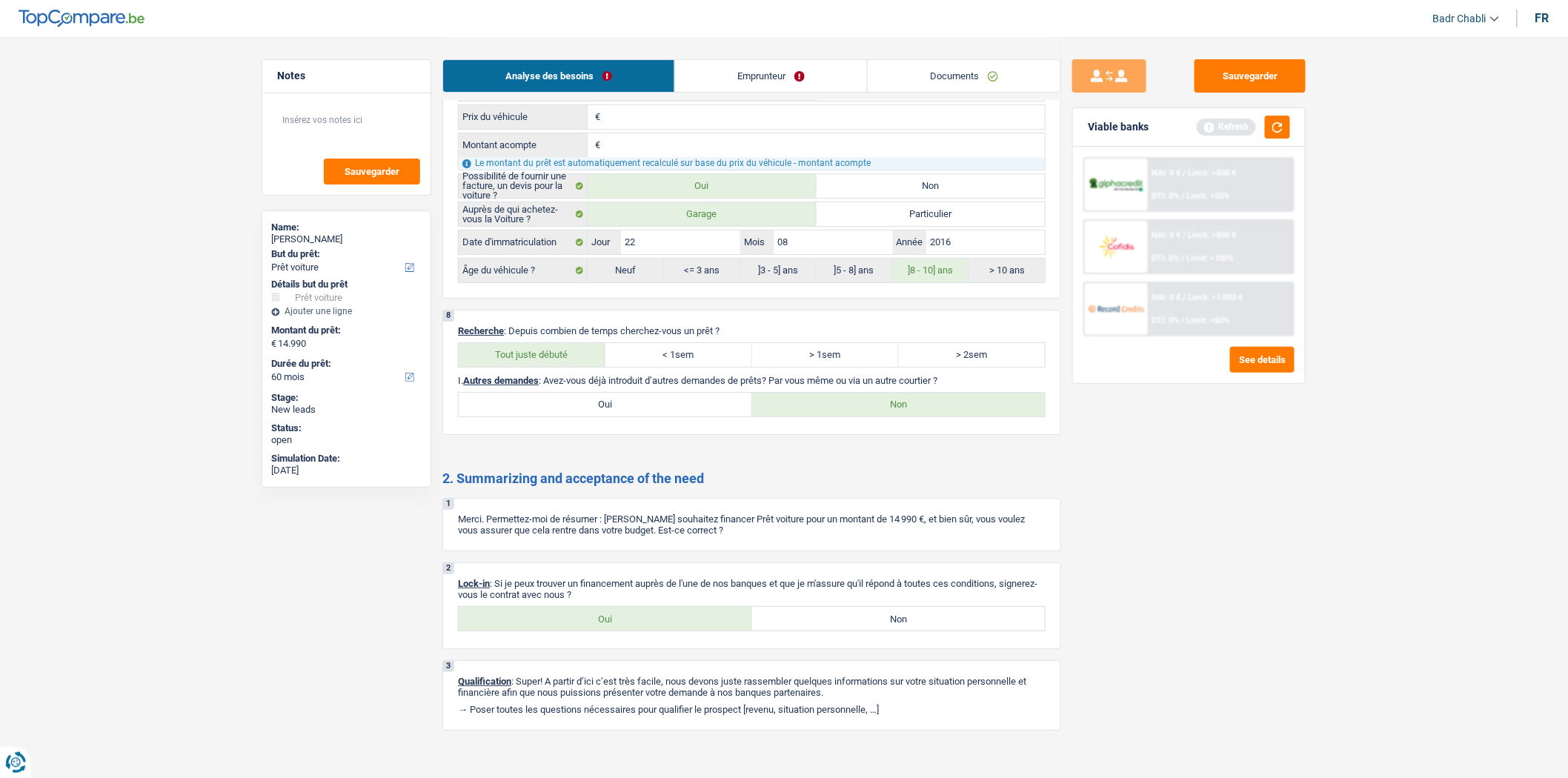
click at [637, 630] on label "Oui" at bounding box center [605, 618] width 293 height 23
click at [637, 630] on input "Oui" at bounding box center [605, 618] width 293 height 23
radio input "true"
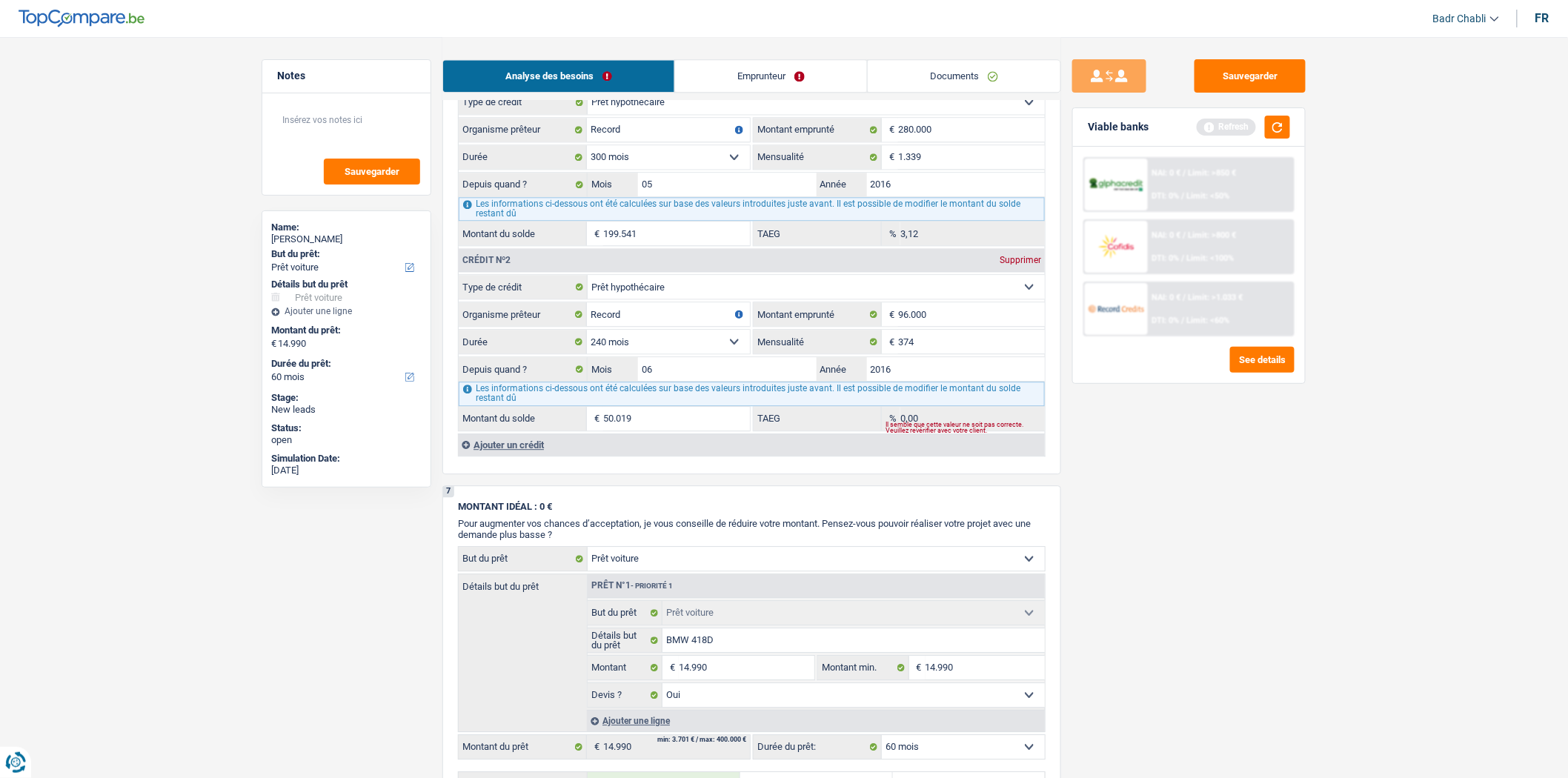
scroll to position [1564, 0]
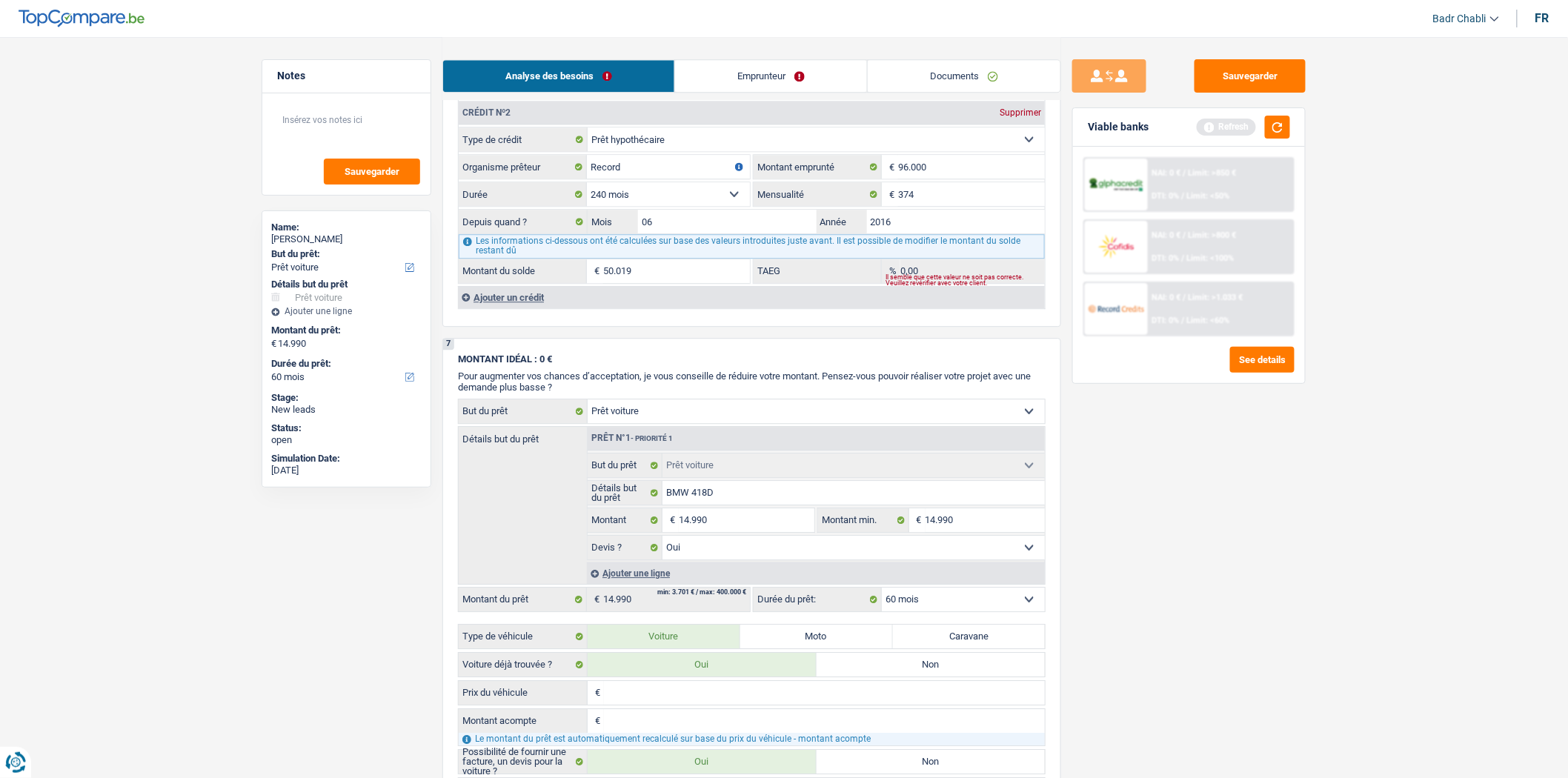
click at [525, 304] on div "Ajouter un crédit" at bounding box center [751, 297] width 587 height 23
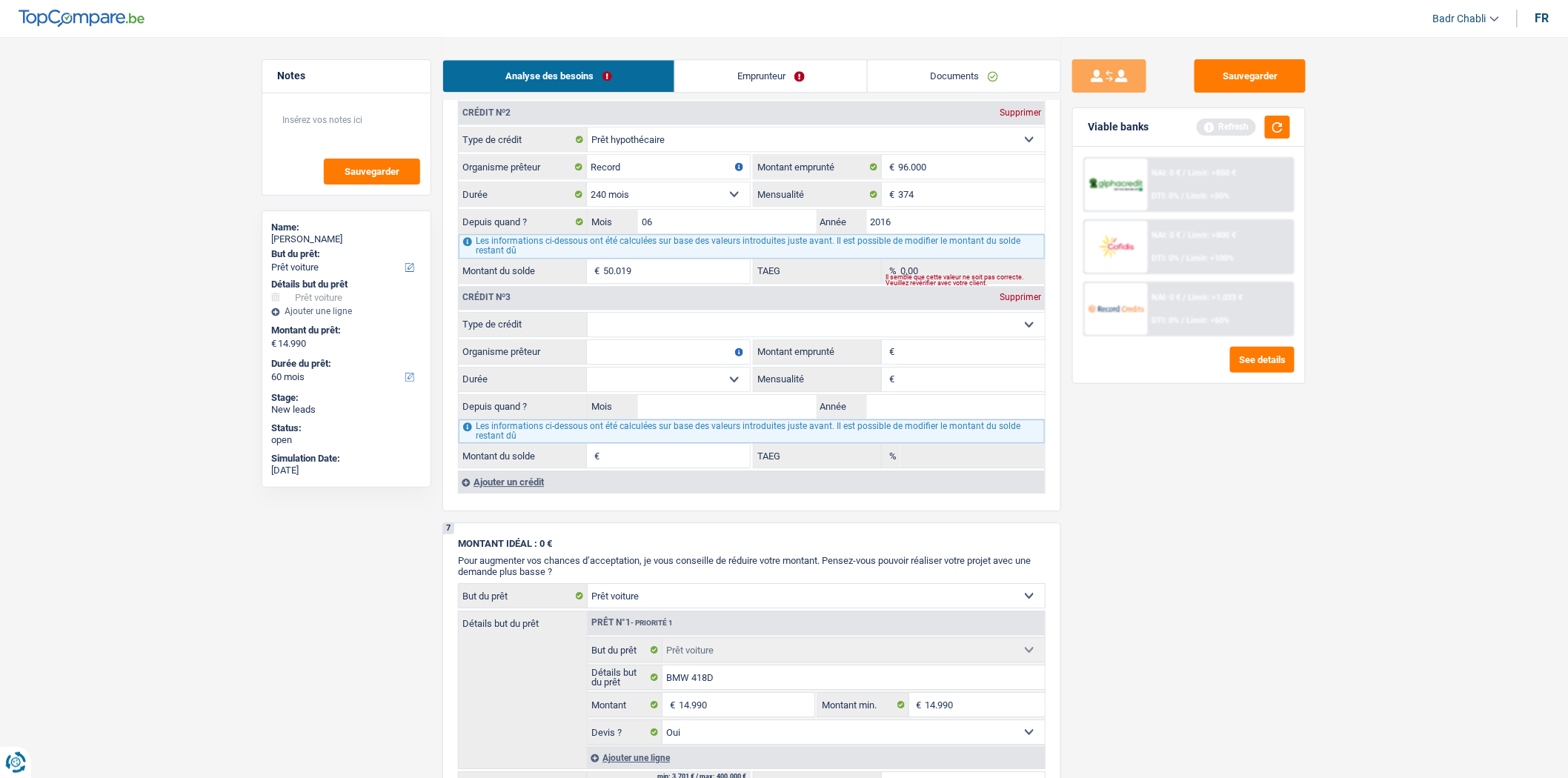
click at [619, 352] on fieldset "Carte ou ouverture de crédit Prêt hypothécaire Vente à tempérament Prêt à tempé…" at bounding box center [752, 389] width 586 height 156
click at [638, 336] on select "Carte ou ouverture de crédit Prêt hypothécaire Vente à tempérament Prêt à tempé…" at bounding box center [816, 325] width 457 height 23
select select "cardOrCredit"
type input "0"
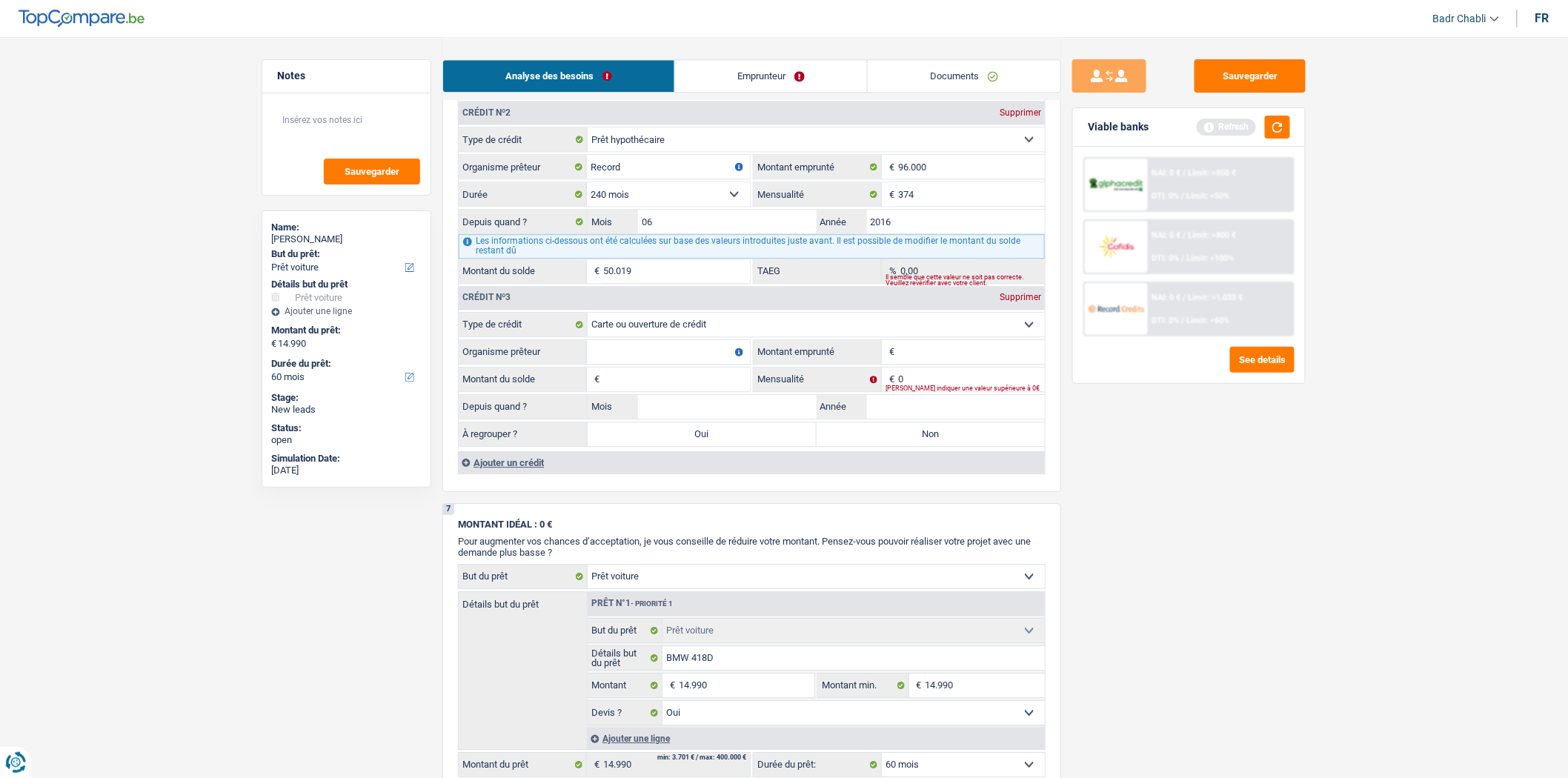
click at [646, 364] on input "Organisme prêteur" at bounding box center [668, 352] width 163 height 23
type input "ING"
type input "1.250"
type input "1"
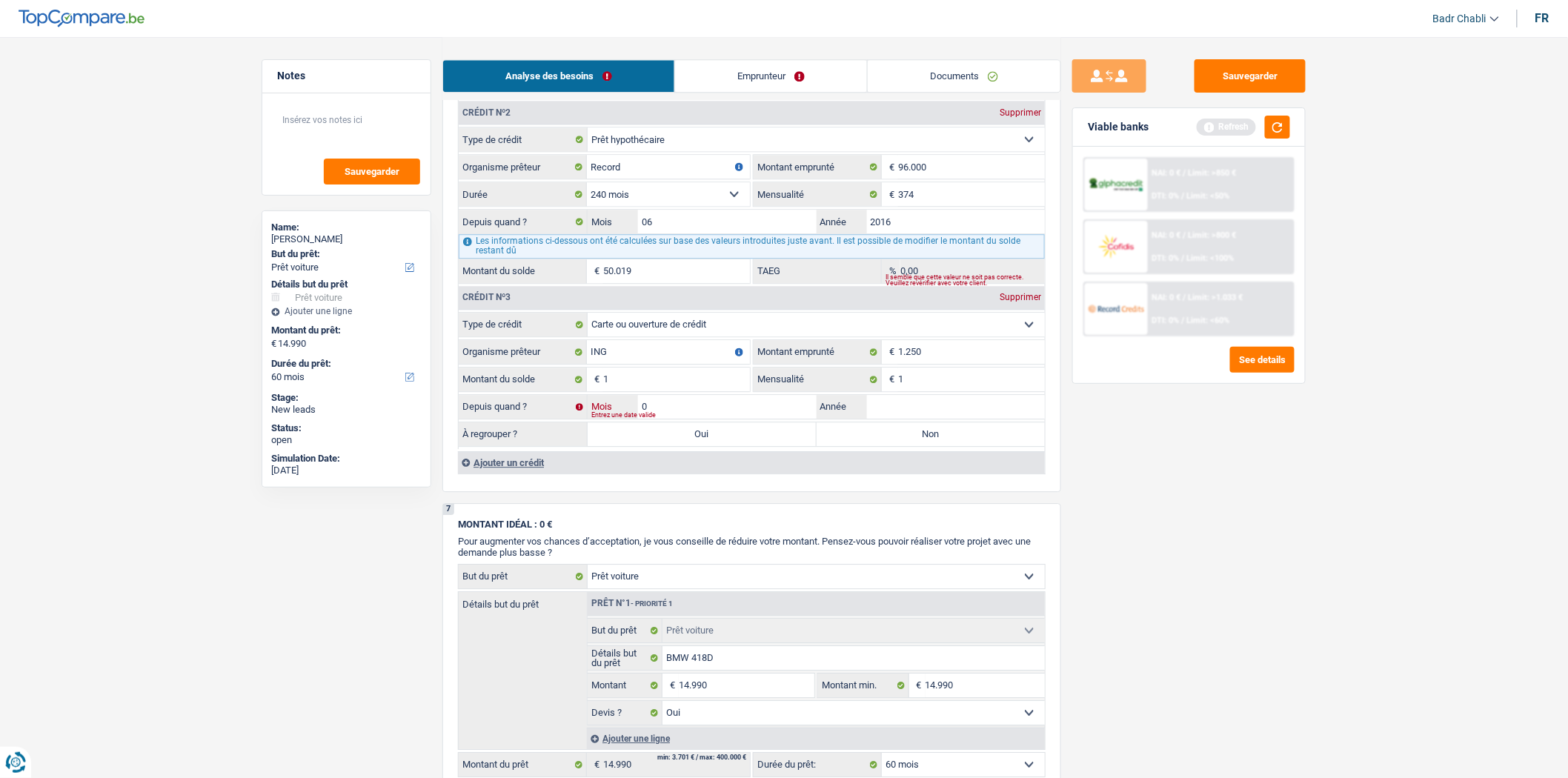
type input "02"
type input "2023"
click at [895, 447] on div "À regrouper ? Oui Non Tous les champs sont obligatoires. Veuillez fournir une r…" at bounding box center [752, 435] width 586 height 25
click at [895, 446] on label "Non" at bounding box center [931, 434] width 229 height 23
click at [895, 446] on input "Non" at bounding box center [931, 434] width 229 height 23
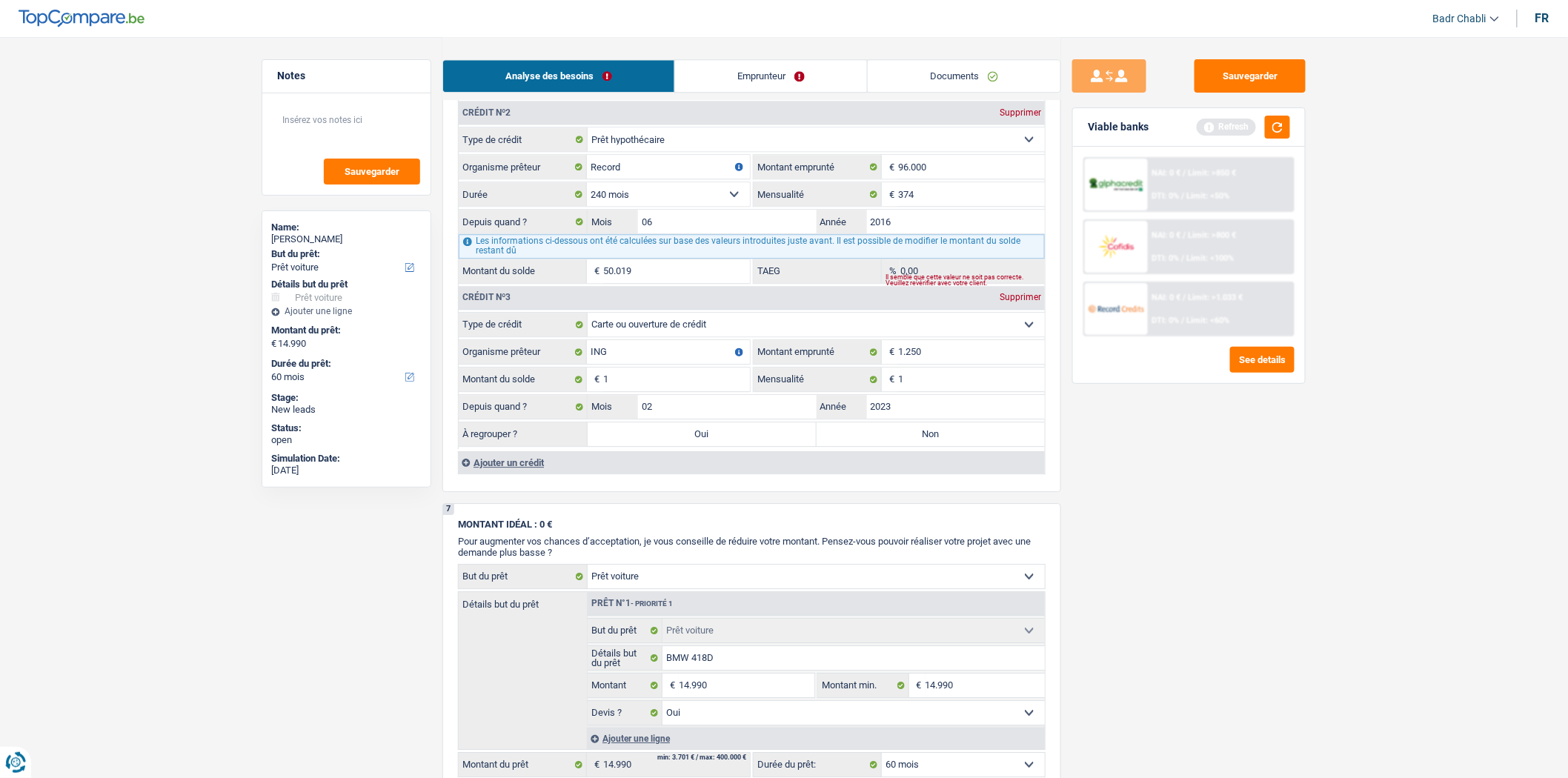
radio input "true"
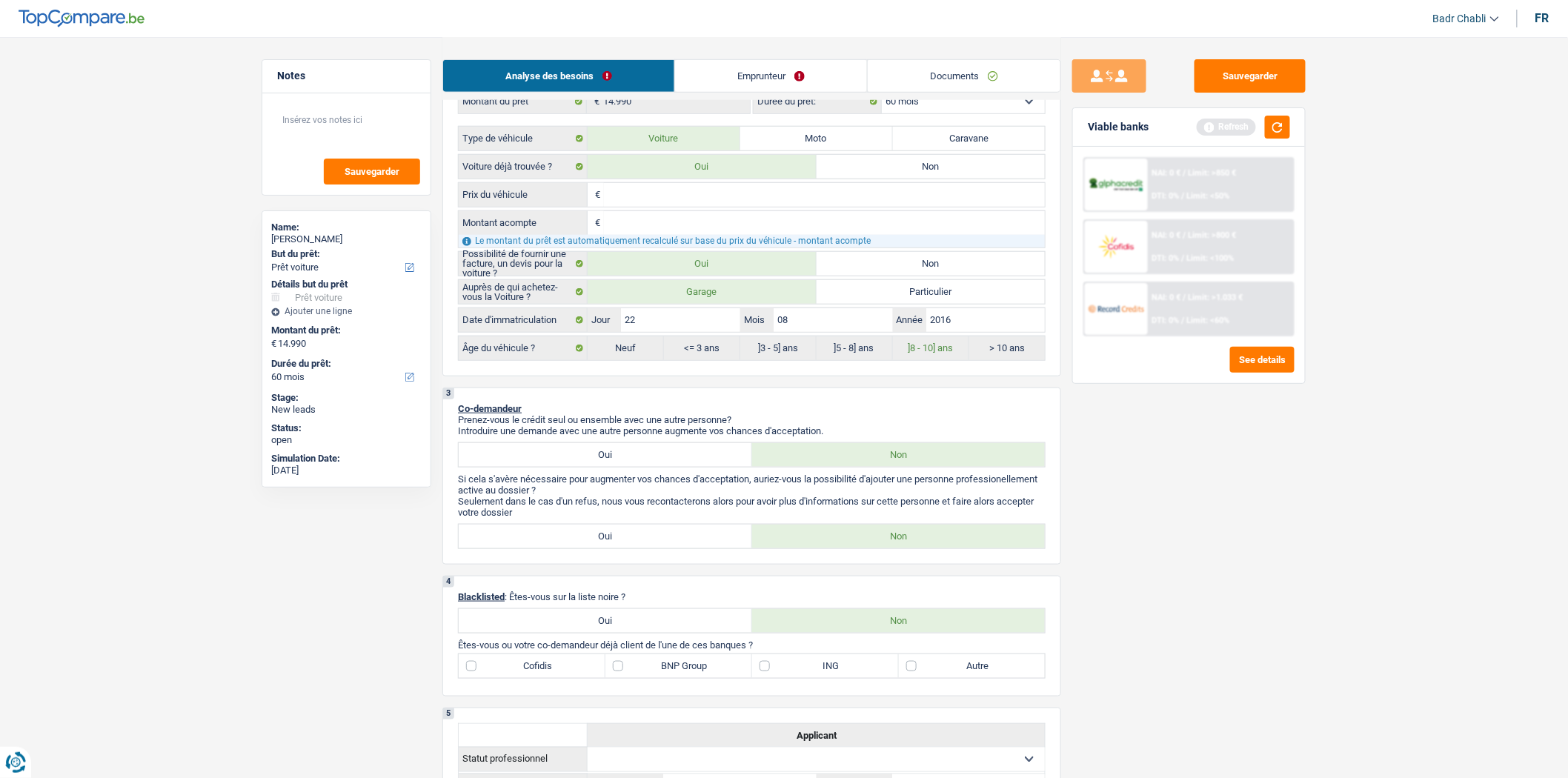
scroll to position [576, 0]
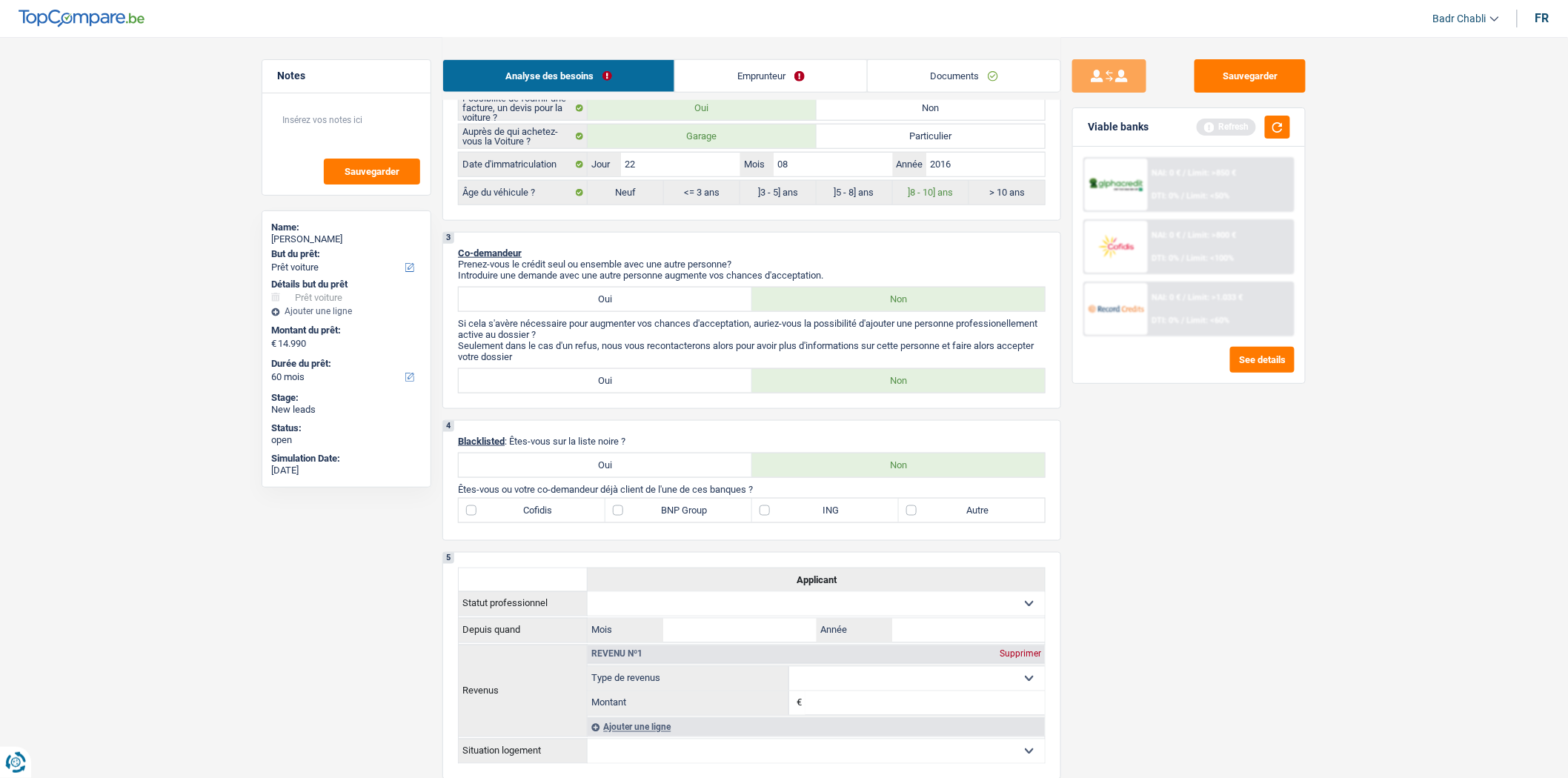
click at [764, 518] on label "ING" at bounding box center [825, 510] width 147 height 23
click at [764, 518] on input "ING" at bounding box center [825, 510] width 147 height 23
checkbox input "true"
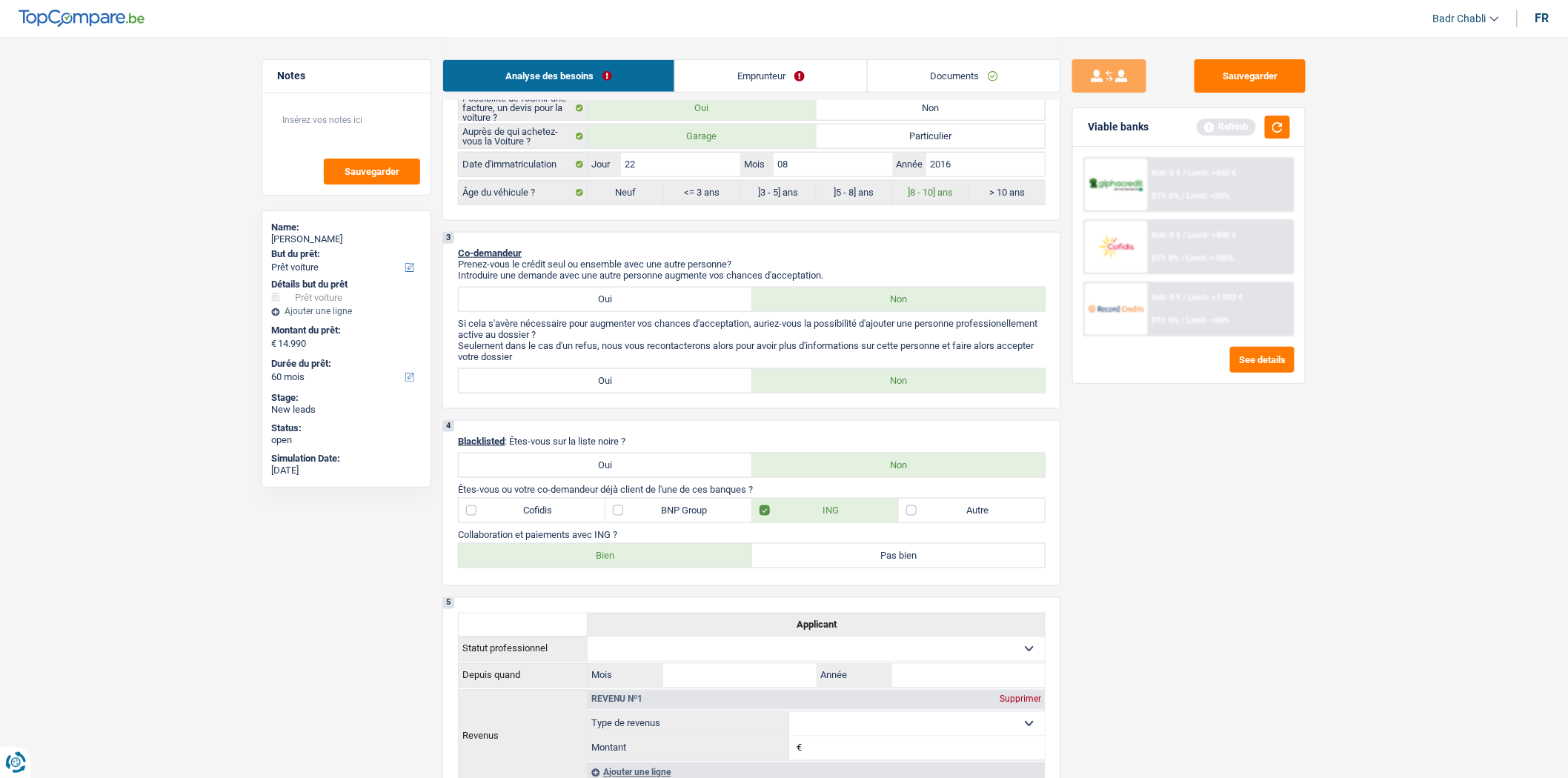
click at [646, 566] on label "Bien" at bounding box center [605, 555] width 293 height 23
click at [646, 566] on input "Bien" at bounding box center [605, 555] width 293 height 23
radio input "true"
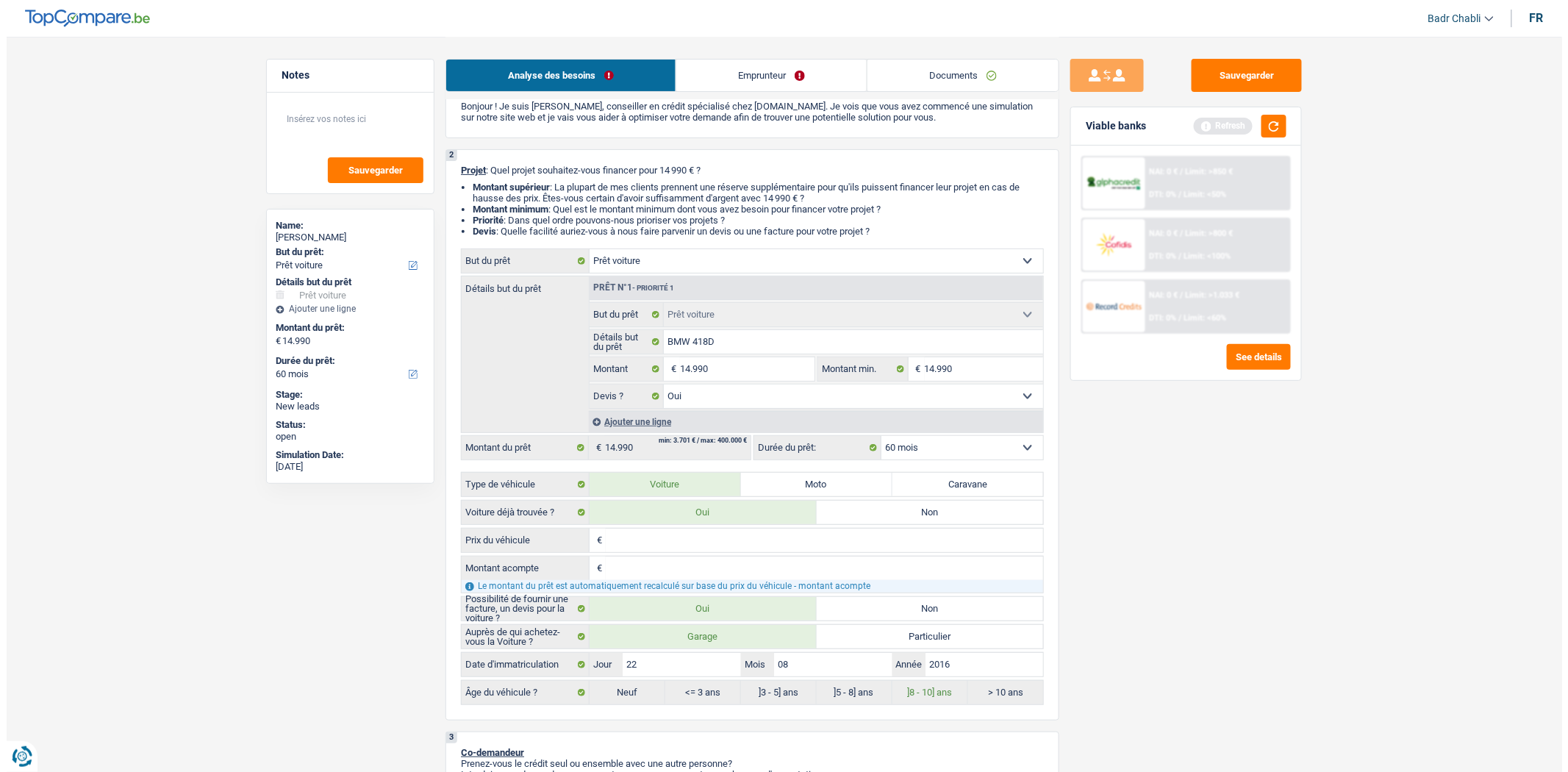
scroll to position [0, 0]
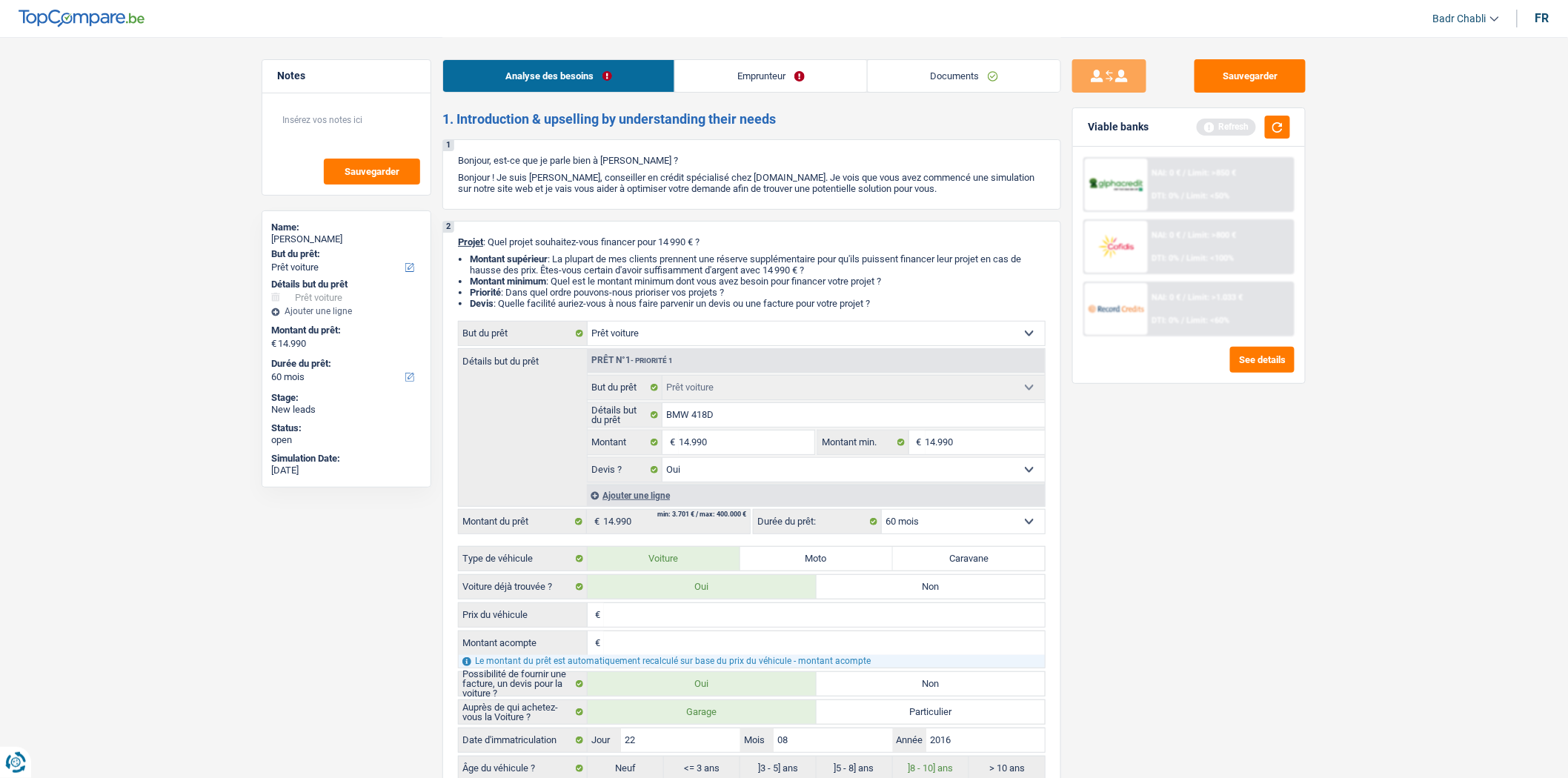
click at [732, 68] on link "Emprunteur" at bounding box center [771, 76] width 192 height 32
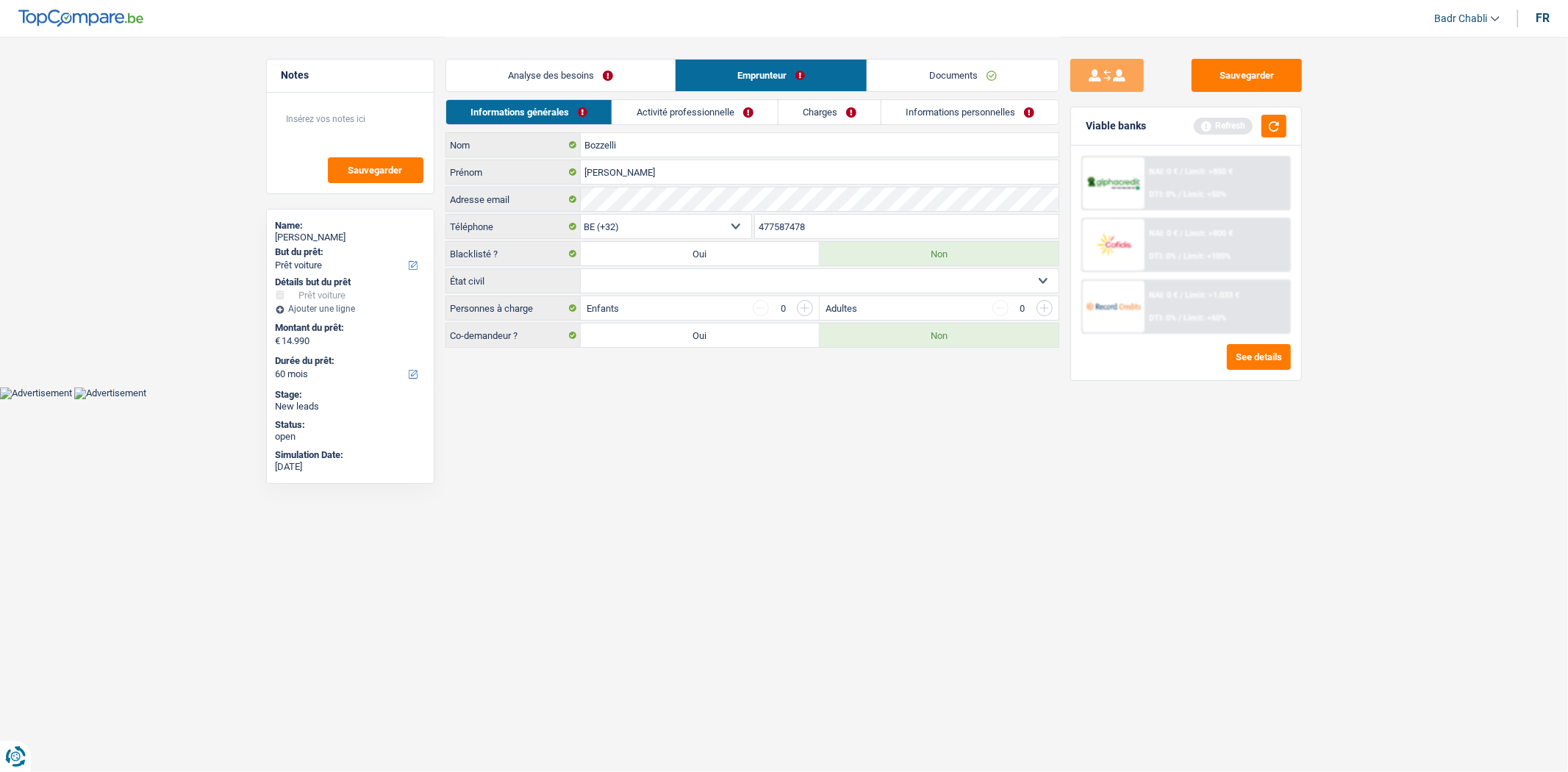
click at [701, 288] on select "Célibataire Marié(e) Cohabitant(e) légal(e) Divorcé(e) Veuf(ve) Séparé (de fait…" at bounding box center [819, 281] width 478 height 23
select select "single"
click at [581, 270] on select "Célibataire Marié(e) Cohabitant(e) légal(e) Divorcé(e) Veuf(ve) Séparé (de fait…" at bounding box center [819, 281] width 478 height 23
click at [810, 303] on input "button" at bounding box center [805, 308] width 16 height 16
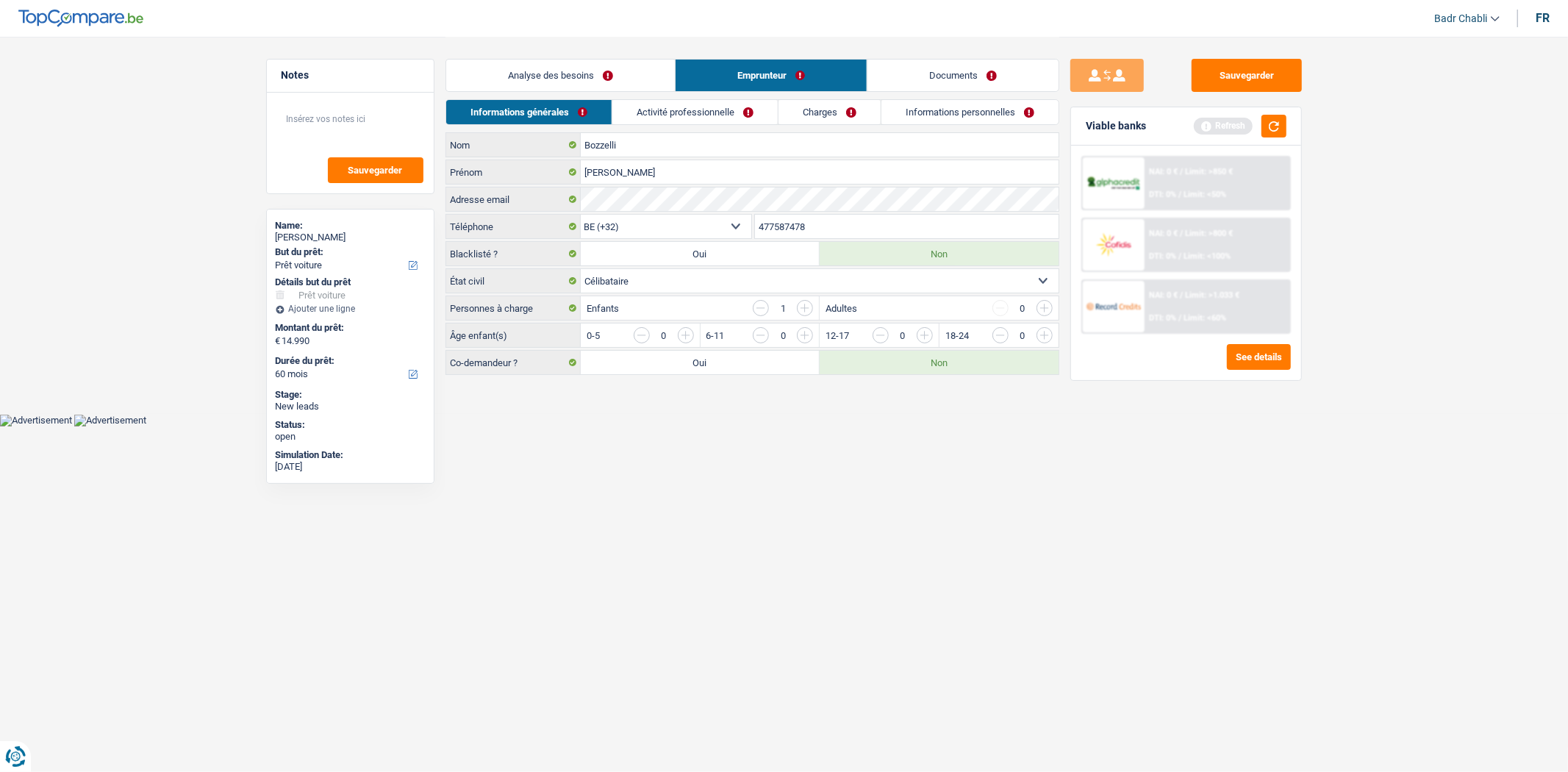
click at [1042, 336] on input "button" at bounding box center [1343, 339] width 613 height 23
click at [688, 122] on link "Activité professionnelle" at bounding box center [695, 112] width 165 height 24
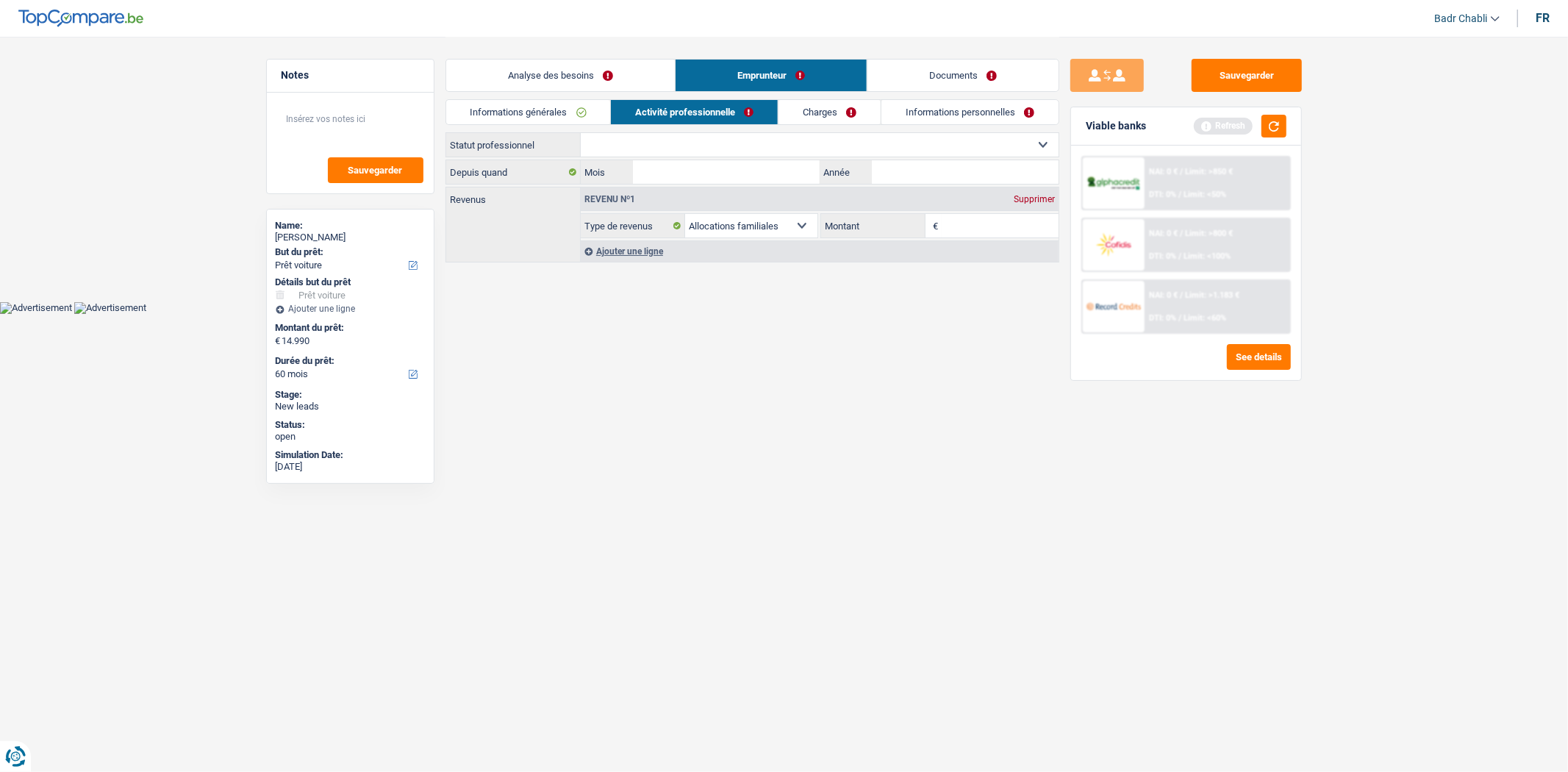
click at [682, 143] on select "Ouvrier Employé privé Employé public Invalide Indépendant Pensionné Chômeur Mut…" at bounding box center [819, 145] width 478 height 23
select select "worker"
click at [581, 133] on select "Ouvrier Employé privé Employé public Invalide Indépendant Pensionné Chômeur Mut…" at bounding box center [819, 145] width 478 height 23
select select "familyAllowances"
select select "netSalary"
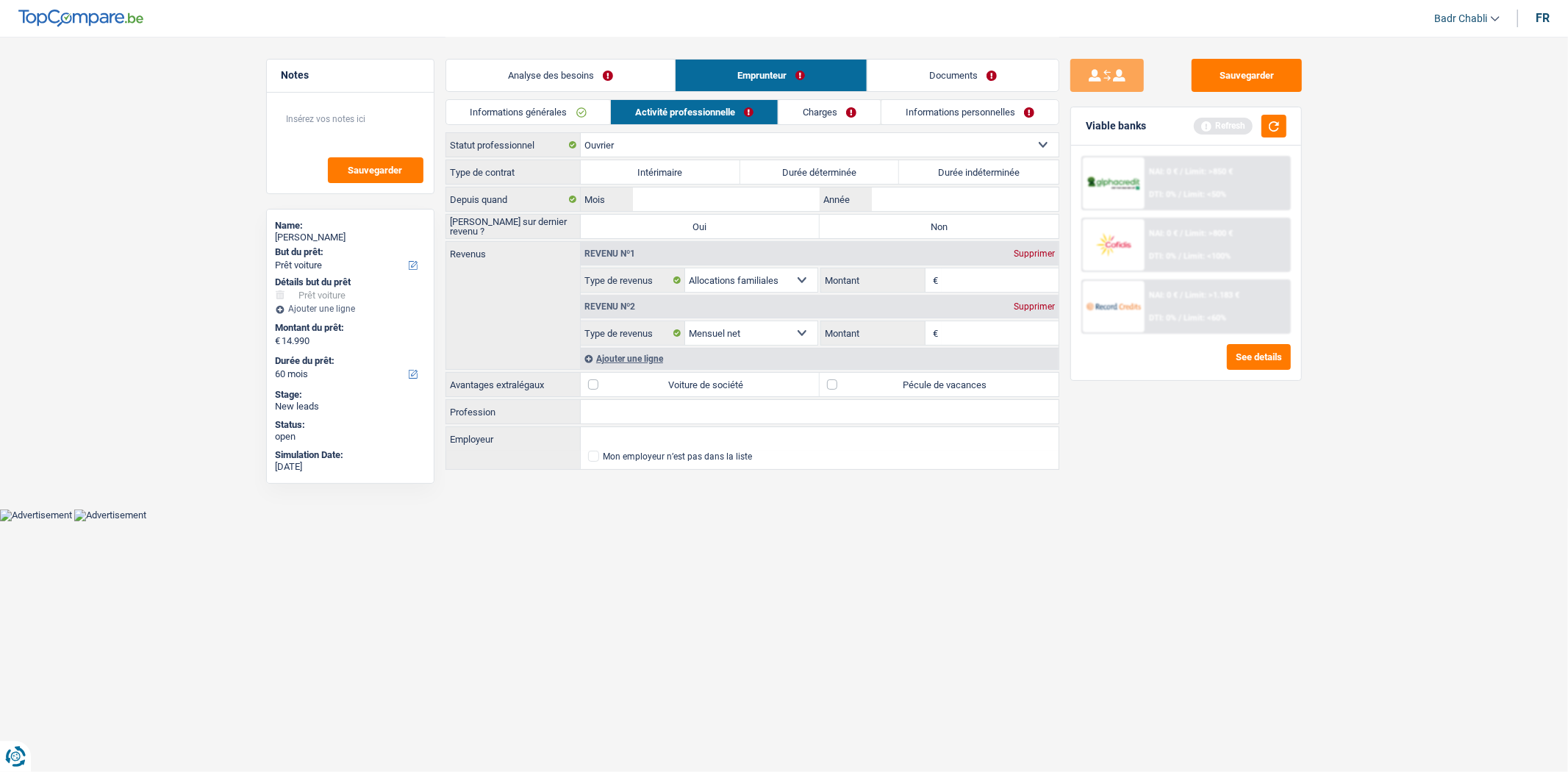
click at [920, 165] on label "Durée indéterminée" at bounding box center [979, 172] width 159 height 23
click at [920, 165] on input "Durée indéterminée" at bounding box center [979, 172] width 159 height 23
radio input "true"
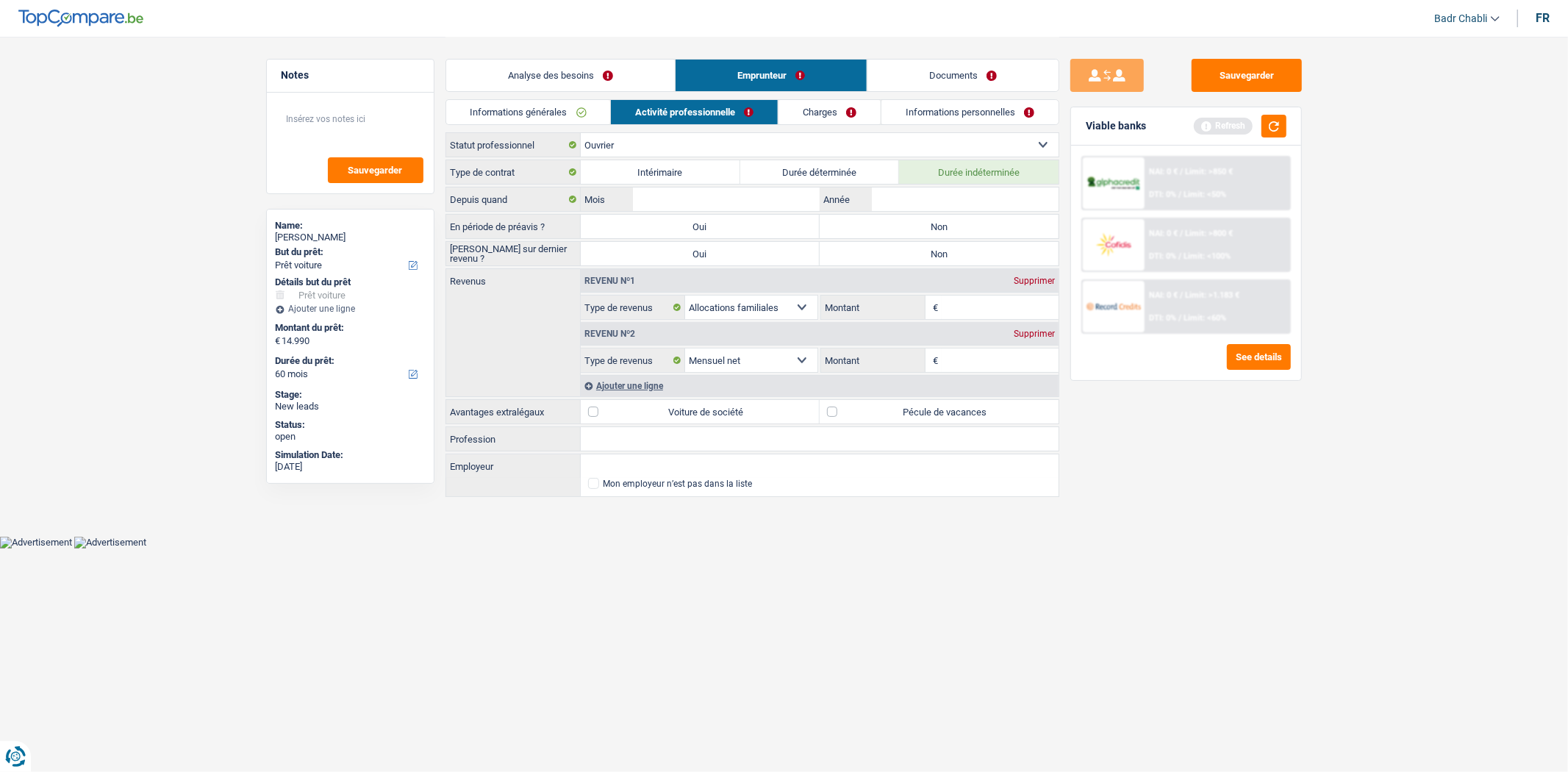
click at [908, 228] on label "Non" at bounding box center [938, 226] width 239 height 23
click at [908, 228] on input "Non" at bounding box center [938, 226] width 239 height 23
radio input "true"
click at [909, 267] on div "Type de contrat Intérimaire Durée déterminée Durée indéterminée Depuis quand Mo…" at bounding box center [752, 329] width 614 height 340
click at [909, 259] on label "Non" at bounding box center [938, 253] width 239 height 23
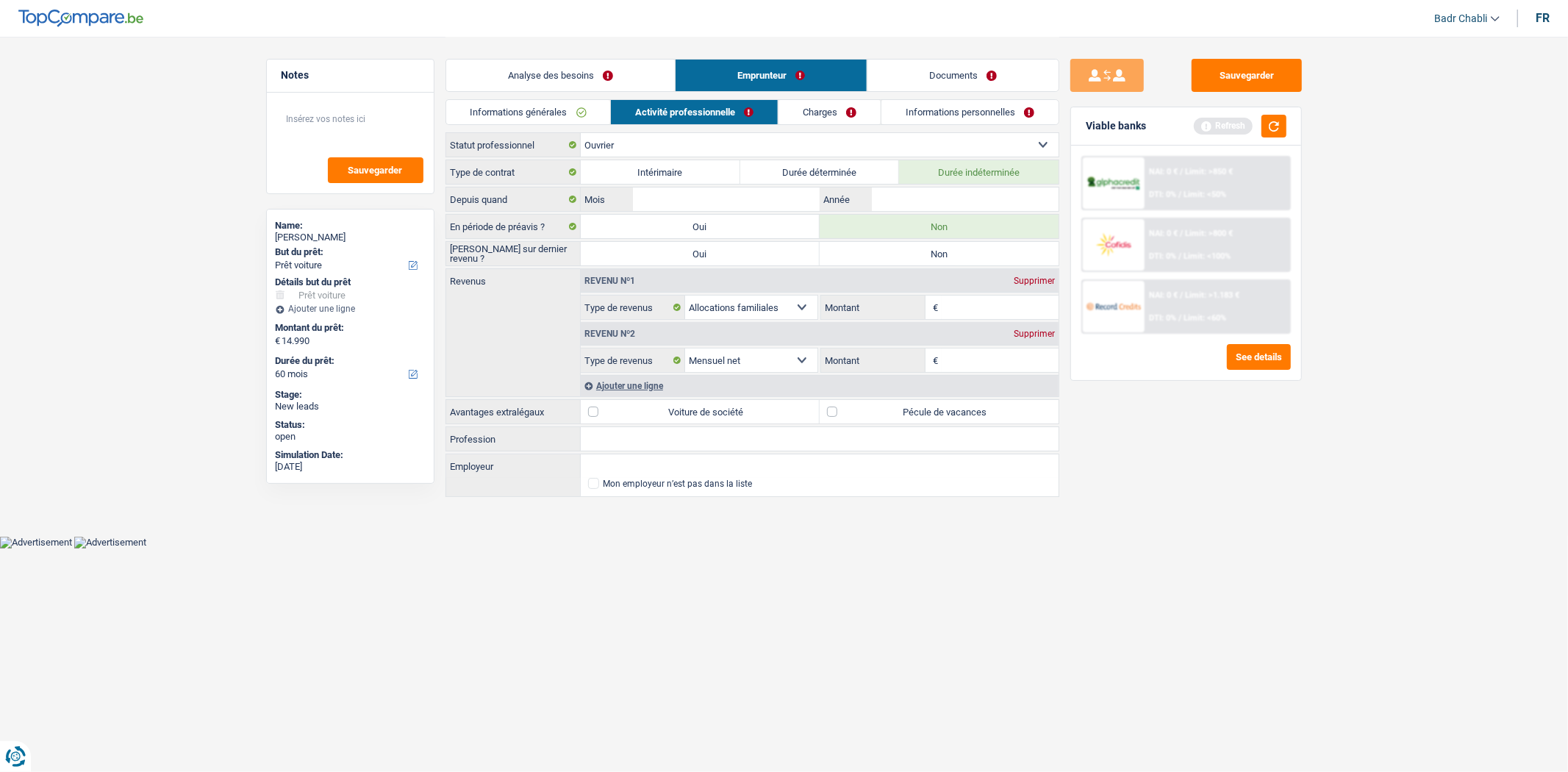
click at [909, 259] on input "Non" at bounding box center [938, 253] width 239 height 23
radio input "true"
click at [640, 147] on select "Ouvrier Employé privé Employé public Invalide Indépendant Pensionné Chômeur Mut…" at bounding box center [819, 145] width 478 height 23
select select "independent"
click at [581, 133] on select "Ouvrier Employé privé Employé public Invalide Indépendant Pensionné Chômeur Mut…" at bounding box center [819, 145] width 478 height 23
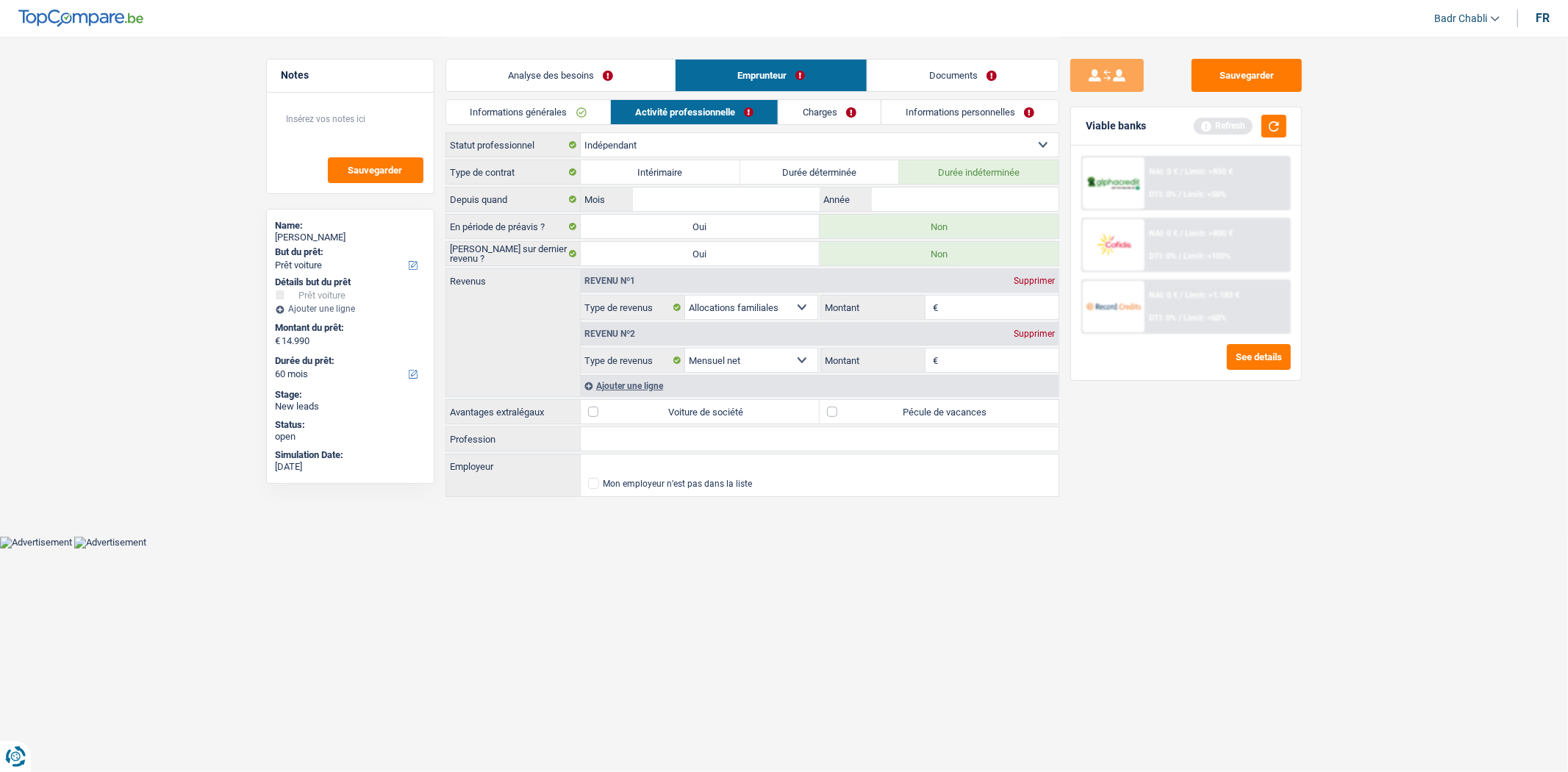
select select "familyAllowances"
select select "netSalary"
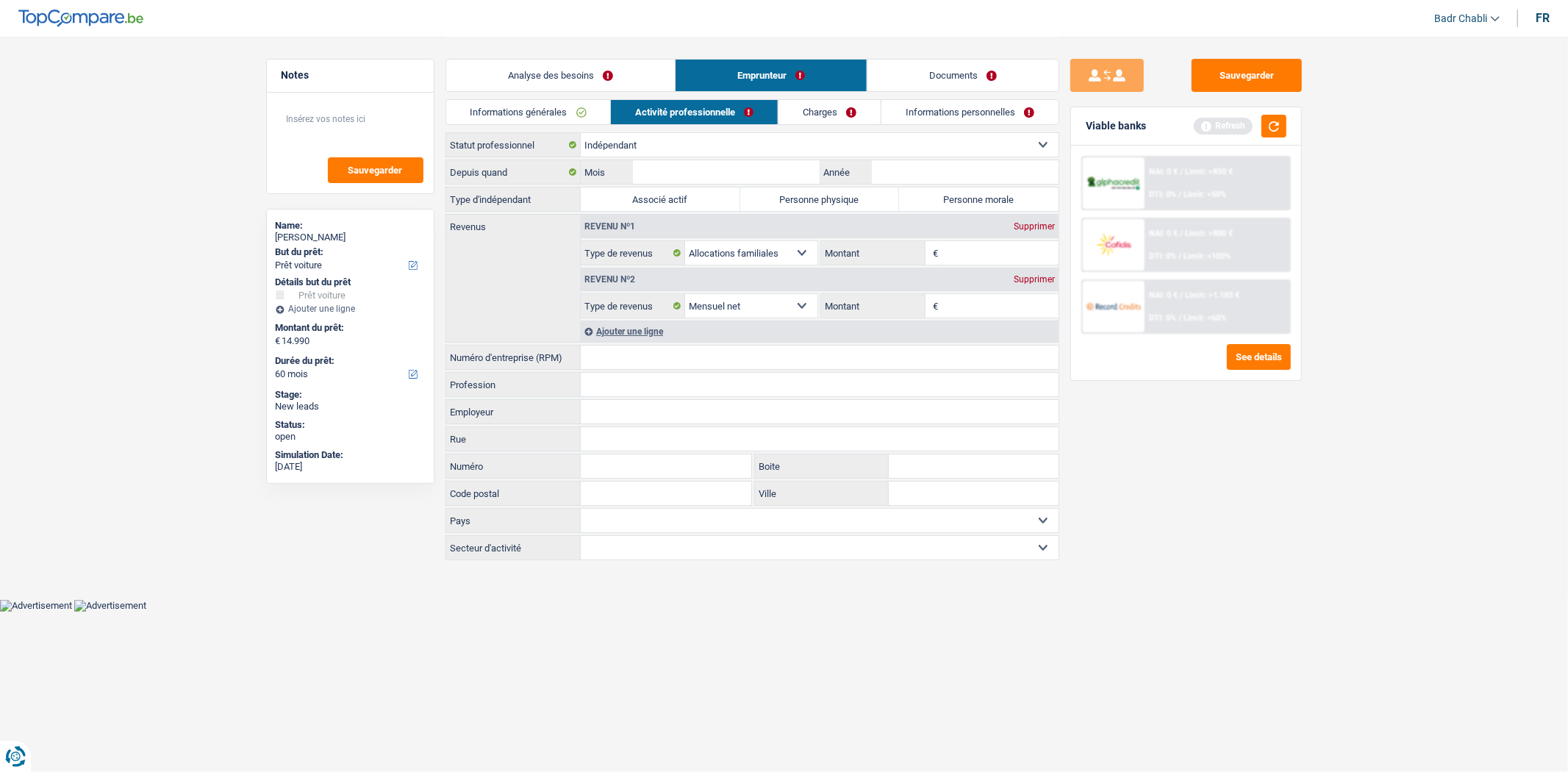
click at [868, 199] on label "Personne physique" at bounding box center [820, 199] width 159 height 23
click at [868, 199] on input "Personne physique" at bounding box center [820, 199] width 159 height 23
radio input "true"
click at [362, 233] on div "Serge Bozzelli" at bounding box center [350, 237] width 149 height 12
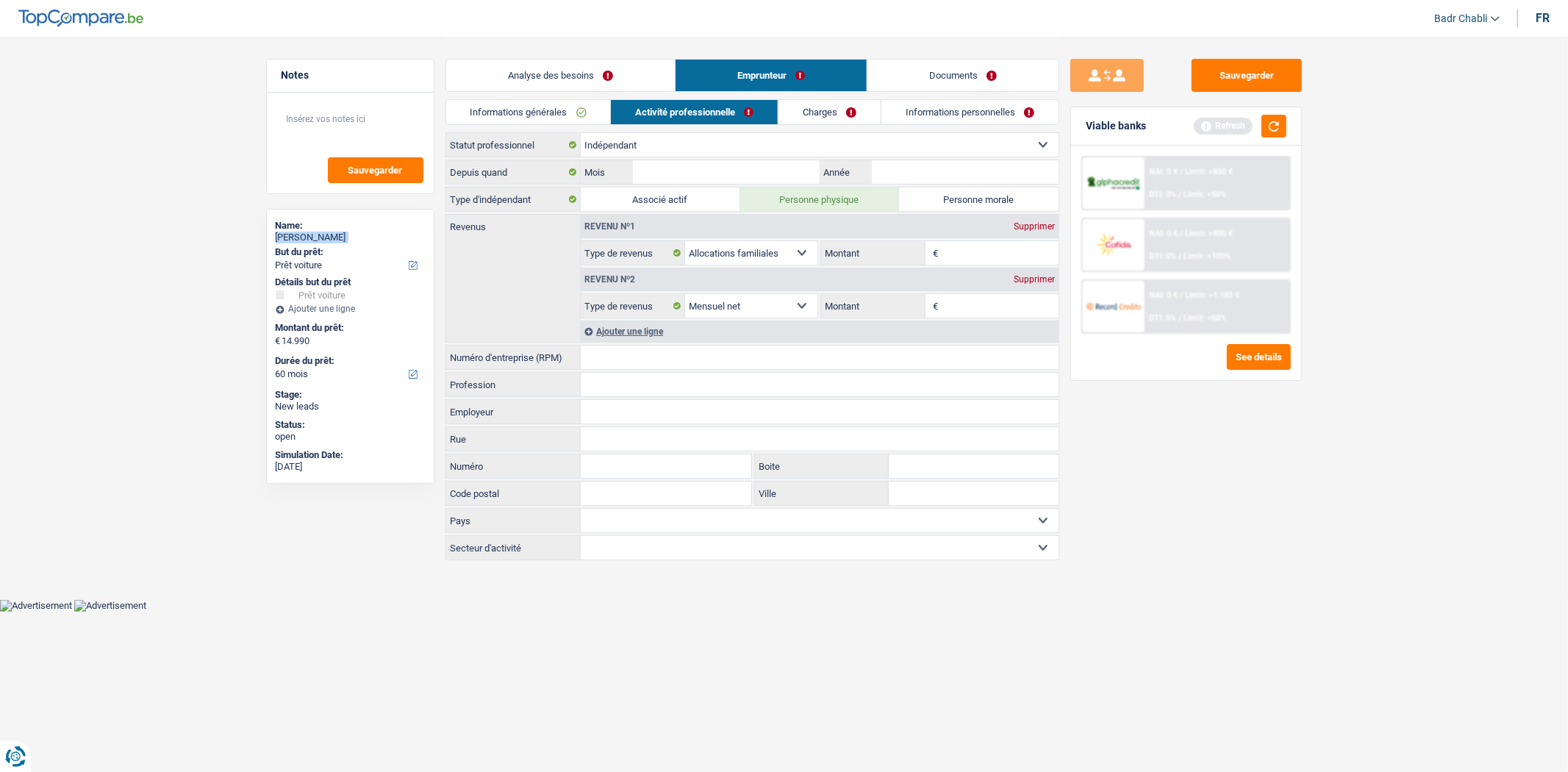
click at [362, 233] on div "Serge Bozzelli" at bounding box center [350, 237] width 149 height 12
copy div "Serge Bozzelli"
click at [597, 361] on input "Numéro d'entreprise (RPM)" at bounding box center [819, 357] width 478 height 23
paste input "0662.503.6"
click at [674, 350] on input "0662.503.6" at bounding box center [819, 357] width 478 height 23
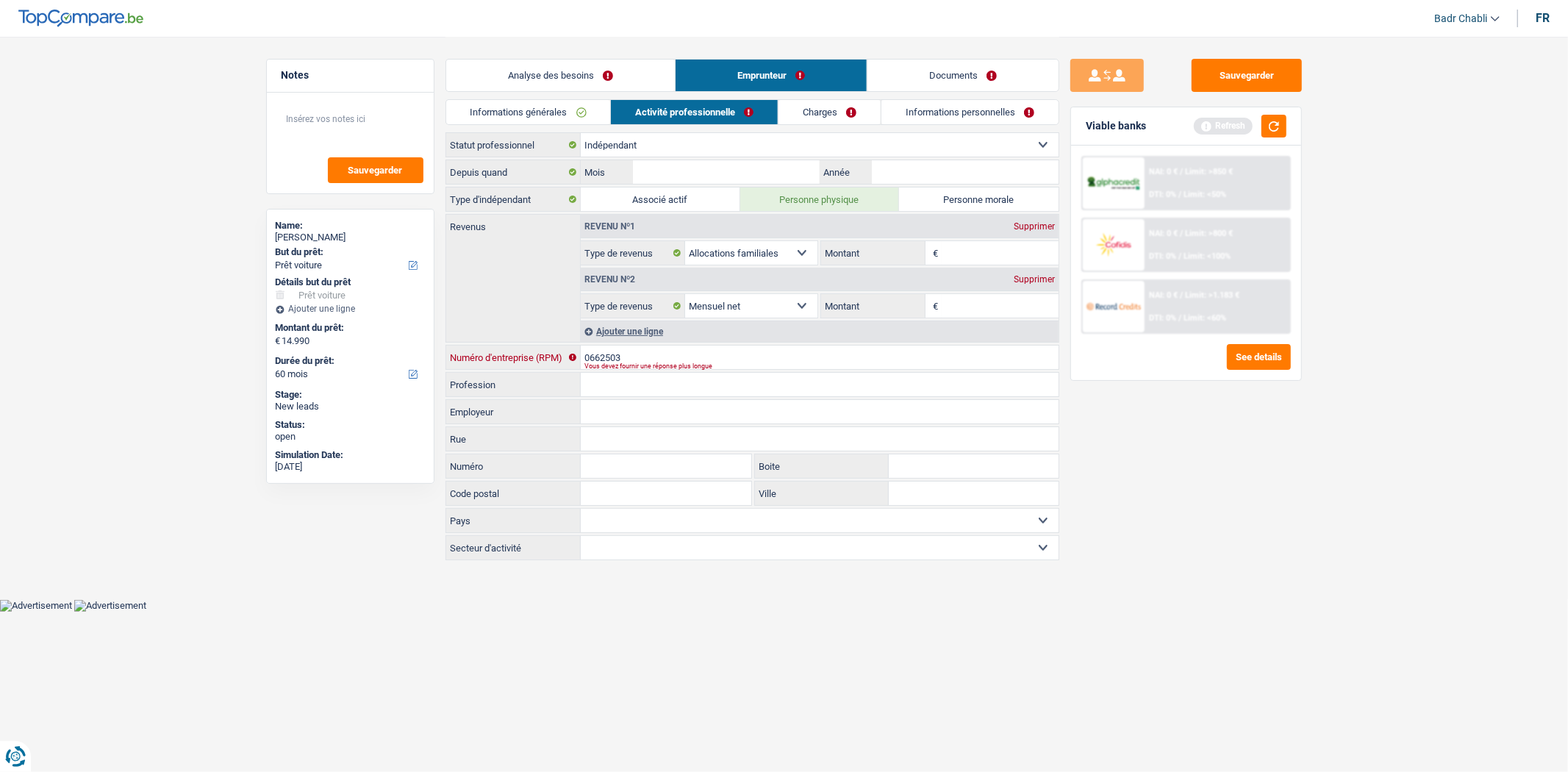
click at [638, 353] on input "0662503" at bounding box center [819, 357] width 478 height 23
type input "0662503664"
click at [641, 386] on input "Profession" at bounding box center [819, 385] width 478 height 23
click at [650, 385] on input "Profession" at bounding box center [819, 385] width 478 height 23
click at [952, 295] on input "Montant" at bounding box center [1000, 306] width 117 height 23
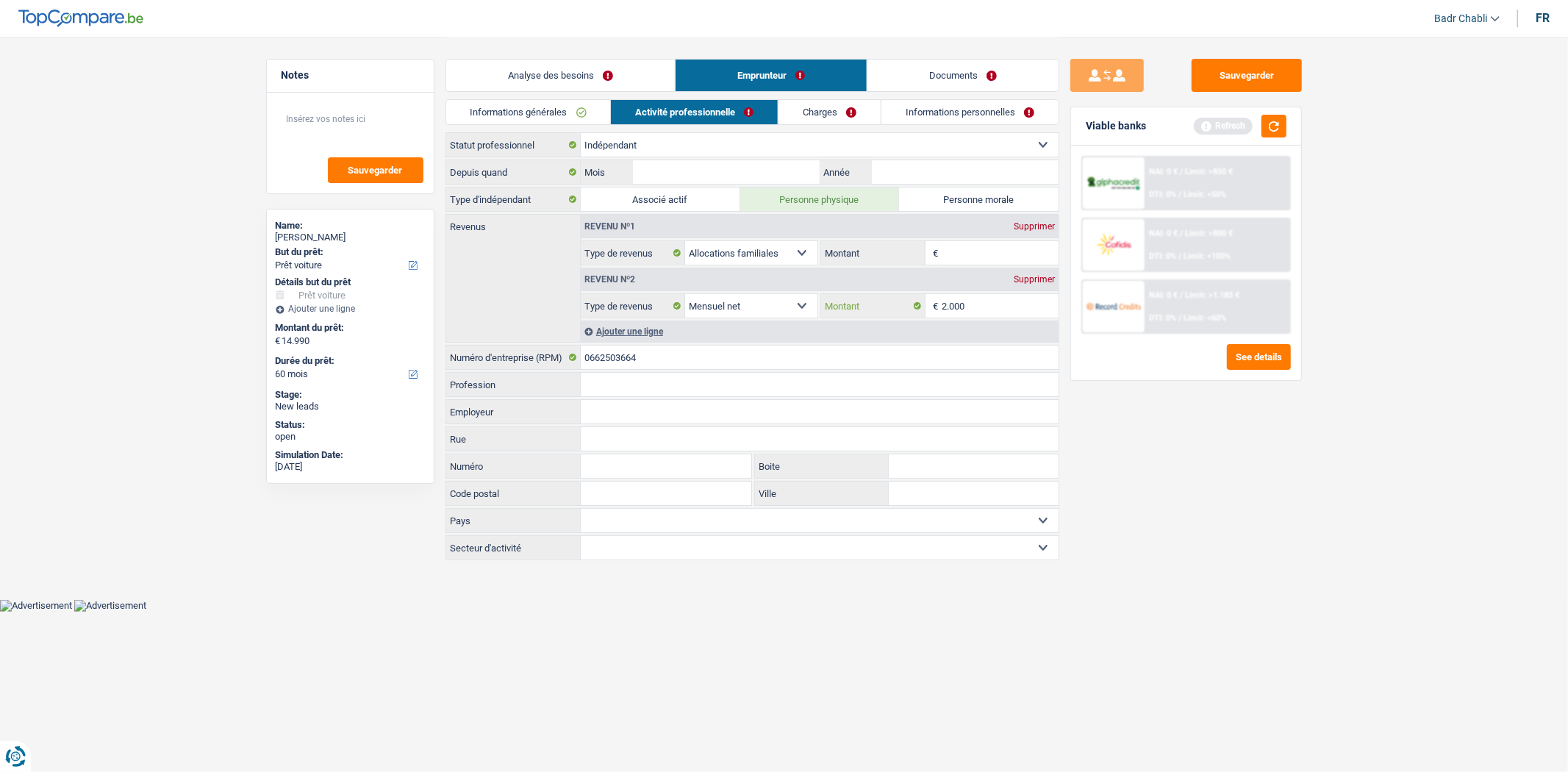
type input "2.000"
click at [736, 386] on input "Profession" at bounding box center [819, 385] width 478 height 23
type input "Horeca"
click at [752, 167] on input "Mois" at bounding box center [726, 172] width 186 height 23
click at [693, 166] on input "Mois" at bounding box center [726, 172] width 186 height 23
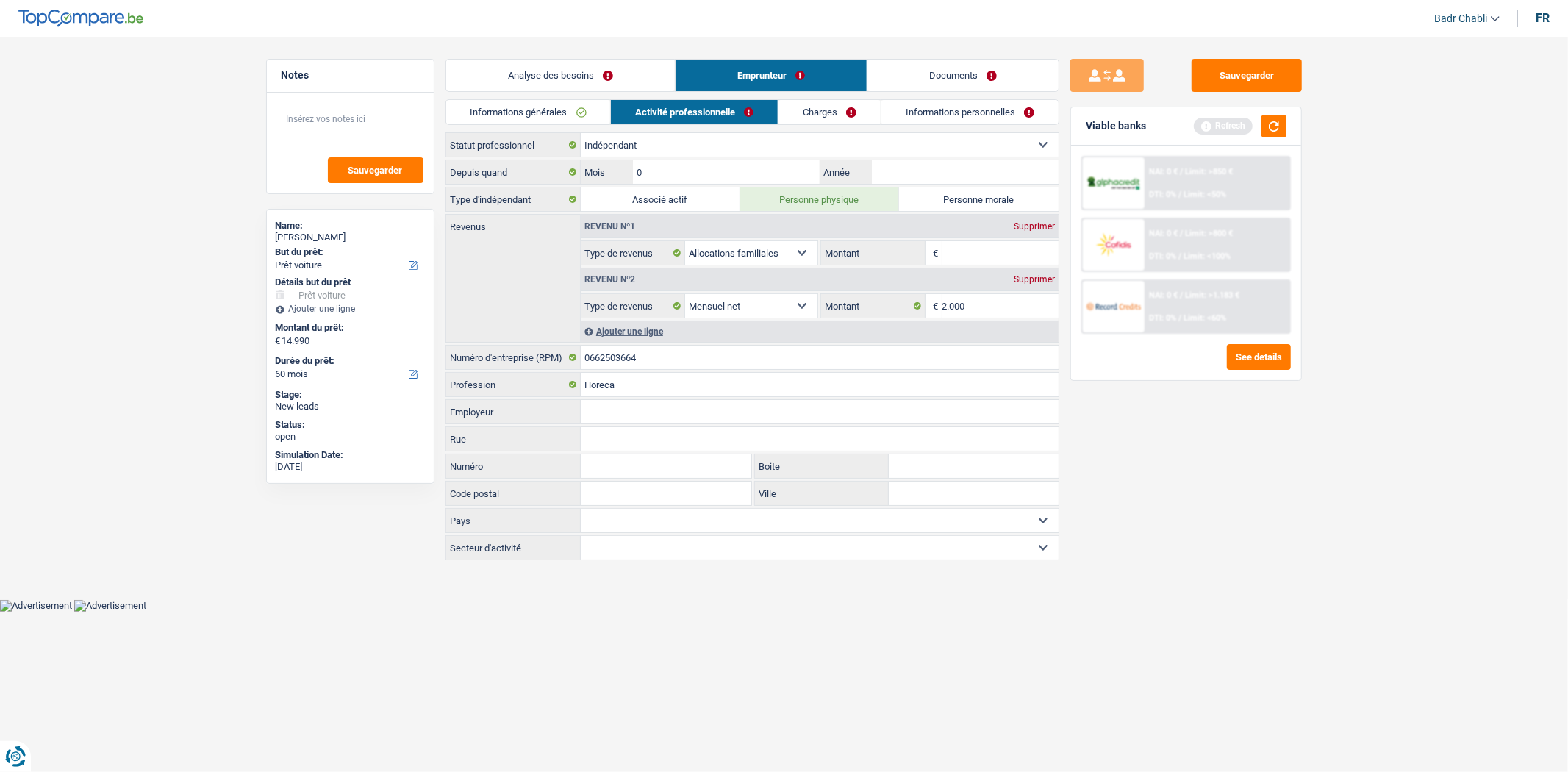
type input "05"
type input "2015"
click at [652, 408] on input "Employeur" at bounding box center [819, 411] width 478 height 23
paste input "STG HORNU (BV),"
type input "STG HORNU (BV)"
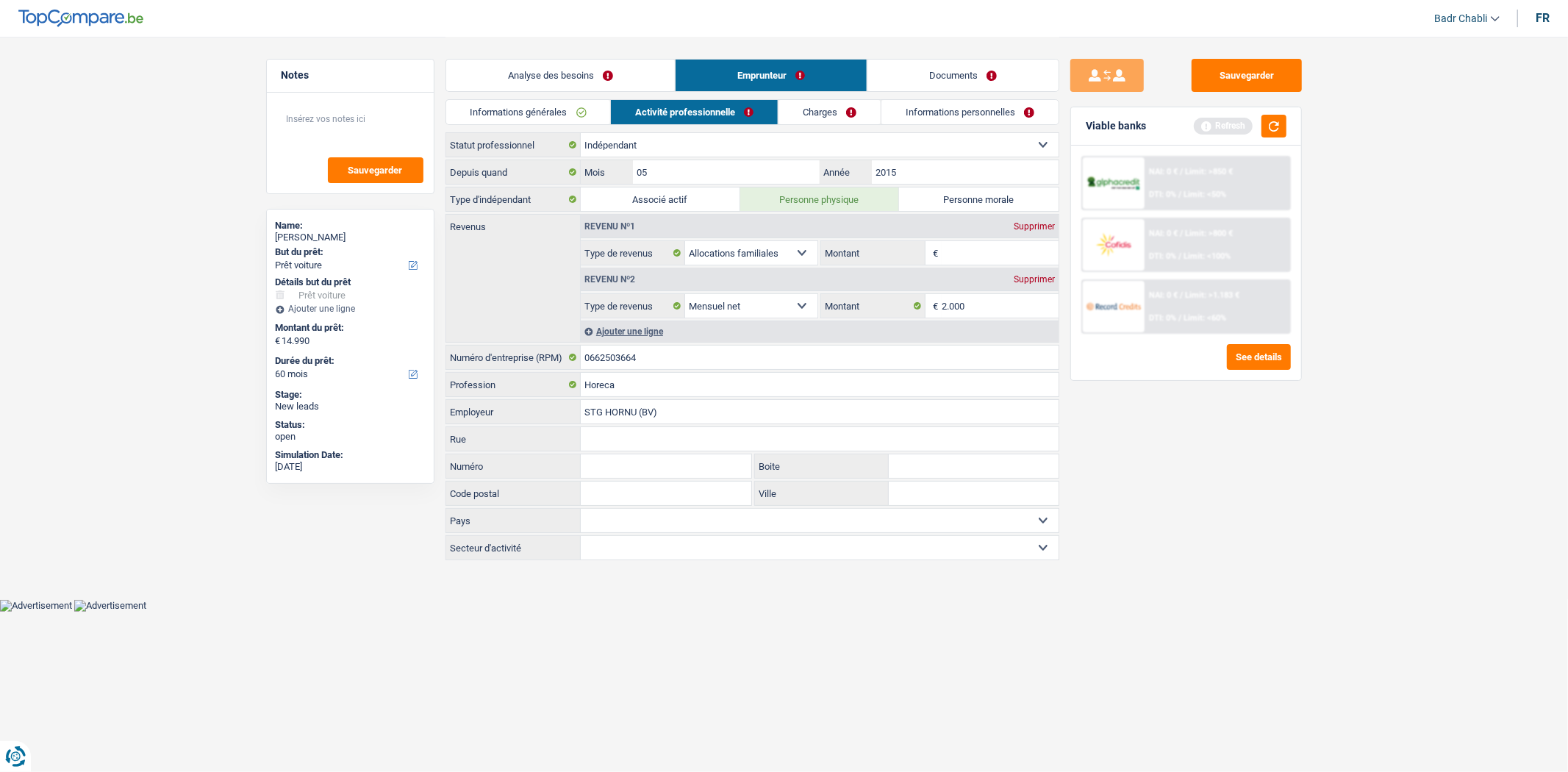
click at [972, 250] on input "Montant" at bounding box center [1000, 253] width 117 height 23
click at [657, 333] on div "Ajouter une ligne" at bounding box center [819, 331] width 478 height 21
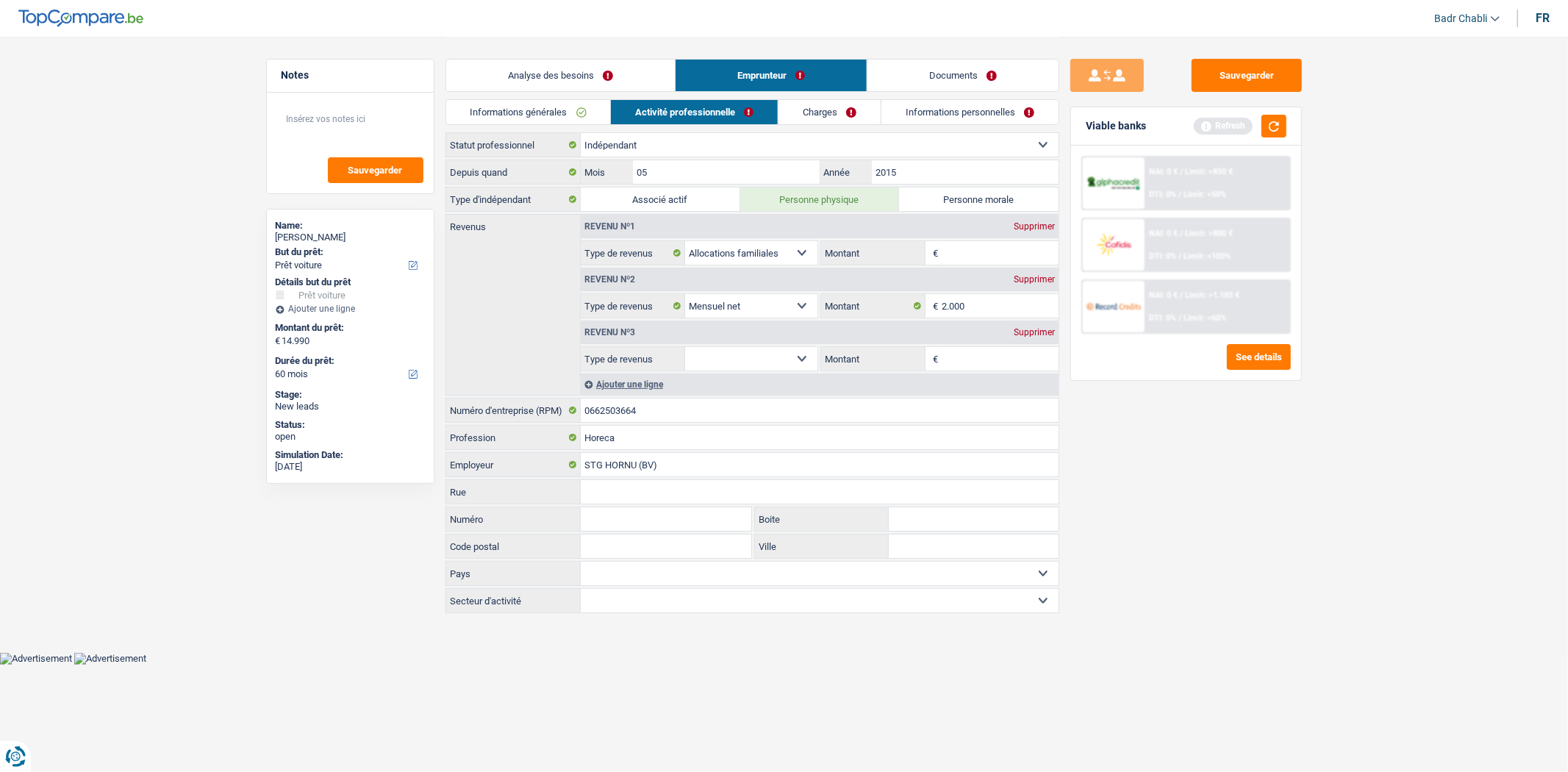
click at [744, 361] on select "Allocation d'handicap Allocations chômage Allocations familiales Chèques repas …" at bounding box center [751, 359] width 133 height 23
select select "rentalIncome"
click at [685, 348] on select "Allocation d'handicap Allocations chômage Allocations familiales Chèques repas …" at bounding box center [751, 359] width 133 height 23
click at [960, 357] on input "Montant" at bounding box center [1000, 359] width 117 height 23
click at [964, 365] on input "Montant" at bounding box center [1000, 359] width 117 height 23
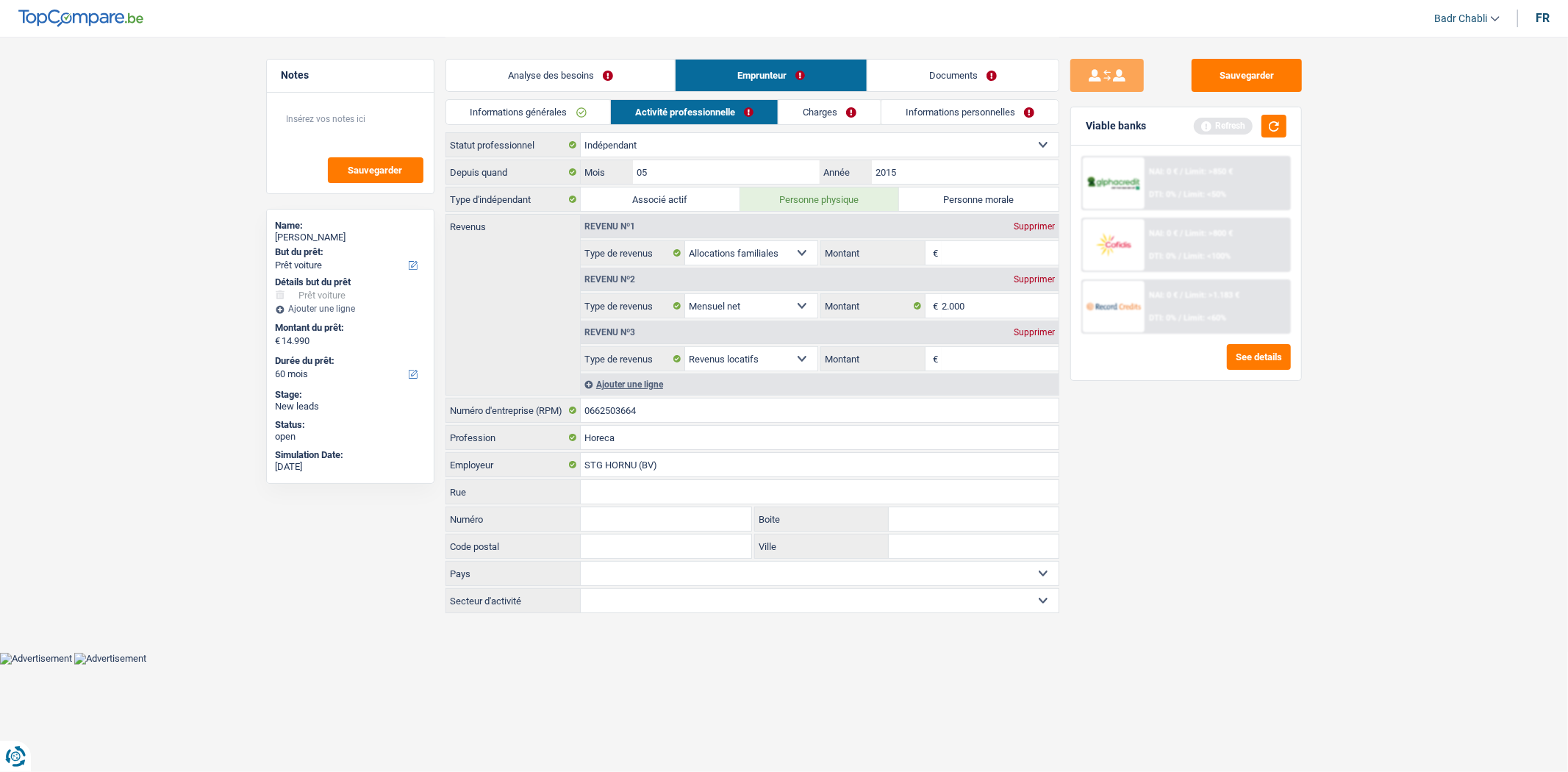
click at [964, 361] on input "Montant" at bounding box center [1000, 359] width 117 height 23
click at [1005, 365] on input "850" at bounding box center [1000, 359] width 117 height 23
type input "8"
click at [987, 352] on input "Montant" at bounding box center [1000, 359] width 117 height 23
type input "1.635"
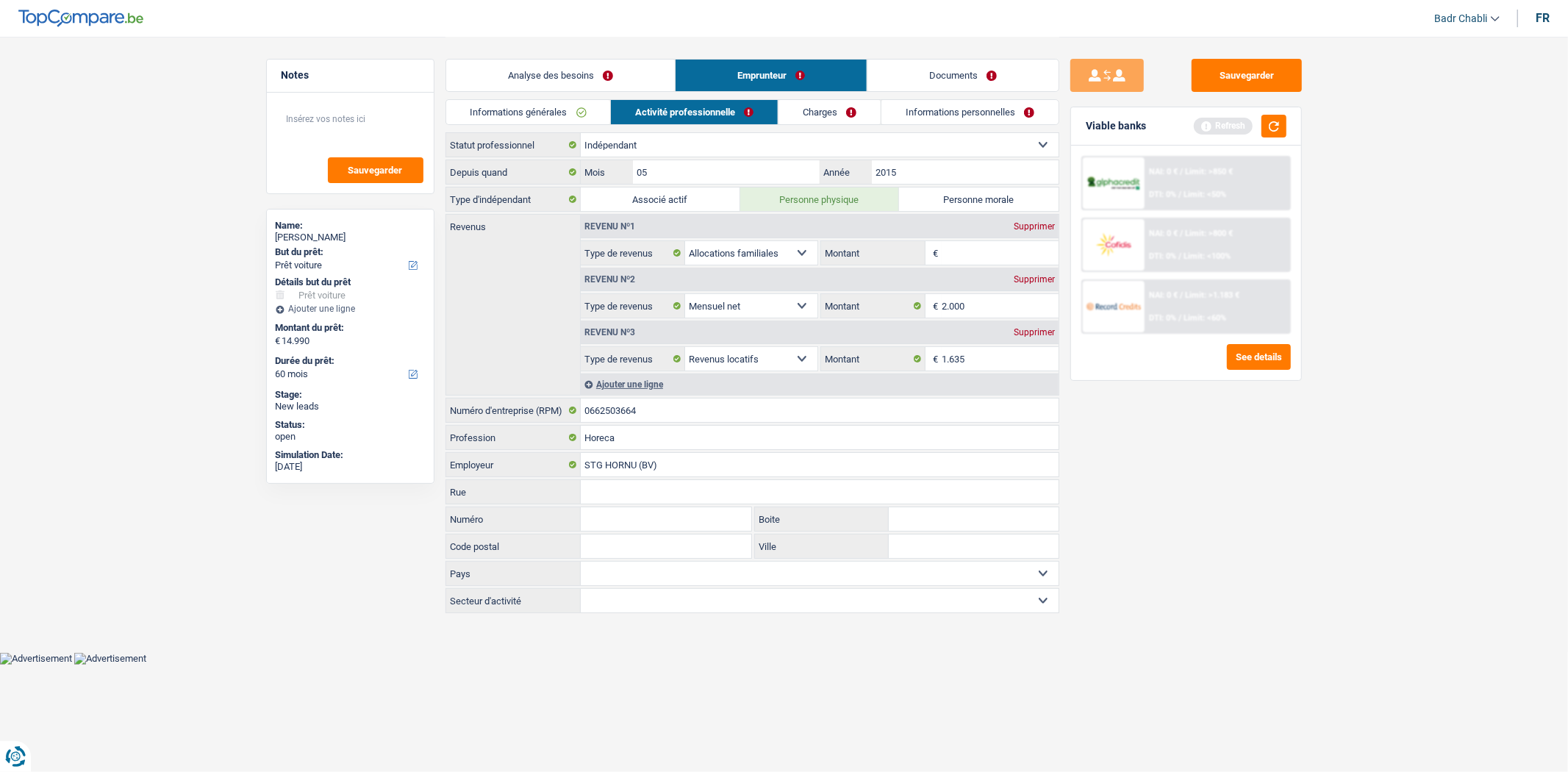
click at [963, 254] on input "Montant" at bounding box center [1000, 253] width 117 height 23
click at [964, 259] on input "Montant" at bounding box center [1000, 253] width 117 height 23
click at [1025, 232] on div "Revenu nº1 Supprimer" at bounding box center [819, 226] width 478 height 23
click at [1027, 226] on div "Supprimer" at bounding box center [1034, 226] width 48 height 9
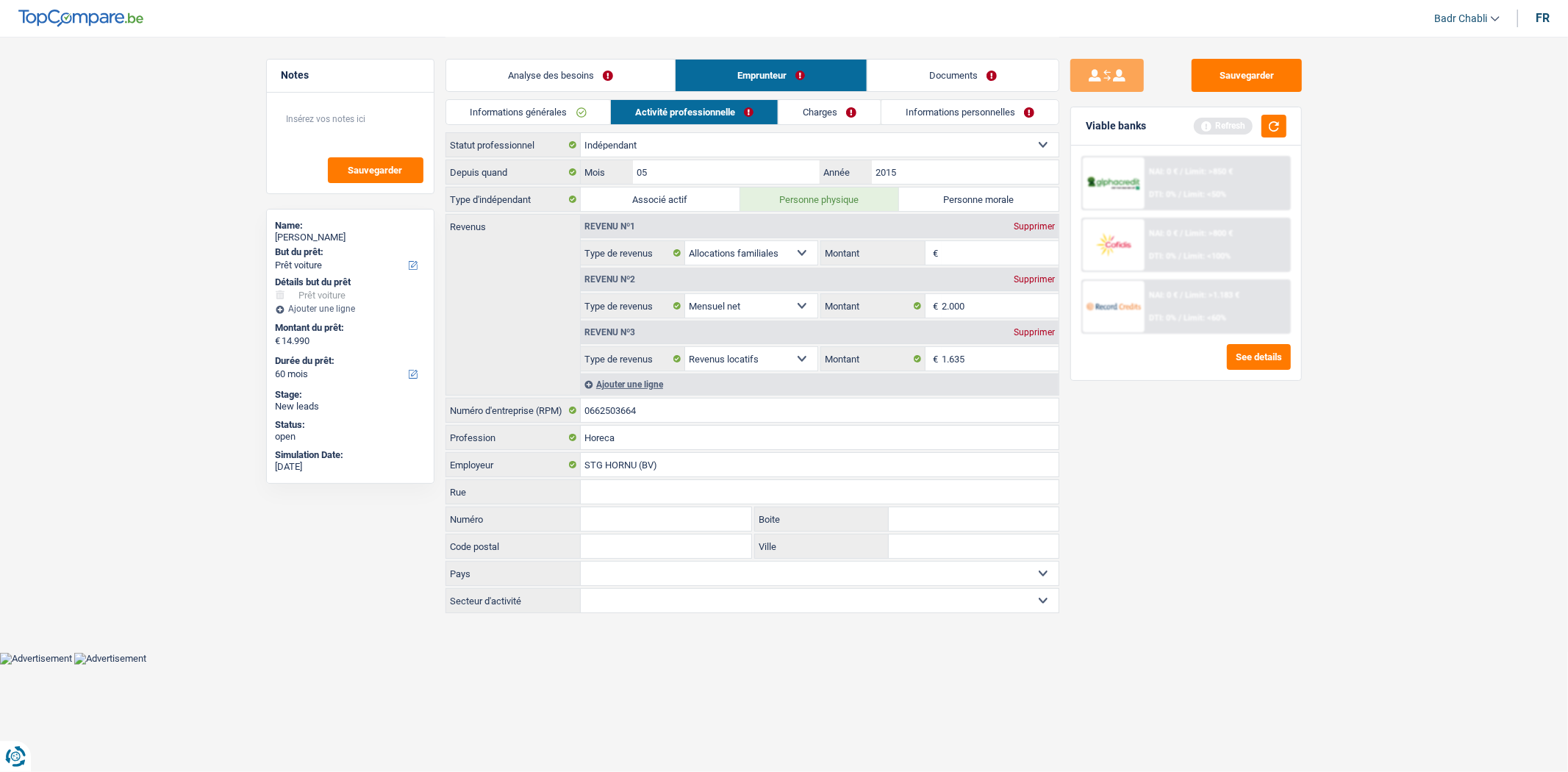
select select "netSalary"
type input "2.000"
select select "rentalIncome"
type input "1.635"
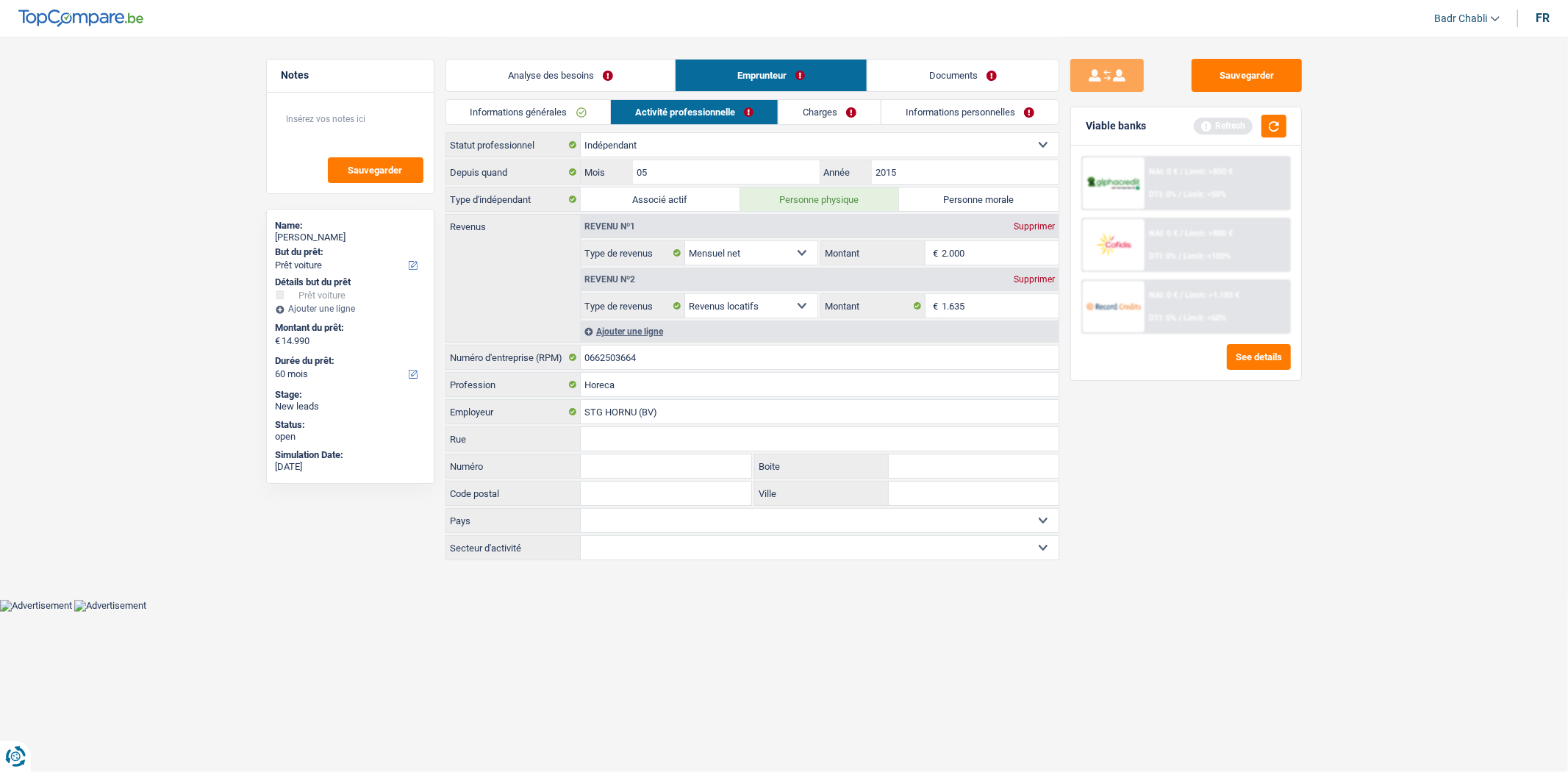
click at [851, 114] on link "Charges" at bounding box center [829, 112] width 102 height 24
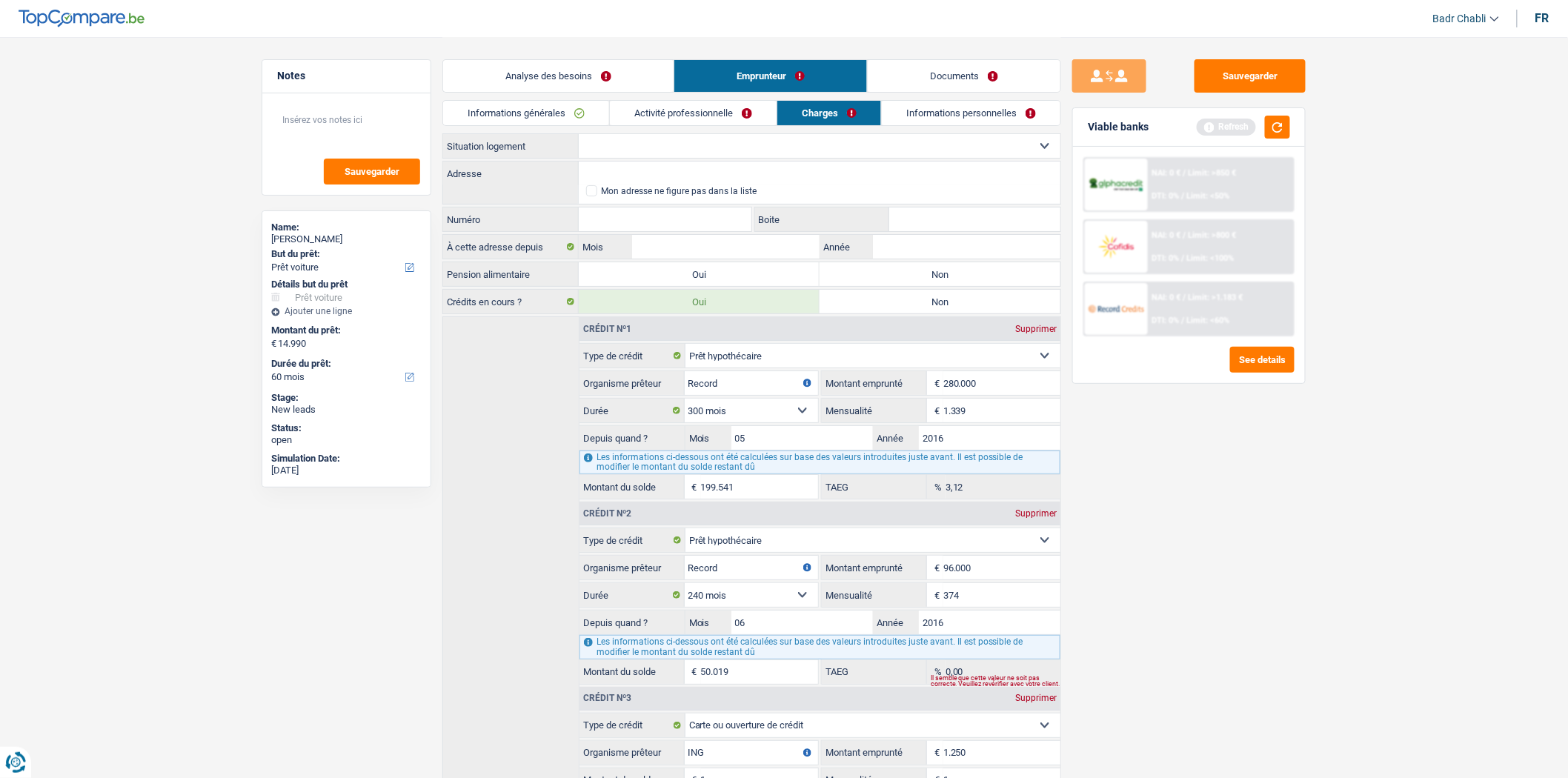
click at [680, 147] on select "Locataire Propriétaire avec prêt hypothécaire Propriétaire sans prêt hypothécai…" at bounding box center [820, 146] width 481 height 23
select select "ownerWithMortgage"
click at [579, 134] on select "Locataire Propriétaire avec prêt hypothécaire Propriétaire sans prêt hypothécai…" at bounding box center [820, 146] width 481 height 23
click at [905, 272] on label "Non" at bounding box center [940, 274] width 241 height 23
click at [905, 272] on input "Non" at bounding box center [940, 274] width 241 height 23
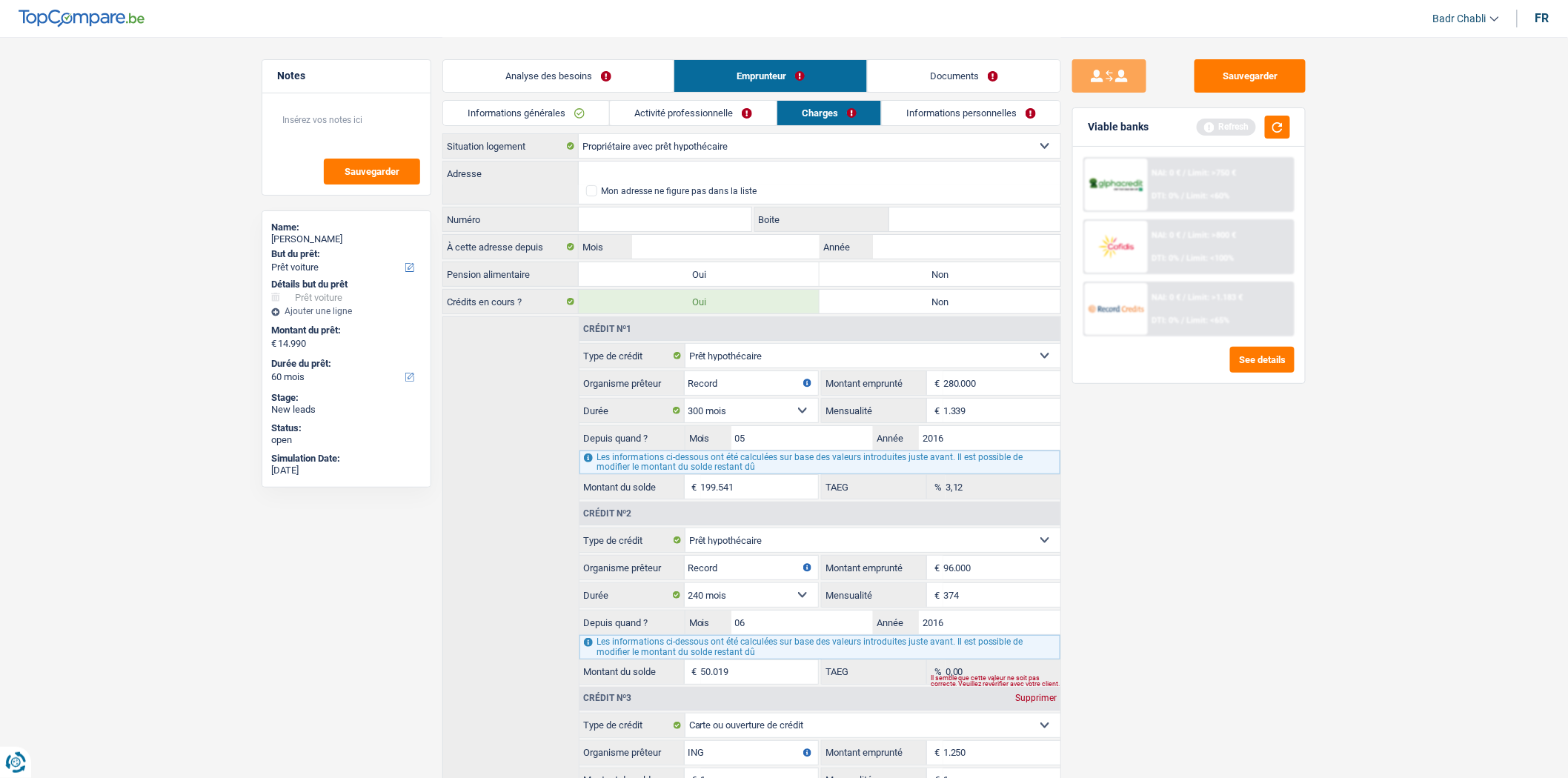
radio input "true"
click at [697, 175] on input "Adresse" at bounding box center [820, 173] width 481 height 23
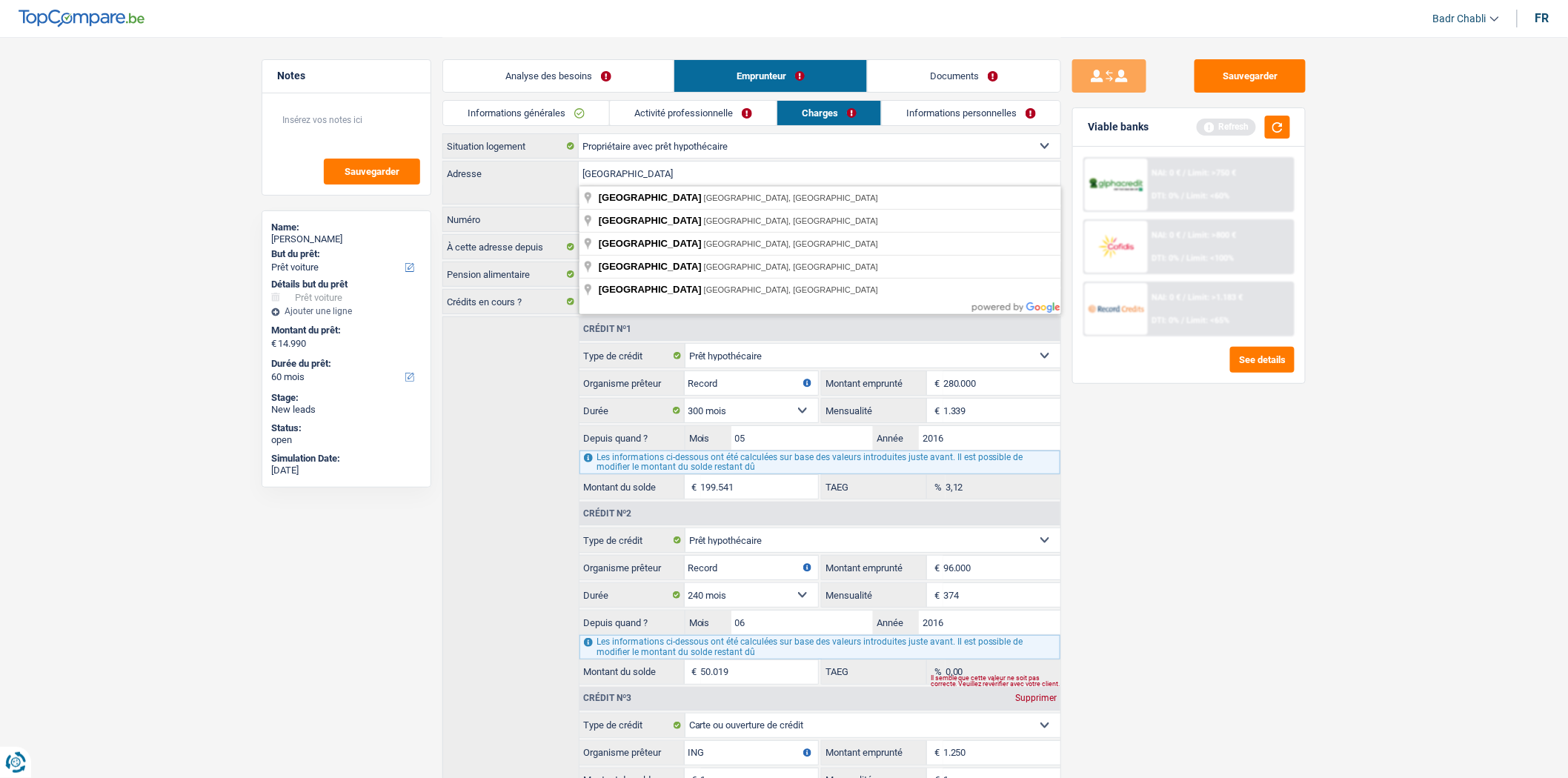
click at [728, 165] on input "Rue du Marée" at bounding box center [820, 173] width 481 height 23
type input "Rue du Marais, 7380, Quiévrain, BE"
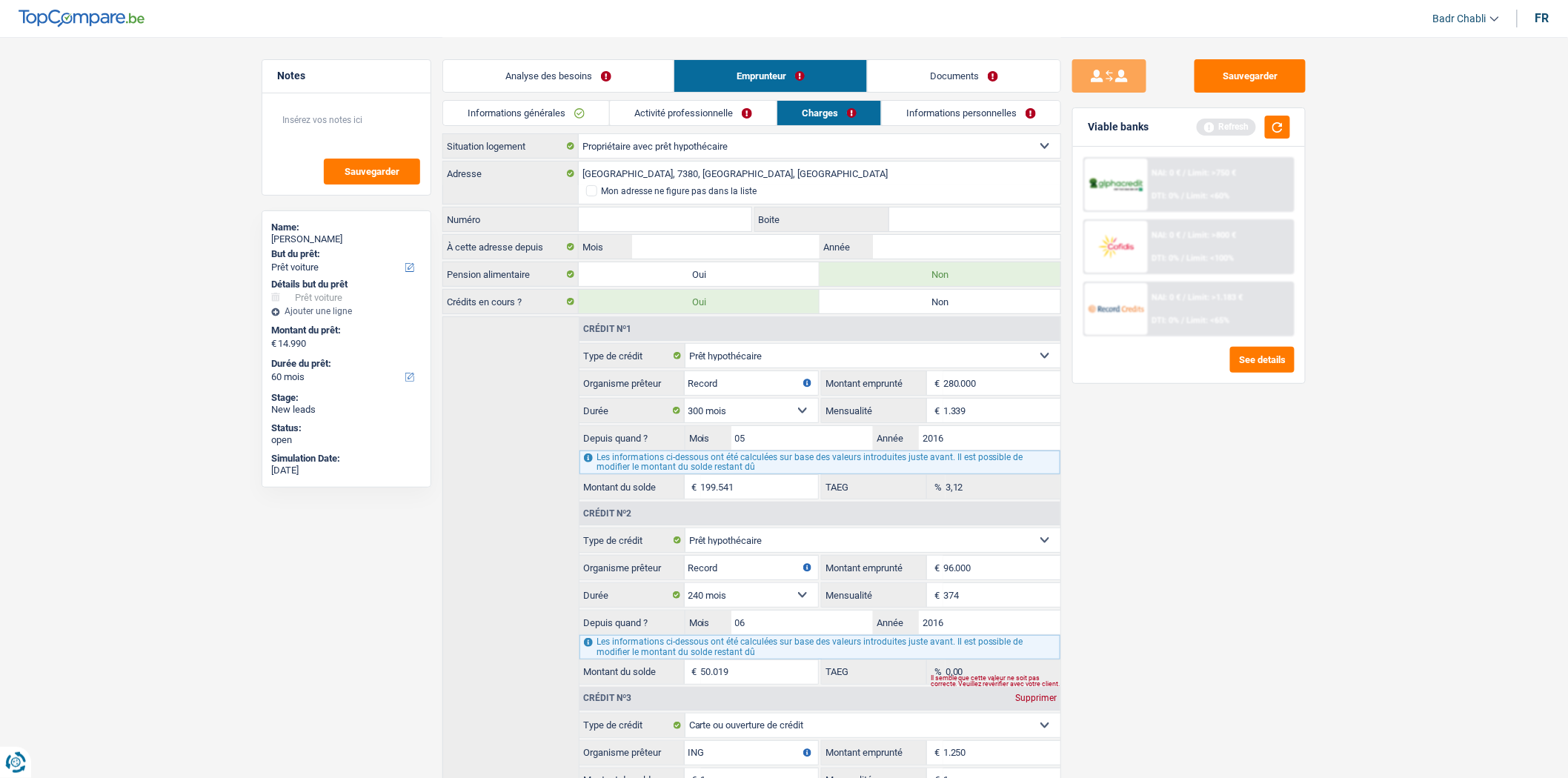
click at [689, 216] on input "Numéro" at bounding box center [665, 219] width 172 height 23
type input "724"
type input "1"
type input "02"
type input "2016"
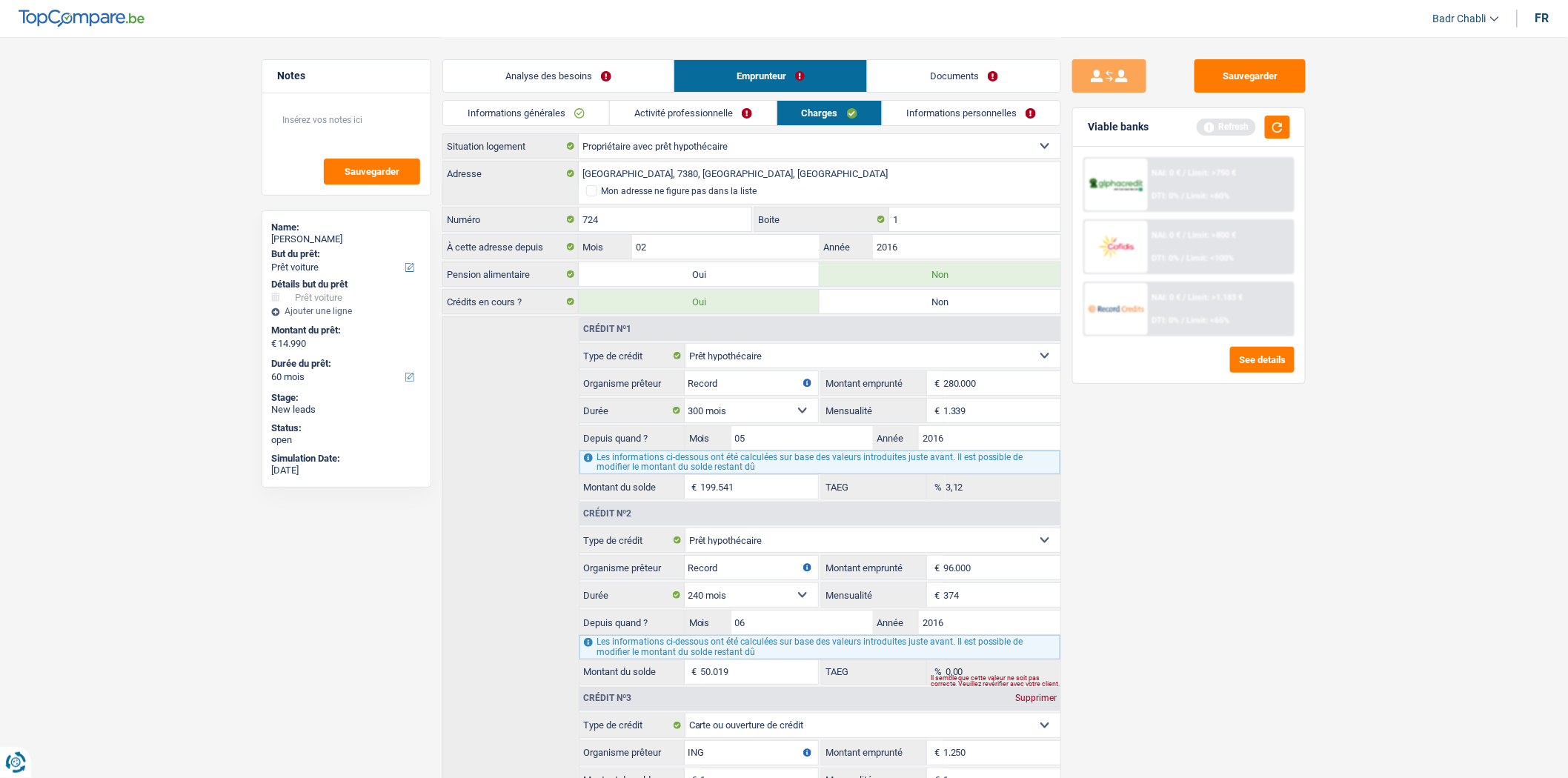
click at [952, 124] on link "Informations personnelles" at bounding box center [972, 113] width 179 height 24
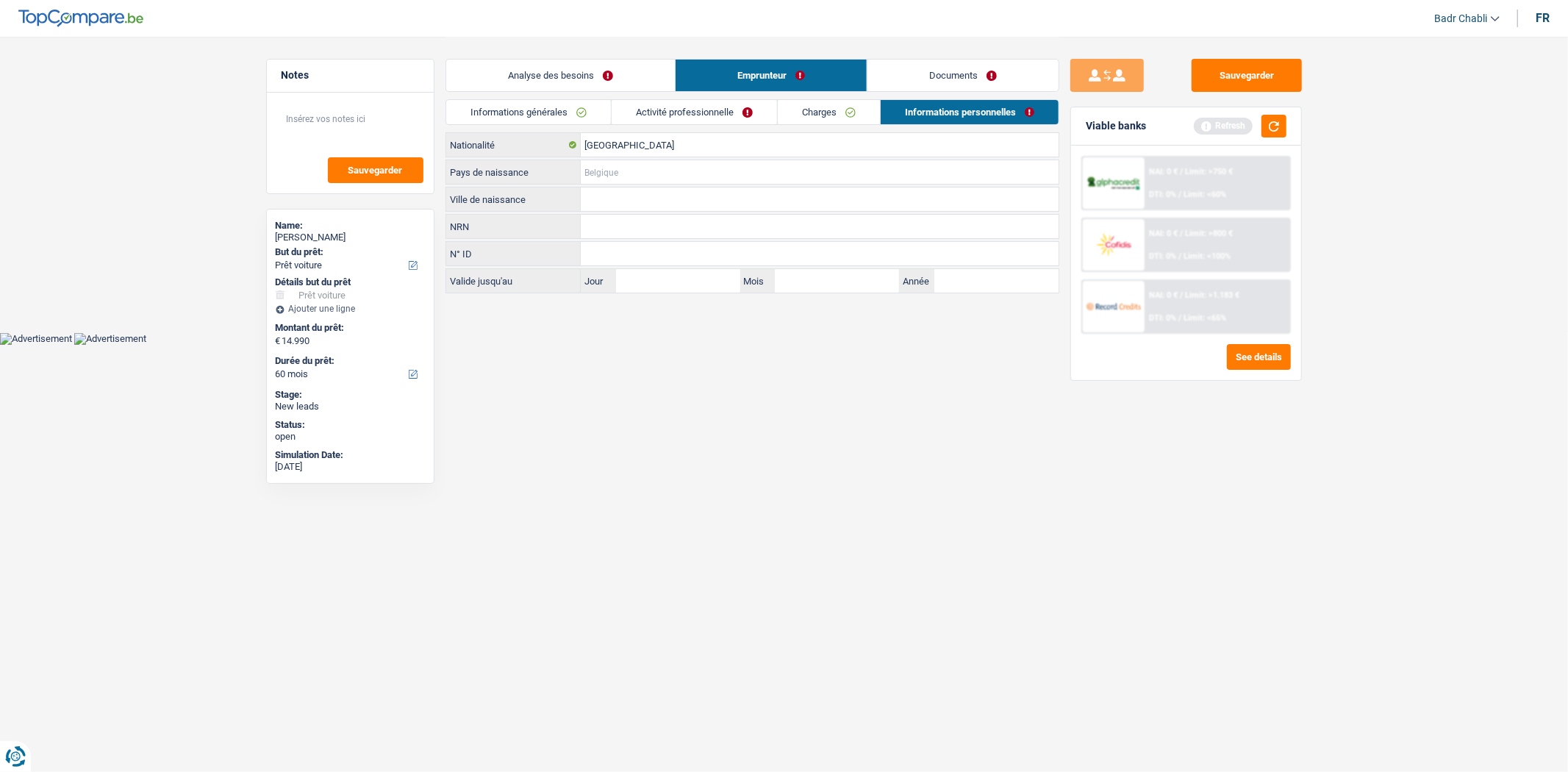
click at [634, 166] on input "Pays de naissance" at bounding box center [819, 172] width 478 height 23
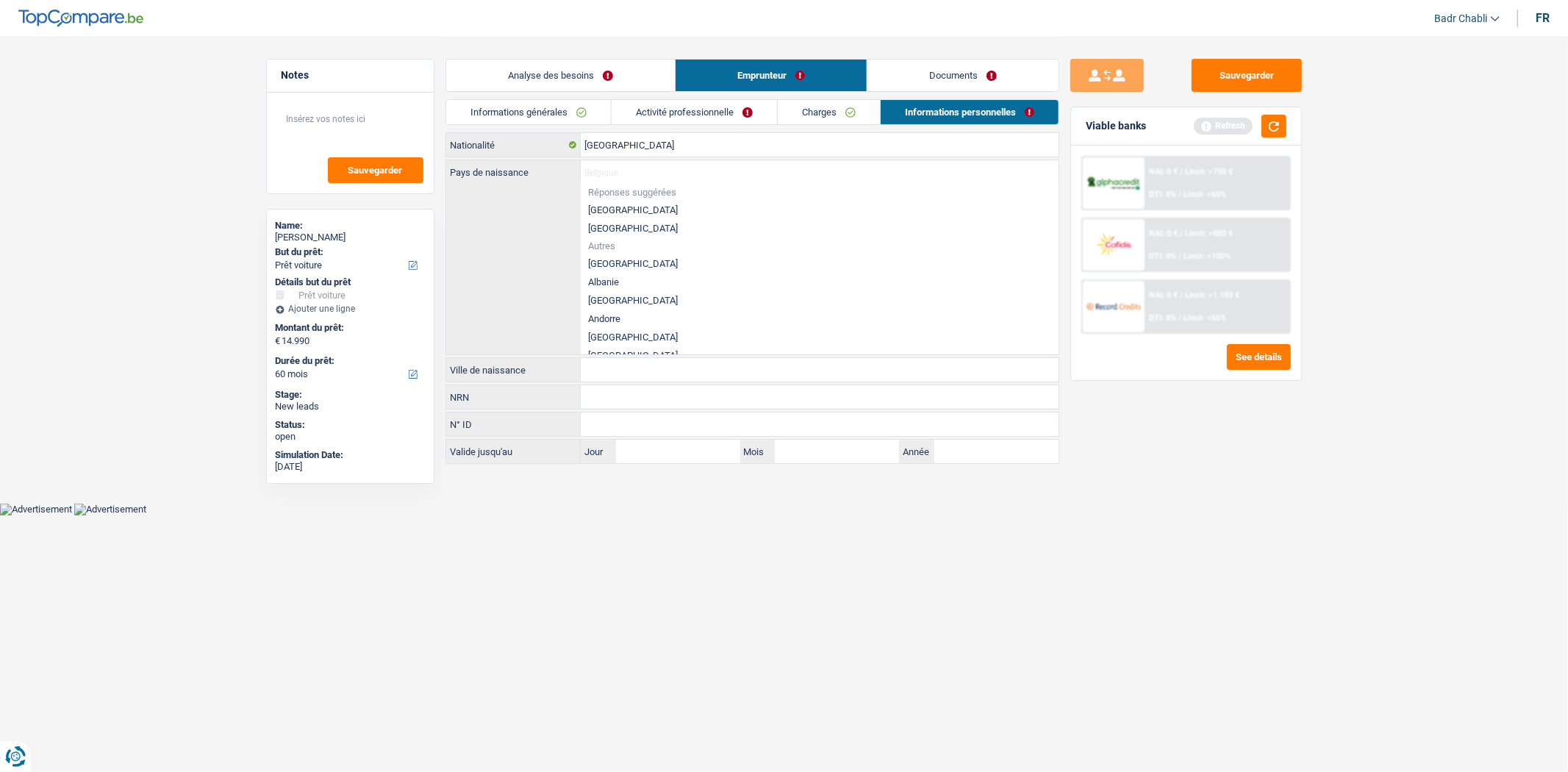
click at [616, 208] on li "[GEOGRAPHIC_DATA]" at bounding box center [819, 209] width 478 height 19
type input "[GEOGRAPHIC_DATA]"
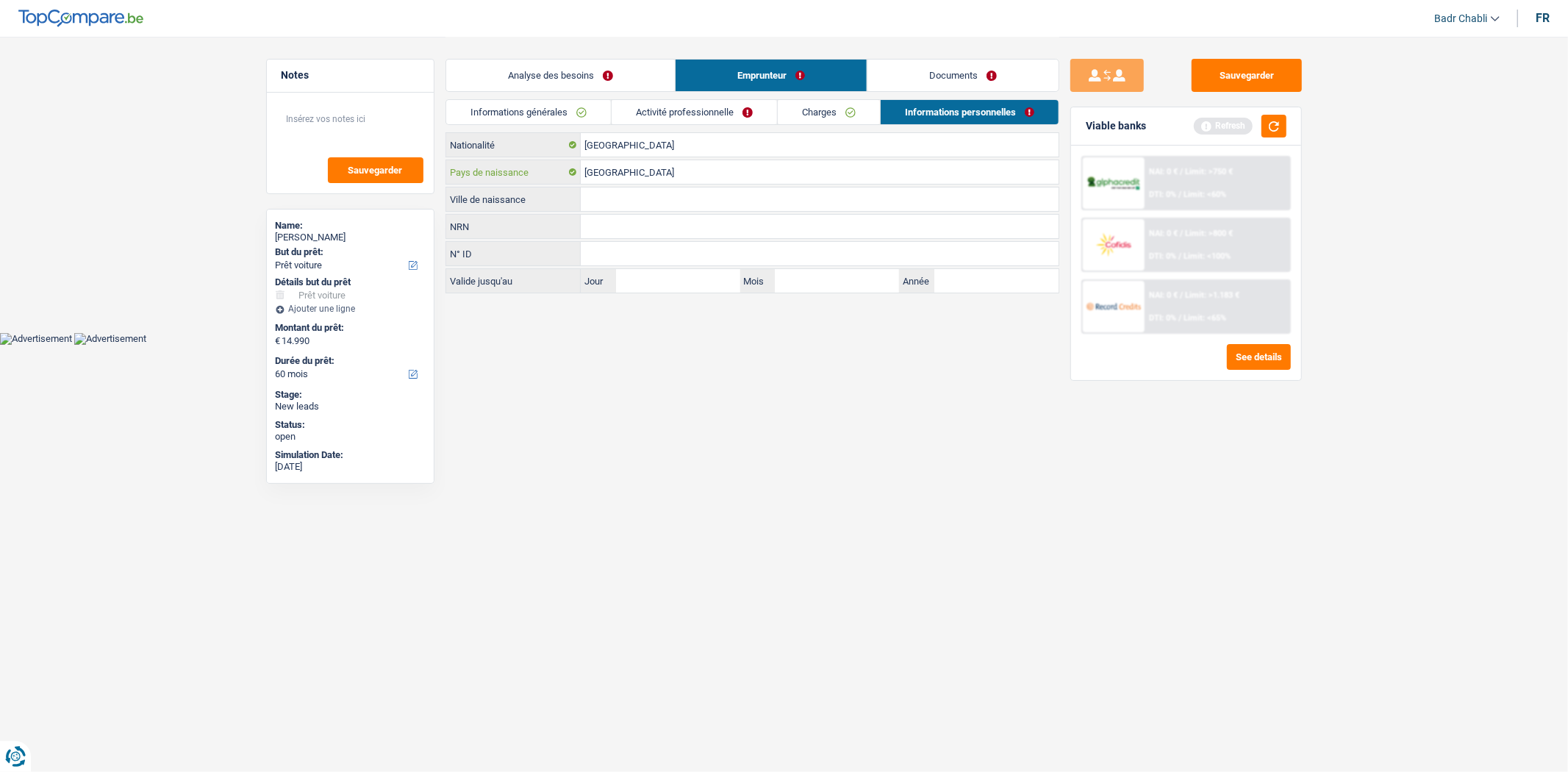
click at [615, 160] on input "[GEOGRAPHIC_DATA]" at bounding box center [819, 172] width 478 height 23
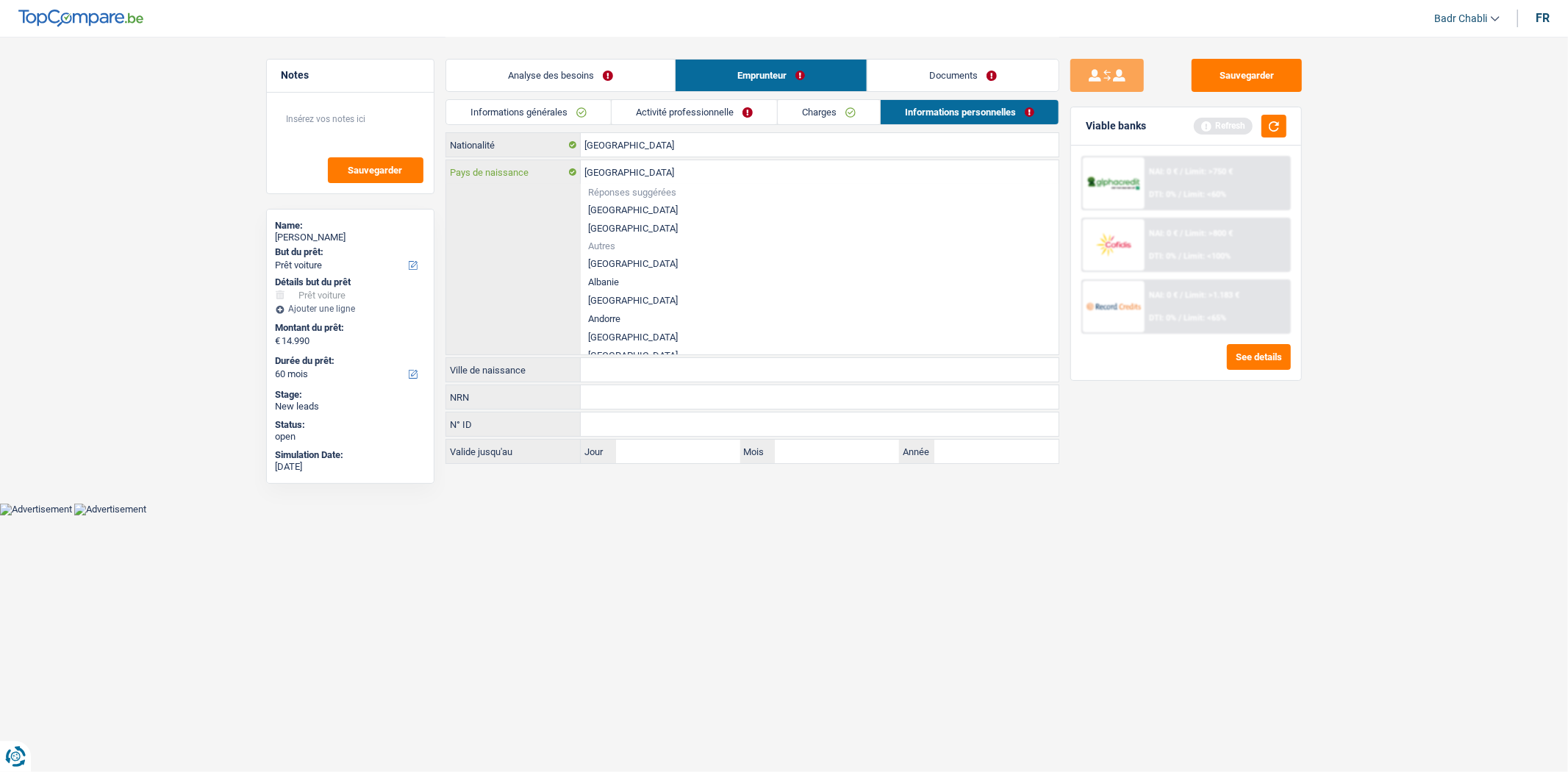
click at [617, 167] on input "[GEOGRAPHIC_DATA]" at bounding box center [819, 172] width 478 height 23
click at [619, 215] on li "[GEOGRAPHIC_DATA]" at bounding box center [819, 209] width 478 height 19
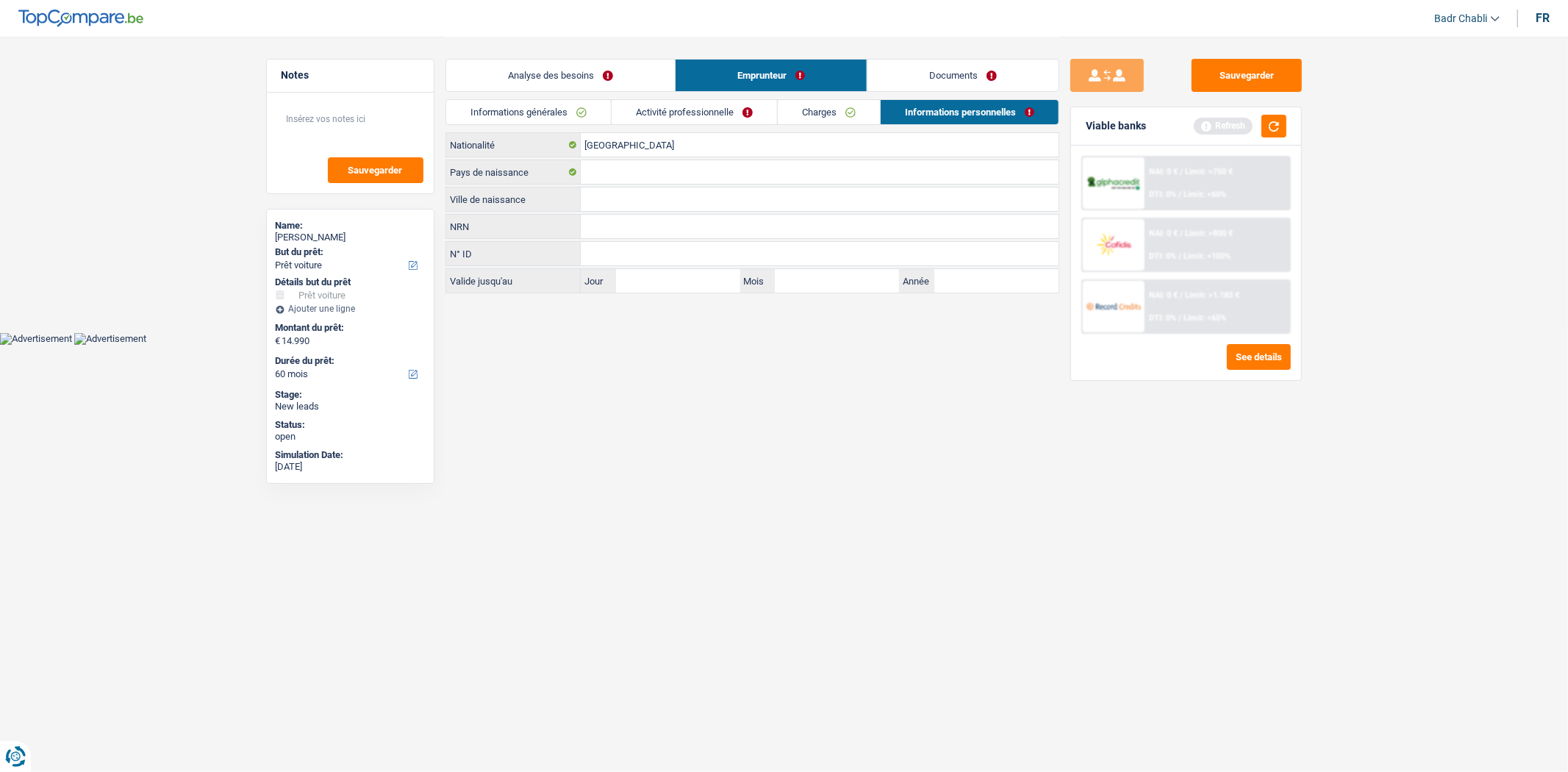
type input "[GEOGRAPHIC_DATA]"
click at [612, 199] on input "Ville de naissance" at bounding box center [819, 199] width 478 height 23
paste input "[GEOGRAPHIC_DATA]"
type input "[GEOGRAPHIC_DATA]"
click at [1268, 70] on button "Sauvegarder" at bounding box center [1246, 75] width 110 height 33
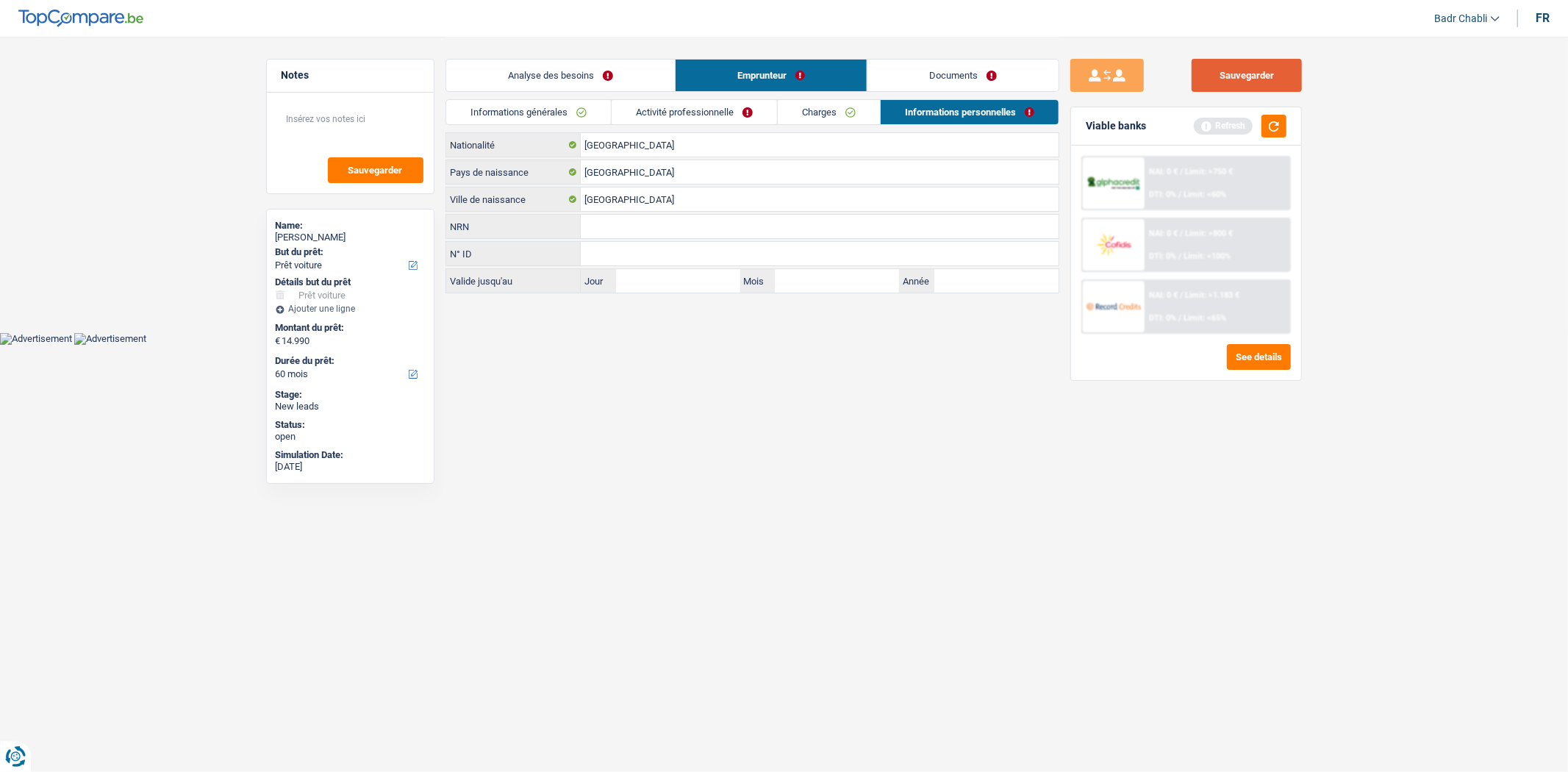
click at [1246, 68] on button "Sauvegarder" at bounding box center [1246, 75] width 110 height 33
click at [1282, 122] on button "button" at bounding box center [1274, 125] width 25 height 22
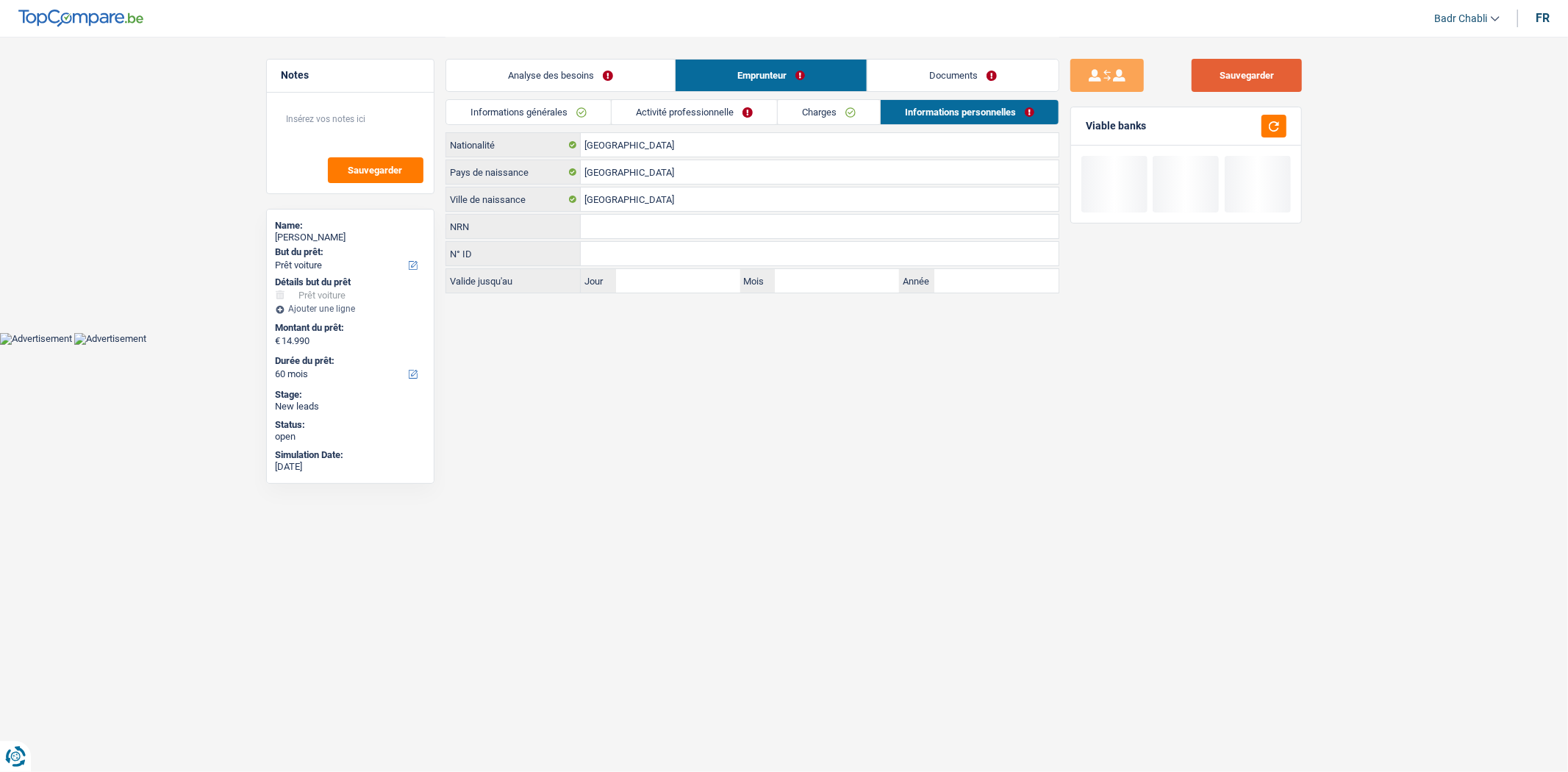
click at [1260, 79] on button "Sauvegarder" at bounding box center [1246, 75] width 110 height 33
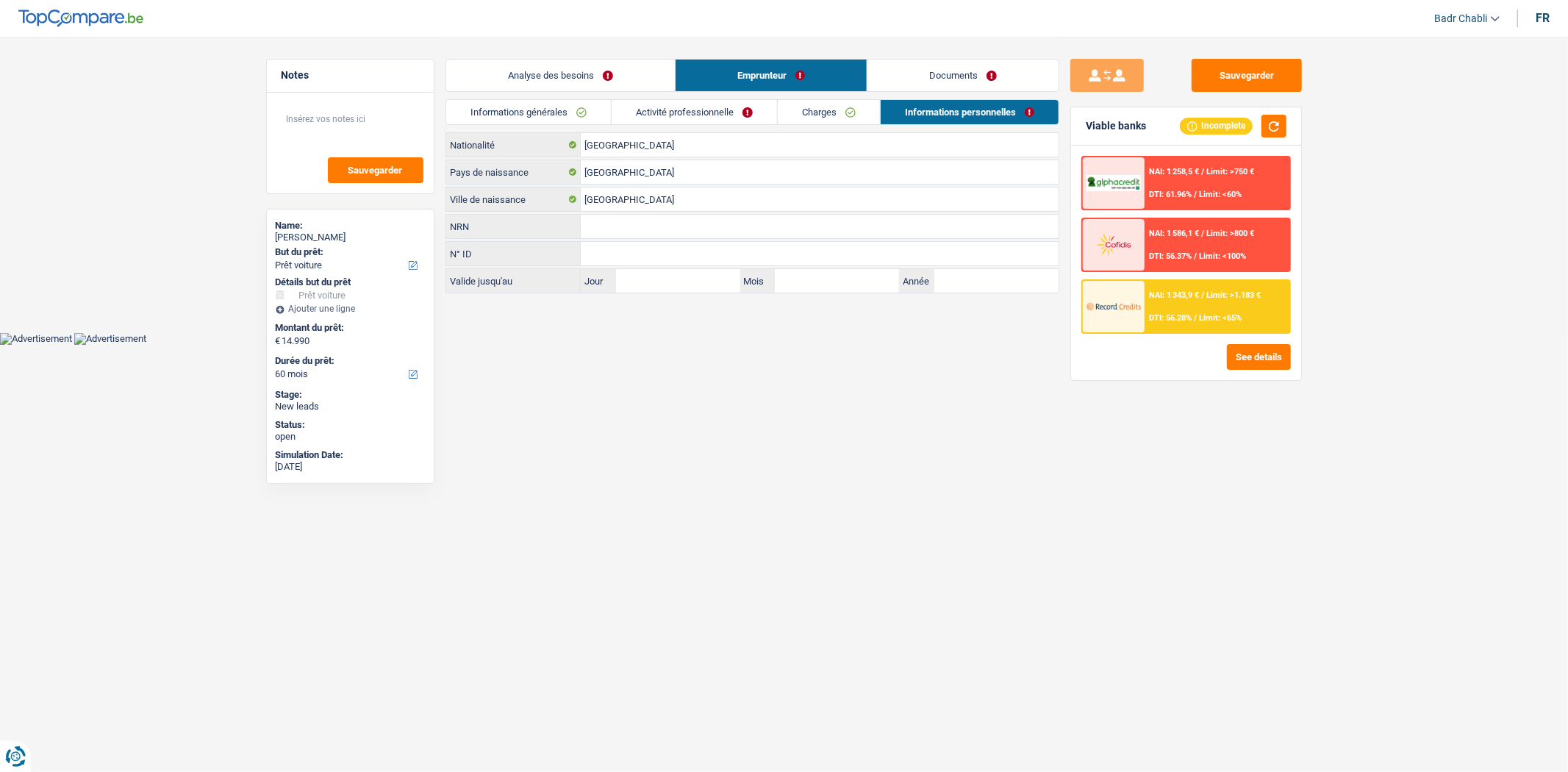
click at [963, 83] on link "Documents" at bounding box center [963, 75] width 191 height 31
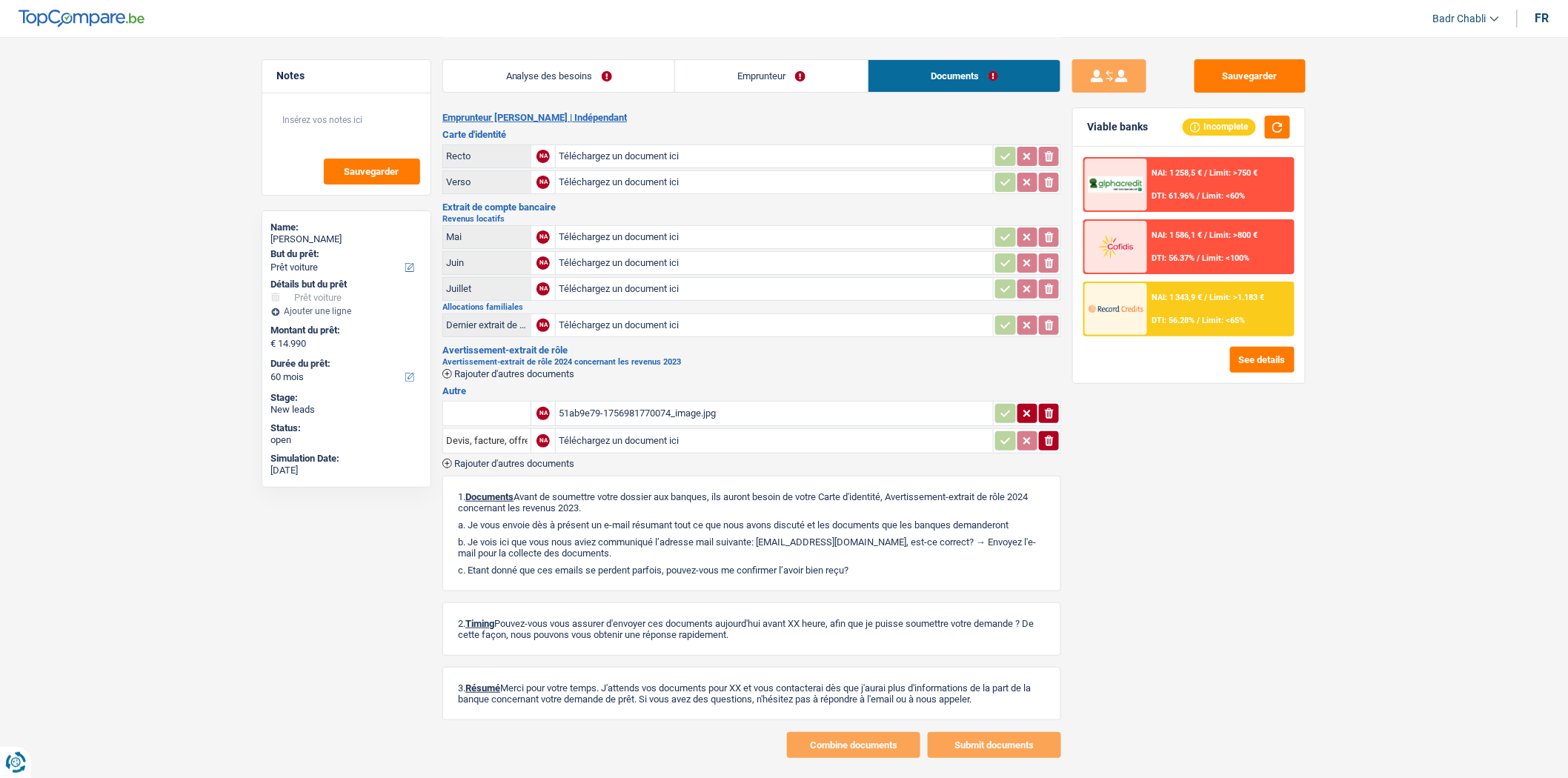
click at [792, 69] on link "Emprunteur" at bounding box center [772, 76] width 193 height 32
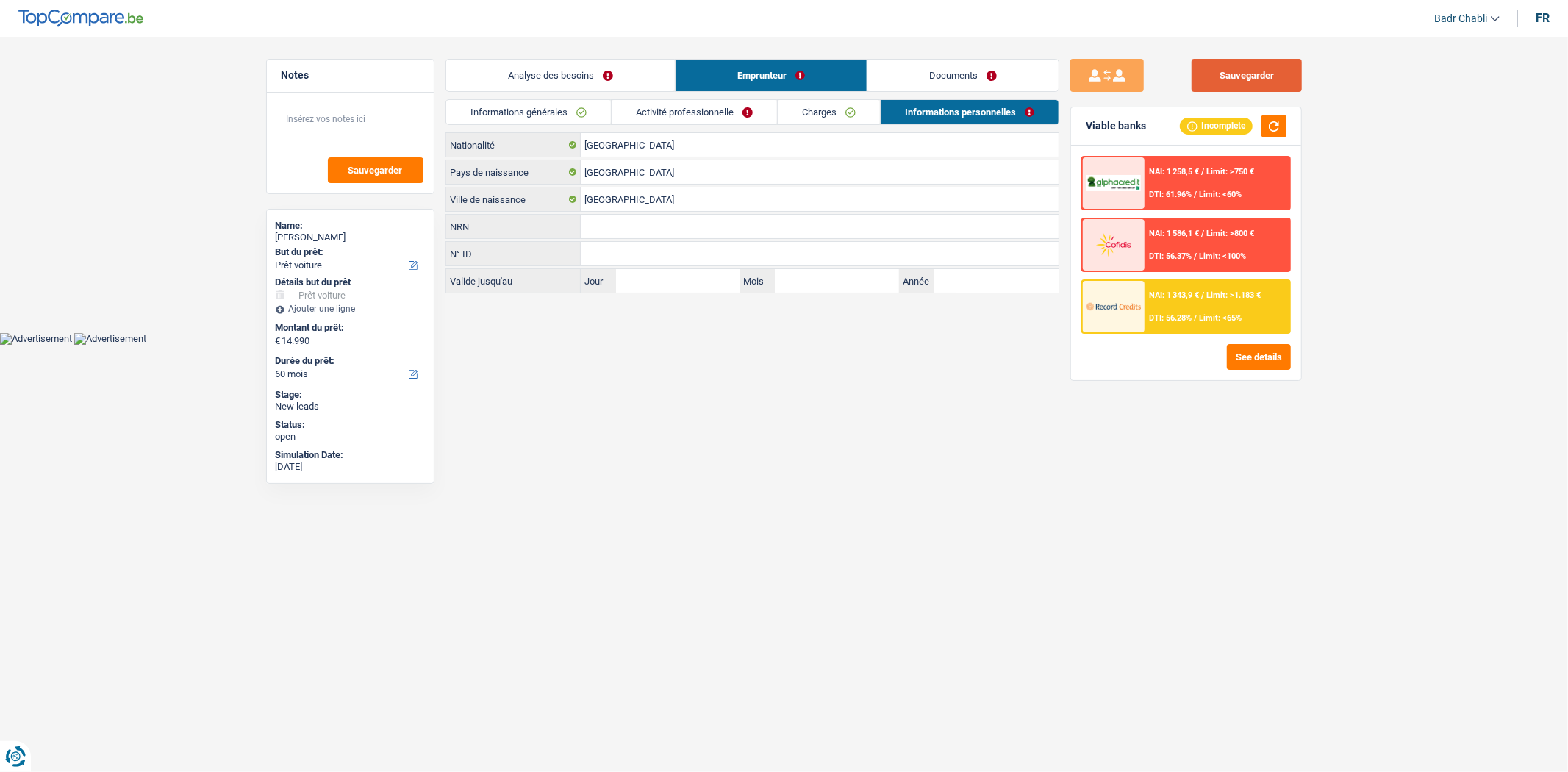
click at [1228, 77] on button "Sauvegarder" at bounding box center [1246, 75] width 110 height 33
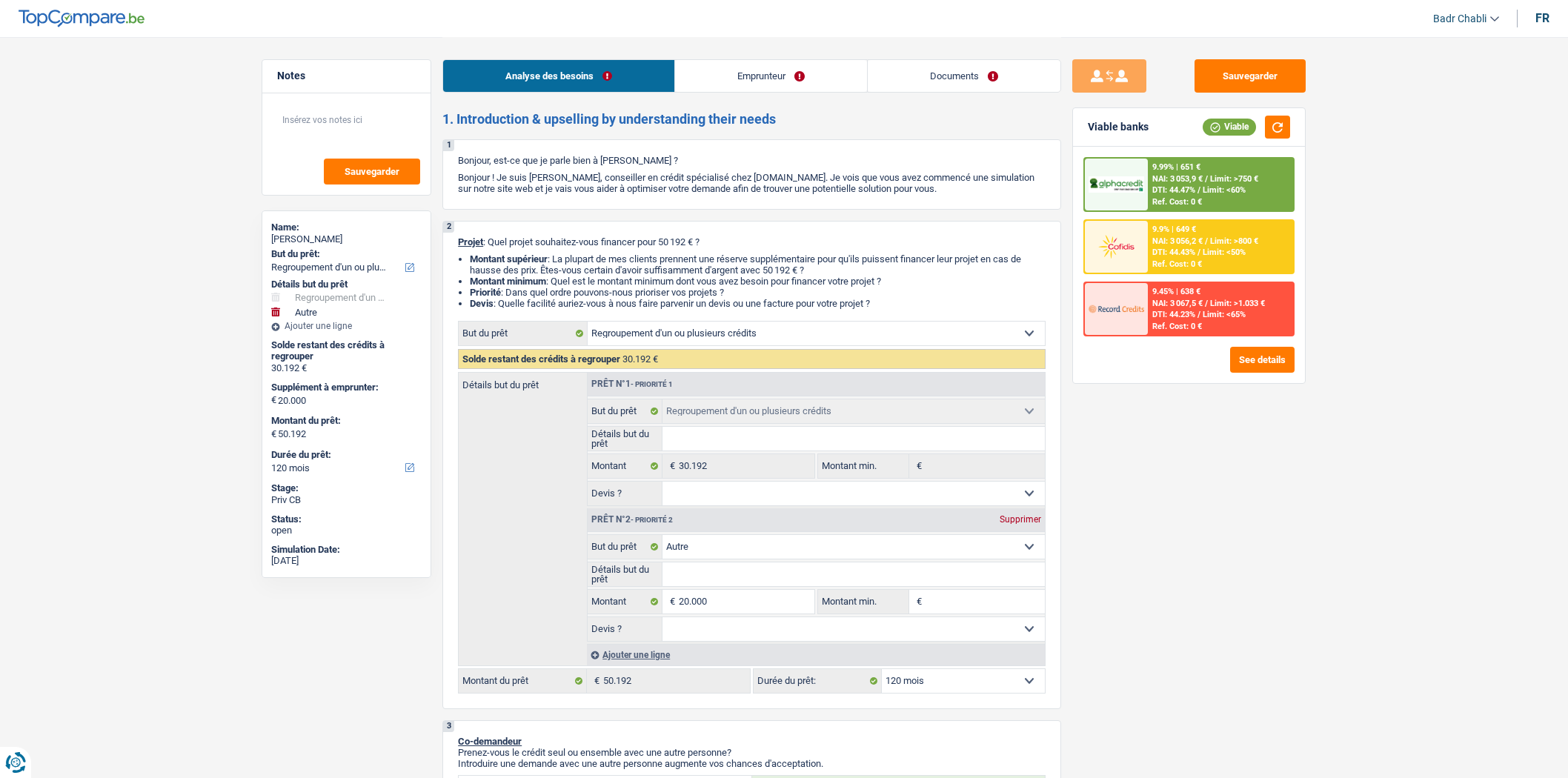
select select "refinancing"
select select "other"
select select "120"
select select "refinancing"
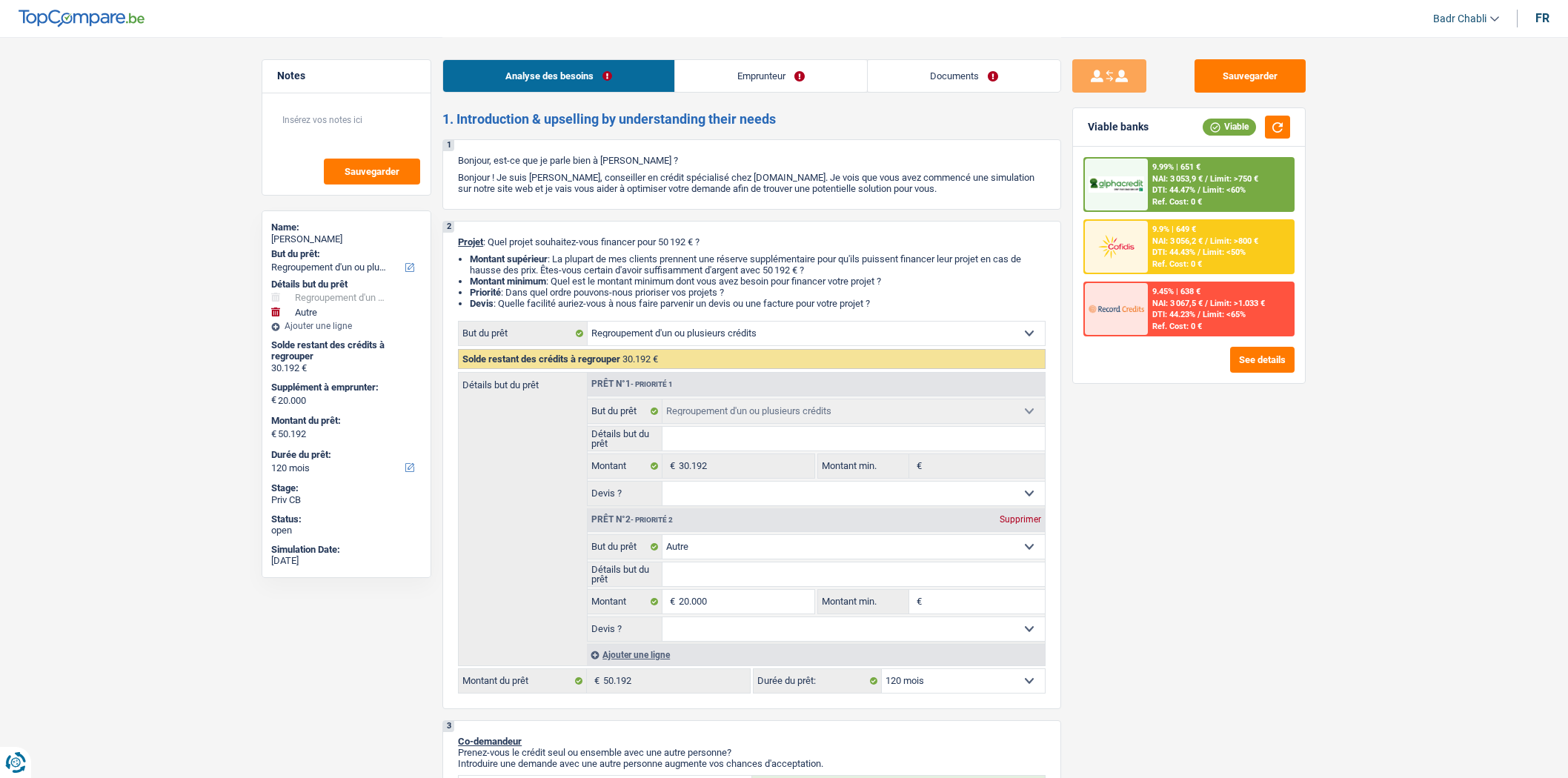
select select "refinancing"
select select "other"
select select "120"
select select "privateEmployee"
select select "netSalary"
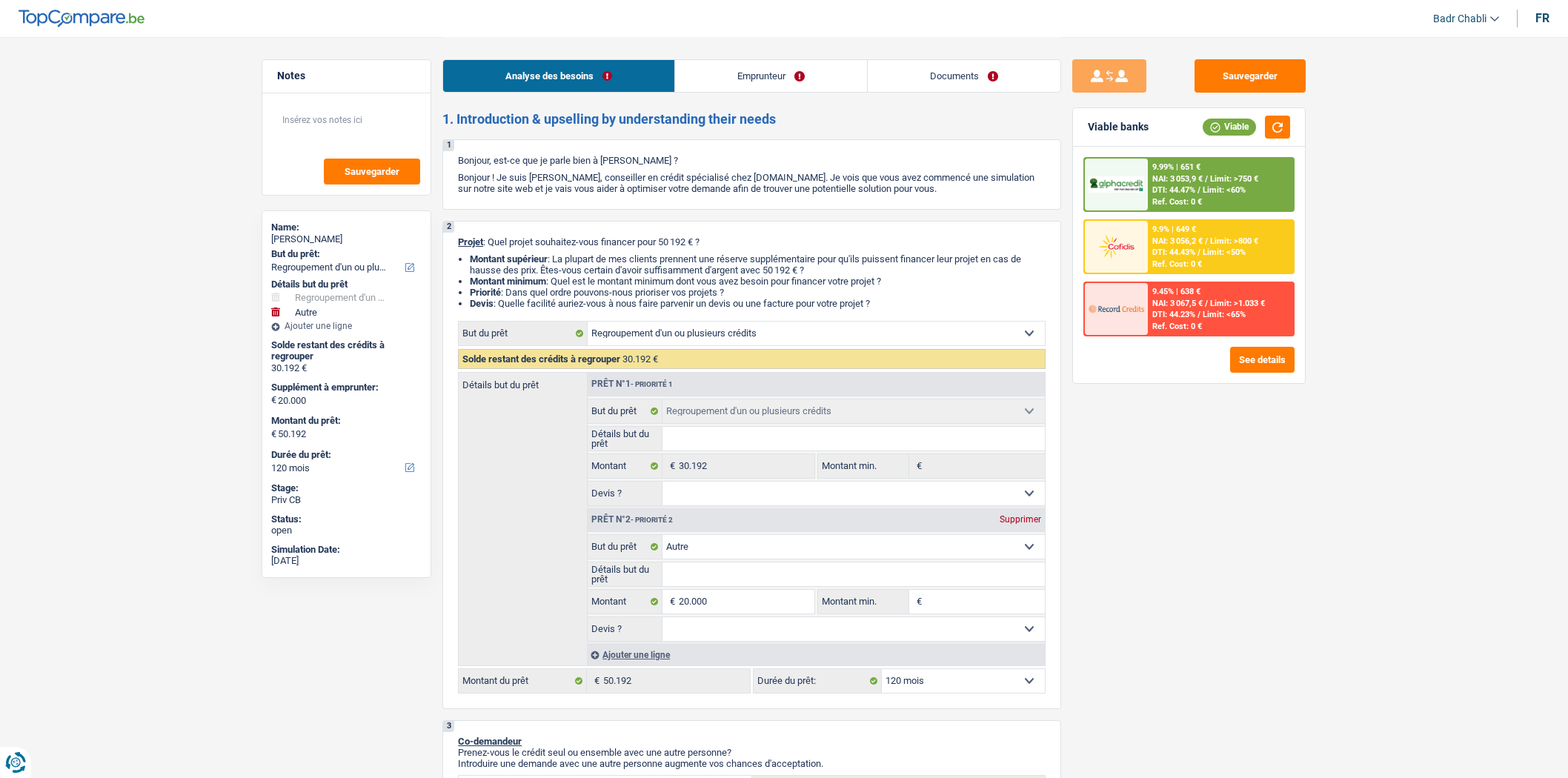
select select "mealVouchers"
select select "rents"
select select "cardOrCredit"
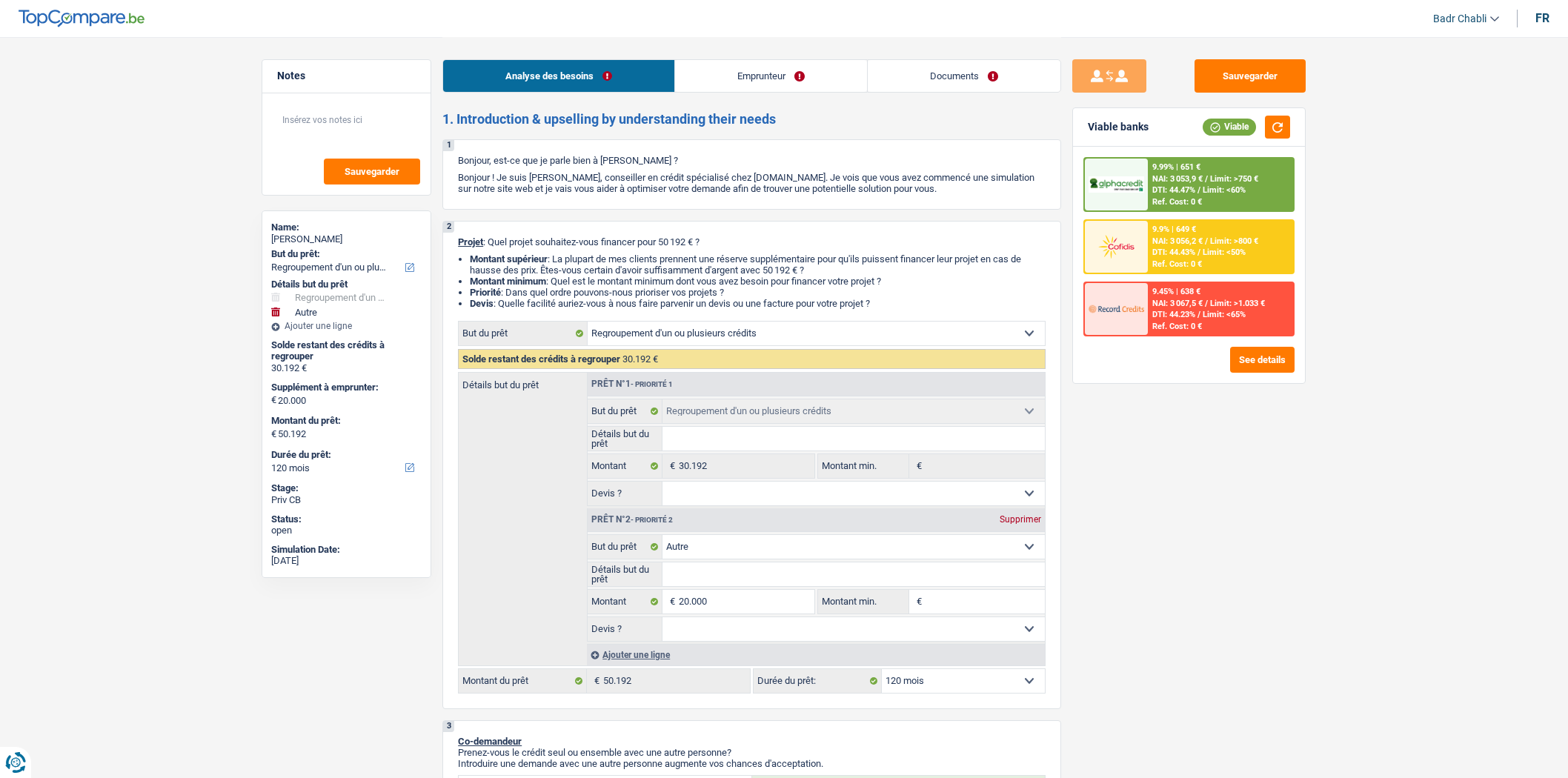
select select "cardOrCredit"
select select "refinancing"
select select "other"
select select "120"
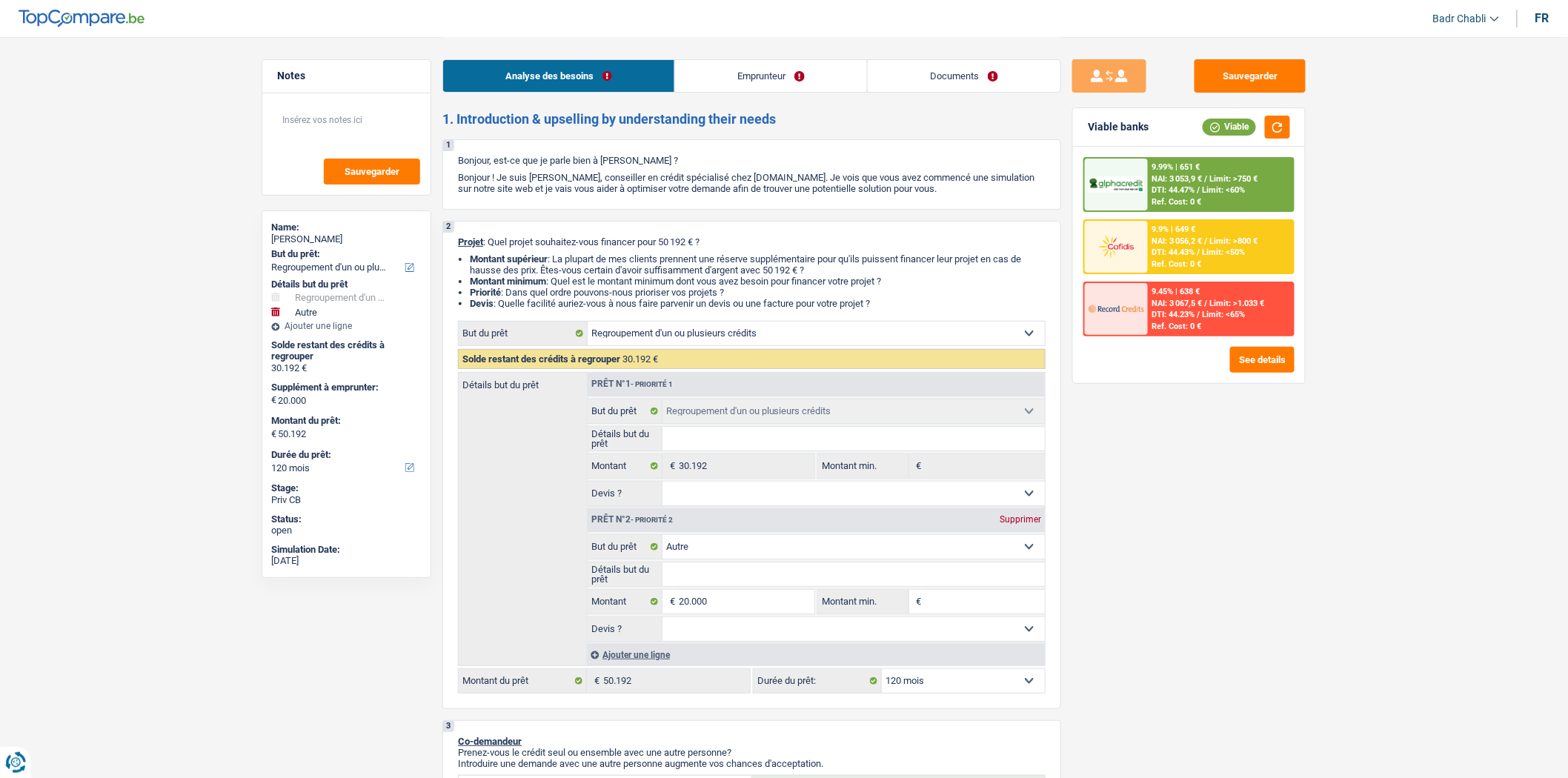
click at [951, 73] on link "Documents" at bounding box center [964, 76] width 193 height 32
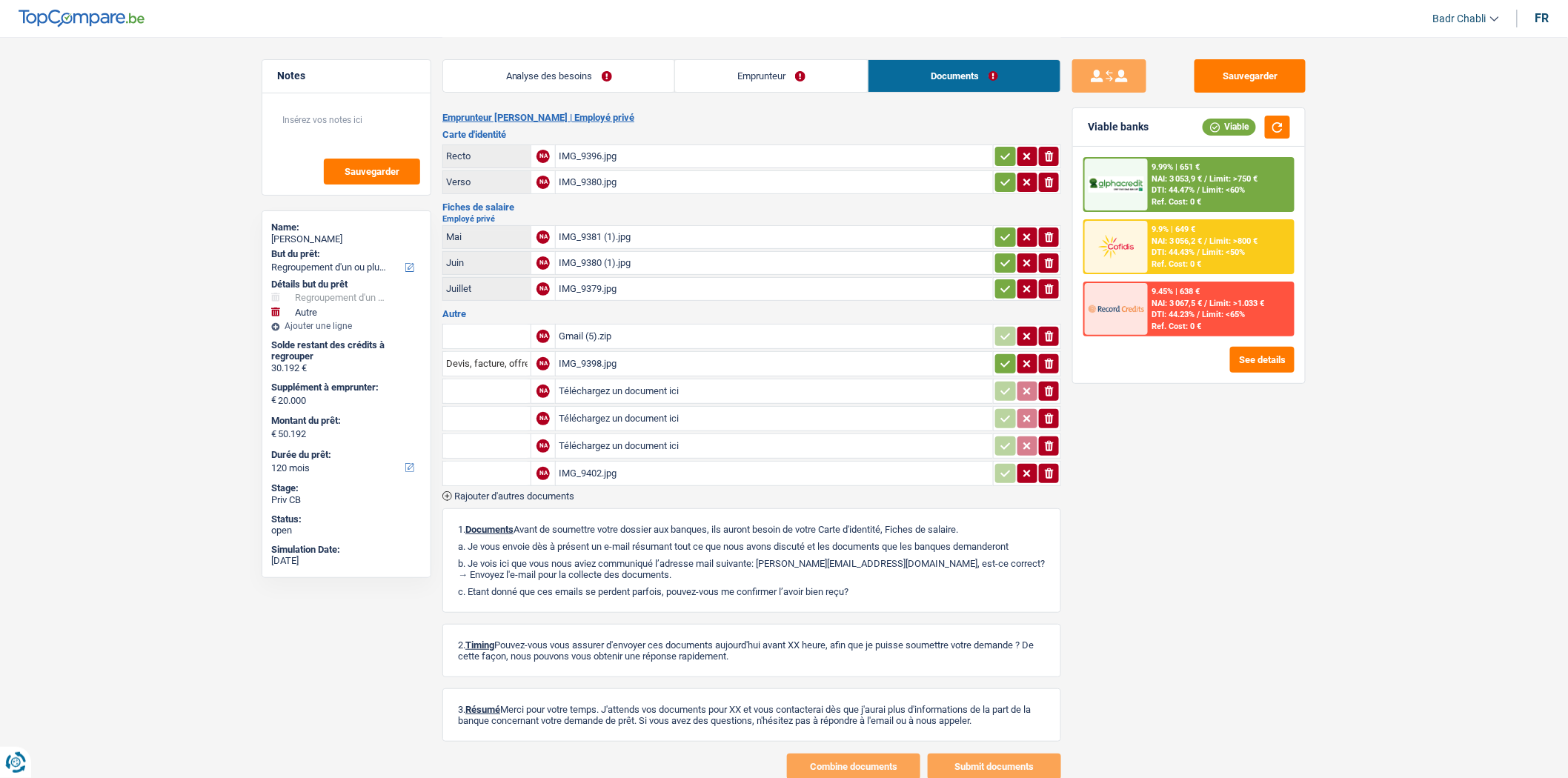
click at [539, 72] on link "Analyse des besoins" at bounding box center [558, 76] width 231 height 32
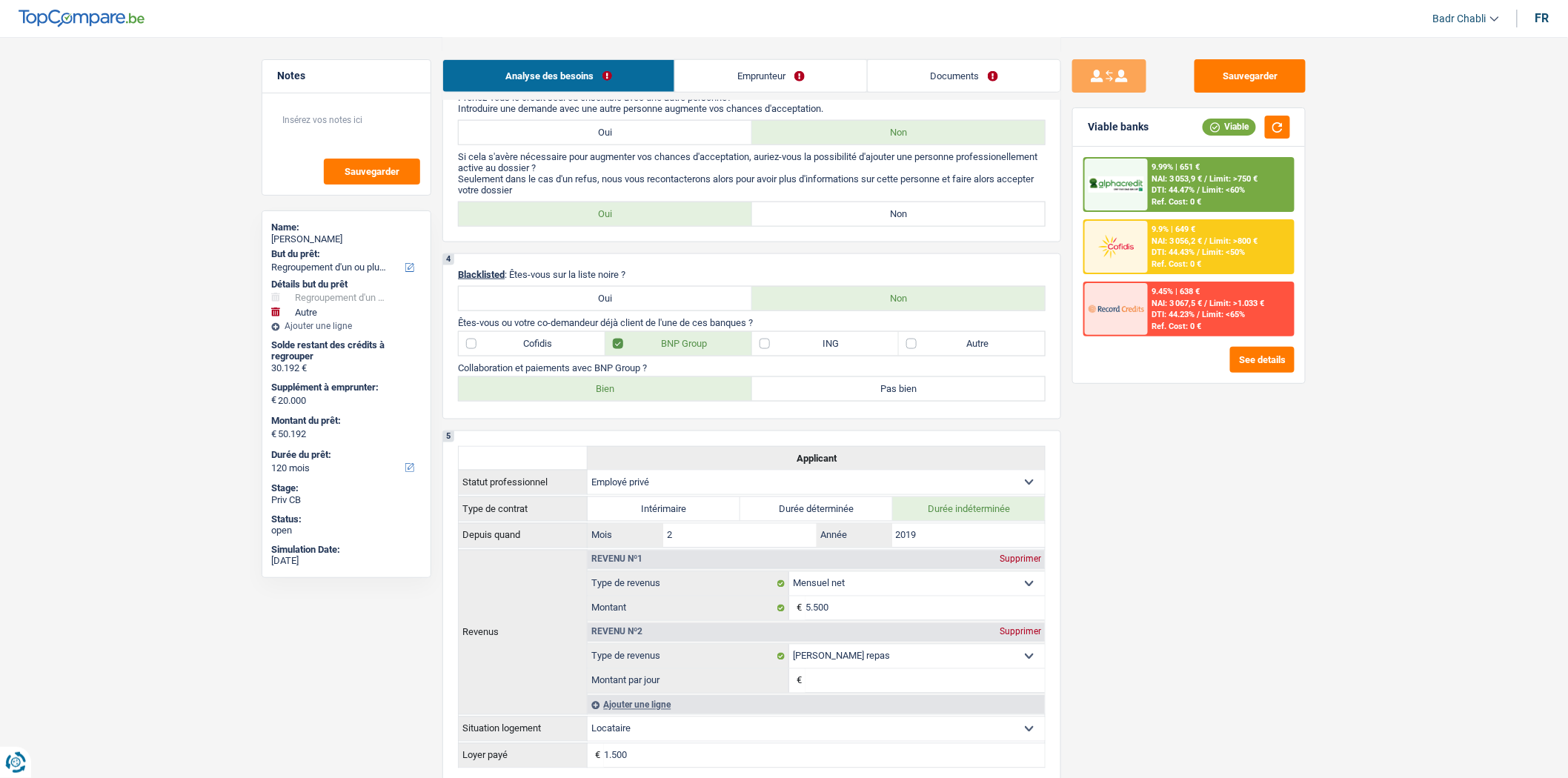
scroll to position [823, 0]
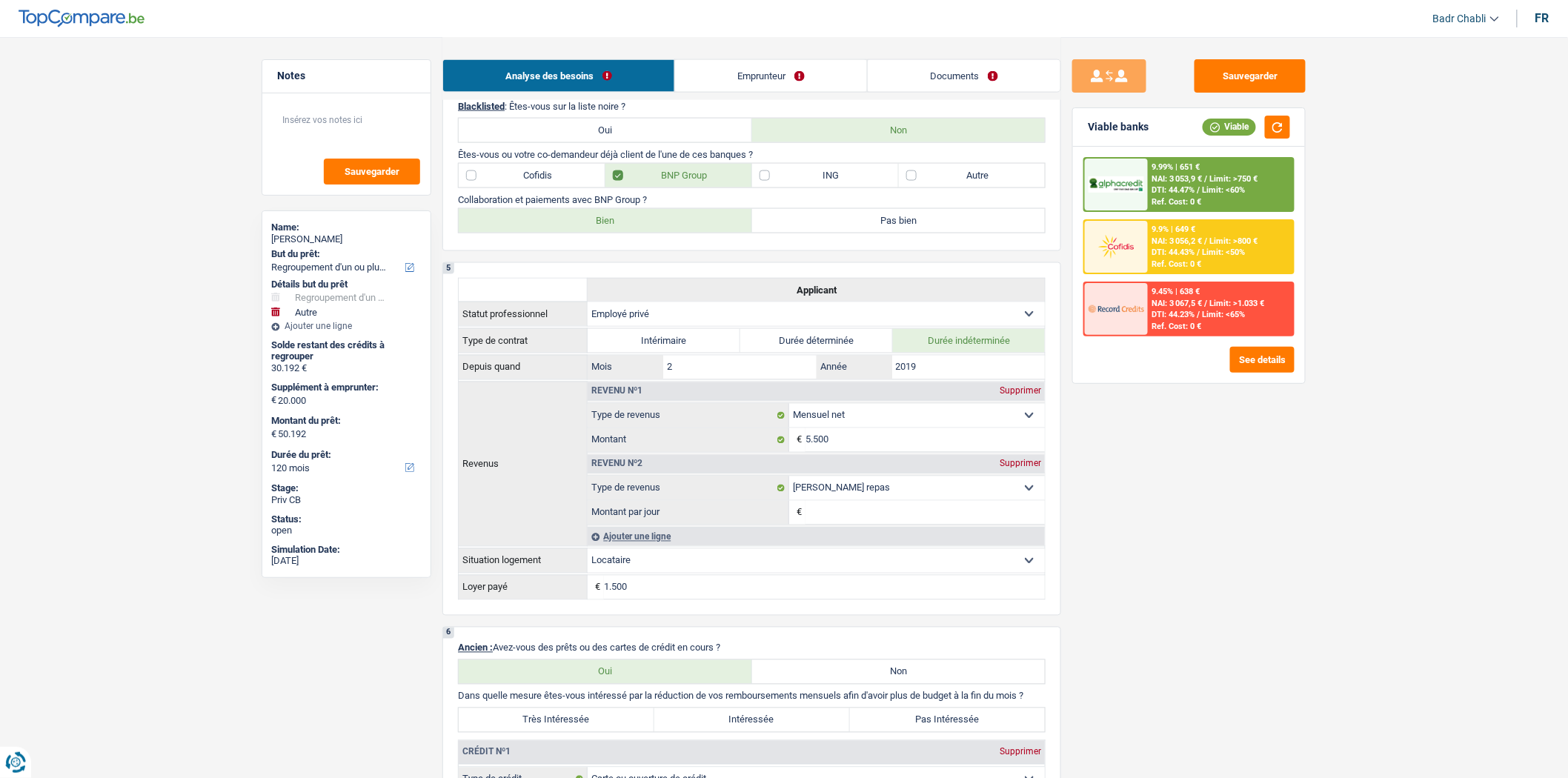
click at [980, 85] on link "Documents" at bounding box center [964, 76] width 193 height 32
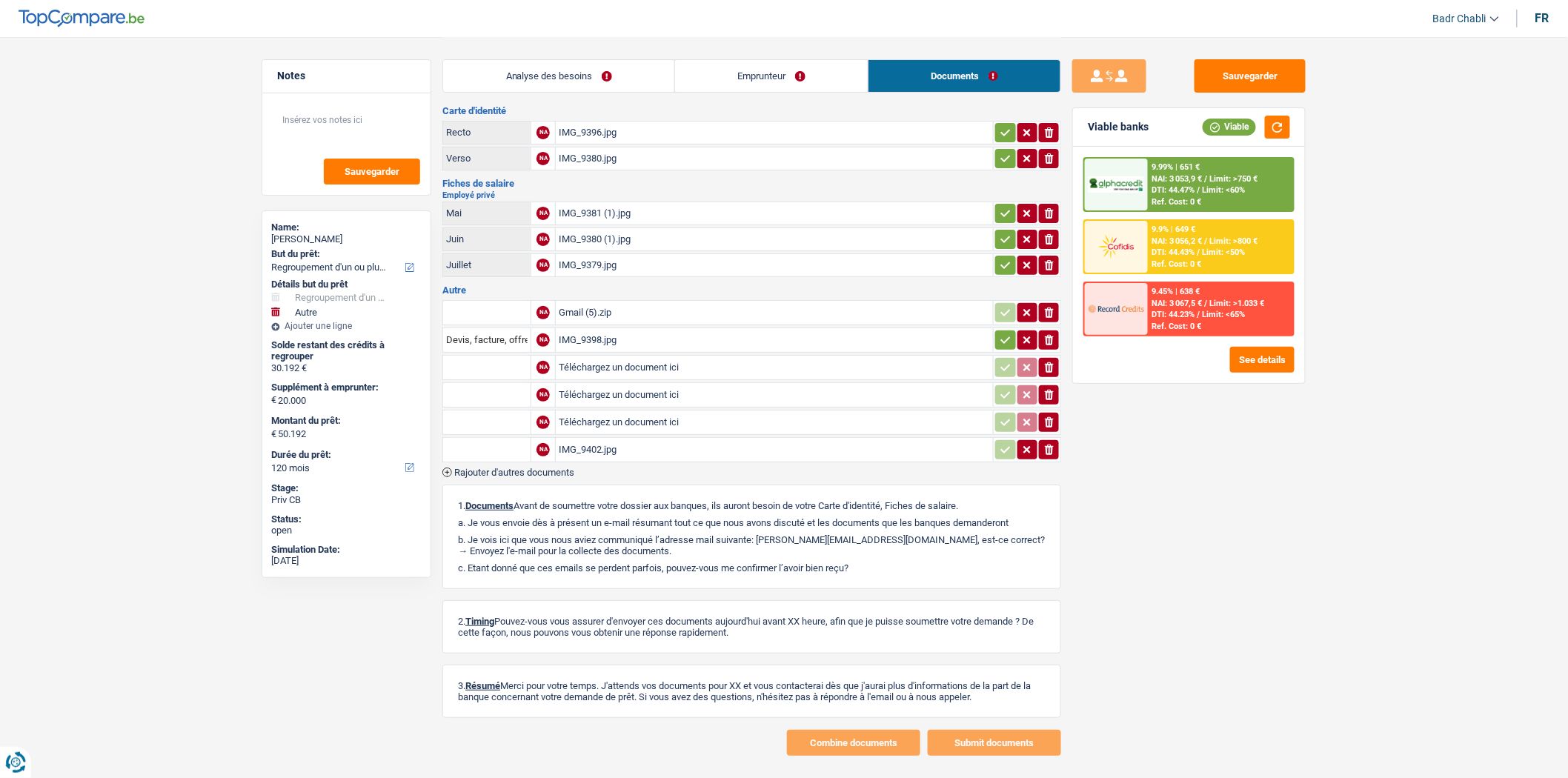
scroll to position [0, 0]
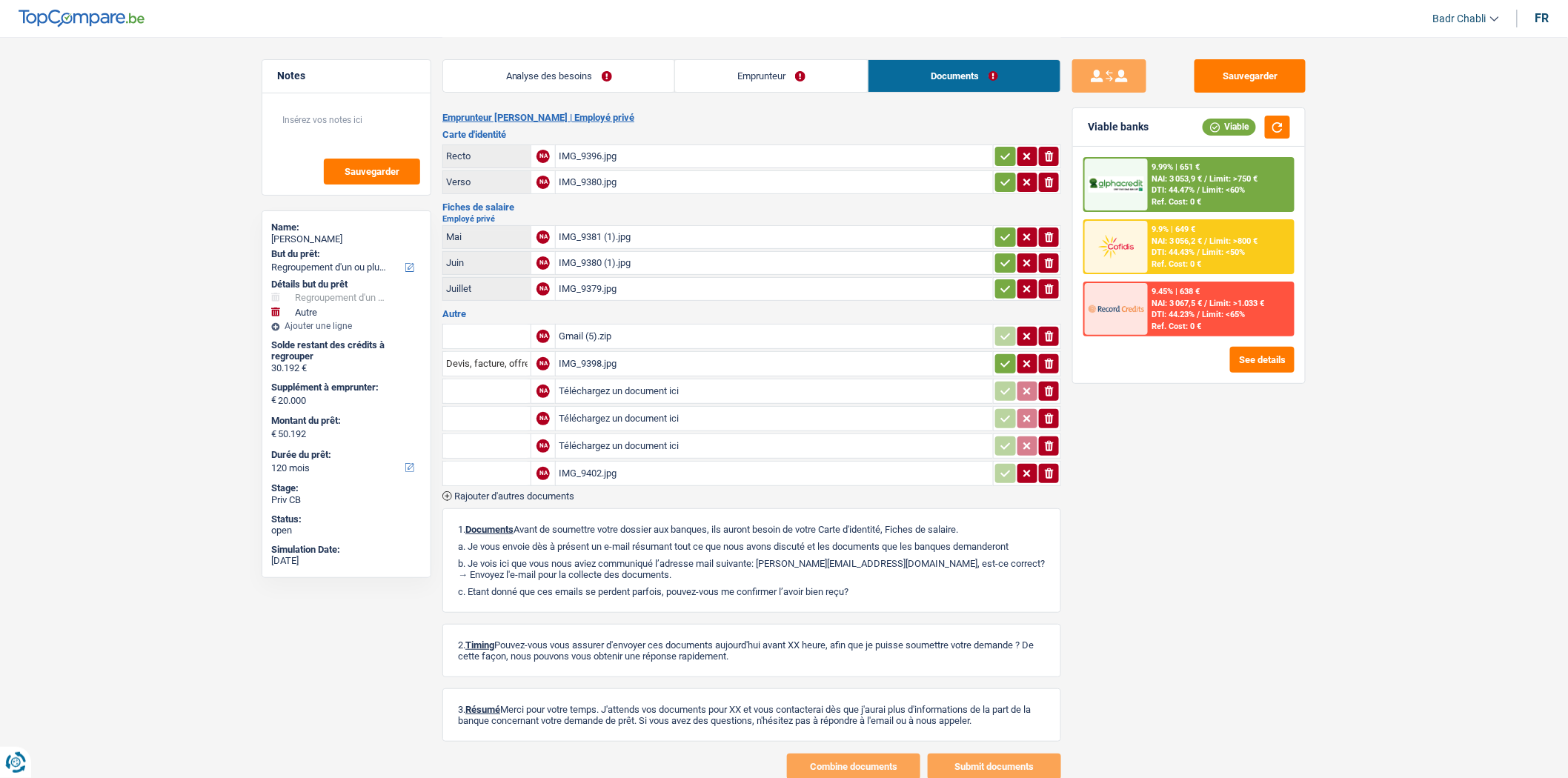
click at [593, 159] on div "IMG_9396.jpg" at bounding box center [775, 156] width 431 height 23
click at [584, 175] on div "IMG_9380.jpg" at bounding box center [775, 182] width 431 height 23
click at [586, 330] on div "Gmail (5).zip" at bounding box center [775, 336] width 431 height 23
click at [324, 115] on textarea at bounding box center [346, 125] width 148 height 44
click at [348, 114] on textarea at bounding box center [346, 125] width 148 height 44
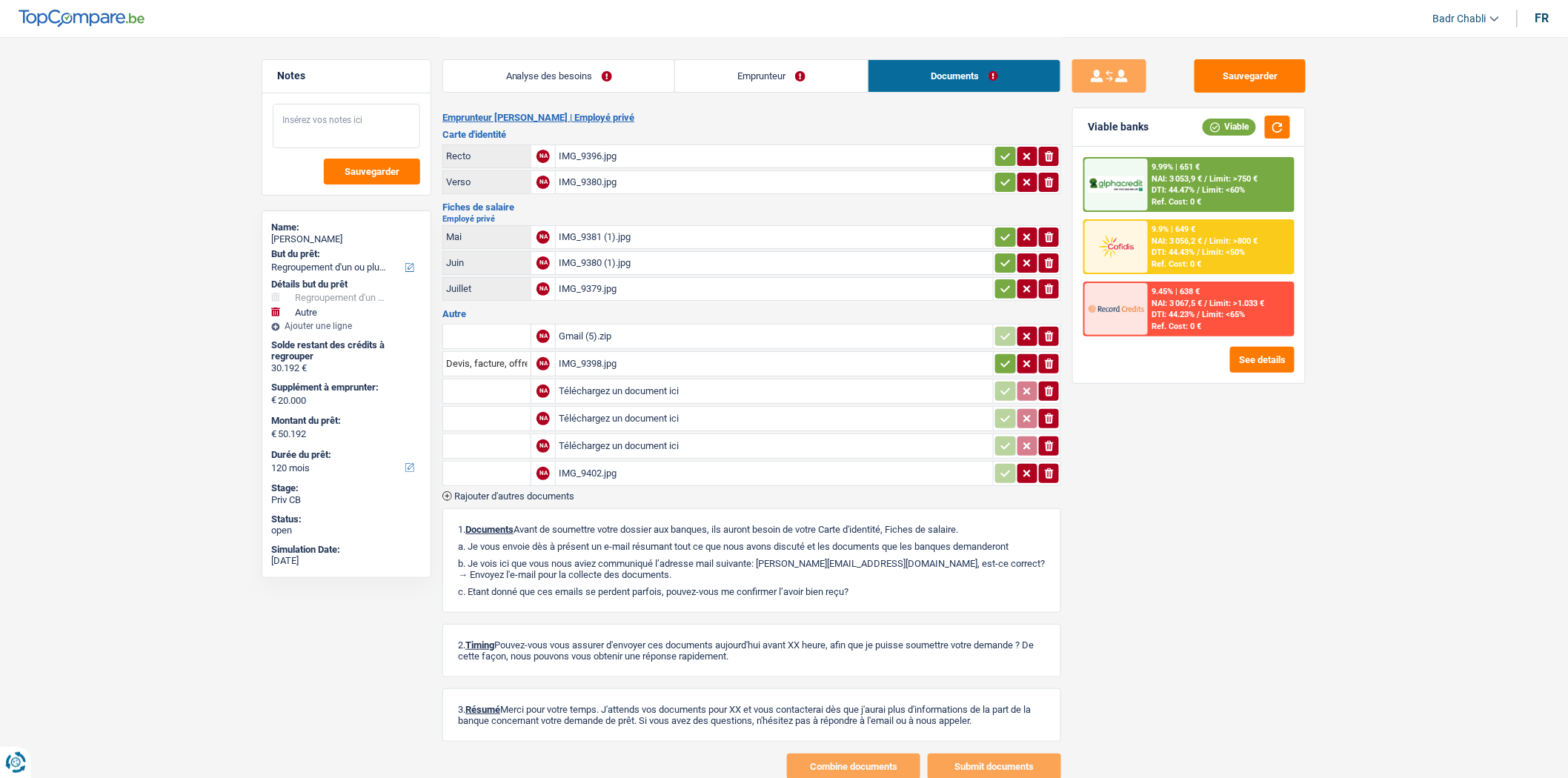
click at [357, 116] on textarea at bounding box center [346, 125] width 148 height 44
click at [359, 128] on textarea at bounding box center [346, 125] width 148 height 44
click at [719, 78] on link "Emprunteur" at bounding box center [772, 76] width 193 height 32
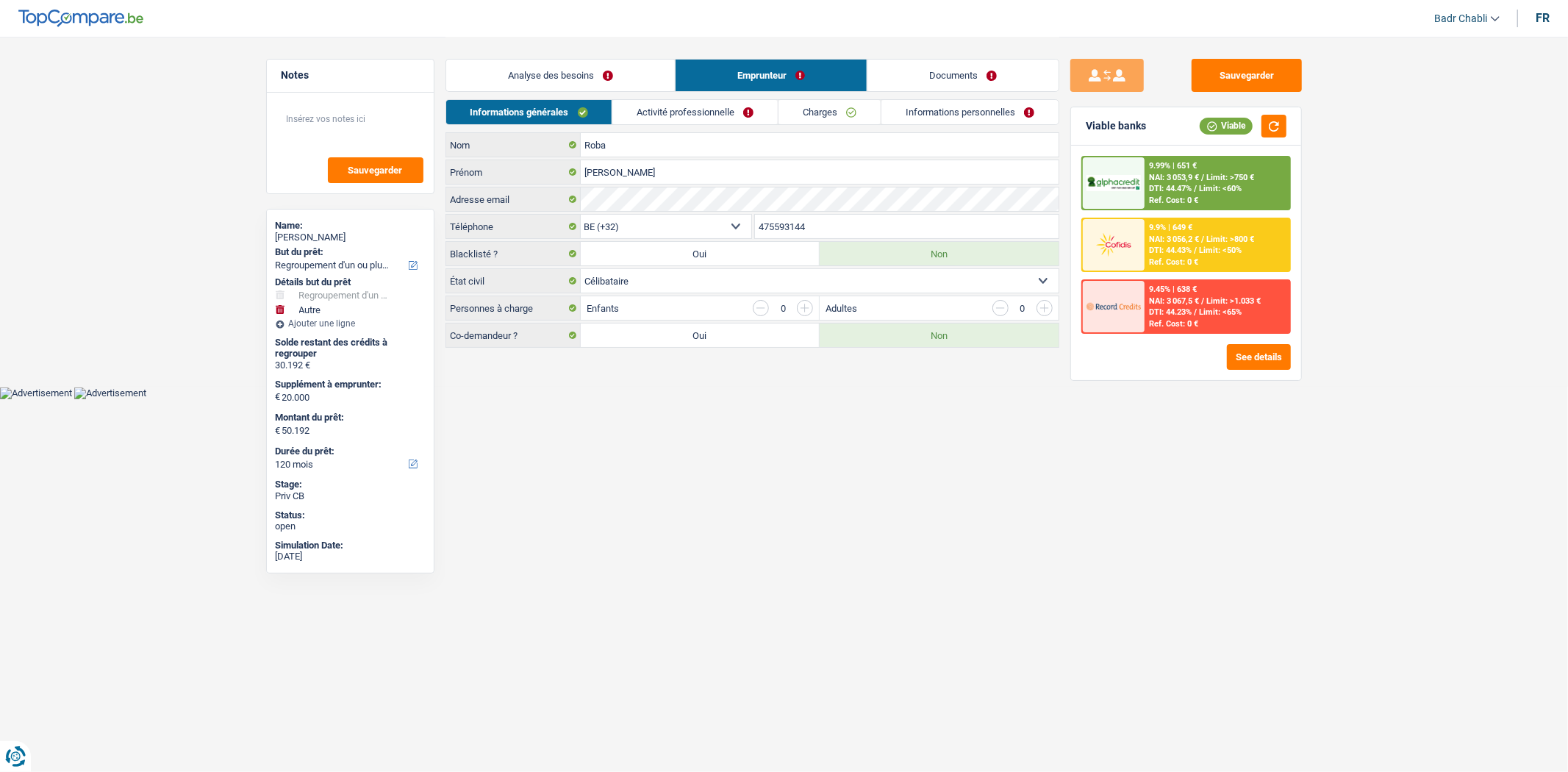
click at [589, 81] on link "Analyse des besoins" at bounding box center [561, 75] width 229 height 31
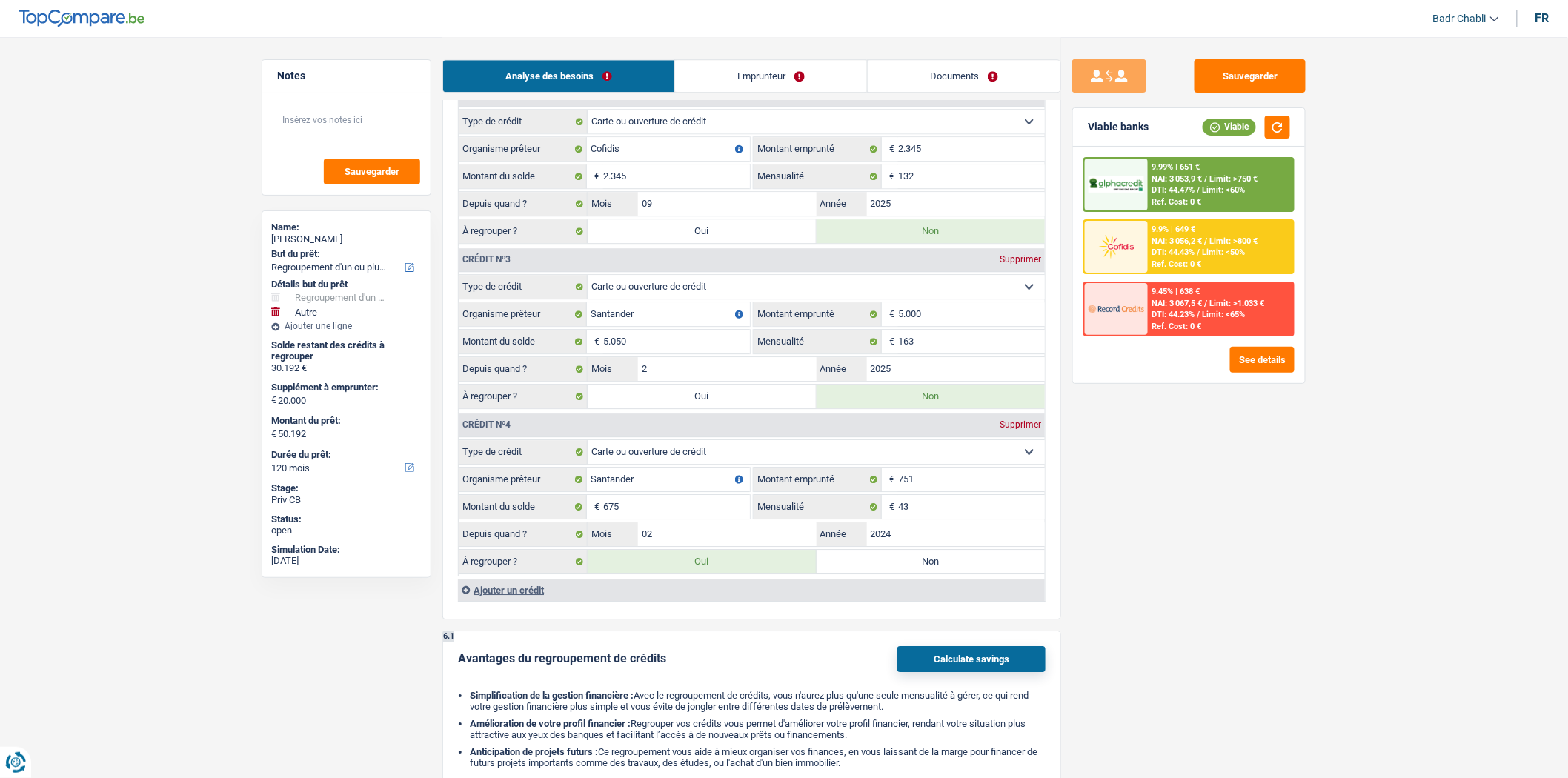
scroll to position [1399, 0]
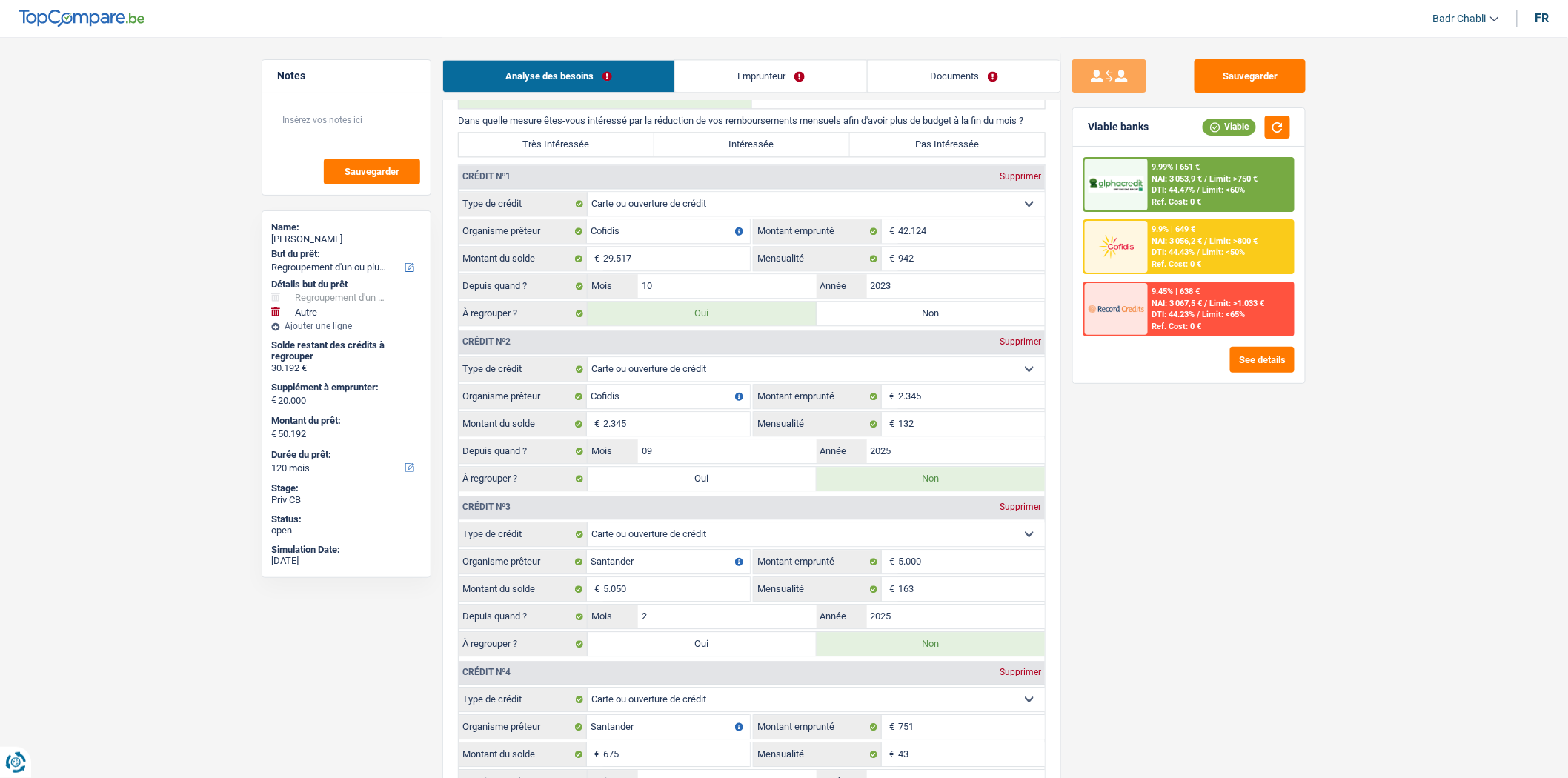
click at [721, 210] on select "Carte ou ouverture de crédit Prêt hypothécaire Vente à tempérament Prêt à tempé…" at bounding box center [816, 204] width 457 height 23
select select "personalLoan"
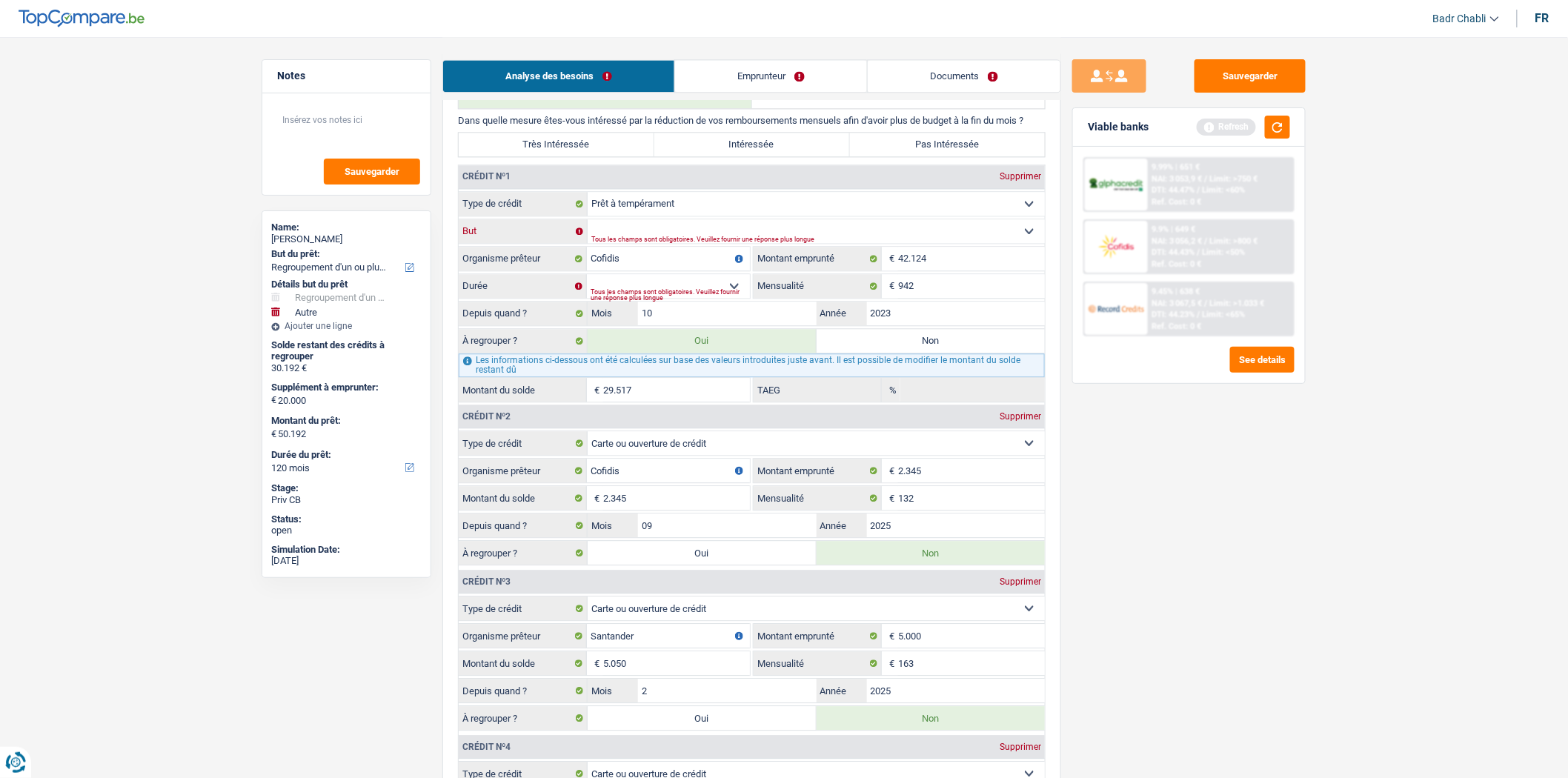
click at [709, 239] on select "Confort maison: meubles, textile, peinture, électroménager, outillage non-profe…" at bounding box center [816, 231] width 457 height 23
select select "homeFurnishingOrRelocation"
click at [588, 232] on select "Confort maison: meubles, textile, peinture, électroménager, outillage non-profe…" at bounding box center [816, 231] width 457 height 23
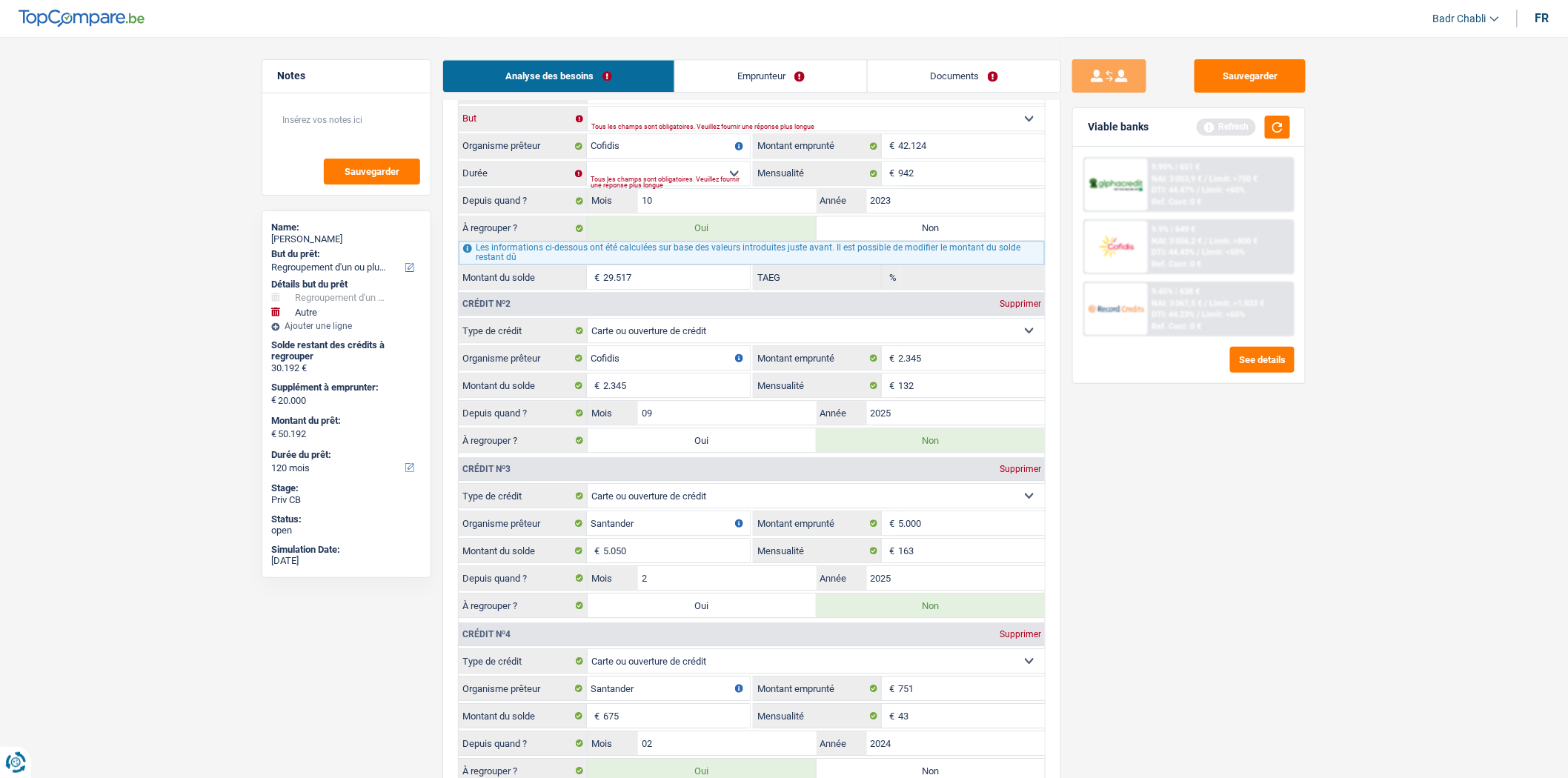
scroll to position [1482, 0]
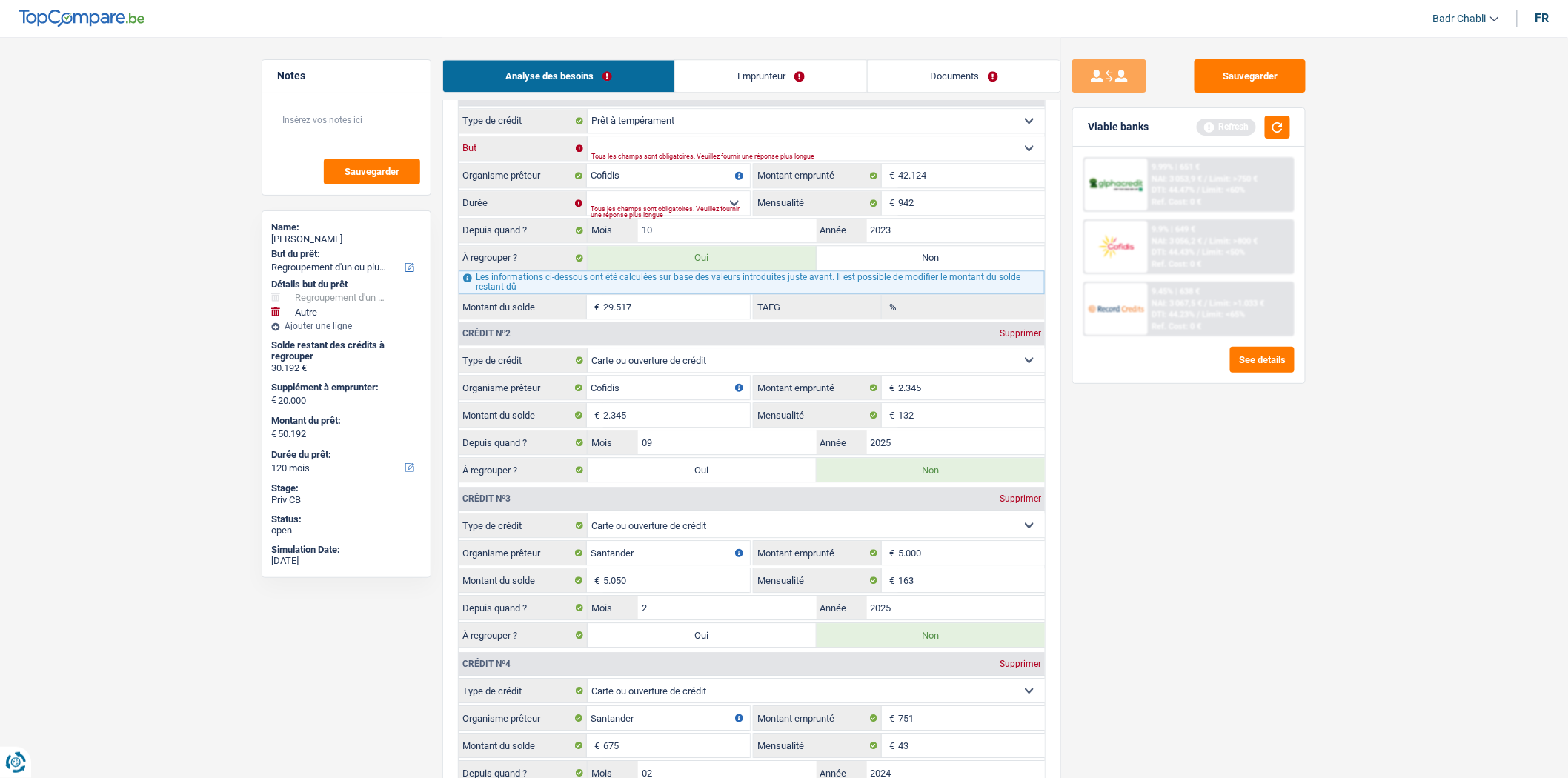
click at [680, 157] on select "Confort maison: meubles, textile, peinture, électroménager, outillage non-profe…" at bounding box center [816, 148] width 457 height 23
click at [588, 150] on select "Confort maison: meubles, textile, peinture, électroménager, outillage non-profe…" at bounding box center [816, 148] width 457 height 23
click at [727, 214] on select "12 mois 18 mois 24 mois 30 mois 36 mois 42 mois 48 mois 60 mois 72 mois 84 mois…" at bounding box center [668, 203] width 163 height 23
select select "120"
click at [587, 206] on select "12 mois 18 mois 24 mois 30 mois 36 mois 42 mois 48 mois 60 mois 72 mois 84 mois…" at bounding box center [668, 203] width 163 height 23
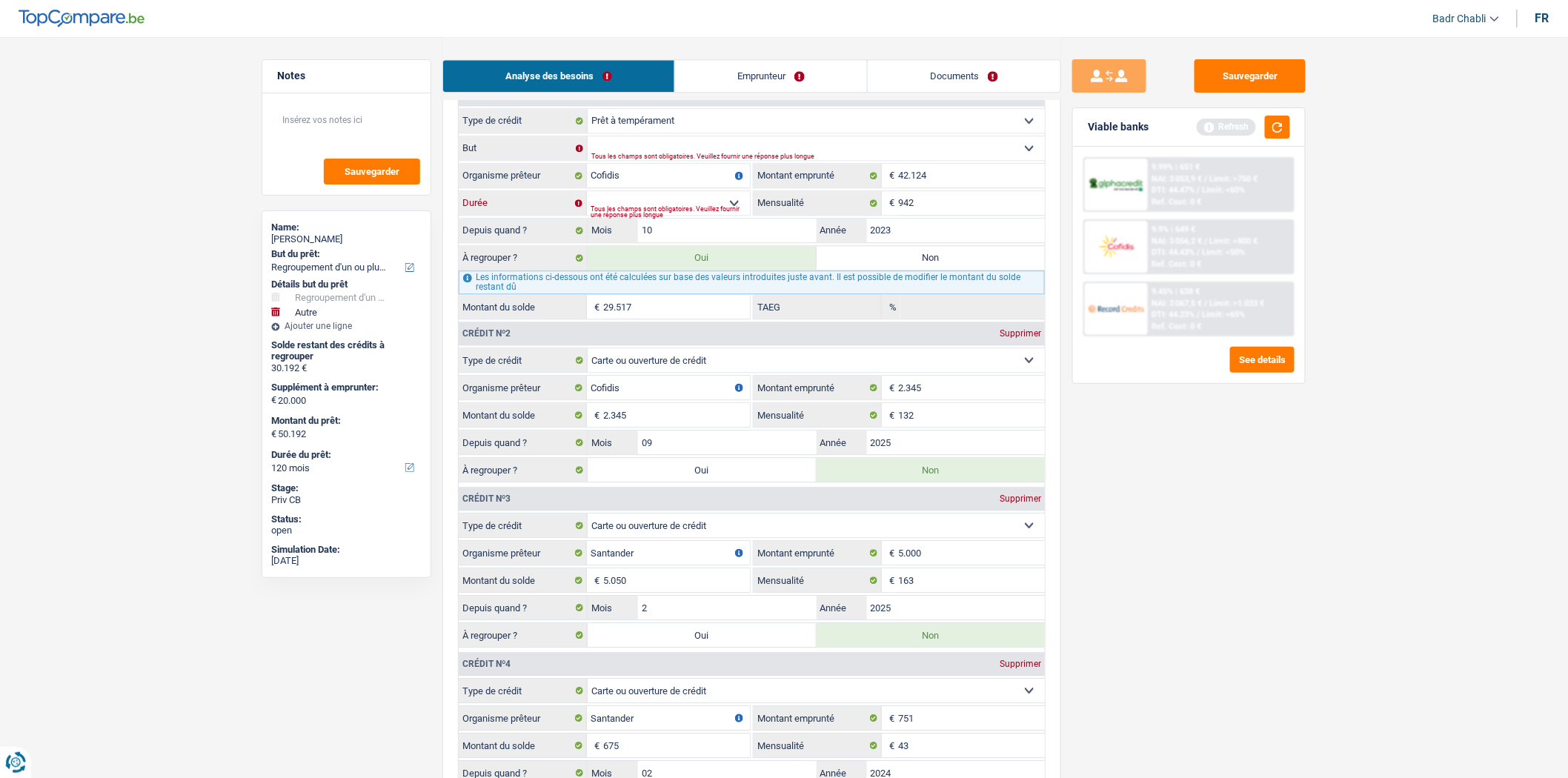
type input "1"
type input "0,00"
click at [701, 242] on input "10" at bounding box center [728, 230] width 179 height 23
click at [1102, 435] on div "Sauvegarder Viable banks Refresh 9.99% | 651 € NAI: 3 053,9 € / Limit: >750 € D…" at bounding box center [1189, 407] width 256 height 695
click at [721, 215] on select "12 mois 18 mois 24 mois 30 mois 36 mois 42 mois 48 mois 60 mois 72 mois 84 mois…" at bounding box center [668, 203] width 163 height 23
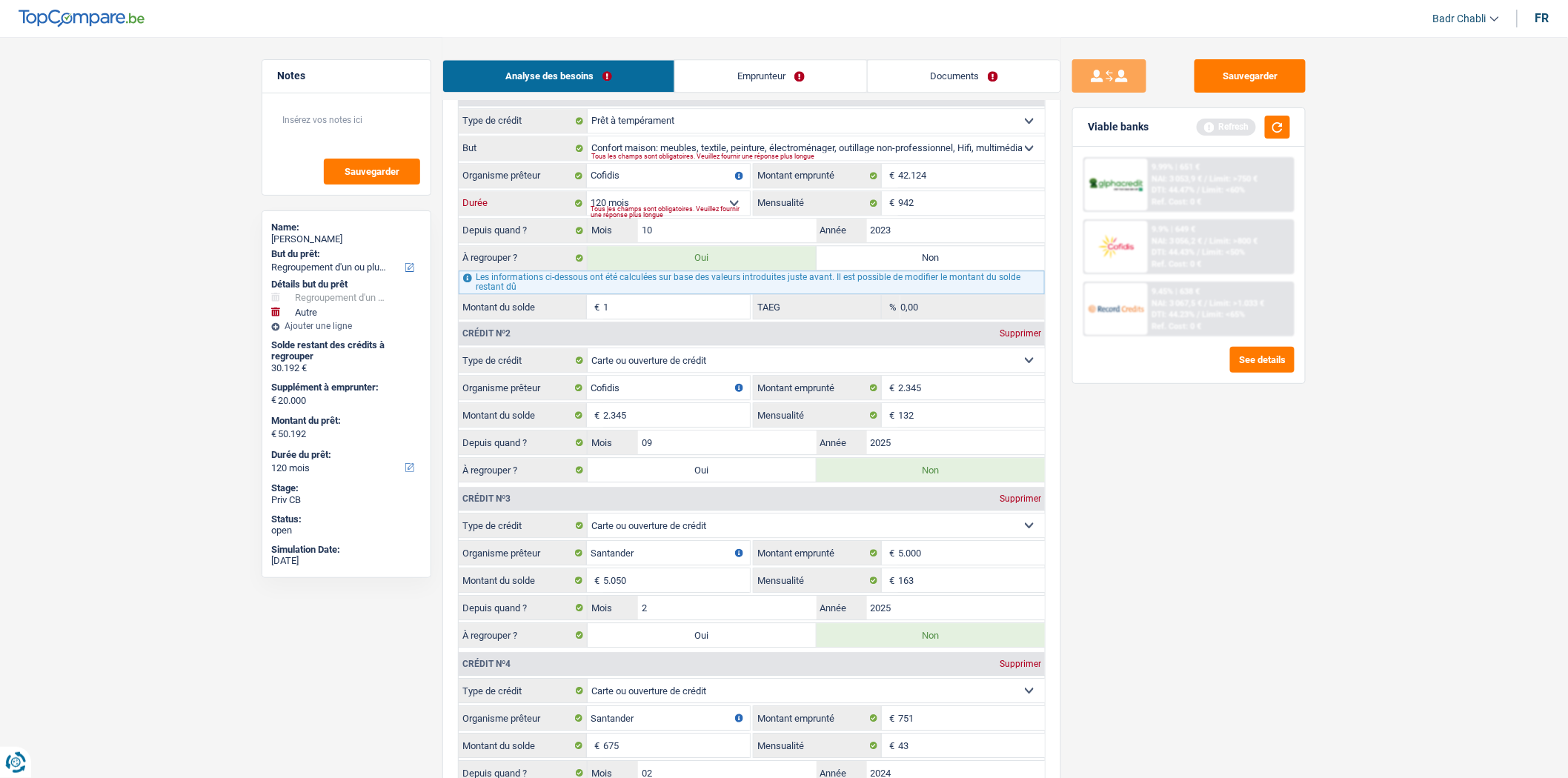
click at [721, 215] on select "12 mois 18 mois 24 mois 30 mois 36 mois 42 mois 48 mois 60 mois 72 mois 84 mois…" at bounding box center [668, 203] width 163 height 23
click at [901, 231] on fieldset "Carte ou ouverture de crédit Prêt hypothécaire Vente à tempérament Prêt à tempé…" at bounding box center [752, 214] width 586 height 211
click at [904, 240] on input "2023" at bounding box center [957, 230] width 179 height 23
click at [922, 213] on input "942" at bounding box center [971, 203] width 147 height 23
click at [731, 213] on select "12 mois 18 mois 24 mois 30 mois 36 mois 42 mois 48 mois 60 mois 72 mois 84 mois…" at bounding box center [668, 203] width 163 height 23
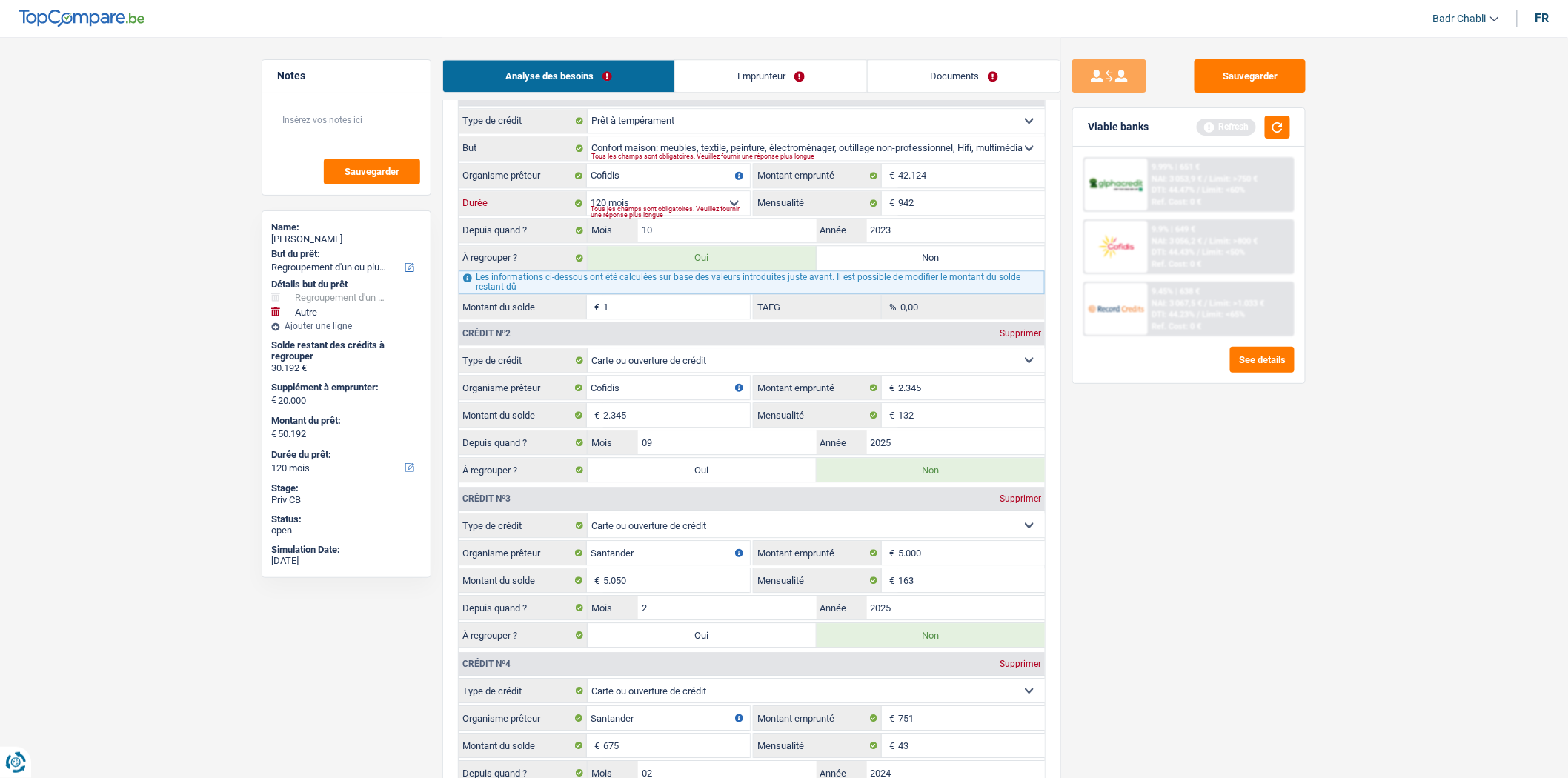
click at [738, 214] on select "12 mois 18 mois 24 mois 30 mois 36 mois 42 mois 48 mois 60 mois 72 mois 84 mois…" at bounding box center [668, 203] width 163 height 23
click at [876, 269] on label "Non" at bounding box center [931, 258] width 229 height 23
click at [876, 269] on input "Non" at bounding box center [931, 258] width 229 height 23
radio input "true"
type input "20.675"
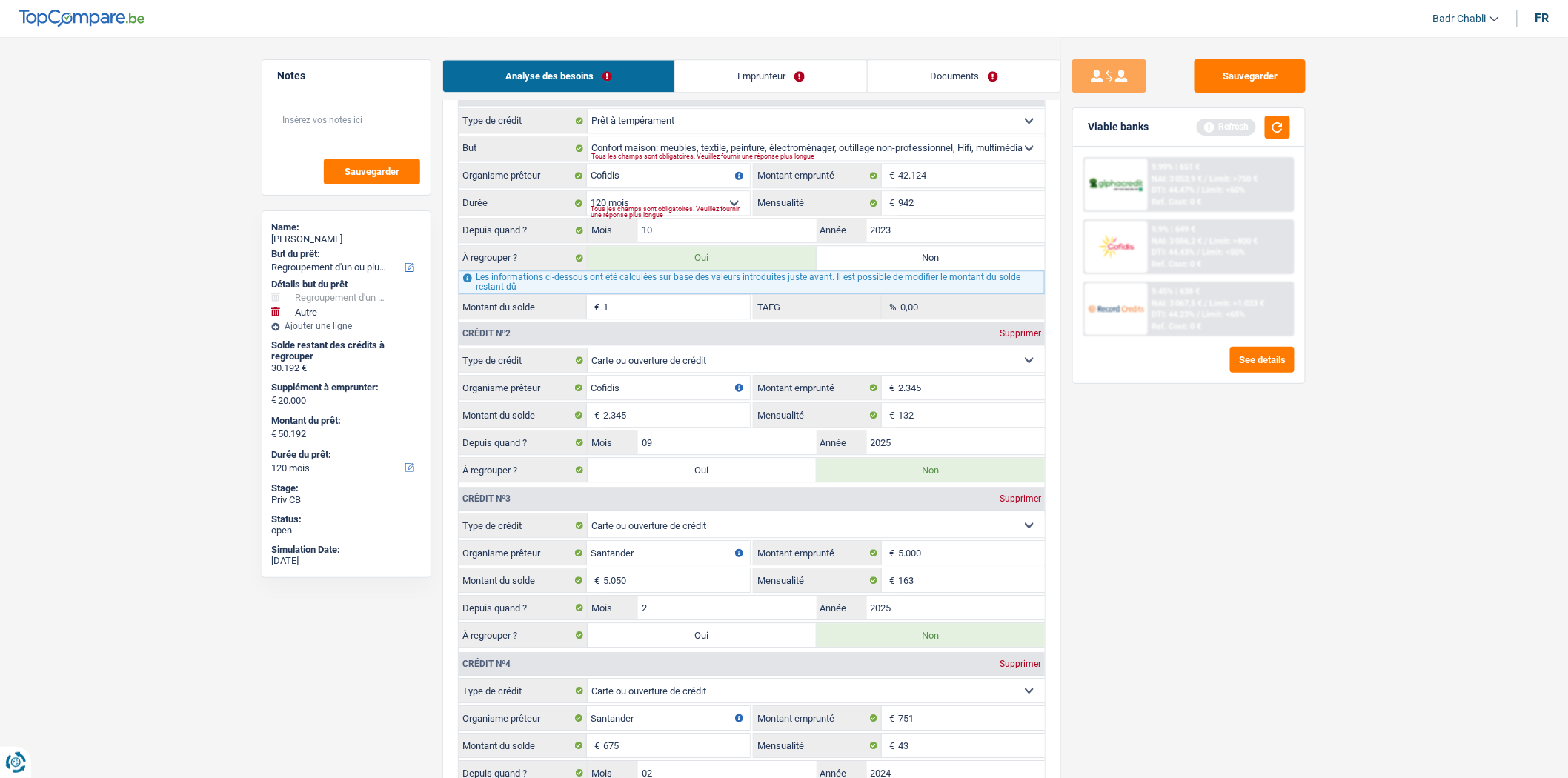
type input "675"
type input "20.675"
radio input "false"
type input "675"
type input "20.675"
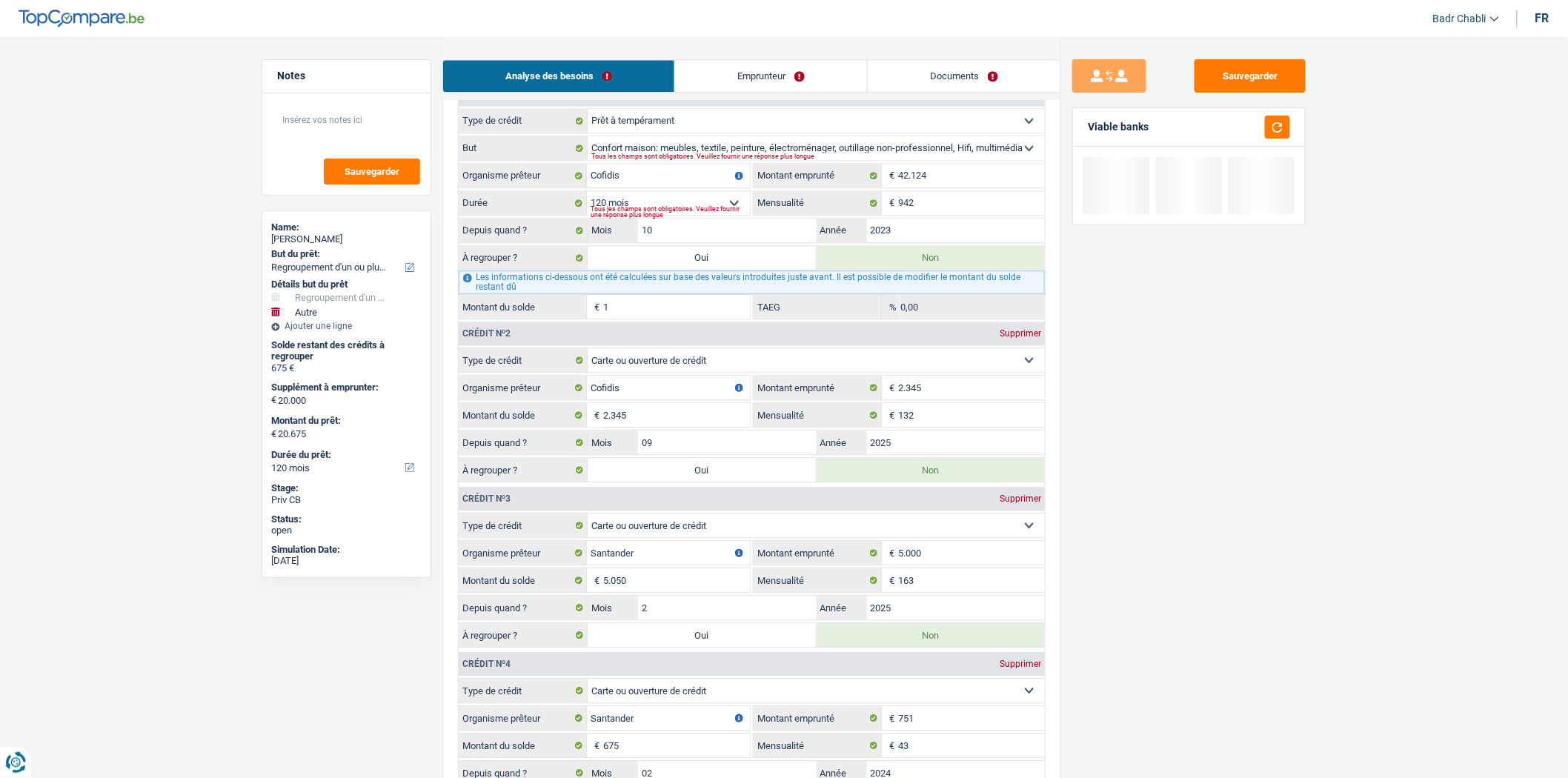
click at [760, 270] on label "Oui" at bounding box center [702, 258] width 229 height 23
click at [760, 270] on input "Oui" at bounding box center [702, 258] width 229 height 23
radio input "true"
type input "20.676"
type input "676"
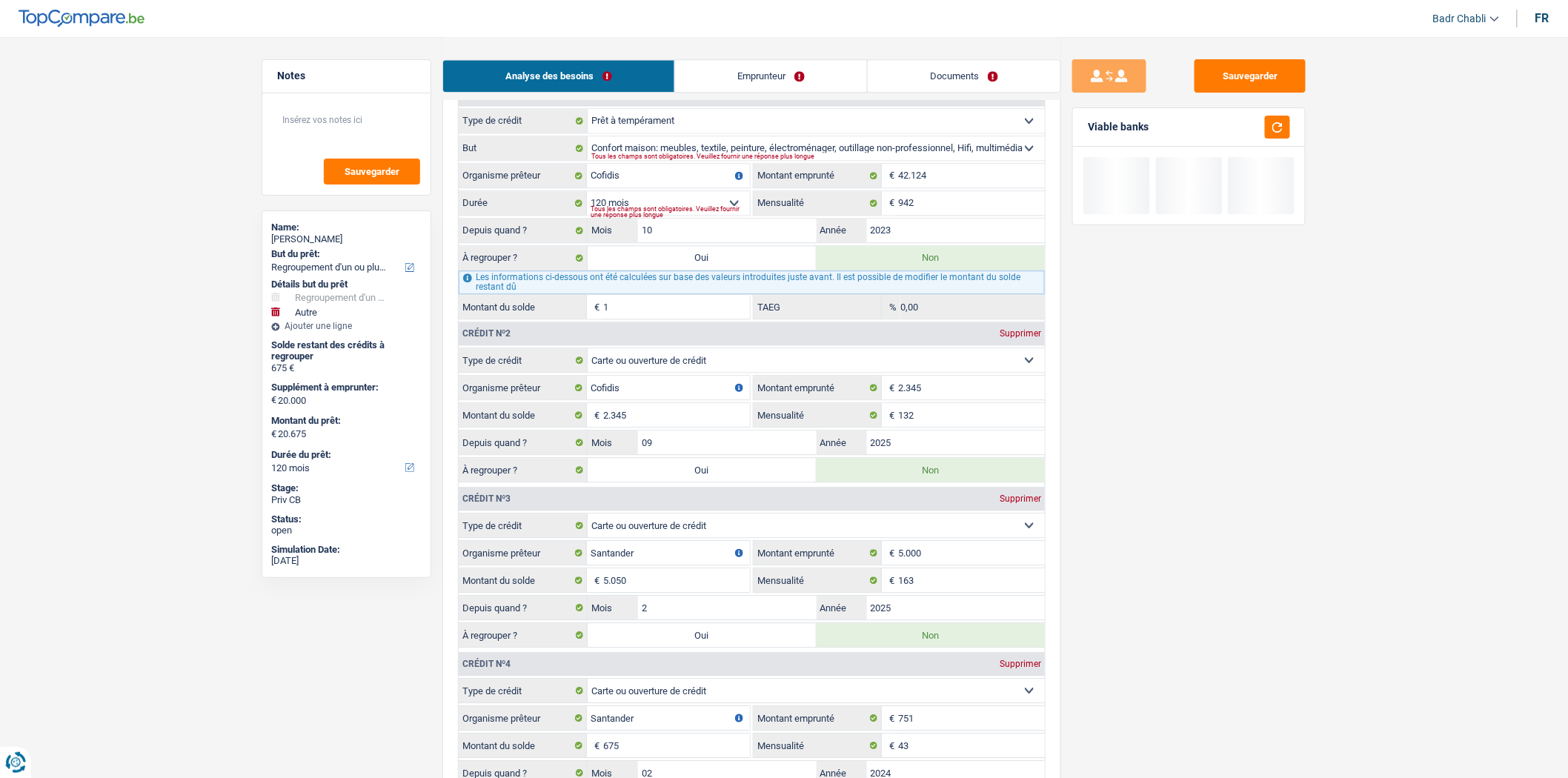
type input "20.676"
radio input "false"
type input "676"
type input "20.676"
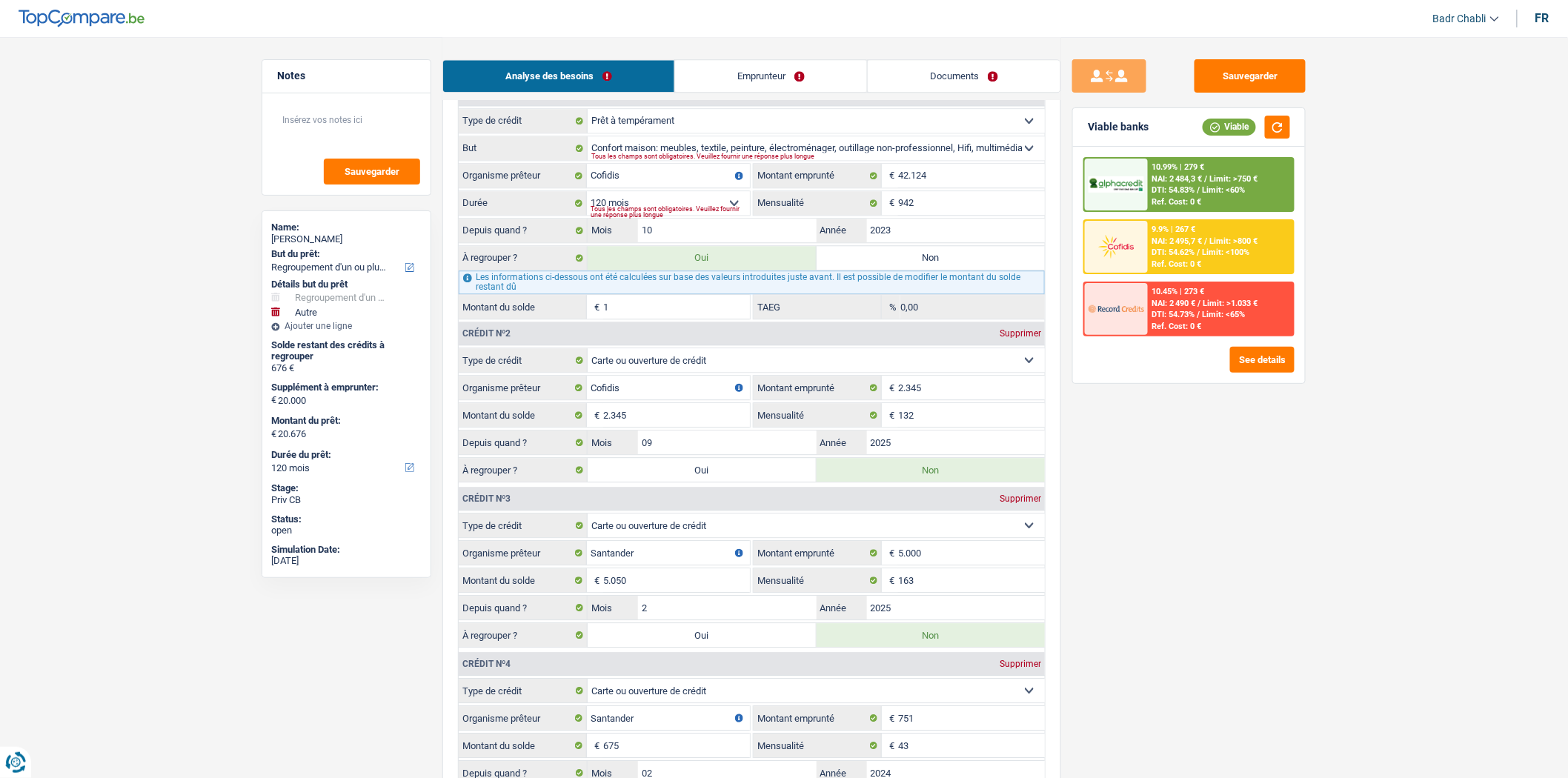
click at [665, 318] on input "1" at bounding box center [676, 307] width 147 height 23
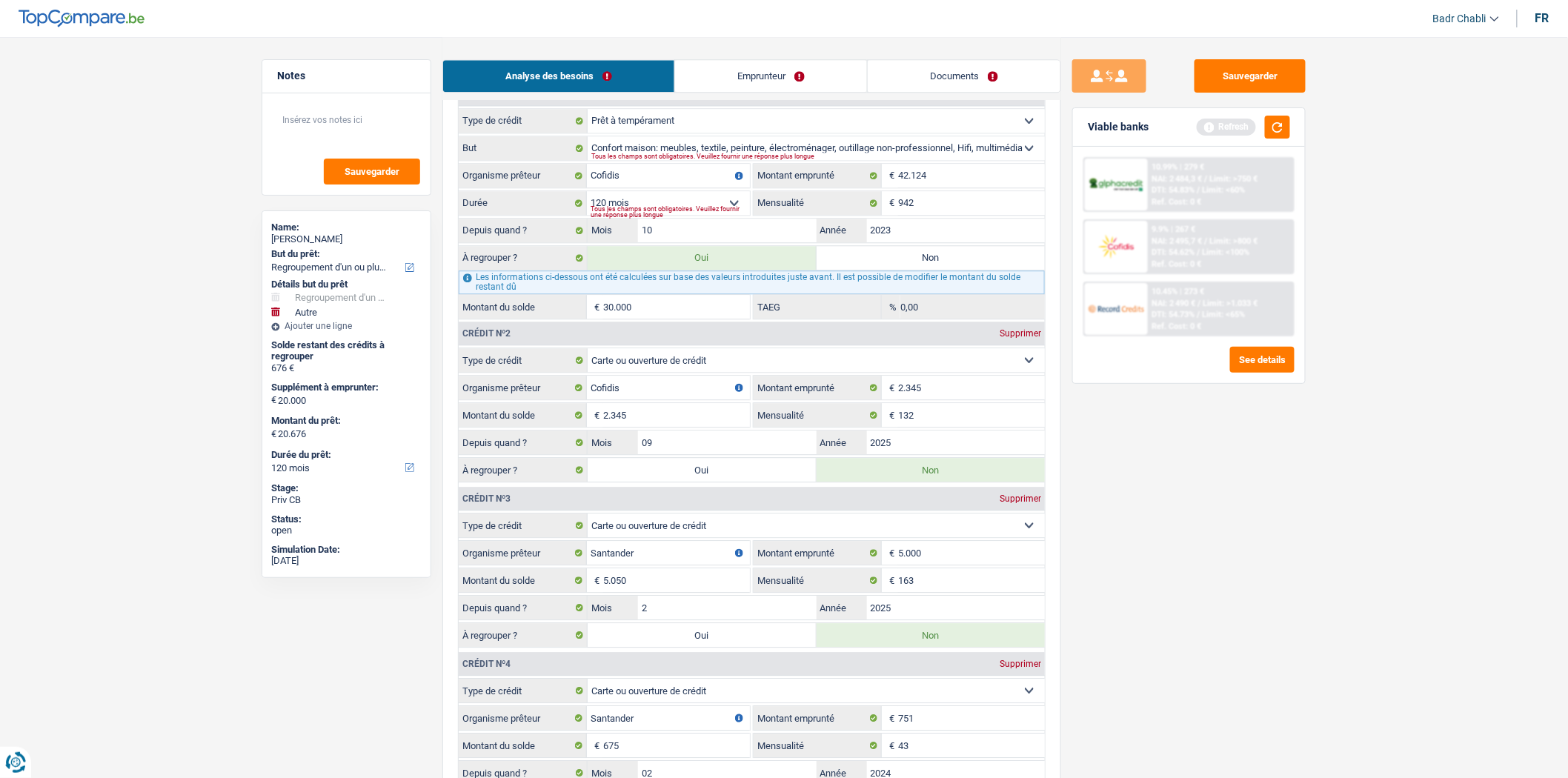
type input "30.000"
click at [930, 270] on label "Non" at bounding box center [931, 258] width 229 height 23
click at [930, 270] on input "Non" at bounding box center [931, 258] width 229 height 23
radio input "true"
type input "20.675"
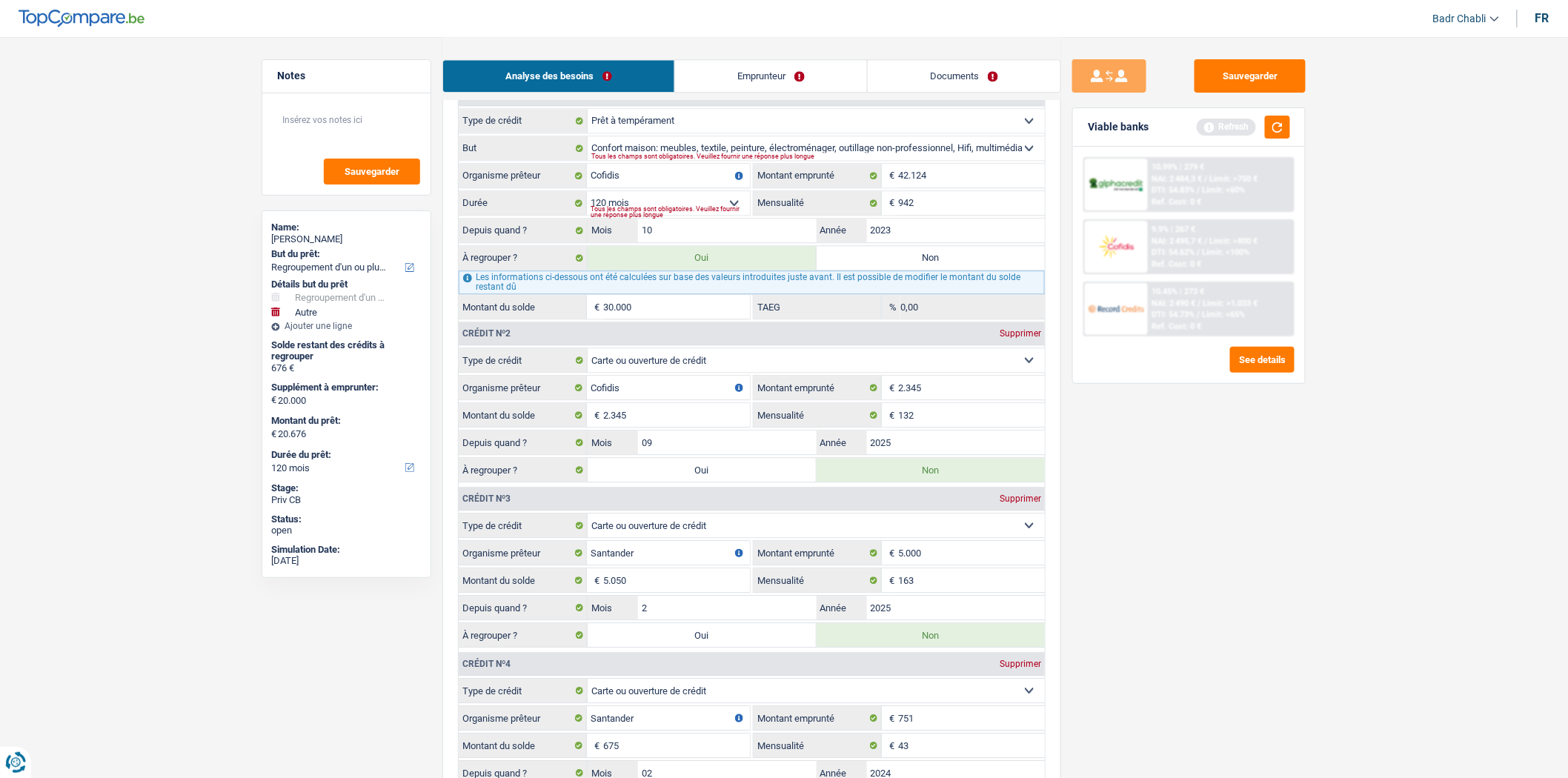
type input "675"
type input "20.675"
radio input "false"
type input "675"
type input "20.675"
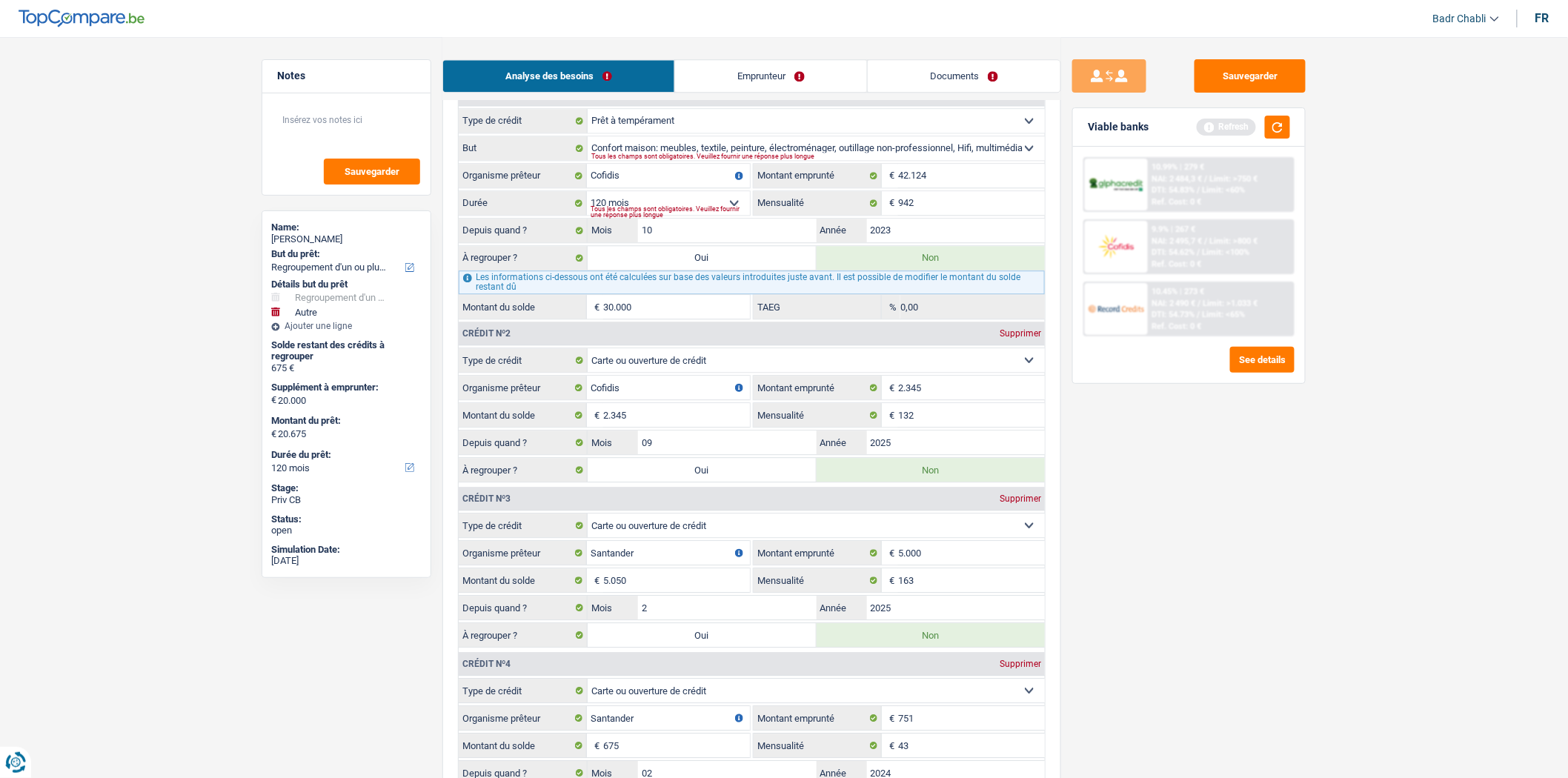
click at [704, 270] on label "Oui" at bounding box center [702, 258] width 229 height 23
click at [704, 270] on input "Oui" at bounding box center [702, 258] width 229 height 23
radio input "true"
type input "50.675"
type input "30.675"
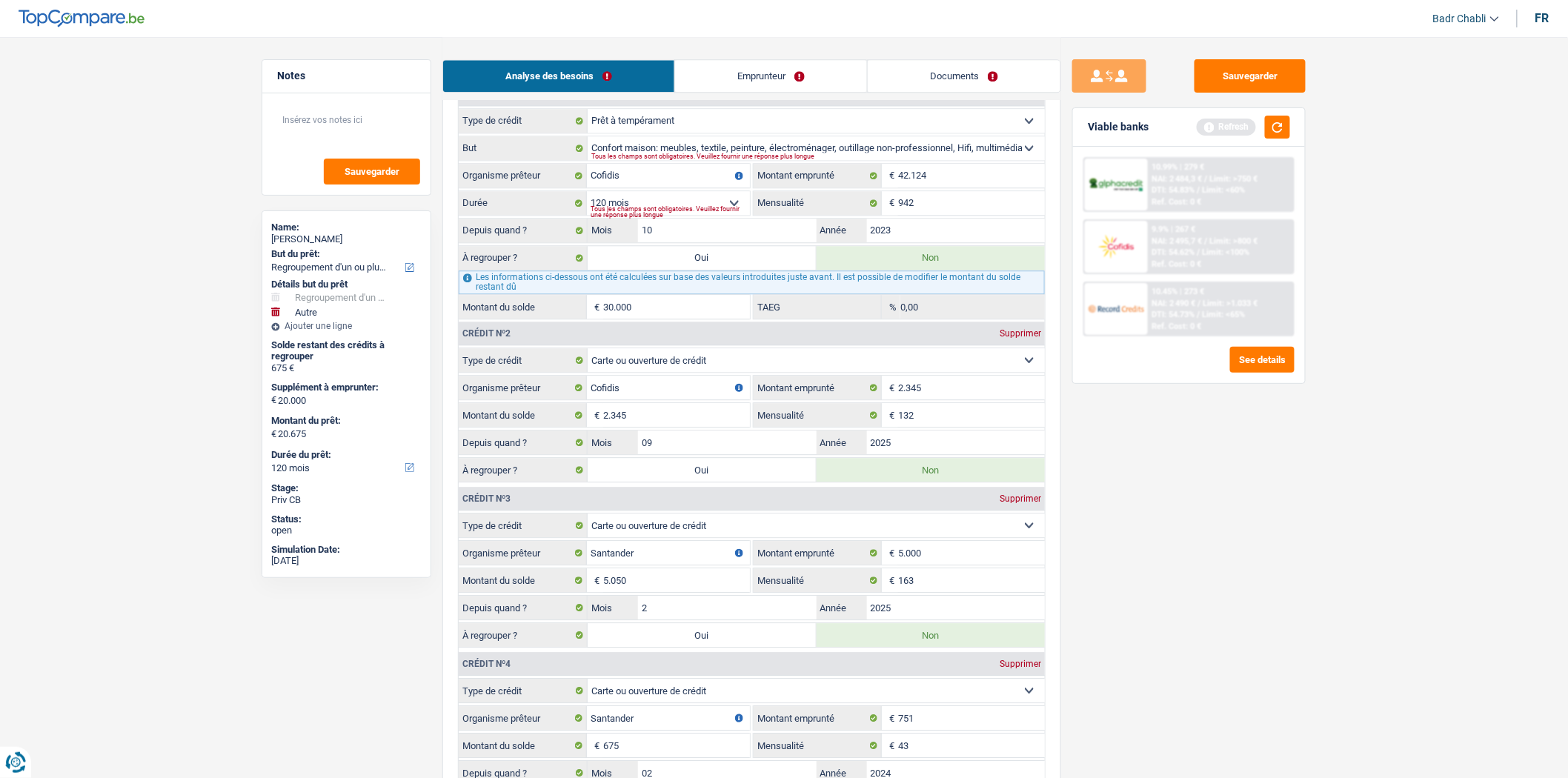
type input "50.675"
radio input "false"
type input "30.675"
type input "50.675"
select select "144"
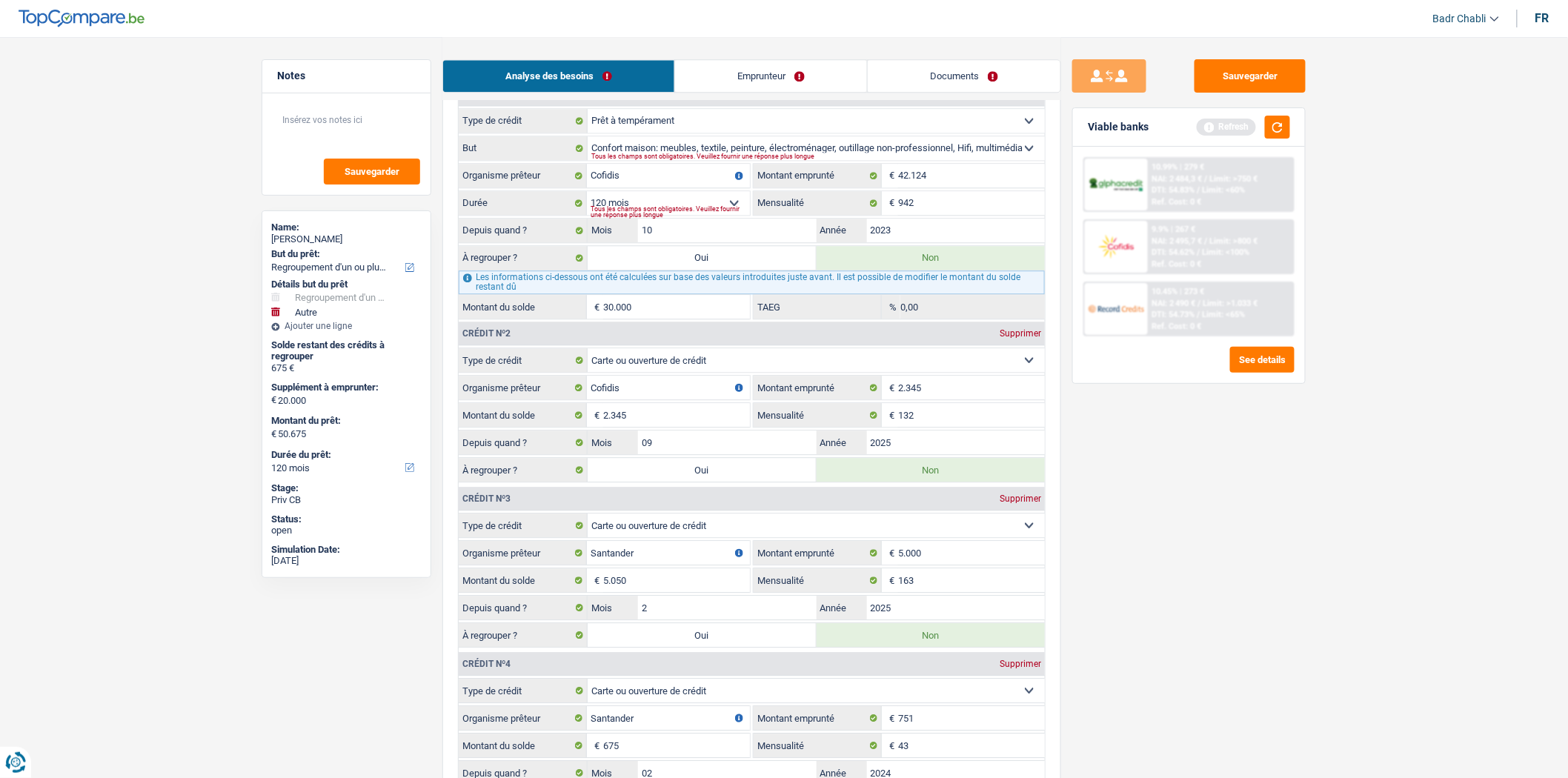
select select "144"
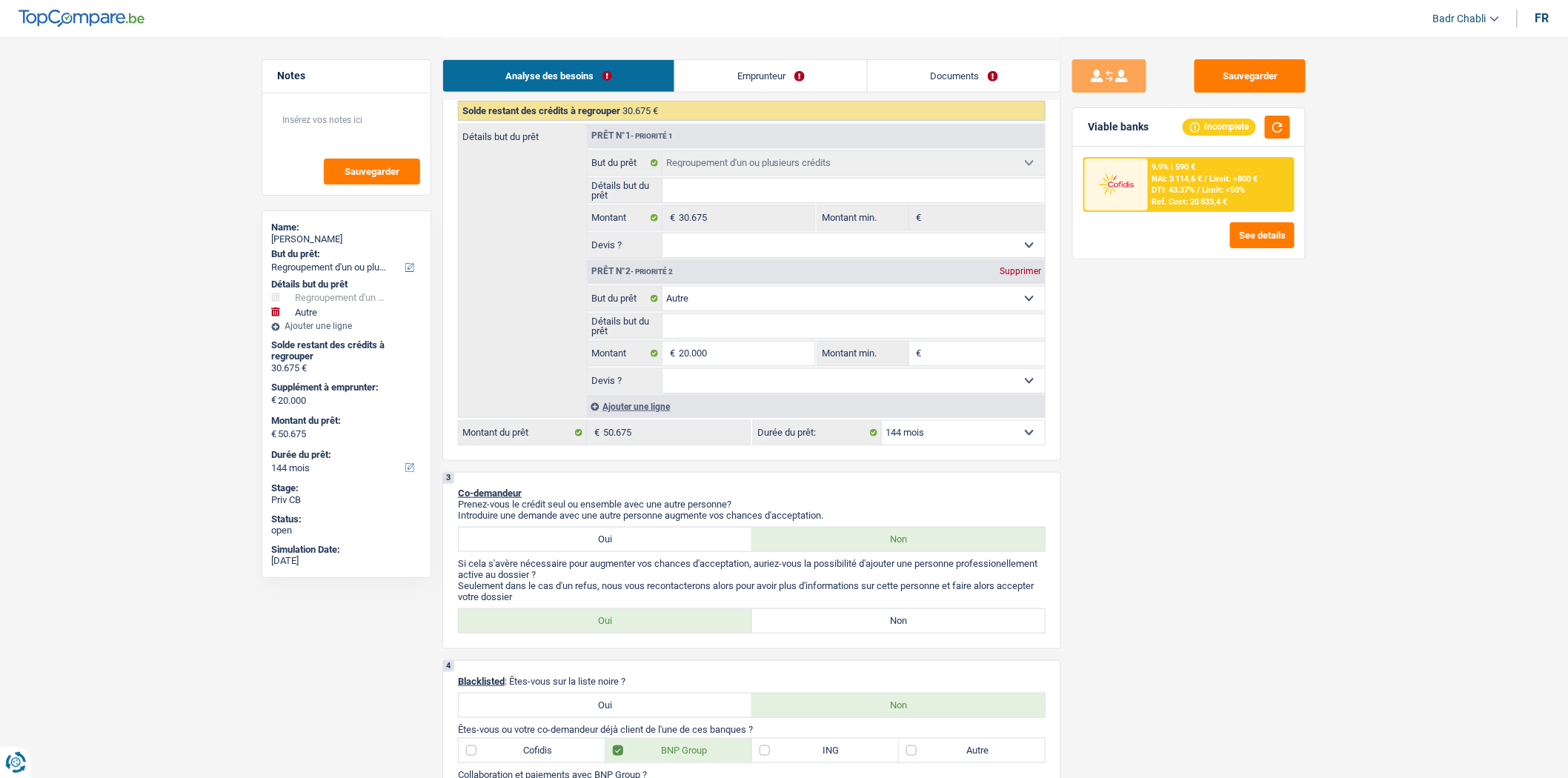
scroll to position [247, 0]
click at [931, 427] on select "12 mois 18 mois 24 mois 30 mois 36 mois 42 mois 48 mois 60 mois 72 mois 84 mois…" at bounding box center [963, 434] width 163 height 23
select select "120"
click at [882, 427] on select "12 mois 18 mois 24 mois 30 mois 36 mois 42 mois 48 mois 60 mois 72 mois 84 mois…" at bounding box center [963, 434] width 163 height 23
select select "120"
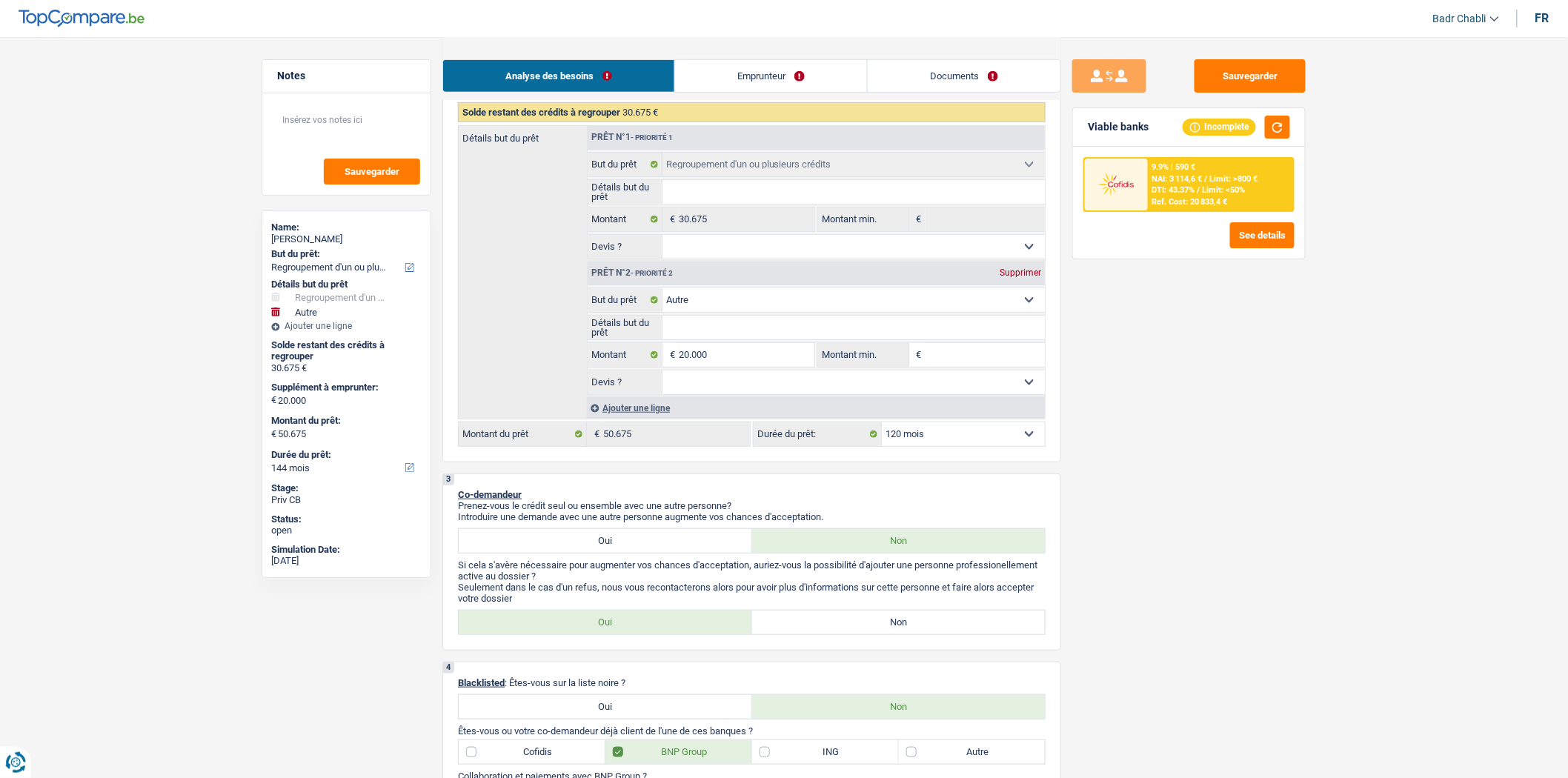
select select "120"
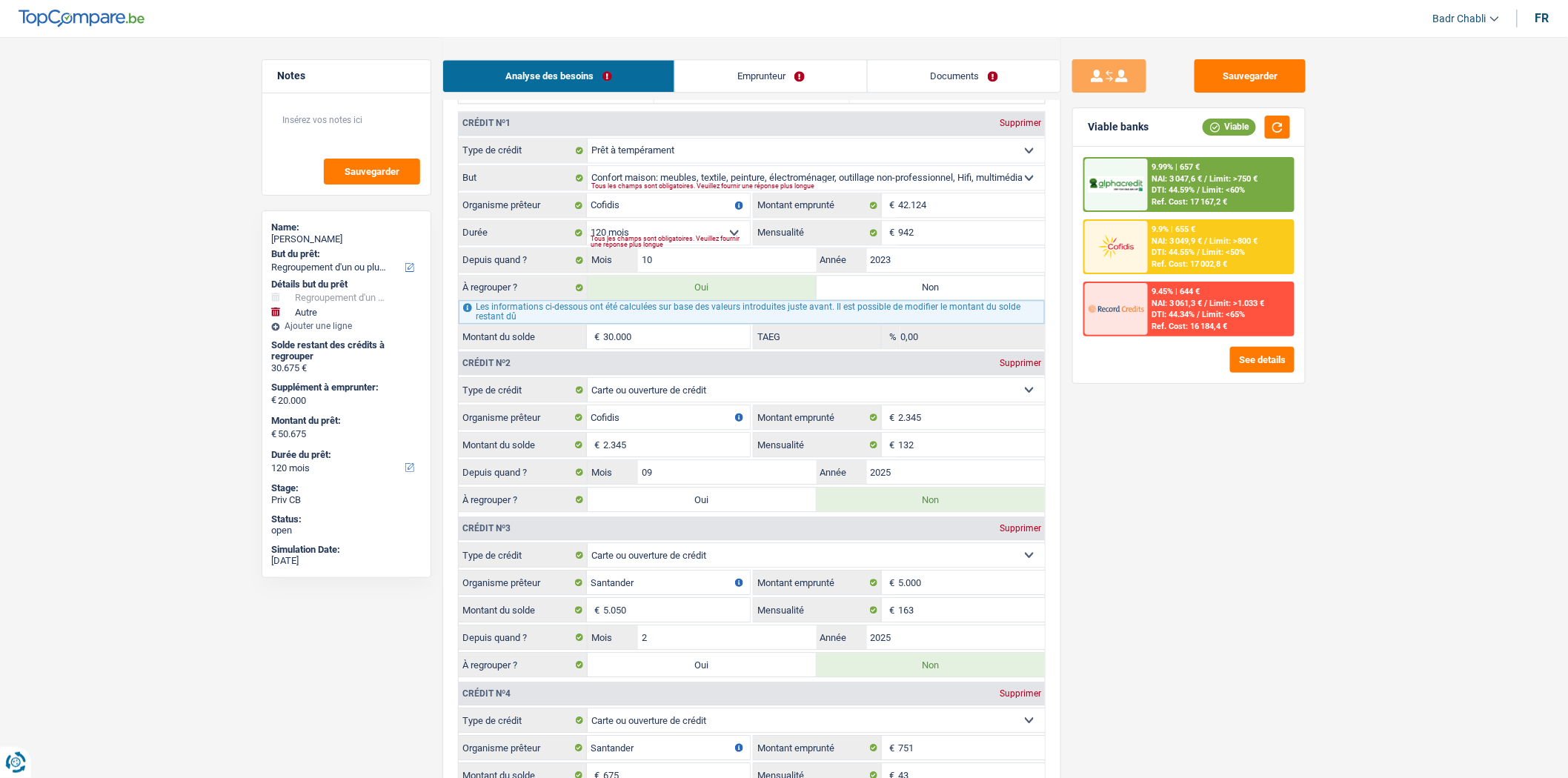
scroll to position [1399, 0]
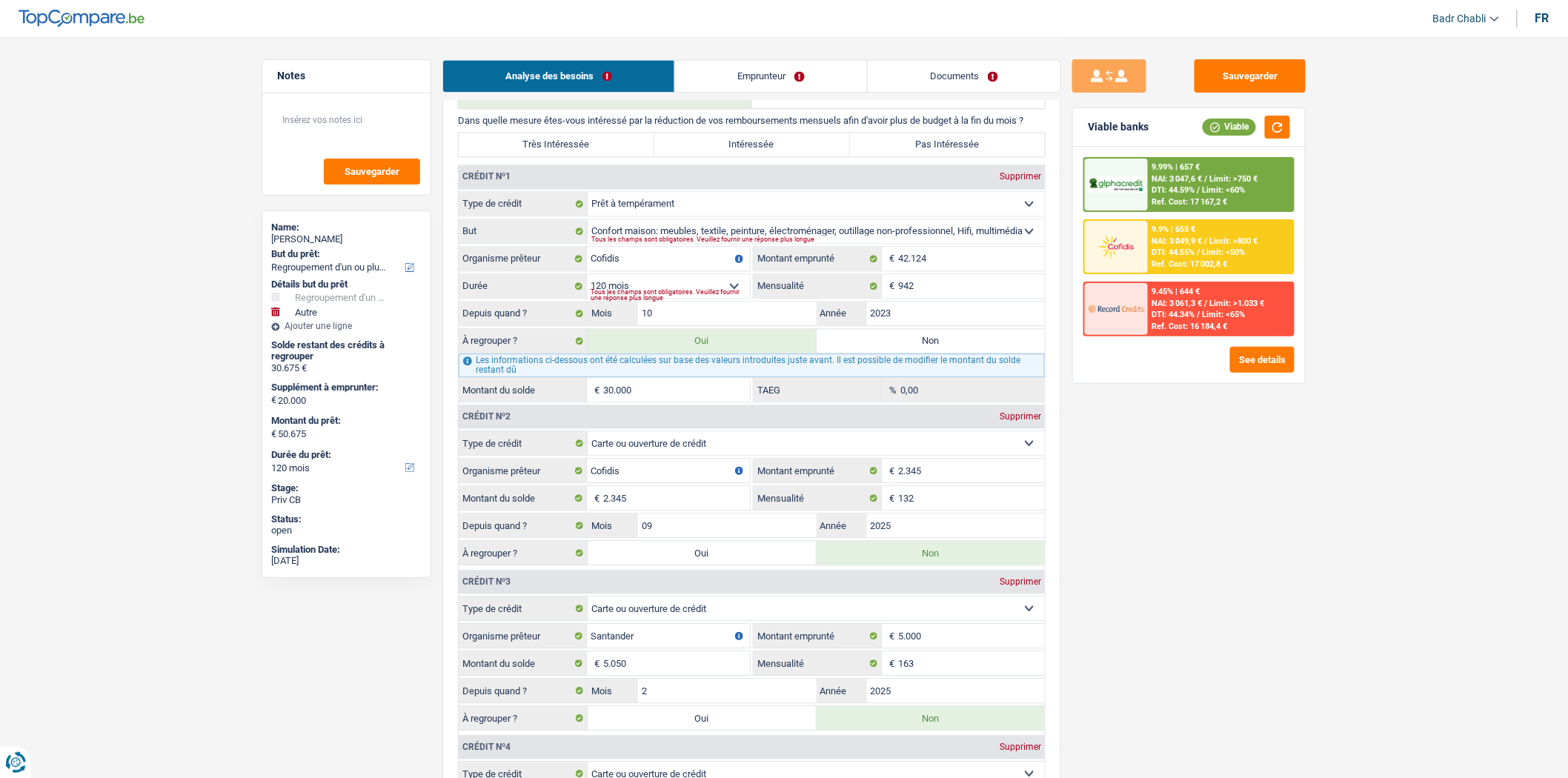
click at [943, 76] on link "Documents" at bounding box center [964, 76] width 193 height 32
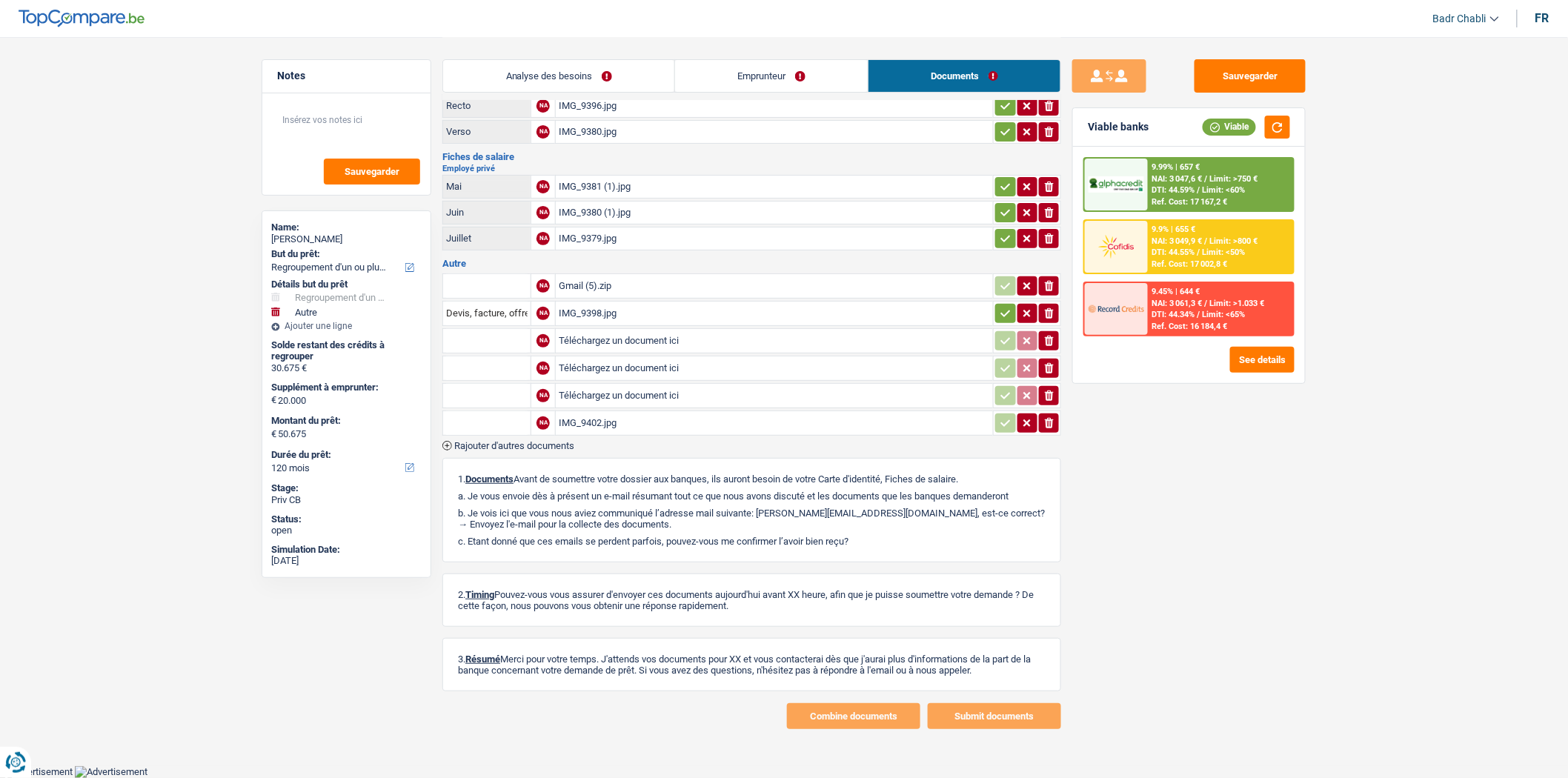
scroll to position [48, 0]
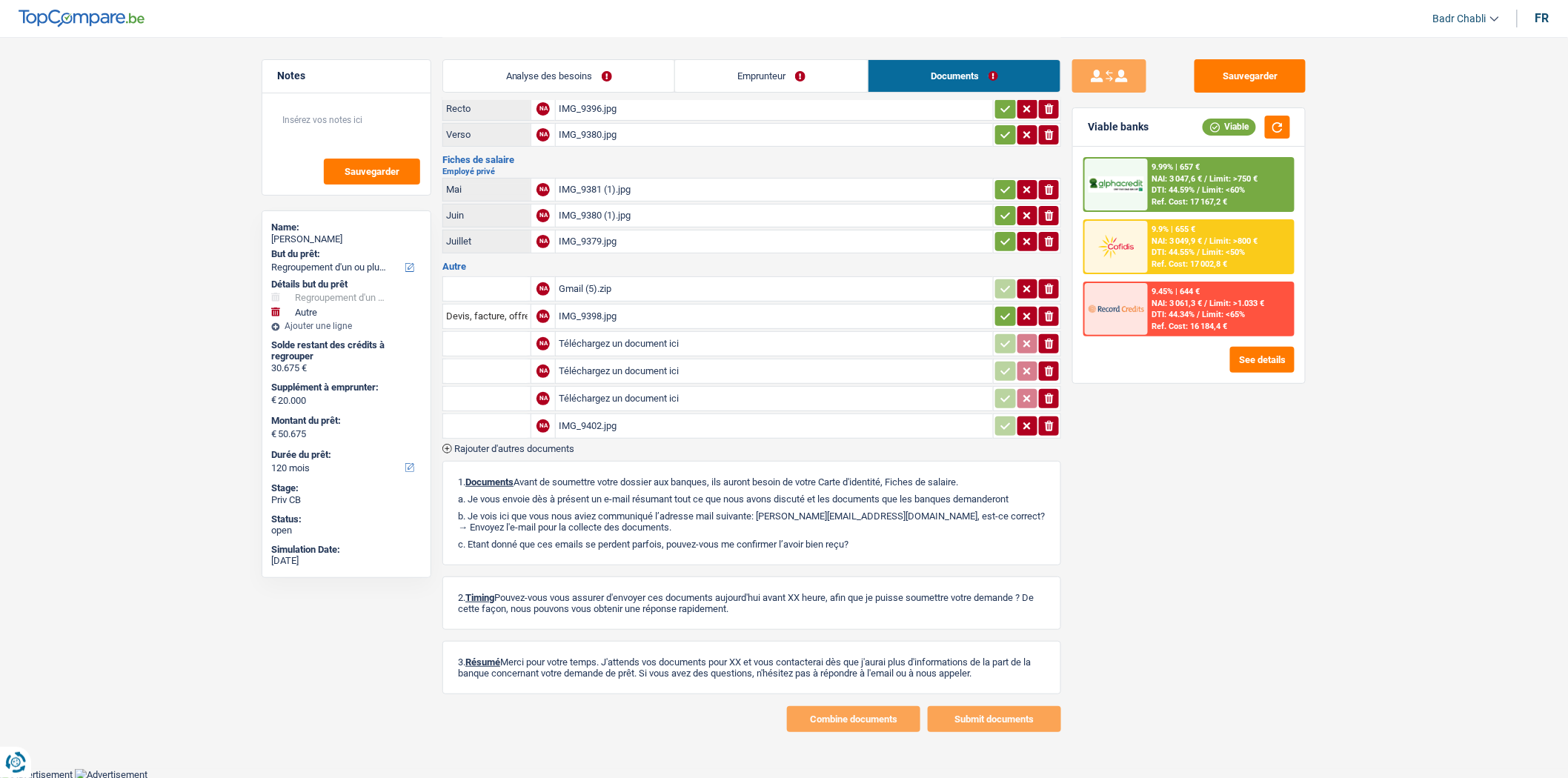
click at [598, 285] on div "Gmail (5).zip" at bounding box center [775, 288] width 431 height 23
click at [701, 73] on link "Emprunteur" at bounding box center [772, 76] width 193 height 32
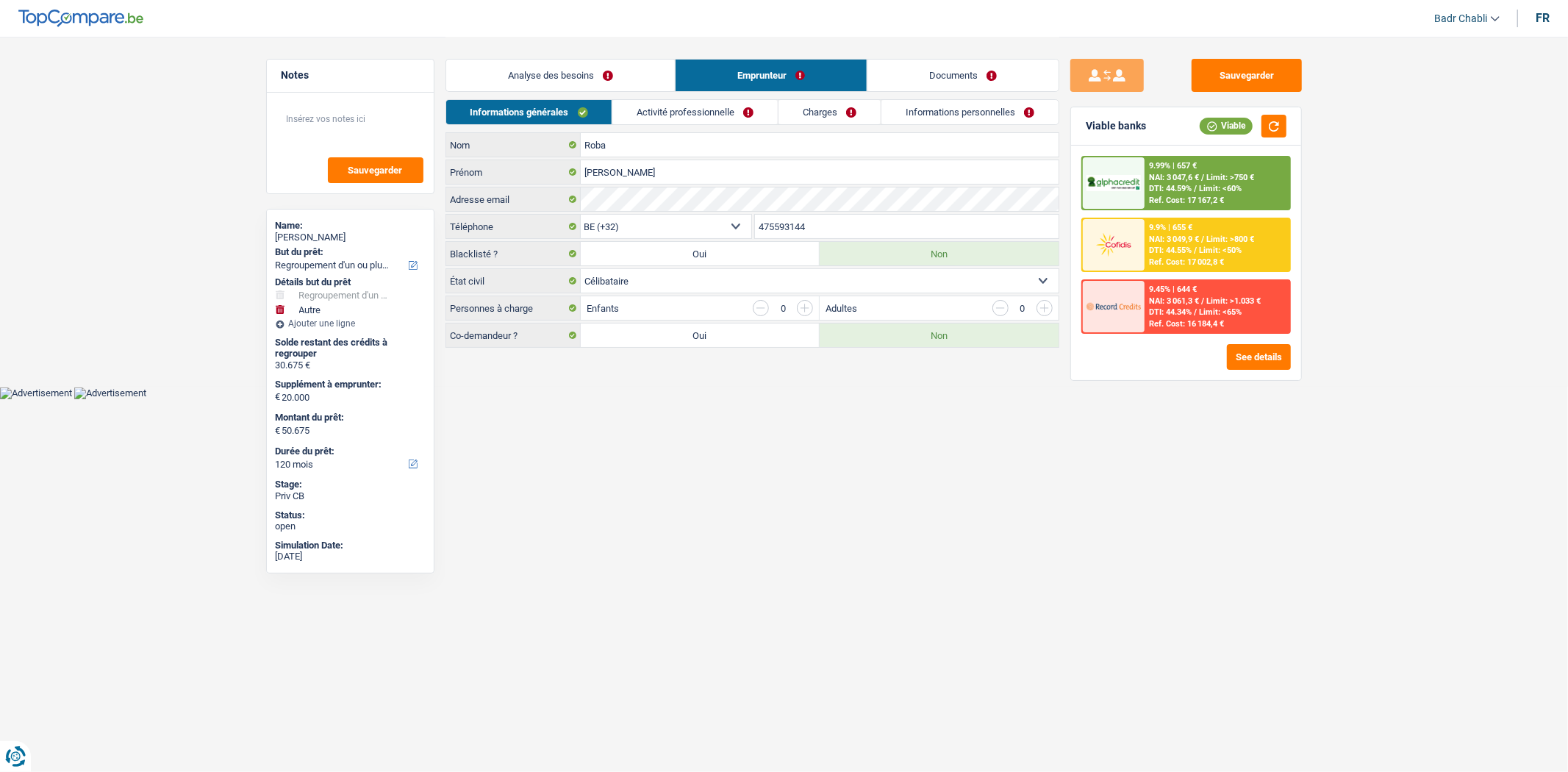
click at [591, 77] on link "Analyse des besoins" at bounding box center [561, 75] width 229 height 31
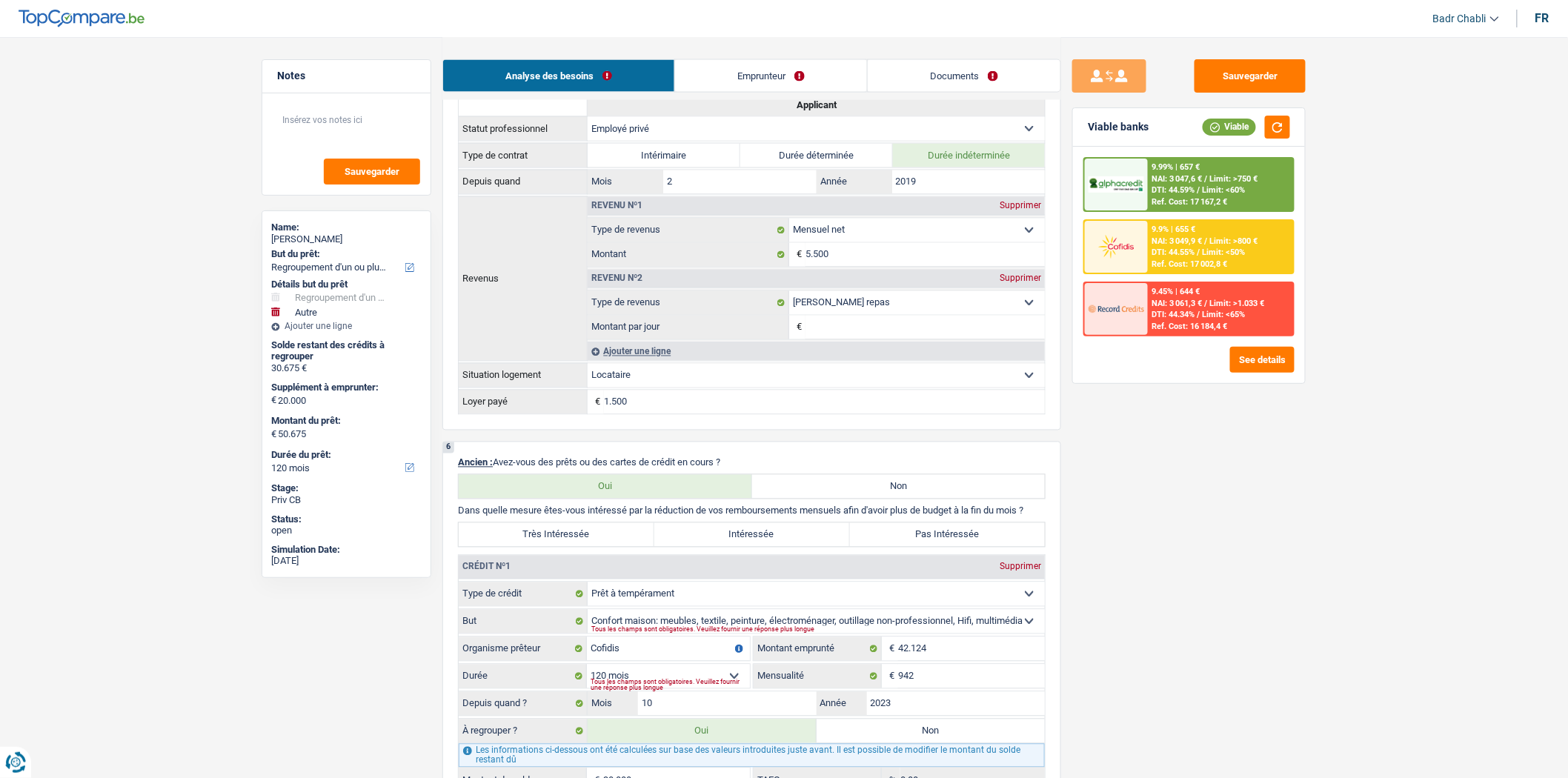
scroll to position [1152, 0]
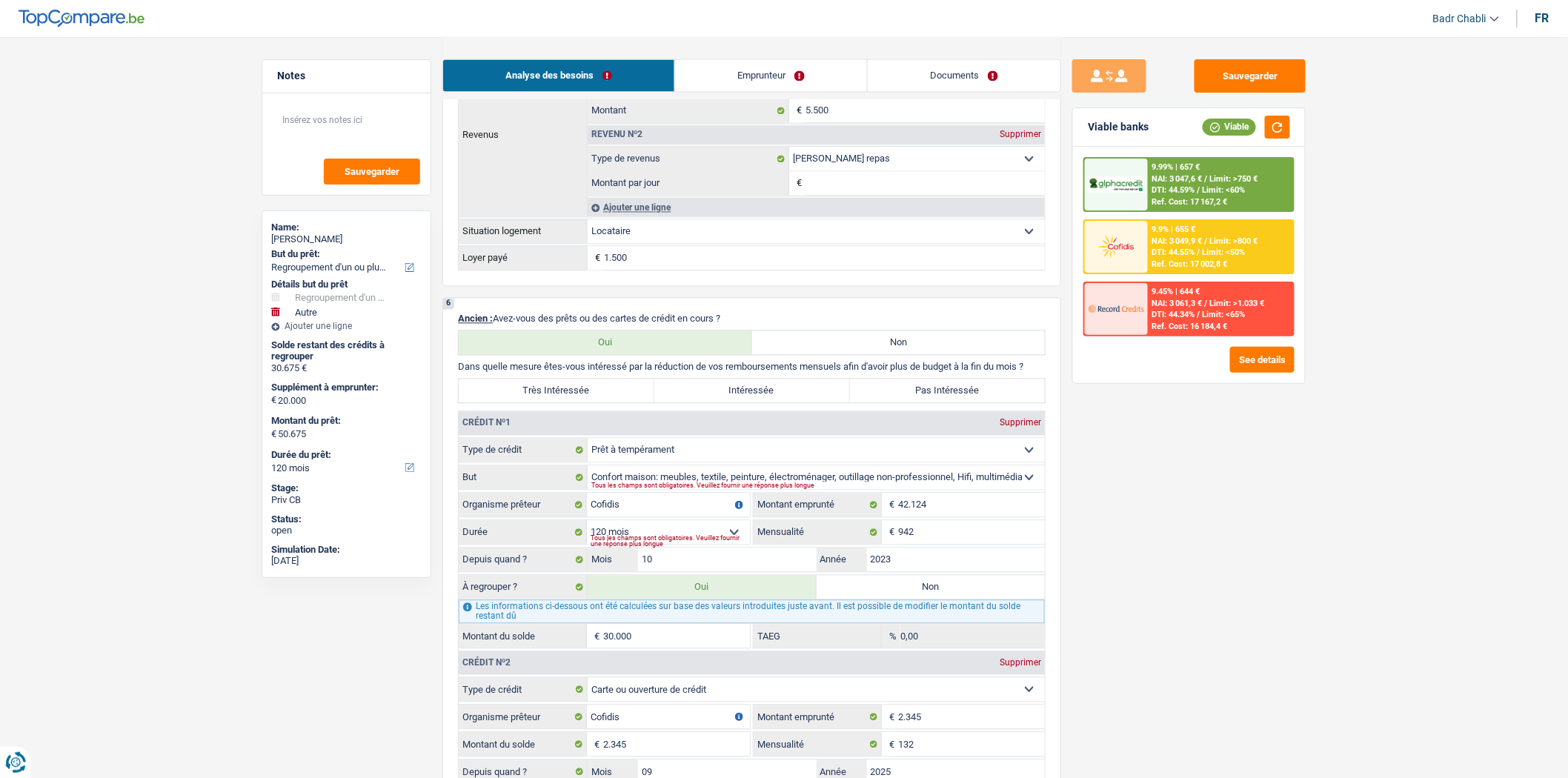
click at [664, 646] on input "30.000" at bounding box center [676, 636] width 147 height 23
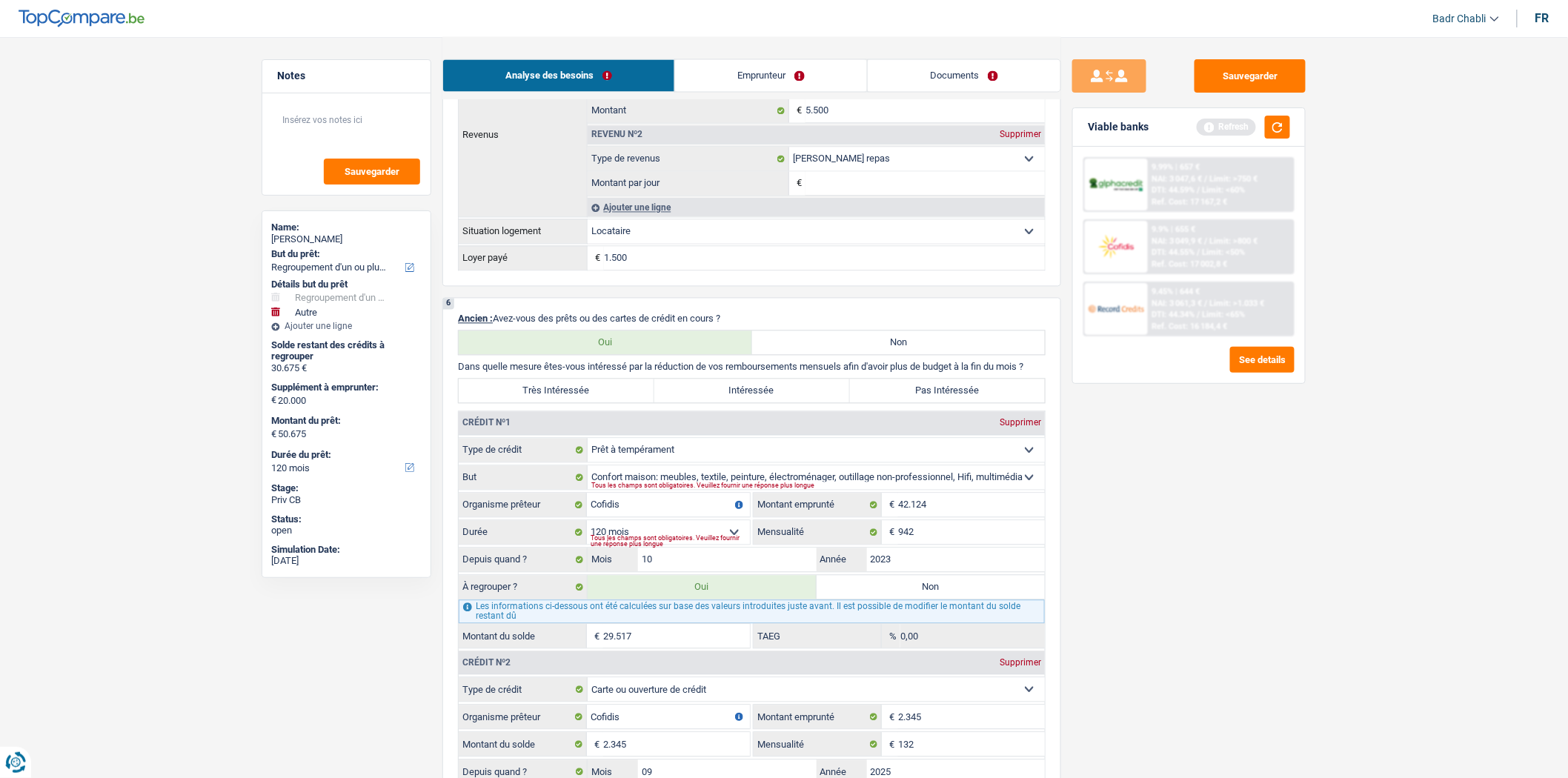
type input "29.517"
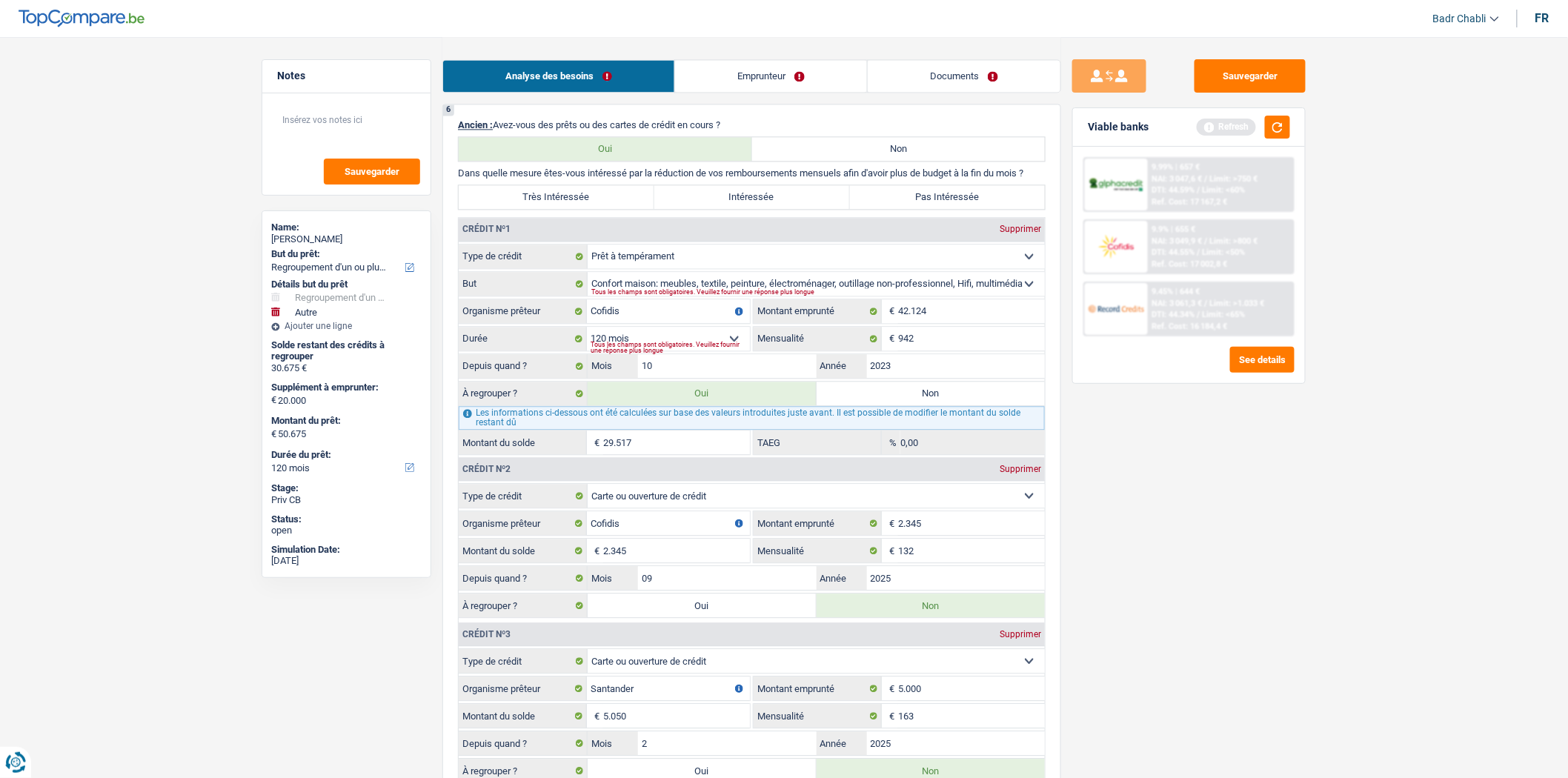
scroll to position [1482, 0]
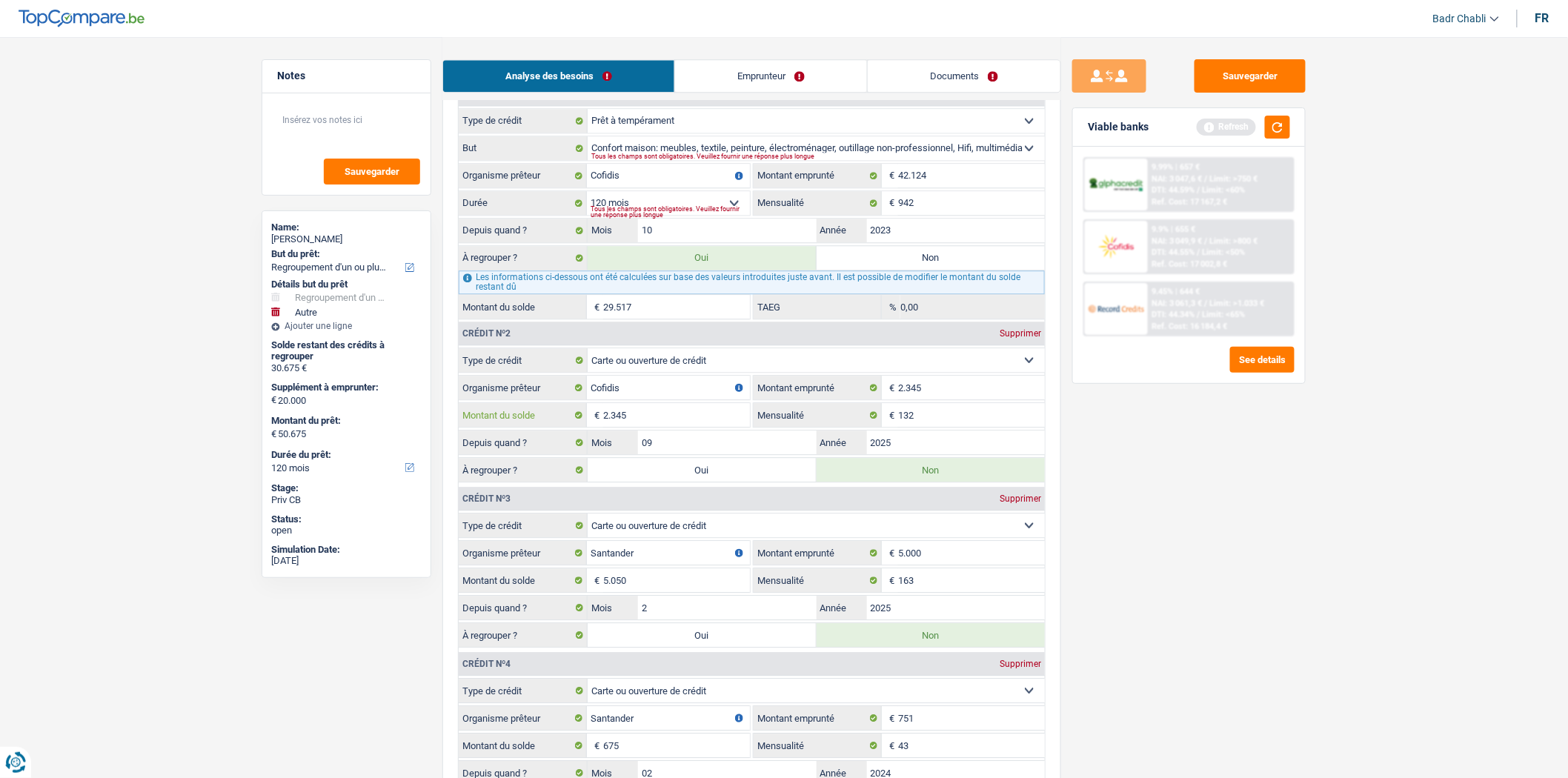
click at [656, 424] on input "2.345" at bounding box center [676, 415] width 147 height 23
type input "2.403"
click at [1168, 535] on div "Sauvegarder Viable banks Refresh 9.99% | 657 € NAI: 3 047,6 € / Limit: >750 € D…" at bounding box center [1189, 407] width 256 height 695
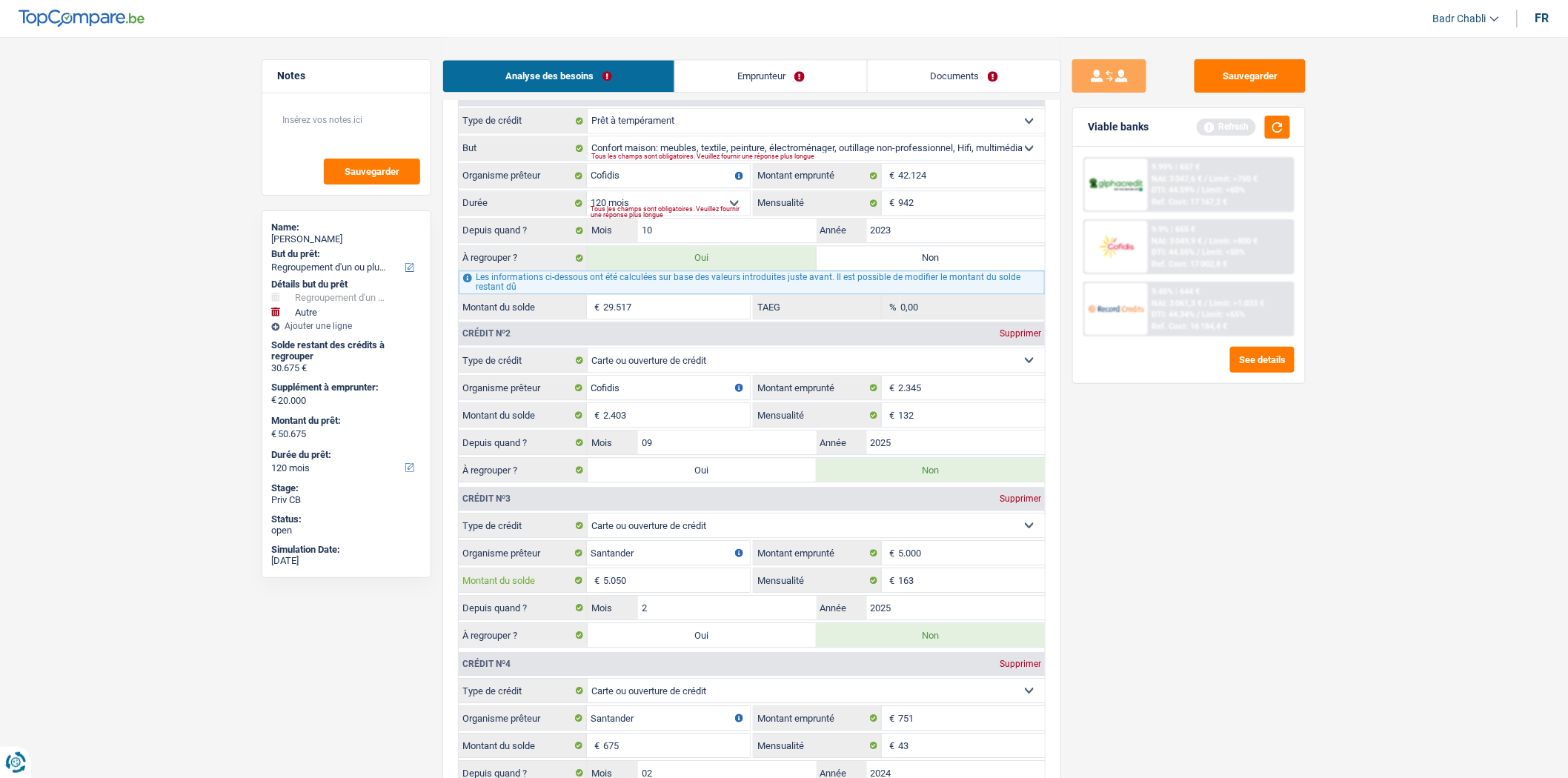
click at [675, 592] on input "5.050" at bounding box center [676, 580] width 147 height 23
type input "4.500"
click at [722, 645] on label "Oui" at bounding box center [702, 635] width 229 height 23
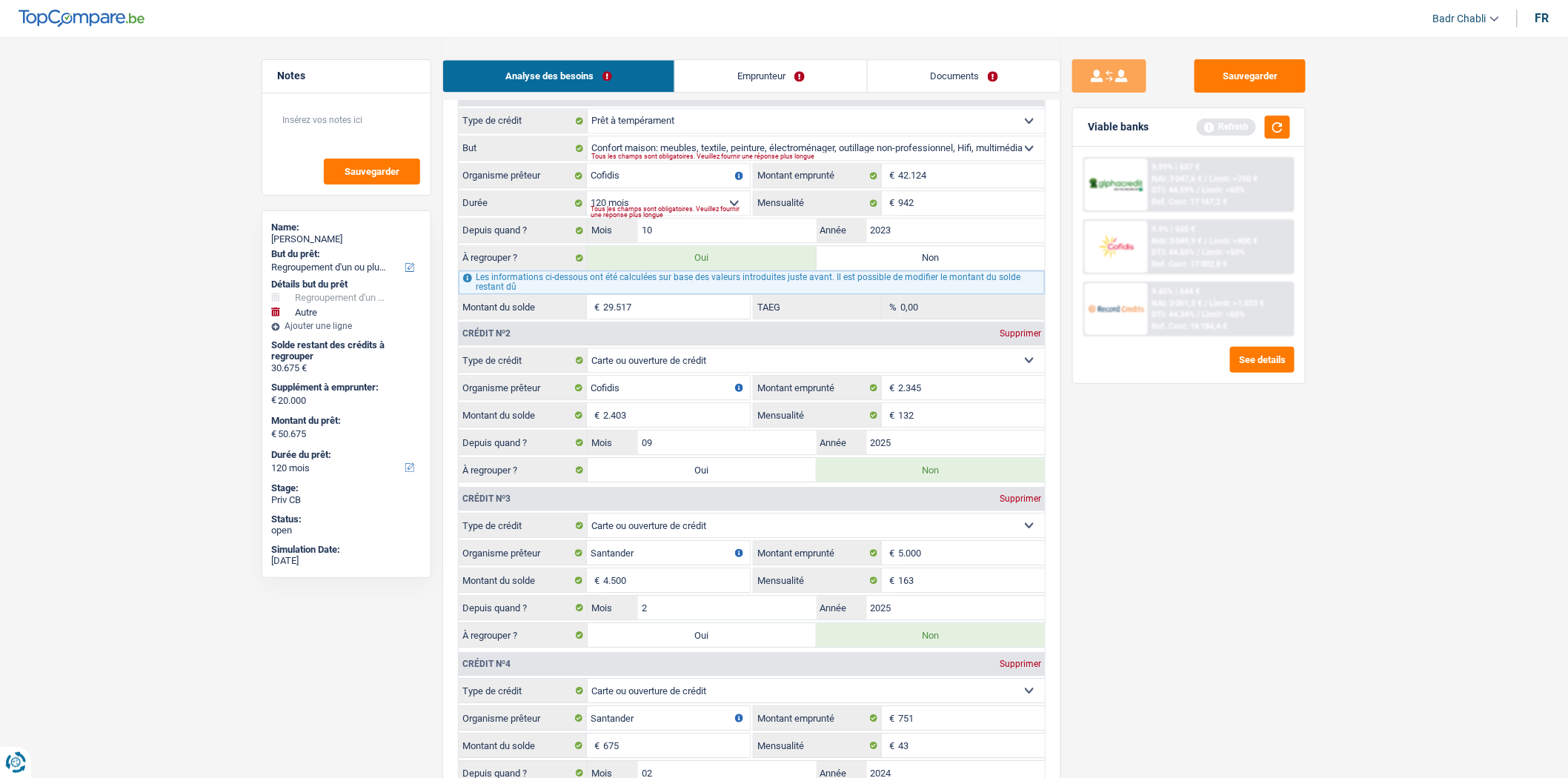
click at [722, 645] on input "Oui" at bounding box center [702, 635] width 229 height 23
radio input "true"
type input "54.692"
select select "144"
type input "34.692"
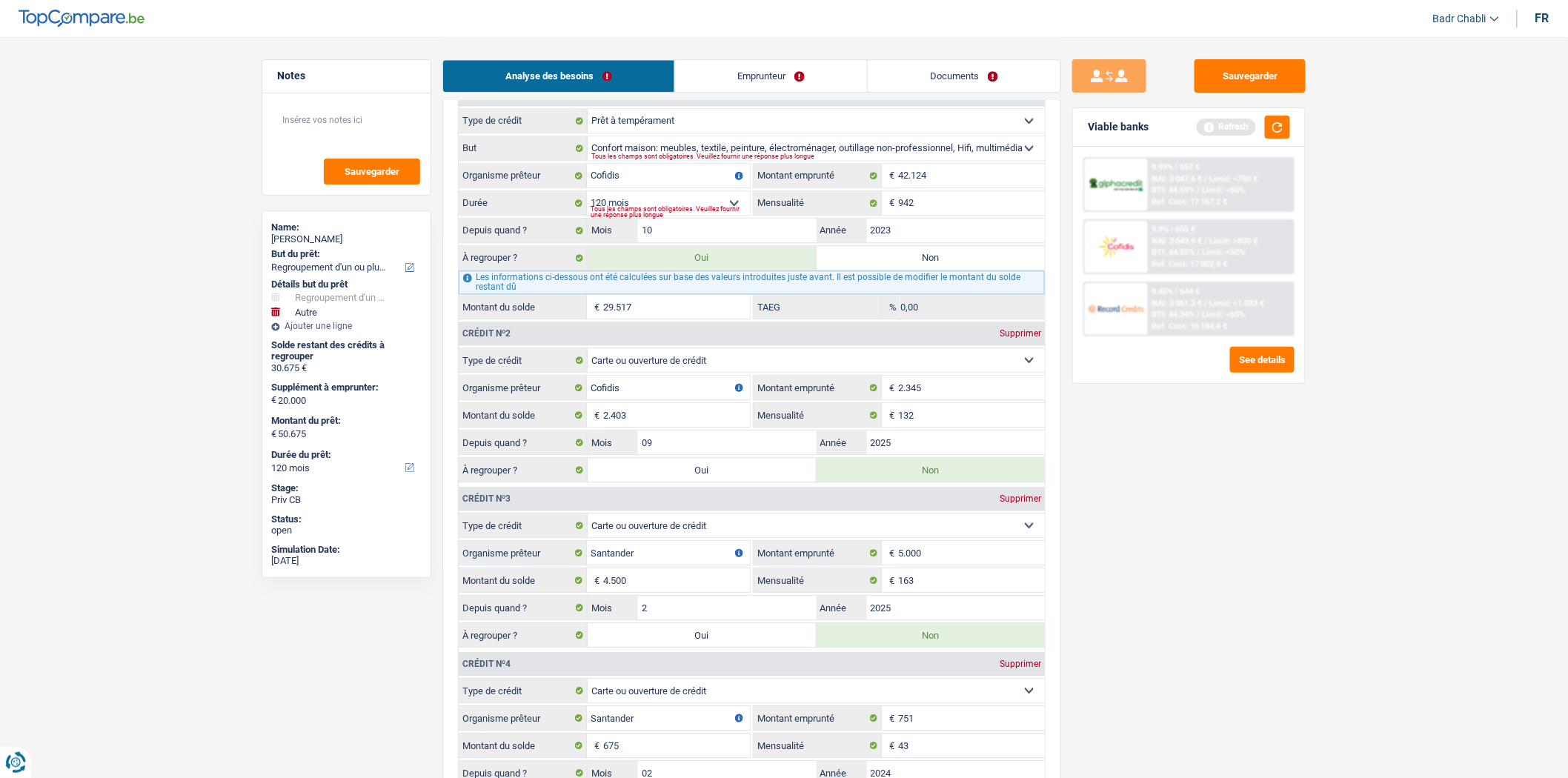
type input "54.692"
select select "144"
radio input "false"
type input "34.692"
type input "54.692"
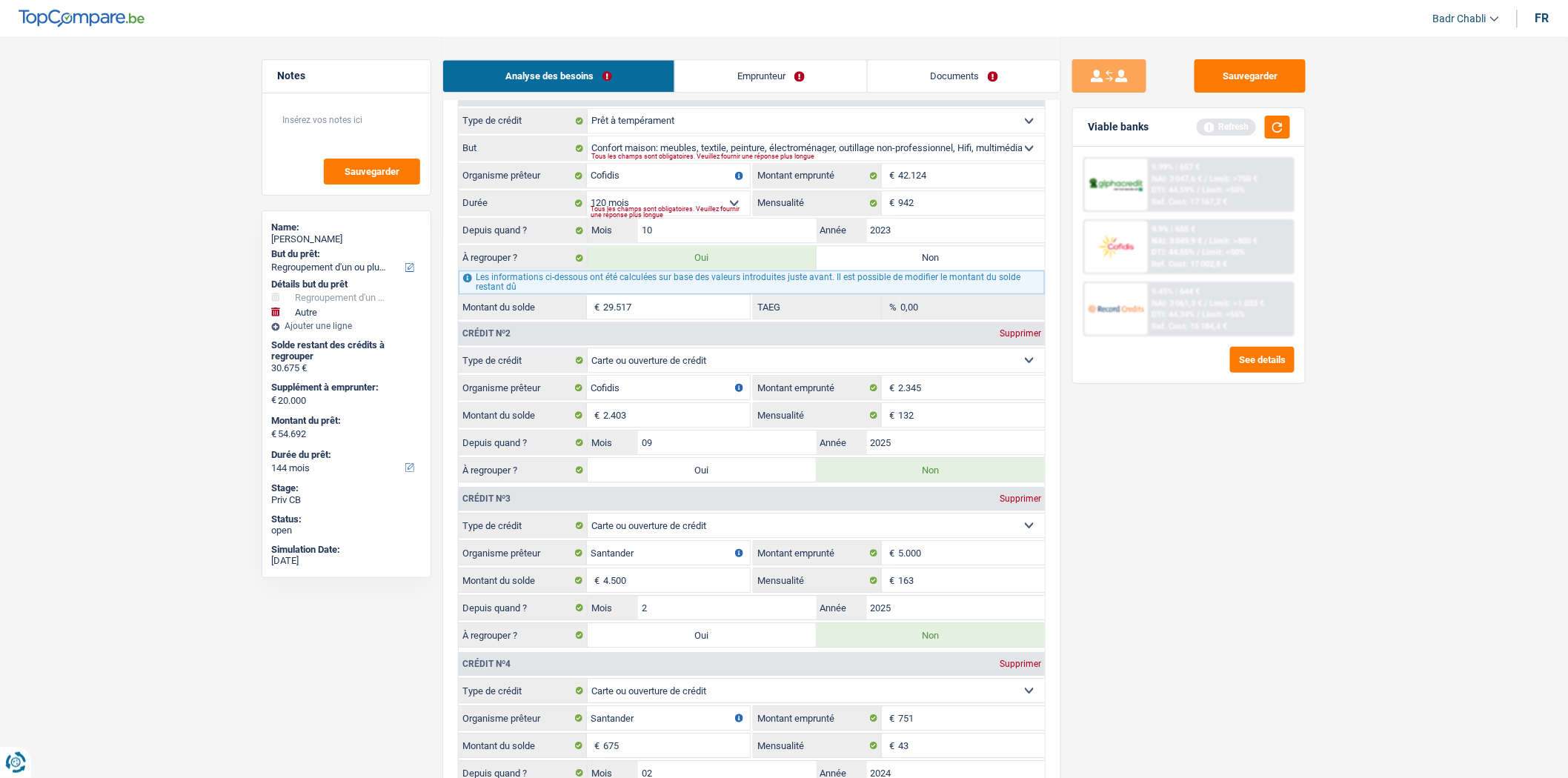
select select "144"
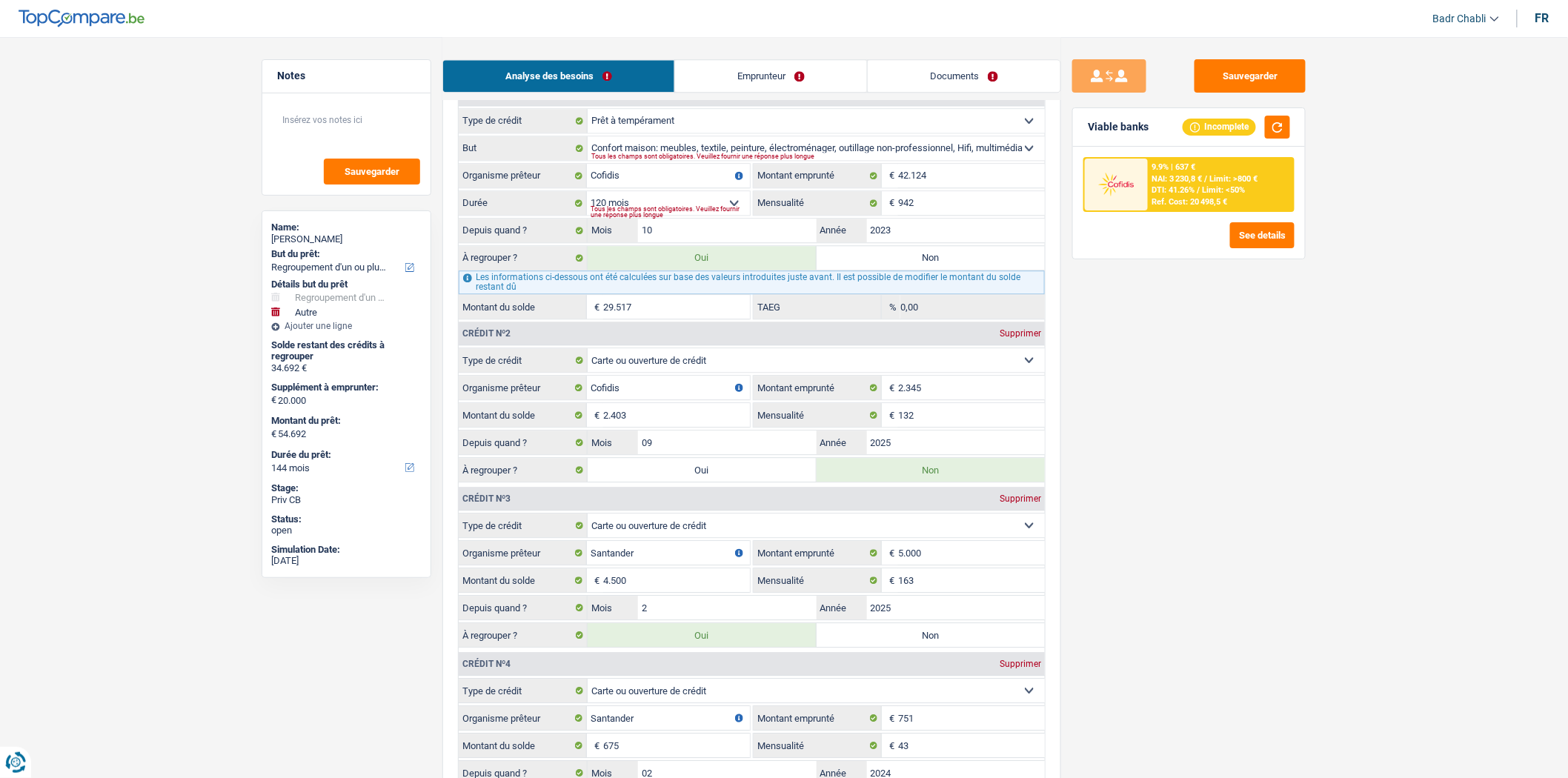
click at [704, 481] on label "Oui" at bounding box center [702, 470] width 229 height 23
click at [704, 481] on input "Oui" at bounding box center [702, 470] width 229 height 23
radio input "true"
type input "57.095"
type input "37.095"
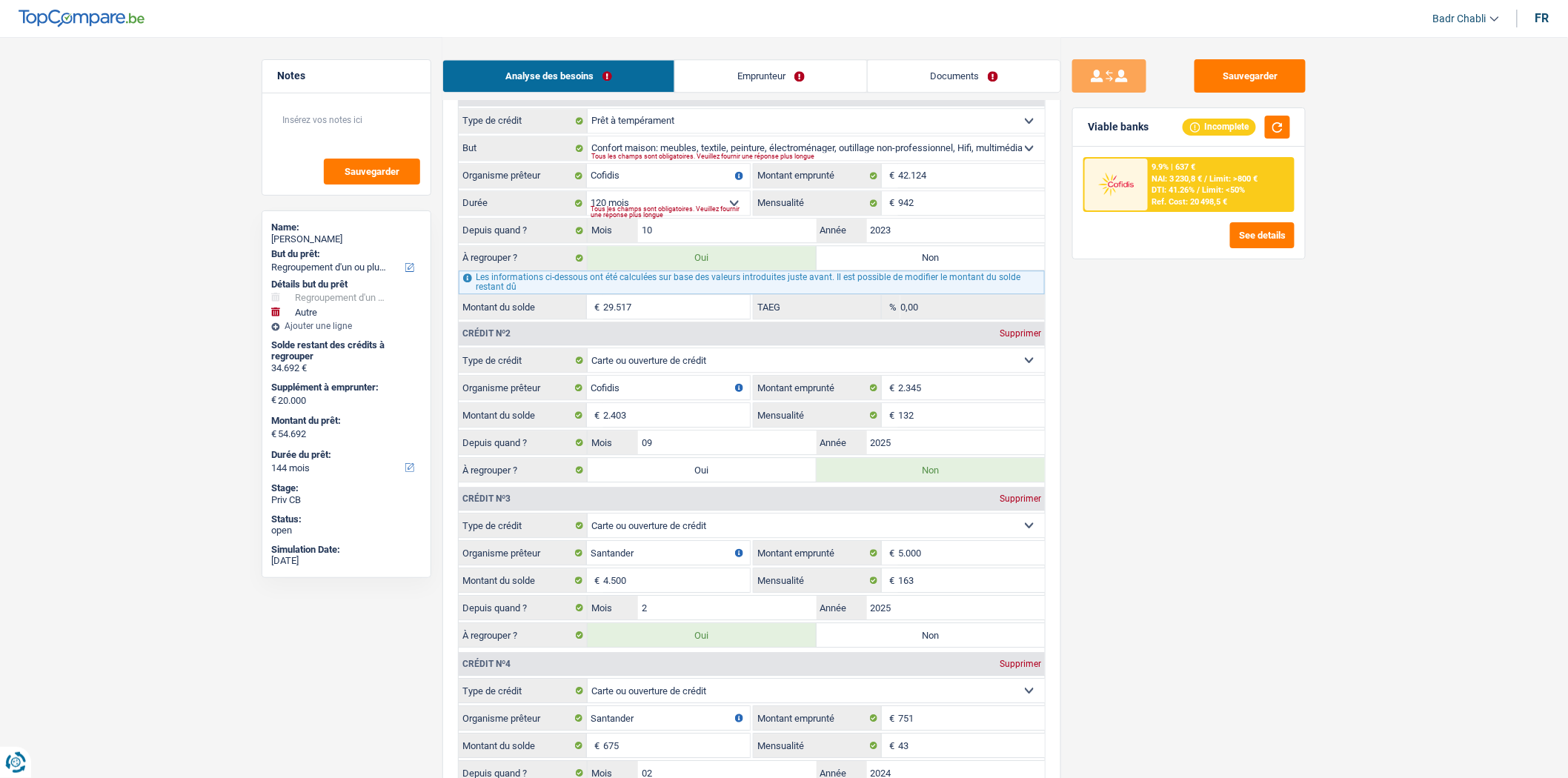
type input "57.095"
radio input "false"
type input "37.095"
type input "57.095"
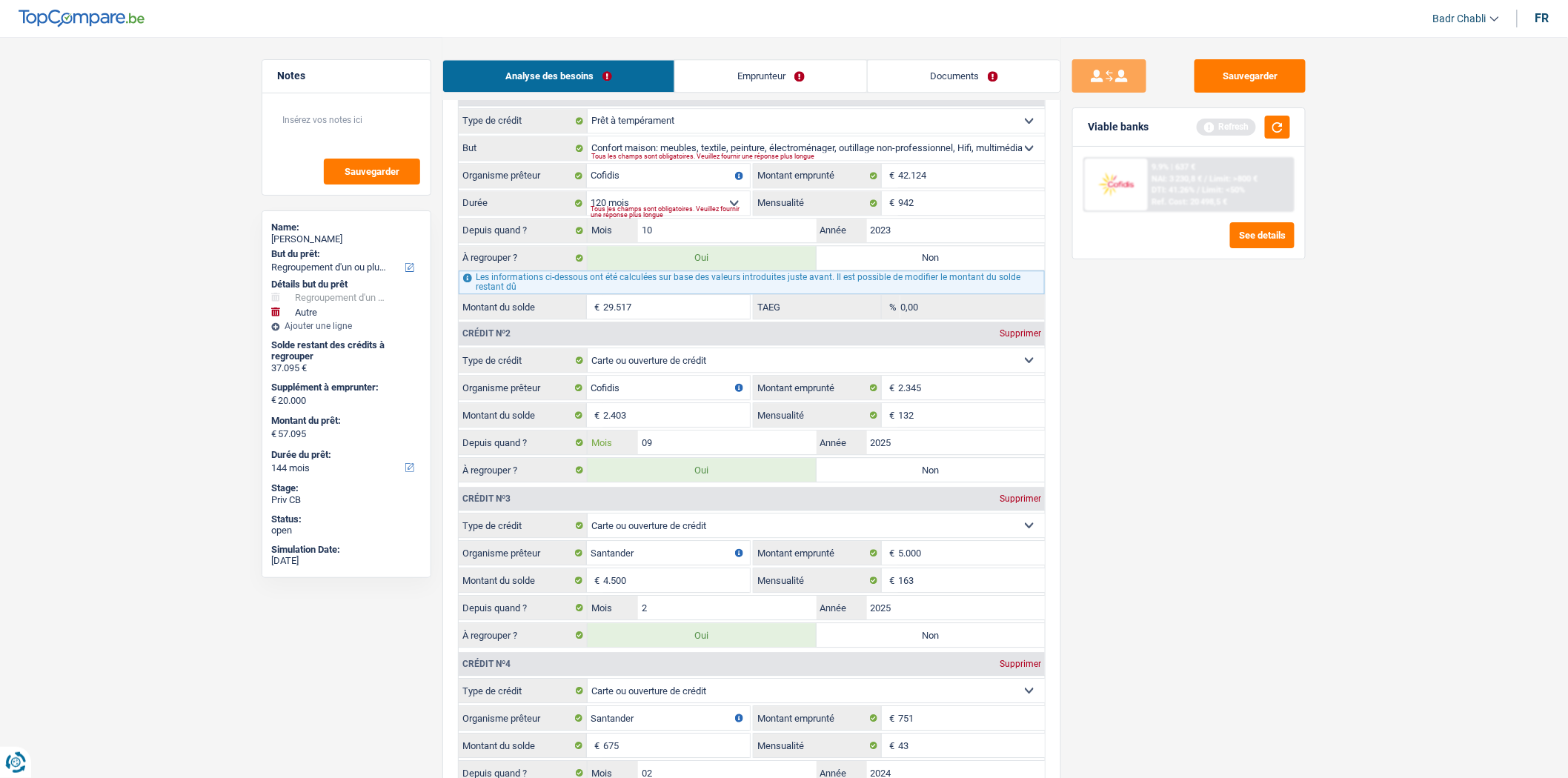
click at [698, 454] on input "09" at bounding box center [728, 443] width 179 height 23
type input "09"
type input "2024"
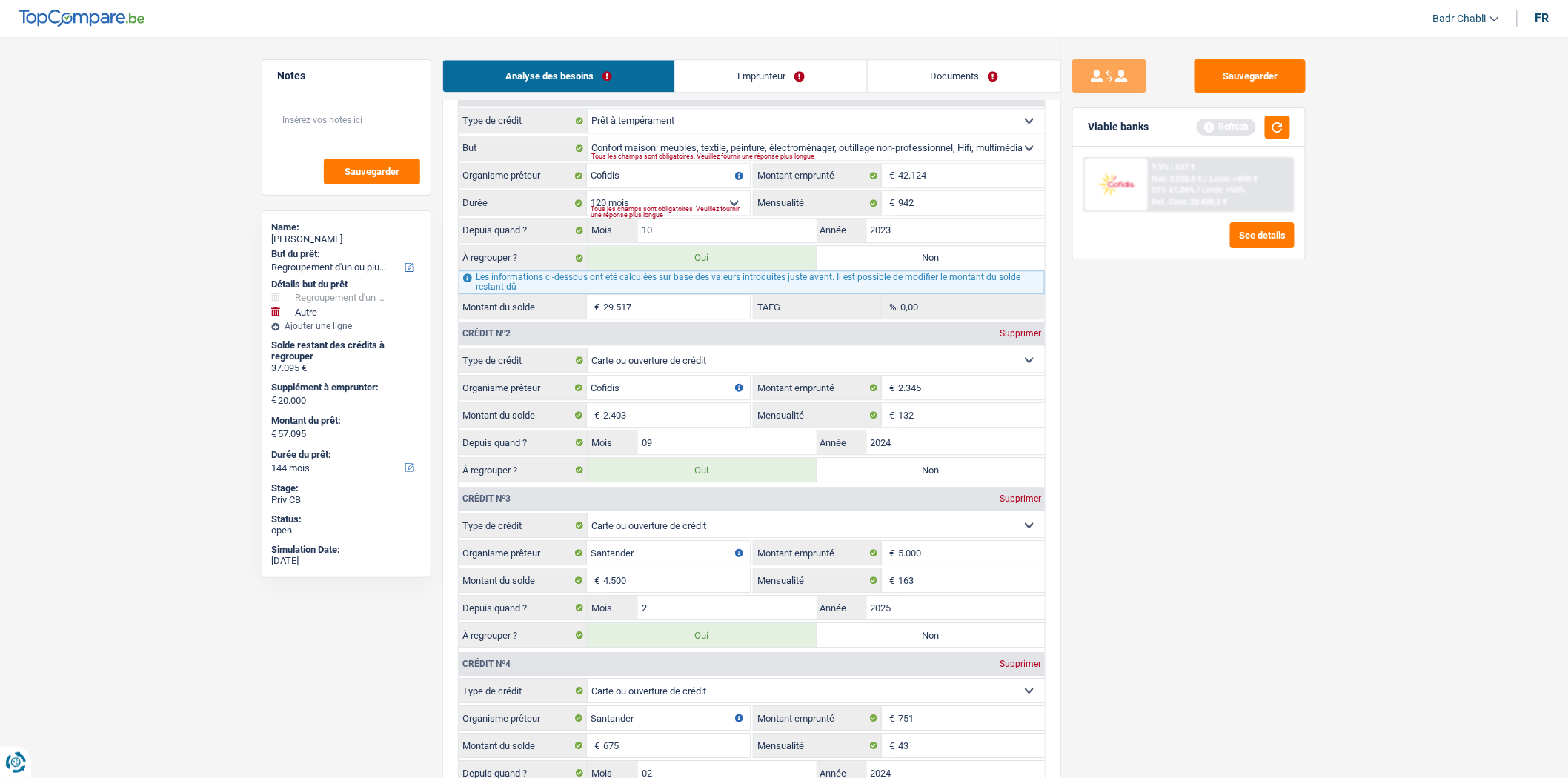
click at [910, 481] on label "Non" at bounding box center [931, 470] width 229 height 23
click at [910, 481] on input "Non" at bounding box center [931, 470] width 229 height 23
radio input "true"
type input "54.692"
type input "34.692"
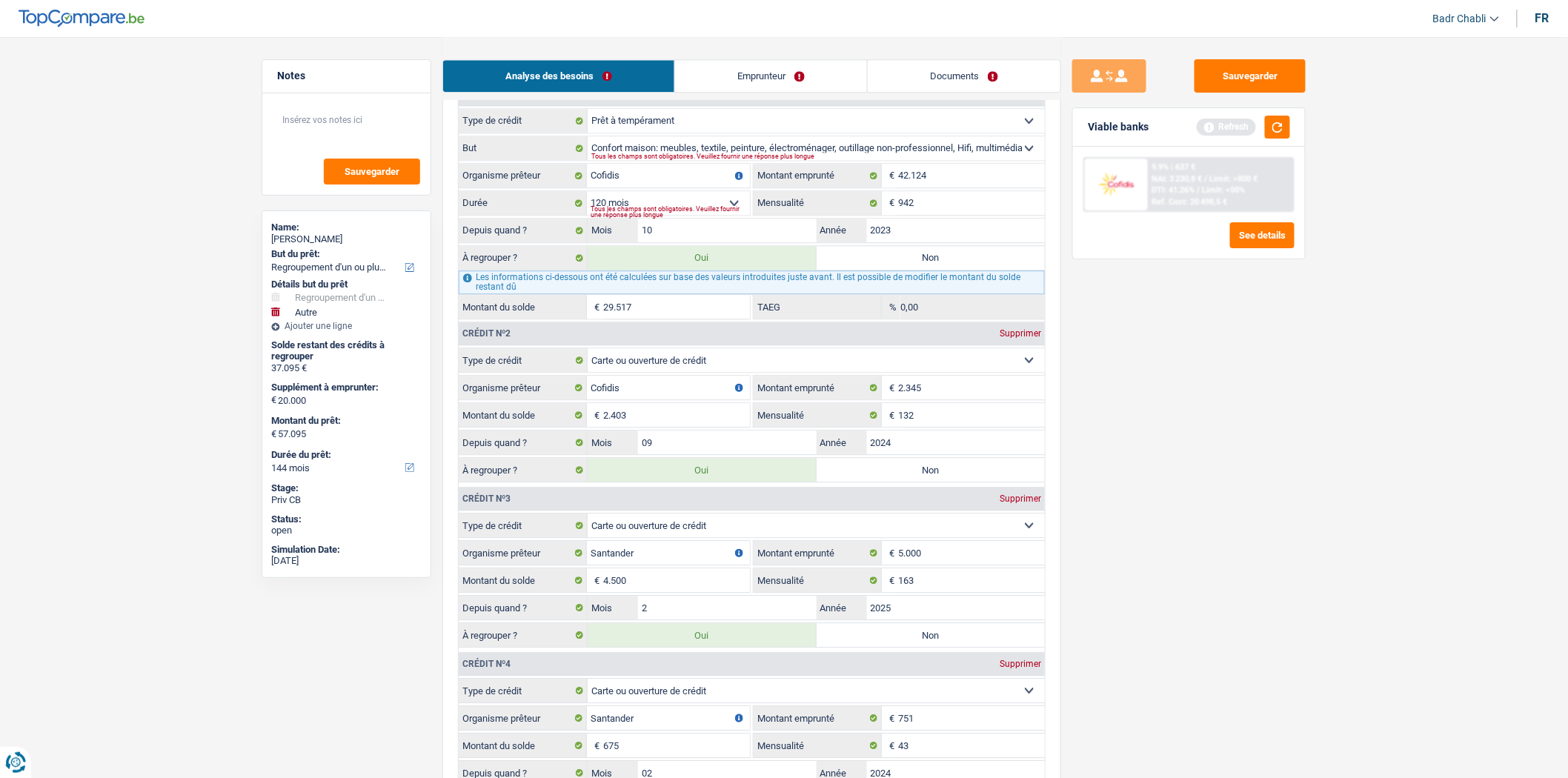
type input "54.692"
radio input "false"
type input "34.692"
type input "54.692"
click at [745, 481] on label "Oui" at bounding box center [702, 470] width 229 height 23
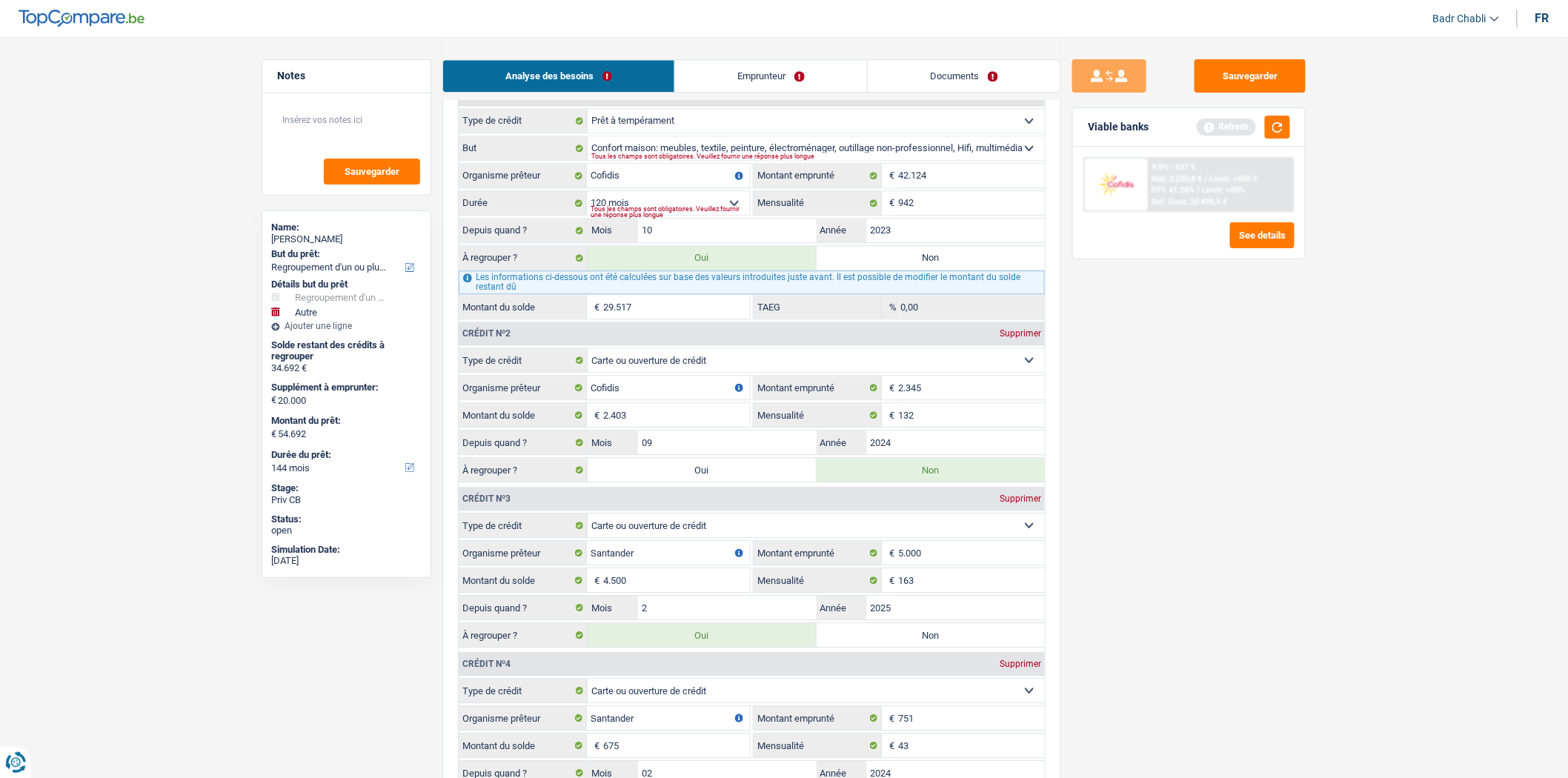
click at [745, 481] on input "Oui" at bounding box center [702, 470] width 229 height 23
radio input "true"
type input "57.095"
type input "37.095"
type input "57.095"
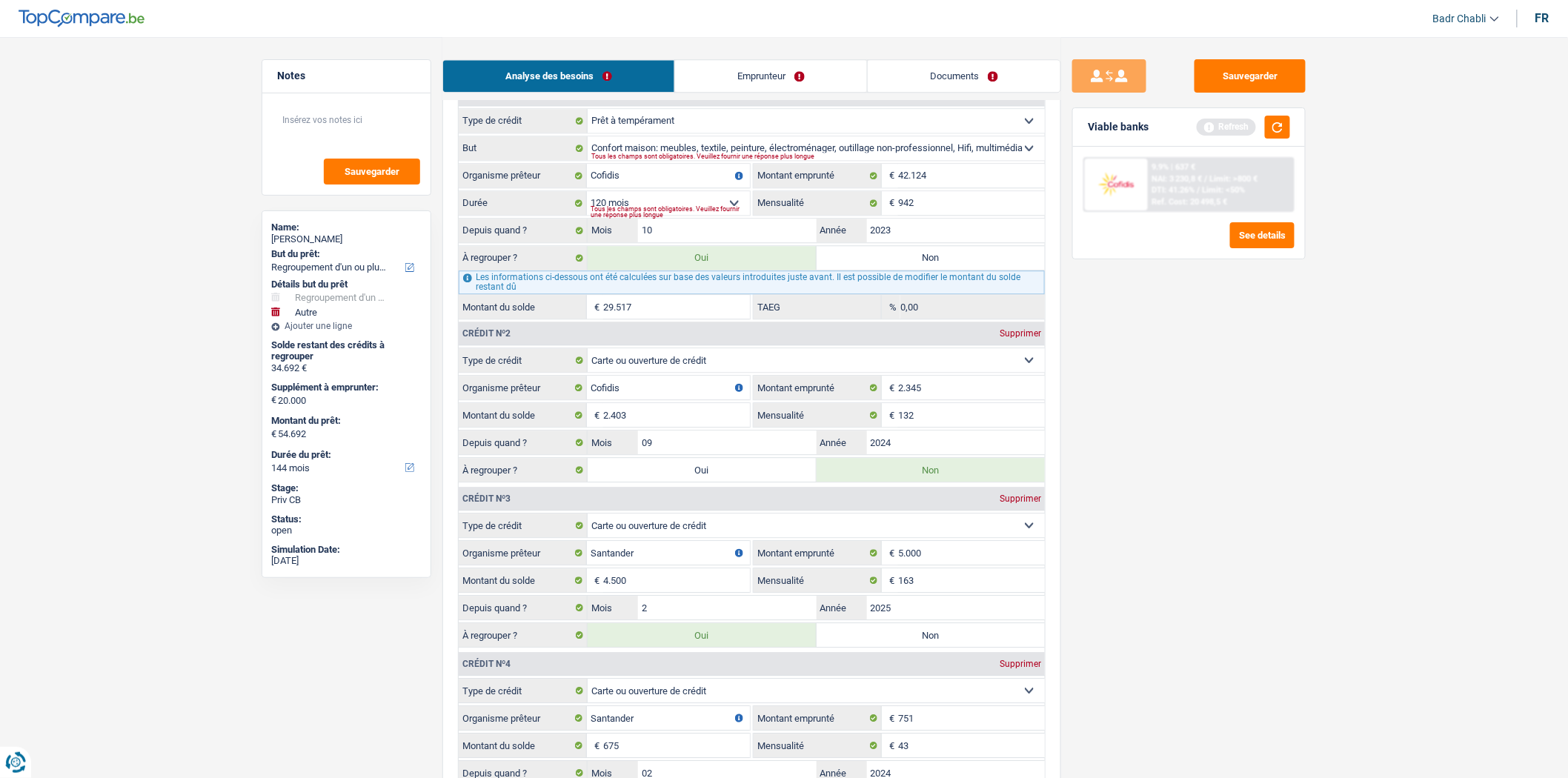
radio input "false"
type input "37.095"
type input "57.095"
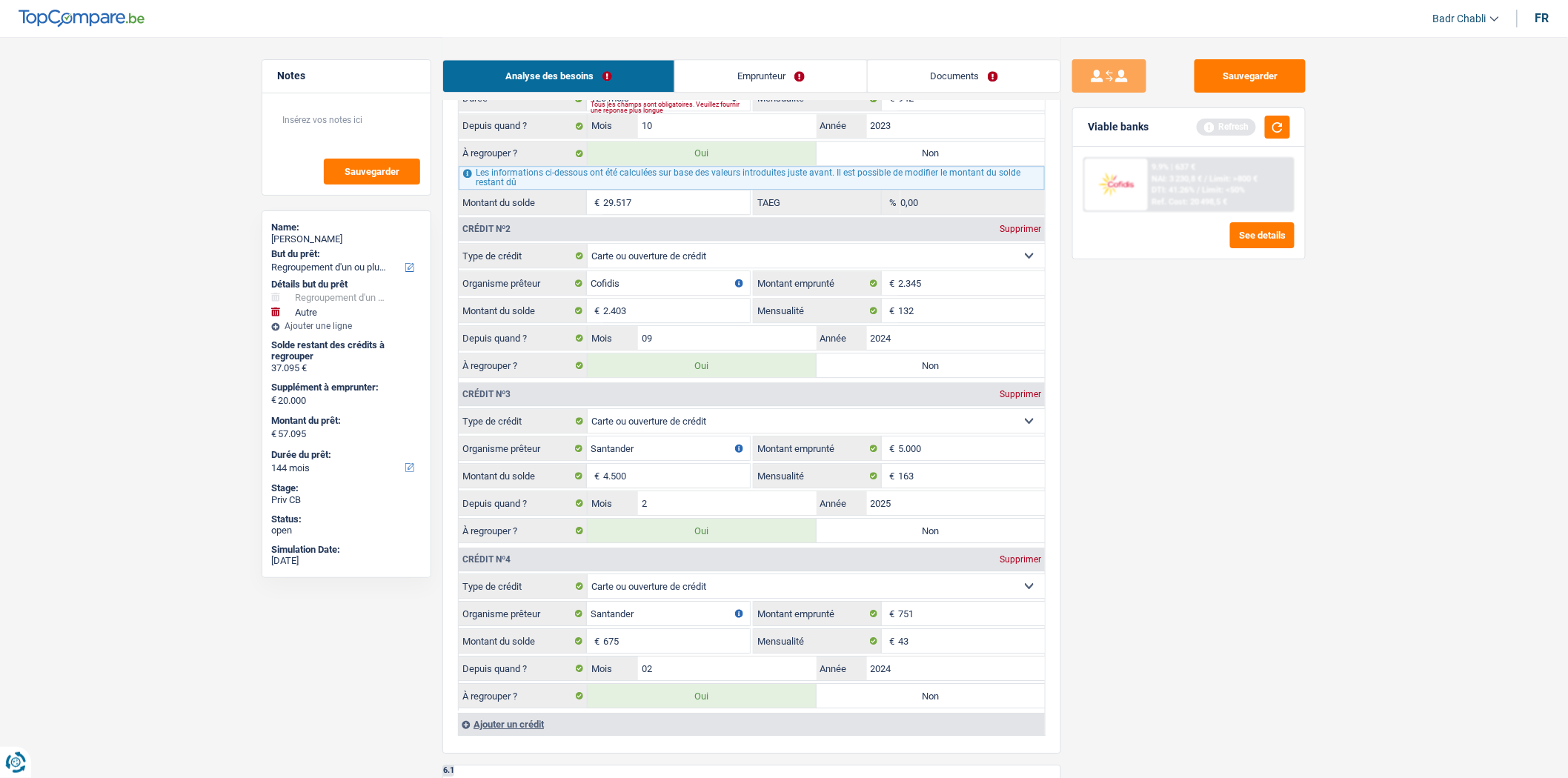
scroll to position [1811, 0]
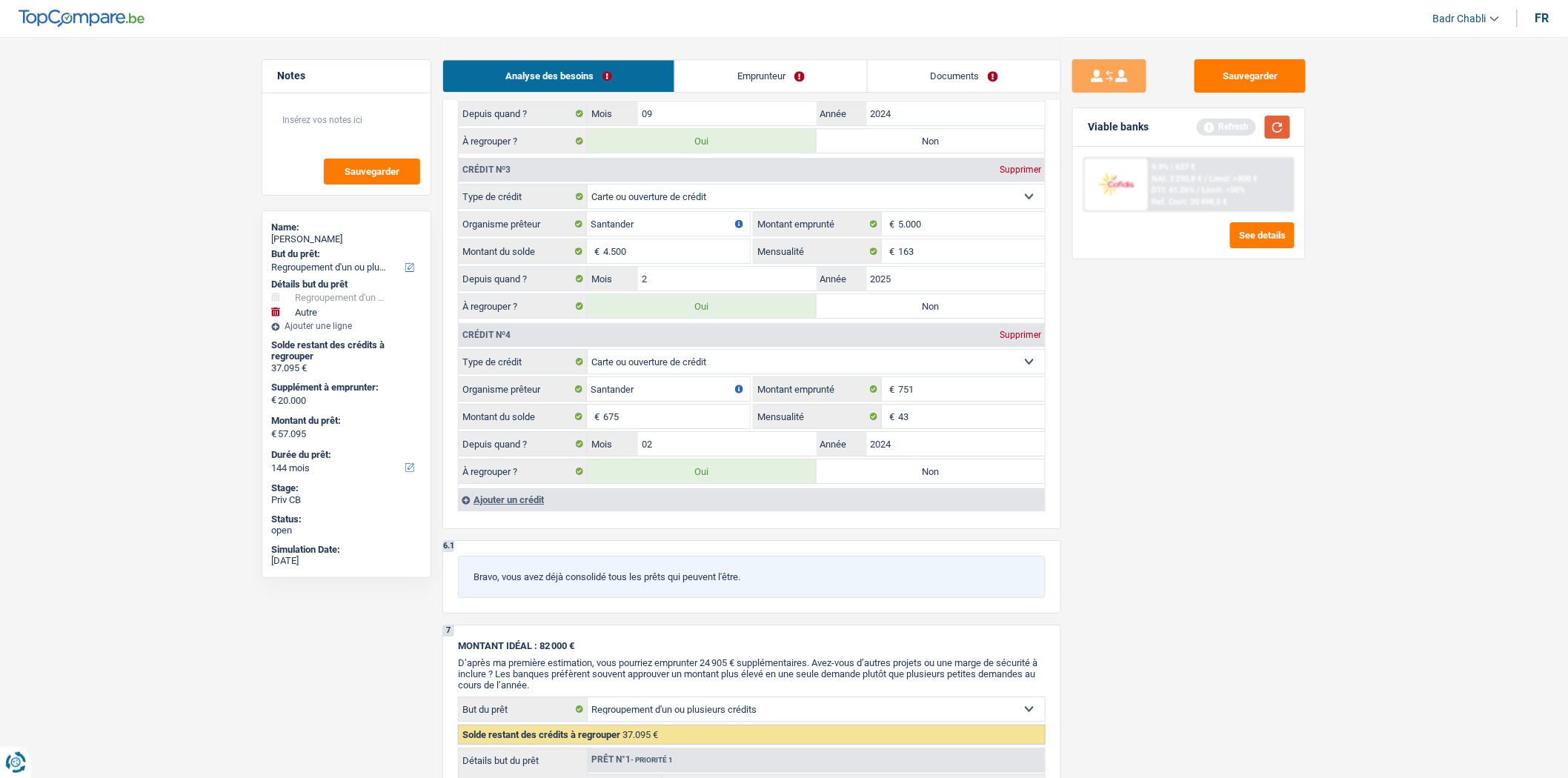
click at [1275, 135] on button "button" at bounding box center [1278, 126] width 25 height 23
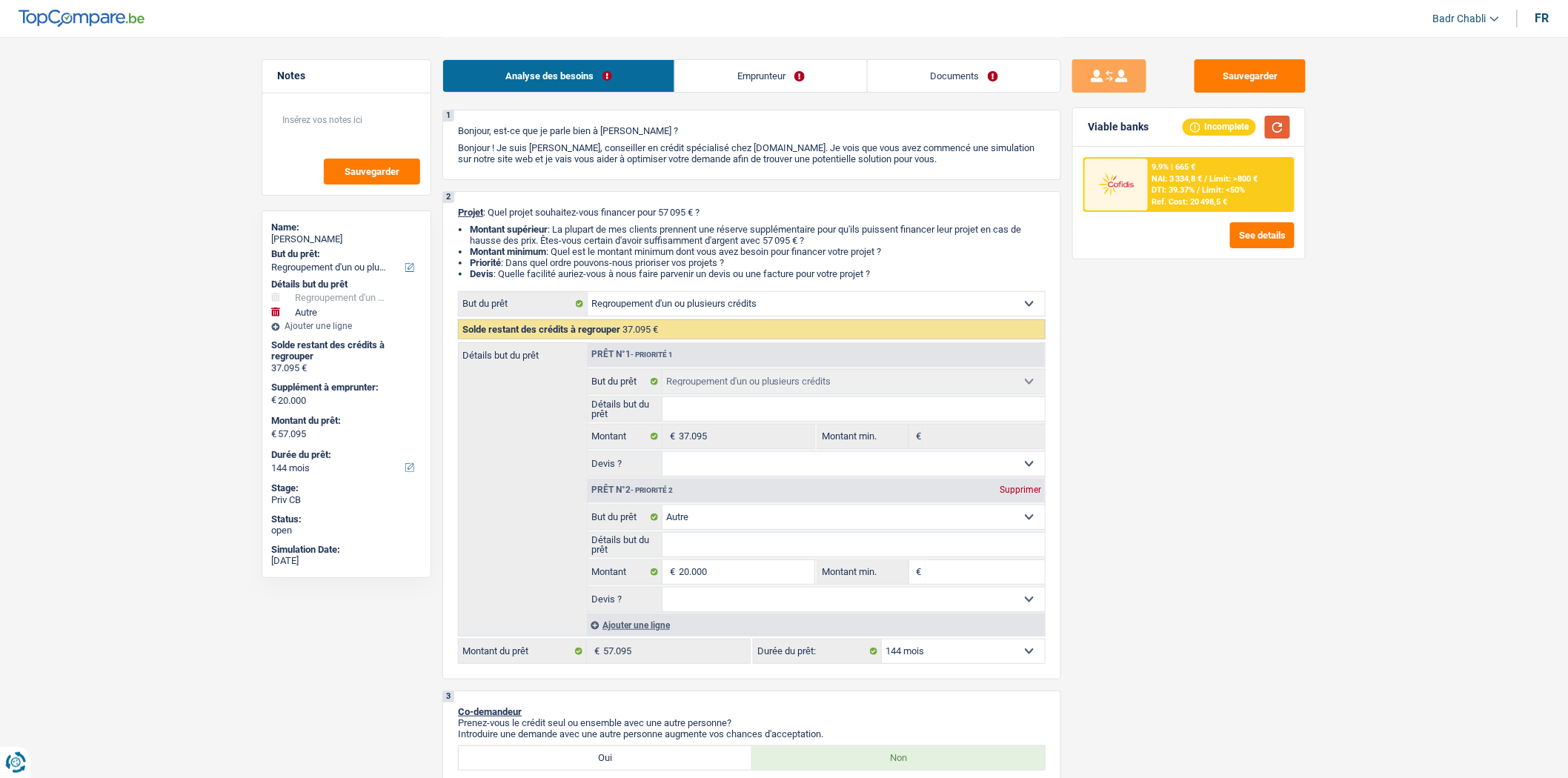
scroll to position [0, 0]
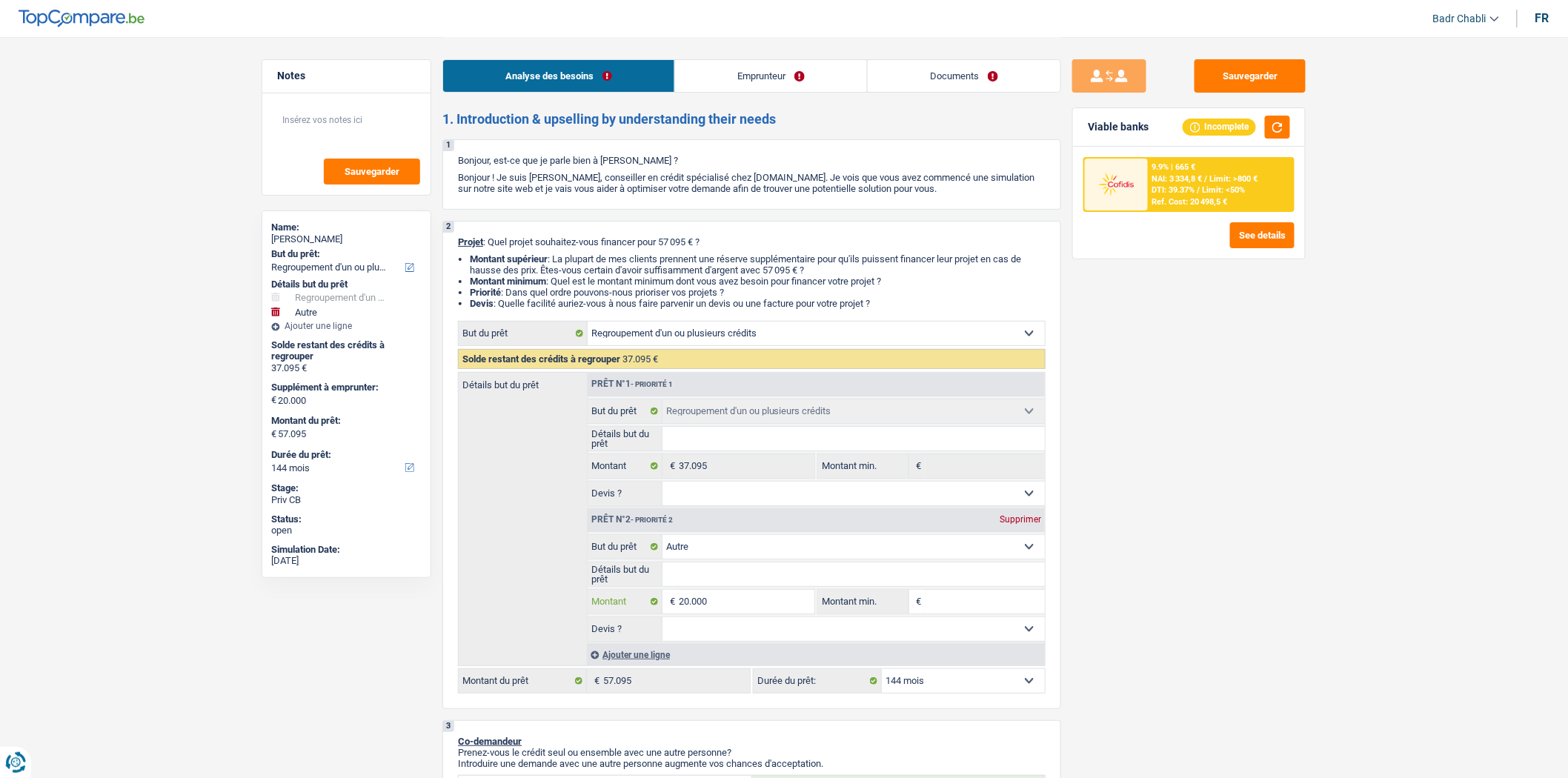
click at [722, 609] on input "20.000" at bounding box center [747, 601] width 135 height 23
click at [722, 606] on input "20.000" at bounding box center [747, 601] width 135 height 23
type input "1"
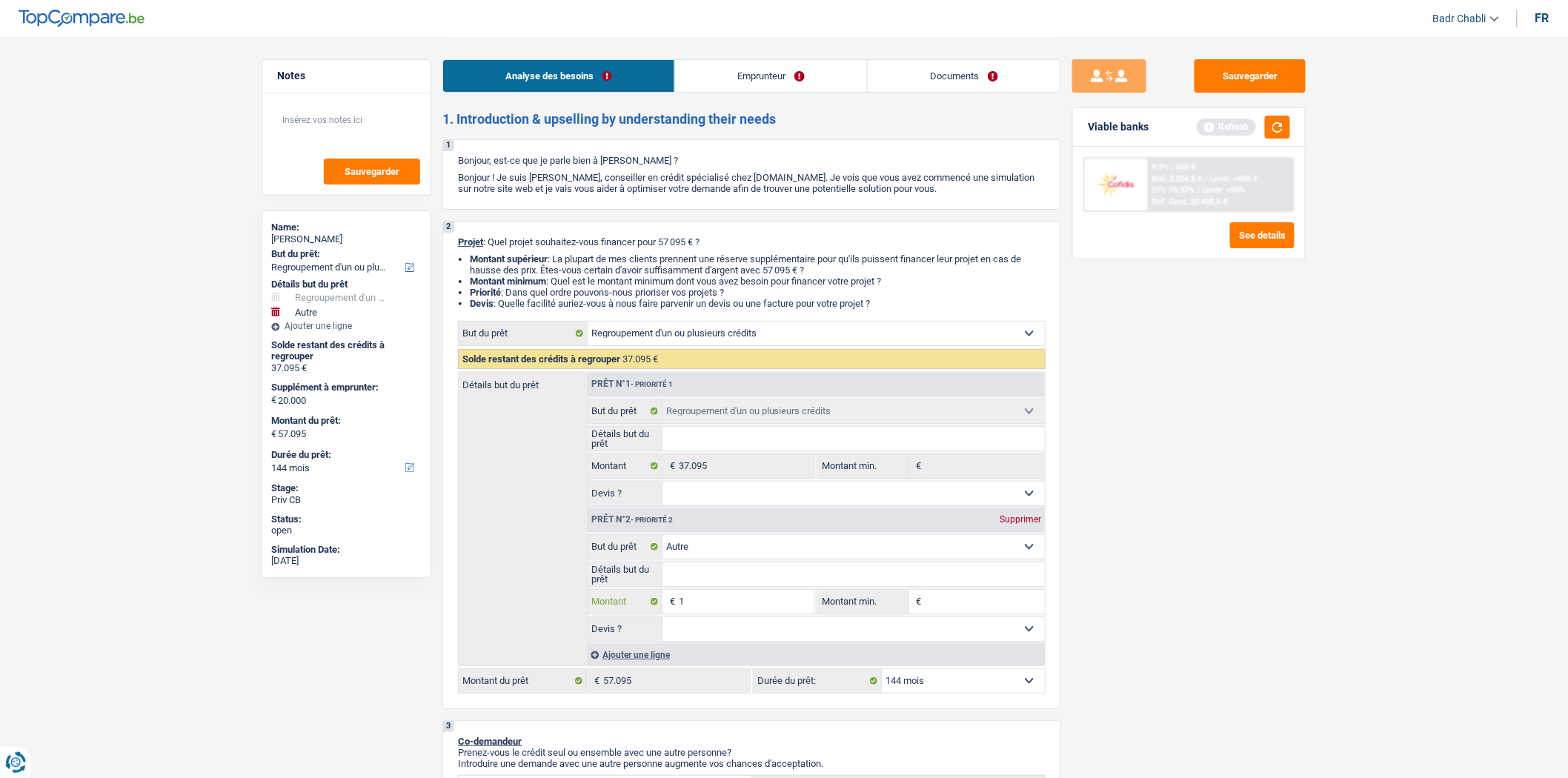
type input "13"
type input "130"
type input "1.300"
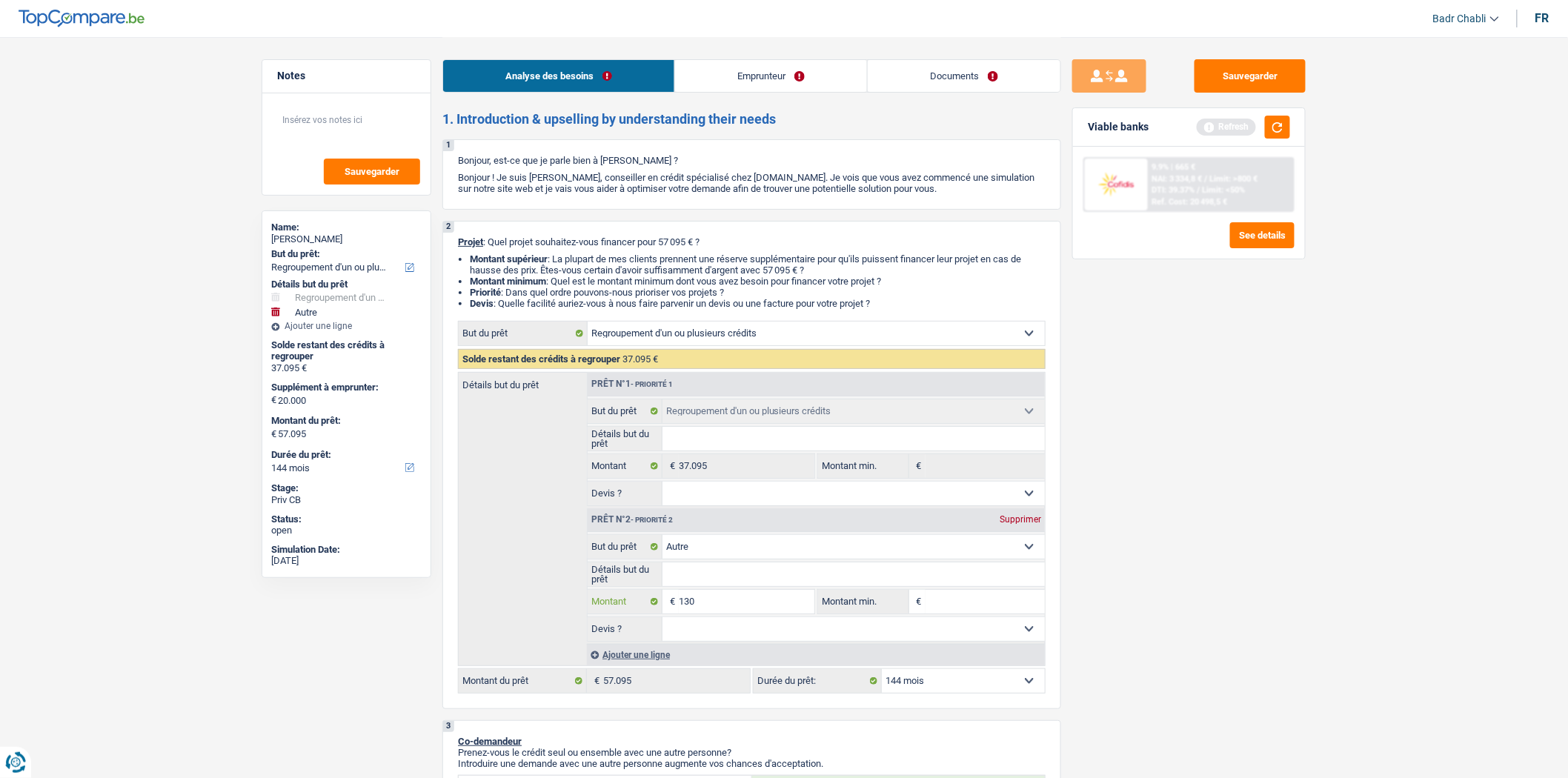
type input "1.300"
type input "13.000"
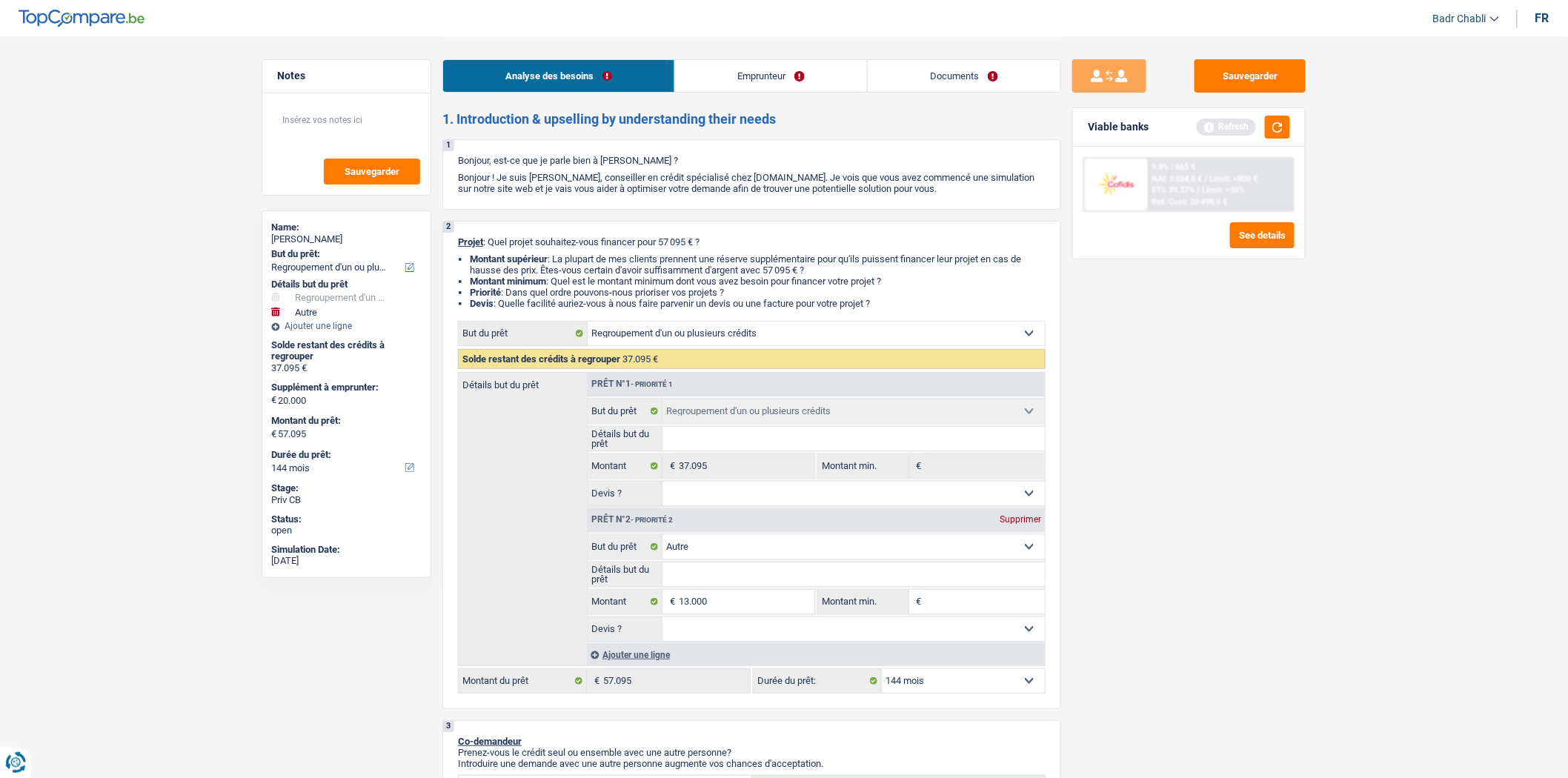
type input "50.095"
click at [692, 576] on input "Détails but du prêt" at bounding box center [854, 574] width 383 height 23
type input "R"
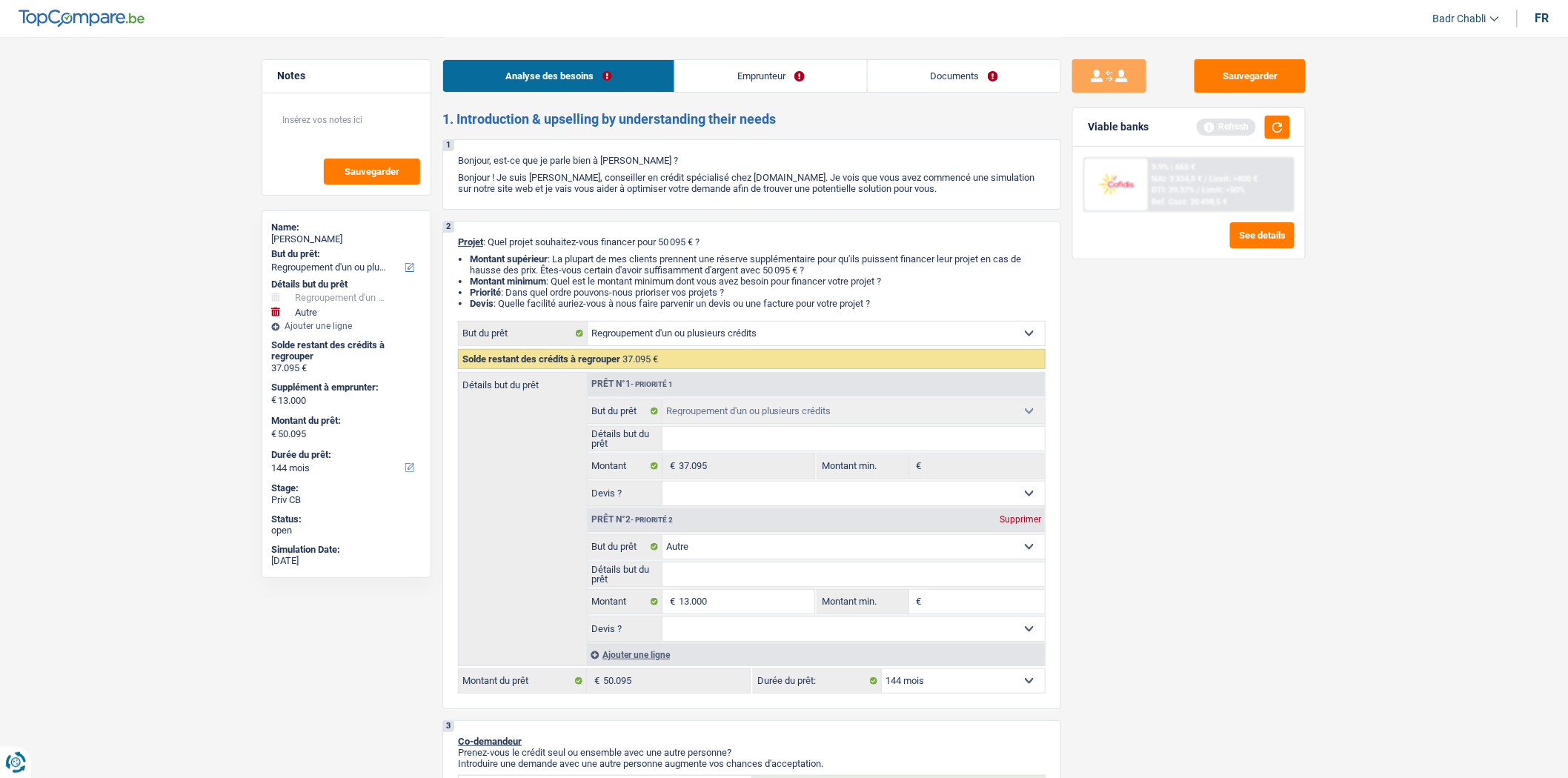
type input "R"
type input "Ra"
type input "Rac"
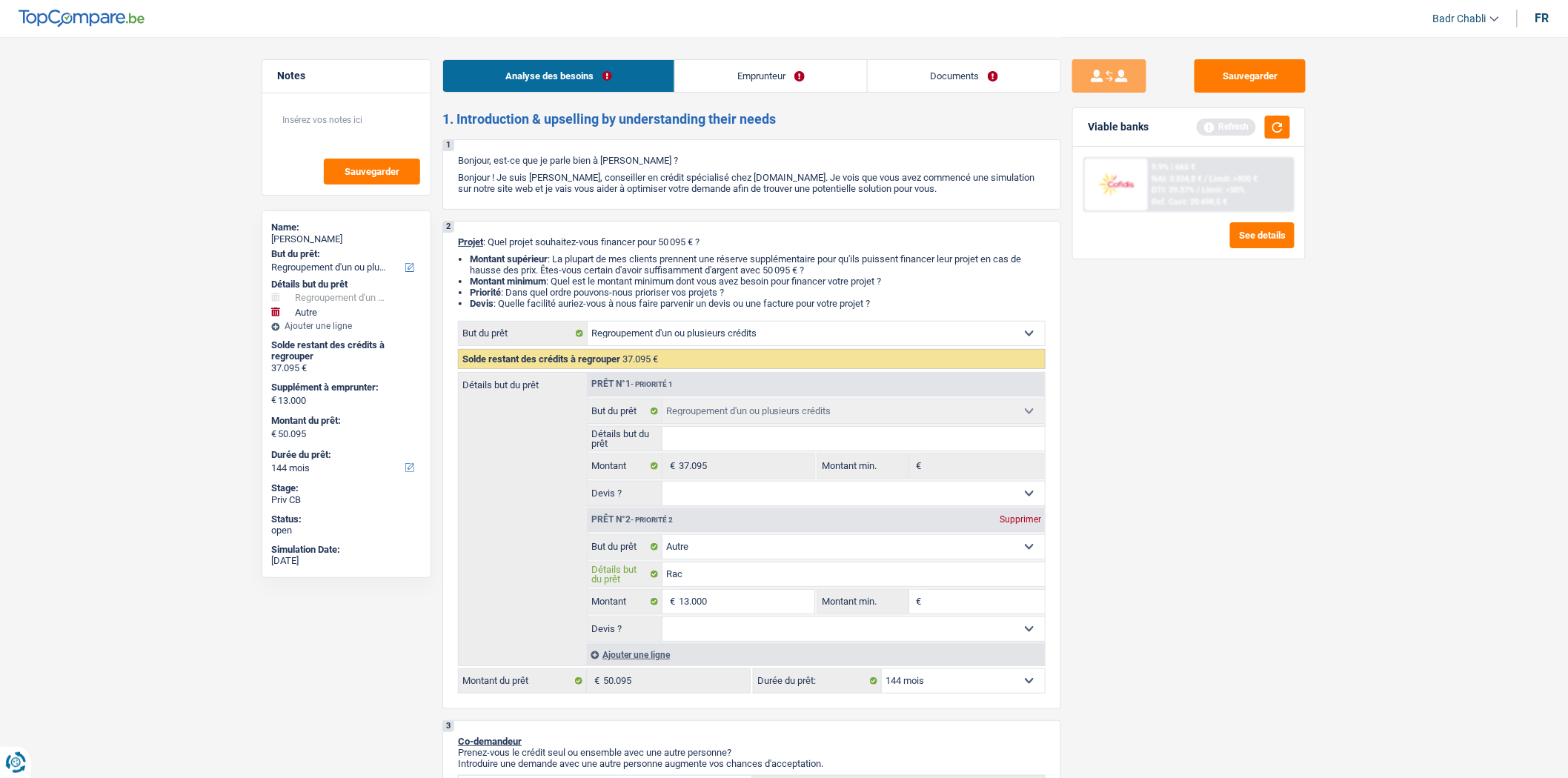
type input "Rach"
type input "Racha"
type input "Rachat"
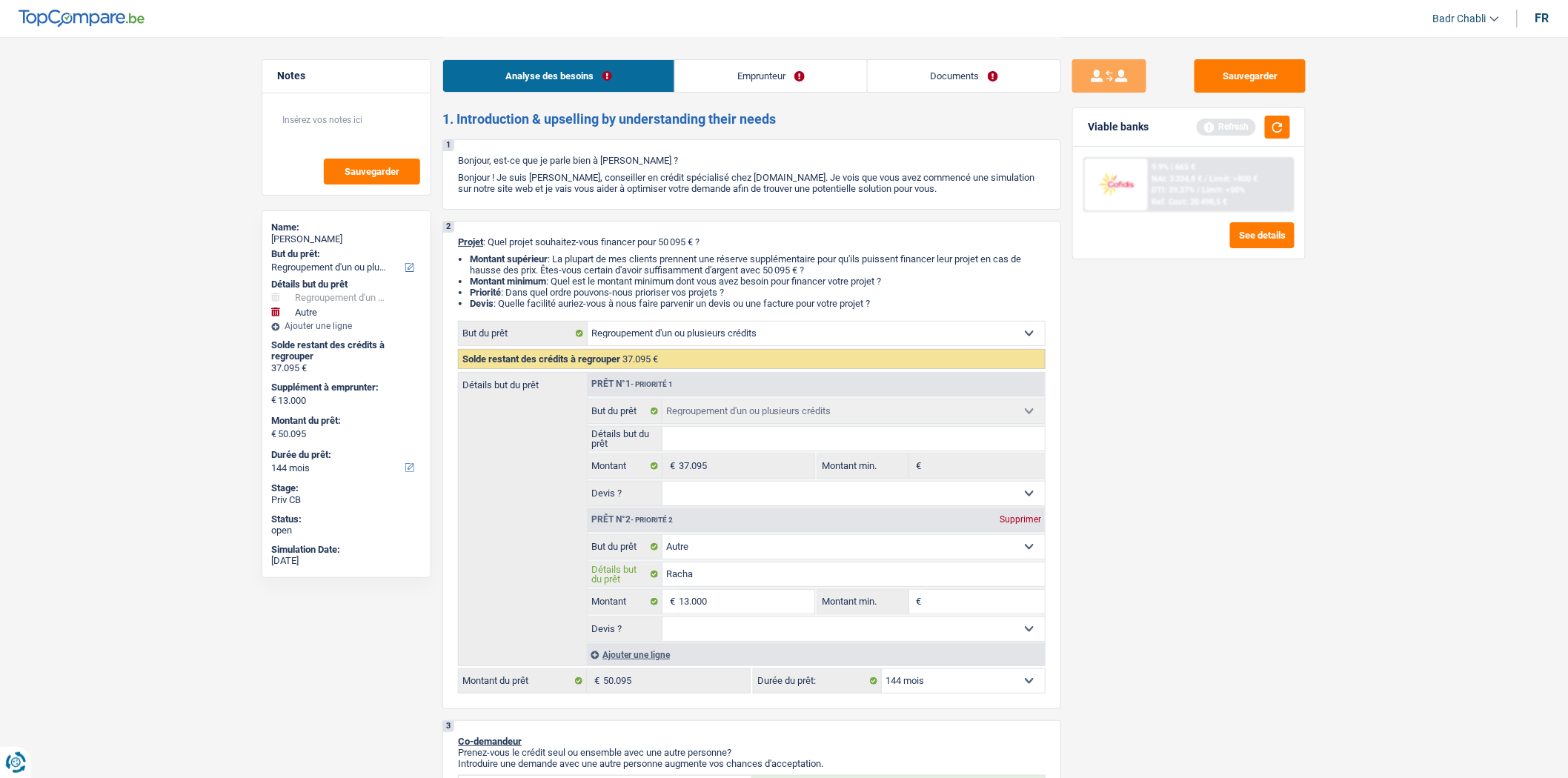
type input "Rachat"
type input "Rachat n"
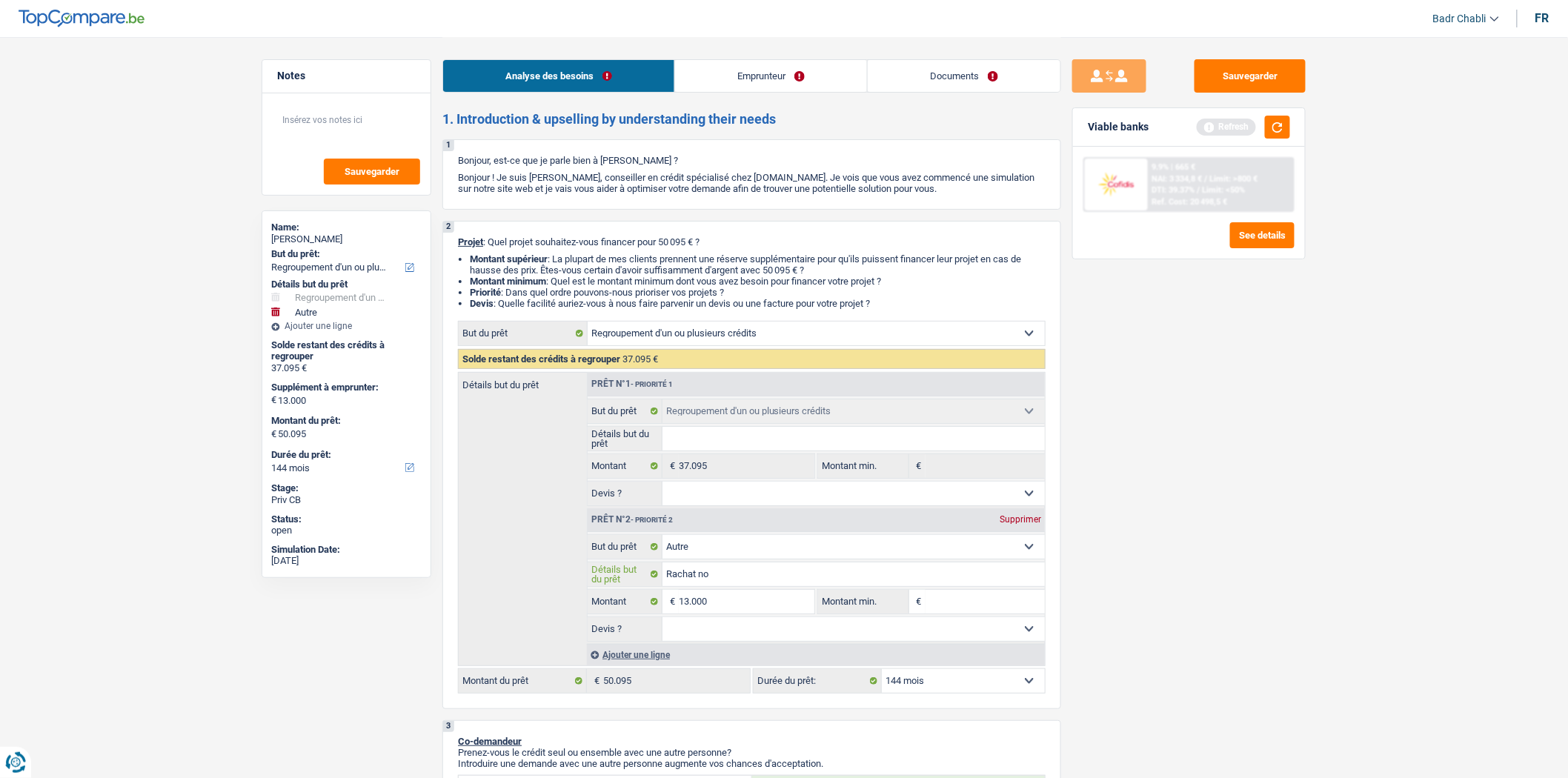
type input "Rachat noi"
type input "Rachat noiu"
type input "Rachat noiuv"
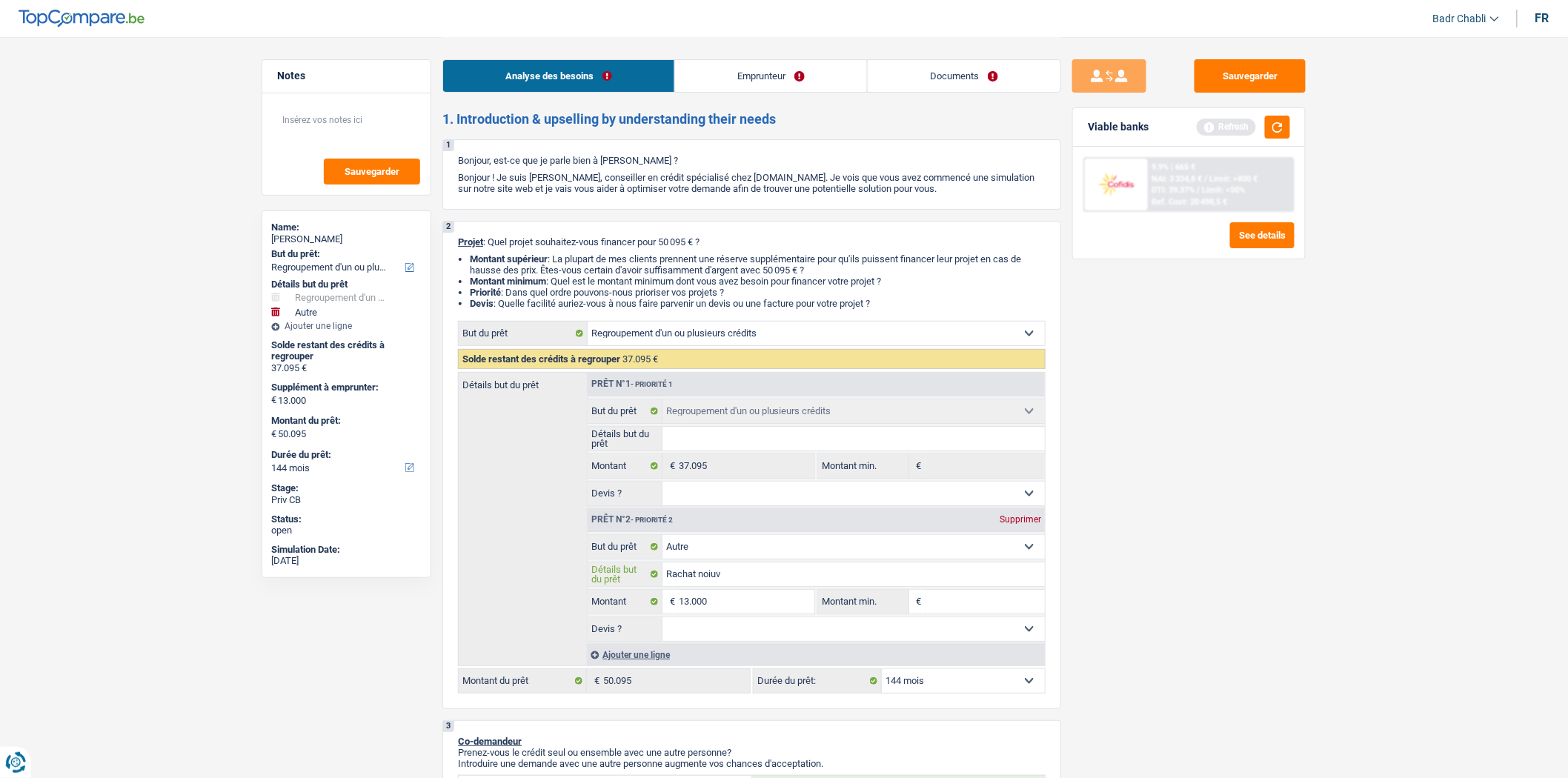
type input "Rachat noiuv"
type input "Rachat noiuve"
type input "Rachat noiuv"
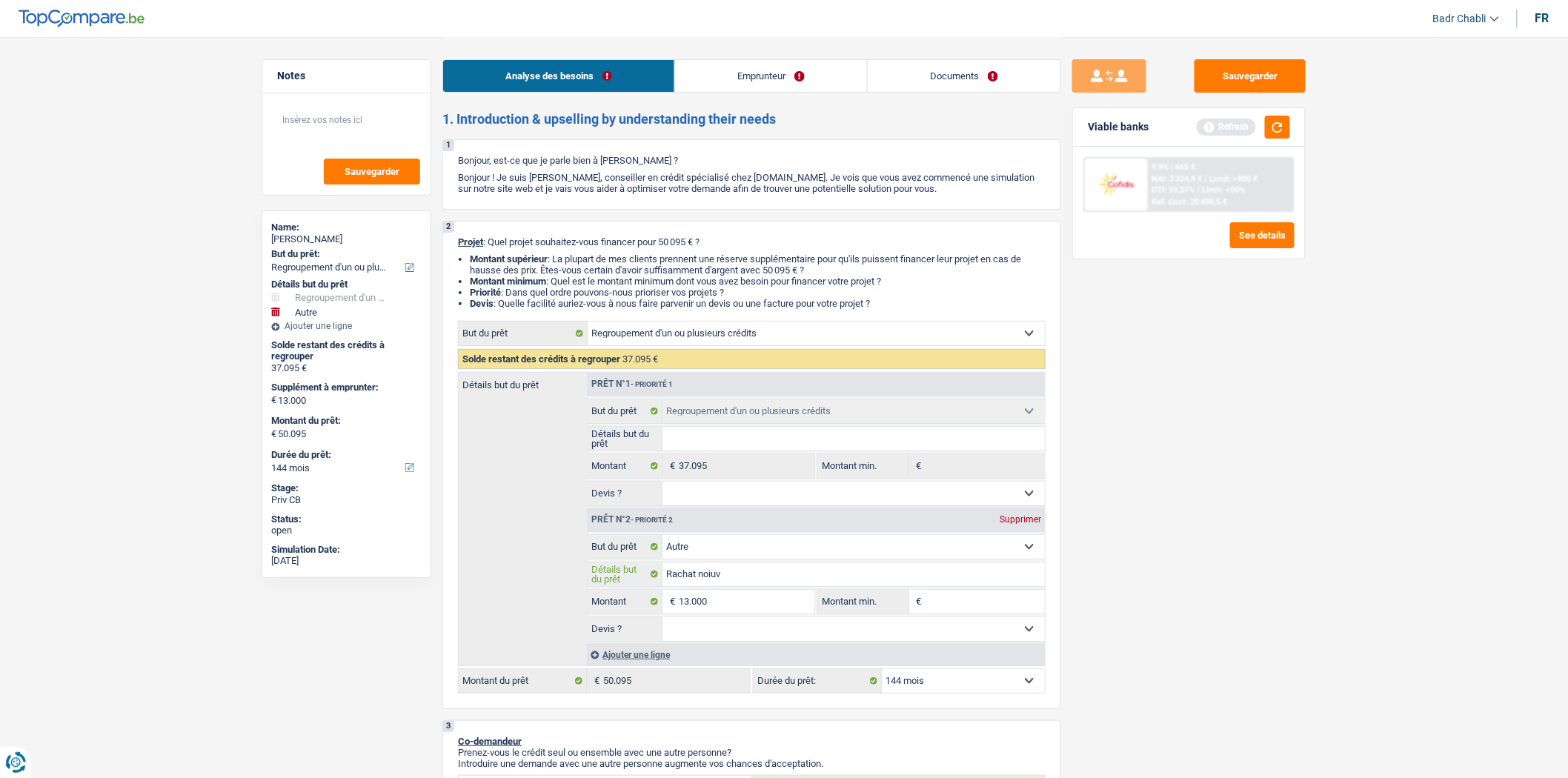
type input "Rachat noiu"
type input "Rachat noi"
type input "Rachat no"
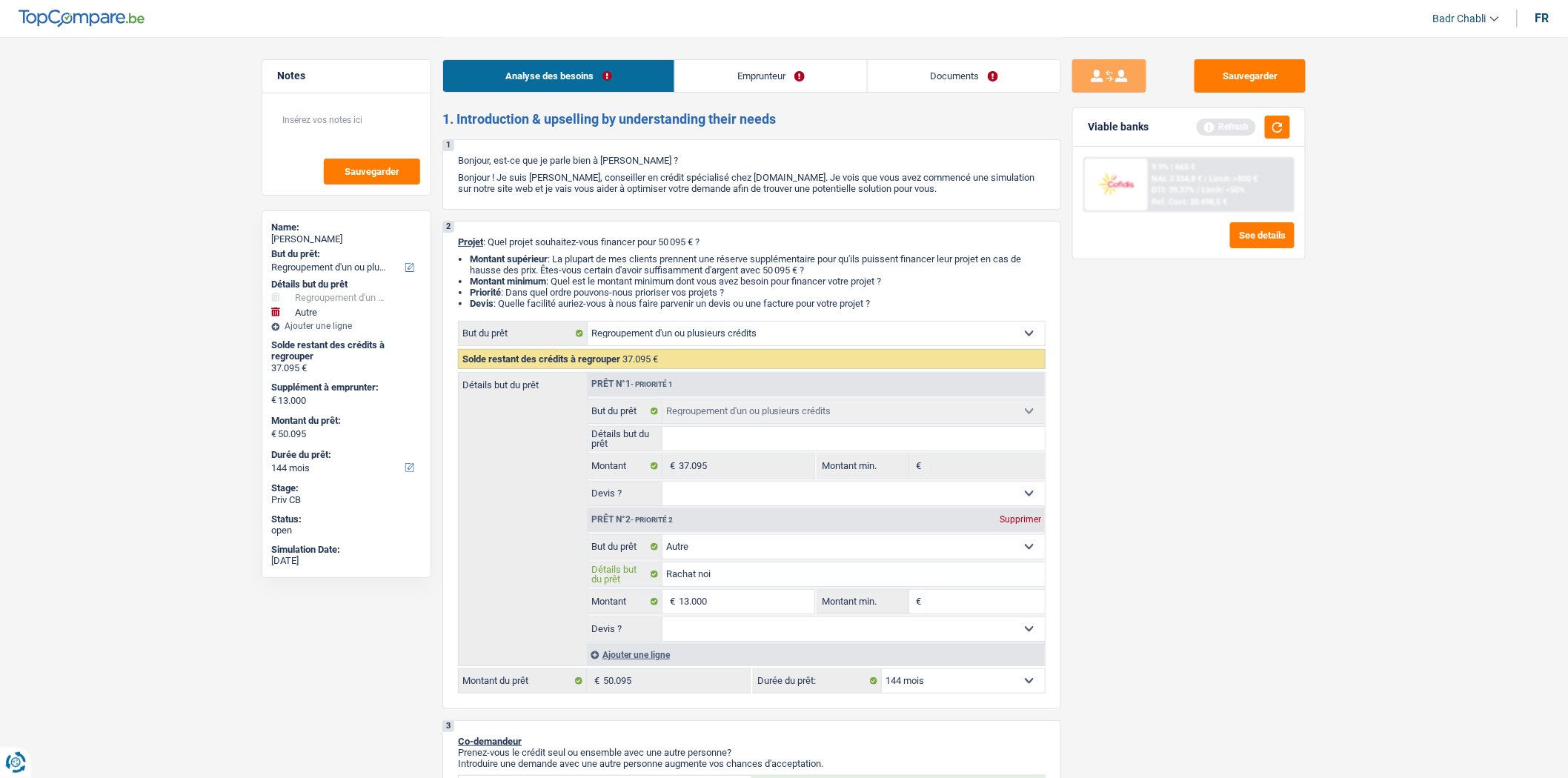
type input "Rachat no"
type input "Rachat nou"
type input "Rachat nouv"
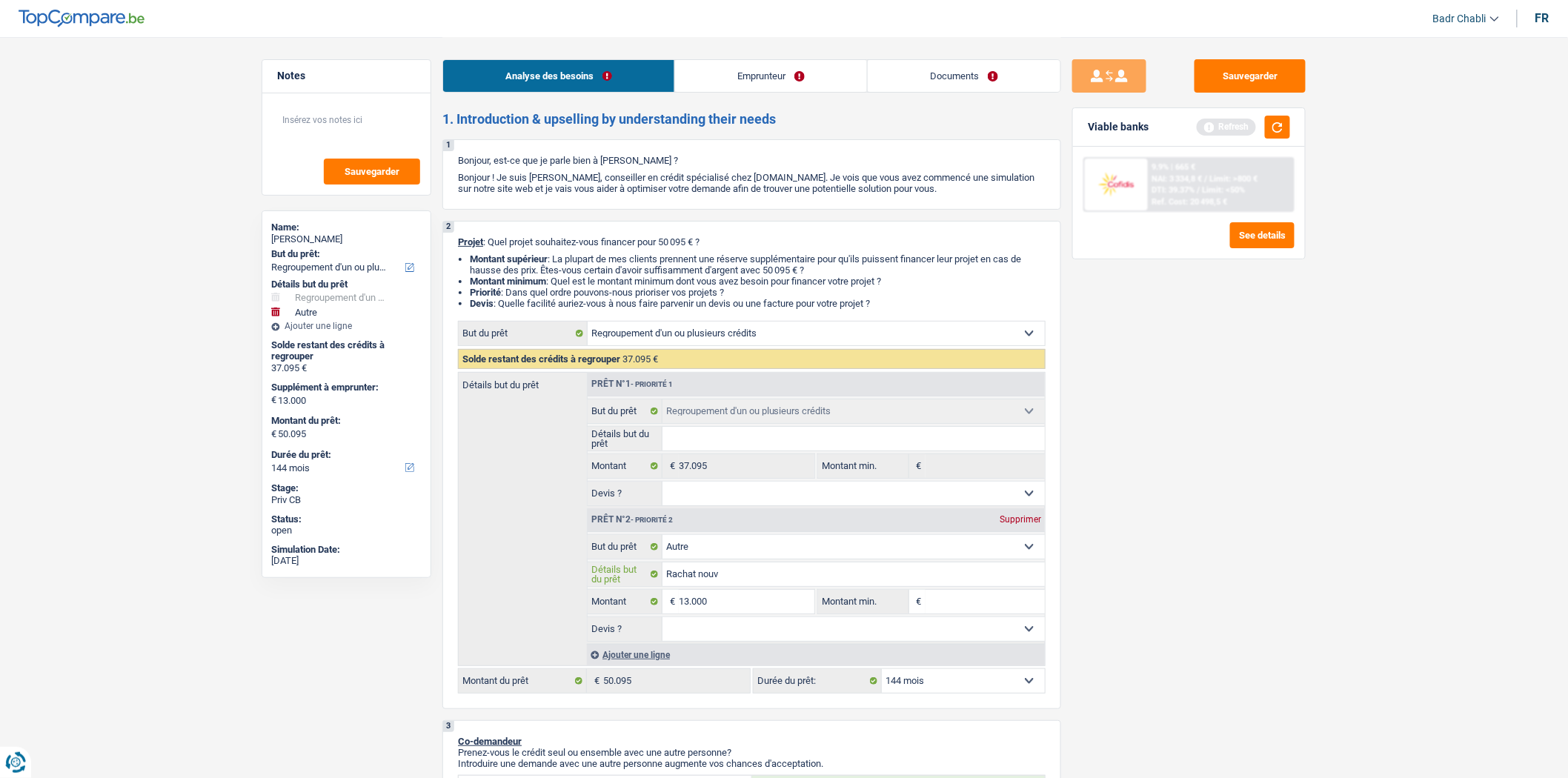
type input "Rachat nouve"
type input "Rachat nouvel"
type input "Rachat nouvell"
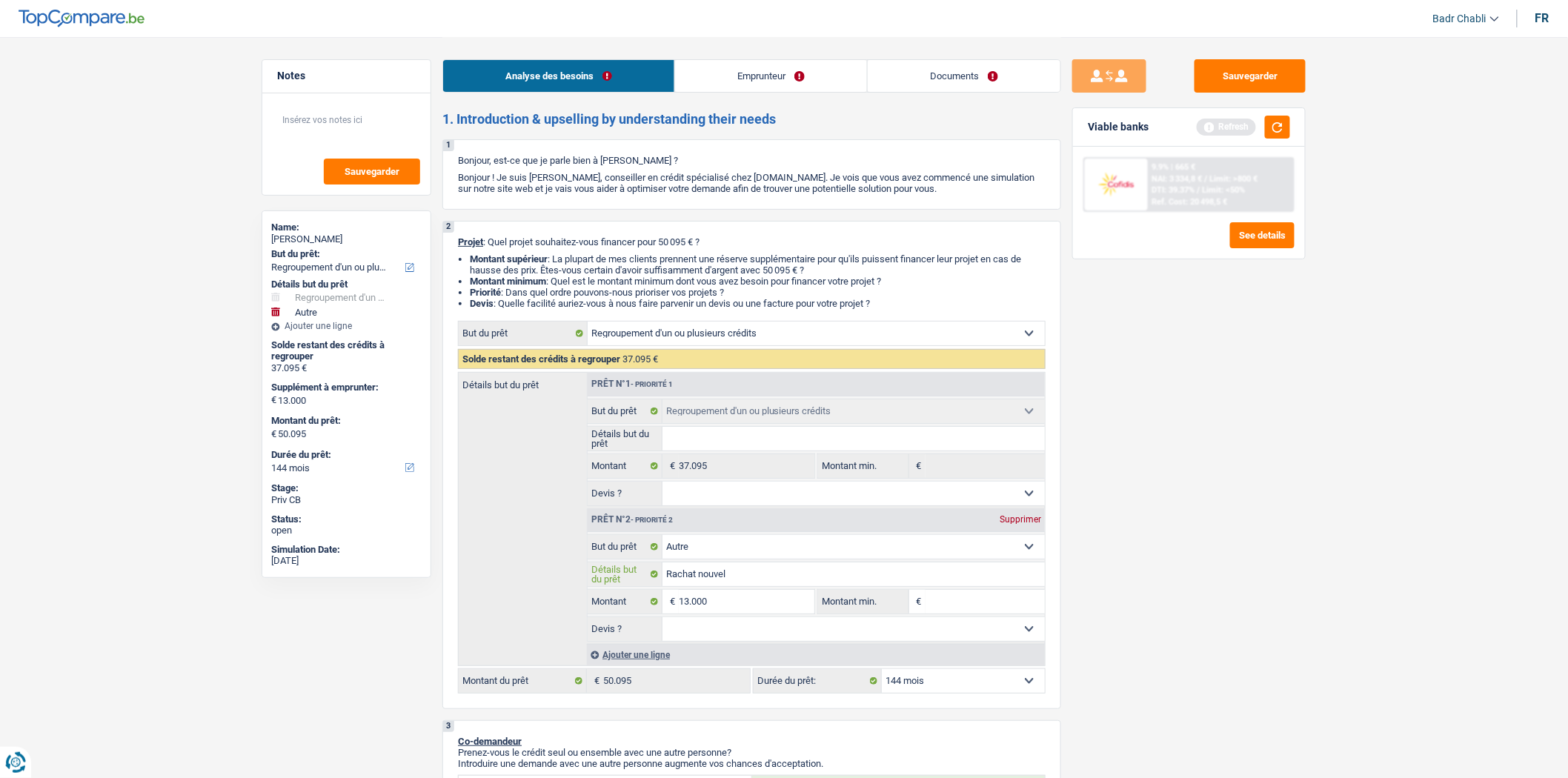
type input "Rachat nouvell"
type input "Rachat nouvelle"
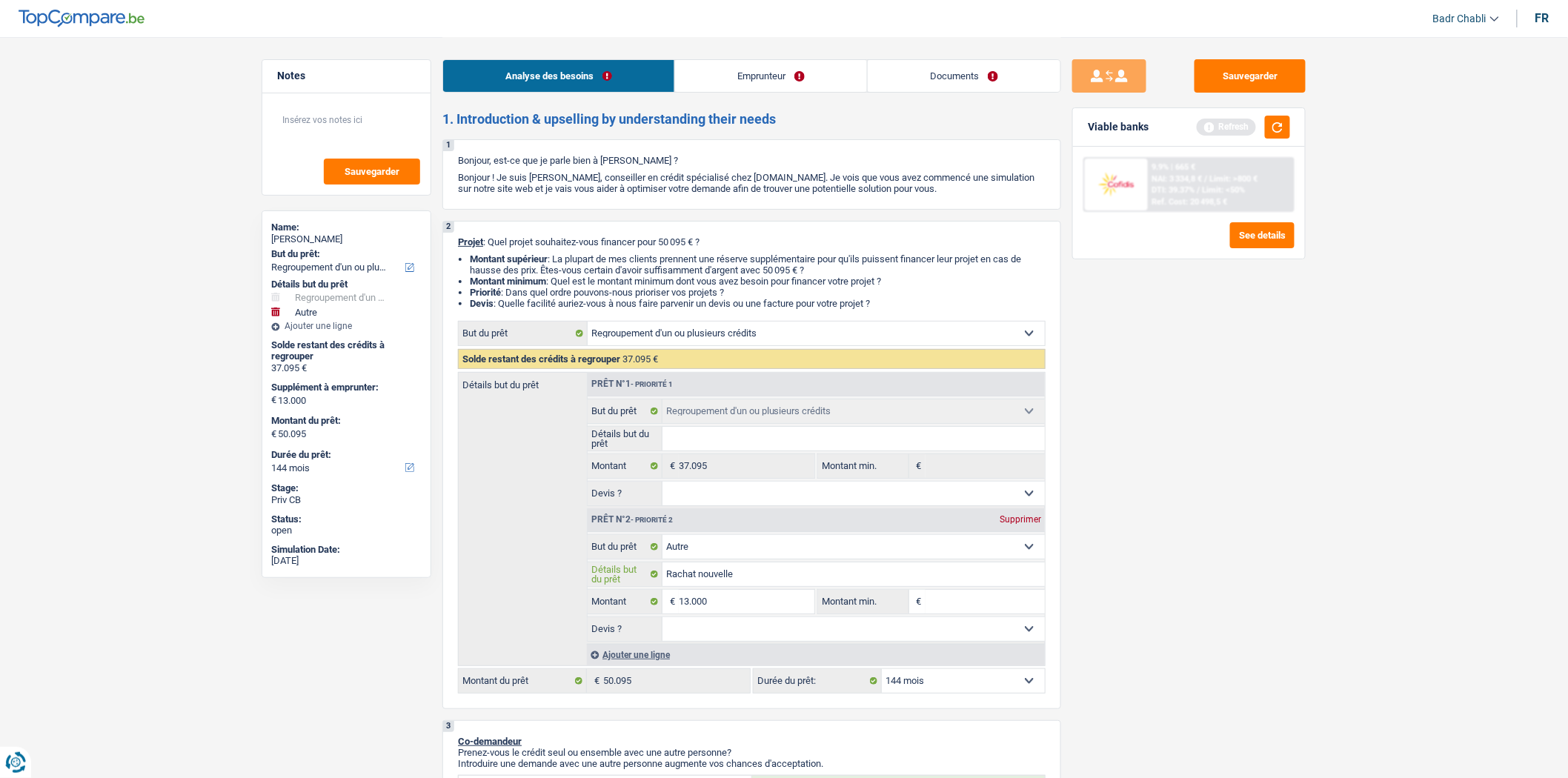
type input "Rachat nouvelle v"
type input "Rachat nouvelle vo"
type input "Rachat nouvelle voi"
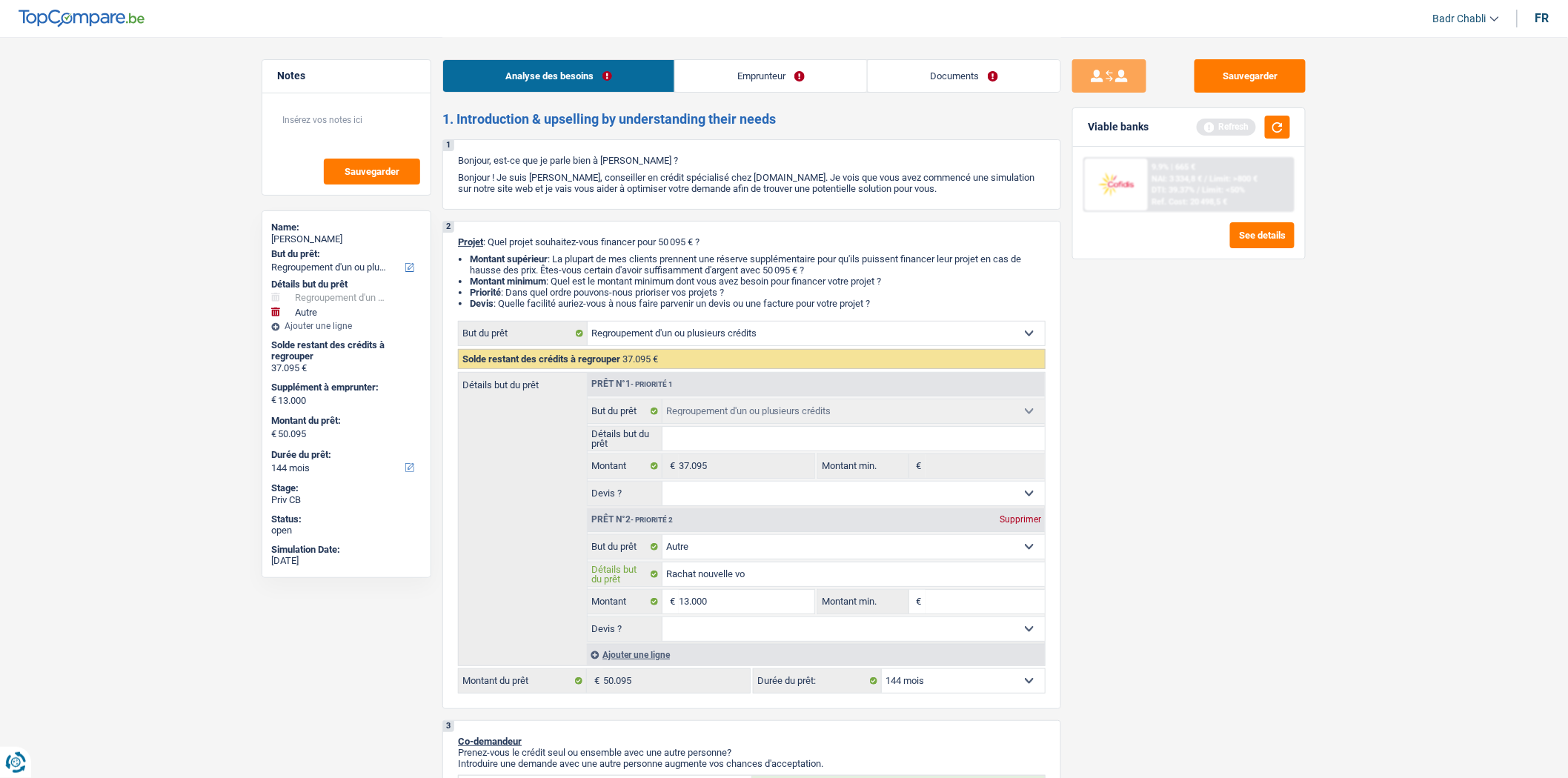
type input "Rachat nouvelle voi"
type input "Rachat nouvelle voit"
type input "Rachat nouvelle voitu"
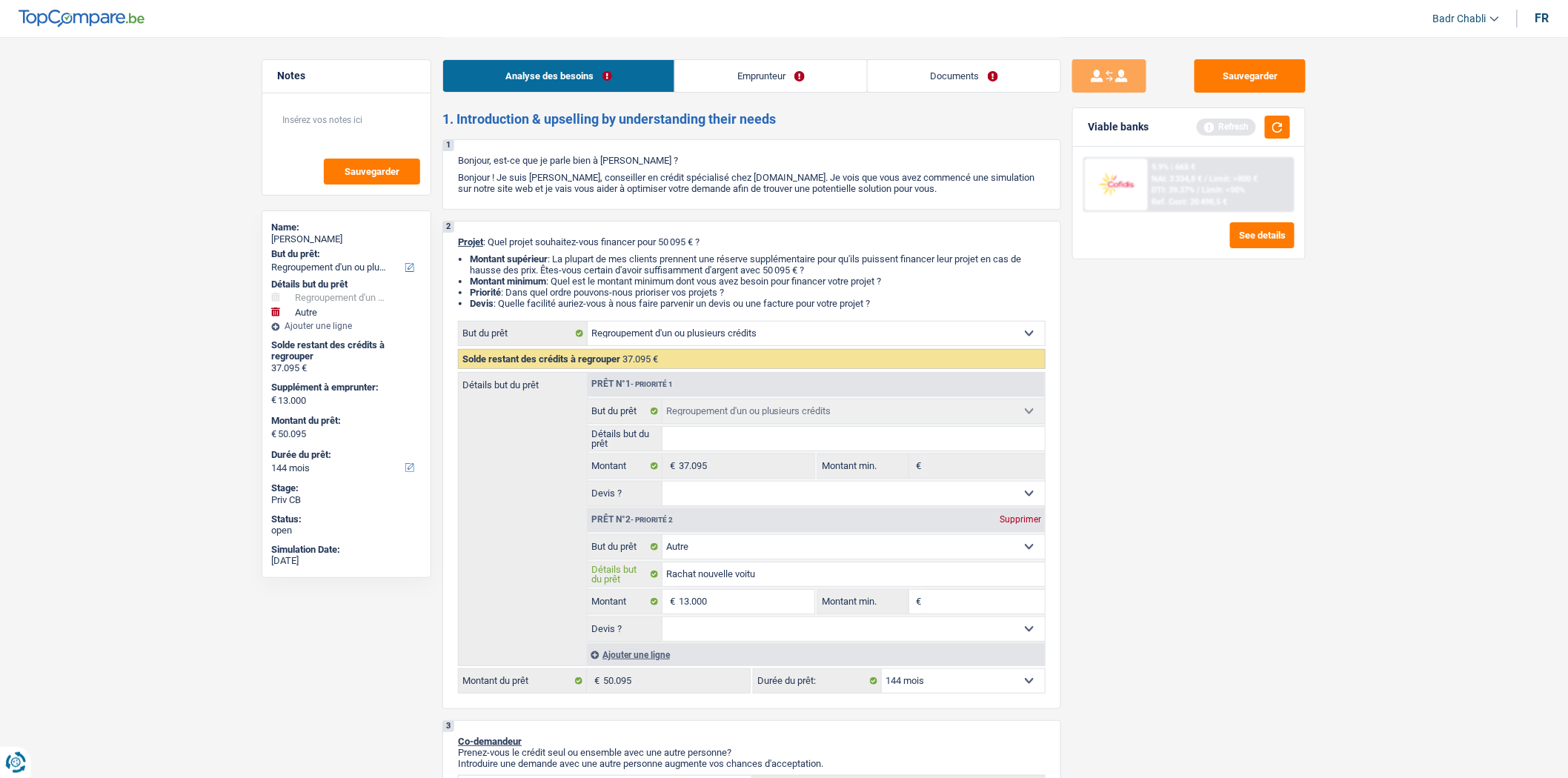
type input "Rachat nouvelle voitur"
type input "Rachat nouvelle voiture"
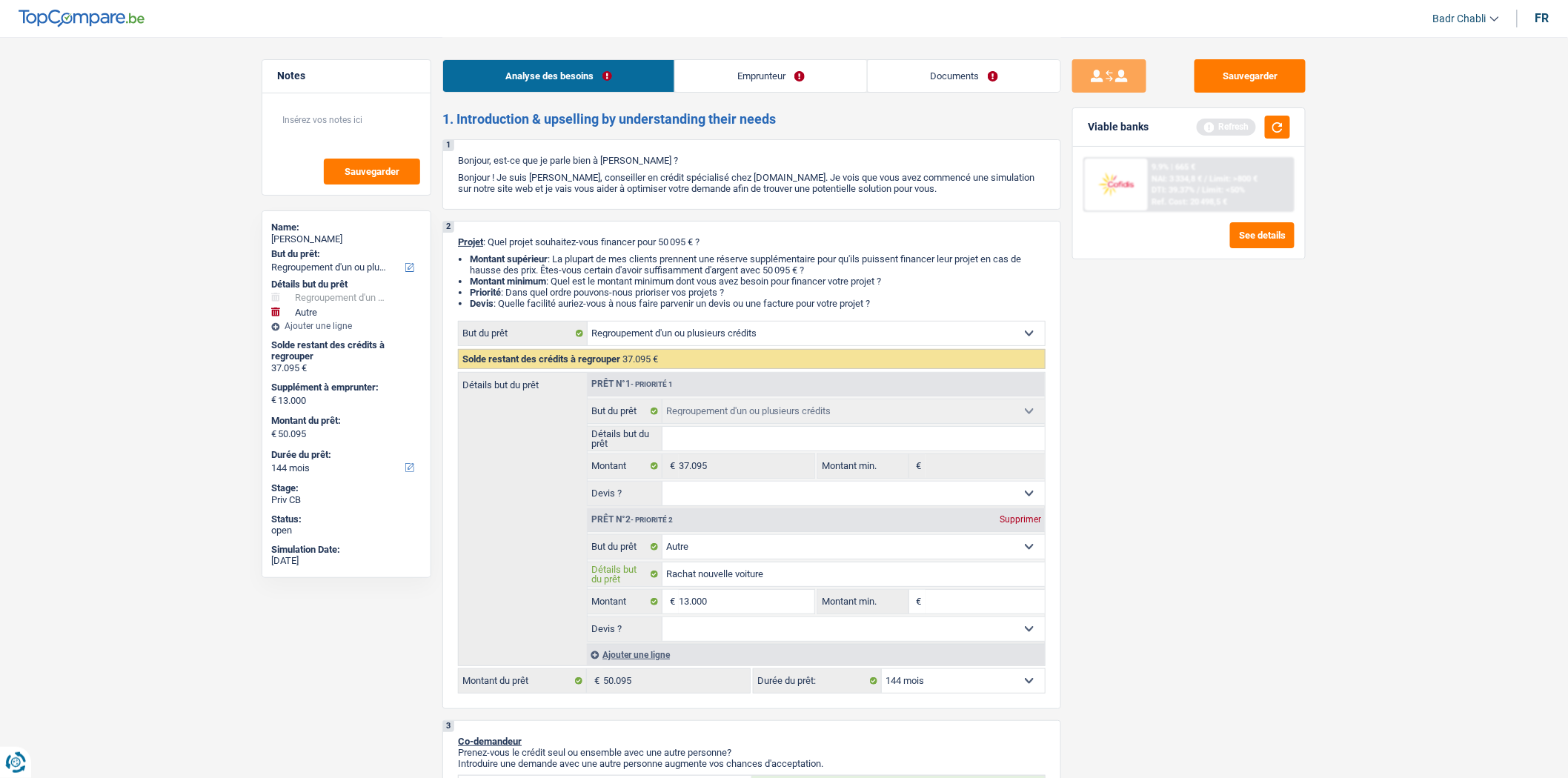
type input "Rachat nouvelle voiture"
click at [961, 604] on input "Montant min." at bounding box center [986, 601] width 120 height 23
type input "1"
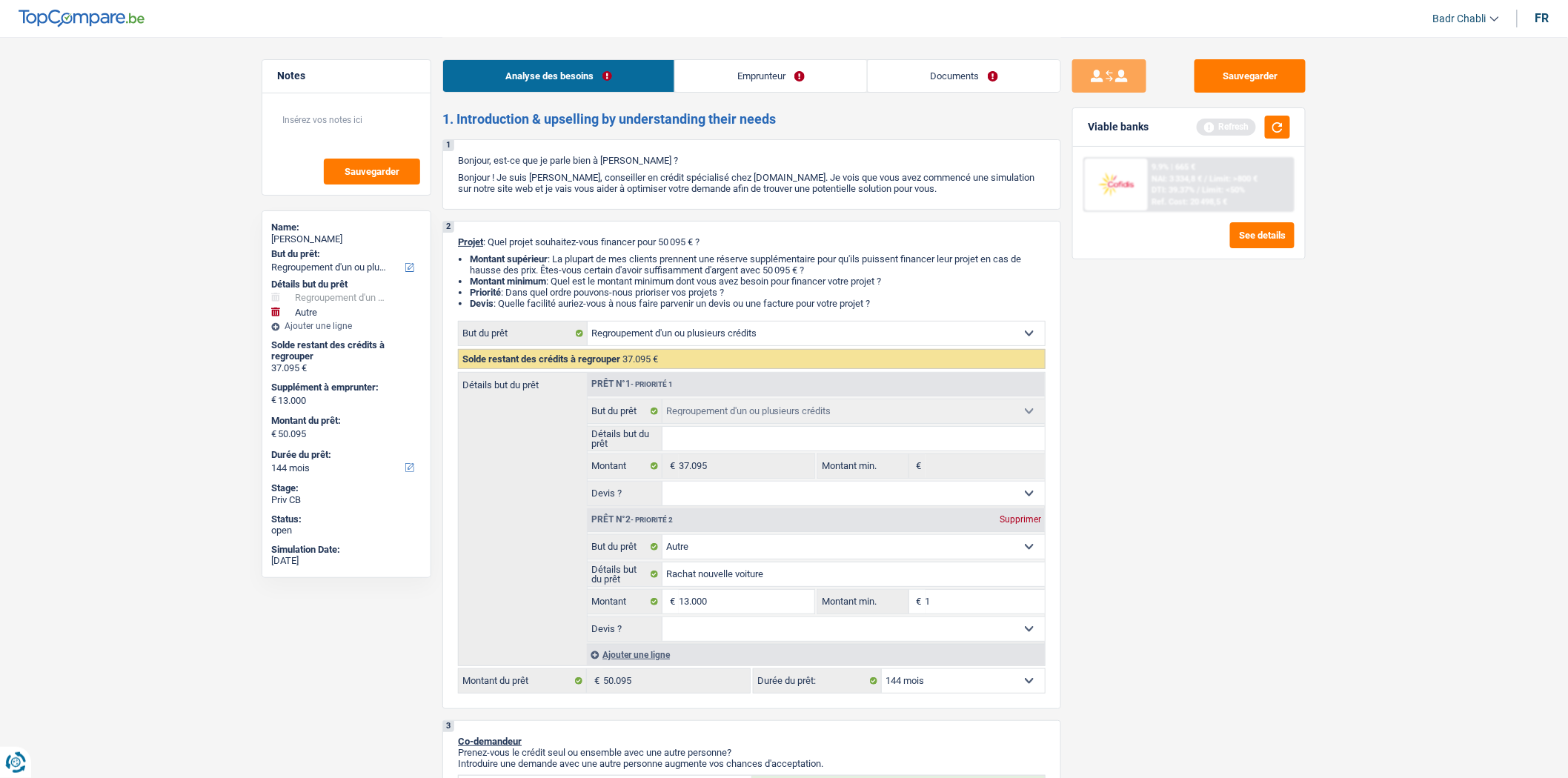
type input "10"
type input "100"
type input "1.000"
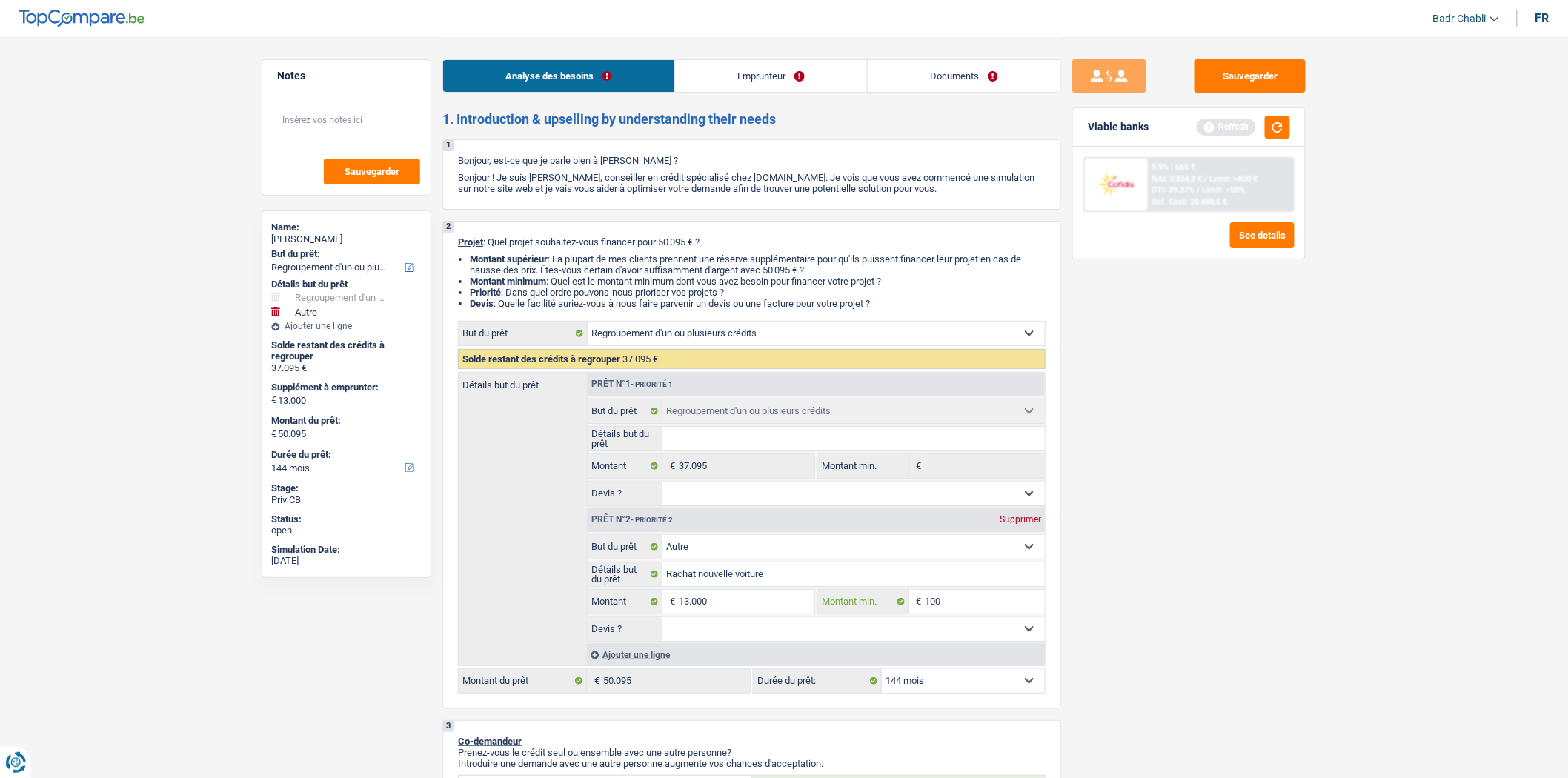
type input "1.000"
type input "10.000"
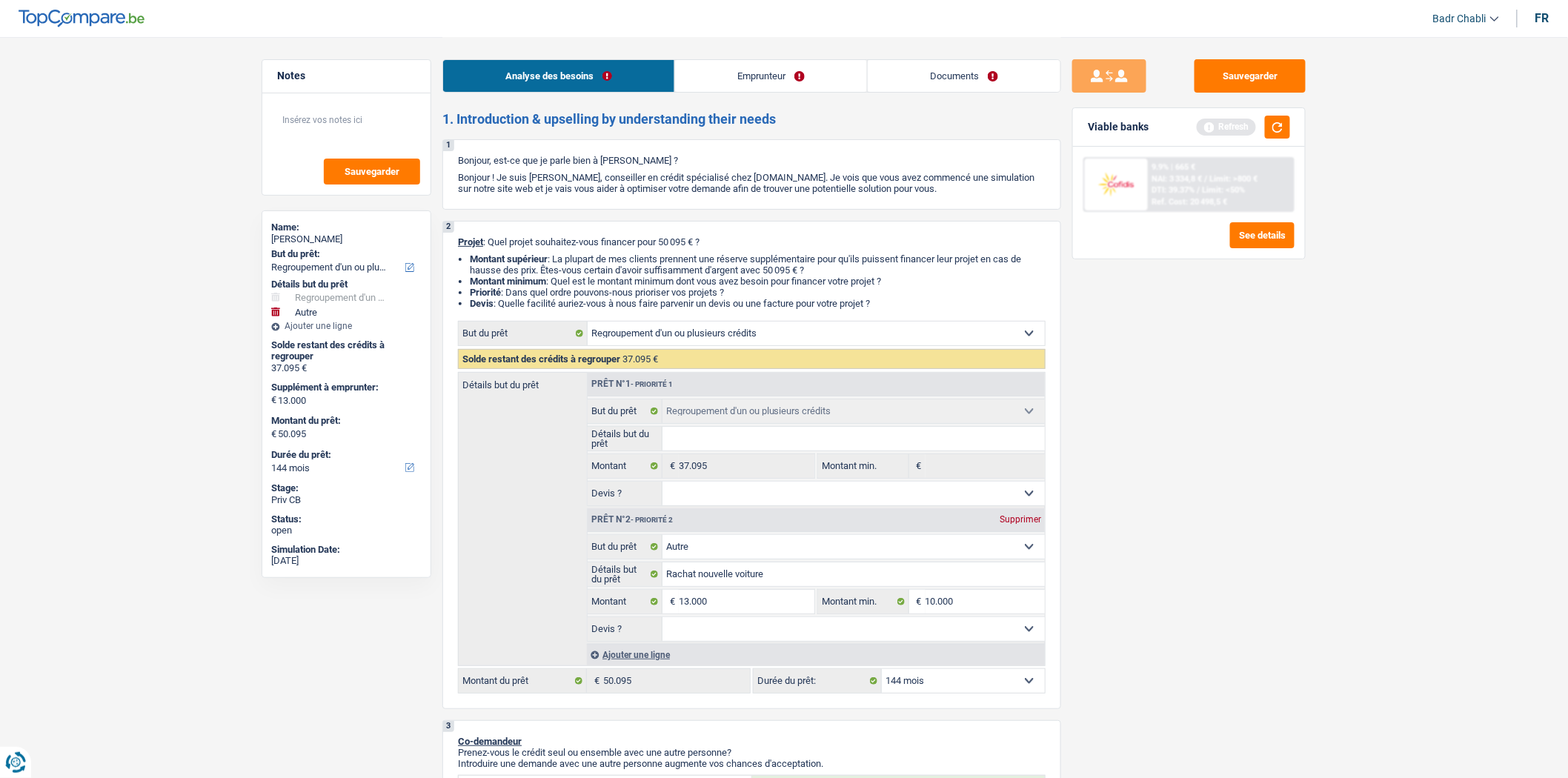
click at [797, 636] on select "Oui Non Non répondu Sélectionner une option" at bounding box center [854, 629] width 383 height 23
select select "false"
click at [663, 622] on select "Oui Non Non répondu Sélectionner une option" at bounding box center [854, 629] width 383 height 23
select select "false"
click at [1240, 431] on div "Sauvegarder Viable banks Refresh 9.9% | 665 € NAI: 3 334,8 € / Limit: >800 € DT…" at bounding box center [1189, 407] width 256 height 695
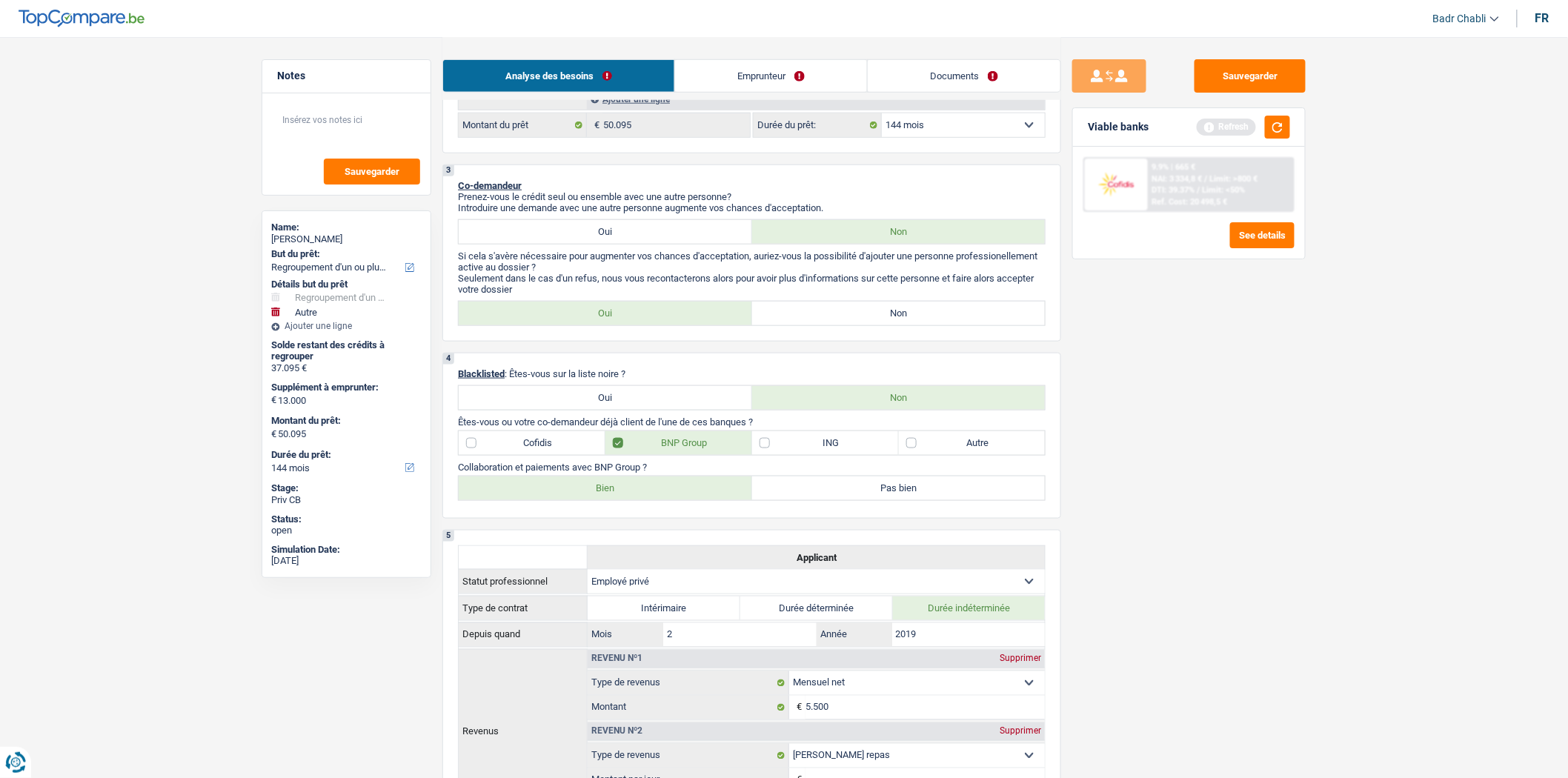
scroll to position [493, 0]
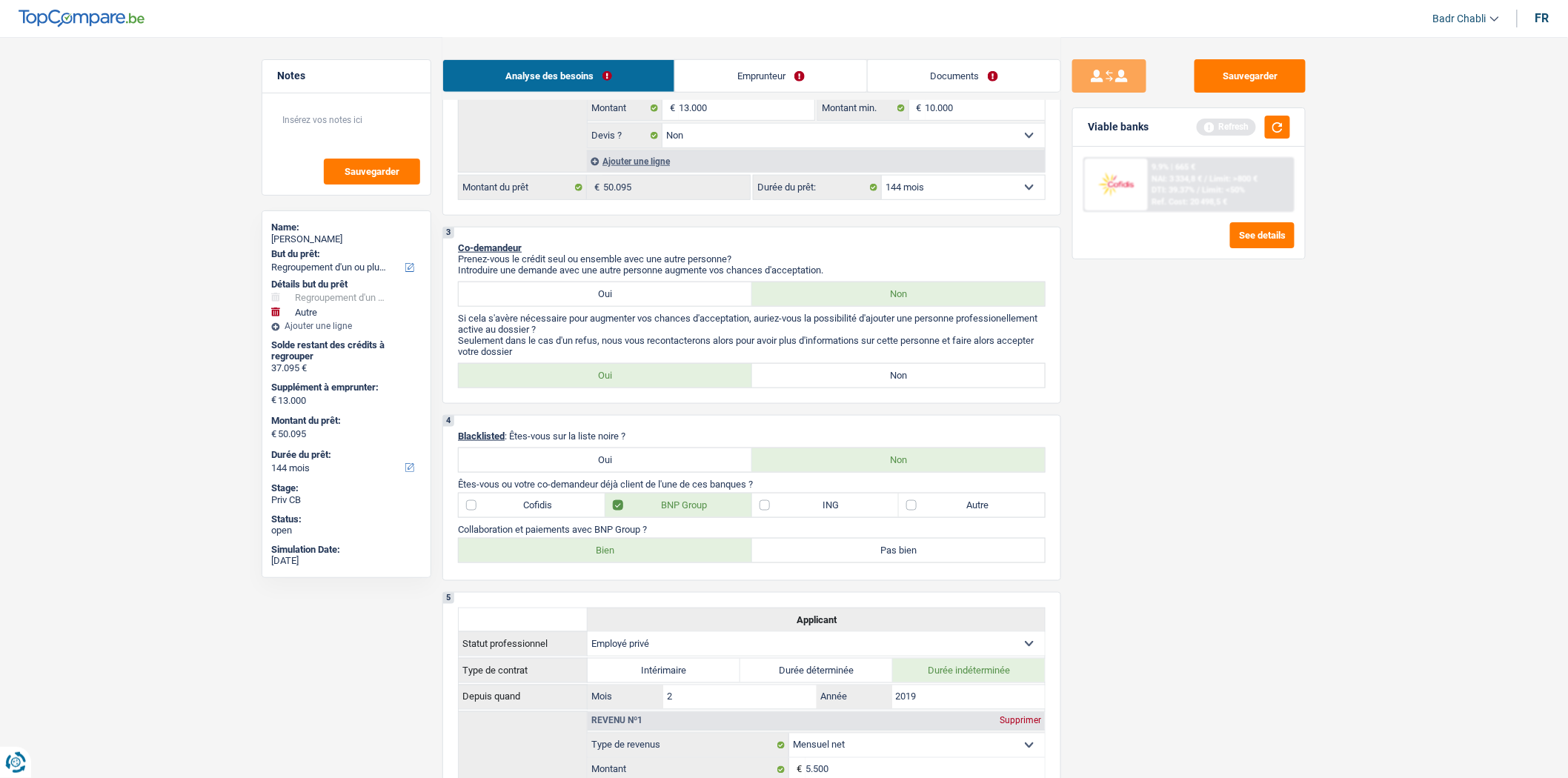
click at [894, 387] on label "Non" at bounding box center [898, 376] width 293 height 23
click at [894, 387] on input "Non" at bounding box center [898, 376] width 293 height 23
radio input "true"
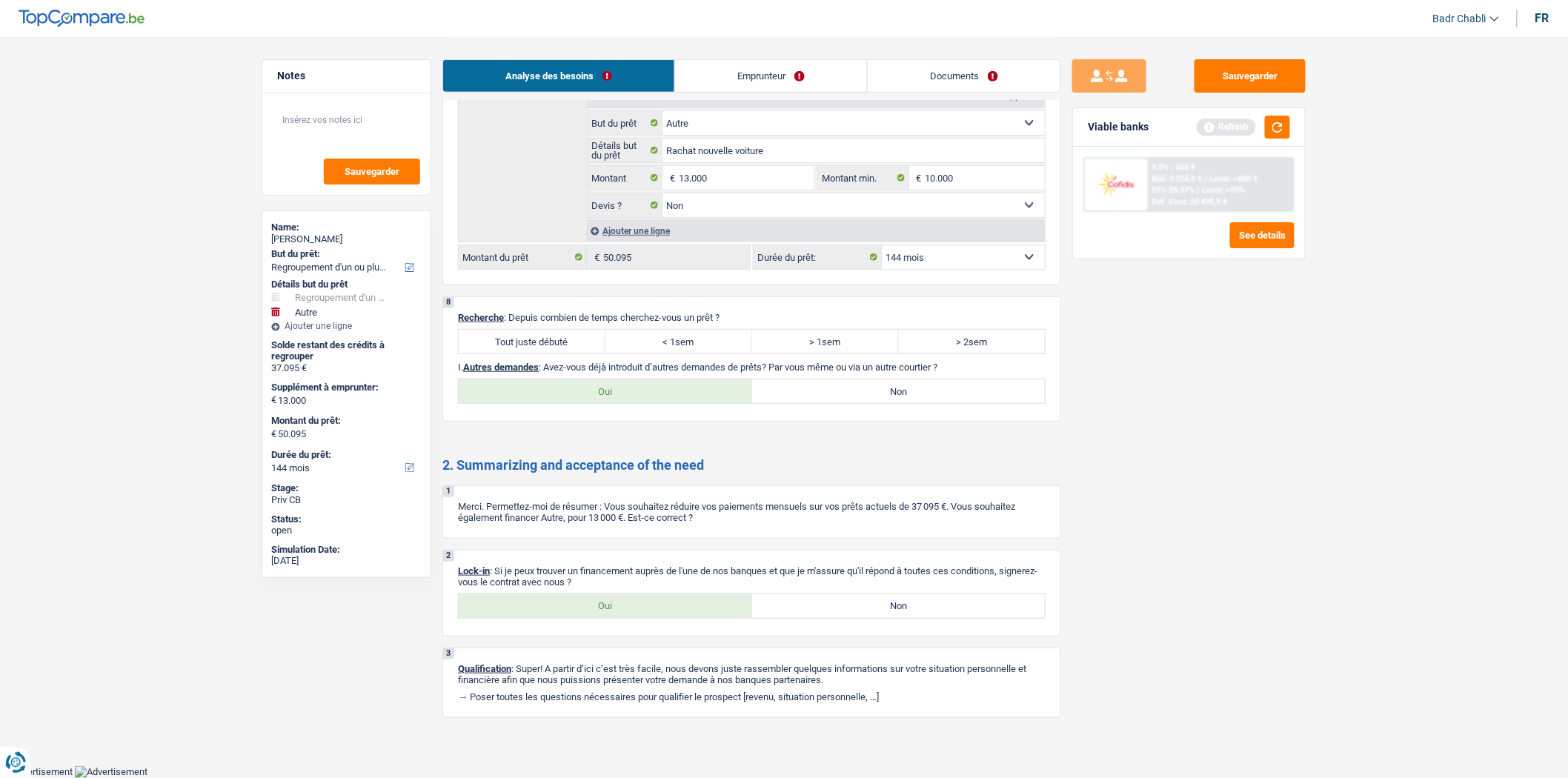
scroll to position [2636, 0]
click at [551, 330] on label "Tout juste débuté" at bounding box center [532, 342] width 147 height 23
click at [551, 330] on input "Tout juste débuté" at bounding box center [532, 342] width 147 height 23
radio input "true"
click at [849, 384] on label "Non" at bounding box center [898, 391] width 293 height 23
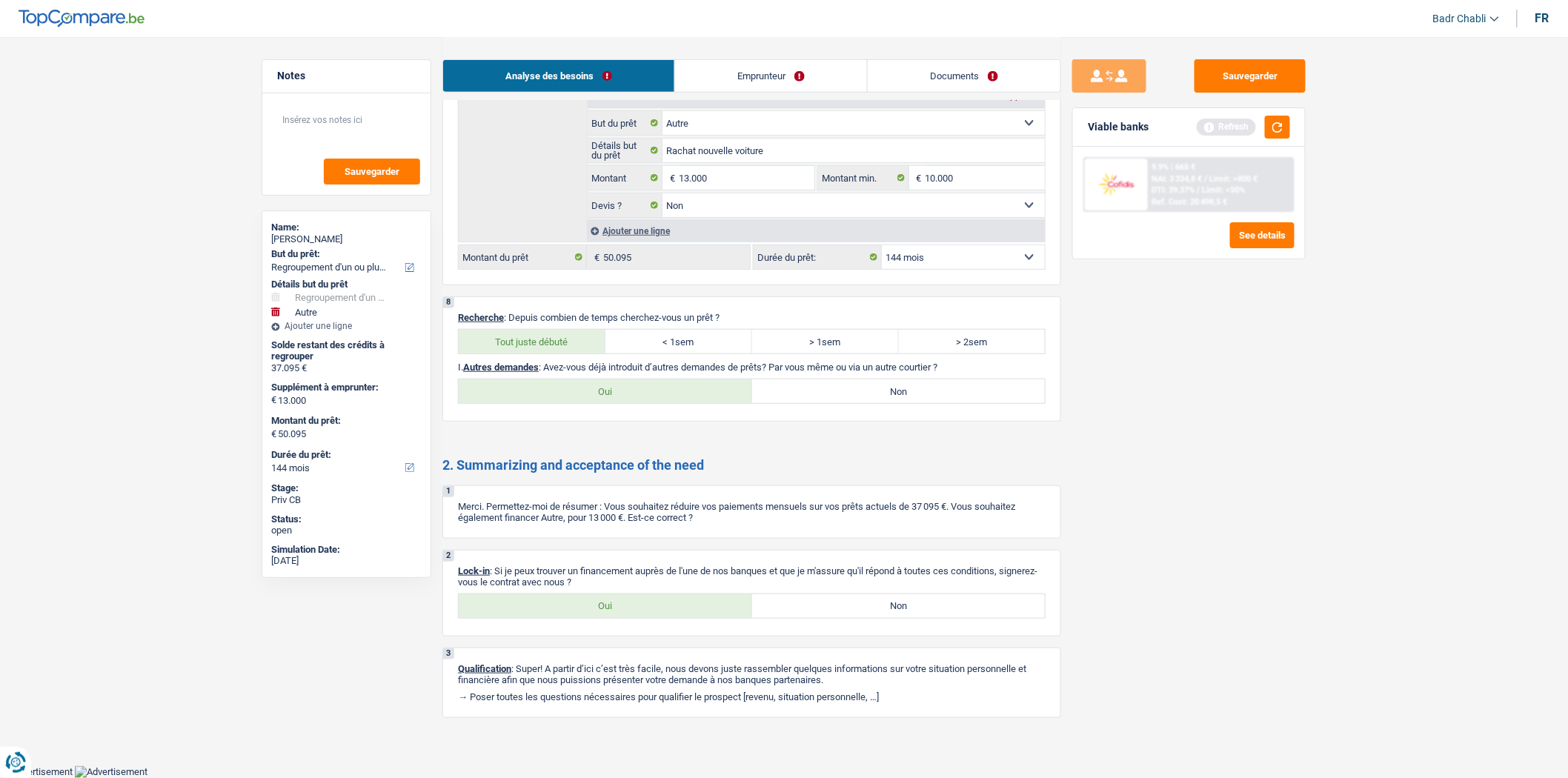
click at [849, 384] on input "Non" at bounding box center [898, 391] width 293 height 23
radio input "true"
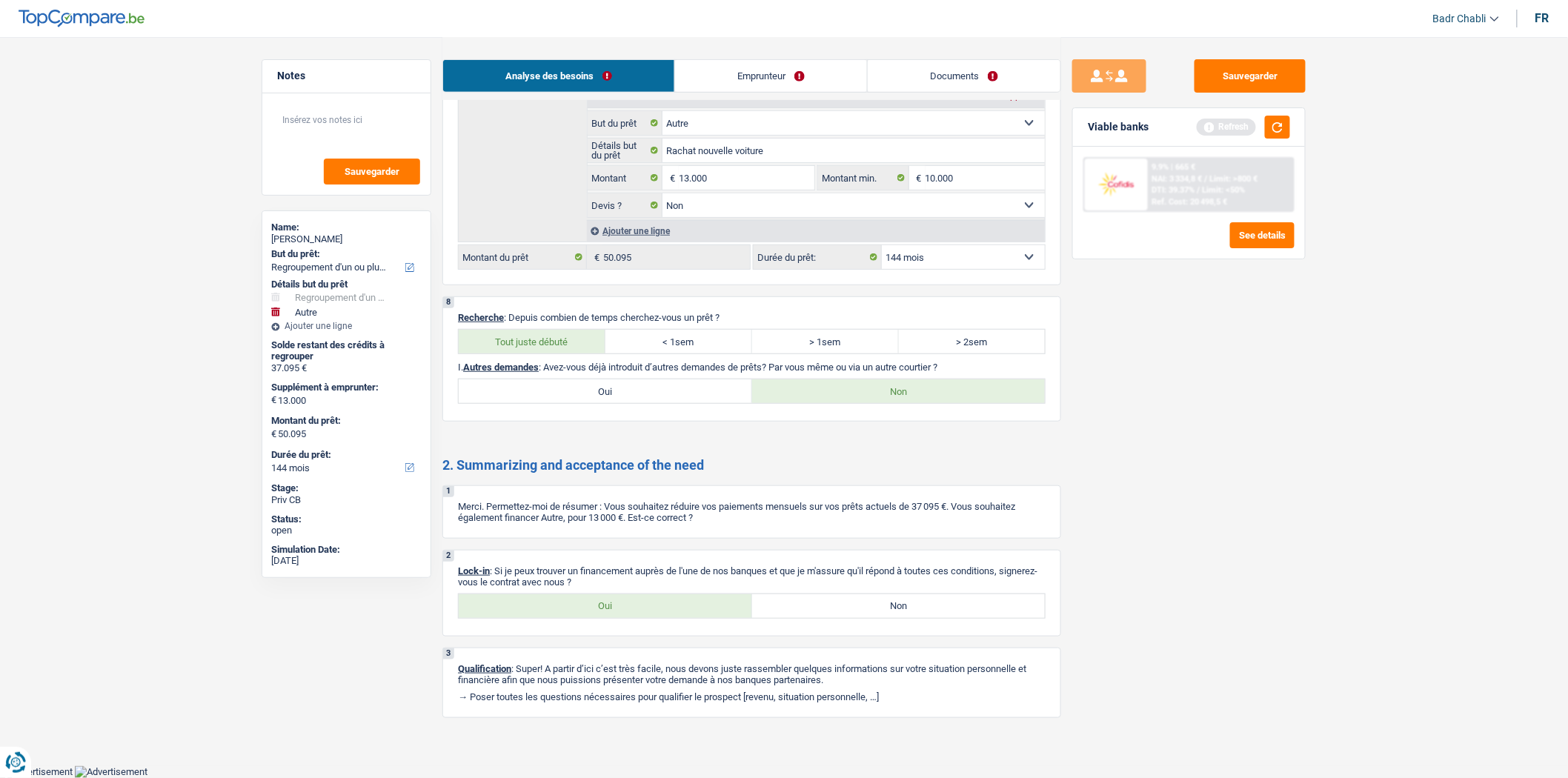
click at [630, 593] on div "Oui Non Tous les champs sont obligatoires. Veuillez sélectionner une option" at bounding box center [752, 606] width 588 height 25
click at [630, 597] on label "Oui" at bounding box center [605, 606] width 293 height 23
click at [630, 597] on input "Oui" at bounding box center [605, 606] width 293 height 23
radio input "true"
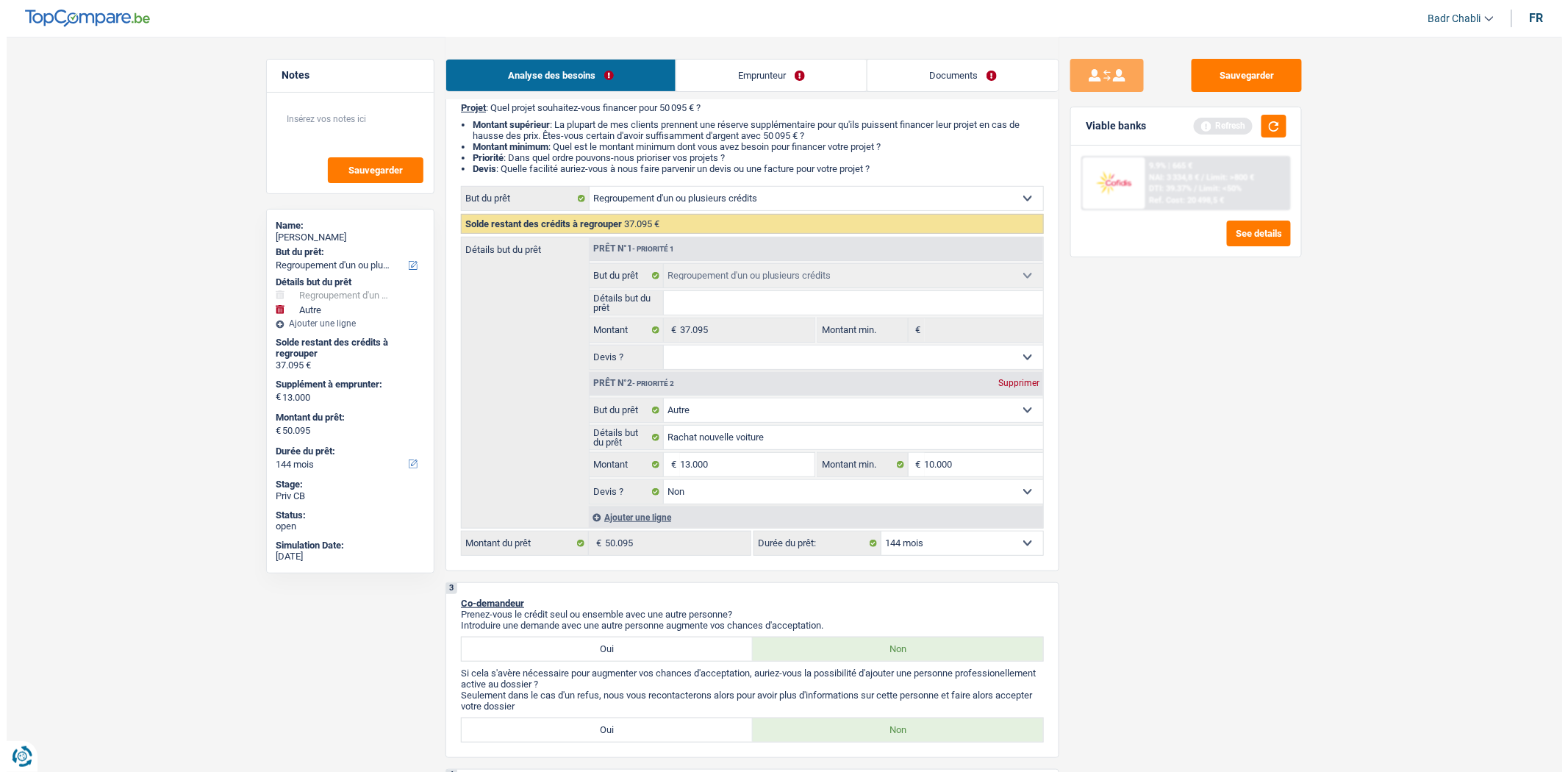
scroll to position [0, 0]
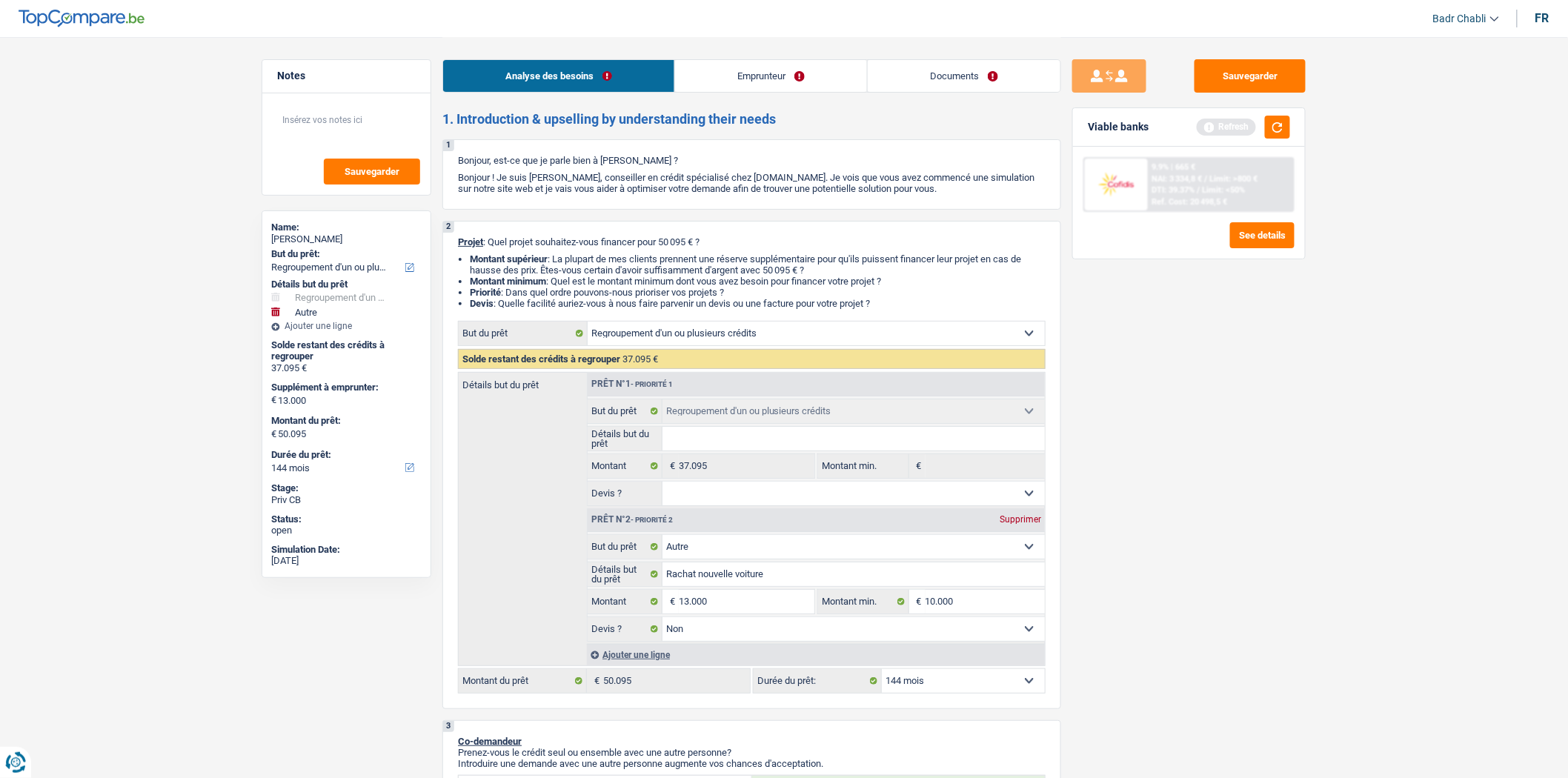
click at [775, 69] on link "Emprunteur" at bounding box center [771, 76] width 192 height 32
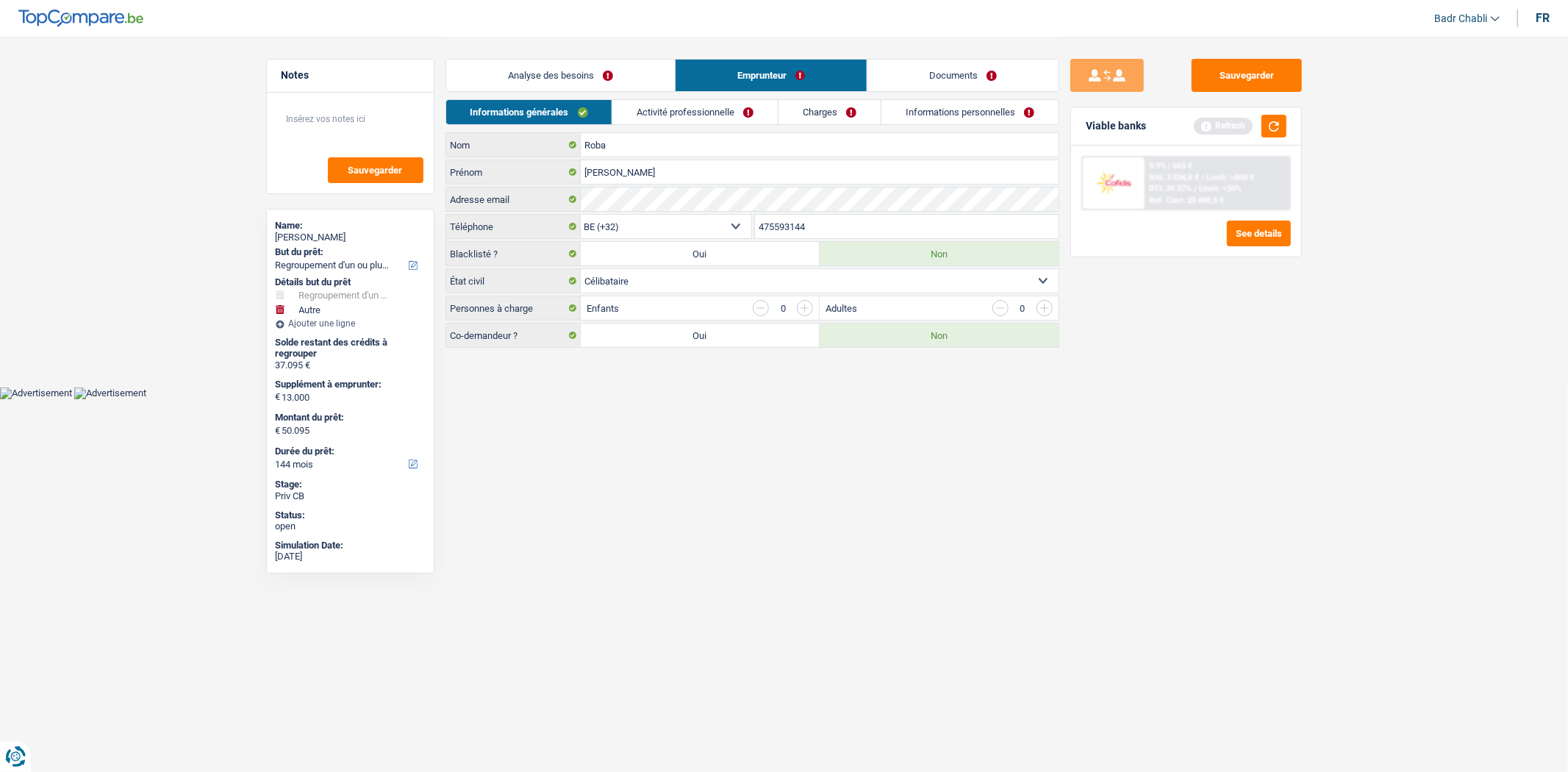
click at [699, 115] on link "Activité professionnelle" at bounding box center [695, 112] width 165 height 24
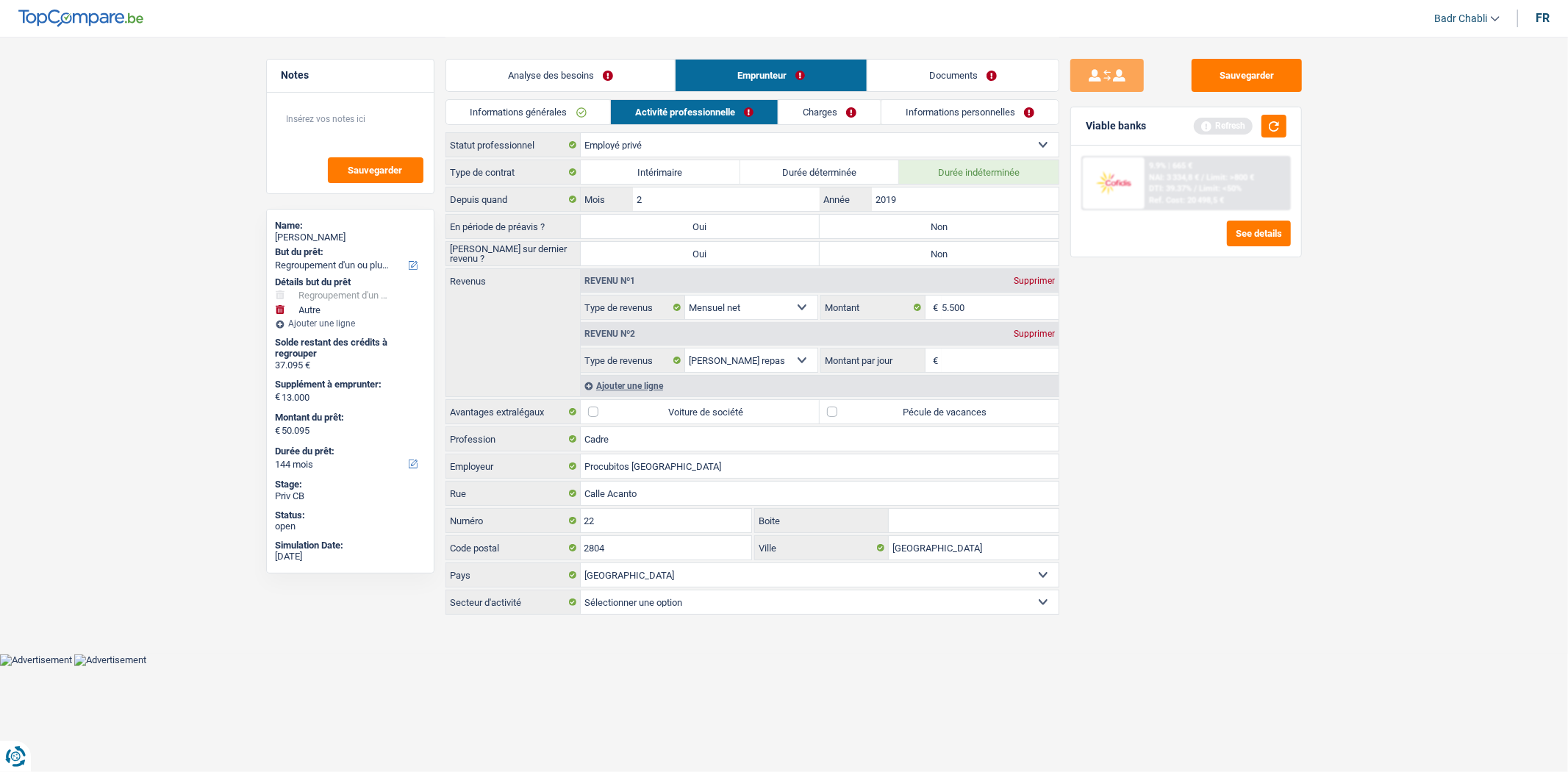
click at [923, 221] on label "Non" at bounding box center [938, 226] width 239 height 23
click at [923, 221] on input "Non" at bounding box center [938, 226] width 239 height 23
radio input "true"
click at [946, 254] on label "Non" at bounding box center [938, 253] width 239 height 23
click at [946, 254] on input "Non" at bounding box center [938, 253] width 239 height 23
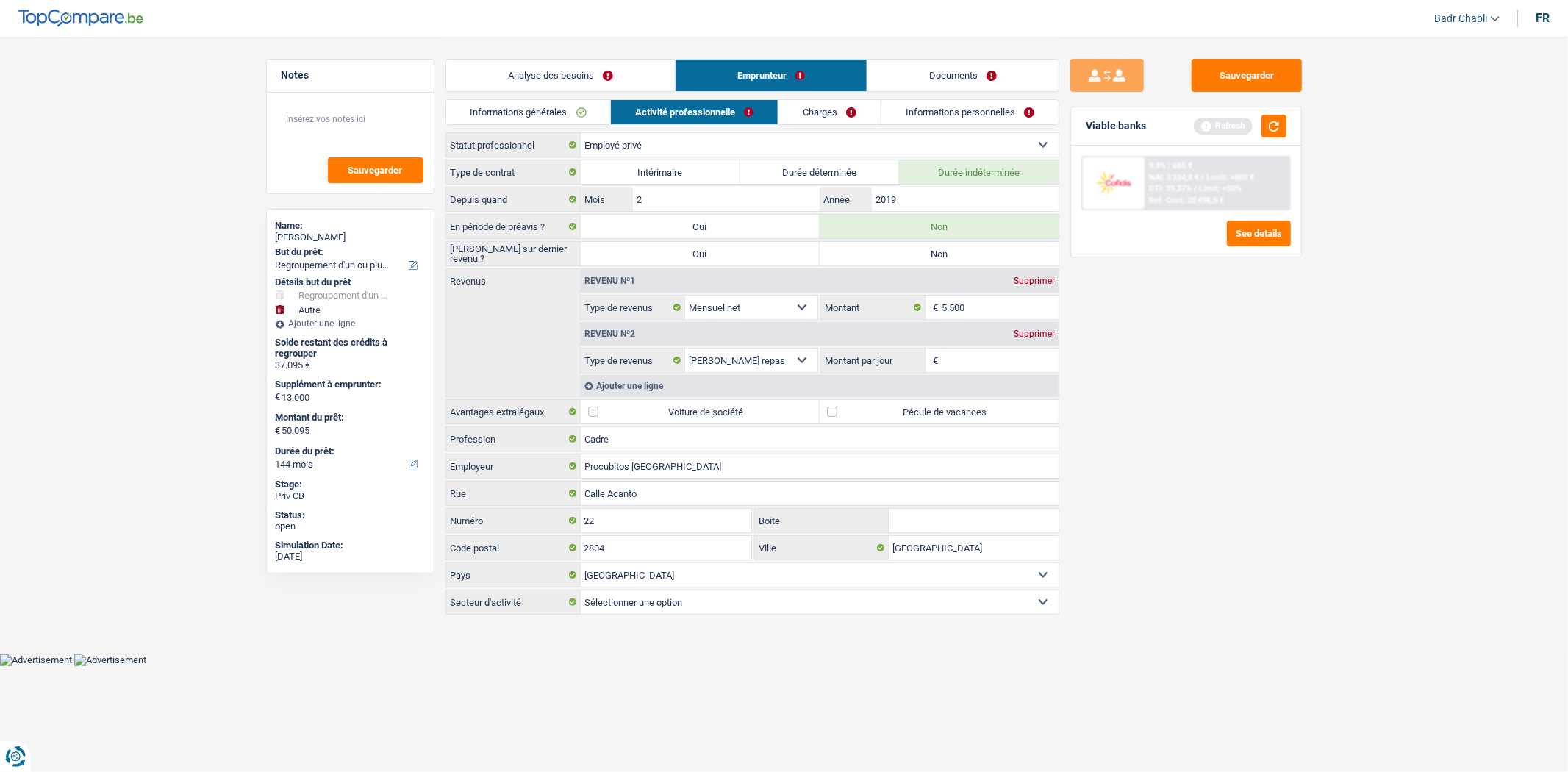
radio input "true"
click at [835, 416] on label "Pécule de vacances" at bounding box center [938, 411] width 239 height 23
click at [835, 416] on input "Pécule de vacances" at bounding box center [938, 411] width 239 height 23
checkbox input "true"
click at [947, 359] on input "Montant par jour" at bounding box center [1000, 361] width 117 height 23
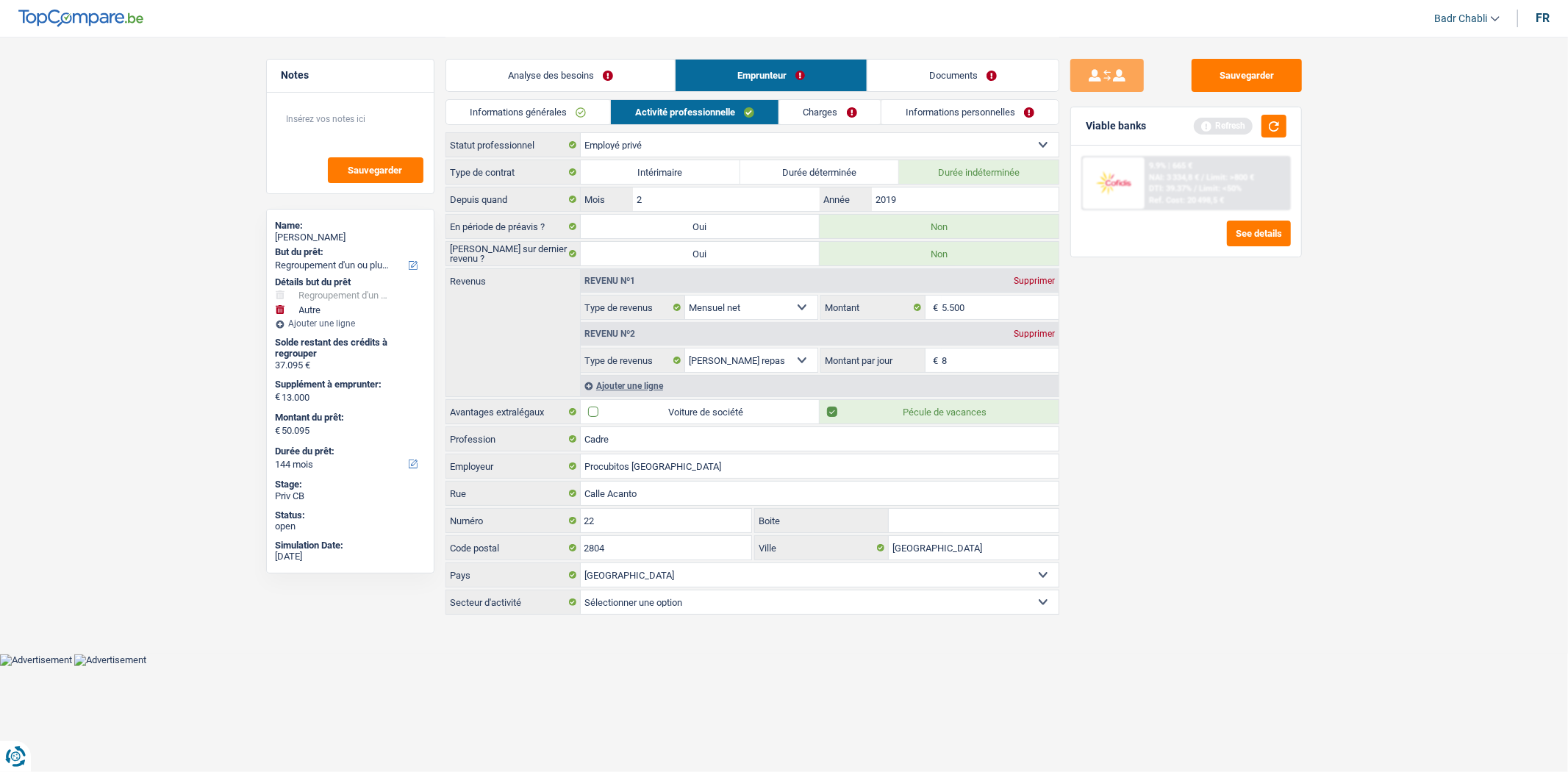
type input "8,0"
click at [1048, 336] on div "Supprimer" at bounding box center [1034, 334] width 48 height 9
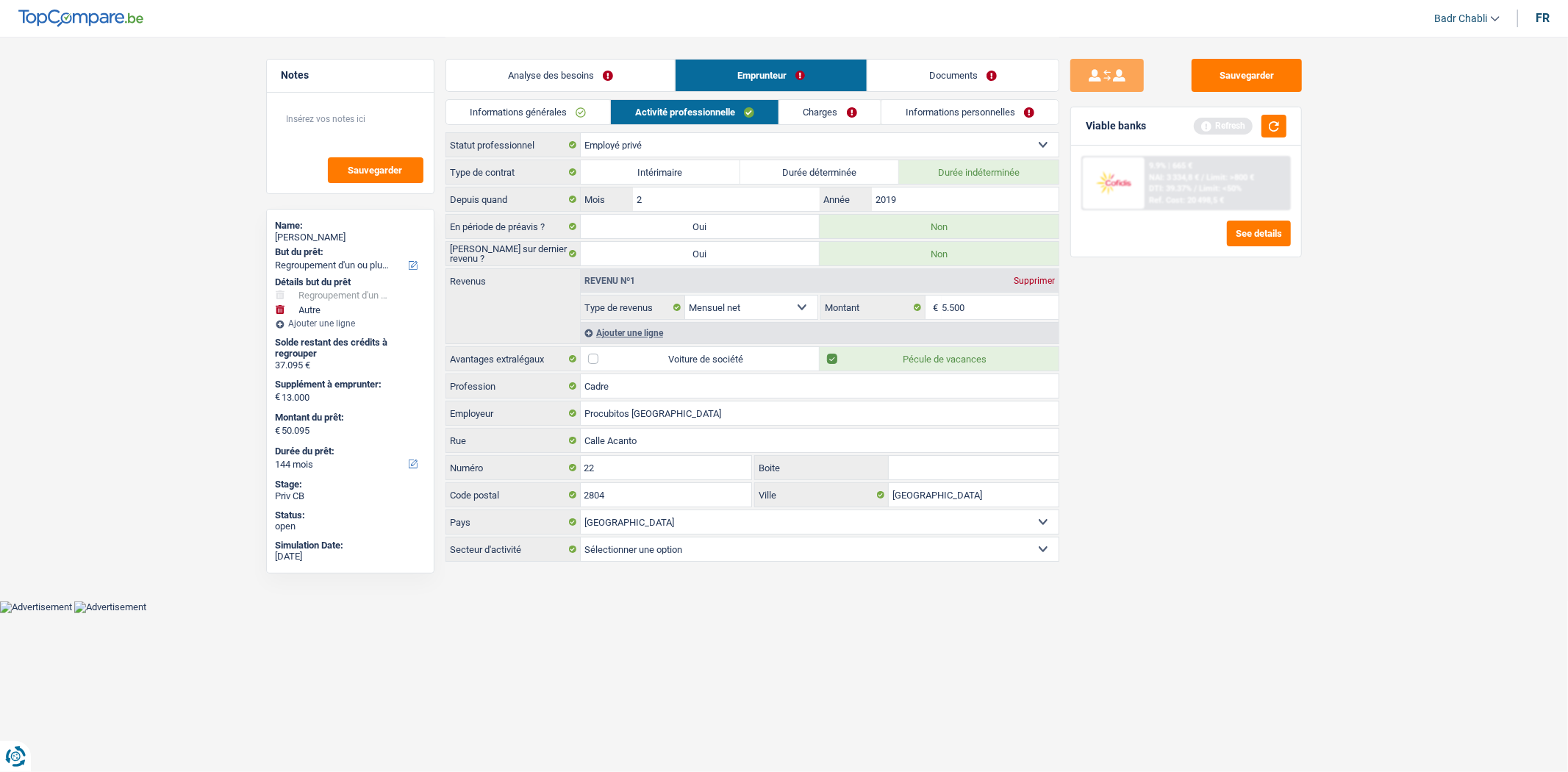
click at [841, 112] on link "Charges" at bounding box center [830, 112] width 102 height 24
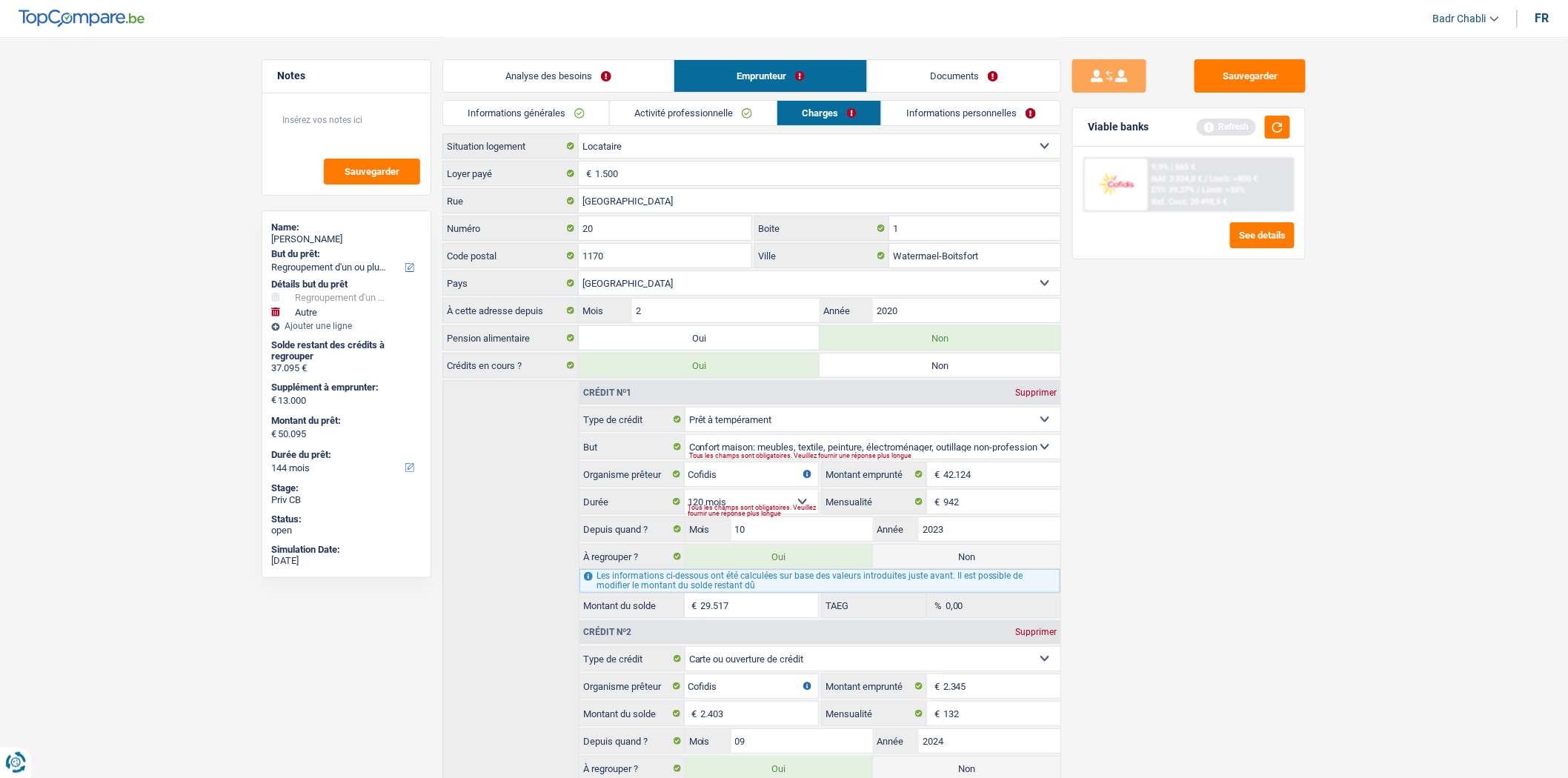
click at [919, 114] on link "Informations personnelles" at bounding box center [971, 113] width 179 height 24
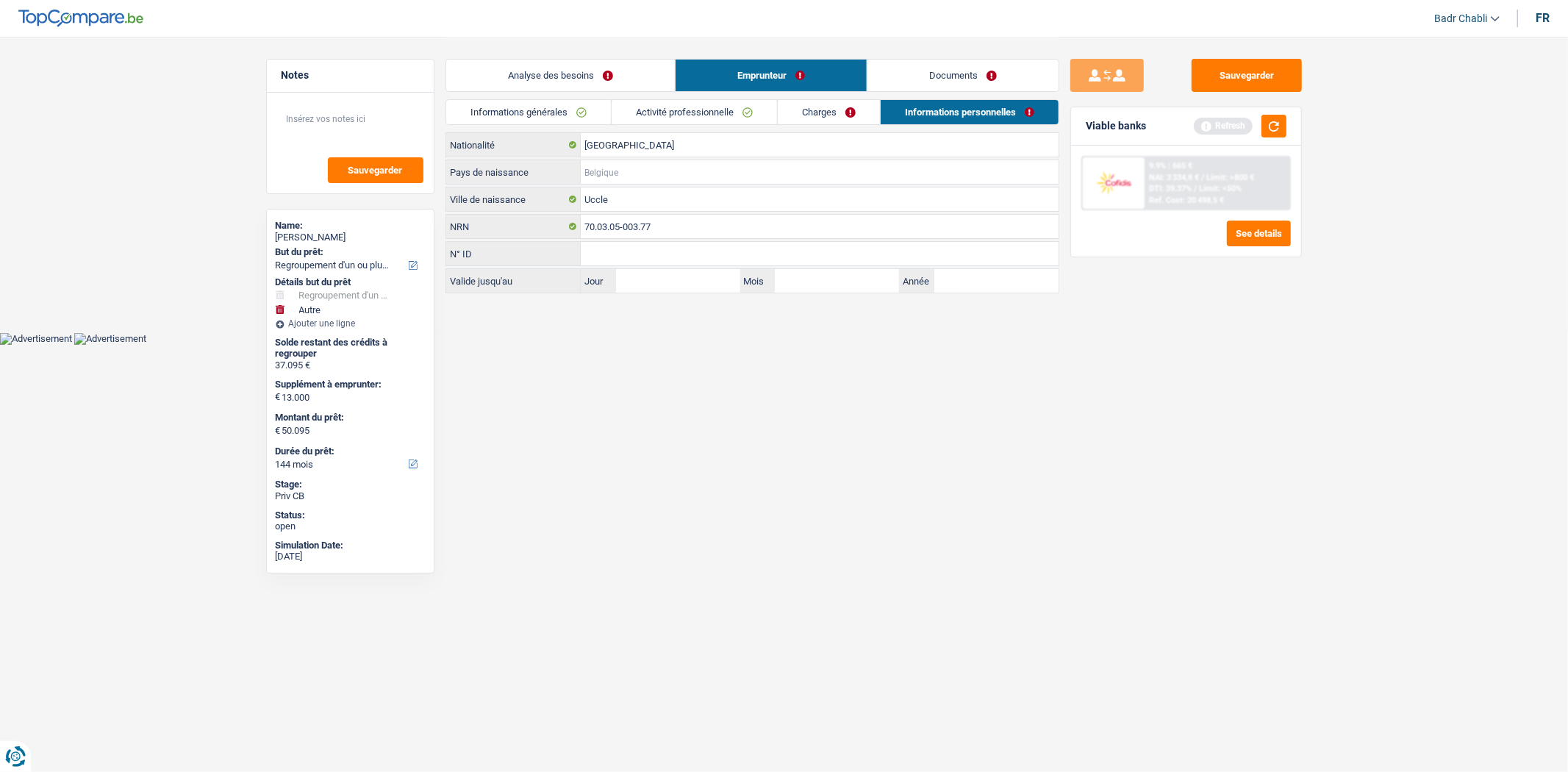
click at [627, 171] on input "Pays de naissance" at bounding box center [819, 172] width 478 height 23
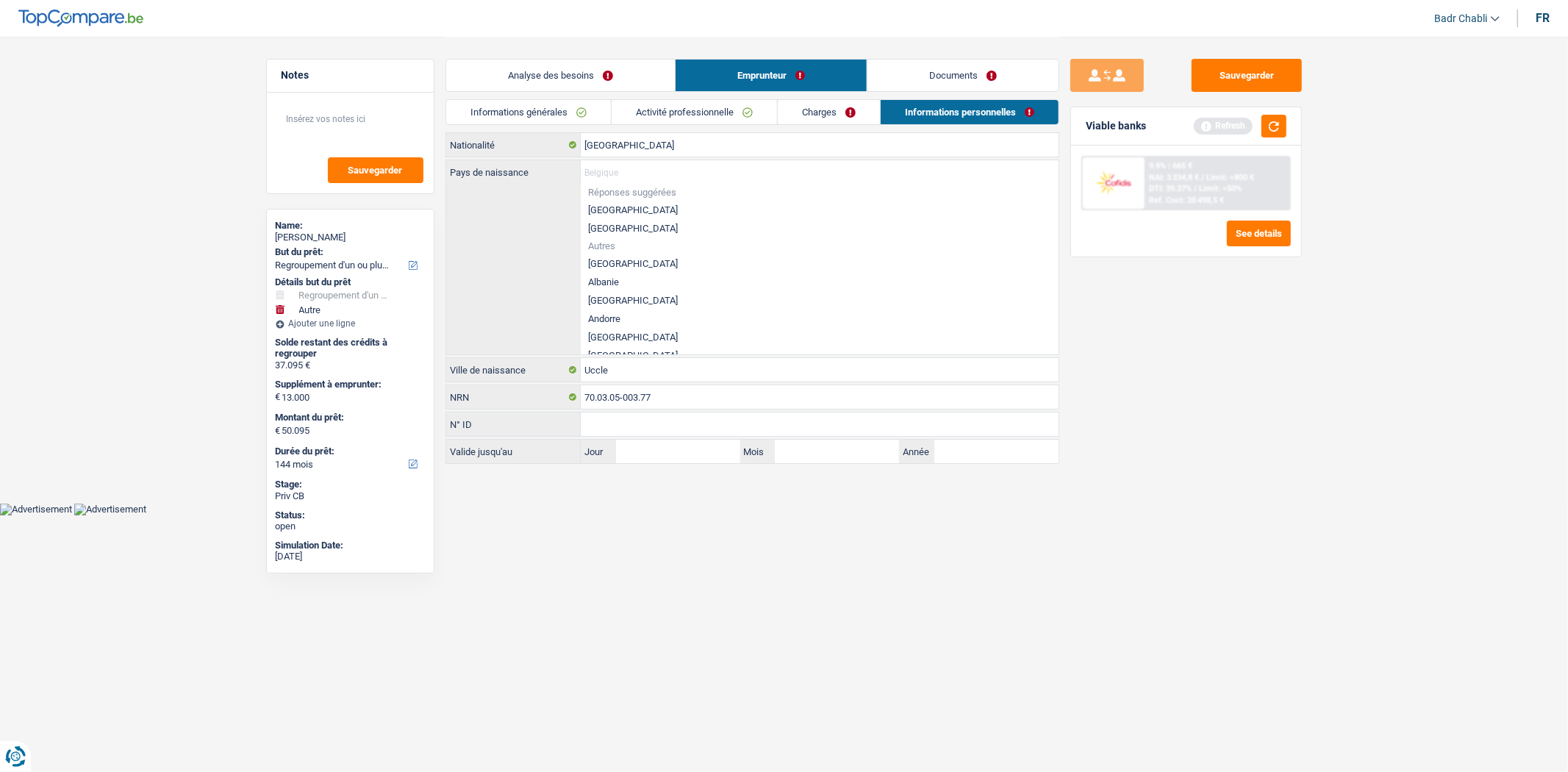
click at [608, 203] on li "[GEOGRAPHIC_DATA]" at bounding box center [819, 209] width 478 height 19
type input "[GEOGRAPHIC_DATA]"
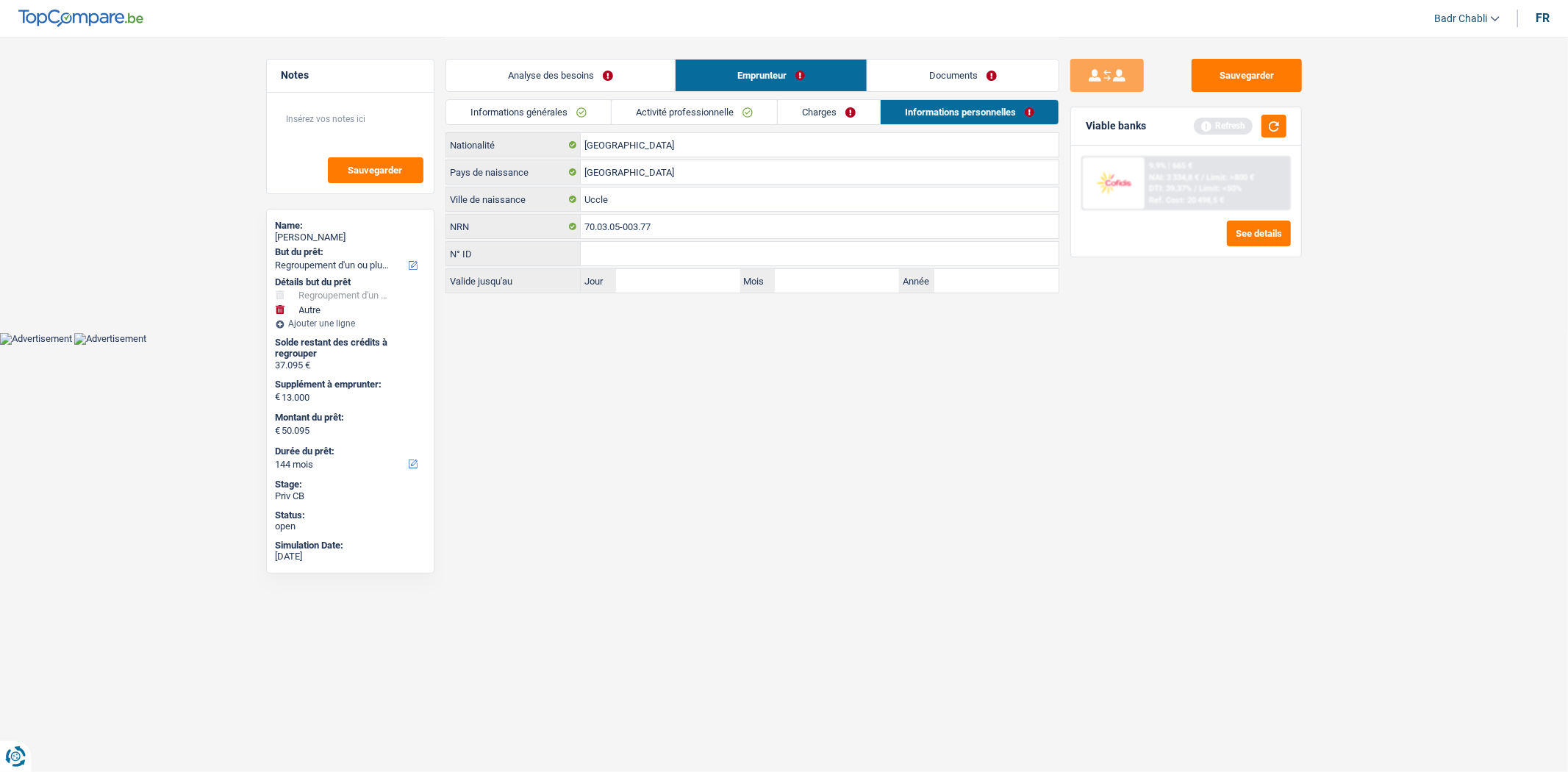
click at [809, 114] on link "Charges" at bounding box center [829, 112] width 102 height 24
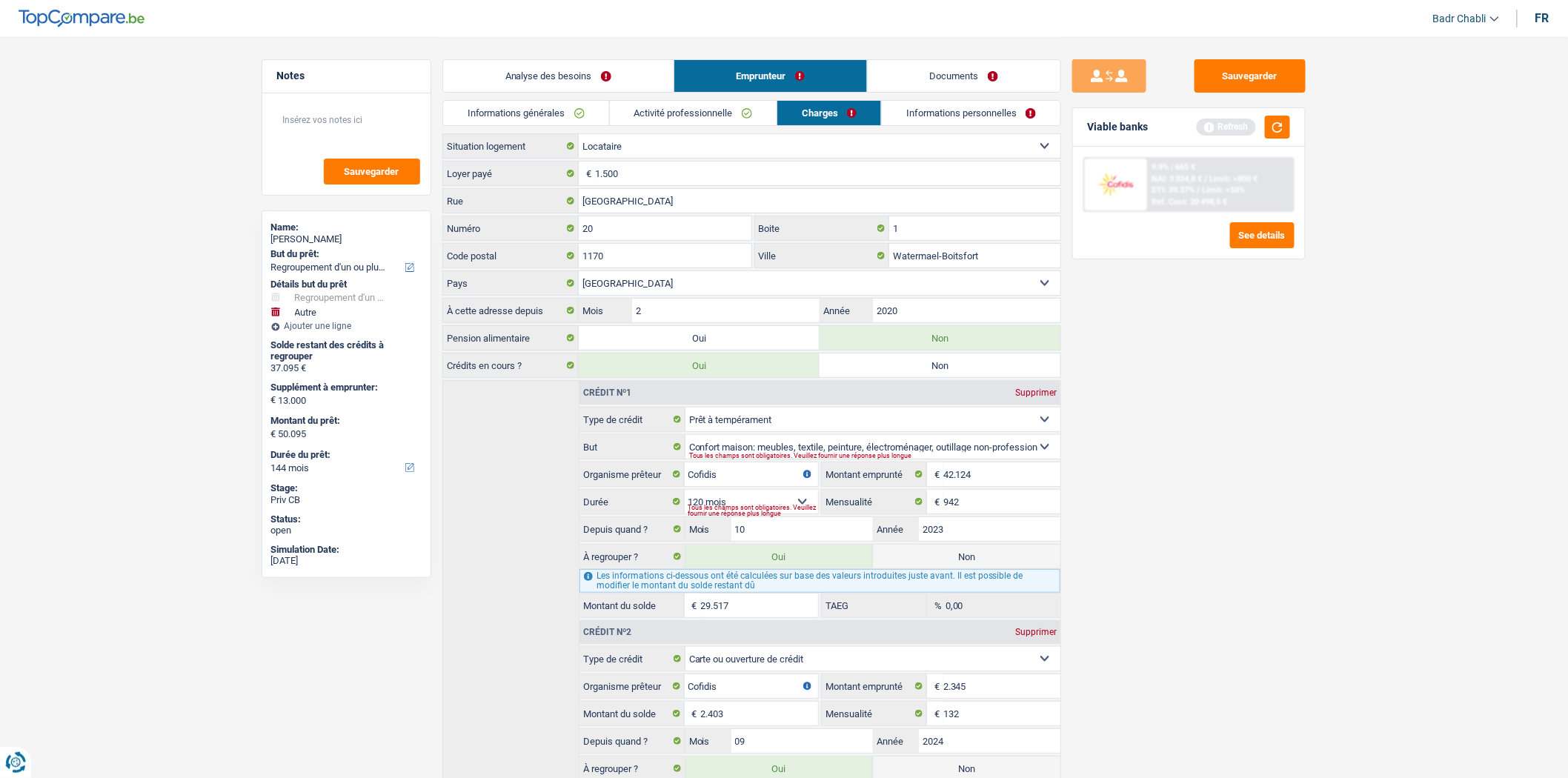
click at [747, 114] on link "Activité professionnelle" at bounding box center [692, 113] width 167 height 24
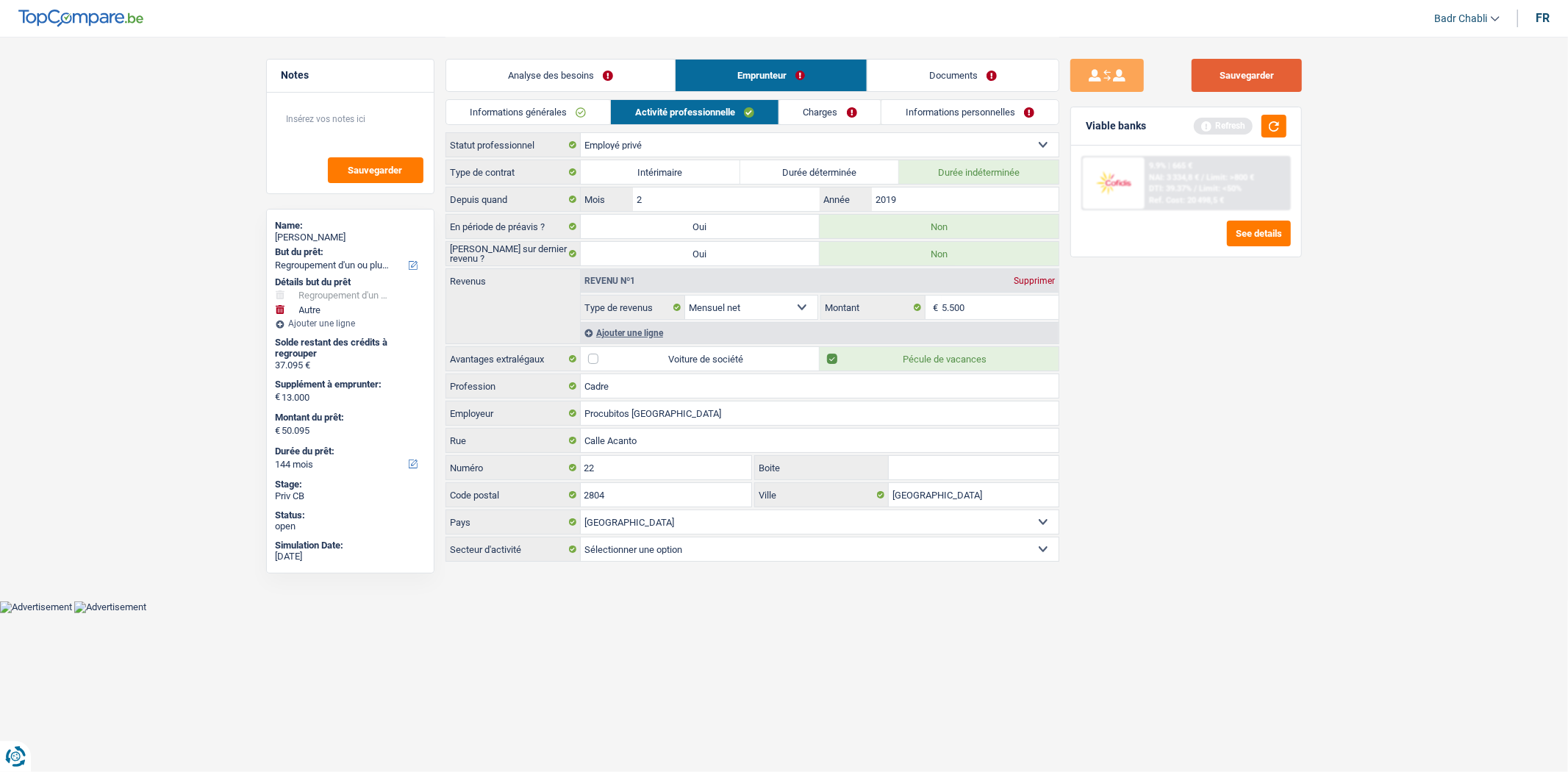
click at [1251, 76] on button "Sauvegarder" at bounding box center [1246, 75] width 110 height 33
click at [522, 104] on link "Informations générales" at bounding box center [529, 112] width 165 height 24
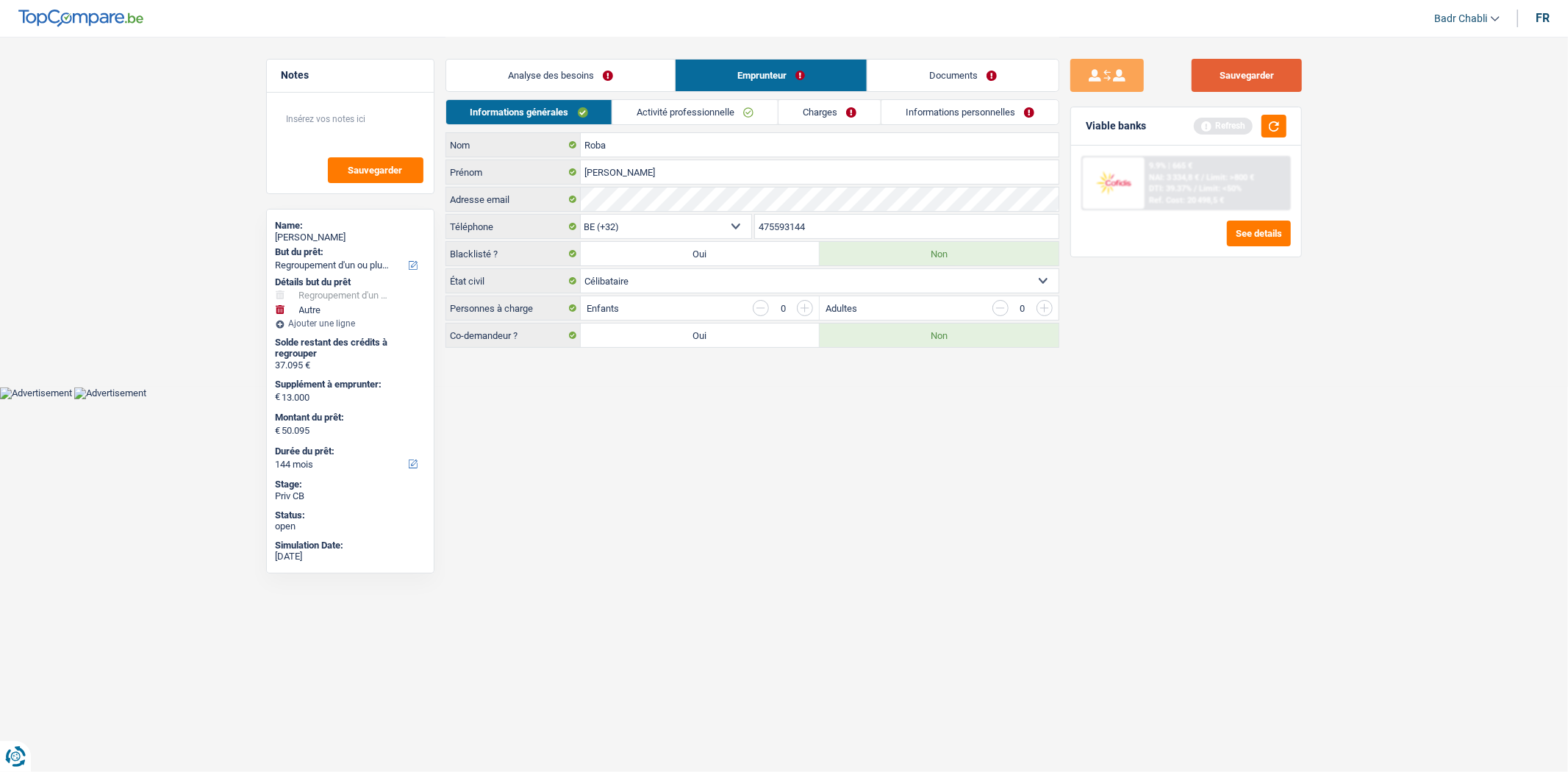
click at [1224, 64] on button "Sauvegarder" at bounding box center [1246, 75] width 110 height 33
click at [1242, 78] on button "Sauvegarder" at bounding box center [1246, 75] width 110 height 33
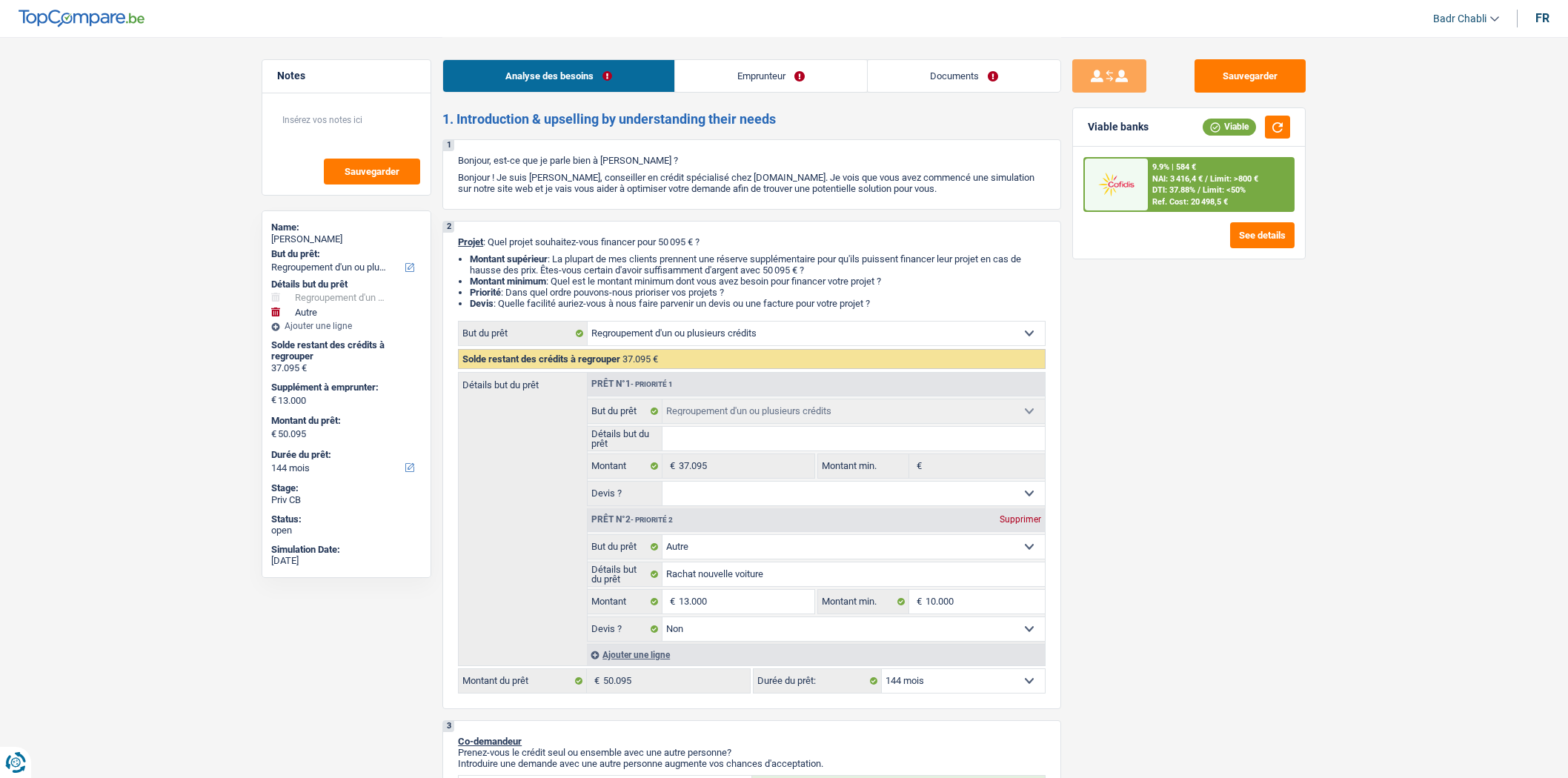
select select "refinancing"
select select "other"
select select "144"
select select "refinancing"
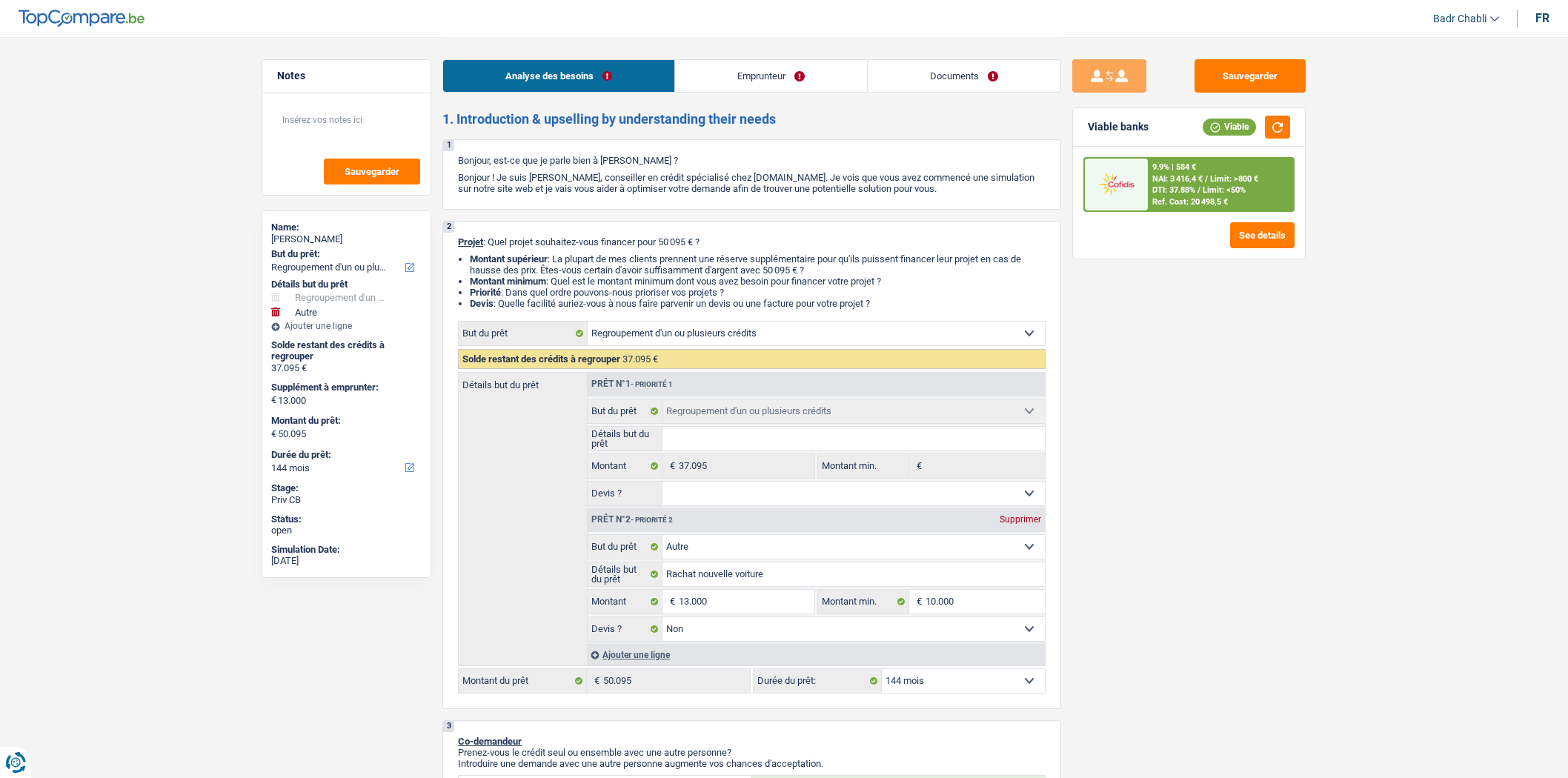
select select "refinancing"
select select "other"
select select "false"
select select "144"
select select "privateEmployee"
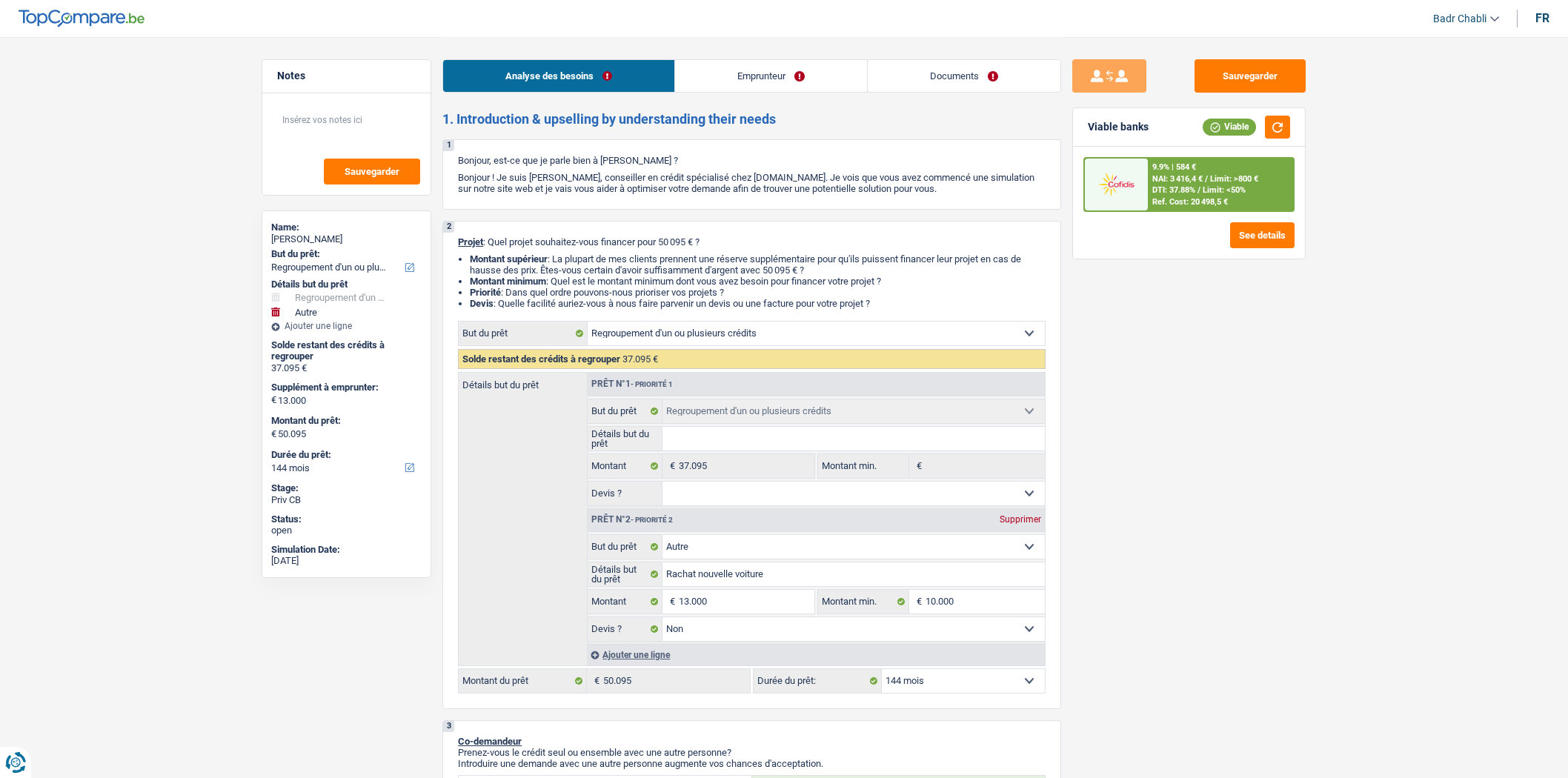
select select "netSalary"
select select "mealVouchers"
select select "rents"
select select "personalLoan"
select select "homeFurnishingOrRelocation"
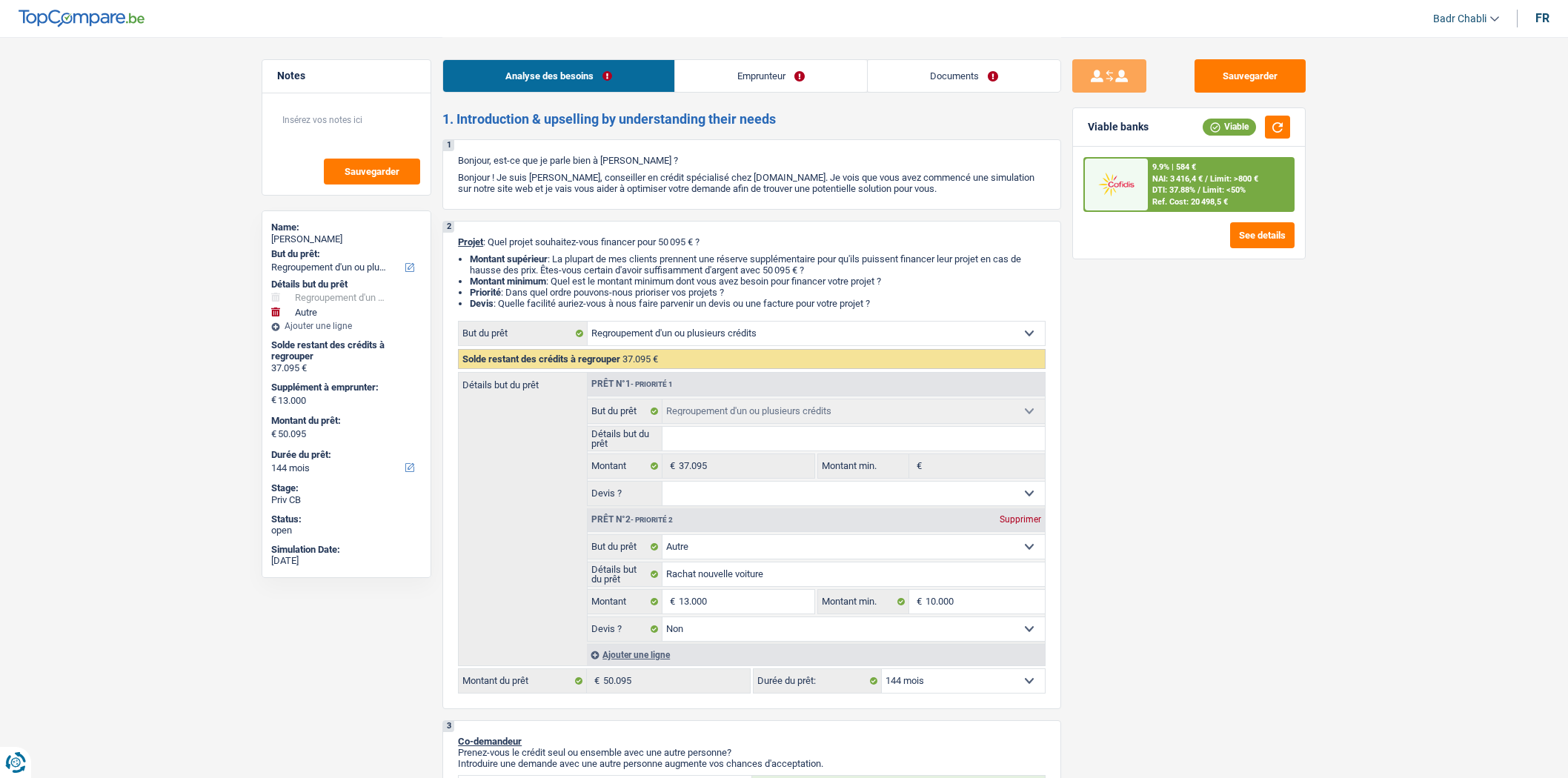
select select "120"
select select "cardOrCredit"
select select "refinancing"
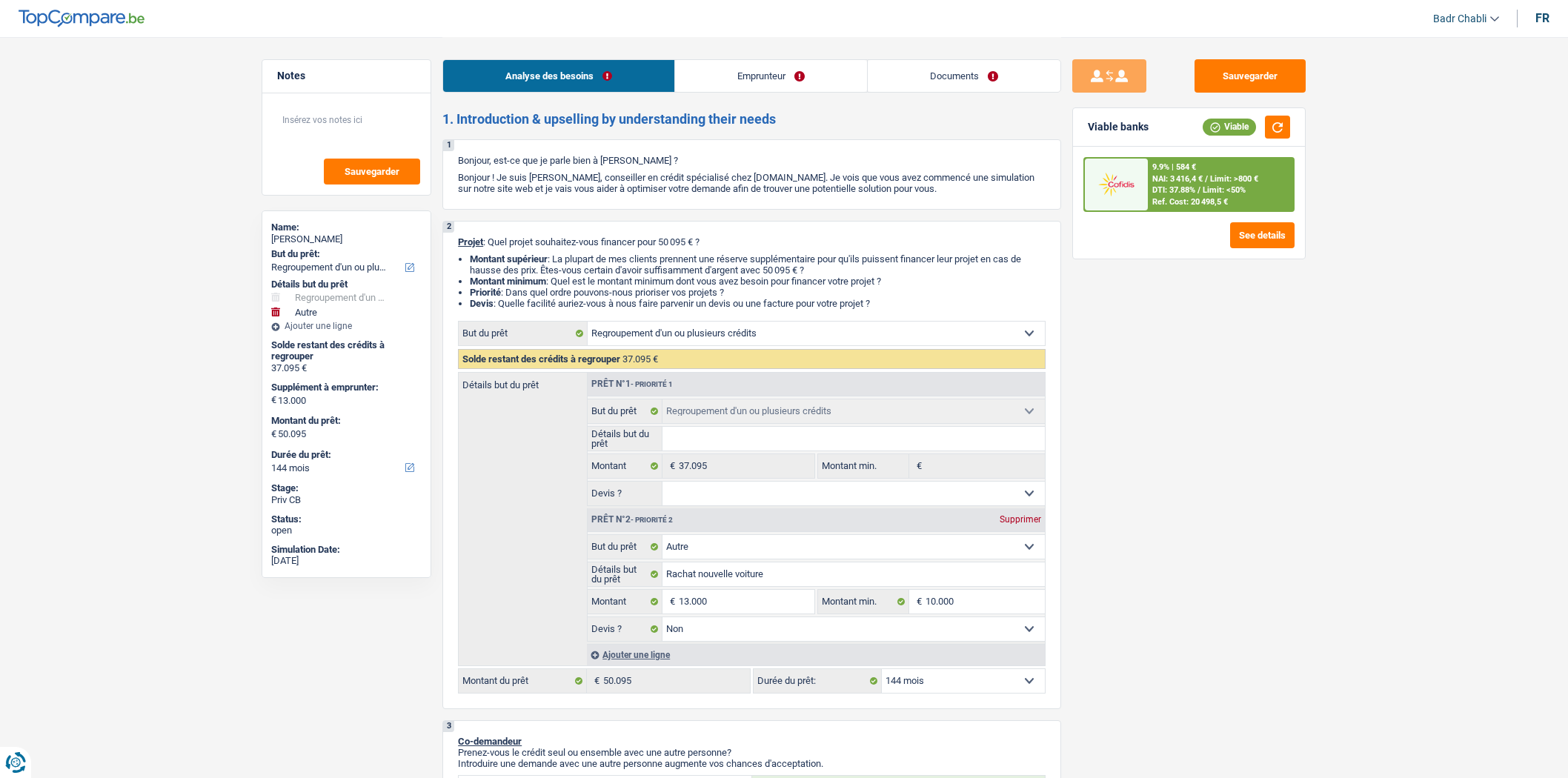
select select "refinancing"
select select "other"
select select "false"
select select "144"
click at [804, 80] on link "Emprunteur" at bounding box center [771, 76] width 192 height 32
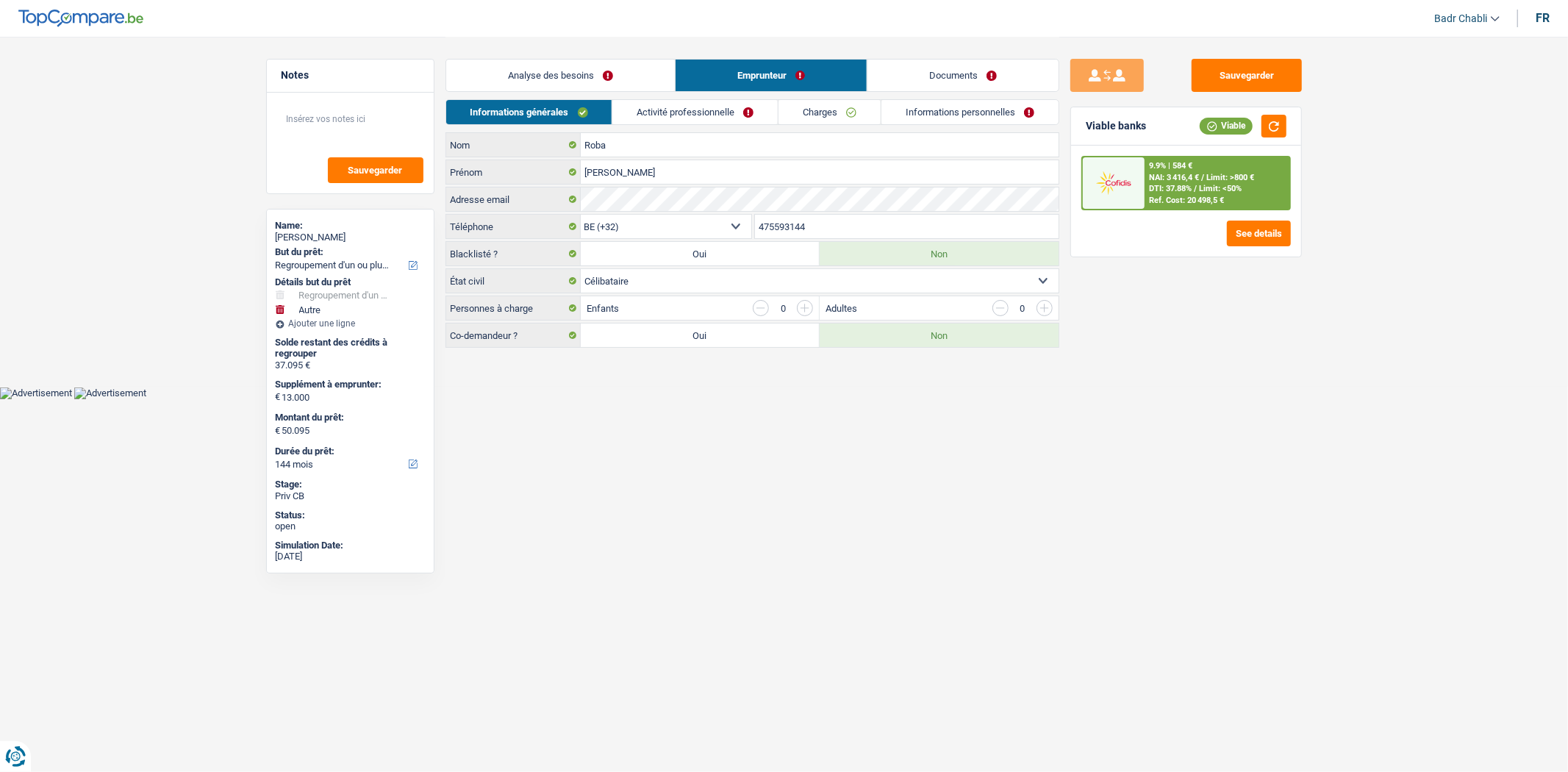
click at [589, 74] on link "Analyse des besoins" at bounding box center [561, 75] width 229 height 31
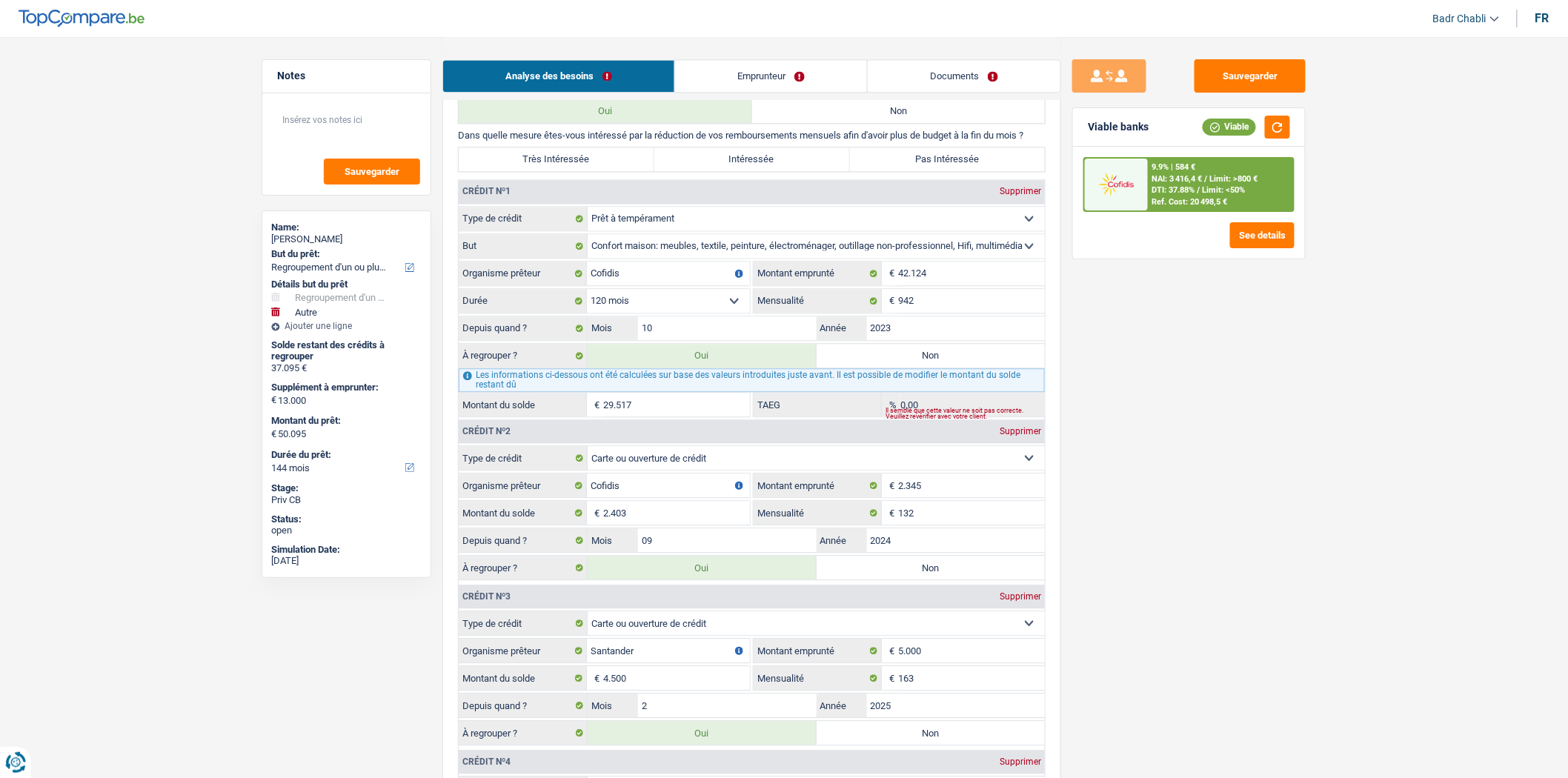
scroll to position [1564, 0]
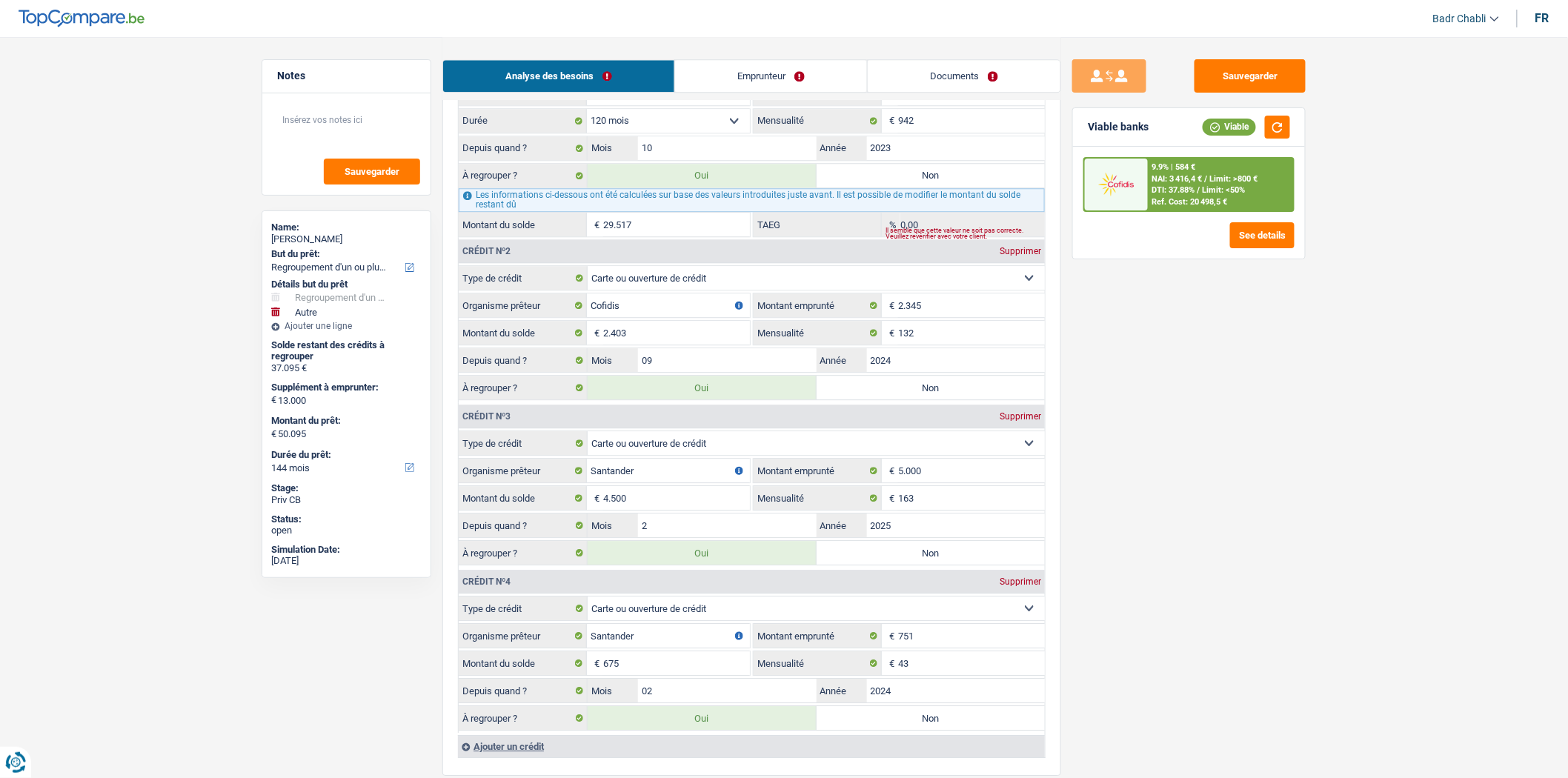
click at [934, 564] on label "Non" at bounding box center [931, 553] width 229 height 23
click at [934, 564] on input "Non" at bounding box center [931, 553] width 229 height 23
radio input "true"
type input "45.595"
type input "32.595"
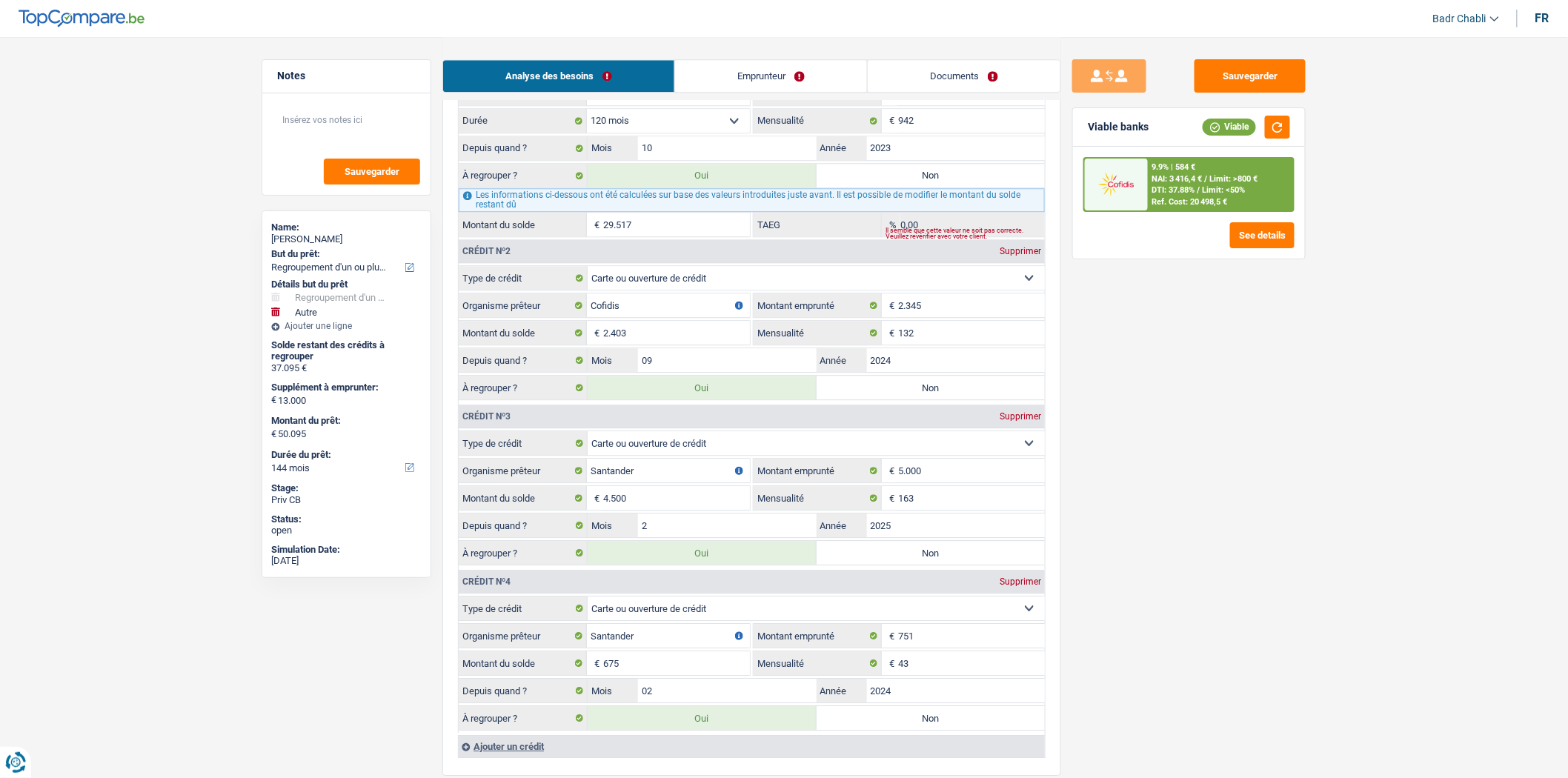
type input "45.595"
radio input "false"
type input "32.595"
type input "45.595"
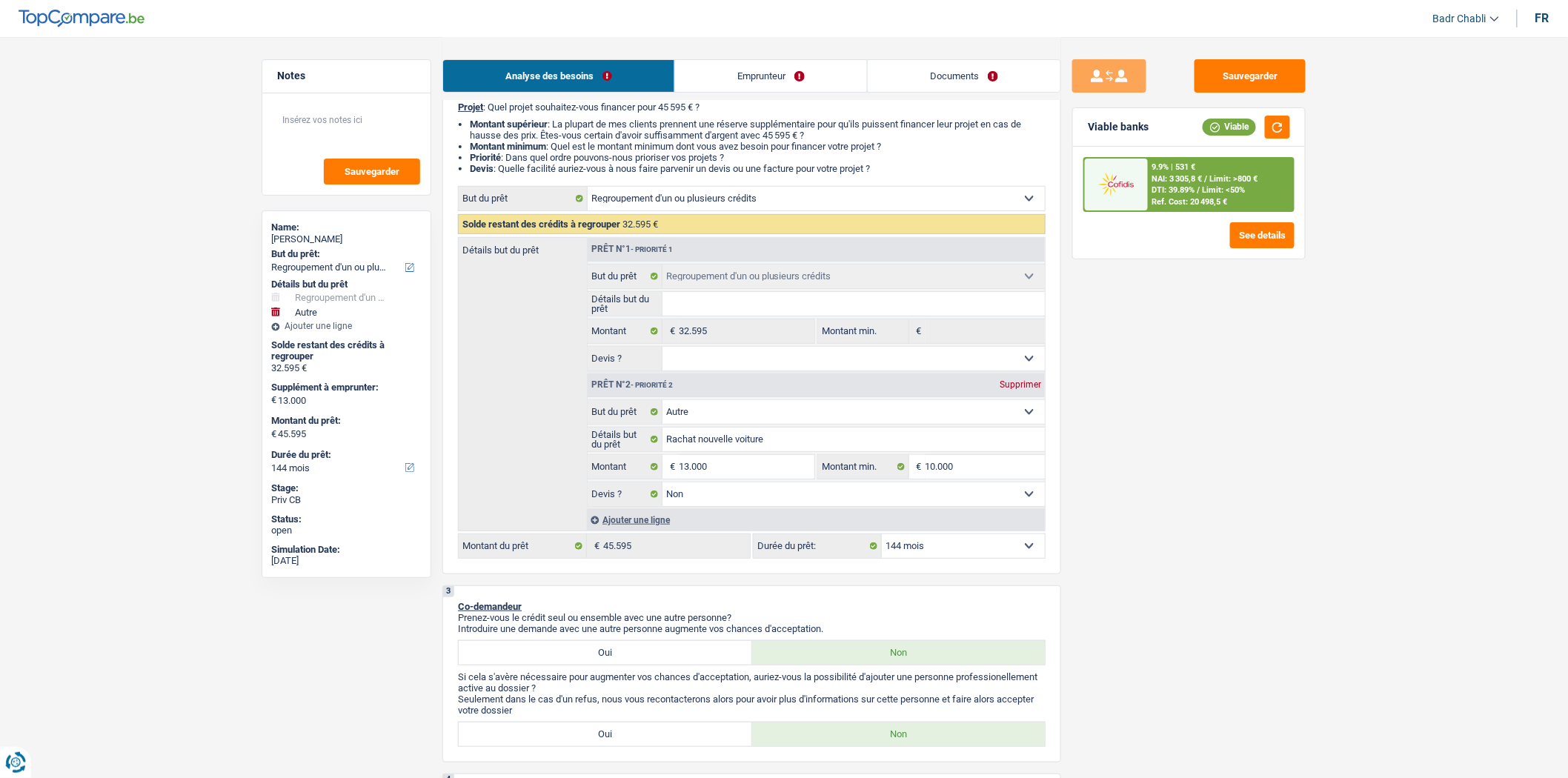
scroll to position [82, 0]
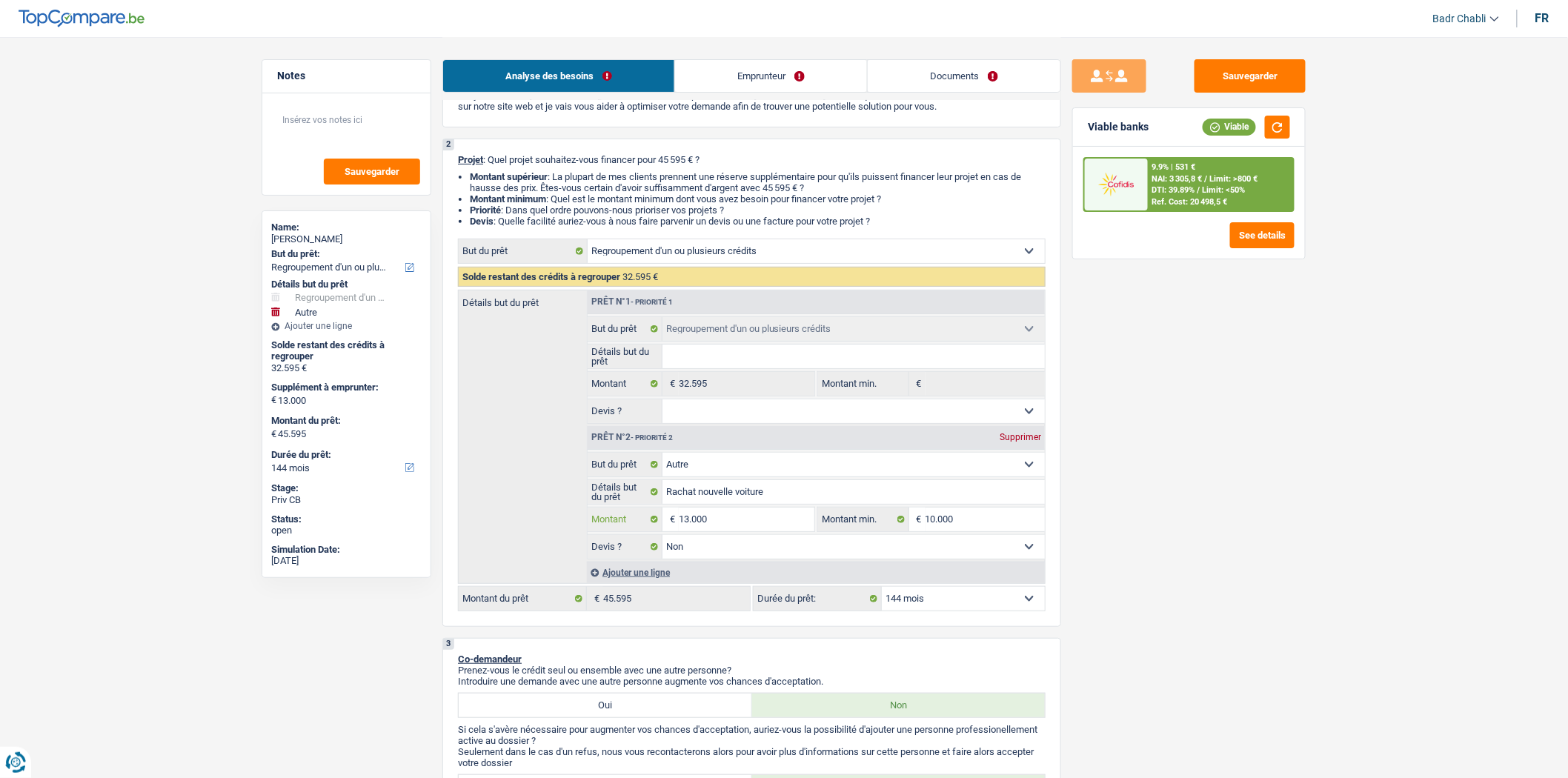
click at [741, 517] on input "13.000" at bounding box center [747, 519] width 135 height 23
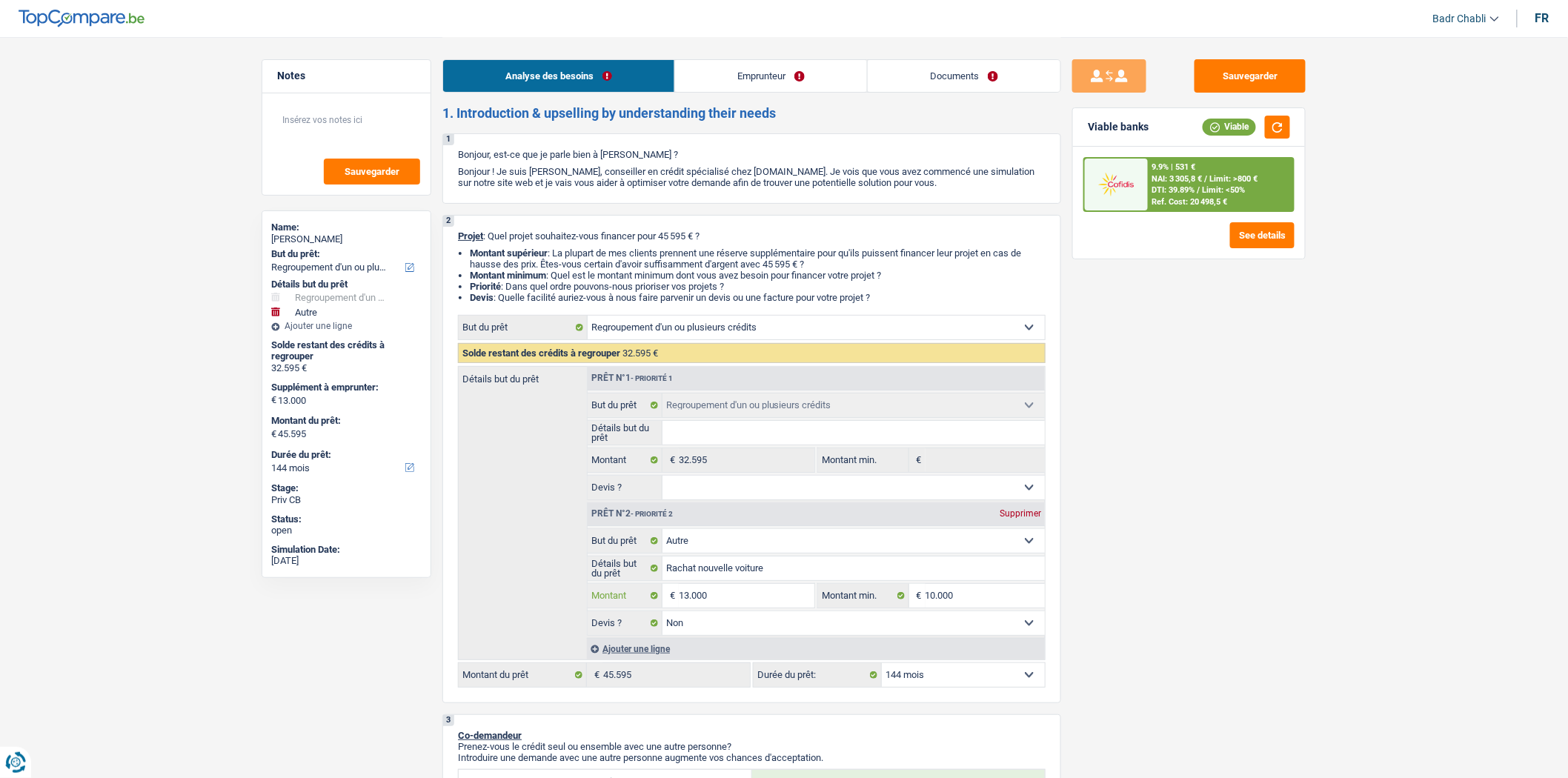
scroll to position [0, 0]
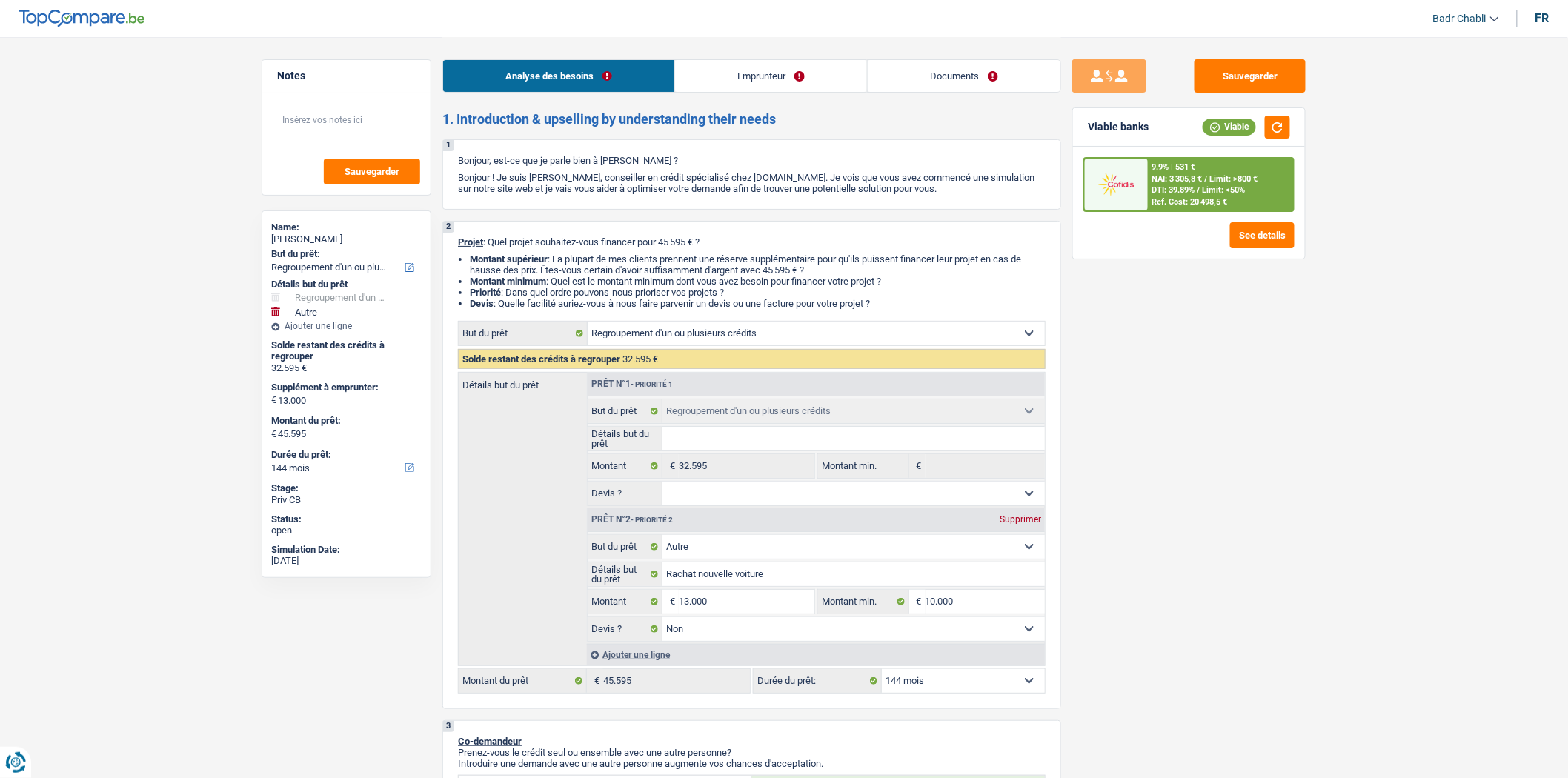
click at [962, 679] on select "12 mois 18 mois 24 mois 30 mois 36 mois 42 mois 48 mois 60 mois 72 mois 84 mois…" at bounding box center [963, 681] width 163 height 23
select select "120"
click at [882, 674] on select "12 mois 18 mois 24 mois 30 mois 36 mois 42 mois 48 mois 60 mois 72 mois 84 mois…" at bounding box center [963, 681] width 163 height 23
select select "120"
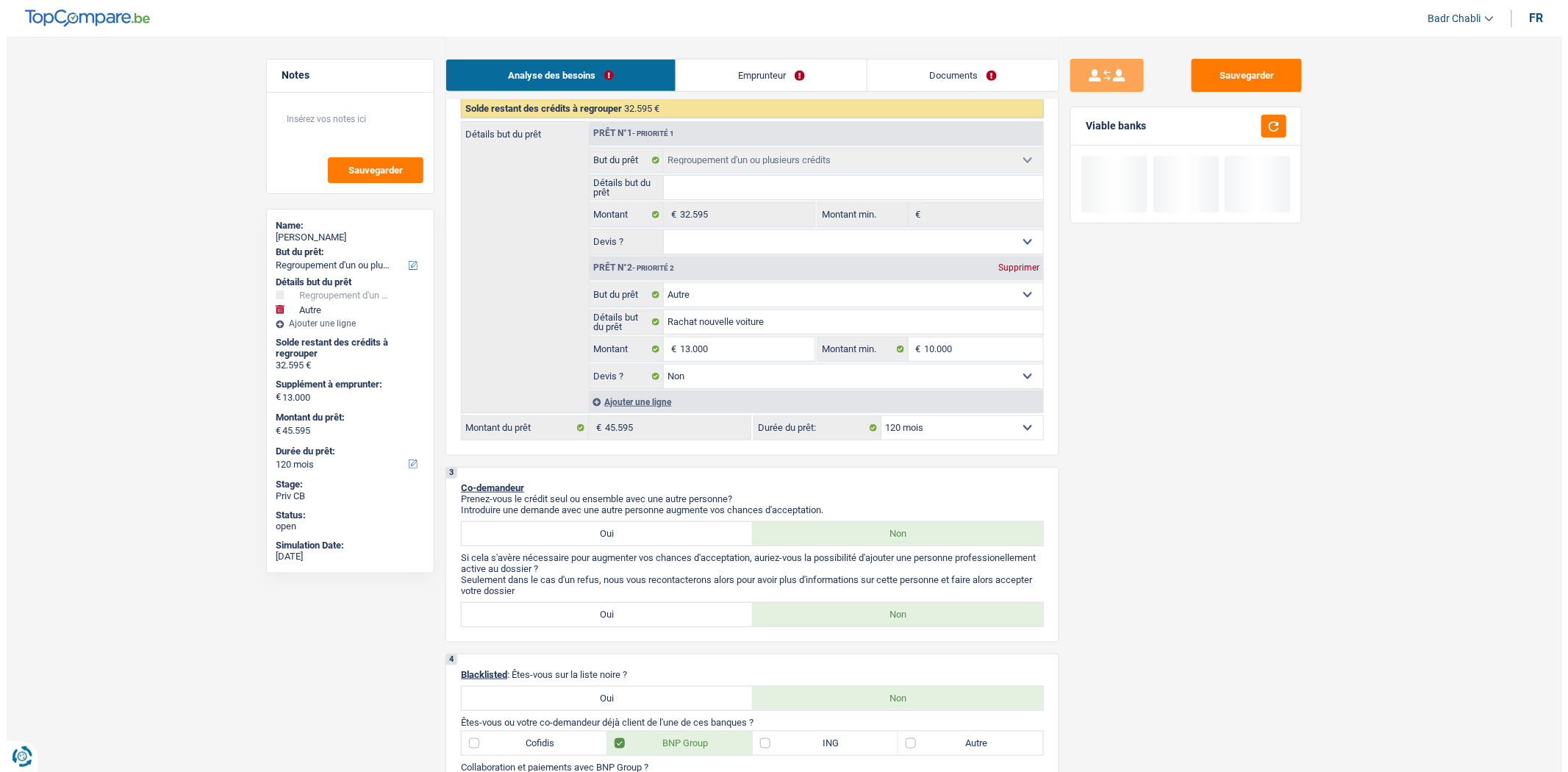
scroll to position [408, 0]
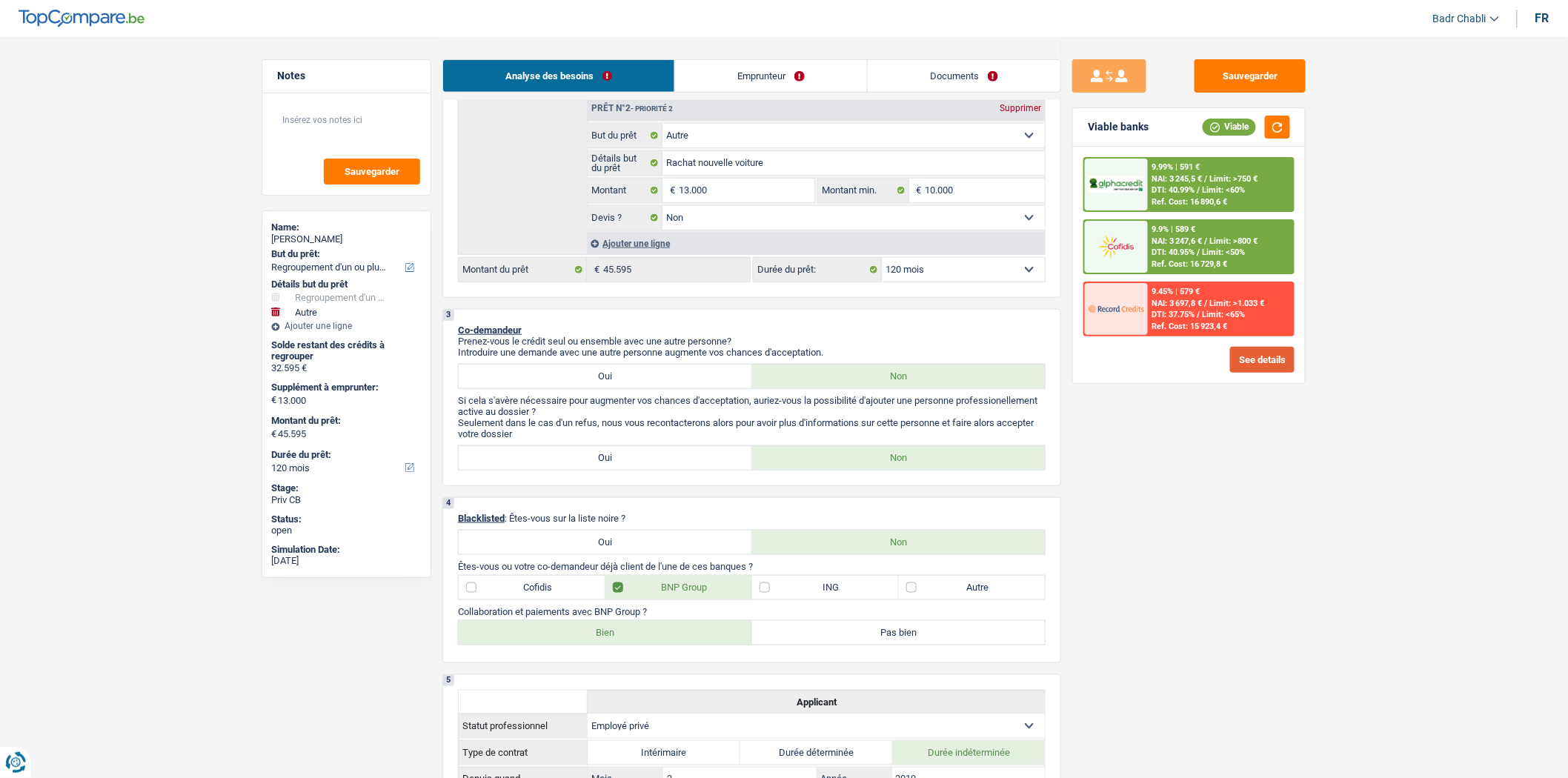
click at [1259, 352] on button "See details" at bounding box center [1262, 360] width 65 height 26
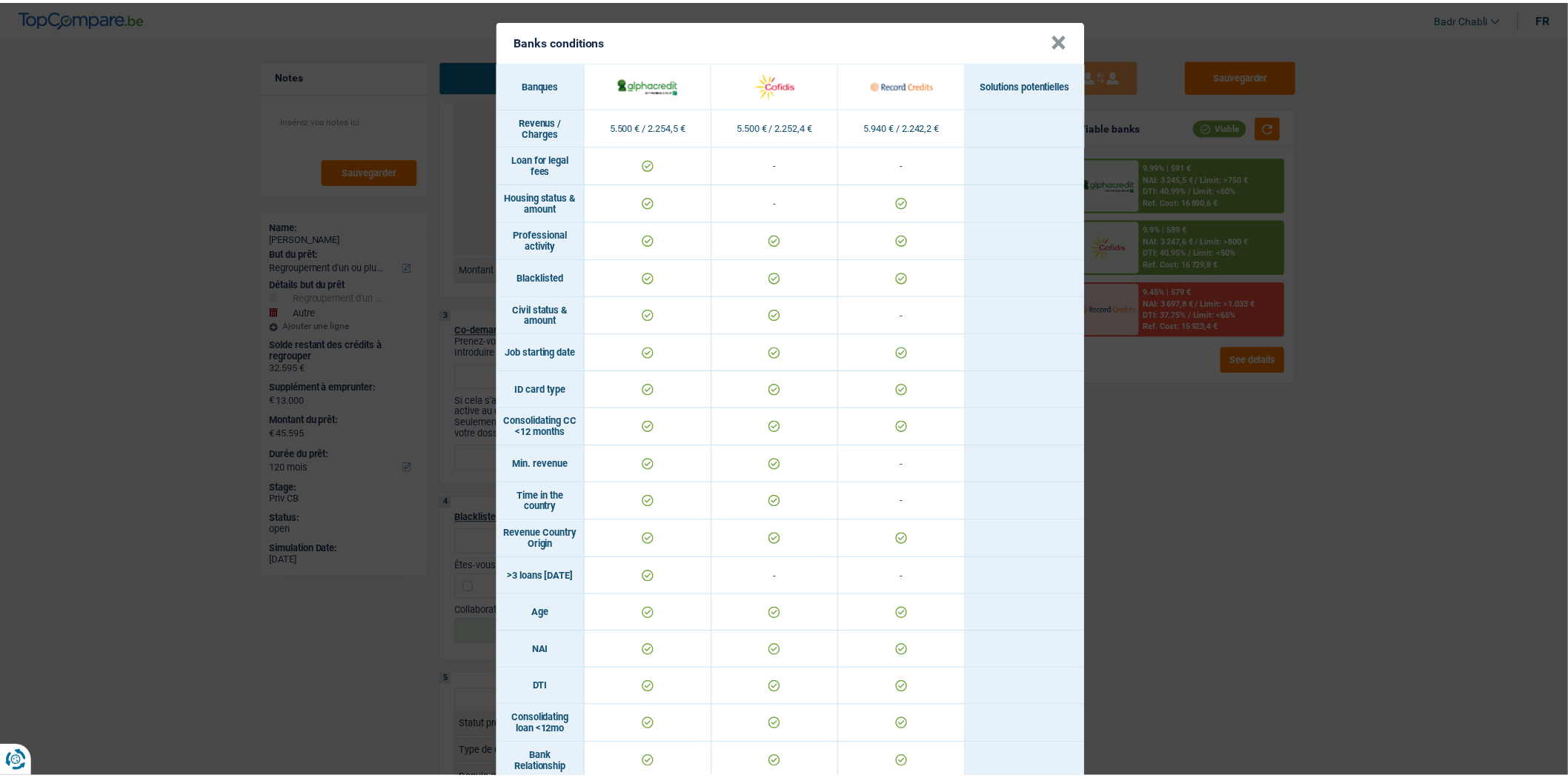
scroll to position [0, 0]
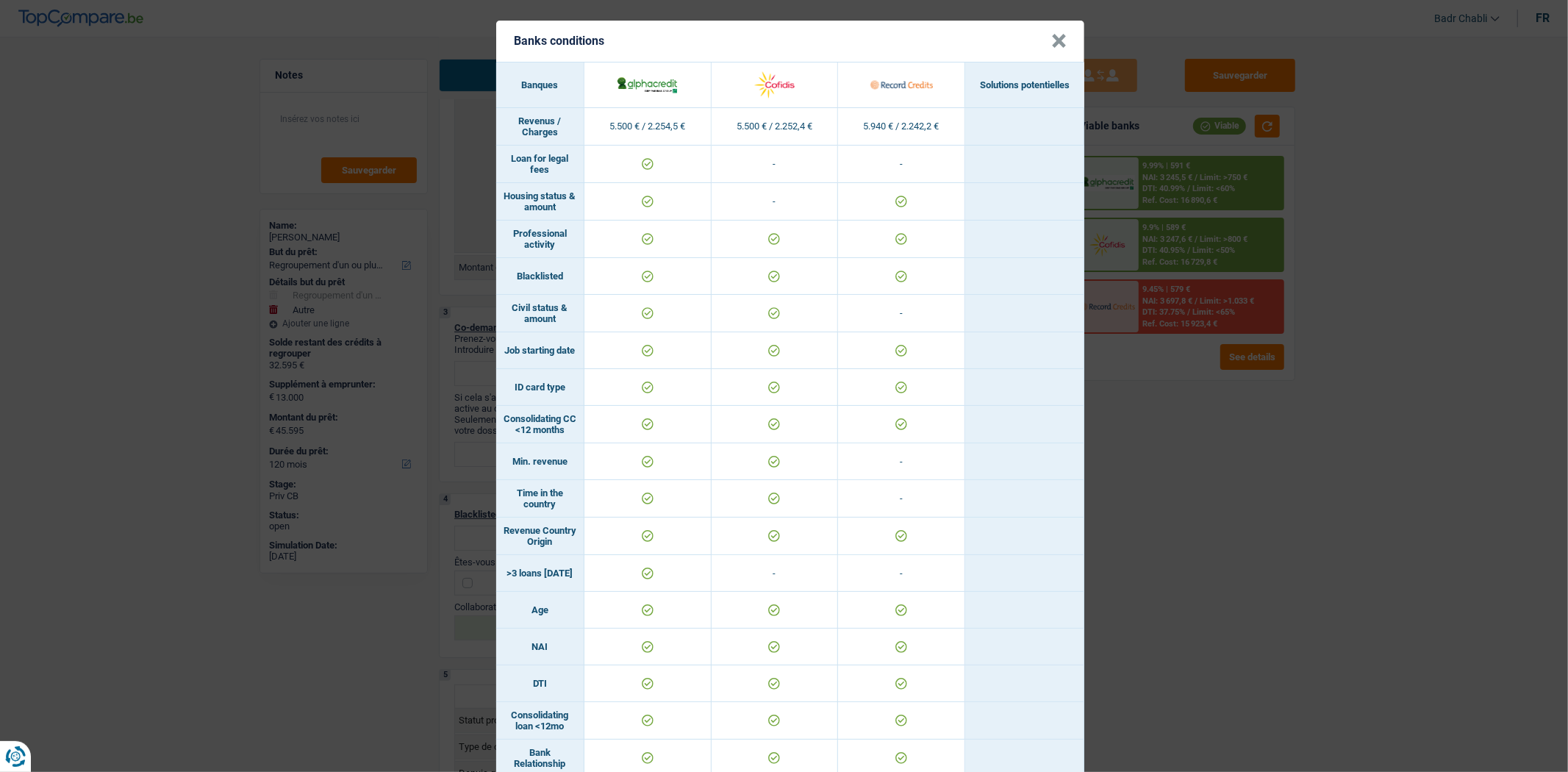
click at [1052, 43] on button "×" at bounding box center [1058, 41] width 15 height 14
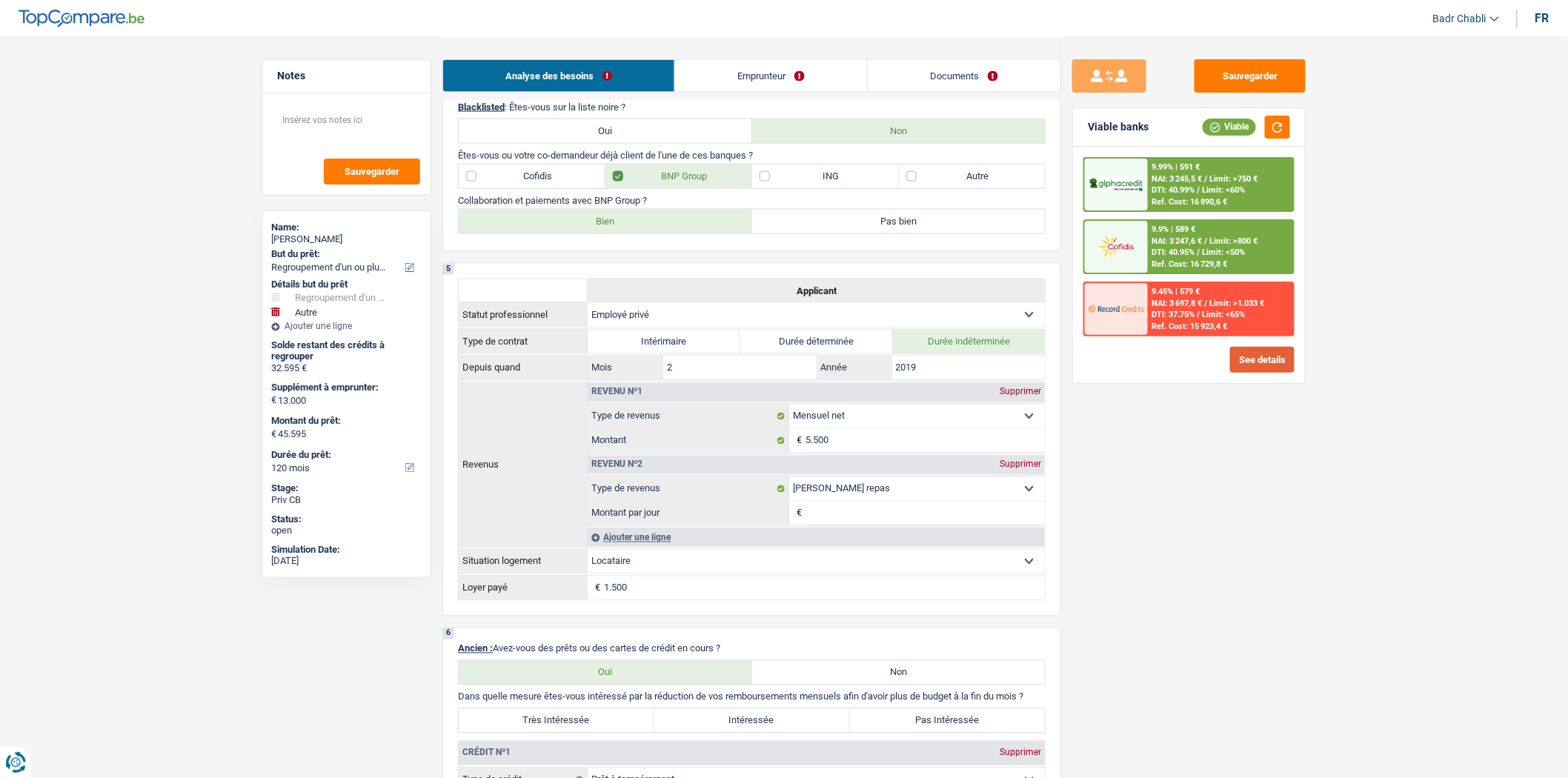
scroll to position [823, 0]
click at [384, 123] on textarea at bounding box center [346, 125] width 148 height 44
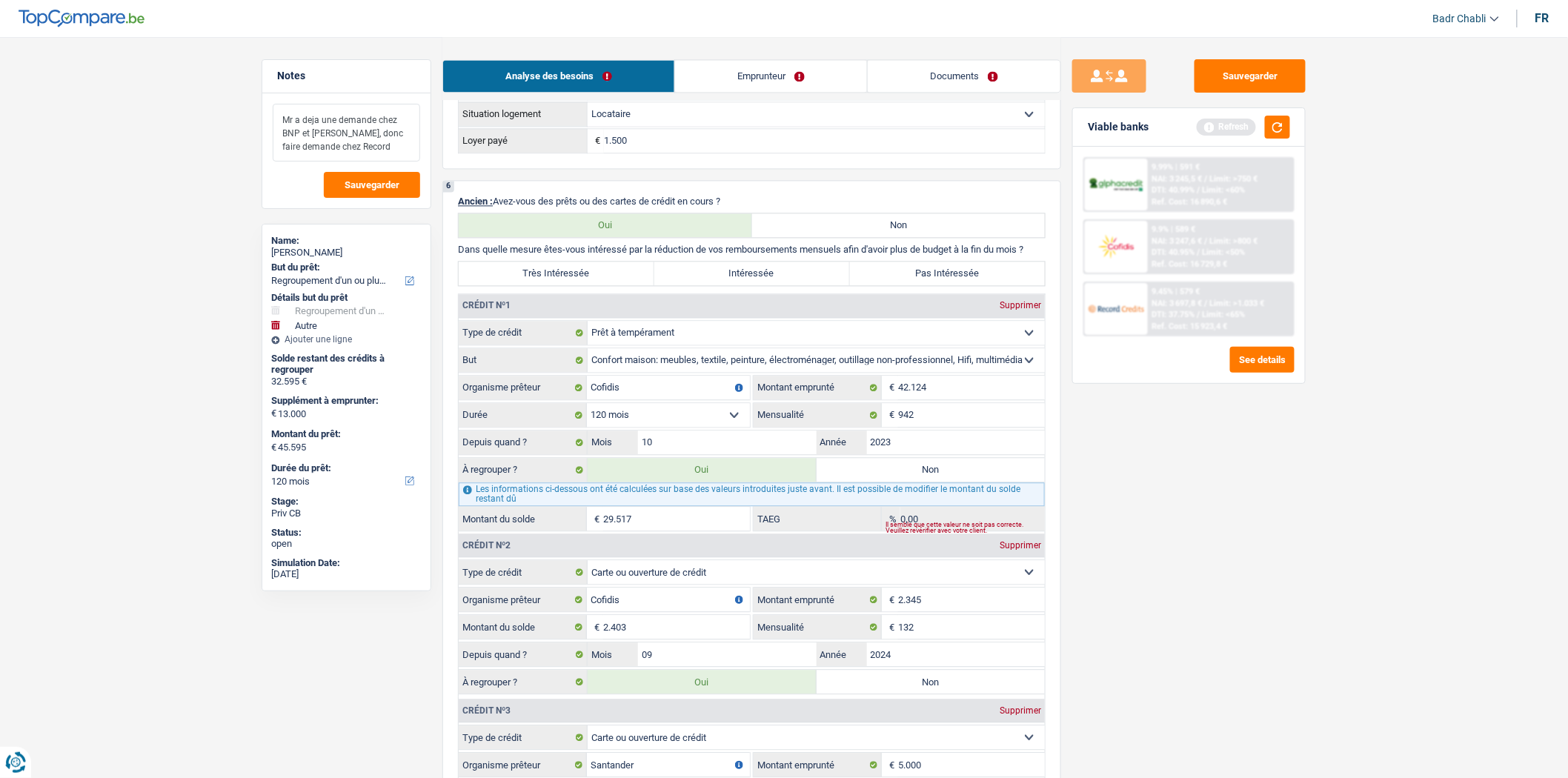
scroll to position [1399, 0]
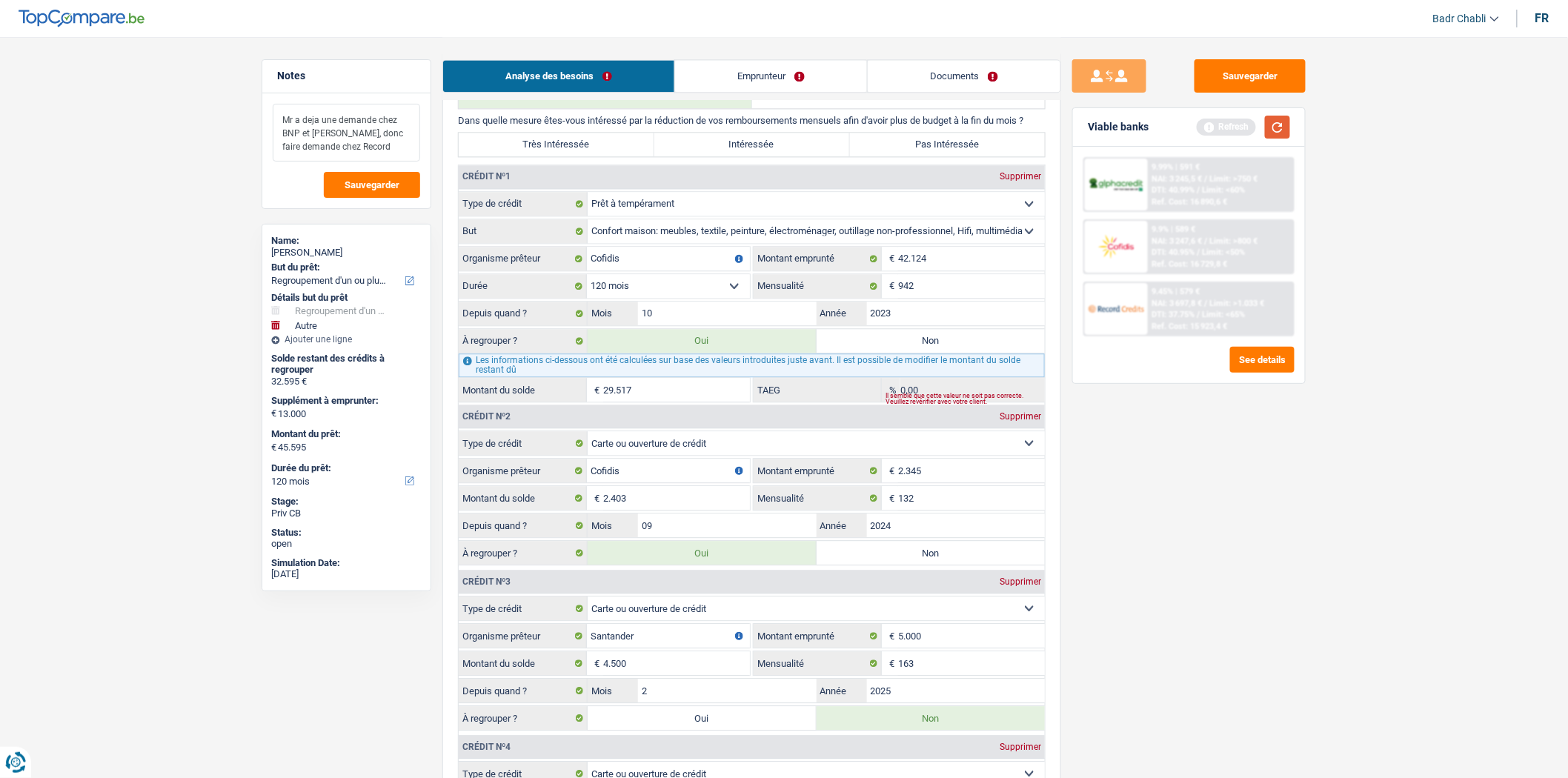
type textarea "Mr a deja une demande chez BNP et [PERSON_NAME], donc faire demande chez Record"
click at [1283, 115] on button "button" at bounding box center [1278, 126] width 25 height 23
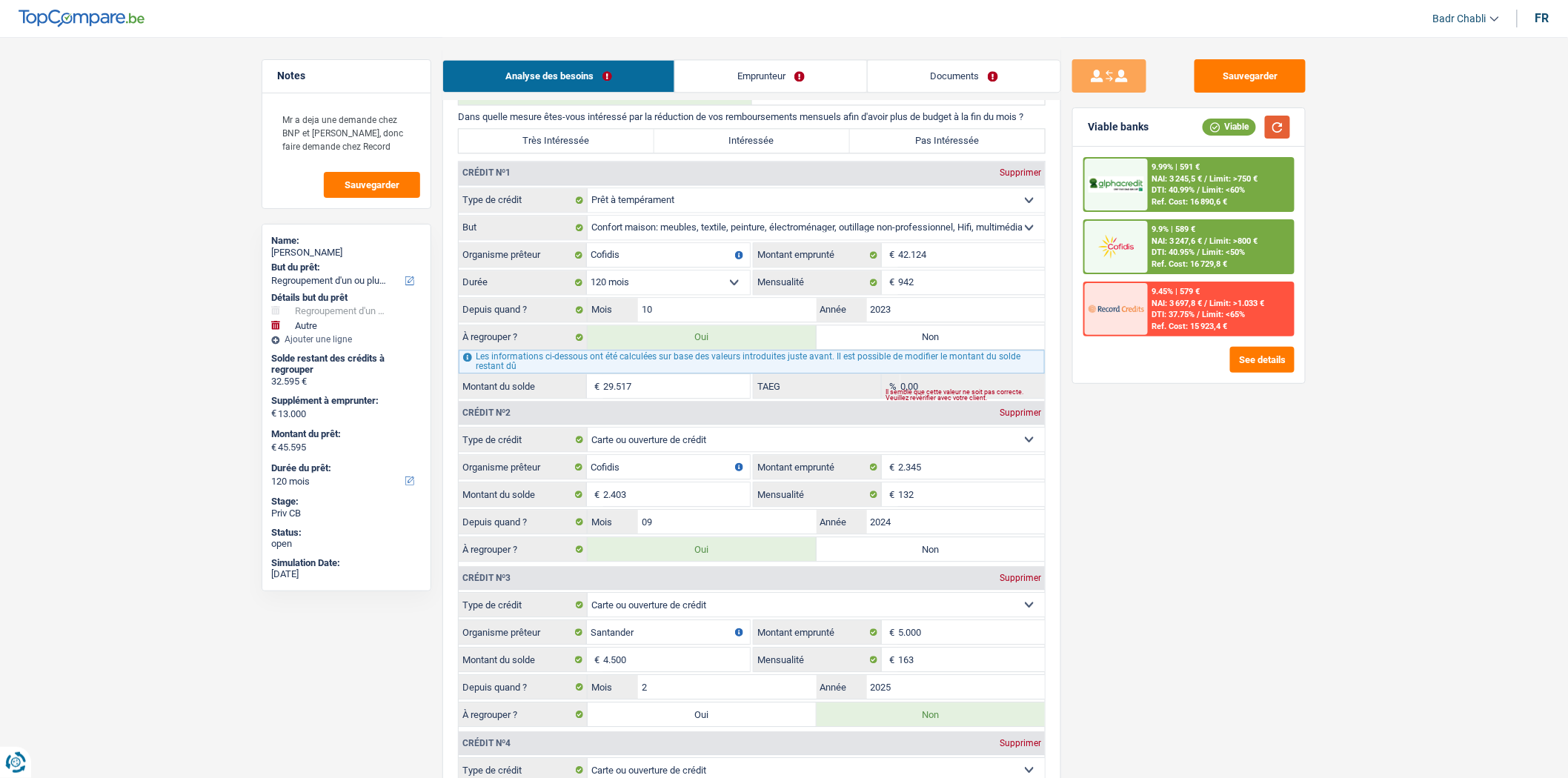
scroll to position [1234, 0]
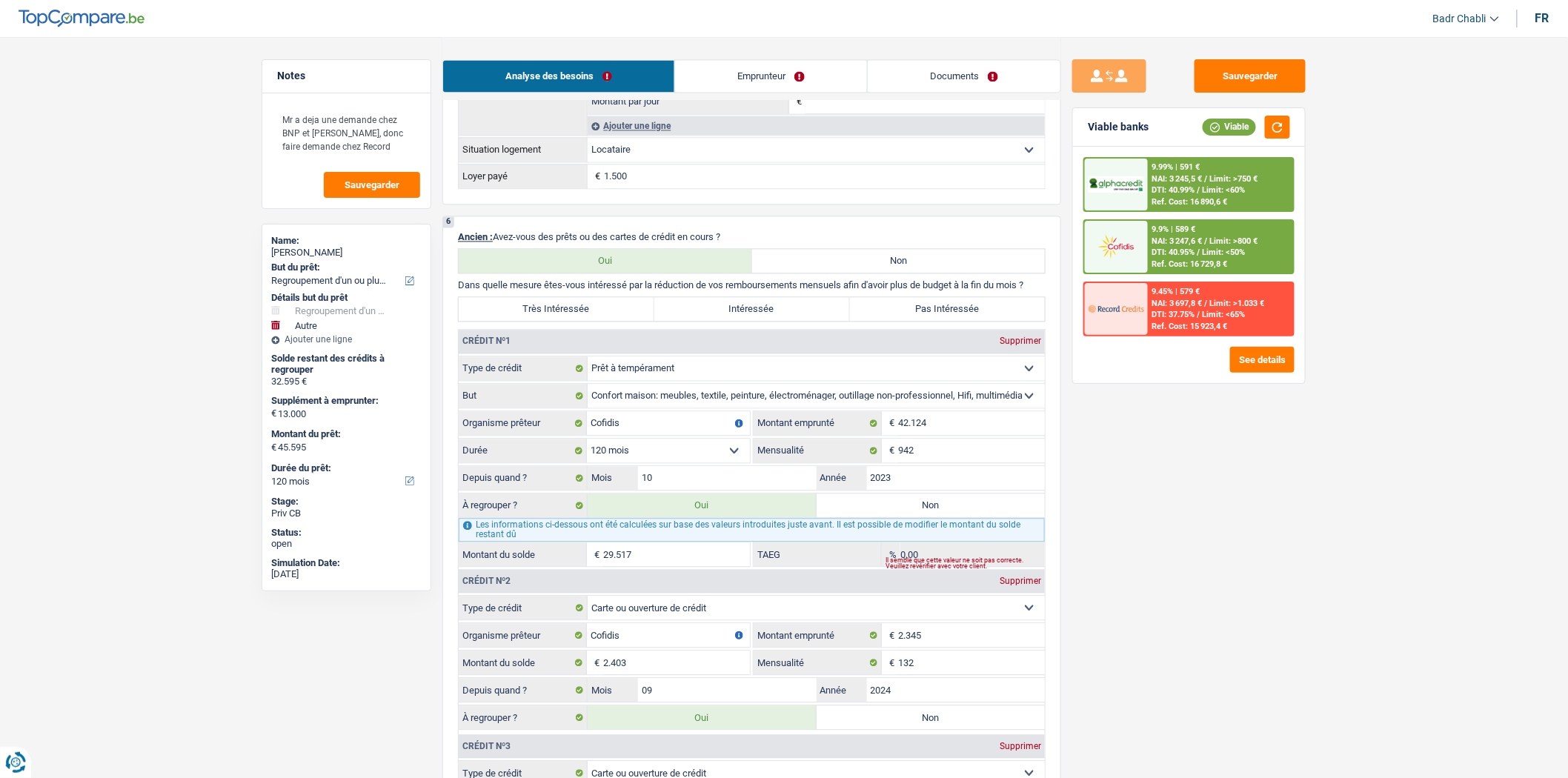
click at [760, 69] on link "Emprunteur" at bounding box center [771, 76] width 192 height 32
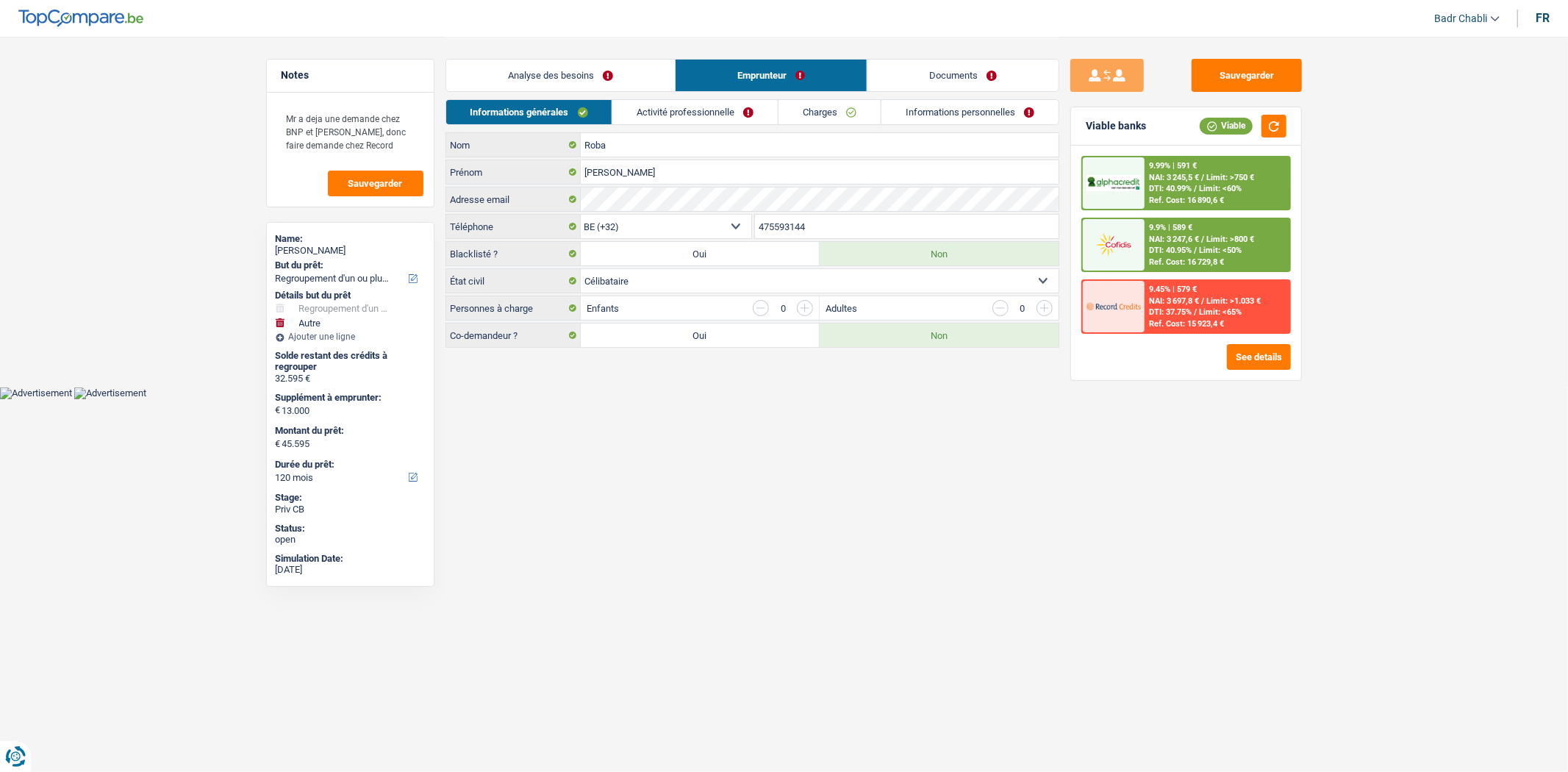
click at [680, 116] on link "Activité professionnelle" at bounding box center [695, 112] width 165 height 24
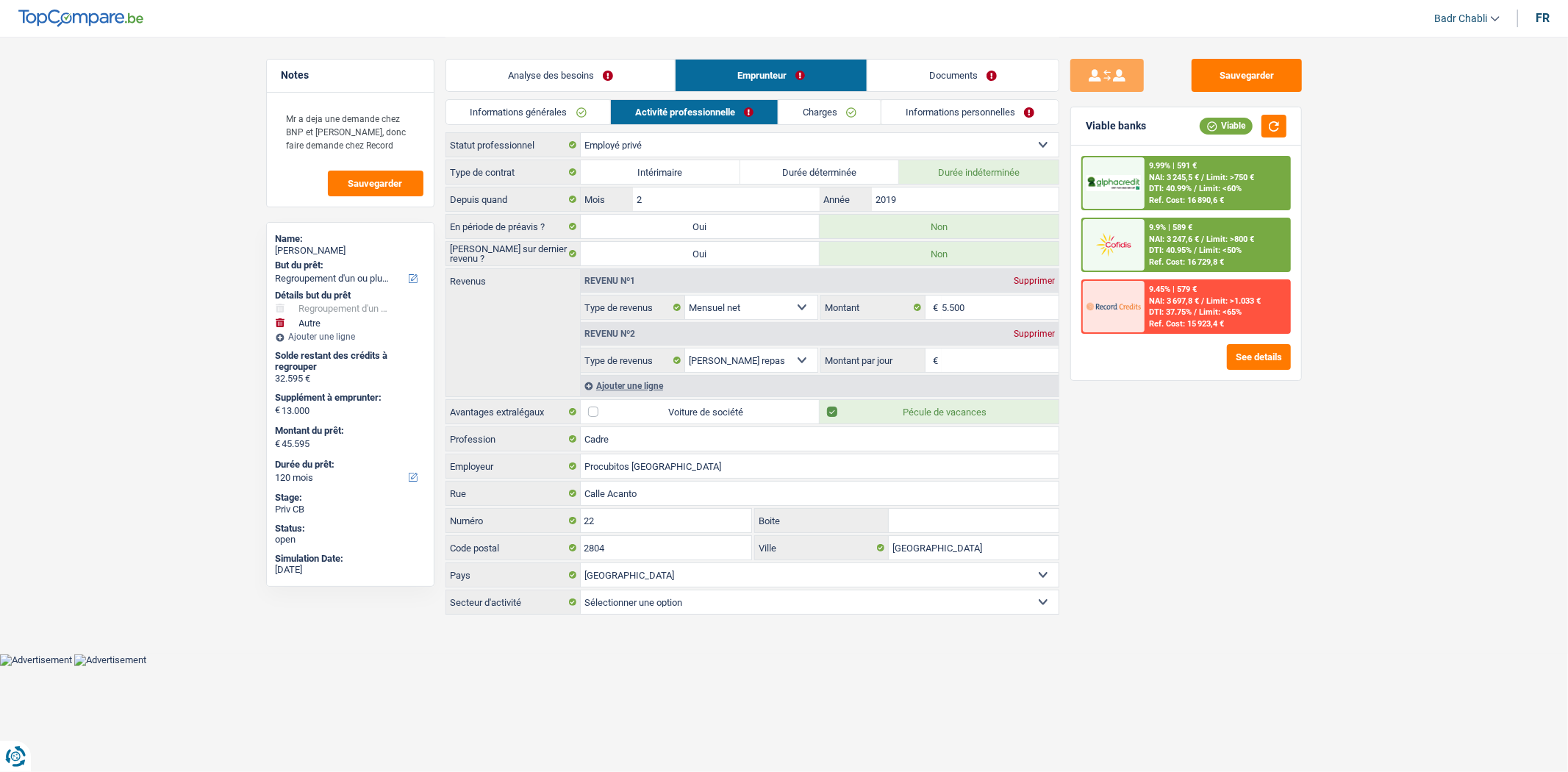
click at [812, 113] on link "Charges" at bounding box center [829, 112] width 102 height 24
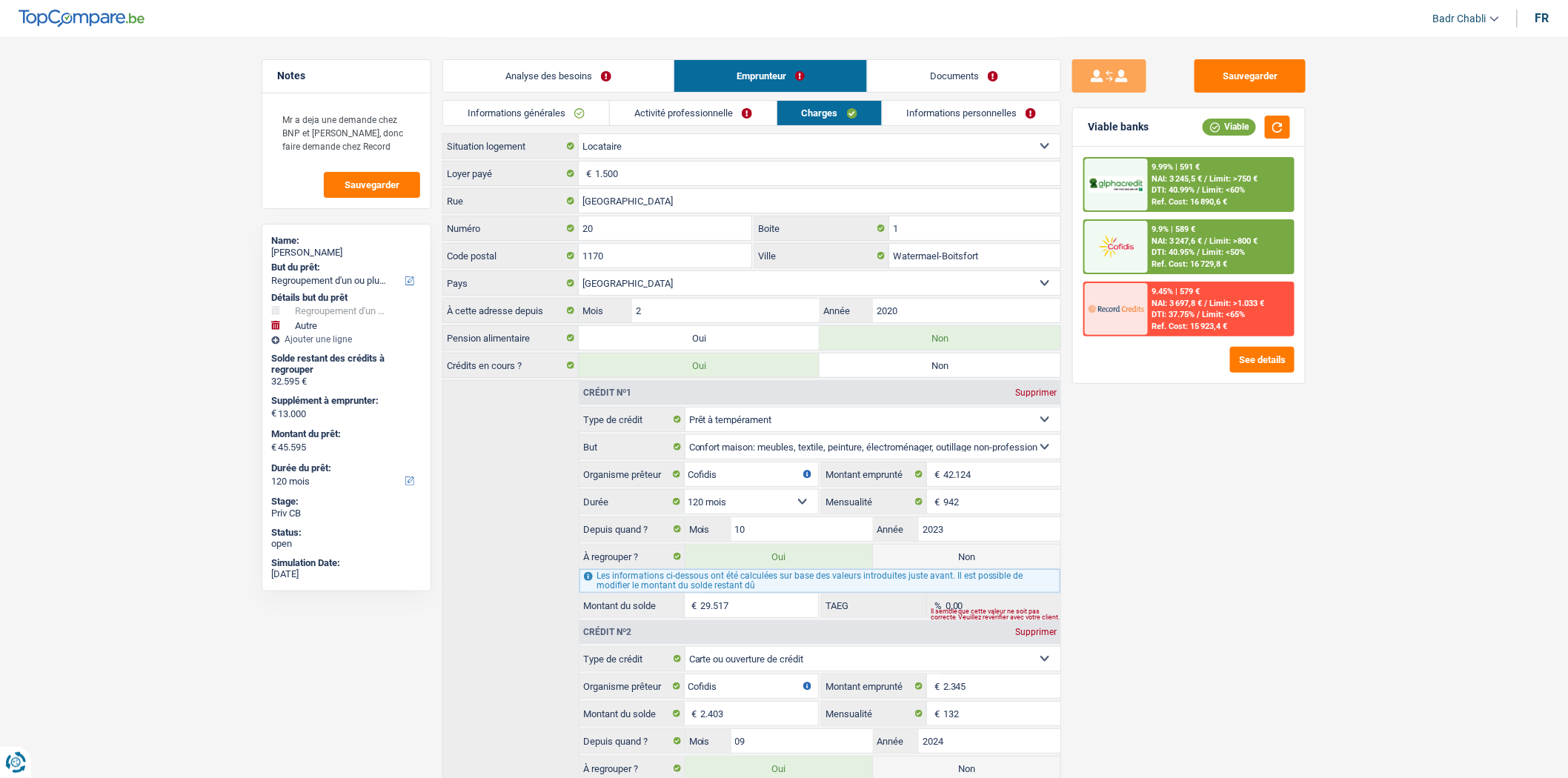
click at [554, 77] on link "Analyse des besoins" at bounding box center [558, 76] width 231 height 32
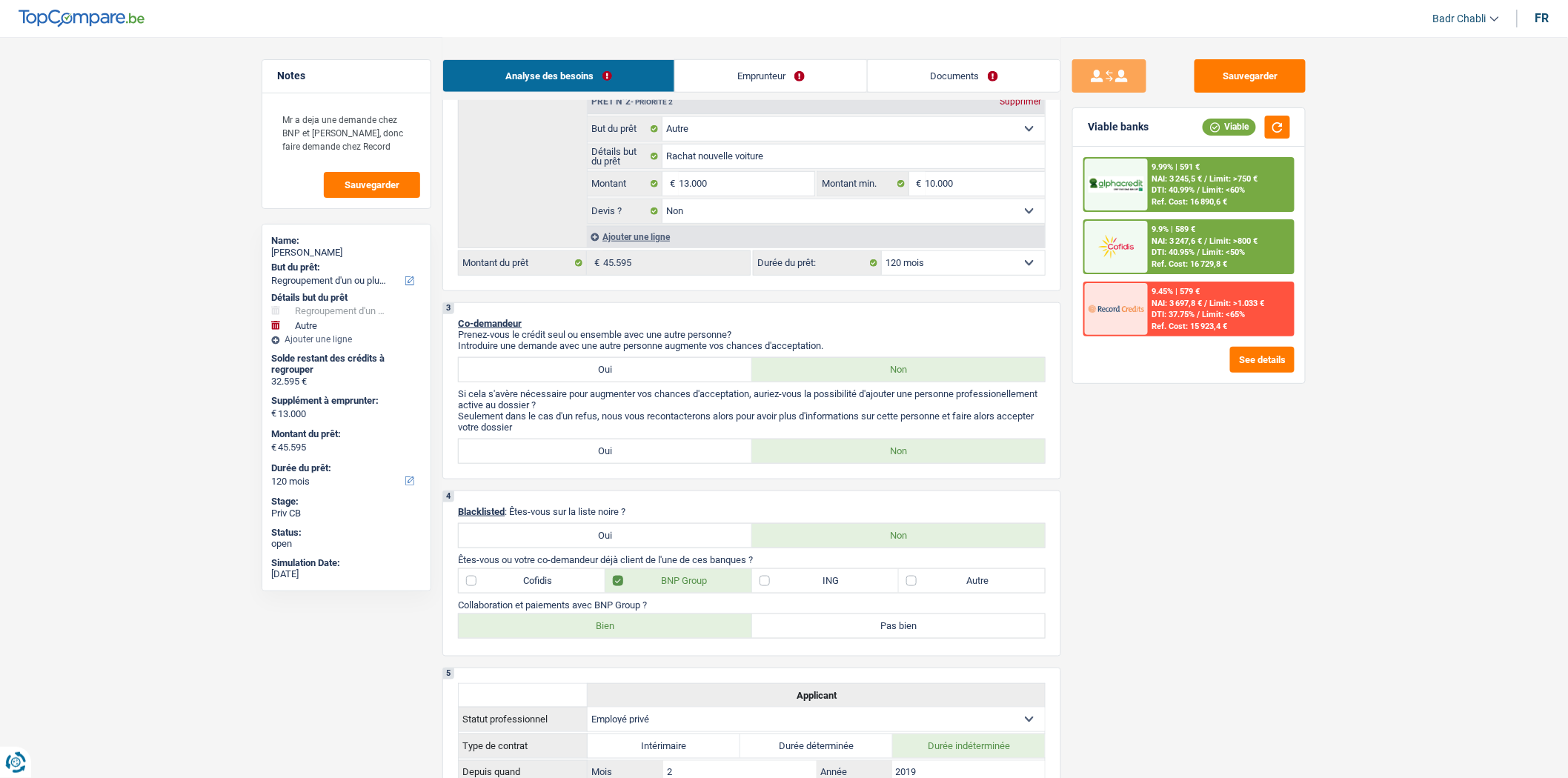
scroll to position [164, 0]
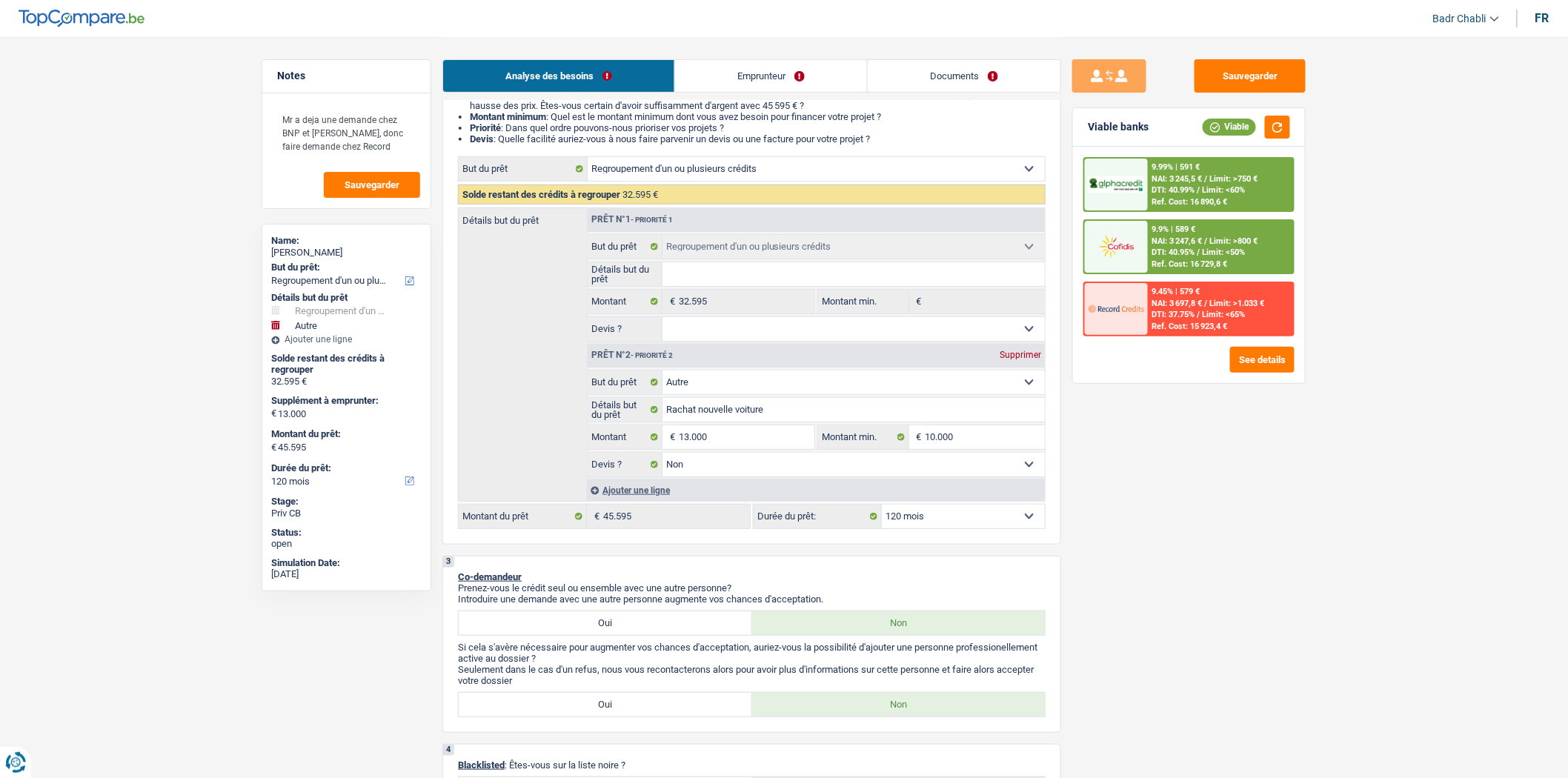
click at [1164, 187] on span "DTI: 40.99%" at bounding box center [1174, 189] width 43 height 10
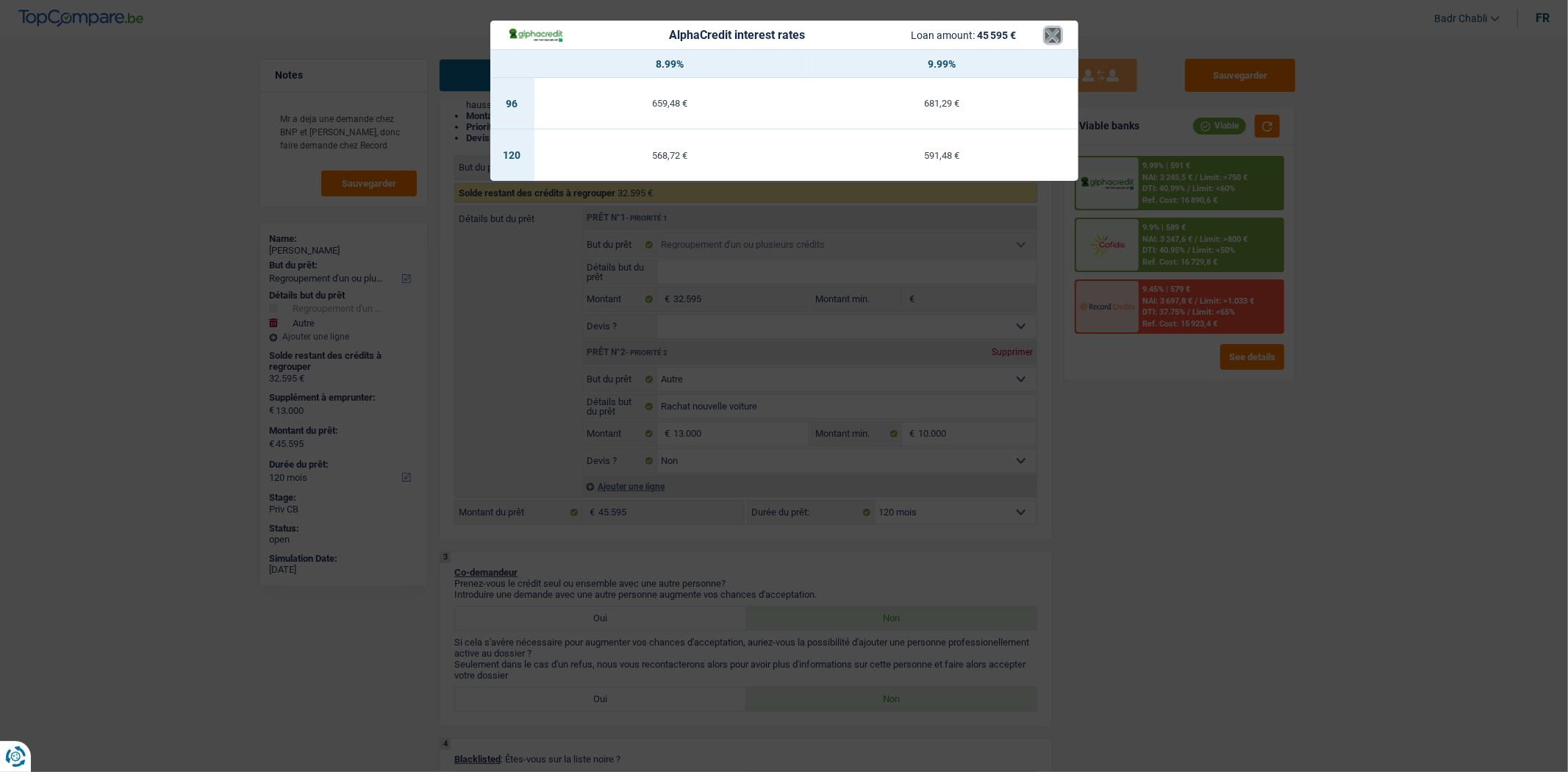
click at [1050, 33] on button "×" at bounding box center [1053, 35] width 15 height 14
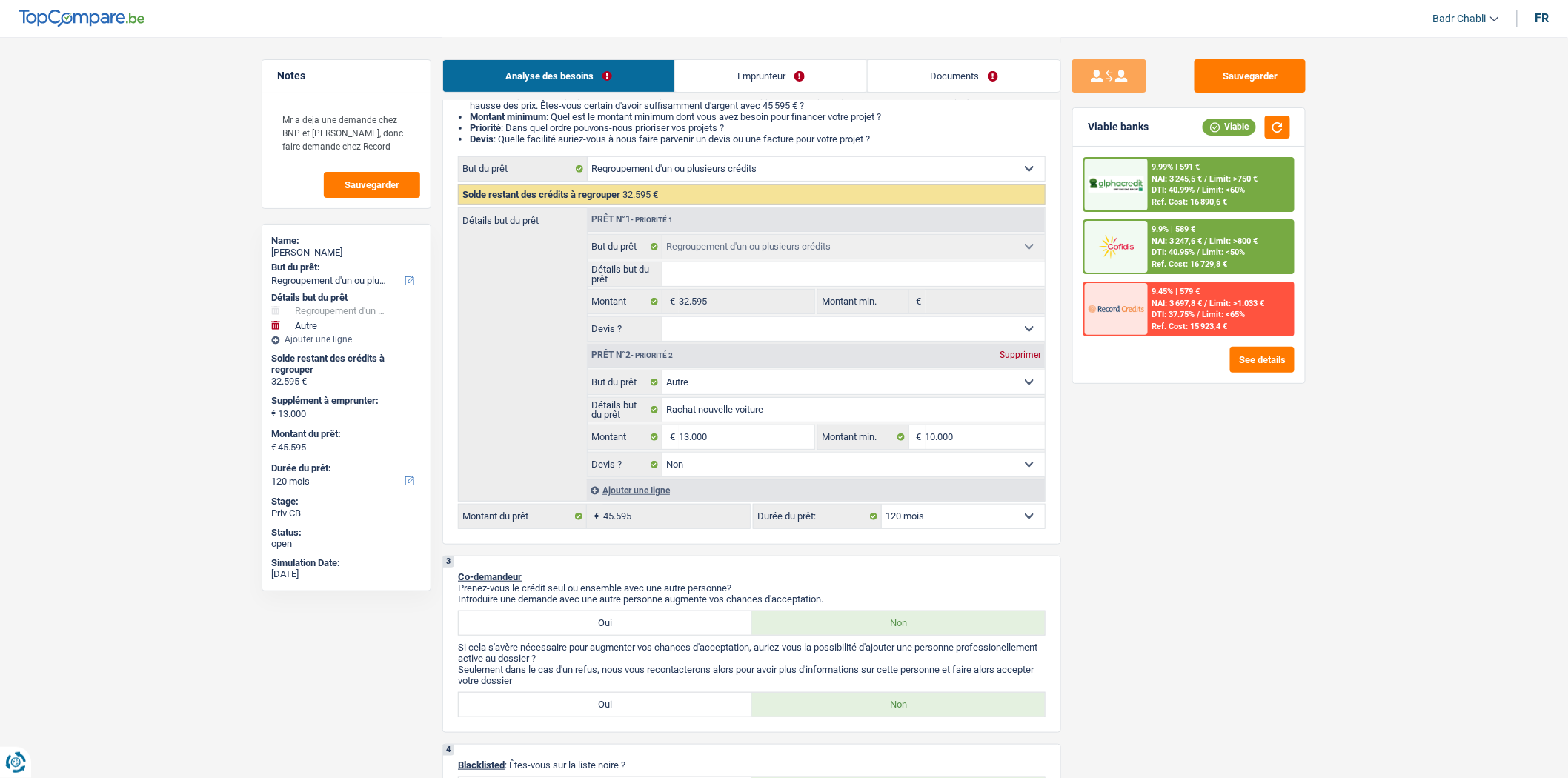
click at [1184, 172] on div "9.99% | 591 € NAI: 3 245,5 € / Limit: >750 € DTI: 40.99% / Limit: <60% Ref. Cos…" at bounding box center [1221, 185] width 146 height 52
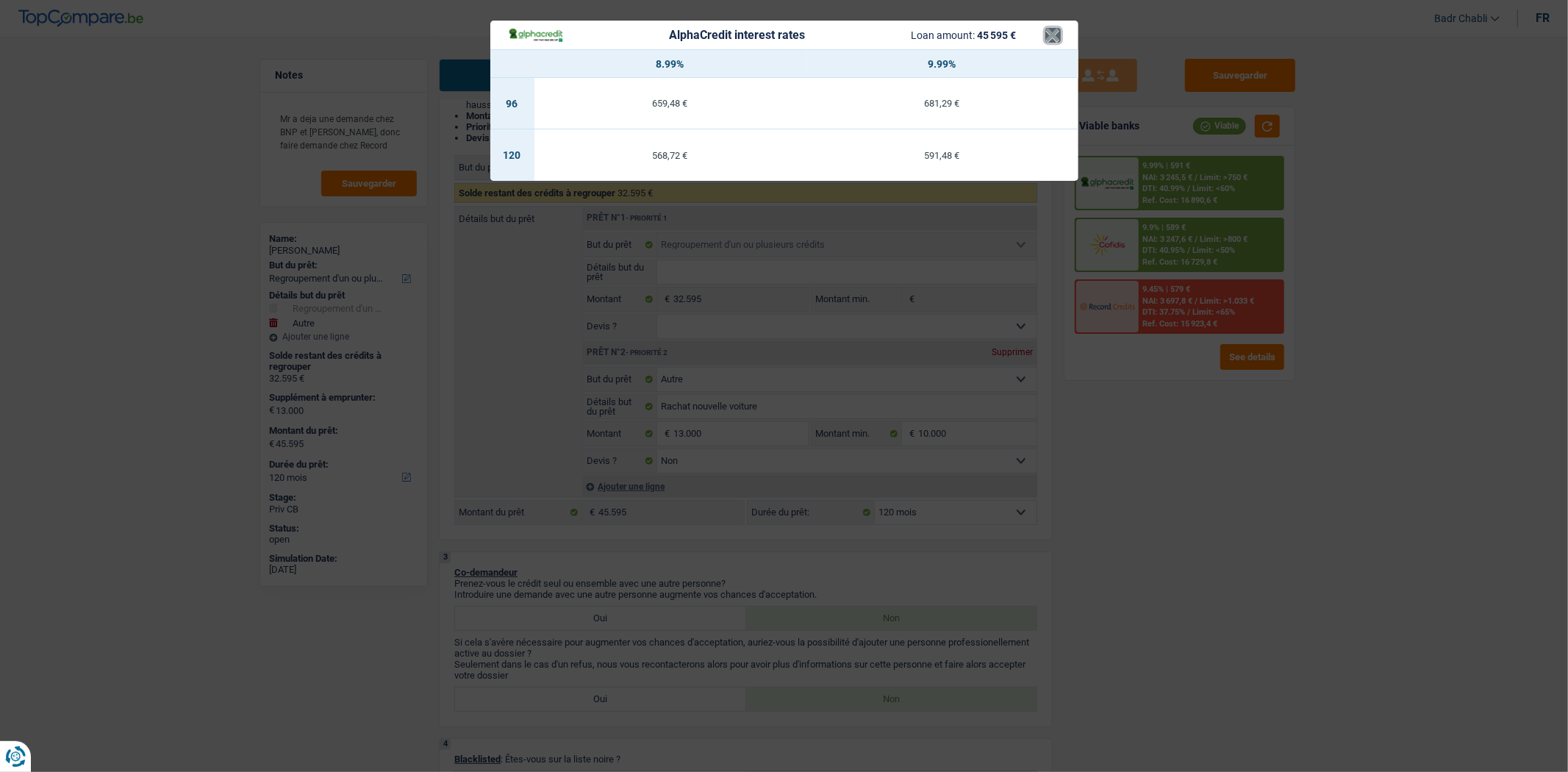
click at [1055, 35] on button "×" at bounding box center [1053, 35] width 15 height 14
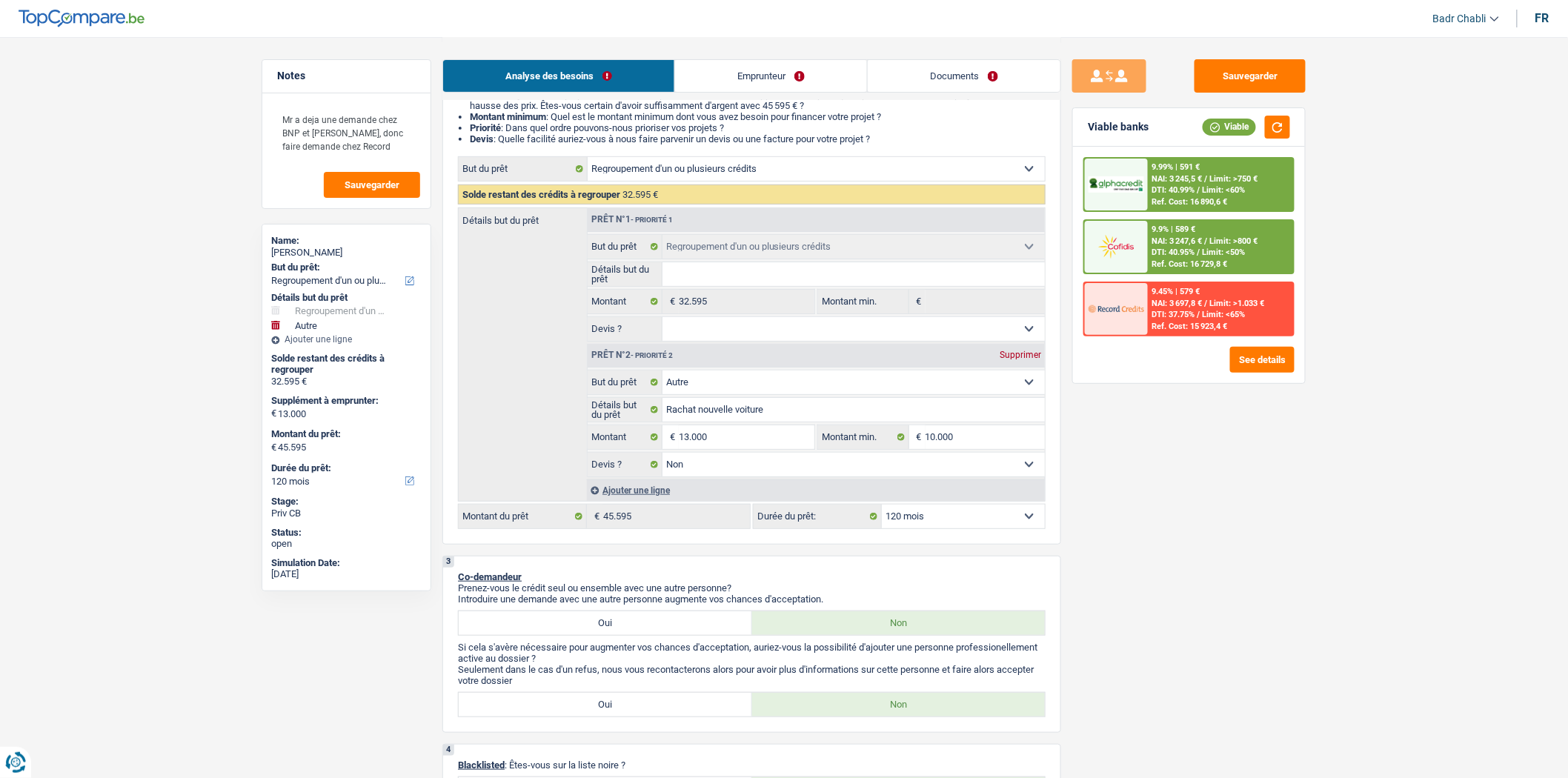
click at [1130, 439] on div "Sauvegarder Viable banks Viable 9.99% | 591 € NAI: 3 245,5 € / Limit: >750 € DT…" at bounding box center [1189, 407] width 256 height 695
click at [1130, 438] on div "Sauvegarder Viable banks Viable 9.99% | 591 € NAI: 3 245,5 € / Limit: >750 € DT…" at bounding box center [1189, 407] width 256 height 695
click at [828, 330] on select "Oui Non Non répondu Sélectionner une option" at bounding box center [854, 329] width 383 height 23
select select "false"
click at [663, 322] on select "Oui Non Non répondu Sélectionner une option" at bounding box center [854, 329] width 383 height 23
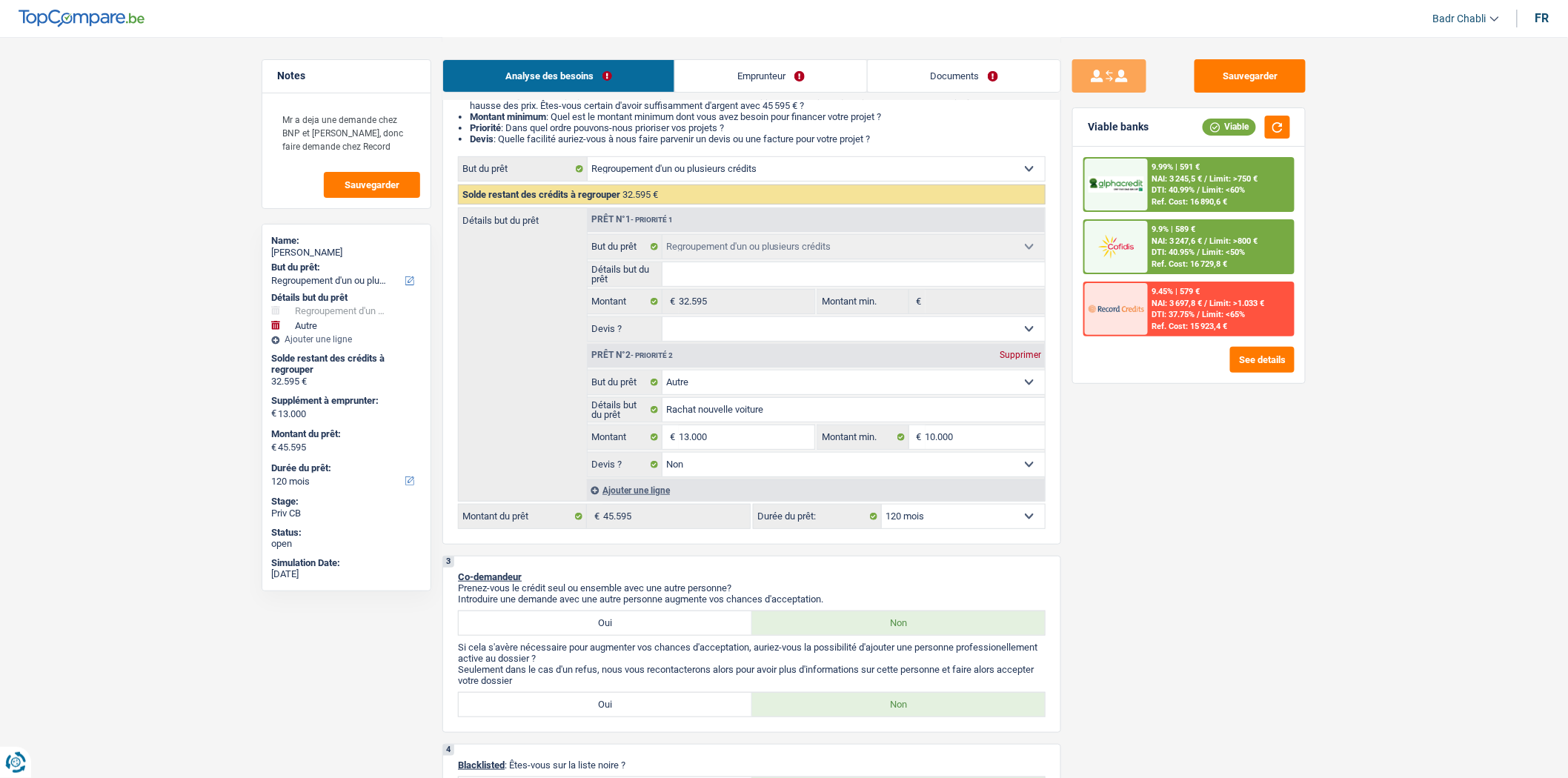
select select "false"
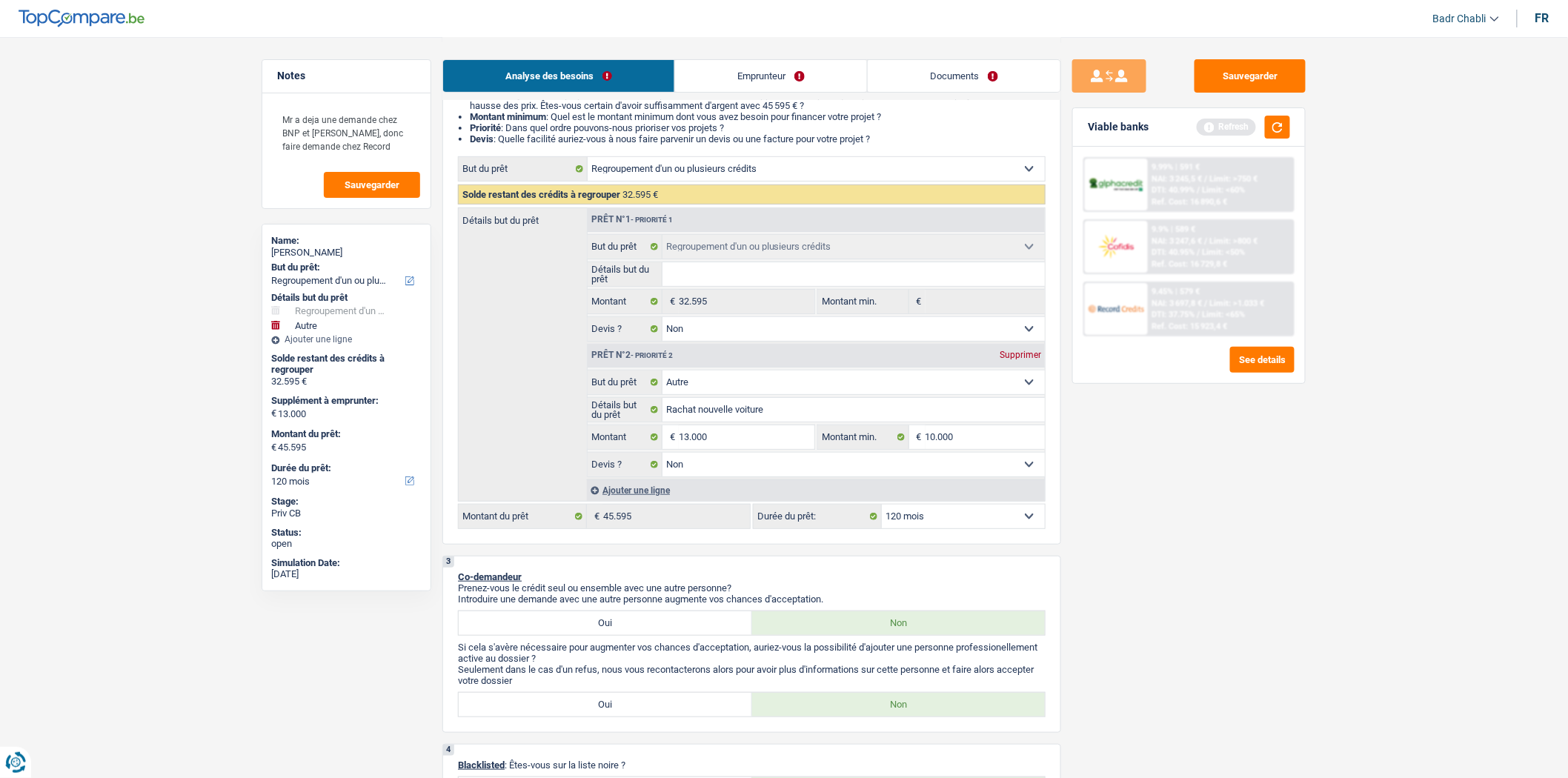
click at [1285, 120] on button "button" at bounding box center [1278, 126] width 25 height 23
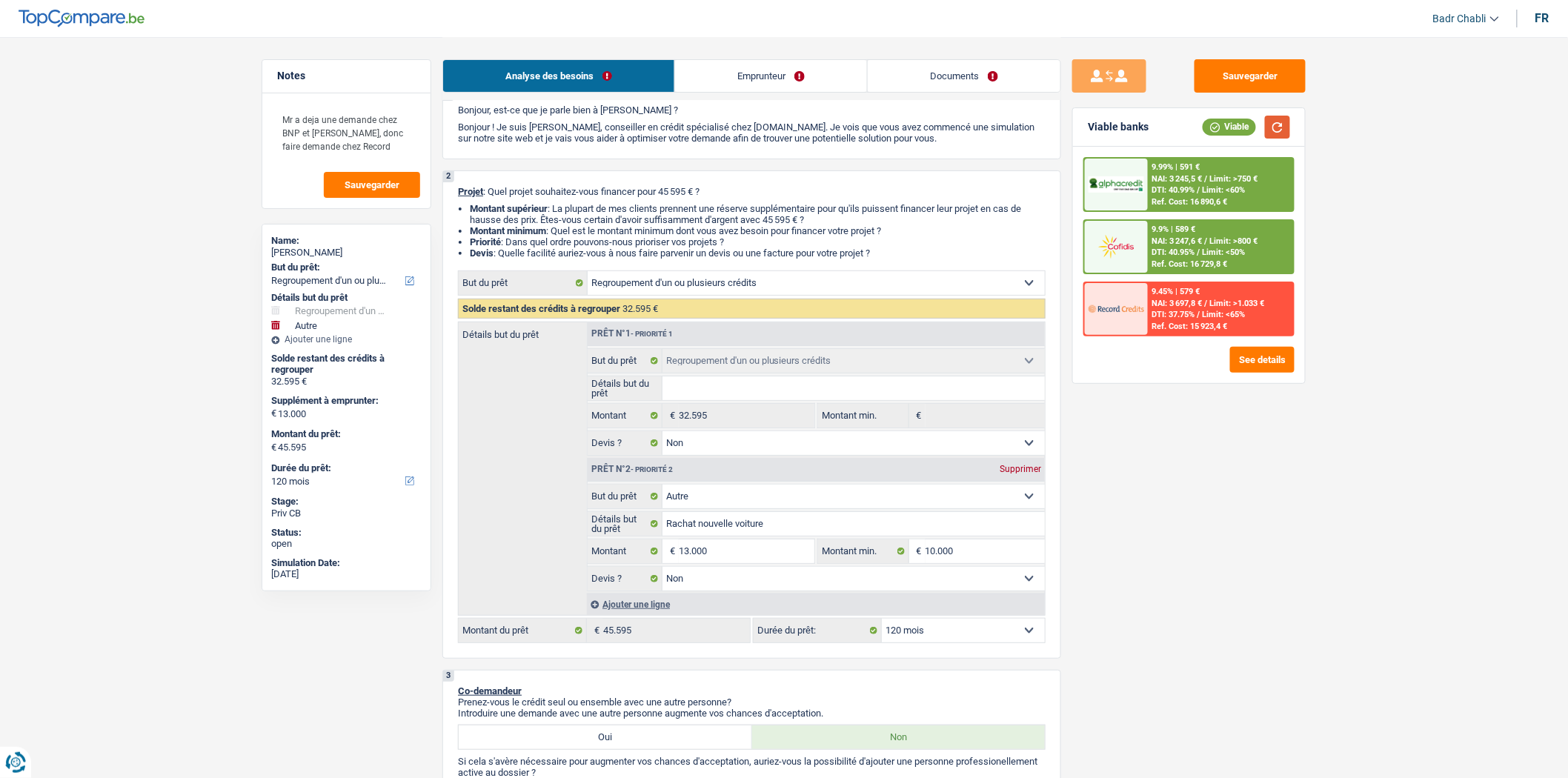
scroll to position [0, 0]
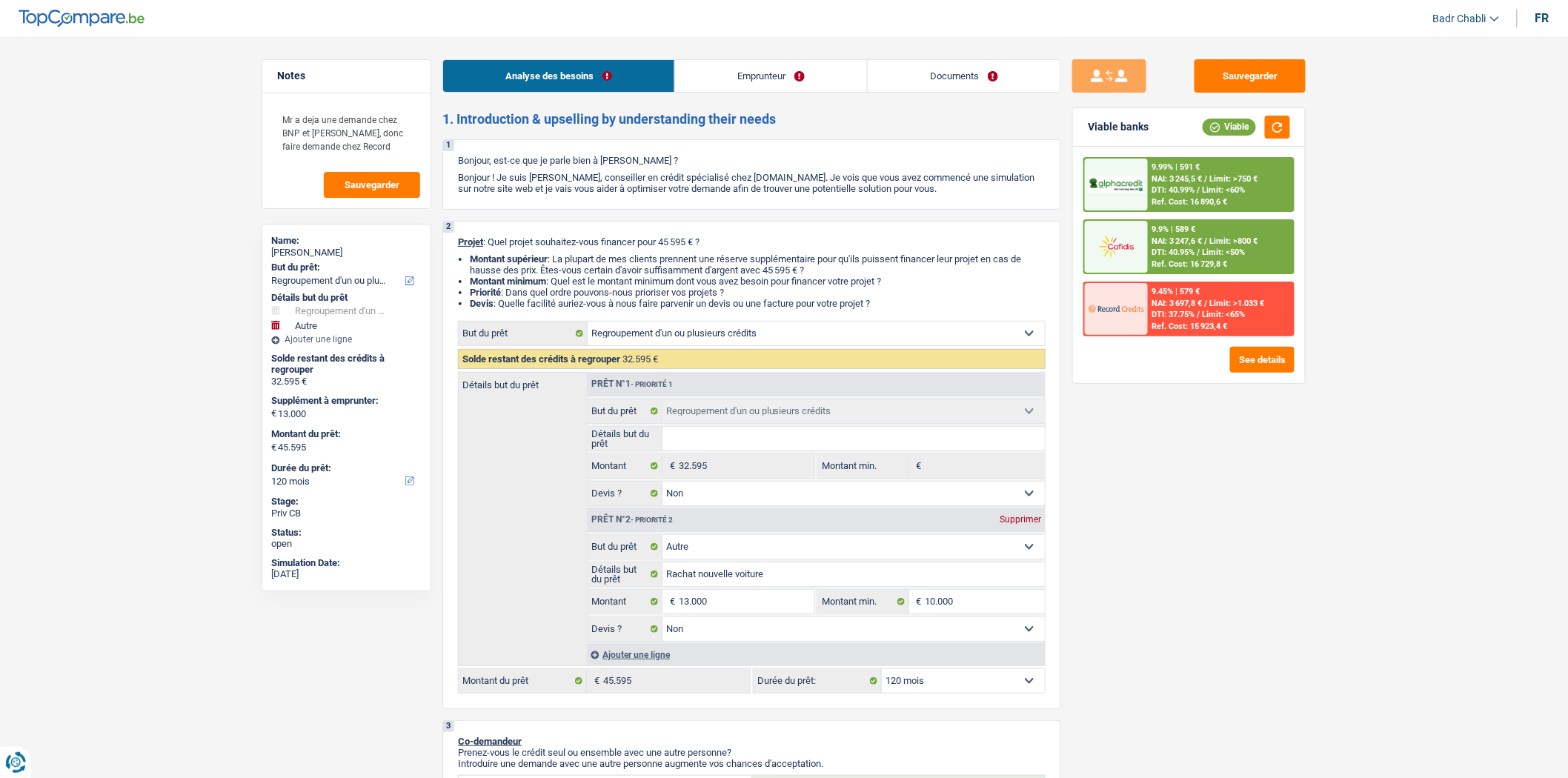
click at [746, 75] on link "Emprunteur" at bounding box center [771, 76] width 192 height 32
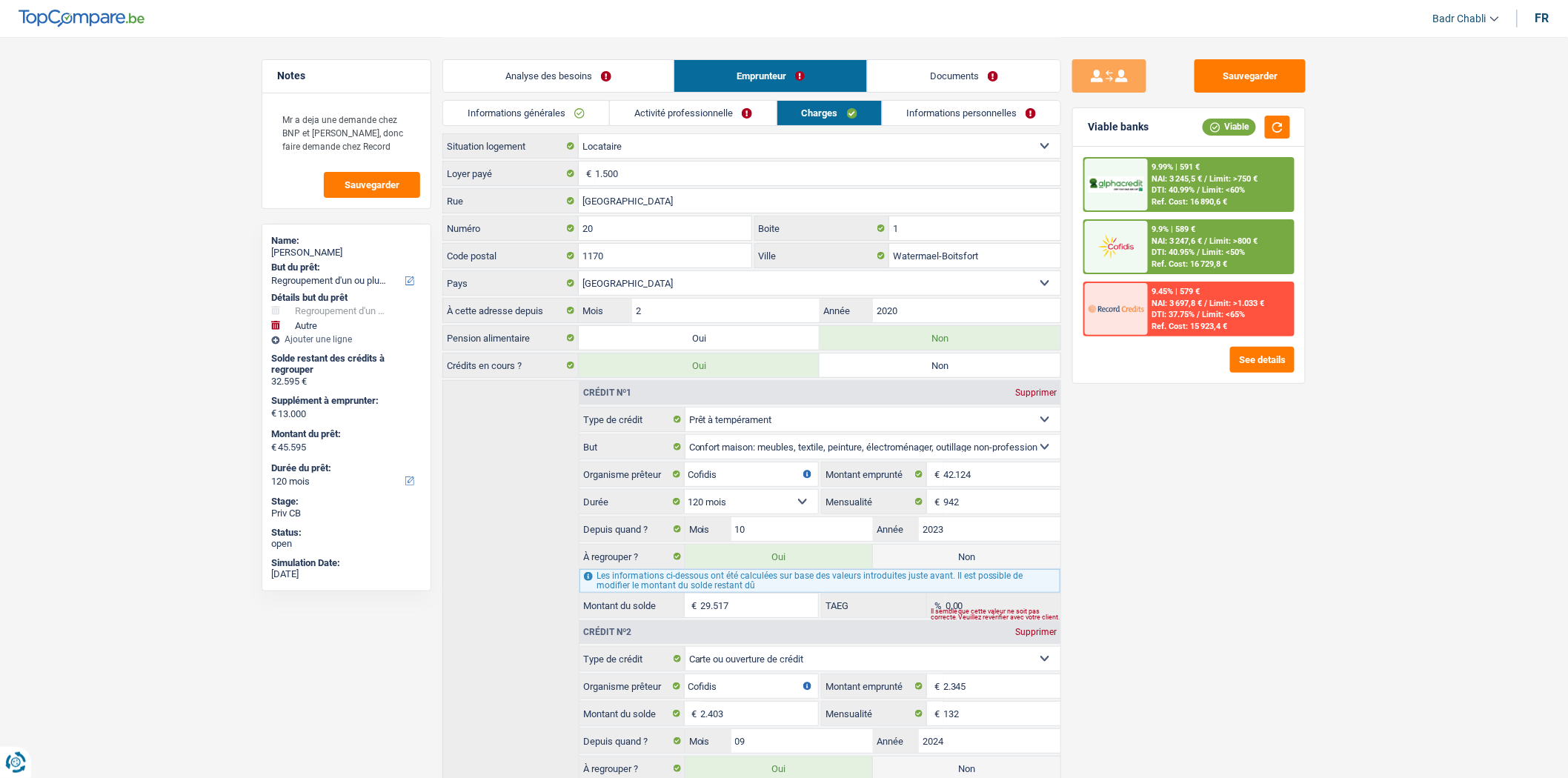
click at [676, 119] on link "Activité professionnelle" at bounding box center [692, 113] width 167 height 24
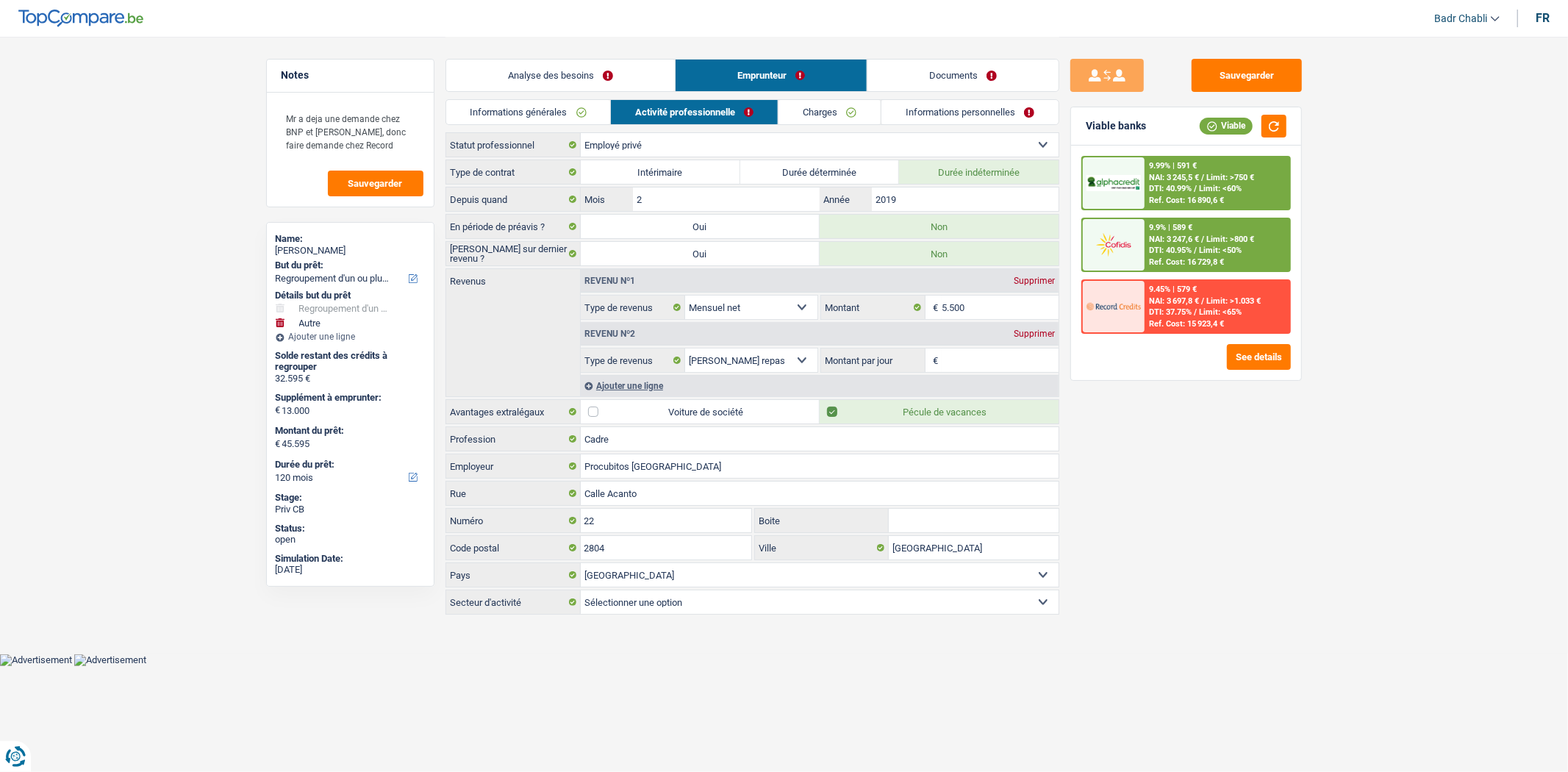
click at [1241, 310] on div "9.45% | 579 € NAI: 3 697,8 € / Limit: >1.033 € DTI: 37.75% / Limit: <65% Ref. C…" at bounding box center [1217, 307] width 145 height 52
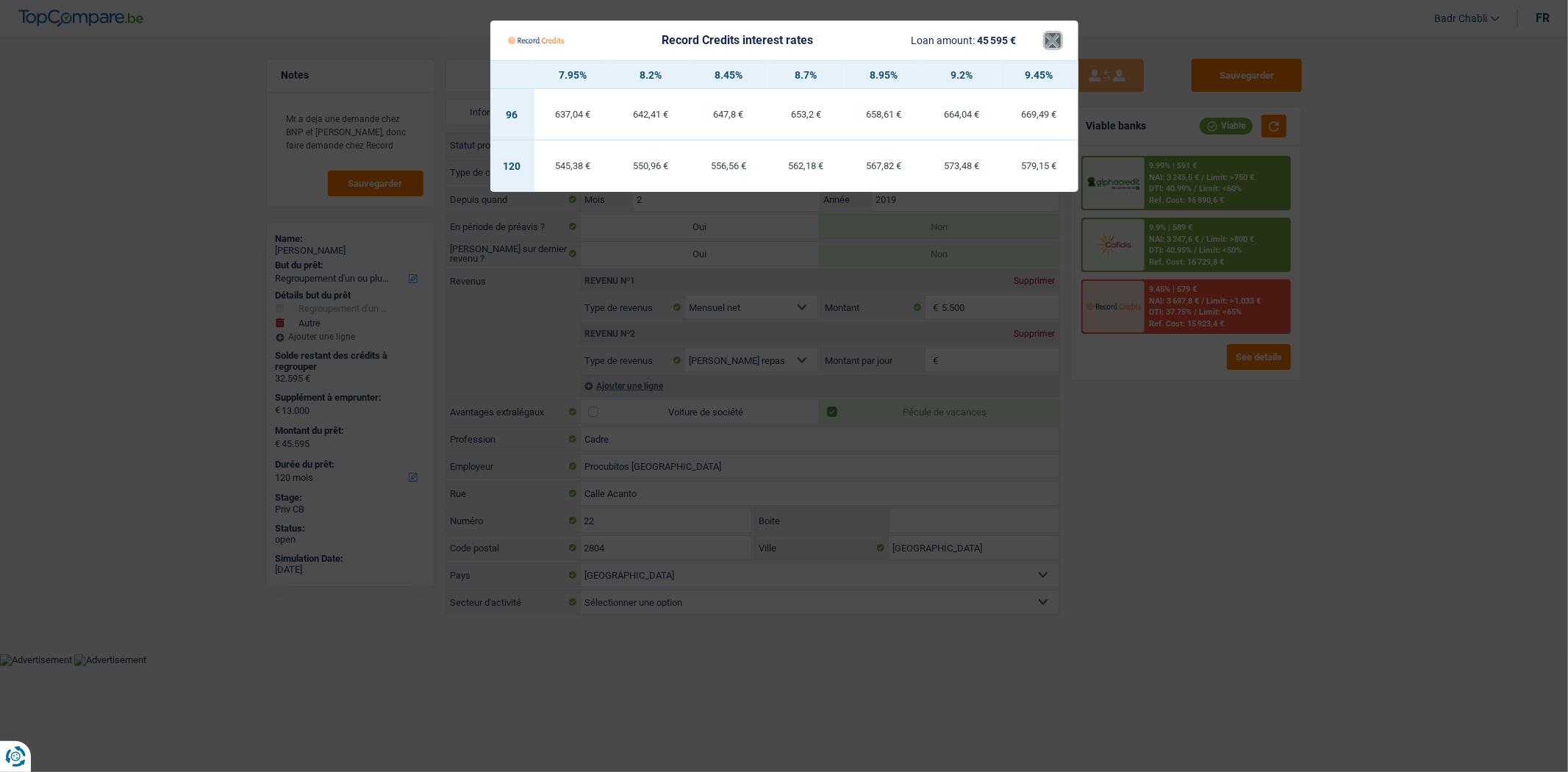
click at [1057, 38] on button "×" at bounding box center [1053, 40] width 15 height 14
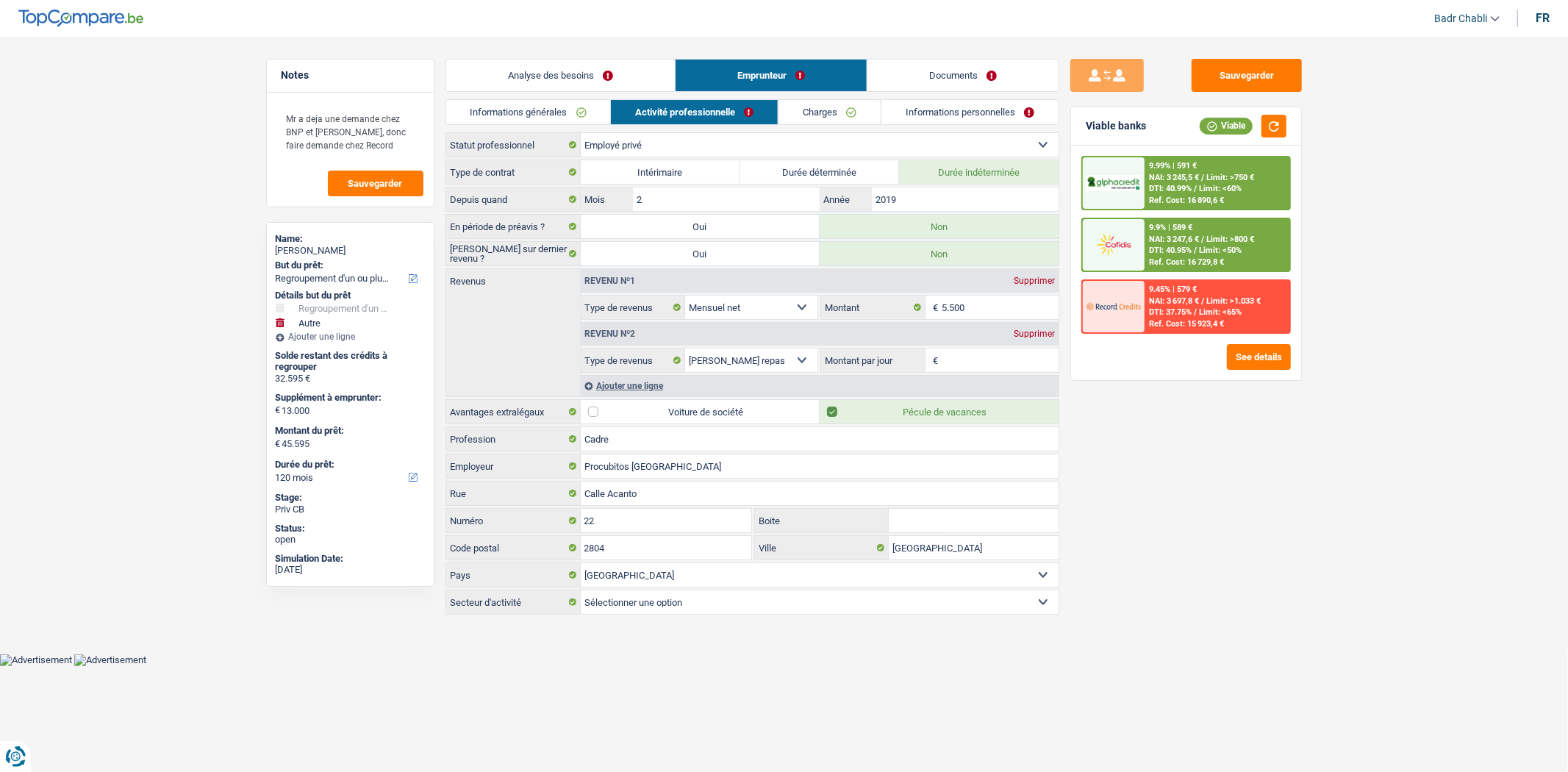
click at [829, 116] on link "Charges" at bounding box center [829, 112] width 102 height 24
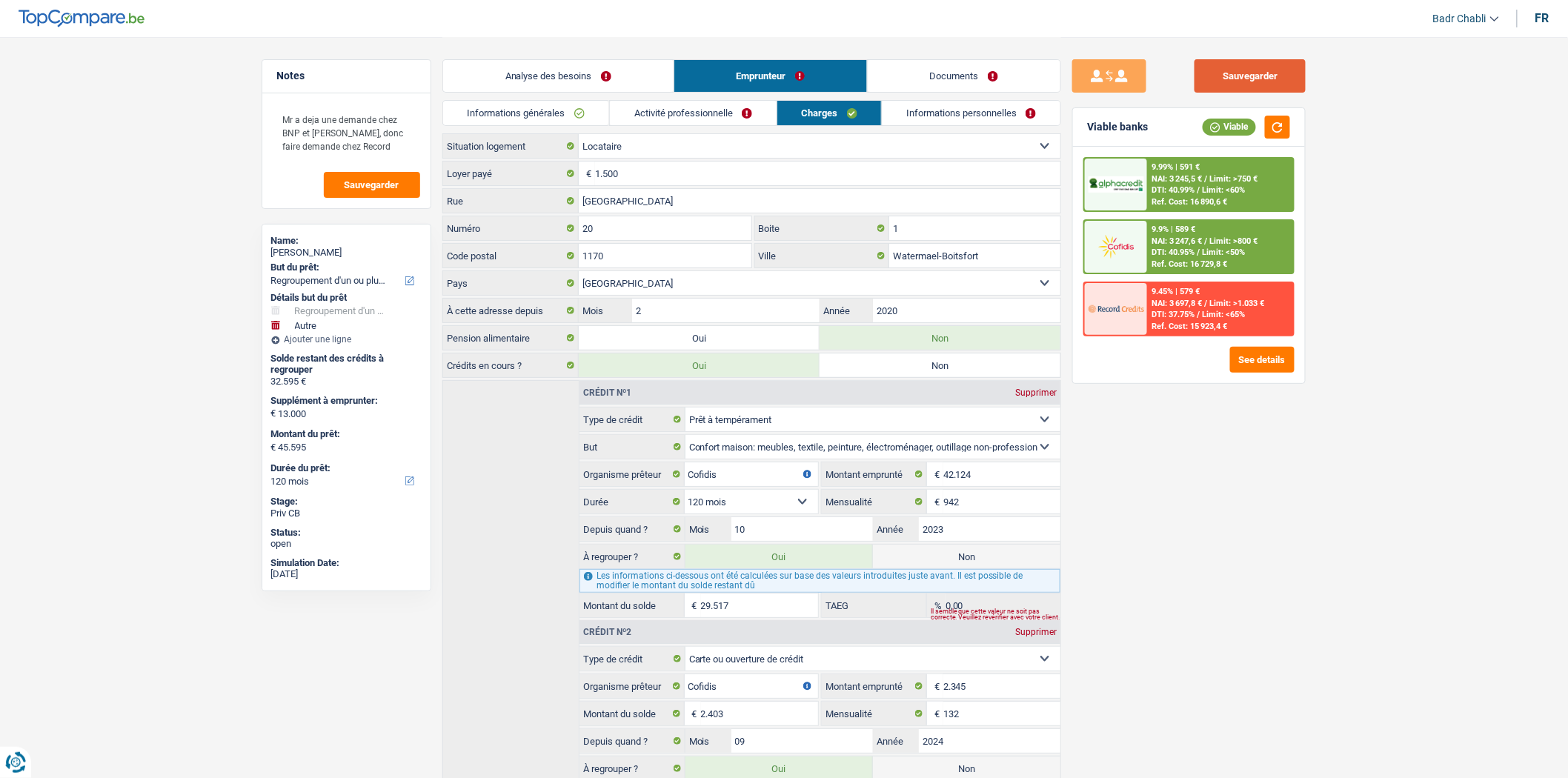
click at [1267, 87] on button "Sauvegarder" at bounding box center [1250, 76] width 111 height 33
